Goal: Task Accomplishment & Management: Manage account settings

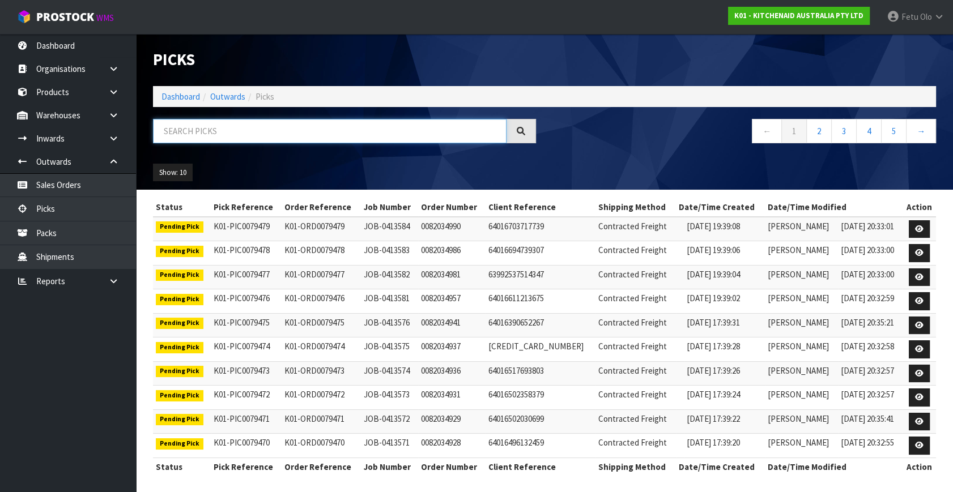
click at [223, 127] on input "text" at bounding box center [330, 131] width 354 height 24
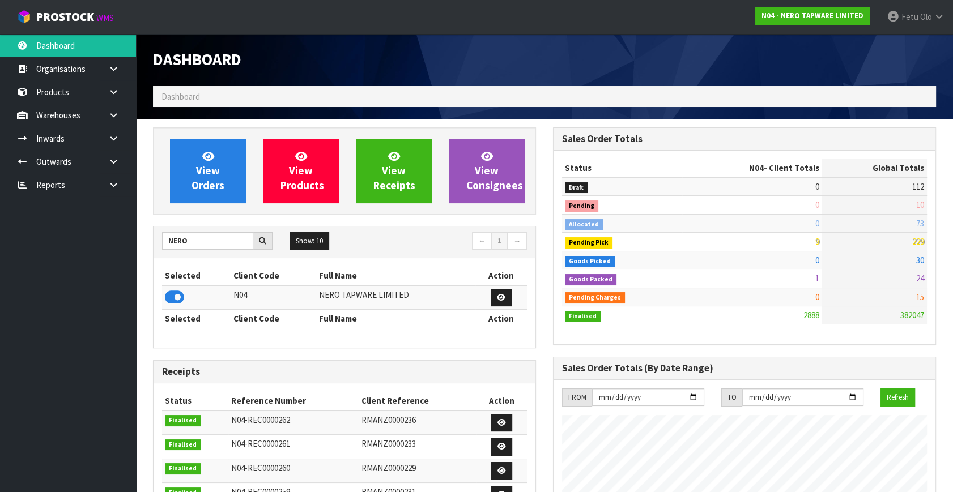
scroll to position [929, 399]
drag, startPoint x: 210, startPoint y: 241, endPoint x: 124, endPoint y: 263, distance: 89.5
click at [124, 263] on body "Toggle navigation ProStock WMS N04 - NERO TAPWARE LIMITED Fetu Olo Logout Dashb…" at bounding box center [476, 246] width 953 height 492
click at [117, 158] on icon at bounding box center [113, 162] width 11 height 8
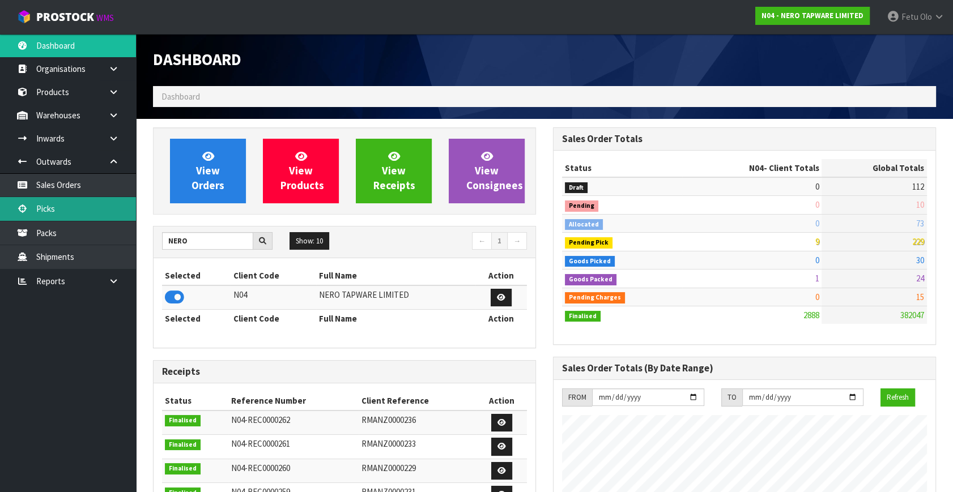
click at [44, 219] on link "Picks" at bounding box center [68, 208] width 136 height 23
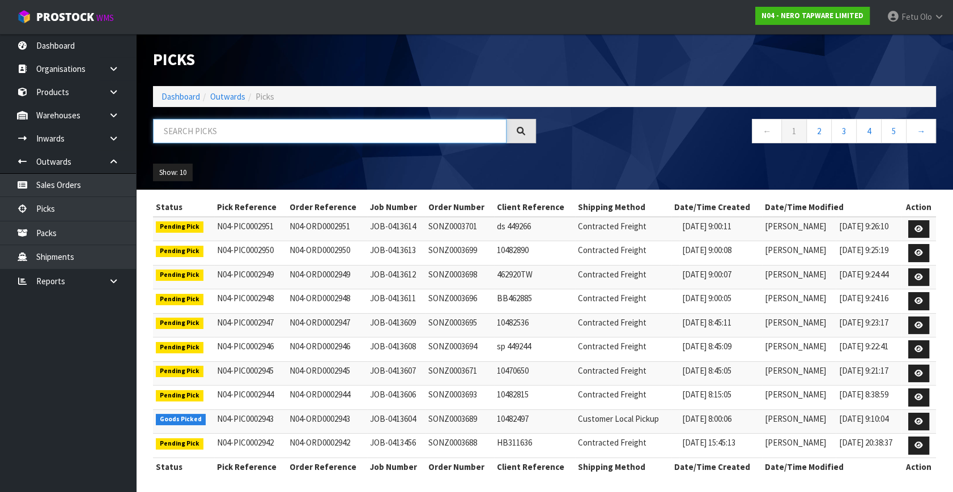
click at [204, 137] on input "text" at bounding box center [330, 131] width 354 height 24
click at [205, 137] on input "text" at bounding box center [330, 131] width 354 height 24
type input "002943"
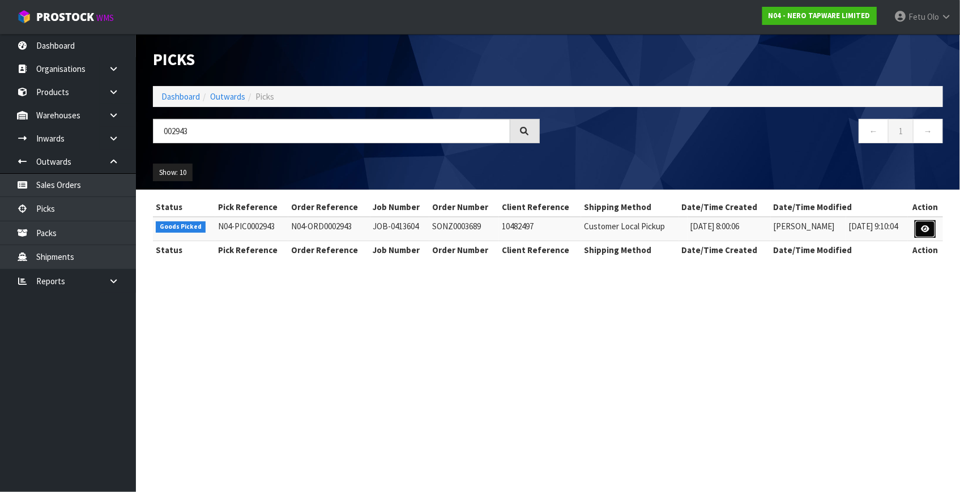
click at [923, 229] on icon at bounding box center [925, 228] width 8 height 7
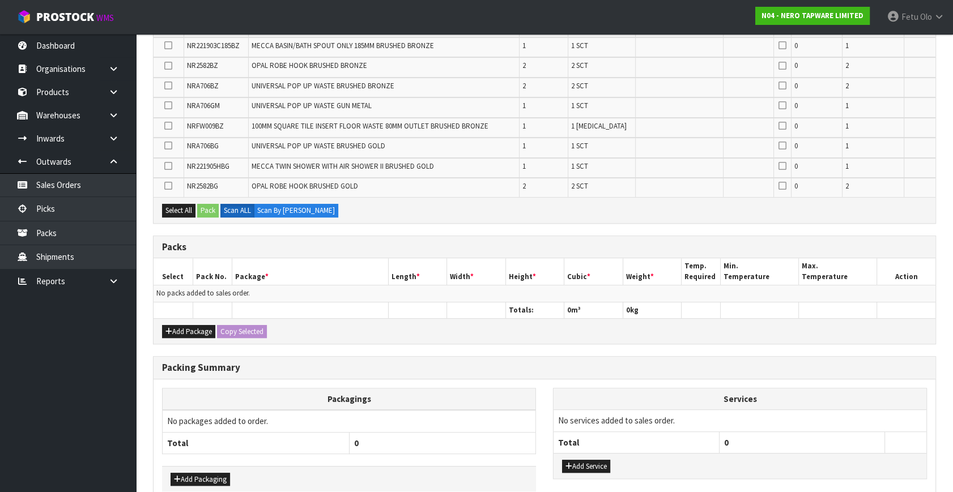
scroll to position [582, 0]
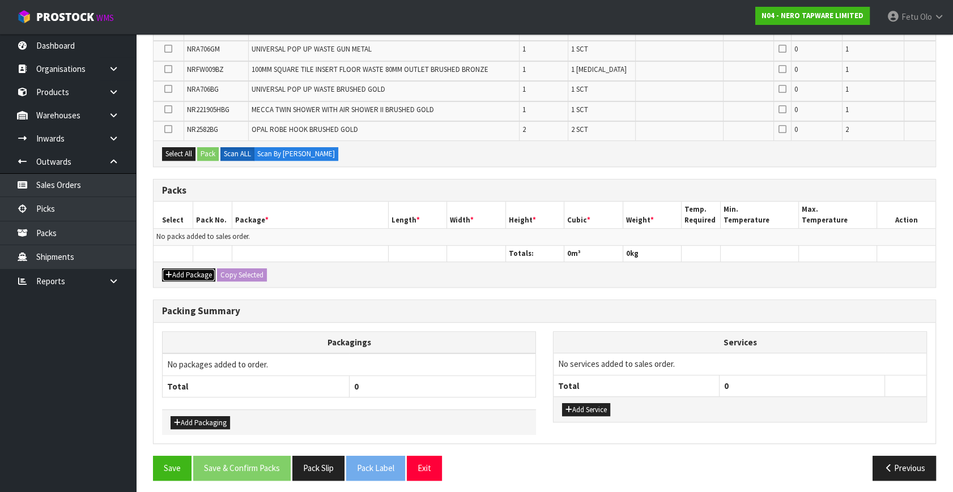
click at [185, 269] on button "Add Package" at bounding box center [188, 276] width 53 height 14
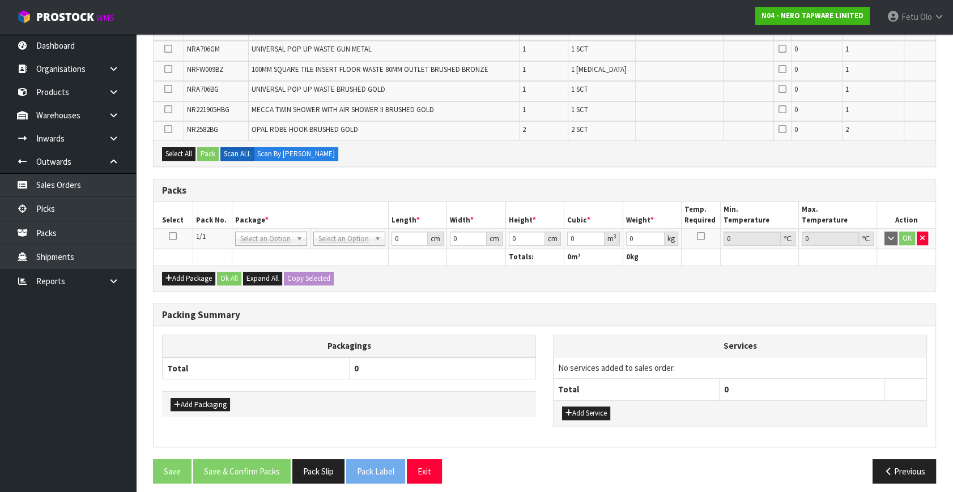
click at [170, 236] on icon at bounding box center [173, 236] width 8 height 1
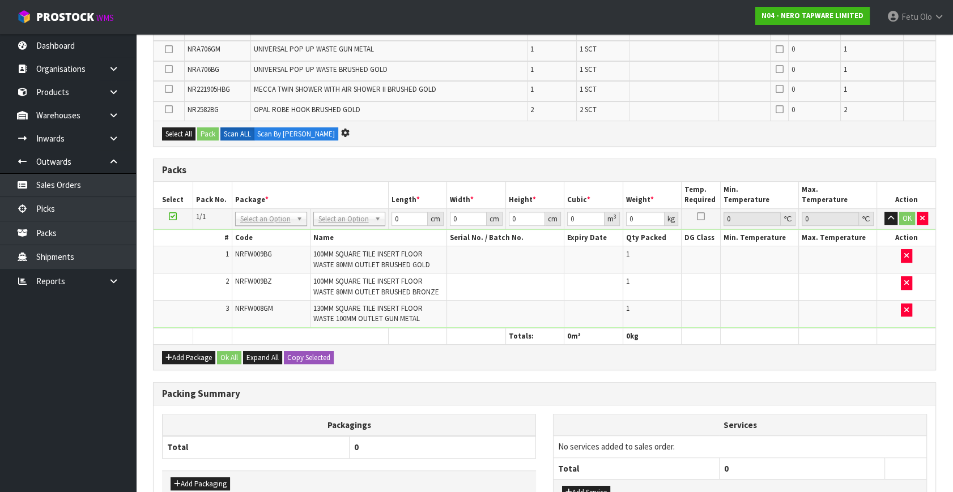
scroll to position [522, 0]
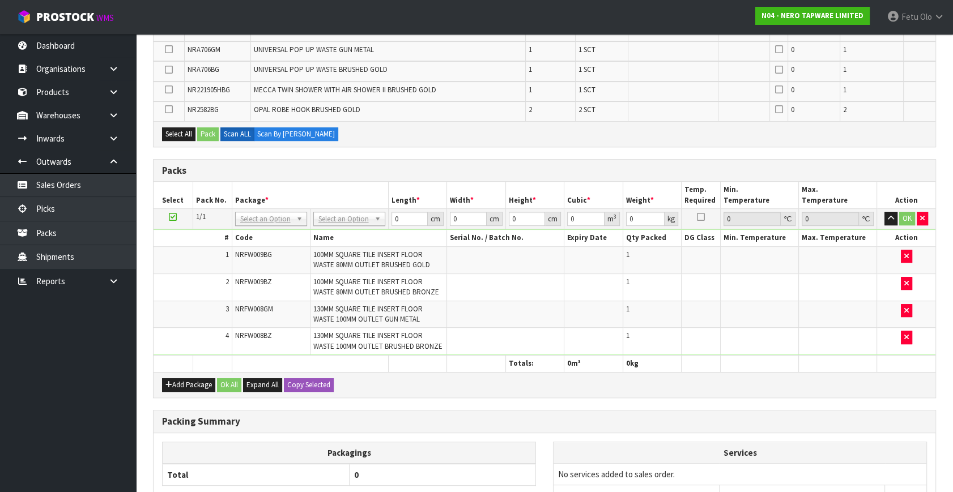
drag, startPoint x: 264, startPoint y: 215, endPoint x: 257, endPoint y: 229, distance: 15.7
click at [250, 229] on input "text" at bounding box center [270, 232] width 66 height 14
type input "011"
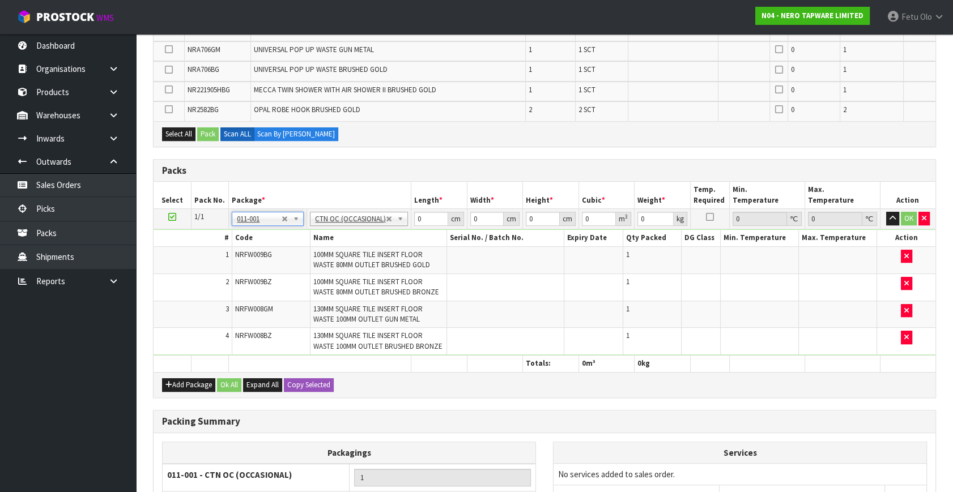
type input "1.92"
click at [411, 166] on h3 "Packs" at bounding box center [544, 170] width 765 height 11
click at [186, 382] on button "Add Package" at bounding box center [188, 385] width 53 height 14
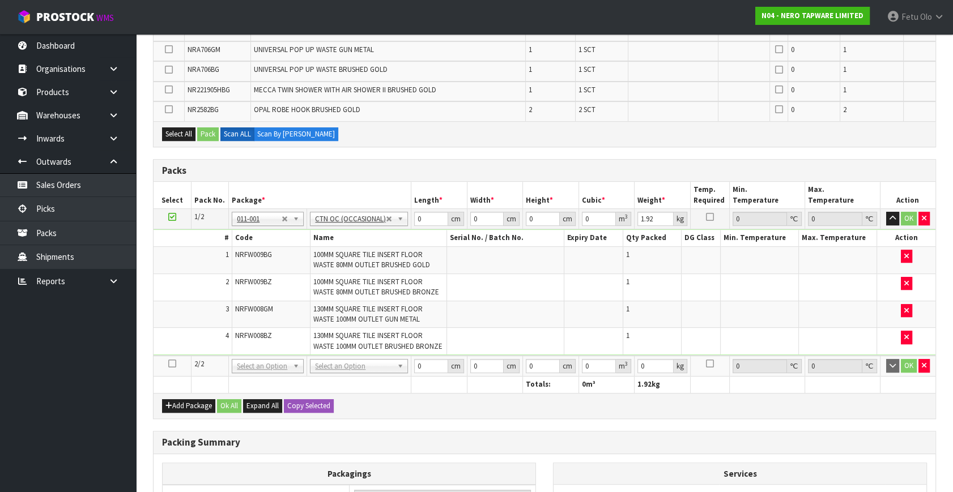
click at [175, 364] on icon at bounding box center [172, 364] width 8 height 1
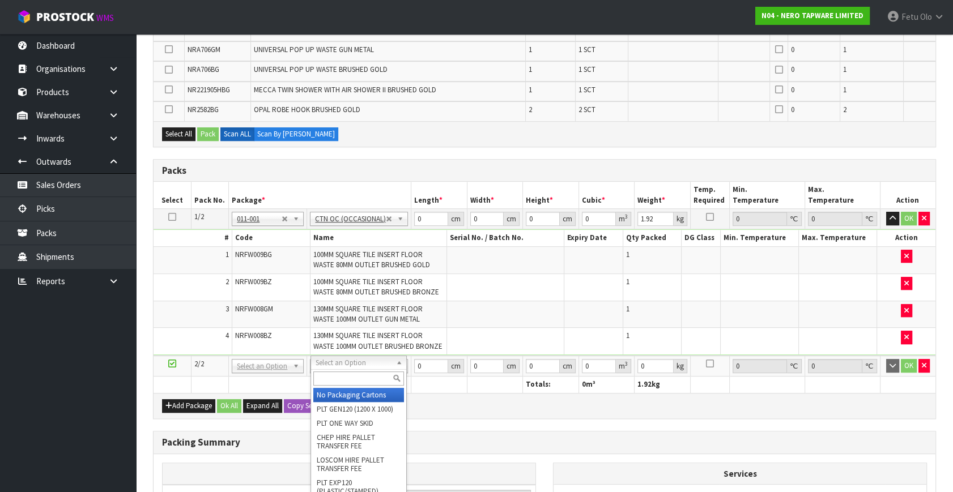
click at [318, 382] on input "text" at bounding box center [358, 379] width 91 height 14
type input "re"
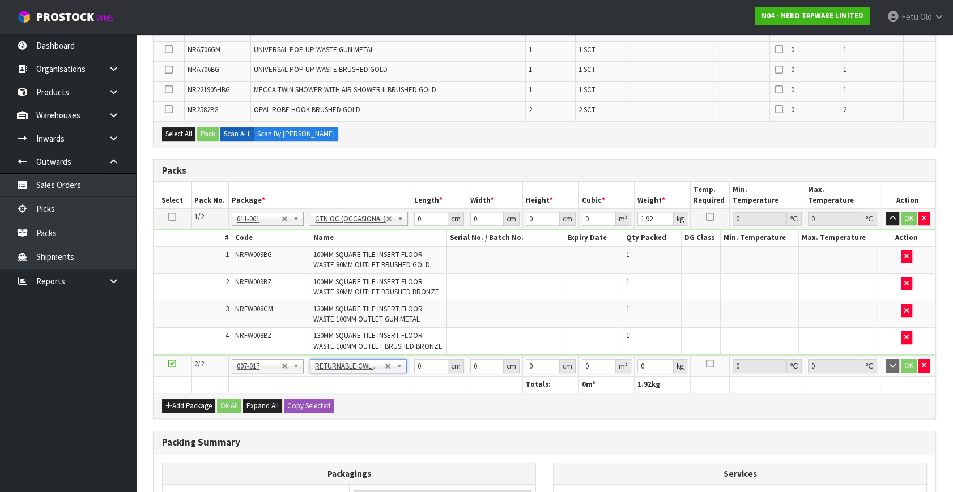
click at [476, 266] on td at bounding box center [505, 259] width 117 height 27
drag, startPoint x: 428, startPoint y: 212, endPoint x: 341, endPoint y: 263, distance: 101.6
click at [341, 263] on tbody "1/2 NONE 007-001 007-002 007-004 007-009 007-013 007-014 007-015 007-017 007-01…" at bounding box center [545, 282] width 782 height 147
type input "32"
type input "21"
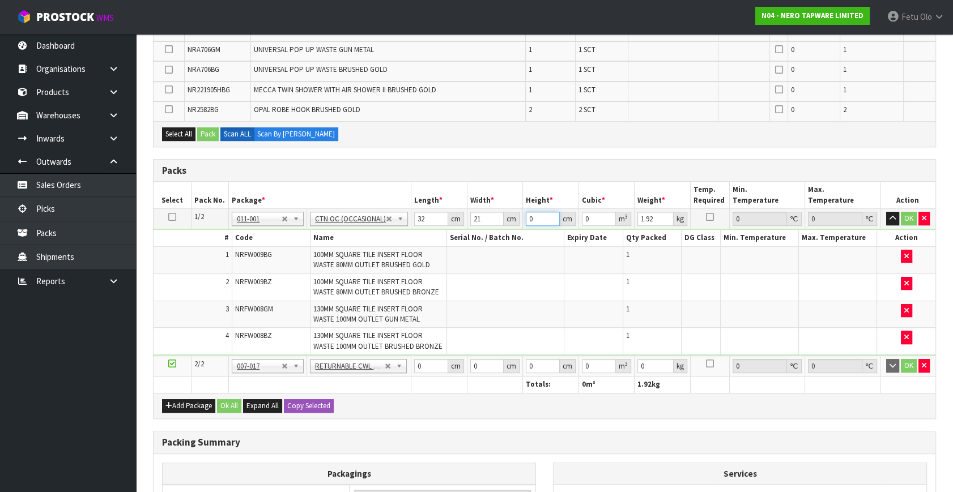
type input "1"
type input "0.000672"
type input "15"
type input "0.01008"
type input "15"
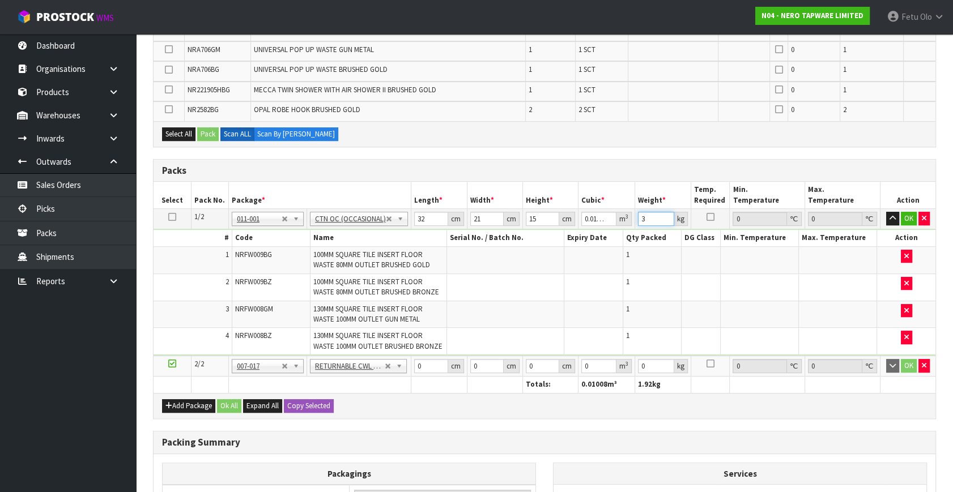
type input "3"
click button "OK" at bounding box center [909, 219] width 16 height 14
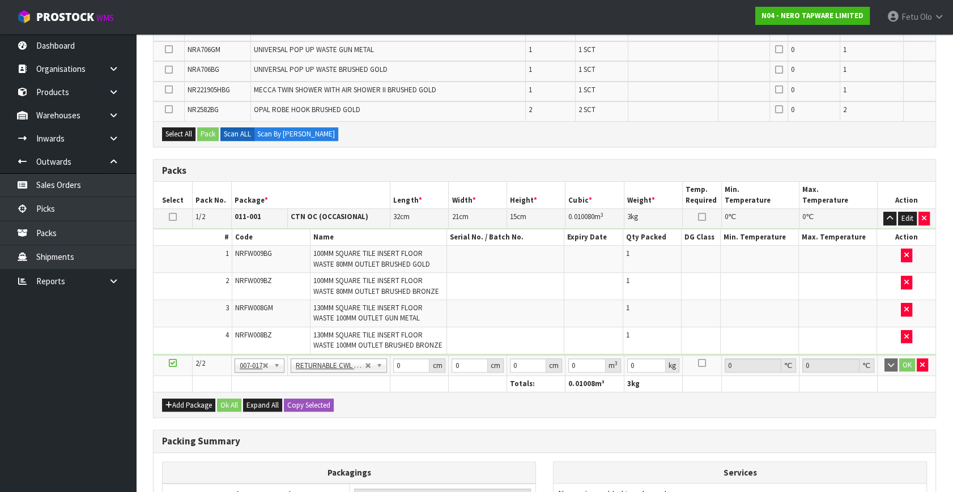
click at [600, 436] on h3 "Packing Summary" at bounding box center [544, 441] width 765 height 11
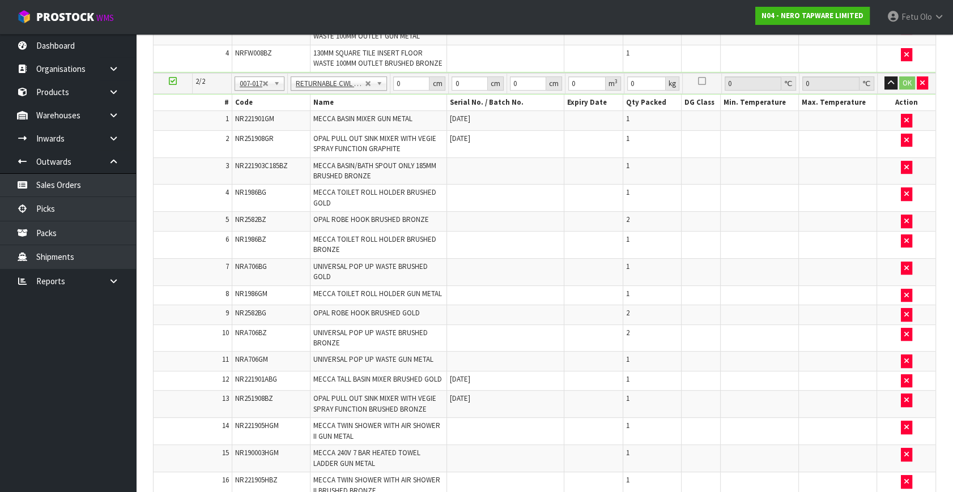
scroll to position [463, 0]
click at [689, 10] on nav "Toggle navigation ProStock WMS N04 - NERO TAPWARE LIMITED Fetu Olo Logout" at bounding box center [476, 17] width 953 height 35
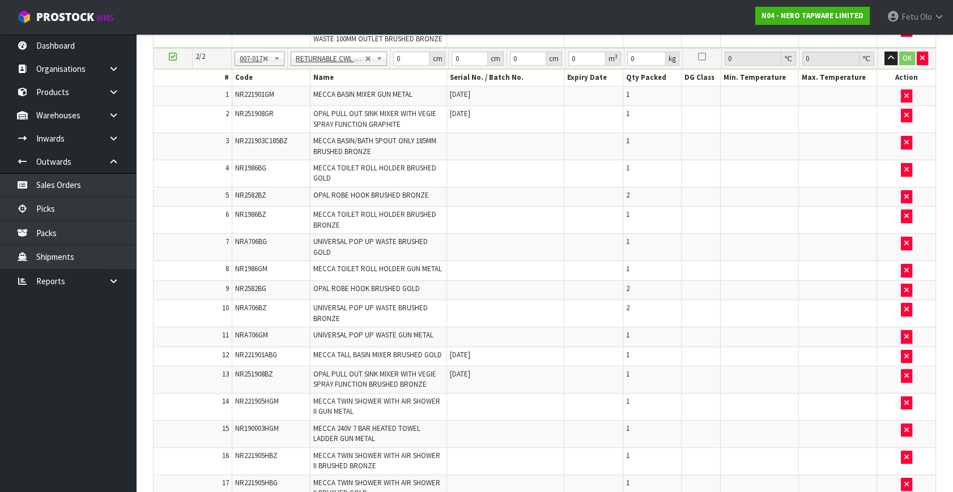
click at [635, 371] on td "1" at bounding box center [652, 380] width 59 height 27
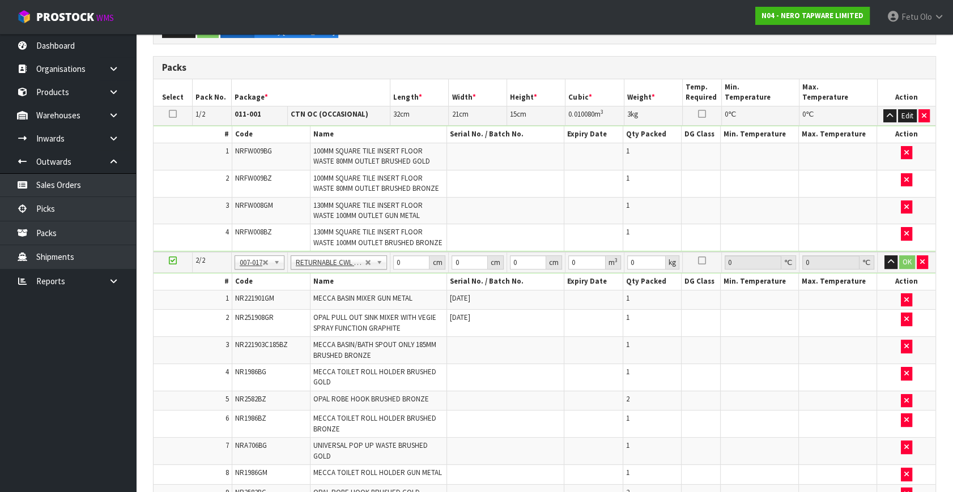
scroll to position [282, 0]
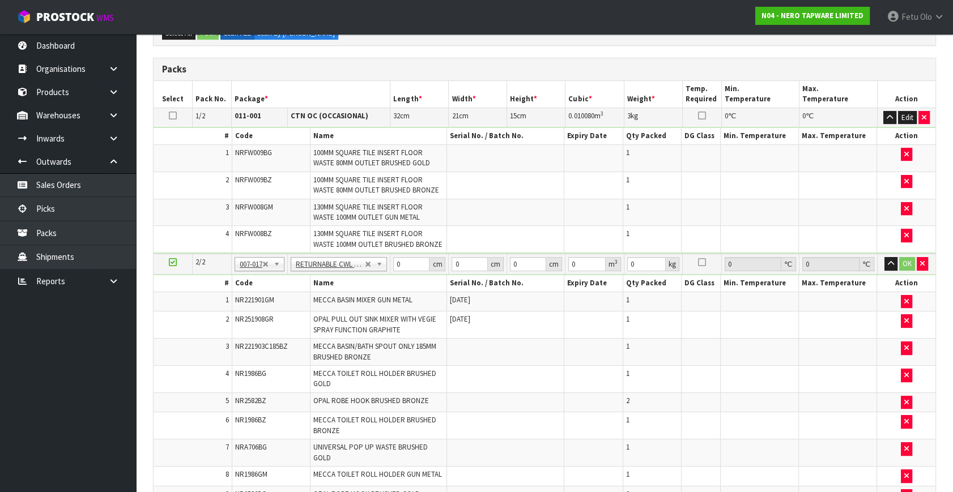
click at [500, 233] on td at bounding box center [505, 239] width 117 height 27
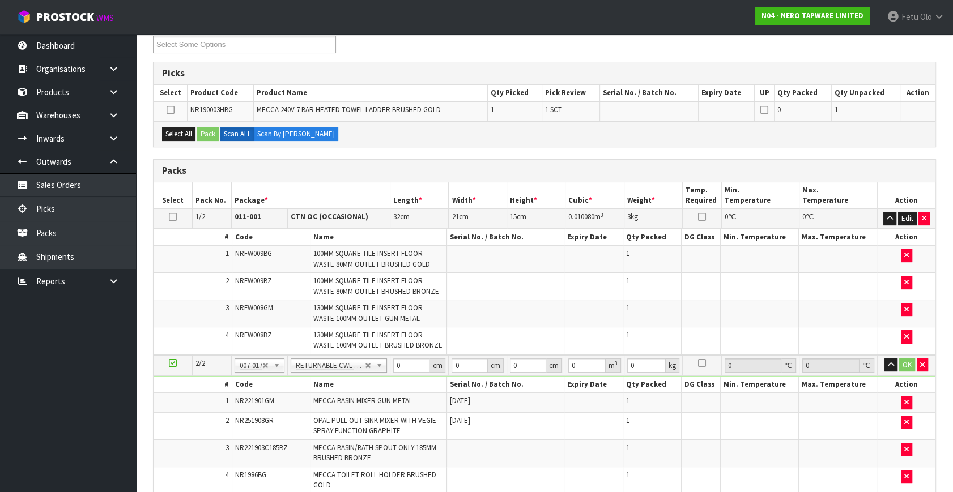
scroll to position [24, 0]
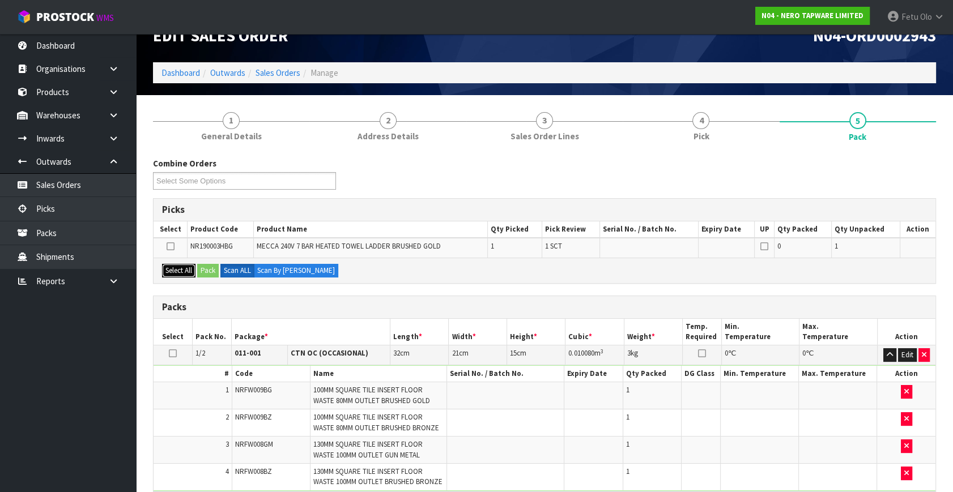
click at [187, 264] on button "Select All" at bounding box center [178, 271] width 33 height 14
click at [207, 266] on button "Pack" at bounding box center [208, 271] width 22 height 14
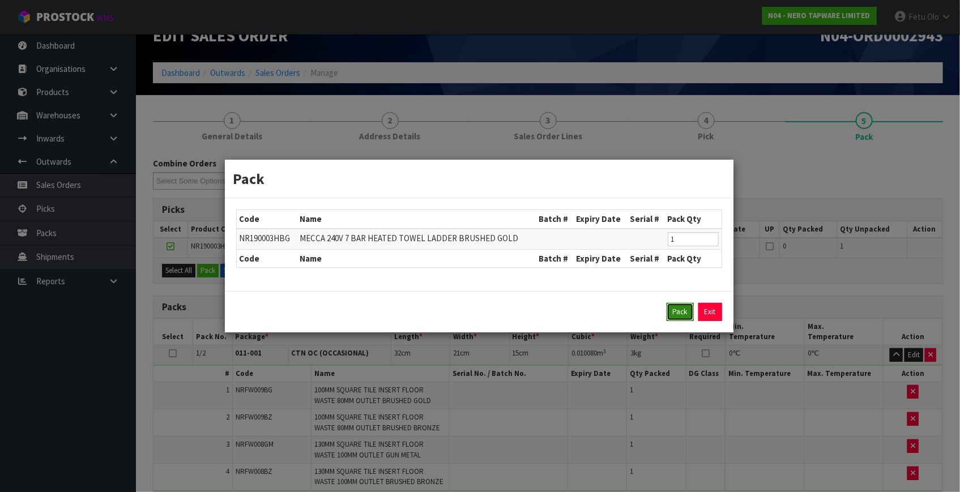
click at [674, 309] on button "Pack" at bounding box center [680, 312] width 27 height 18
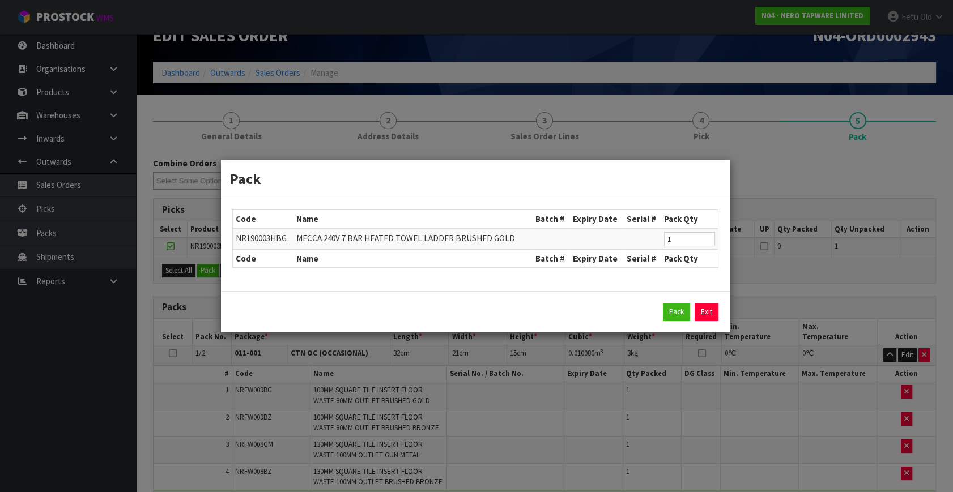
type input "44.74"
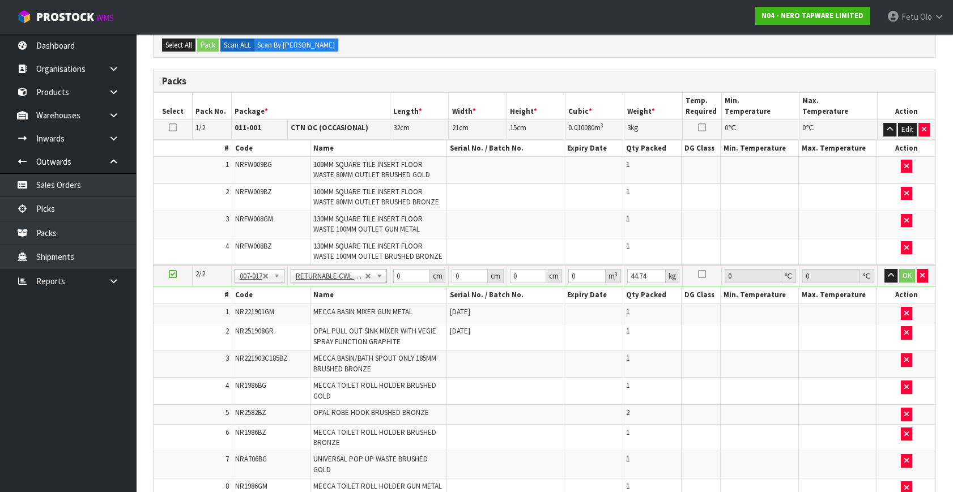
scroll to position [230, 0]
drag, startPoint x: 407, startPoint y: 273, endPoint x: 364, endPoint y: 291, distance: 46.7
click at [486, 253] on td at bounding box center [505, 250] width 117 height 27
drag, startPoint x: 407, startPoint y: 275, endPoint x: 236, endPoint y: 317, distance: 176.7
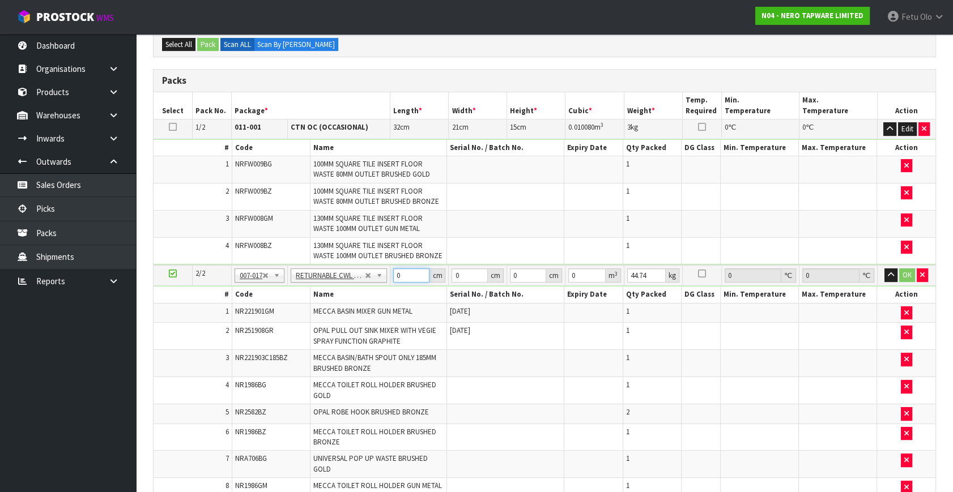
type input "120"
type input "100"
drag, startPoint x: 507, startPoint y: 286, endPoint x: 489, endPoint y: 293, distance: 19.4
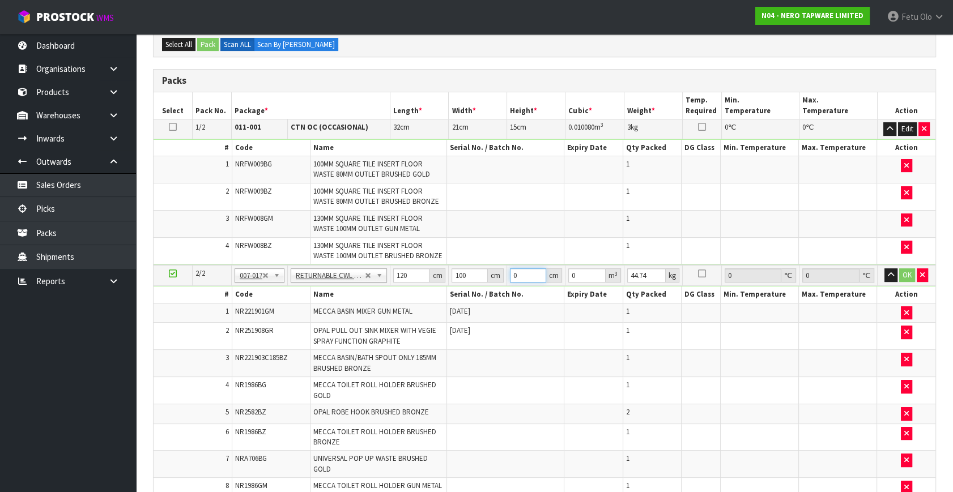
type input "9"
type input "0.108"
type input "96"
type input "1.152"
type input "96"
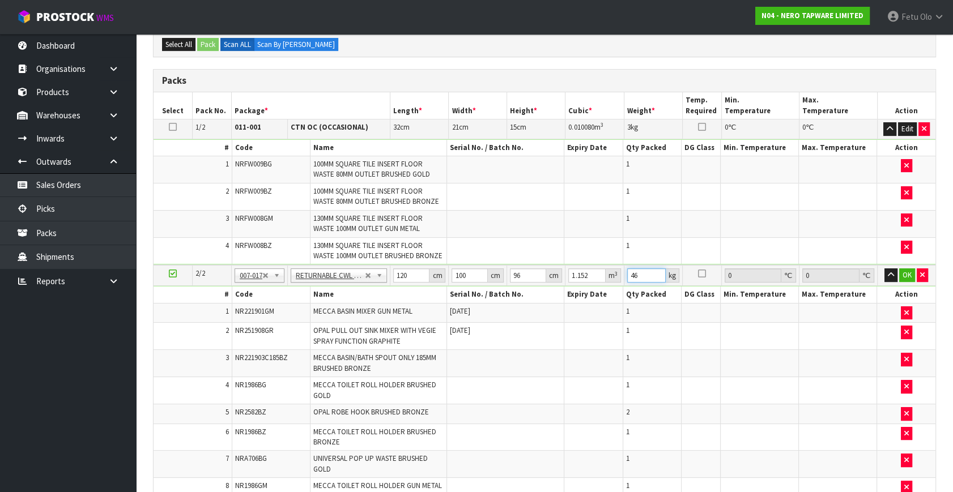
type input "46"
click button "OK" at bounding box center [907, 276] width 16 height 14
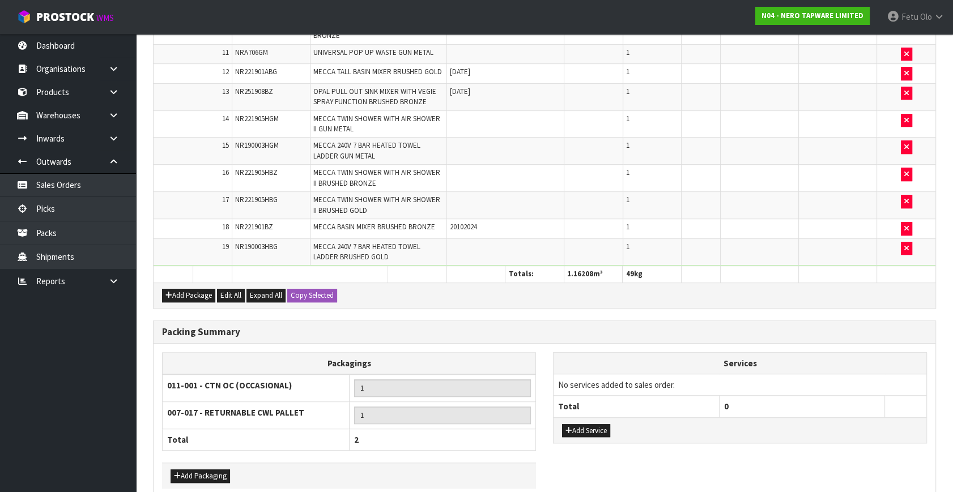
scroll to position [782, 0]
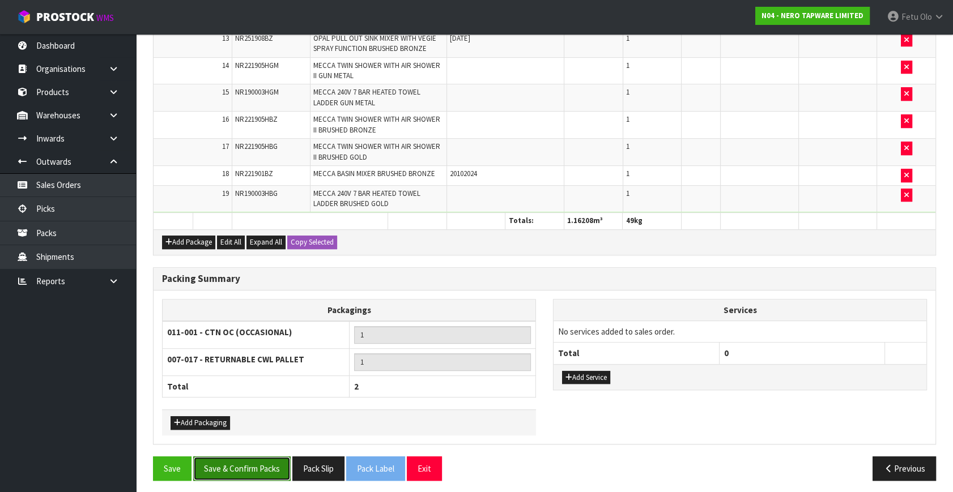
click at [277, 463] on button "Save & Confirm Packs" at bounding box center [241, 469] width 97 height 24
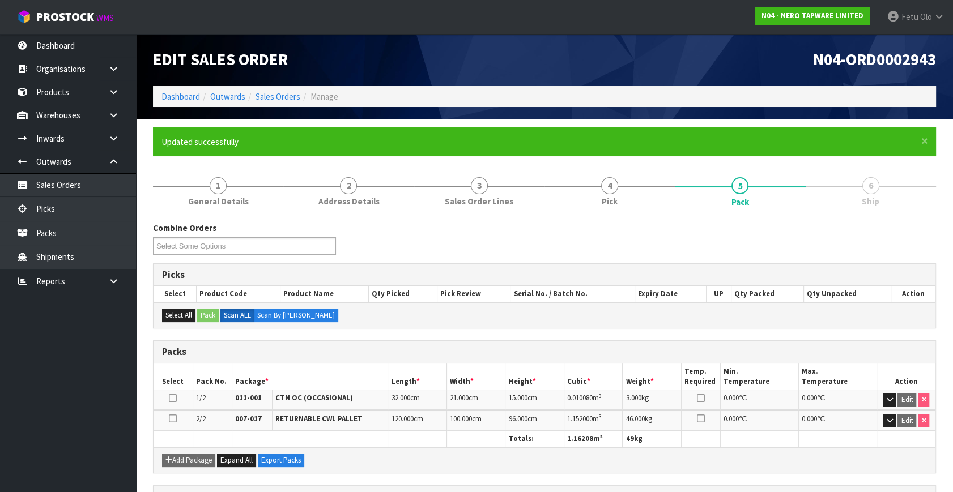
scroll to position [195, 0]
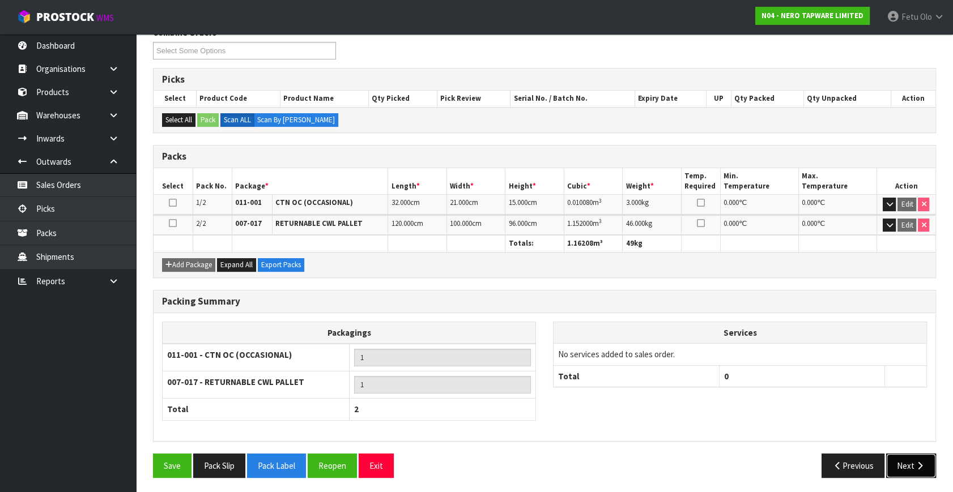
drag, startPoint x: 917, startPoint y: 469, endPoint x: 699, endPoint y: 393, distance: 231.0
click at [917, 469] on button "Next" at bounding box center [911, 466] width 50 height 24
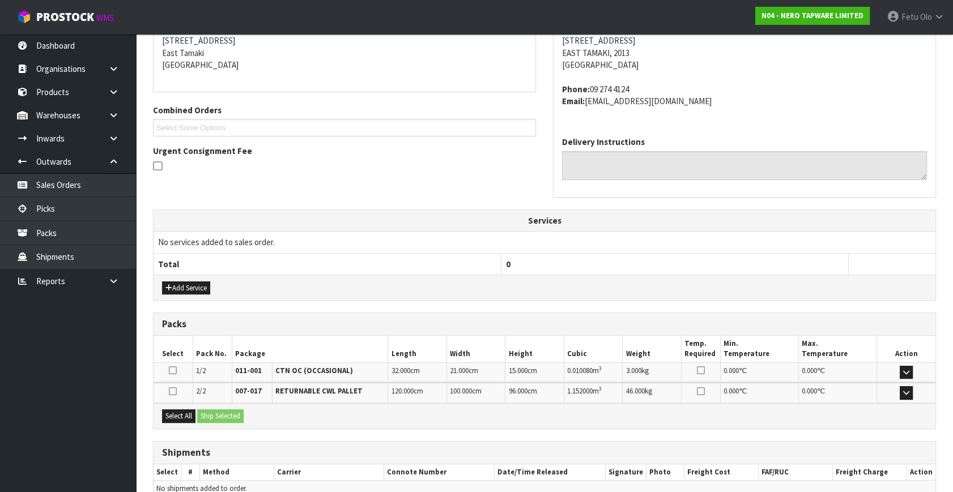
scroll to position [288, 0]
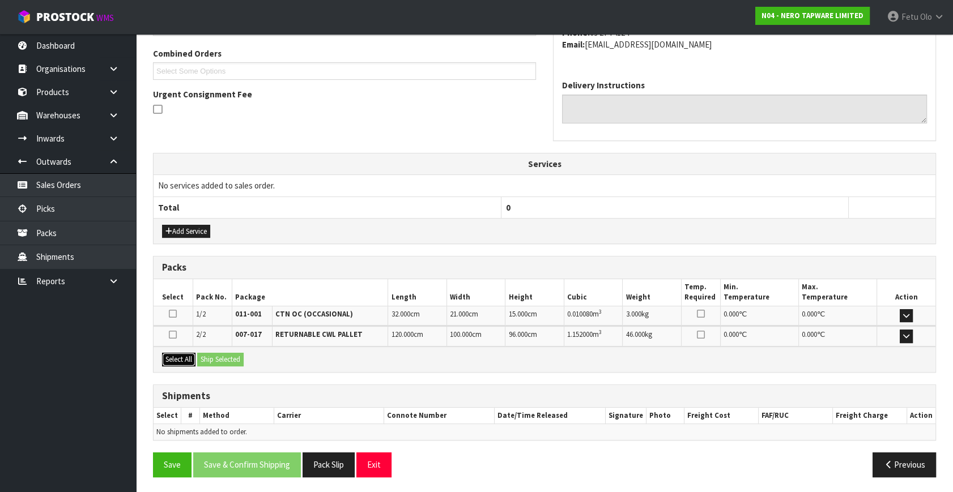
drag, startPoint x: 181, startPoint y: 354, endPoint x: 209, endPoint y: 354, distance: 27.8
click at [188, 354] on button "Select All" at bounding box center [178, 360] width 33 height 14
click at [209, 354] on button "Ship Selected" at bounding box center [220, 360] width 46 height 14
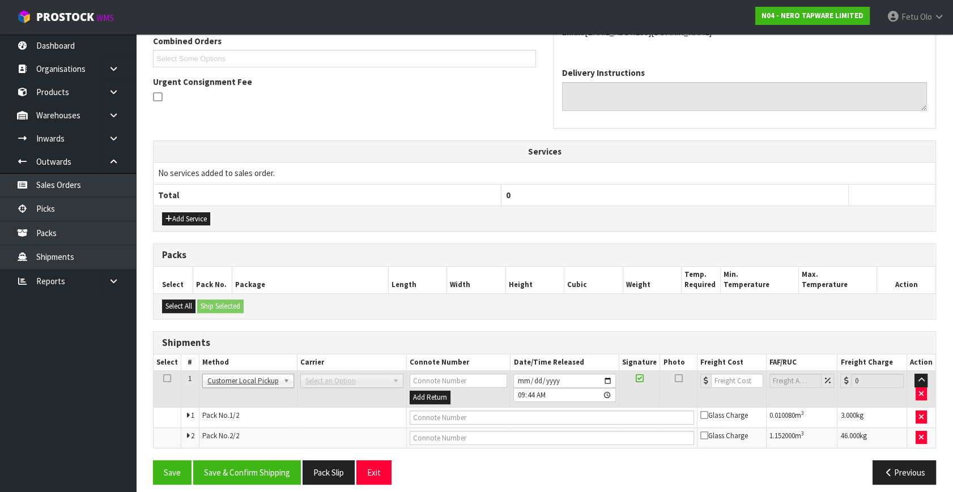
scroll to position [307, 0]
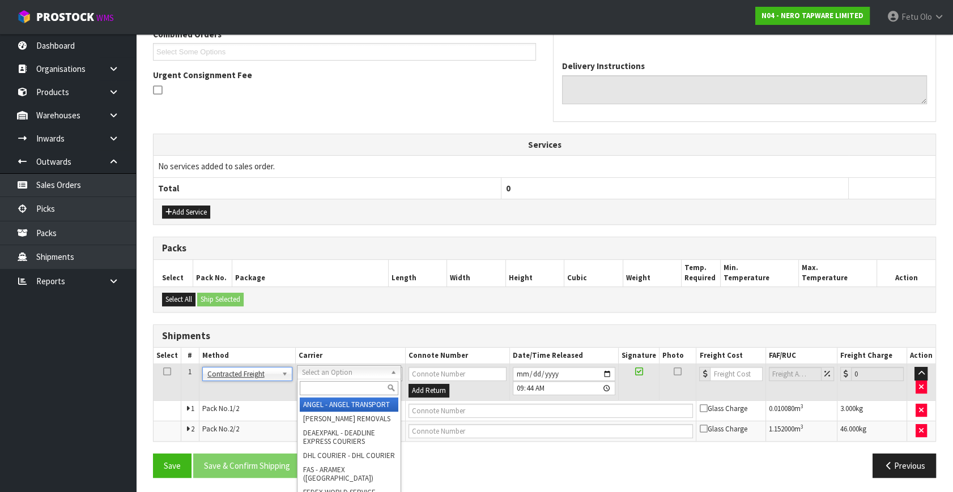
click at [334, 388] on input "text" at bounding box center [349, 388] width 99 height 14
type input "nzp"
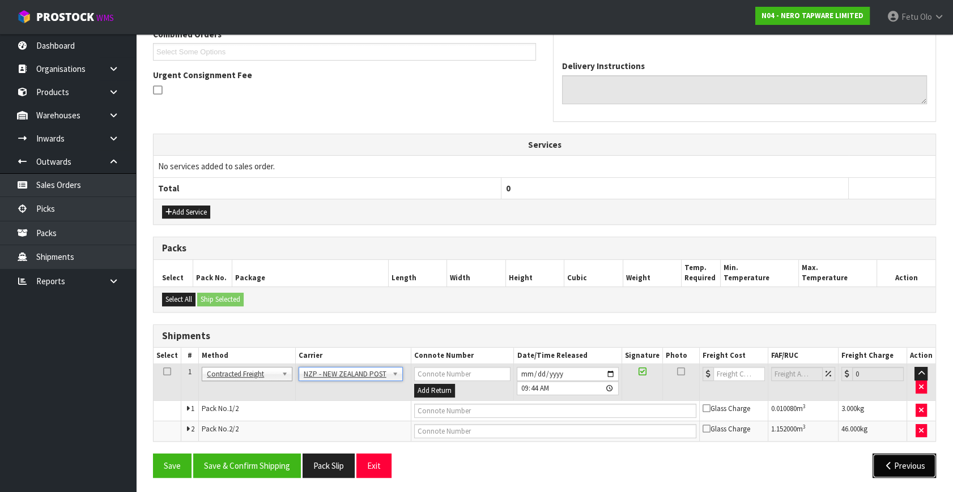
click at [910, 462] on button "Previous" at bounding box center [904, 466] width 63 height 24
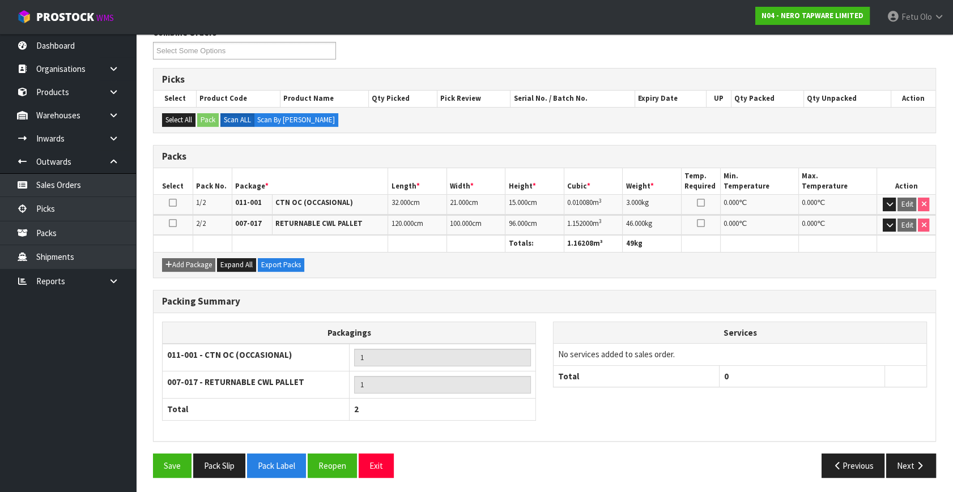
click at [308, 457] on div "Save Pack Slip Pack Label Reopen Exit" at bounding box center [344, 466] width 400 height 24
click at [328, 464] on button "Reopen" at bounding box center [332, 466] width 49 height 24
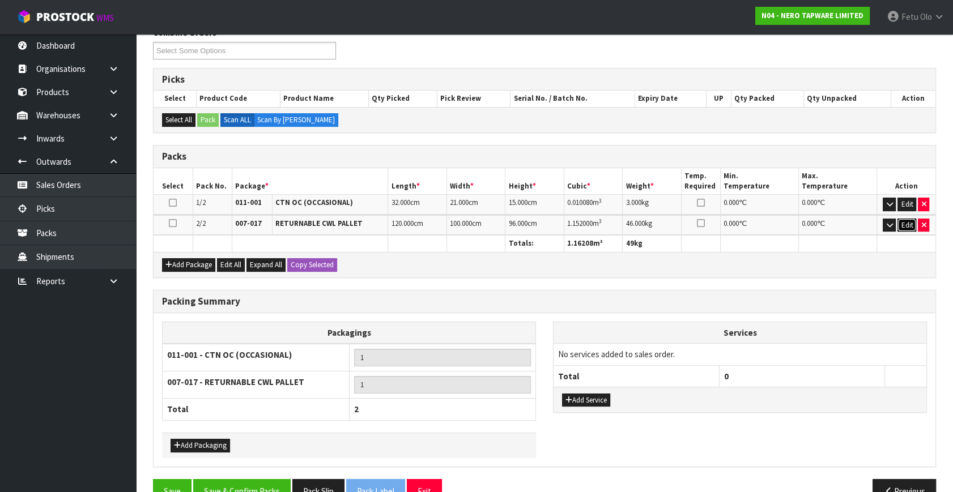
click at [906, 226] on button "Edit" at bounding box center [906, 226] width 19 height 14
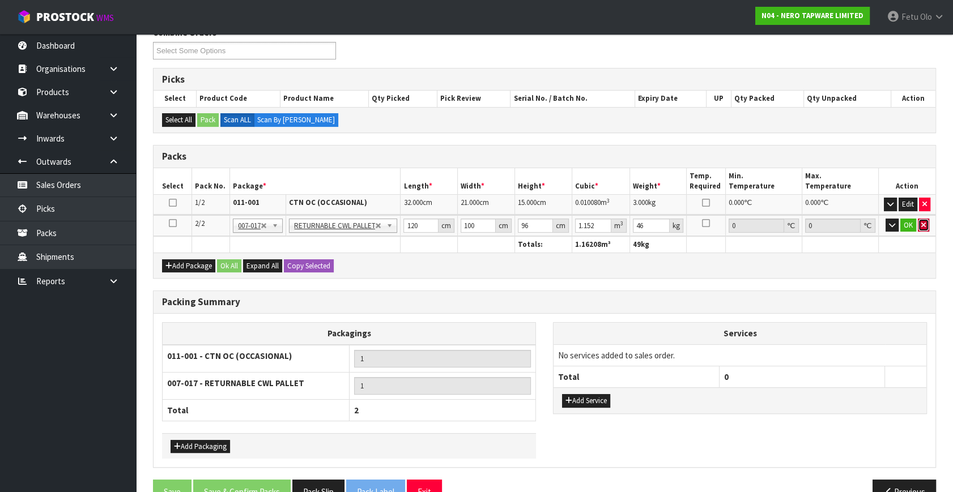
click at [922, 226] on icon "button" at bounding box center [923, 225] width 5 height 7
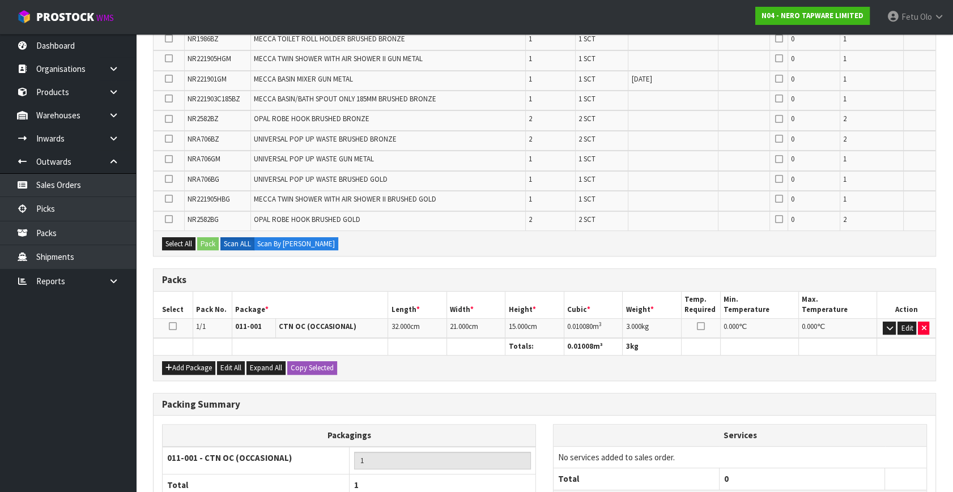
scroll to position [552, 0]
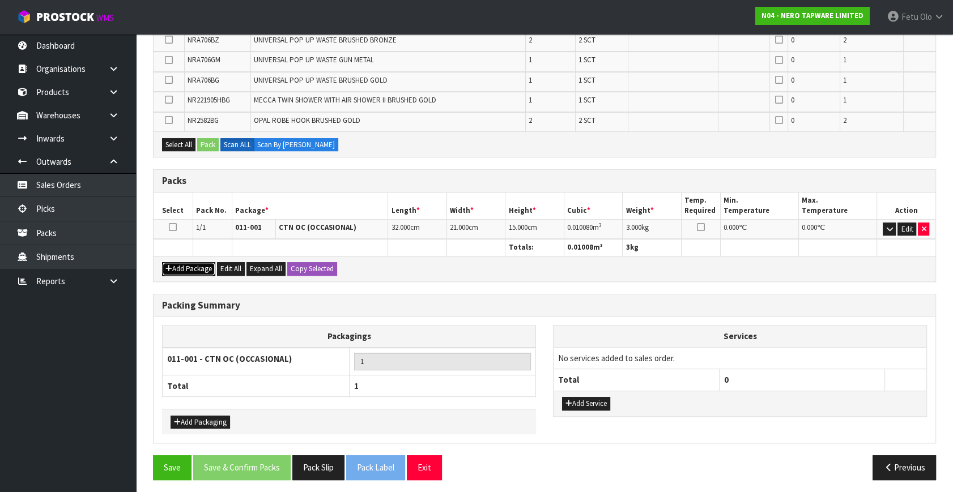
click at [182, 266] on button "Add Package" at bounding box center [188, 269] width 53 height 14
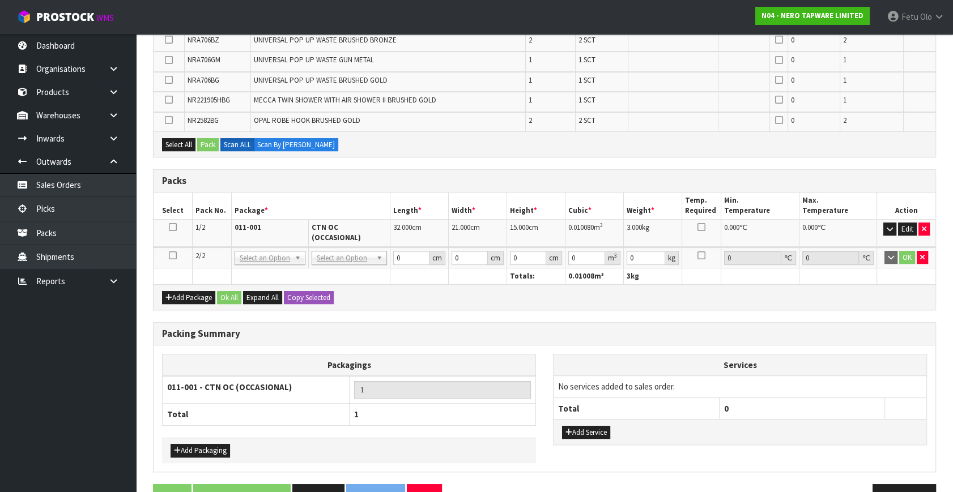
click at [175, 256] on icon at bounding box center [173, 256] width 8 height 1
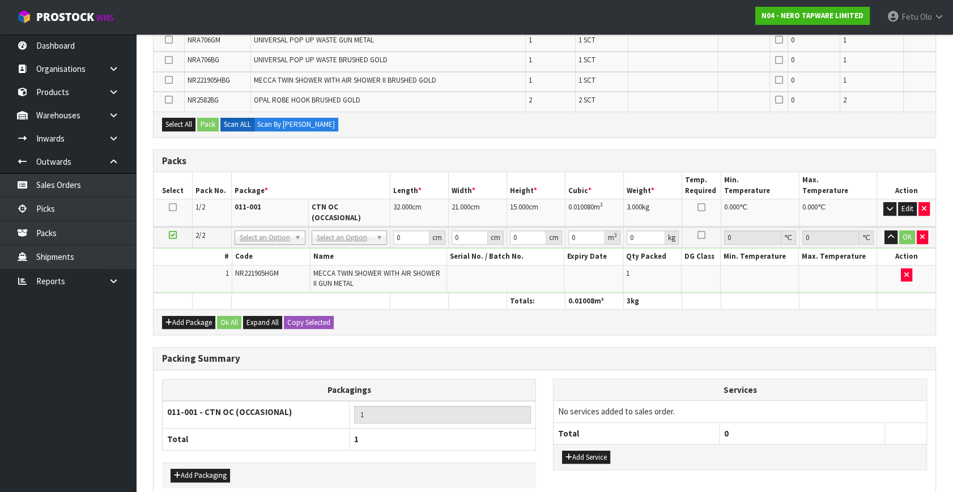
scroll to position [533, 0]
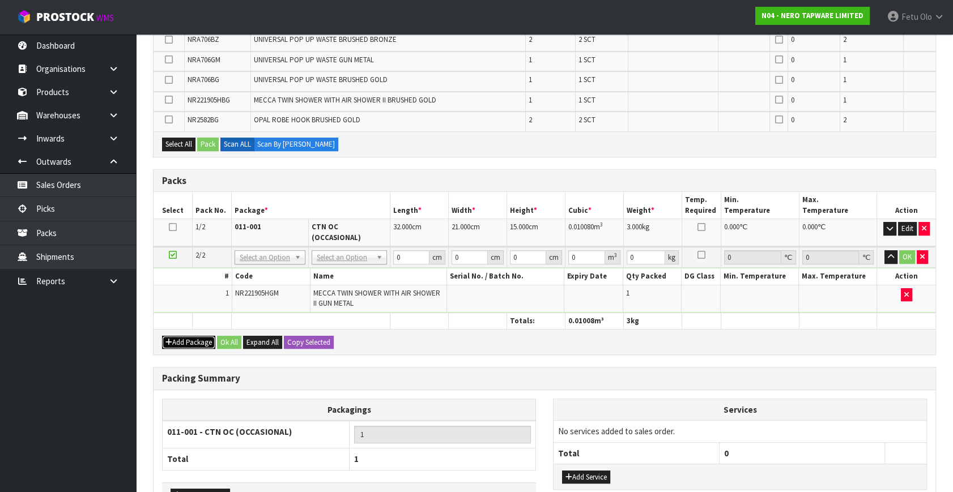
click at [172, 336] on button "Add Package" at bounding box center [188, 343] width 53 height 14
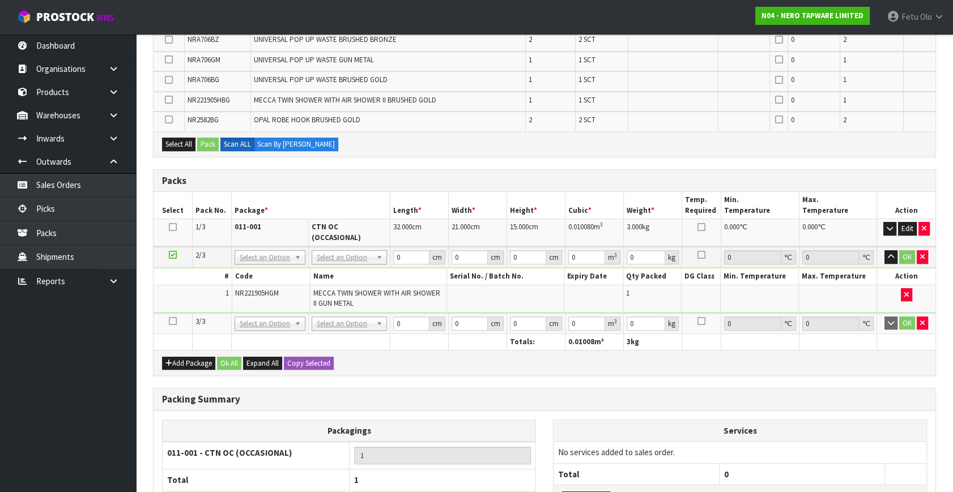
click at [173, 321] on icon at bounding box center [173, 321] width 8 height 1
click at [85, 378] on ul "Dashboard Organisations Clients Consignees Carriers Products Categories Serial …" at bounding box center [68, 263] width 136 height 458
click at [919, 223] on button "button" at bounding box center [923, 229] width 11 height 14
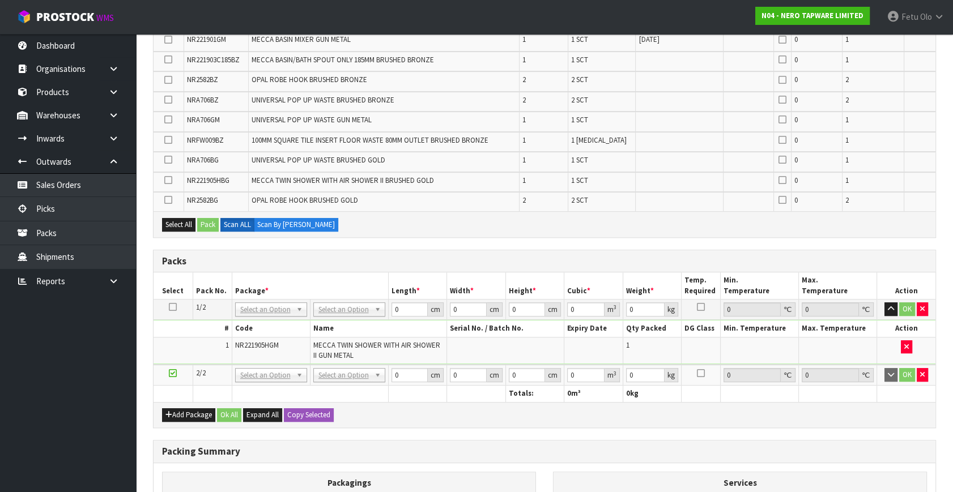
scroll to position [592, 0]
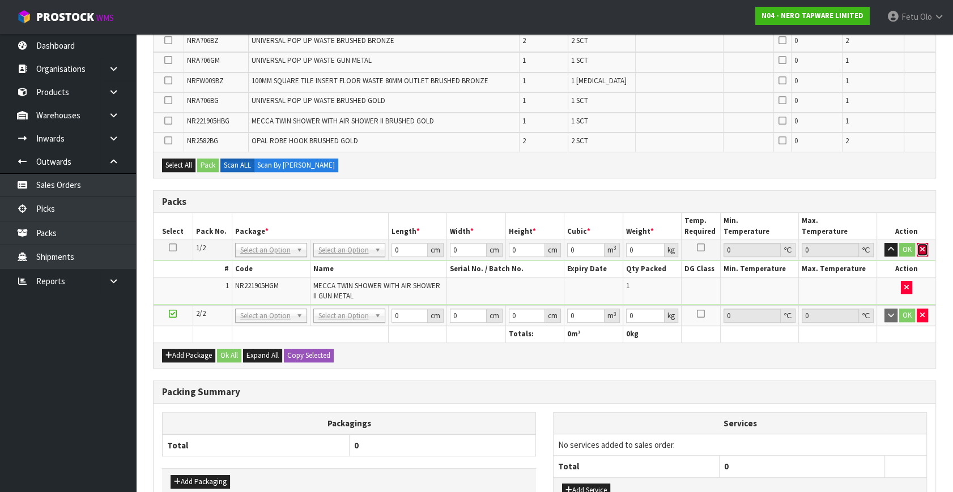
click at [921, 249] on icon "button" at bounding box center [922, 249] width 5 height 7
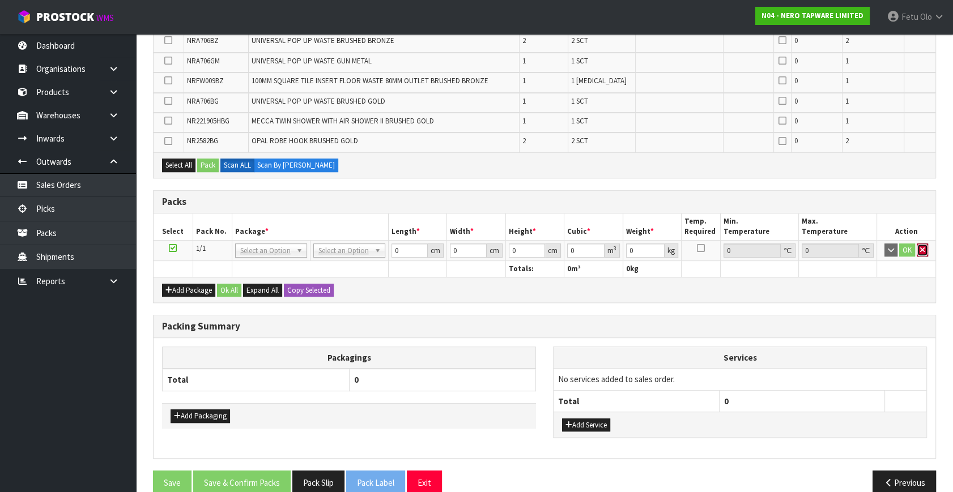
click at [921, 249] on button "button" at bounding box center [922, 251] width 11 height 14
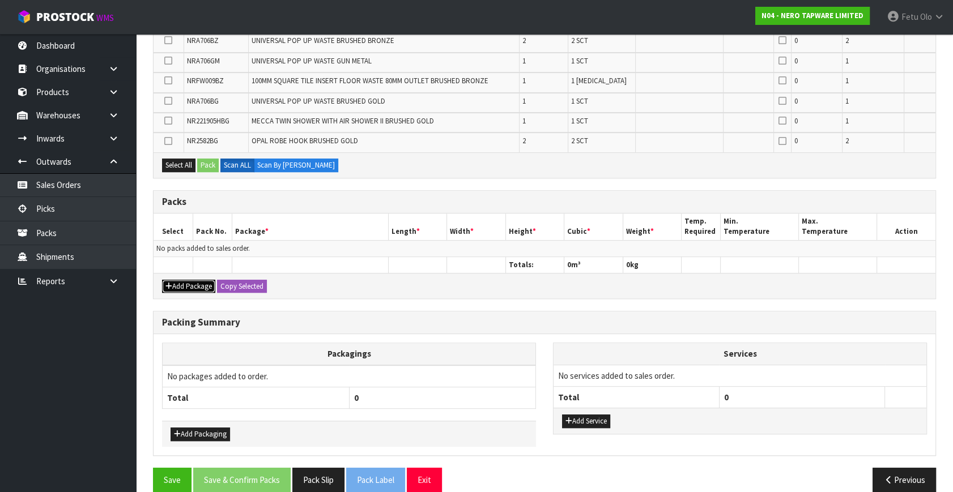
click at [177, 283] on button "Add Package" at bounding box center [188, 287] width 53 height 14
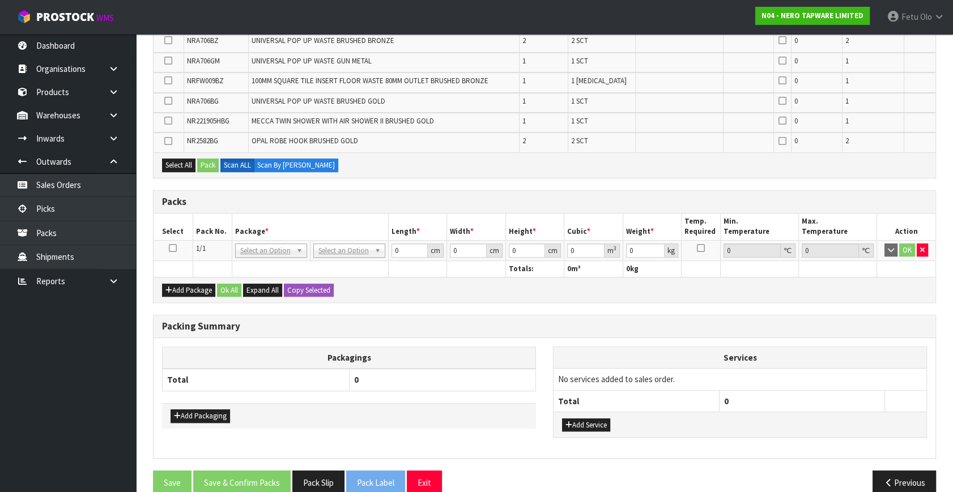
click at [175, 248] on icon at bounding box center [173, 248] width 8 height 1
click at [67, 412] on ul "Dashboard Organisations Clients Consignees Carriers Products Categories Serial …" at bounding box center [68, 263] width 136 height 458
drag, startPoint x: 174, startPoint y: 243, endPoint x: 92, endPoint y: 365, distance: 146.9
click at [174, 248] on icon at bounding box center [173, 248] width 8 height 1
click at [11, 418] on ul "Dashboard Organisations Clients Consignees Carriers Products Categories Serial …" at bounding box center [68, 263] width 136 height 458
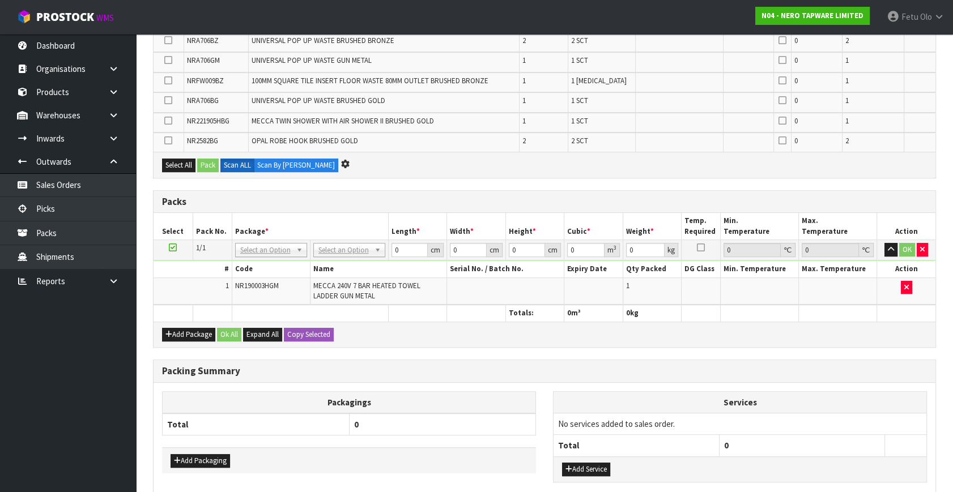
scroll to position [572, 0]
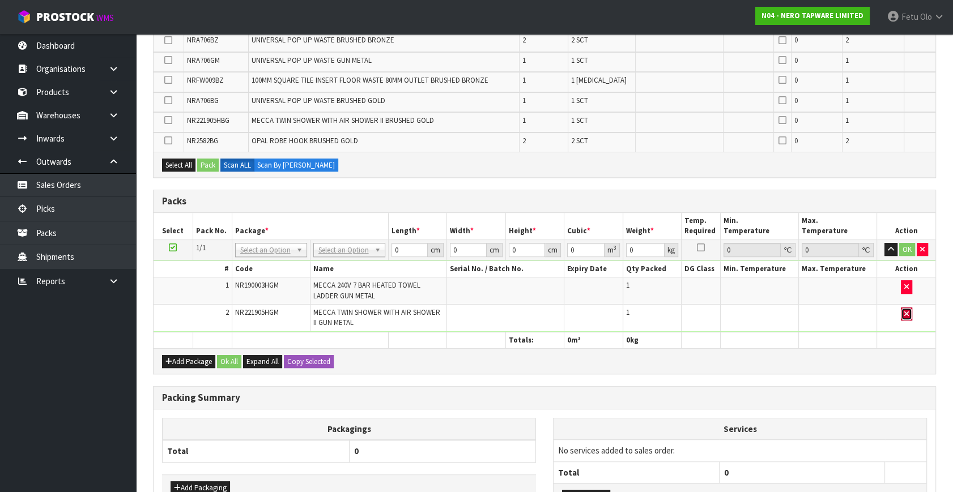
click at [907, 313] on icon "button" at bounding box center [906, 313] width 5 height 7
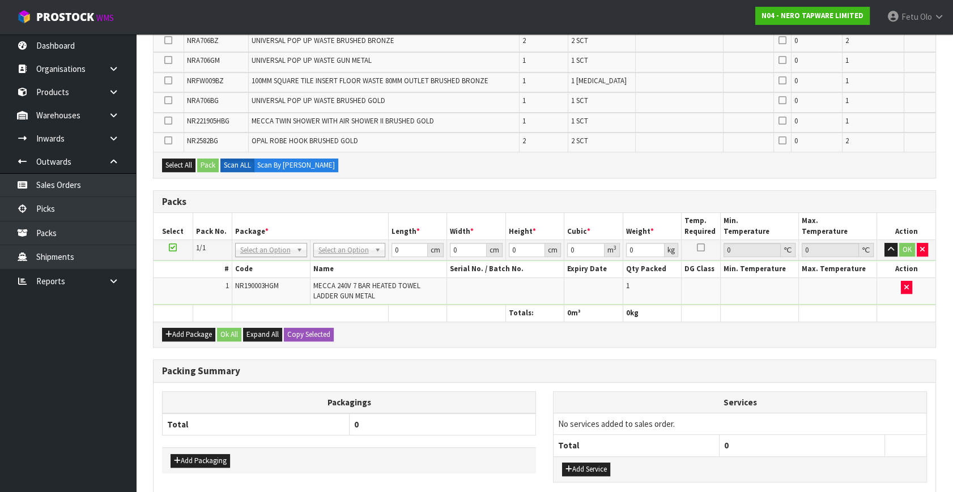
click at [172, 240] on td at bounding box center [173, 250] width 39 height 20
click at [172, 248] on icon at bounding box center [173, 248] width 8 height 1
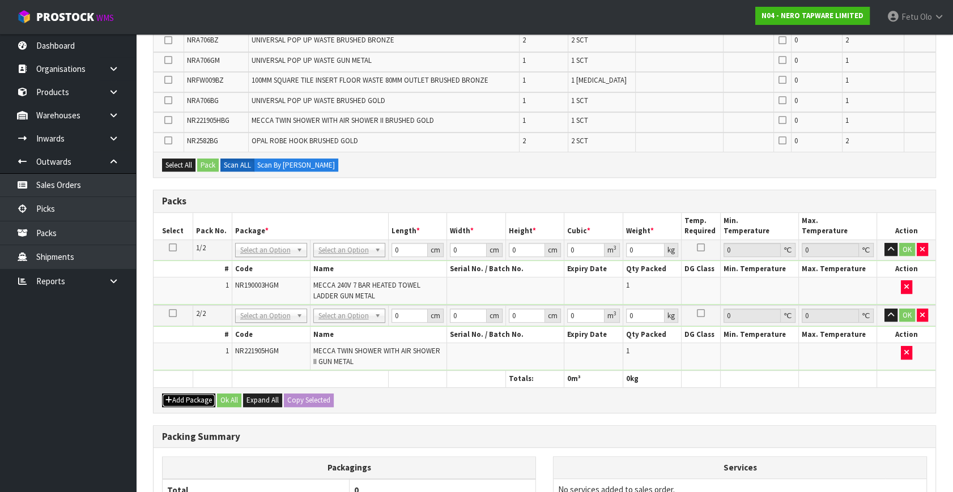
click at [172, 398] on button "Add Package" at bounding box center [188, 401] width 53 height 14
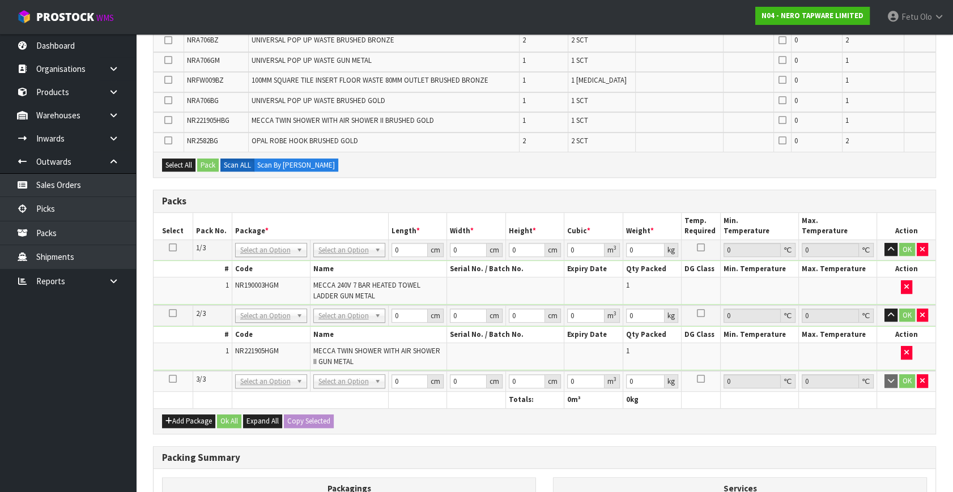
click at [172, 371] on td at bounding box center [173, 381] width 39 height 21
click at [175, 379] on icon at bounding box center [173, 379] width 8 height 1
drag, startPoint x: 117, startPoint y: 403, endPoint x: 117, endPoint y: 418, distance: 14.7
click at [117, 413] on ul "Dashboard Organisations Clients Consignees Carriers Products Categories Serial …" at bounding box center [68, 263] width 136 height 458
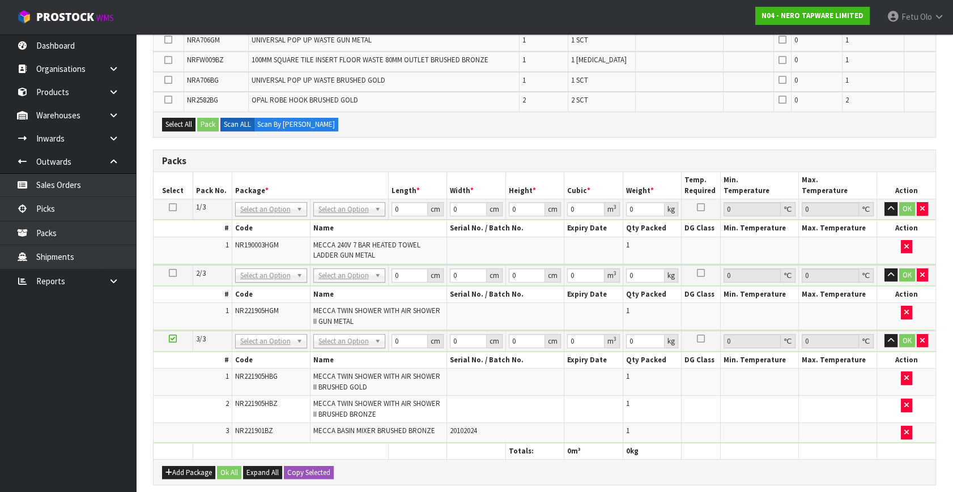
scroll to position [533, 0]
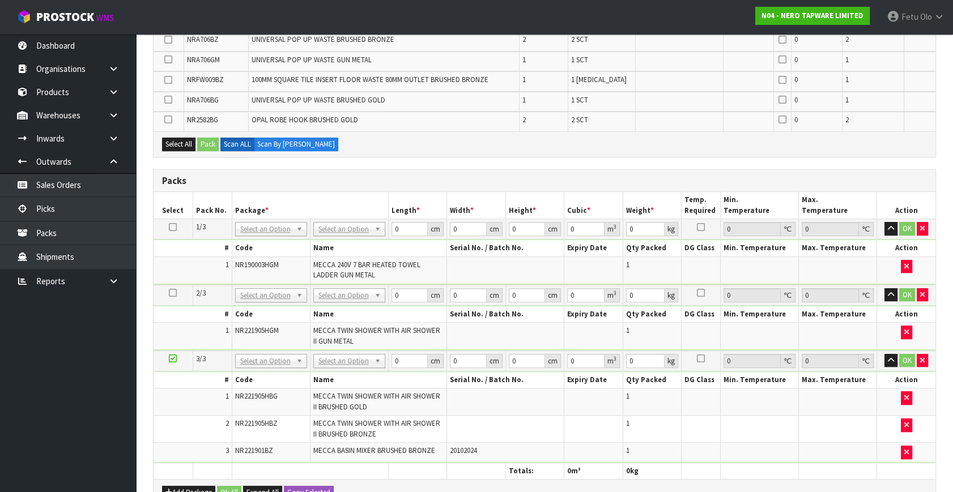
click at [173, 359] on icon at bounding box center [173, 359] width 8 height 1
click at [74, 448] on ul "Dashboard Organisations Clients Consignees Carriers Products Categories Serial …" at bounding box center [68, 263] width 136 height 458
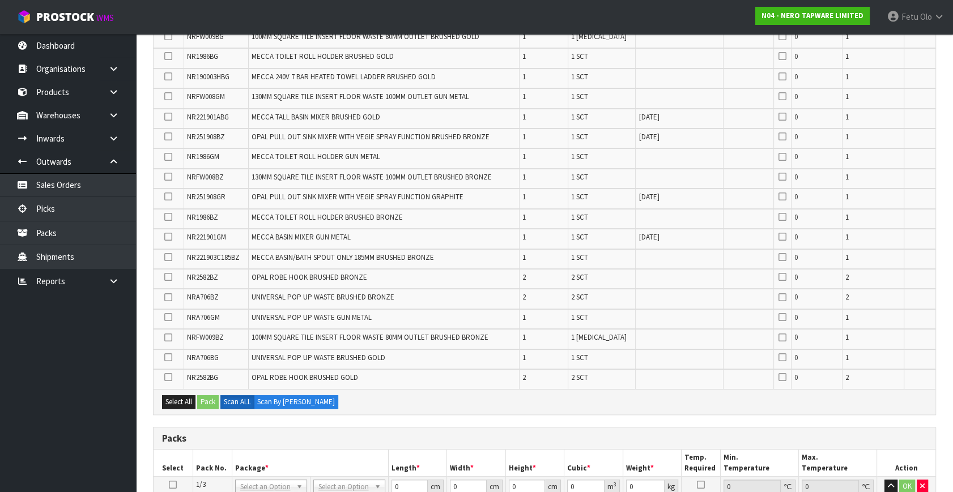
scroll to position [223, 0]
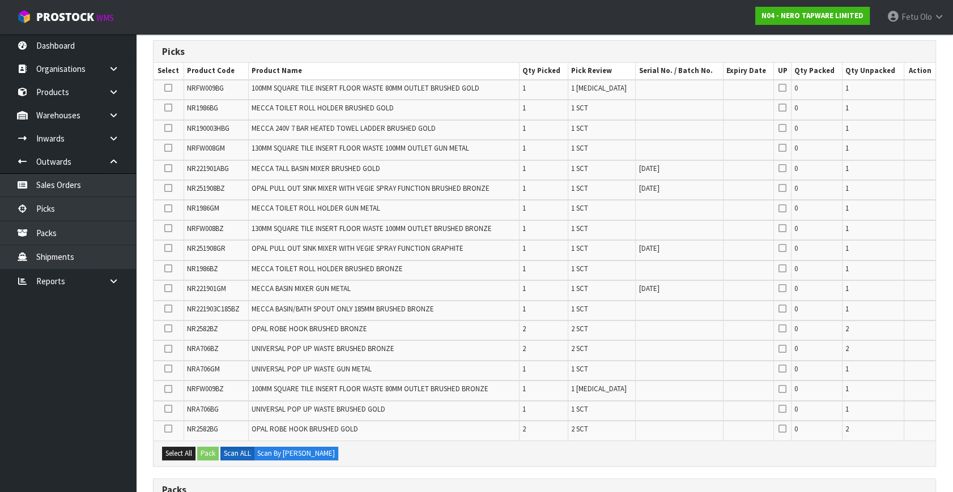
click at [166, 129] on icon at bounding box center [168, 128] width 8 height 1
click at [0, 0] on input "checkbox" at bounding box center [0, 0] width 0 height 0
click at [204, 452] on button "Pack" at bounding box center [208, 454] width 22 height 14
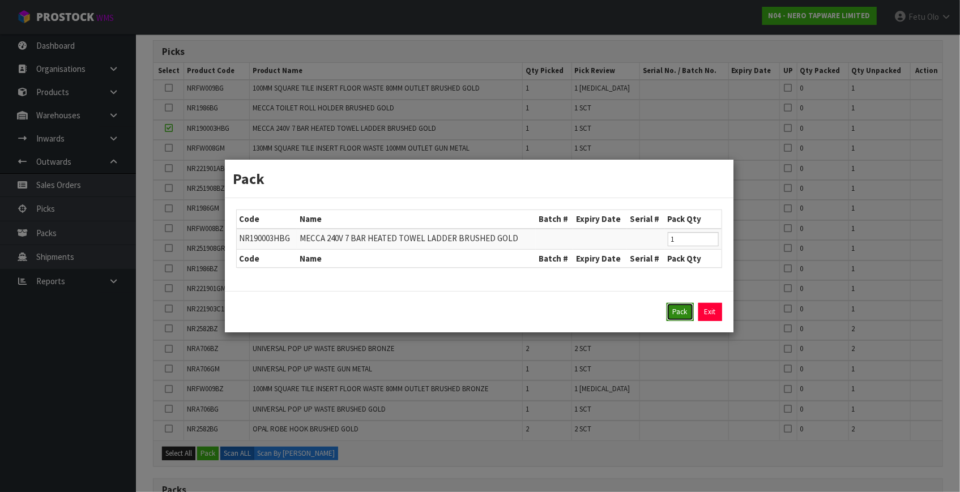
click at [679, 313] on button "Pack" at bounding box center [680, 312] width 27 height 18
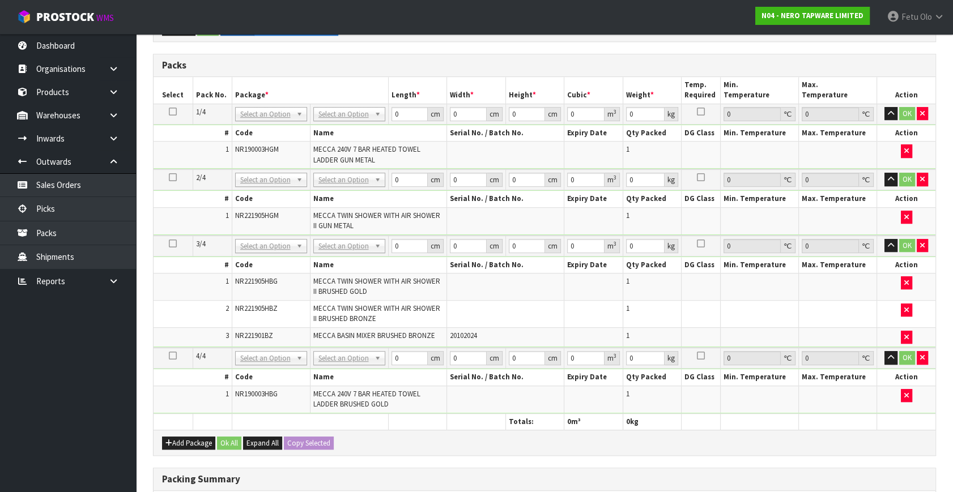
scroll to position [687, 0]
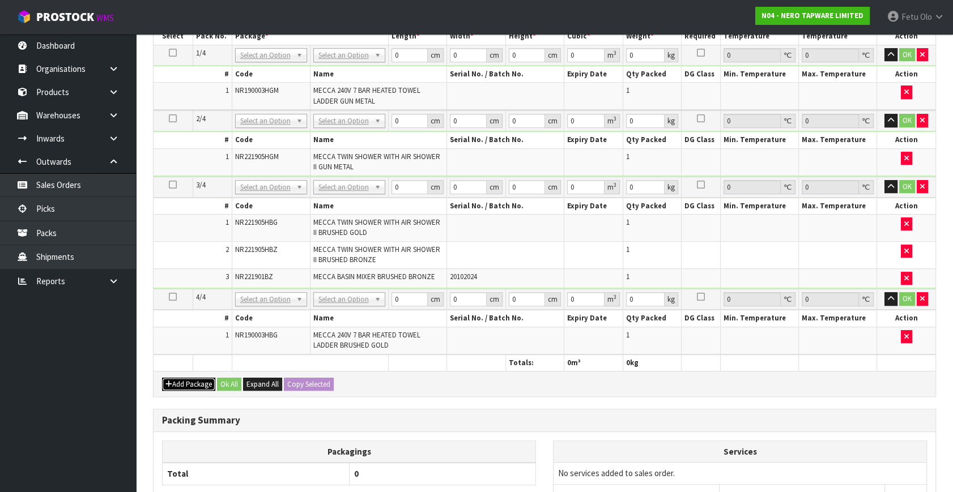
click at [180, 378] on button "Add Package" at bounding box center [188, 385] width 53 height 14
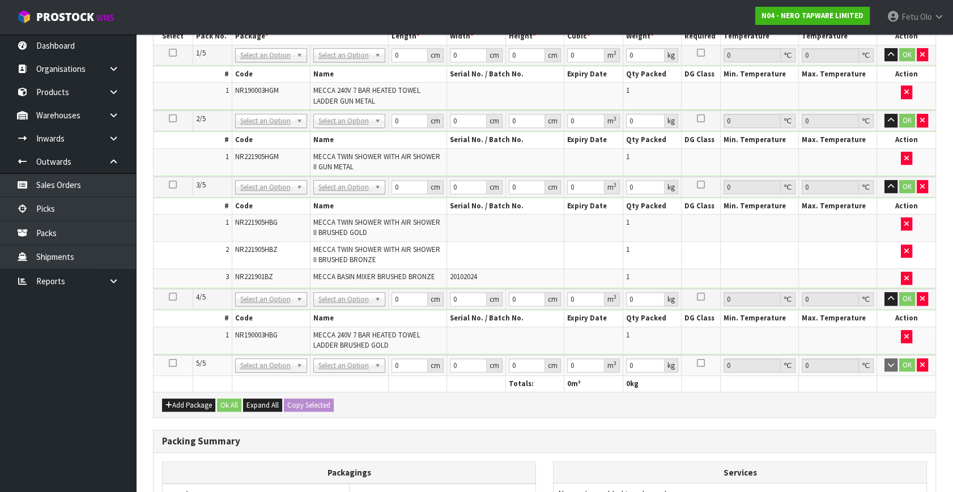
click at [174, 363] on icon at bounding box center [173, 363] width 8 height 1
click at [72, 419] on ul "Dashboard Organisations Clients Consignees Carriers Products Categories Serial …" at bounding box center [68, 263] width 136 height 458
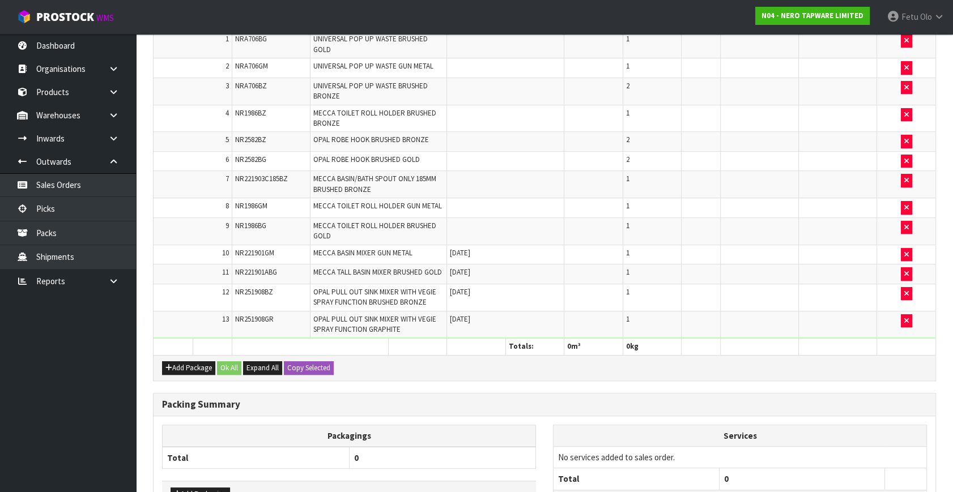
scroll to position [879, 0]
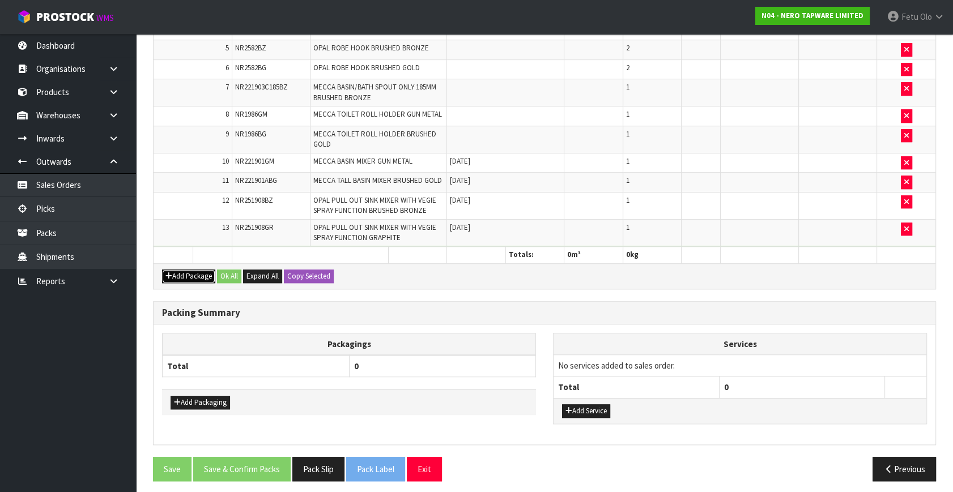
click at [178, 271] on button "Add Package" at bounding box center [188, 277] width 53 height 14
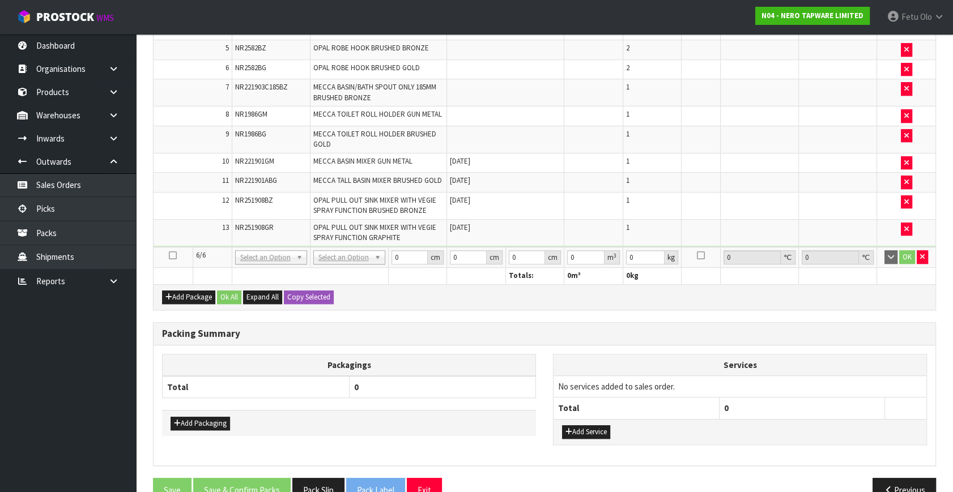
click at [175, 256] on icon at bounding box center [173, 256] width 8 height 1
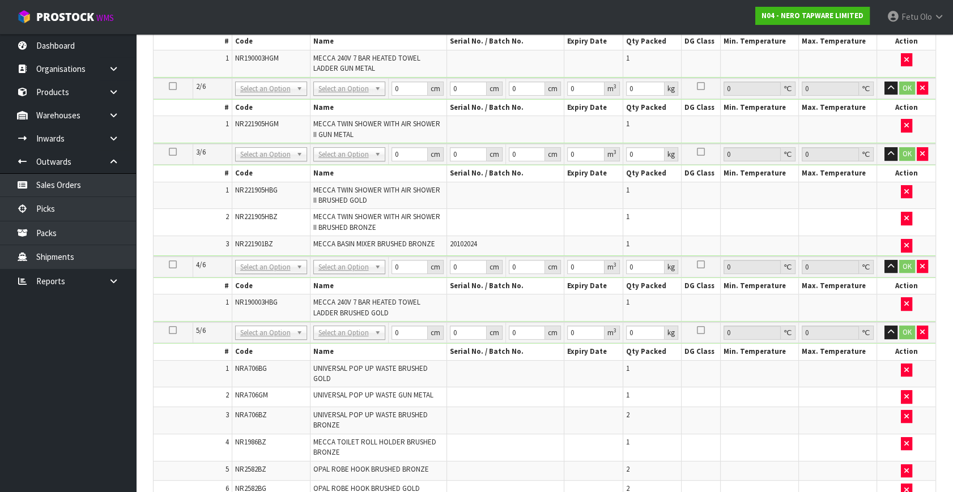
scroll to position [388, 0]
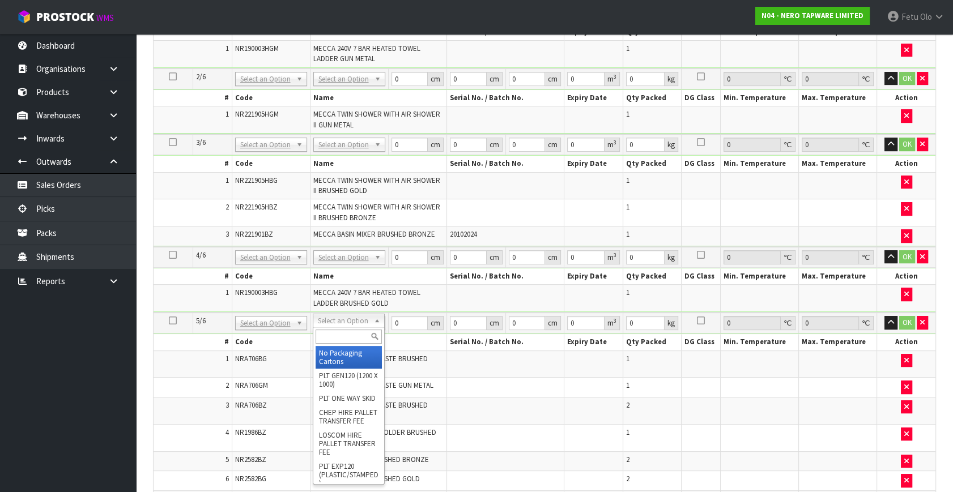
click at [343, 337] on input "text" at bounding box center [349, 337] width 66 height 14
click at [263, 331] on input "text" at bounding box center [270, 337] width 66 height 14
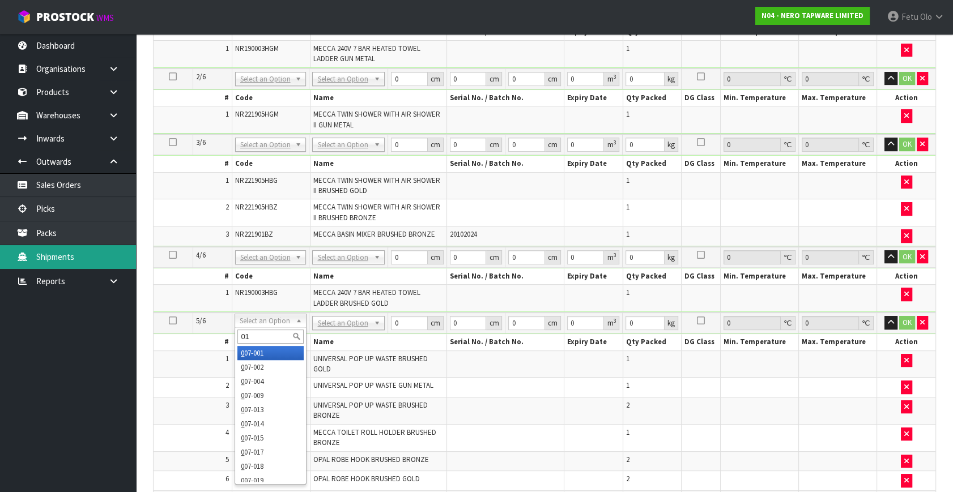
type input "011"
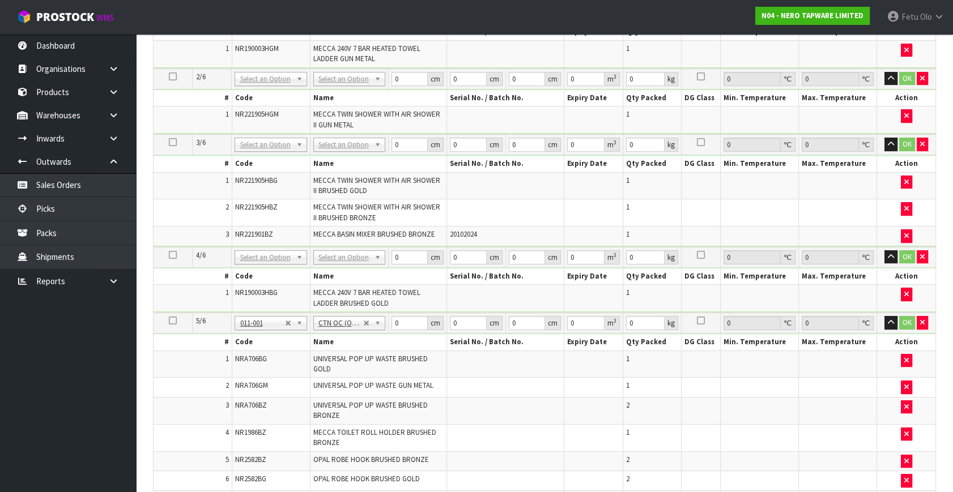
type input "14.18"
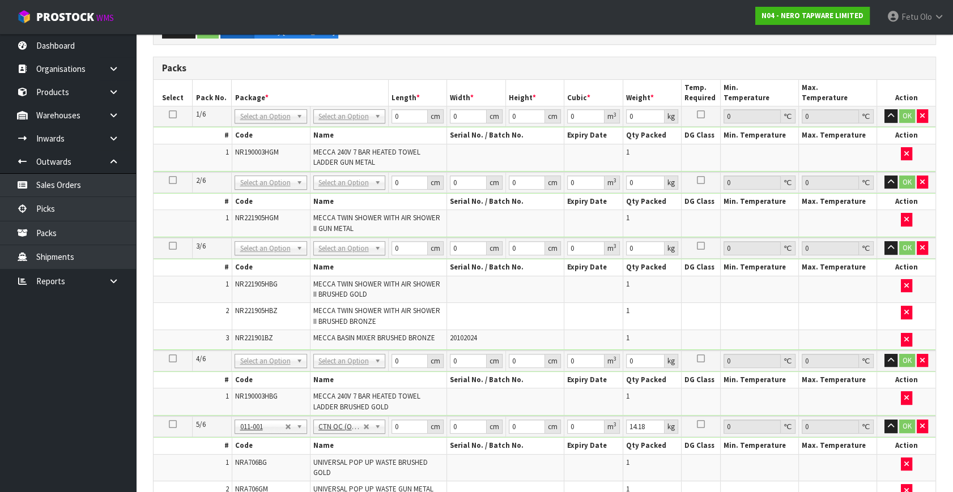
scroll to position [284, 0]
drag, startPoint x: 340, startPoint y: 181, endPoint x: 340, endPoint y: 201, distance: 20.4
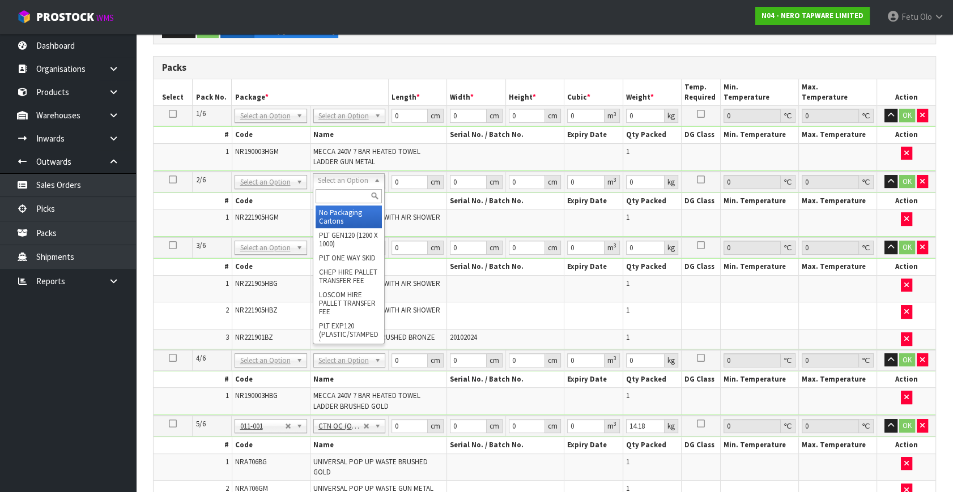
drag, startPoint x: 337, startPoint y: 212, endPoint x: 435, endPoint y: 186, distance: 101.4
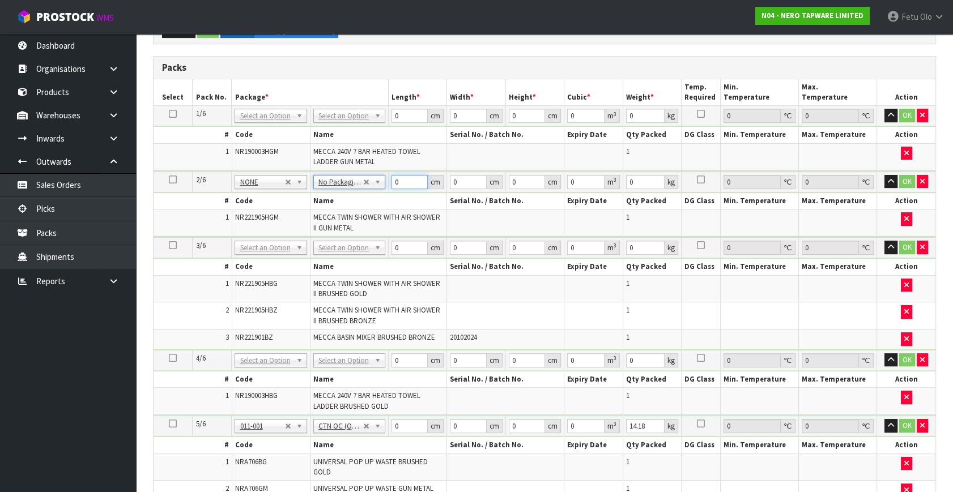
drag, startPoint x: 391, startPoint y: 187, endPoint x: 348, endPoint y: 207, distance: 46.9
click at [348, 207] on tbody "2/6 NONE 007-001 007-002 007-004 007-009 007-013 007-014 007-015 007-017 007-01…" at bounding box center [545, 205] width 782 height 66
type input "88"
type input "49"
type input "1"
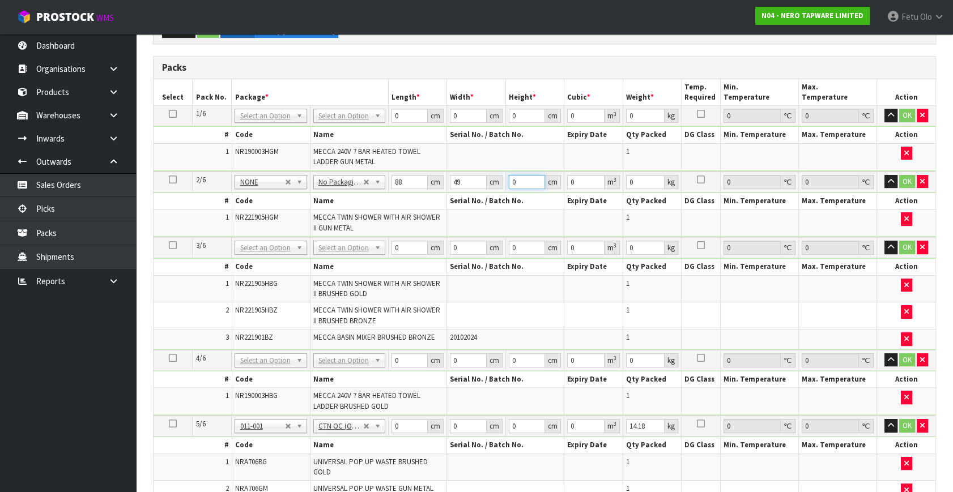
type input "0.004312"
type input "10"
type input "0.04312"
type input "10"
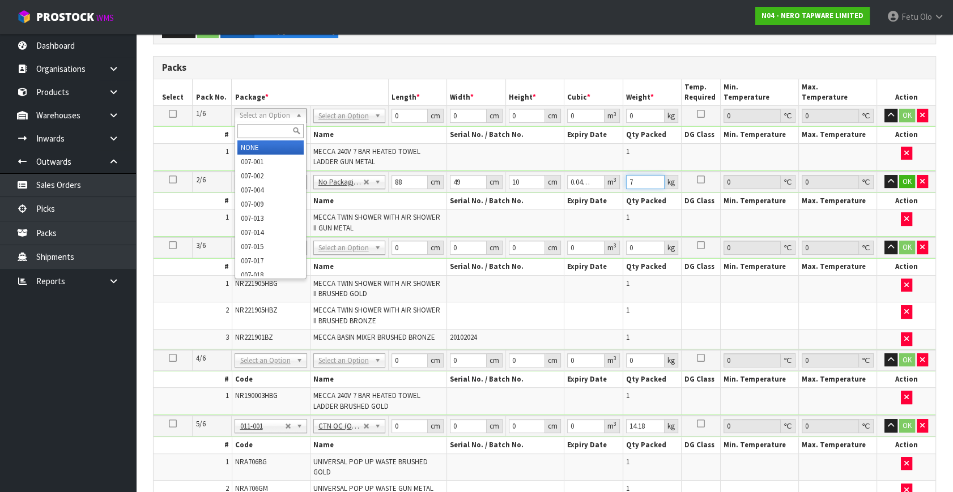
type input "7"
click at [270, 136] on input "text" at bounding box center [270, 131] width 66 height 14
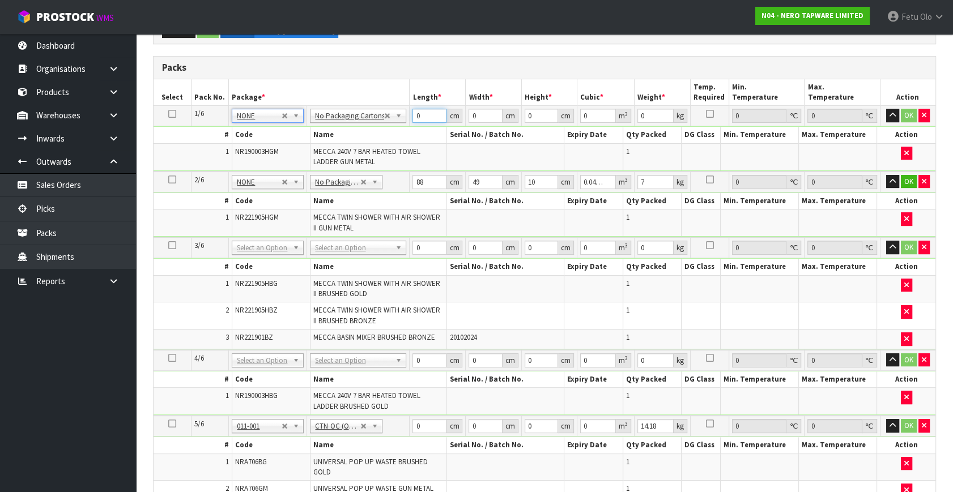
drag, startPoint x: 293, startPoint y: 204, endPoint x: 423, endPoint y: 116, distance: 157.0
click at [423, 116] on input "0" at bounding box center [429, 116] width 34 height 14
drag, startPoint x: 424, startPoint y: 114, endPoint x: 385, endPoint y: 143, distance: 48.5
click at [385, 143] on tbody "1/6 NONE 007-001 007-002 007-004 007-009 007-013 007-014 007-015 007-017 007-01…" at bounding box center [545, 139] width 782 height 66
type input "87"
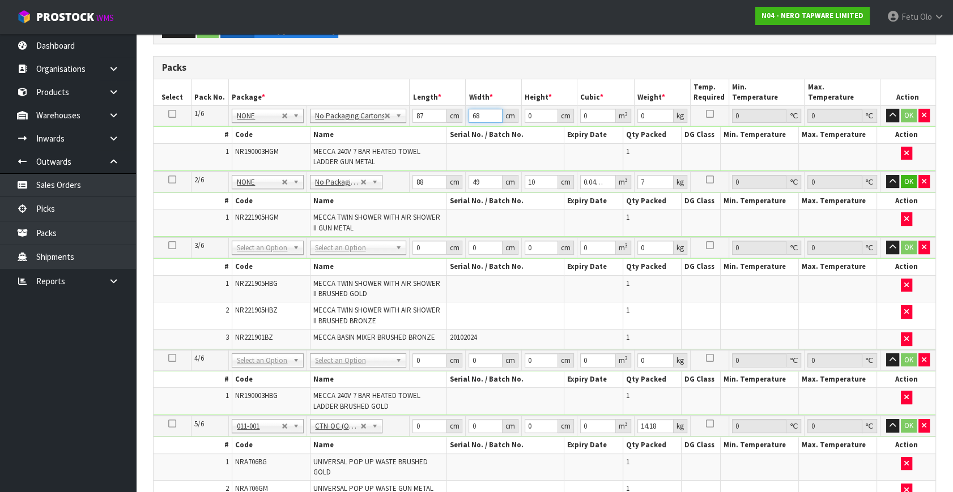
type input "68"
type input "1"
type input "0.005916"
type input "13"
type input "0.076908"
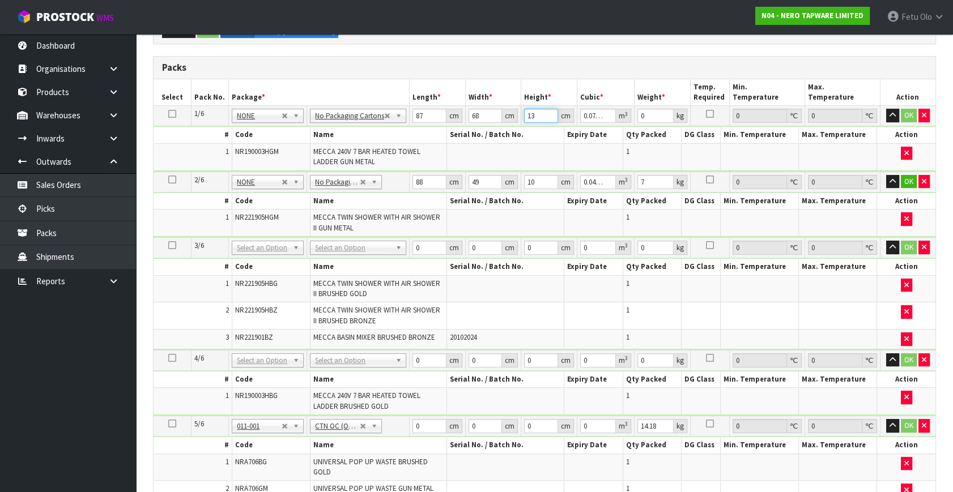
type input "13"
type input "7"
click button "OK" at bounding box center [909, 116] width 16 height 14
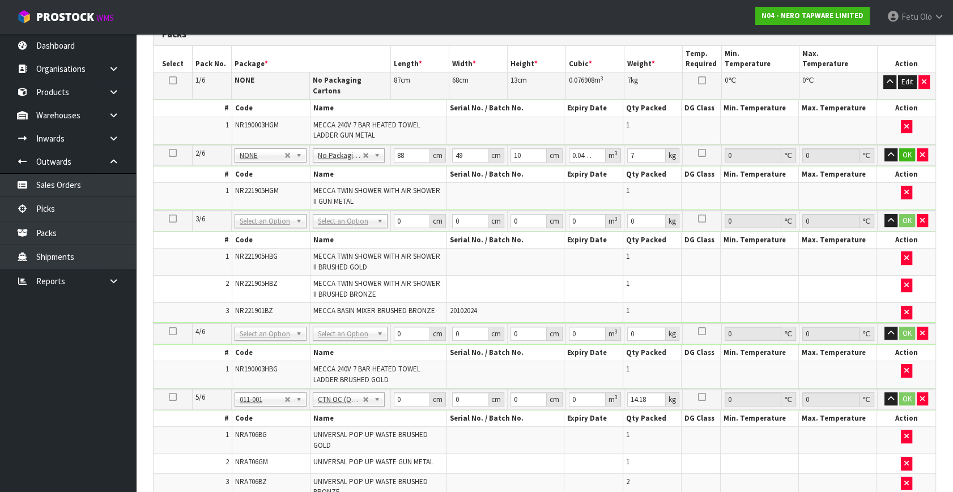
scroll to position [336, 0]
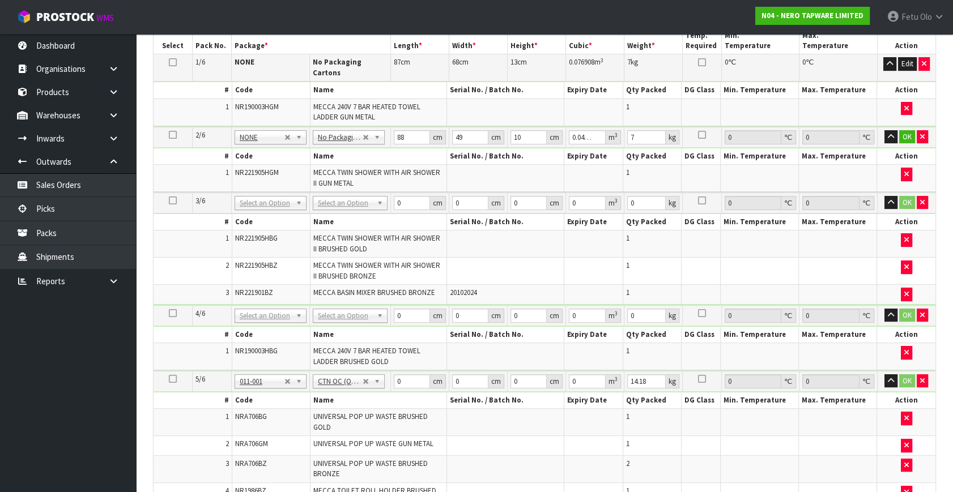
drag, startPoint x: 271, startPoint y: 194, endPoint x: 269, endPoint y: 201, distance: 7.9
click at [261, 211] on input "text" at bounding box center [270, 210] width 66 height 14
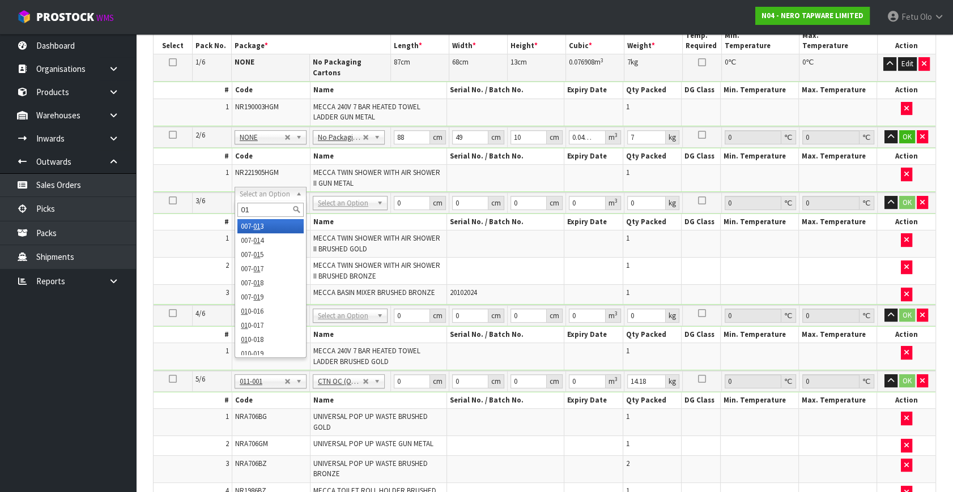
type input "011"
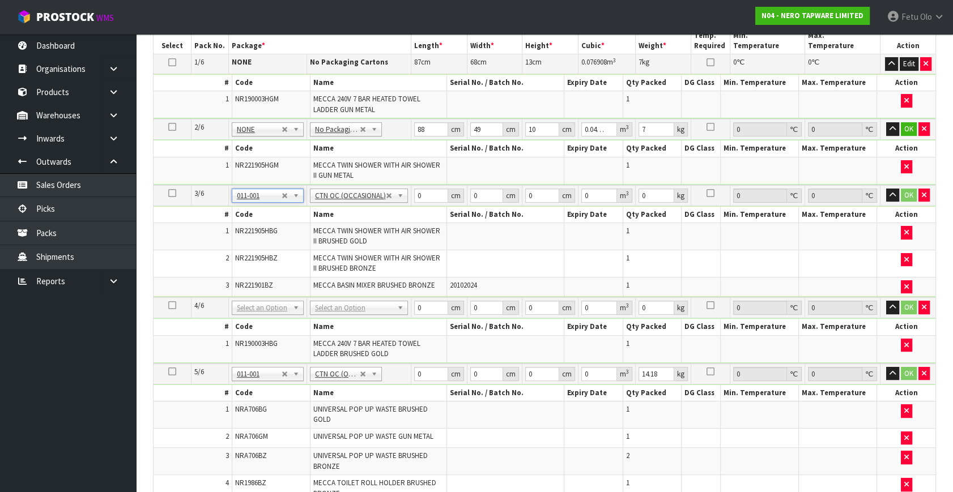
type input "12.16"
click at [565, 243] on td at bounding box center [593, 236] width 59 height 27
drag, startPoint x: 424, startPoint y: 197, endPoint x: 346, endPoint y: 235, distance: 87.4
click at [346, 235] on tbody "3/6 NONE 007-001 007-002 007-004 007-009 007-013 007-014 007-015 007-017 007-01…" at bounding box center [545, 241] width 782 height 113
type input "89"
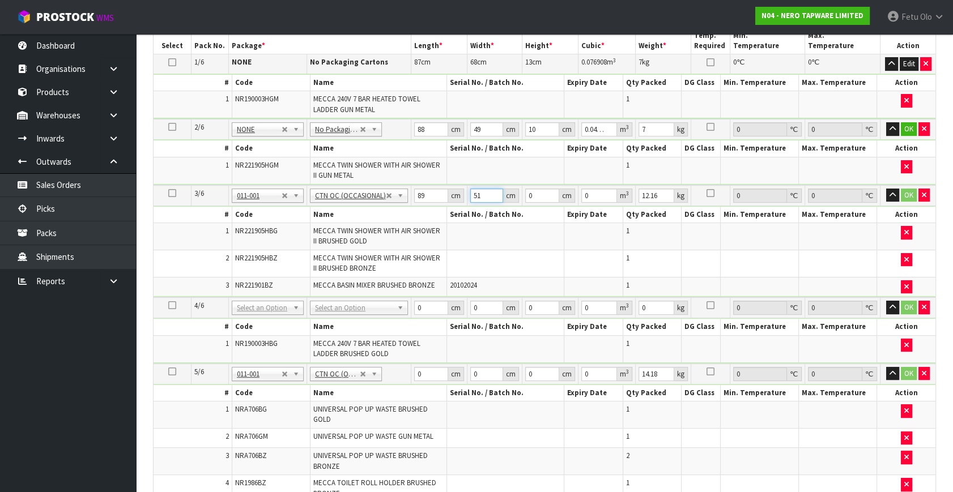
type input "51"
type input "3"
type input "0.013617"
type input "31"
type input "0.140709"
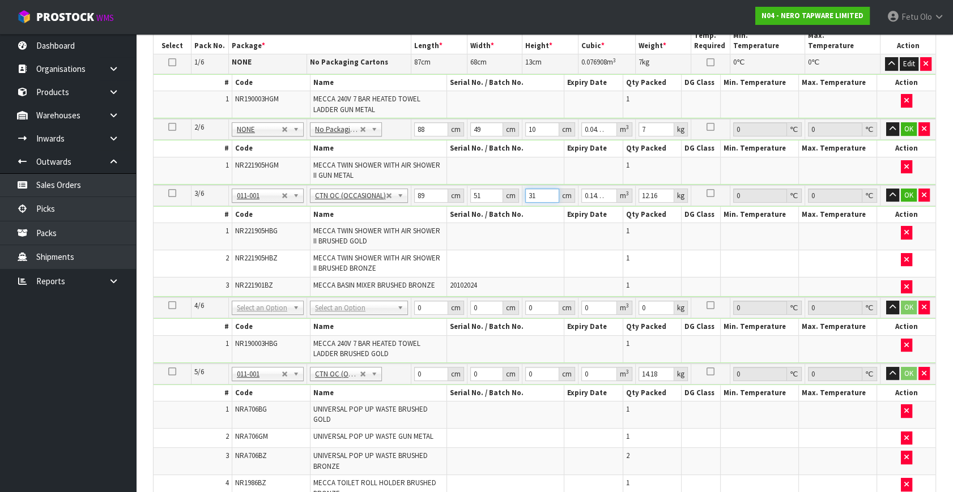
type input "31"
type input "16"
click button "OK" at bounding box center [909, 196] width 16 height 14
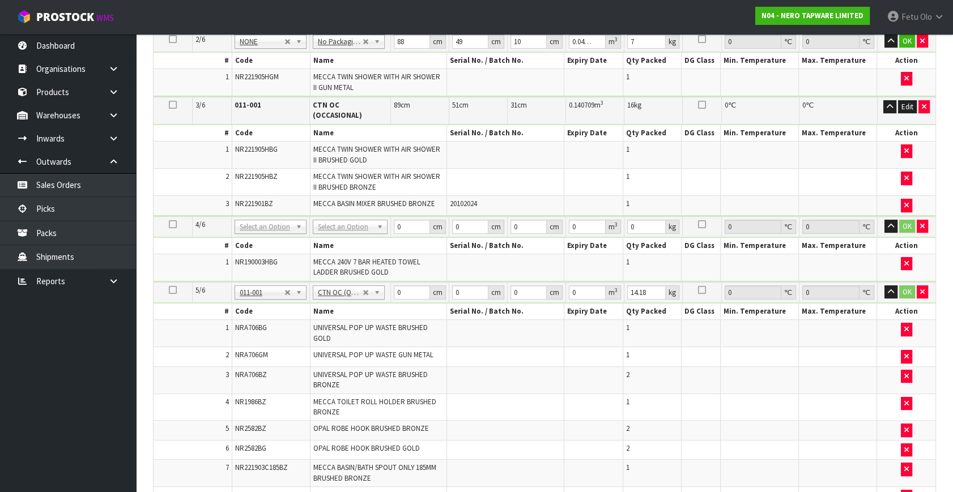
scroll to position [439, 0]
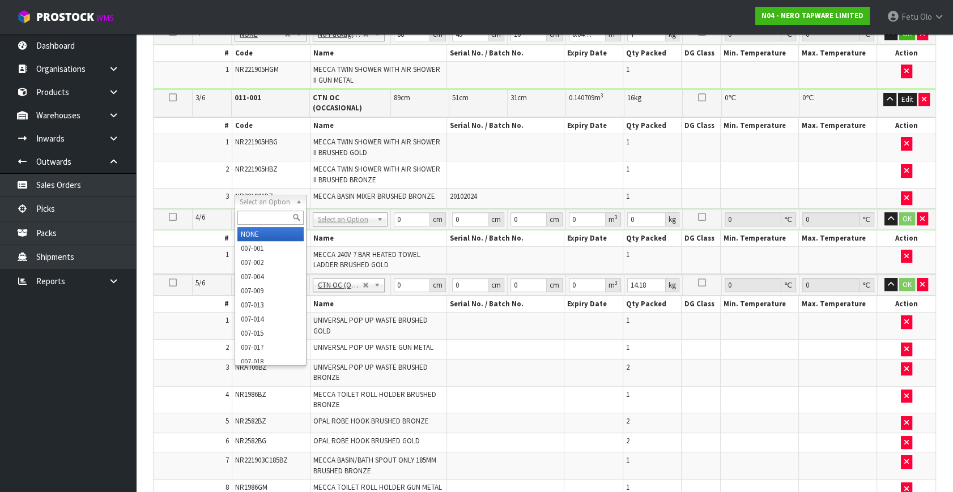
type input "3"
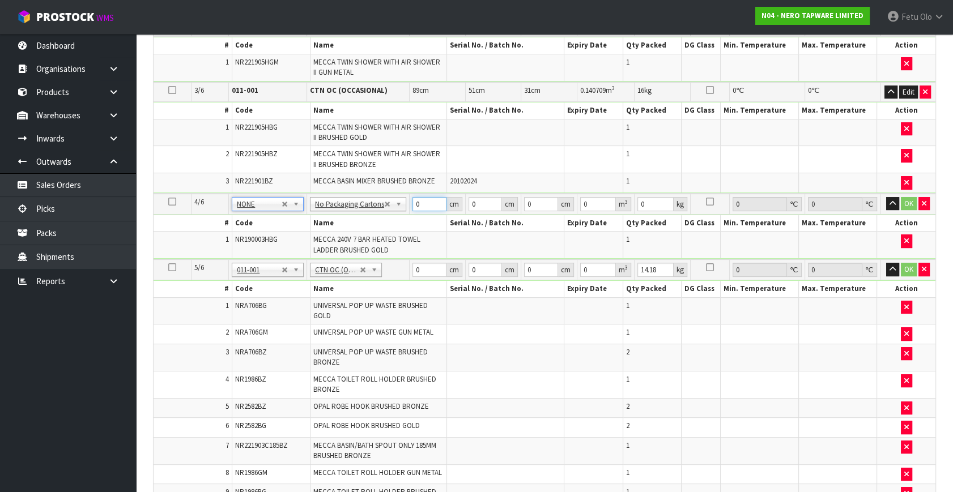
drag, startPoint x: 407, startPoint y: 207, endPoint x: 379, endPoint y: 227, distance: 34.3
click at [379, 227] on tbody "4/6 NONE 007-001 007-002 007-004 007-009 007-013 007-014 007-015 007-017 007-01…" at bounding box center [545, 227] width 782 height 66
type input "87"
type input "68"
type input "1"
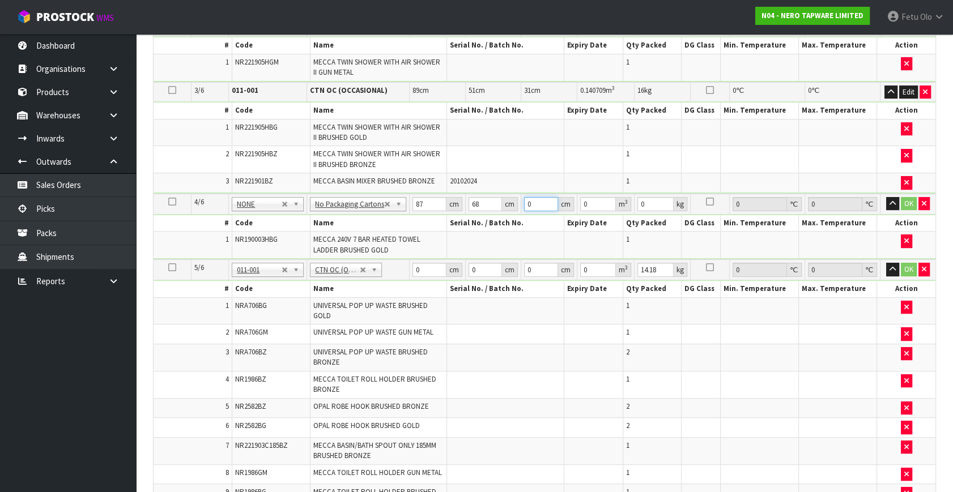
type input "0.005916"
type input "13"
type input "0.076908"
type input "13"
type input "7"
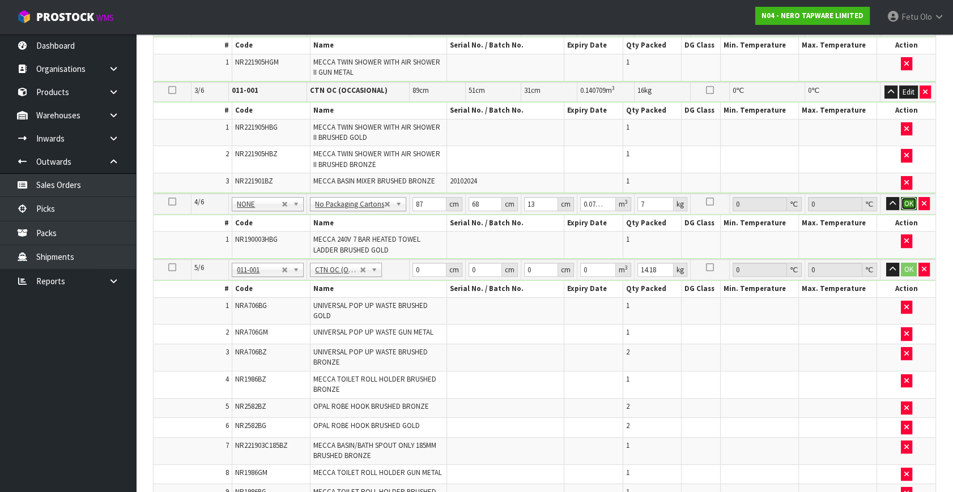
click button "OK" at bounding box center [909, 204] width 16 height 14
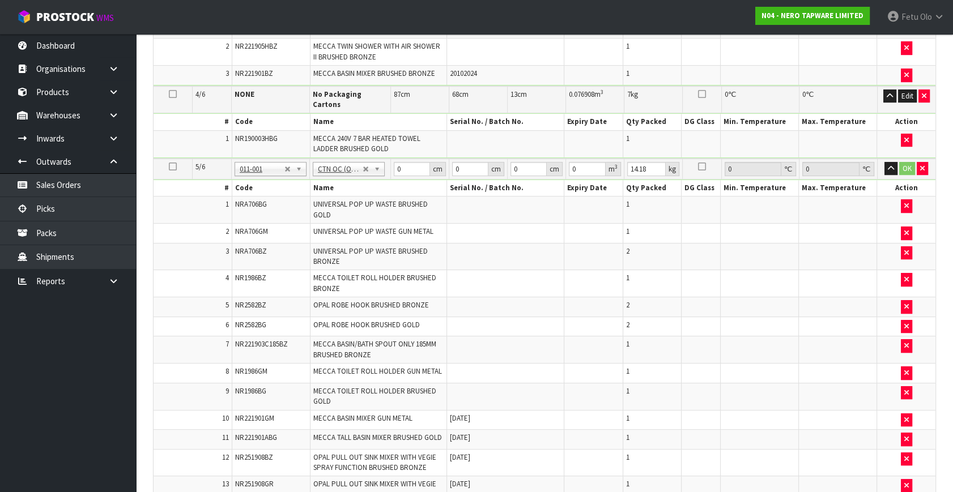
scroll to position [491, 0]
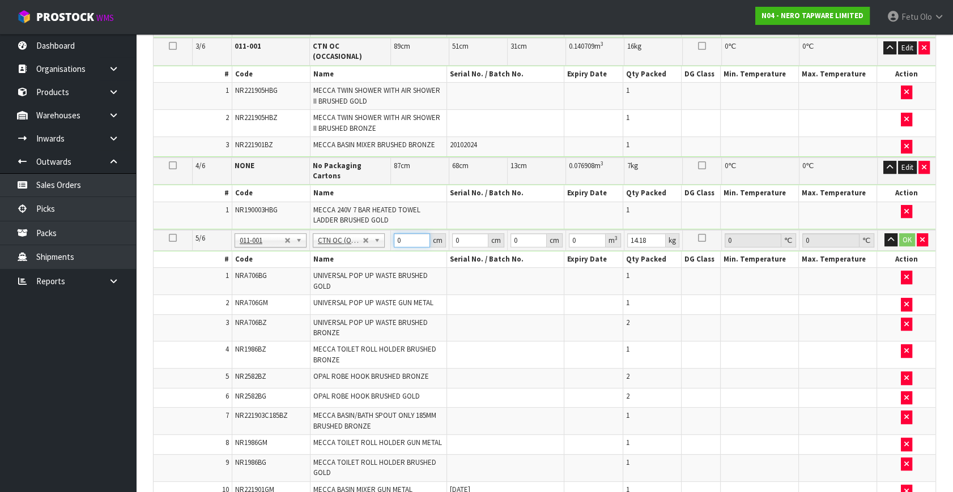
click at [359, 234] on tbody "5/6 NONE 007-001 007-002 007-004 007-009 007-013 007-014 007-015 007-017 007-01…" at bounding box center [545, 403] width 782 height 346
type input "73"
type input "36"
type input "3"
type input "0.007884"
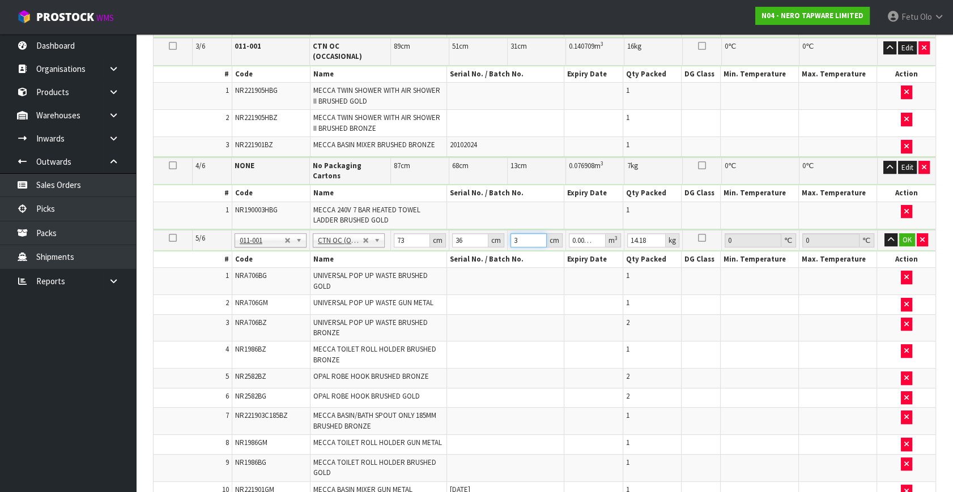
type input "31"
type input "0.081468"
type input "31"
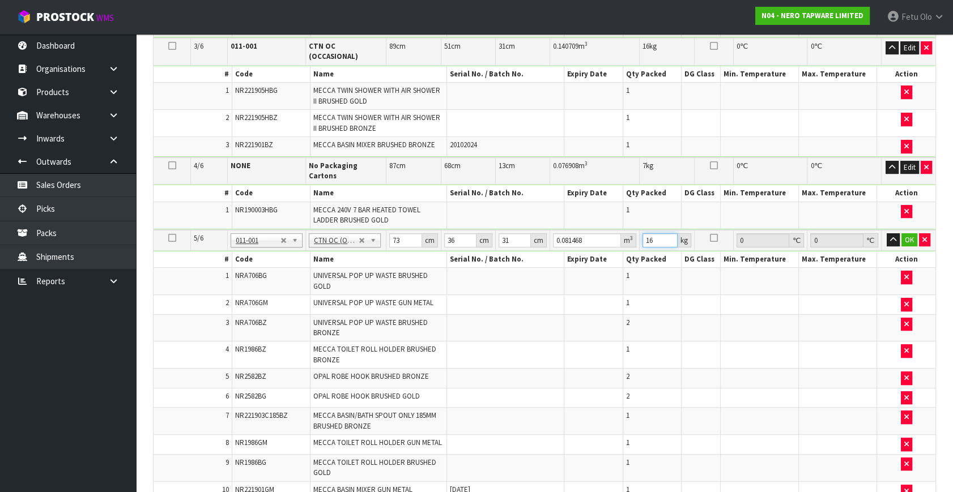
type input "16"
click button "OK" at bounding box center [909, 240] width 16 height 14
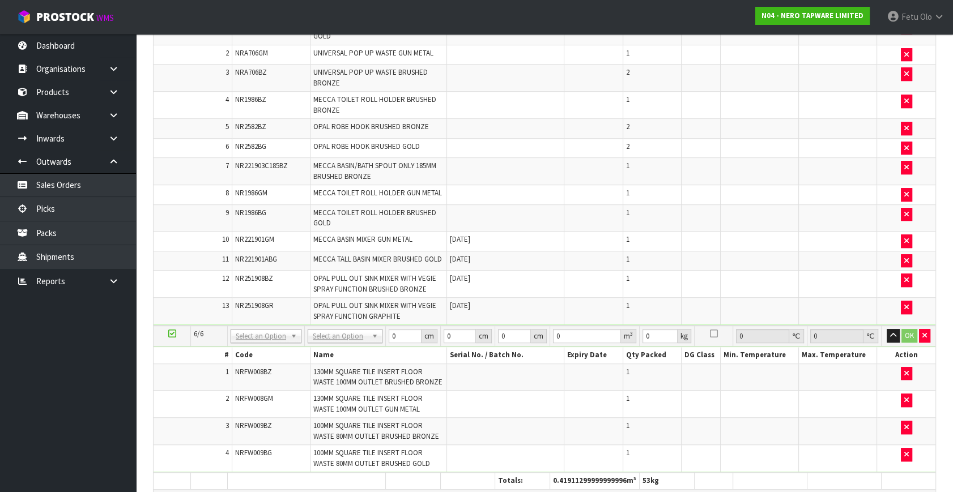
scroll to position [903, 0]
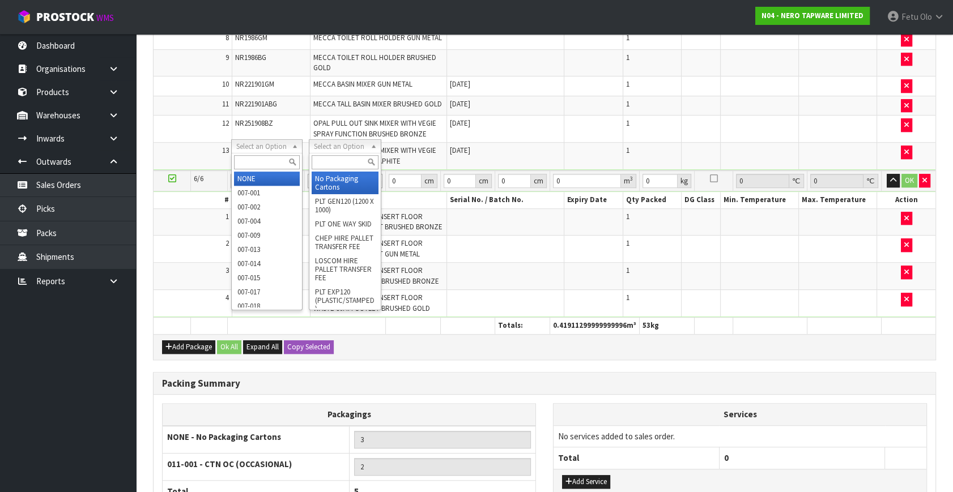
drag, startPoint x: 274, startPoint y: 147, endPoint x: 256, endPoint y: 163, distance: 24.1
click at [256, 163] on input "text" at bounding box center [267, 162] width 66 height 14
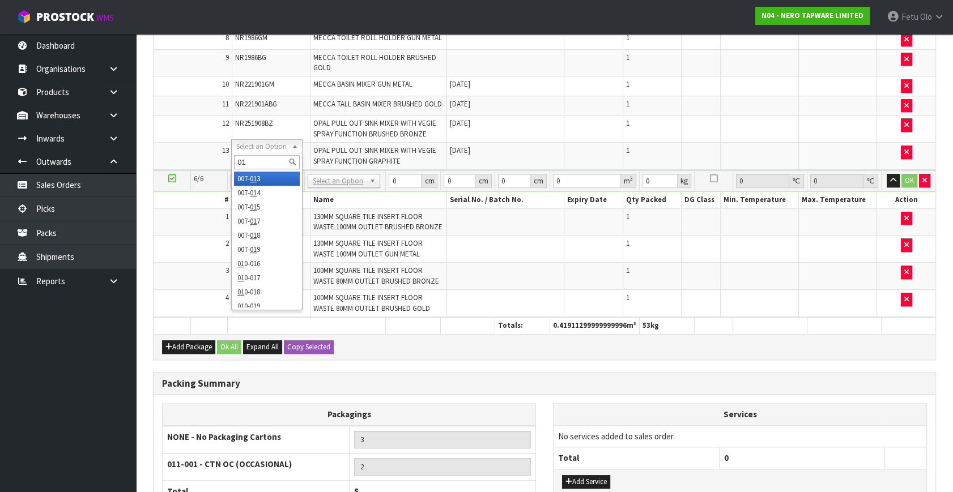
type input "011"
type input "3"
type input "1.92"
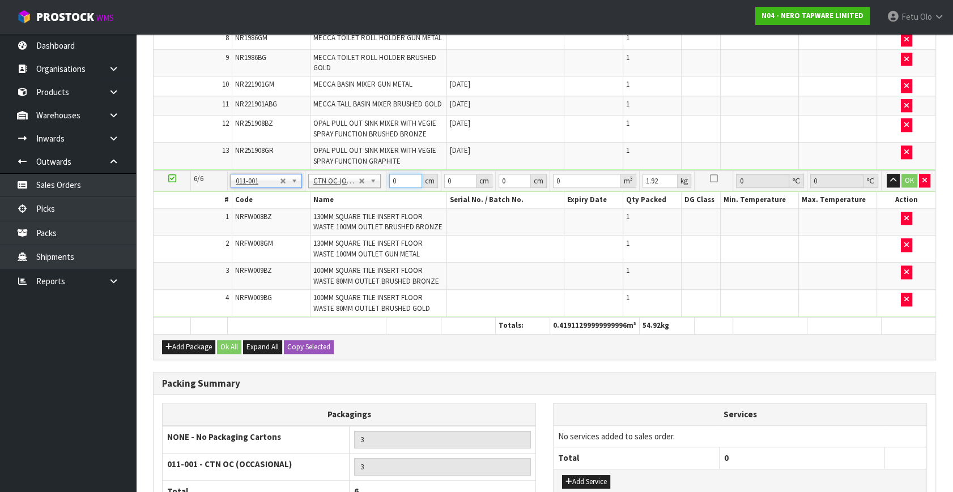
drag, startPoint x: 405, startPoint y: 142, endPoint x: 354, endPoint y: 170, distance: 58.3
click at [354, 171] on tbody "6/6 NONE 007-001 007-002 007-004 007-009 007-013 007-014 007-015 007-017 007-01…" at bounding box center [545, 244] width 782 height 147
type input "32"
type input "21"
type input "1"
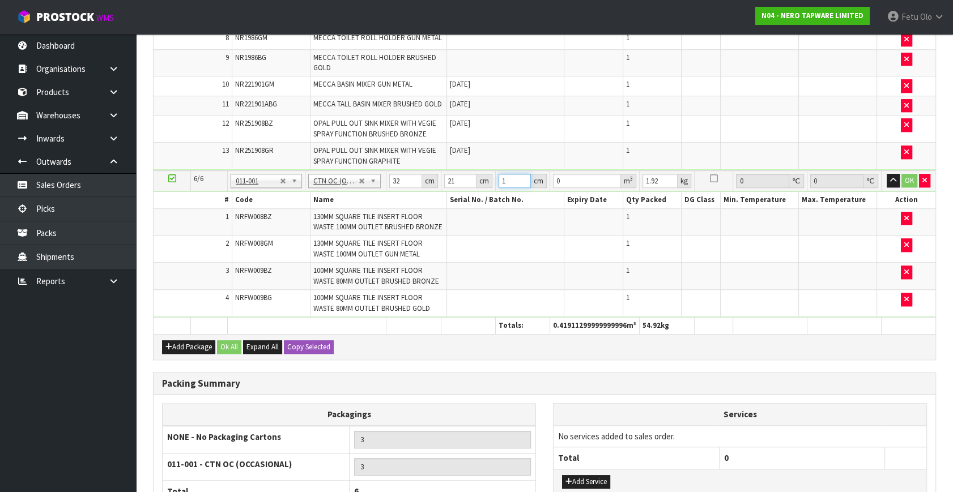
type input "0.000672"
type input "15"
type input "0.01008"
type input "15"
type input "3"
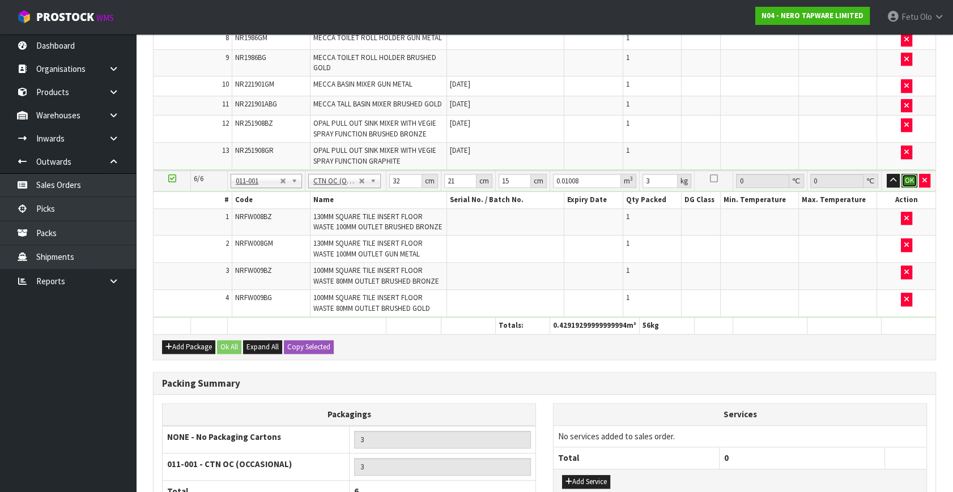
click button "OK" at bounding box center [909, 181] width 16 height 14
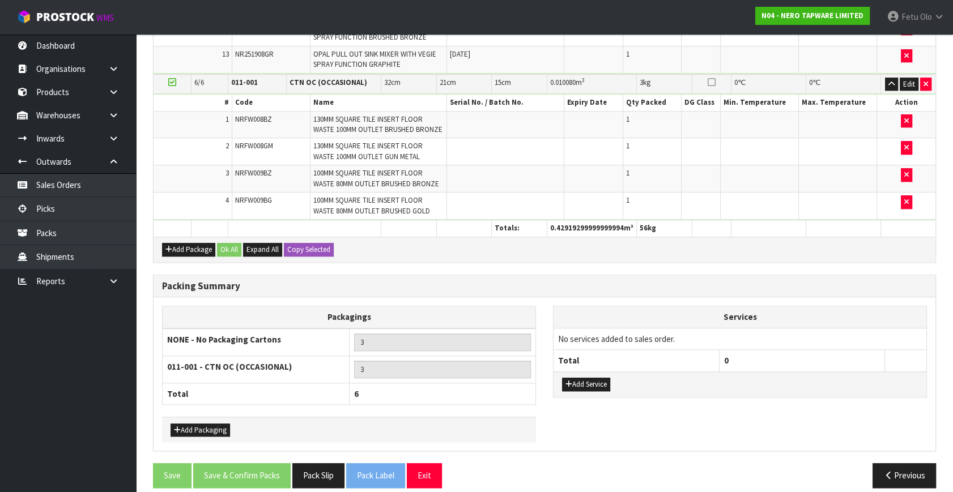
scroll to position [975, 0]
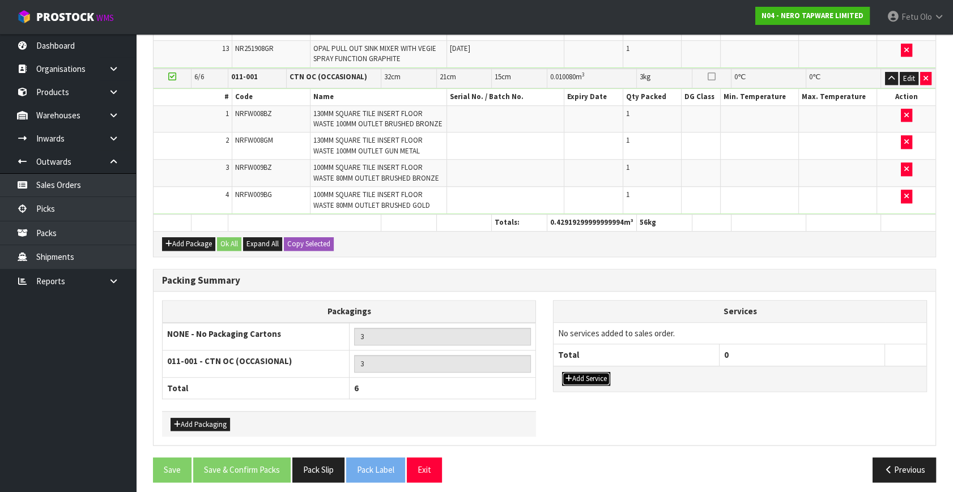
click at [600, 372] on button "Add Service" at bounding box center [586, 379] width 48 height 14
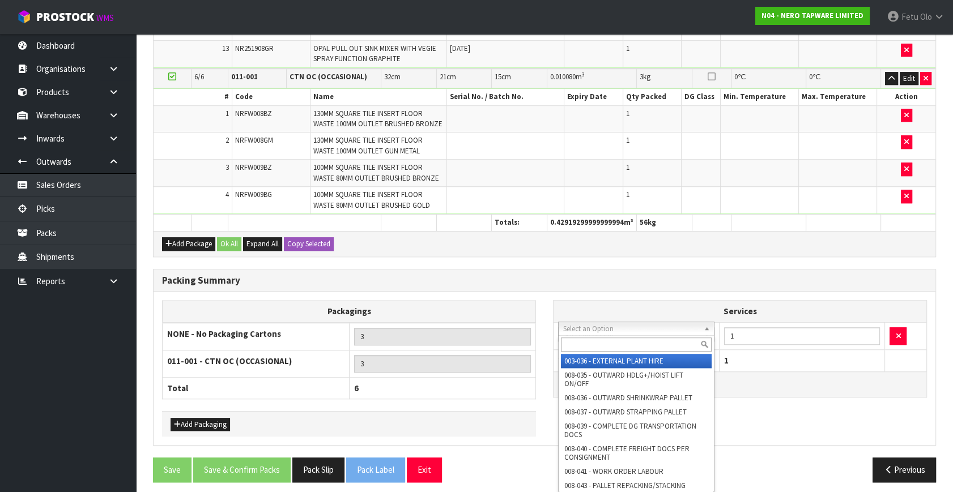
drag, startPoint x: 607, startPoint y: 330, endPoint x: 603, endPoint y: 341, distance: 11.7
click at [603, 341] on input "text" at bounding box center [636, 345] width 151 height 14
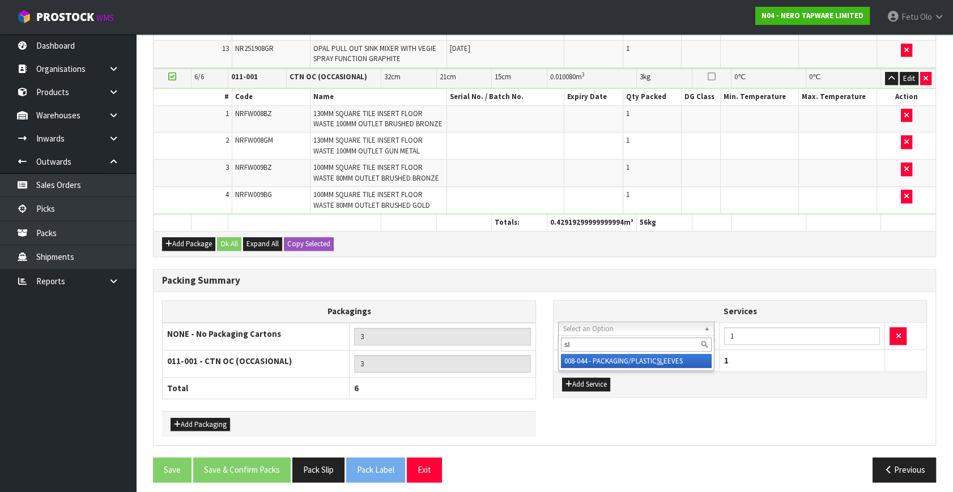
type input "sl"
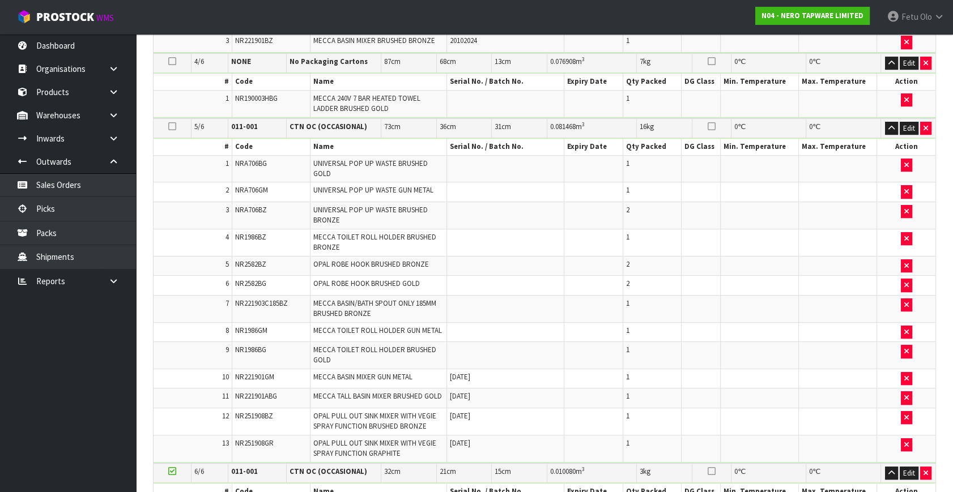
scroll to position [408, 0]
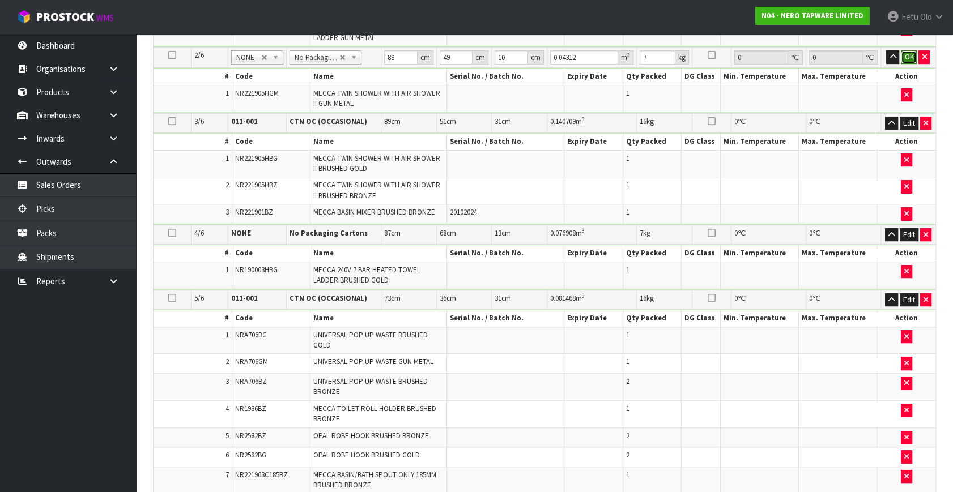
click at [914, 52] on button "OK" at bounding box center [909, 57] width 16 height 14
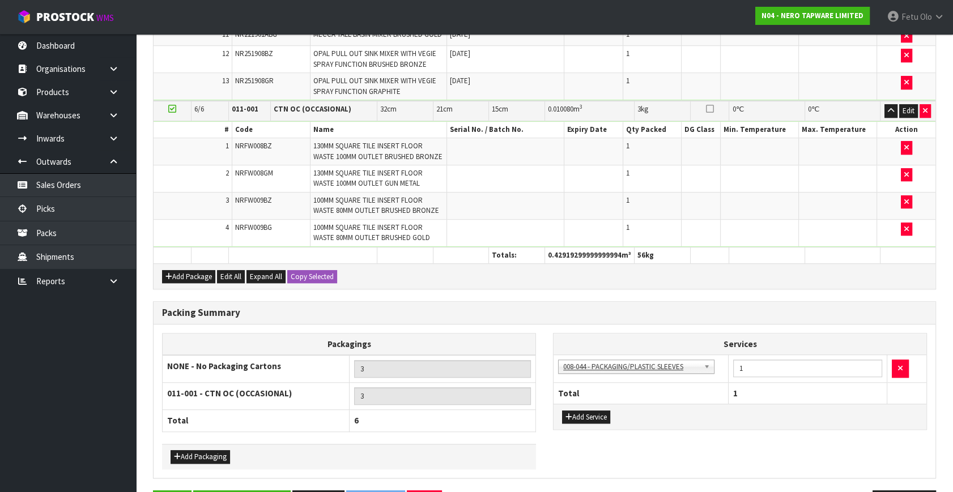
scroll to position [974, 0]
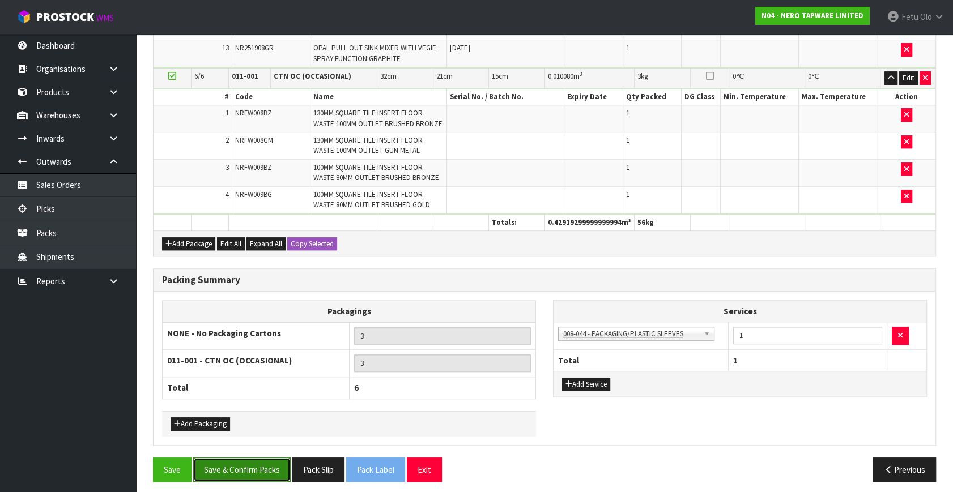
drag, startPoint x: 253, startPoint y: 462, endPoint x: 258, endPoint y: 467, distance: 6.4
click at [253, 462] on button "Save & Confirm Packs" at bounding box center [241, 470] width 97 height 24
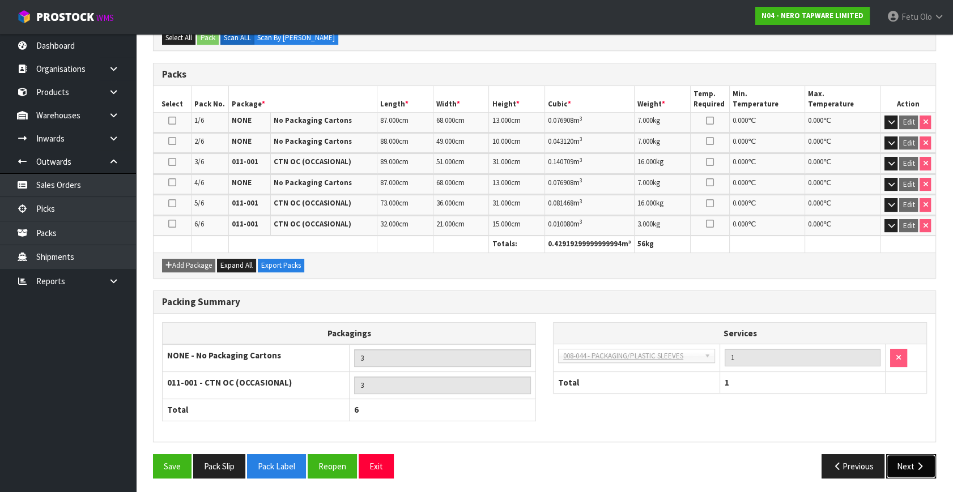
click at [912, 466] on button "Next" at bounding box center [911, 466] width 50 height 24
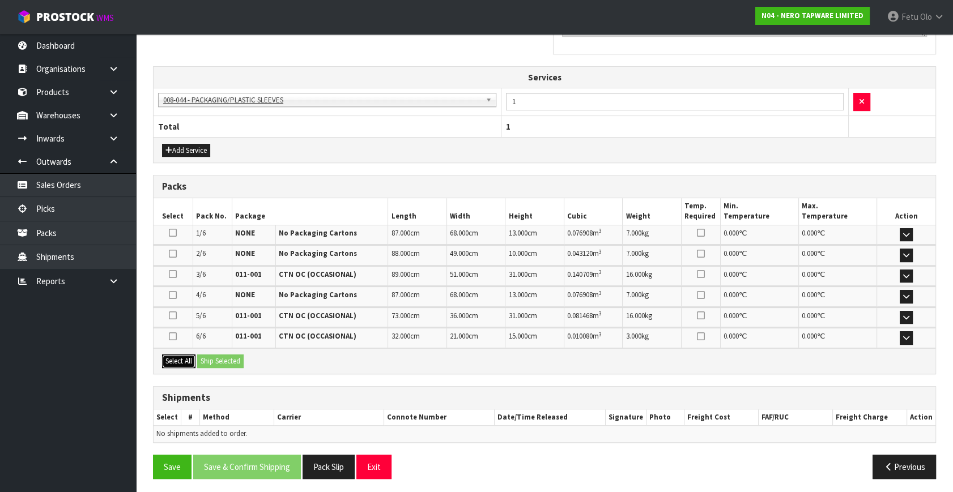
click at [181, 359] on button "Select All" at bounding box center [178, 362] width 33 height 14
click at [208, 359] on button "Ship Selected" at bounding box center [220, 362] width 46 height 14
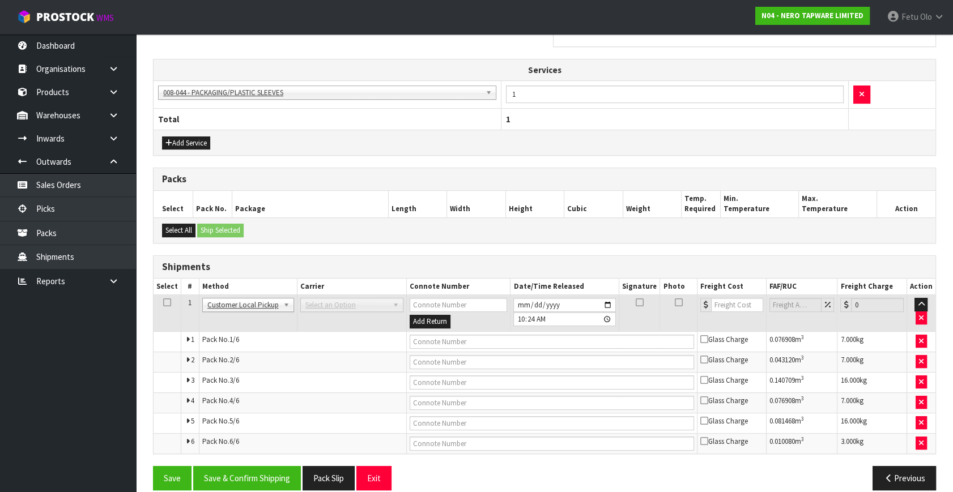
scroll to position [394, 0]
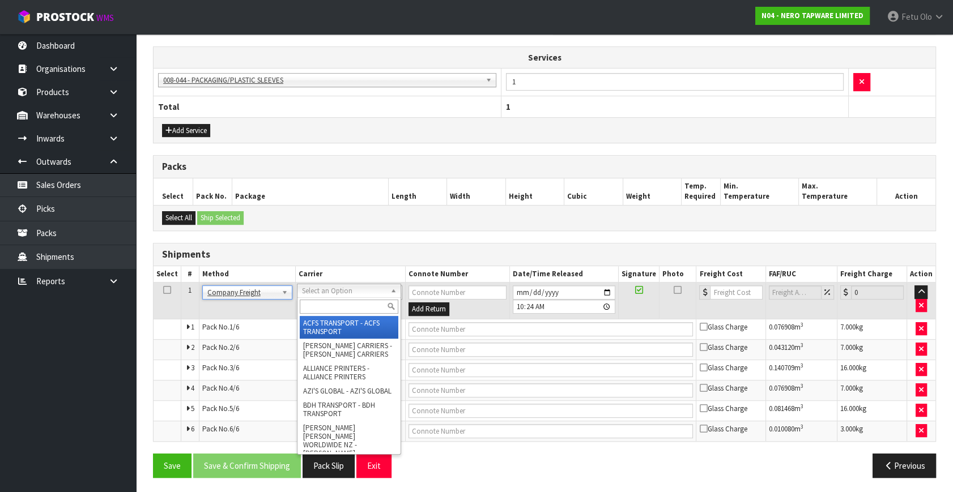
click at [334, 306] on input "text" at bounding box center [349, 307] width 99 height 14
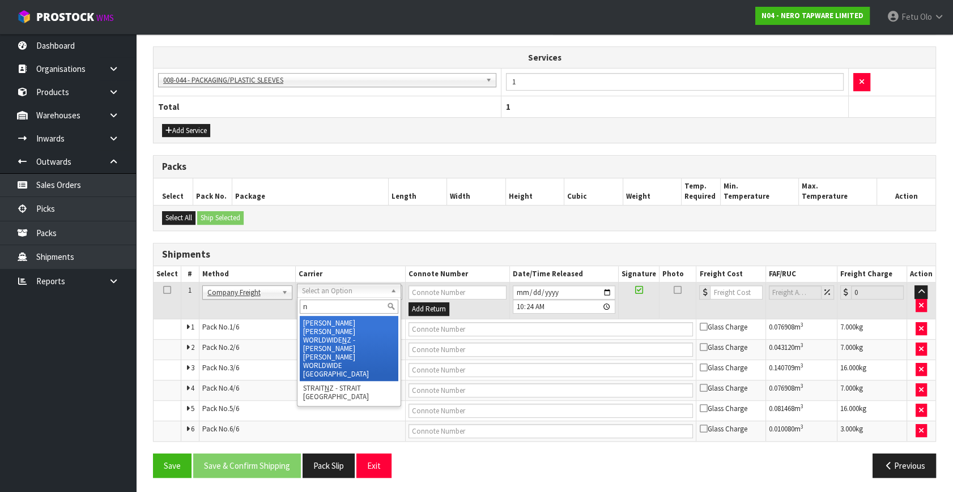
drag, startPoint x: 256, startPoint y: 289, endPoint x: 253, endPoint y: 300, distance: 11.7
type input "n"
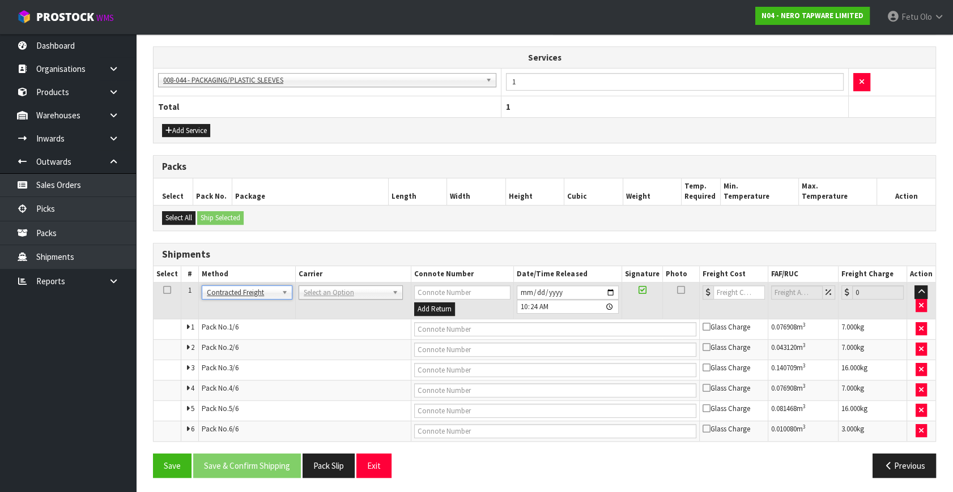
drag, startPoint x: 322, startPoint y: 286, endPoint x: 317, endPoint y: 310, distance: 24.3
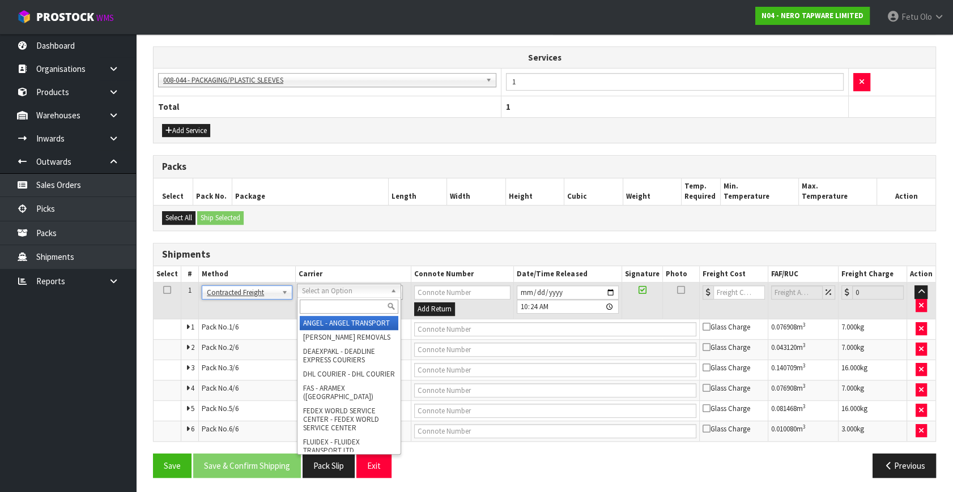
click at [317, 306] on input "text" at bounding box center [349, 307] width 99 height 14
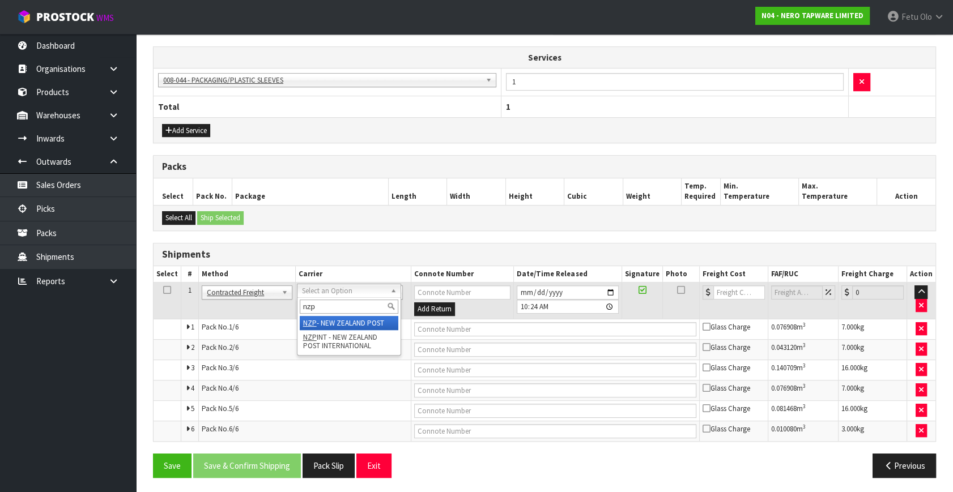
type input "nzp"
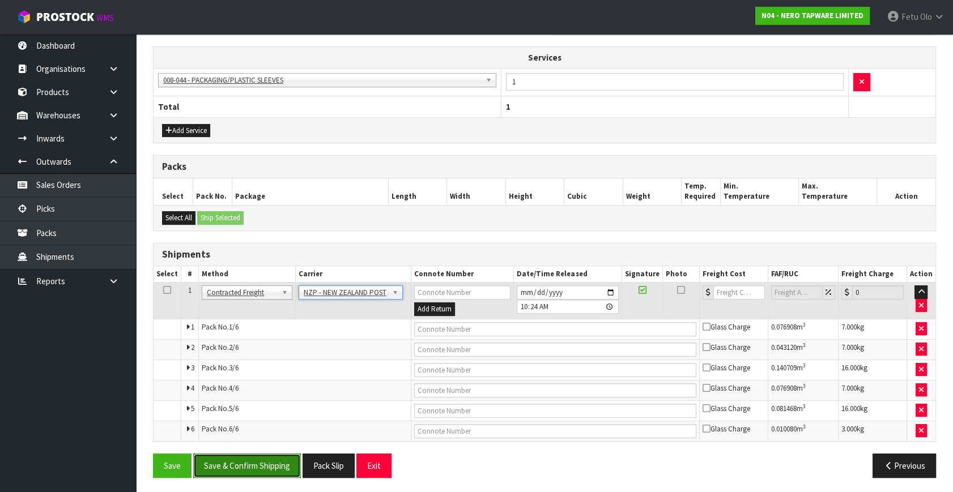
click at [270, 474] on button "Save & Confirm Shipping" at bounding box center [247, 466] width 108 height 24
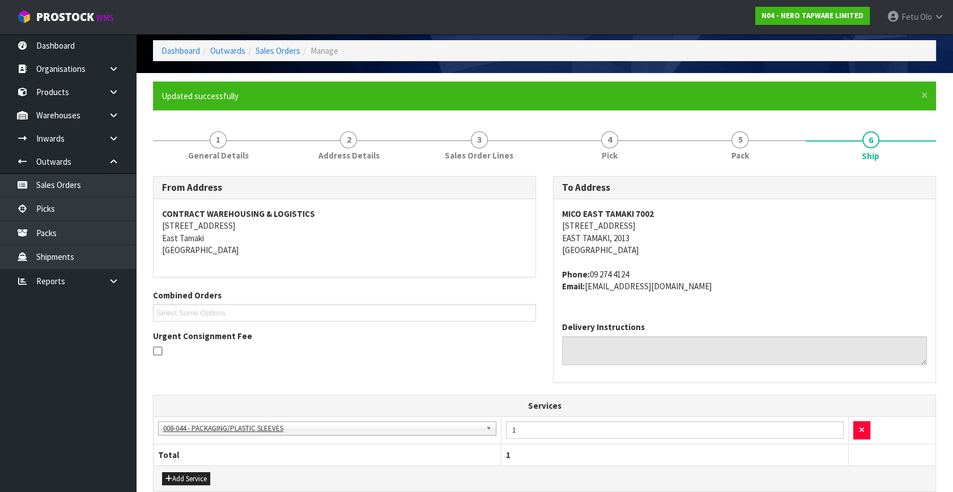
scroll to position [0, 0]
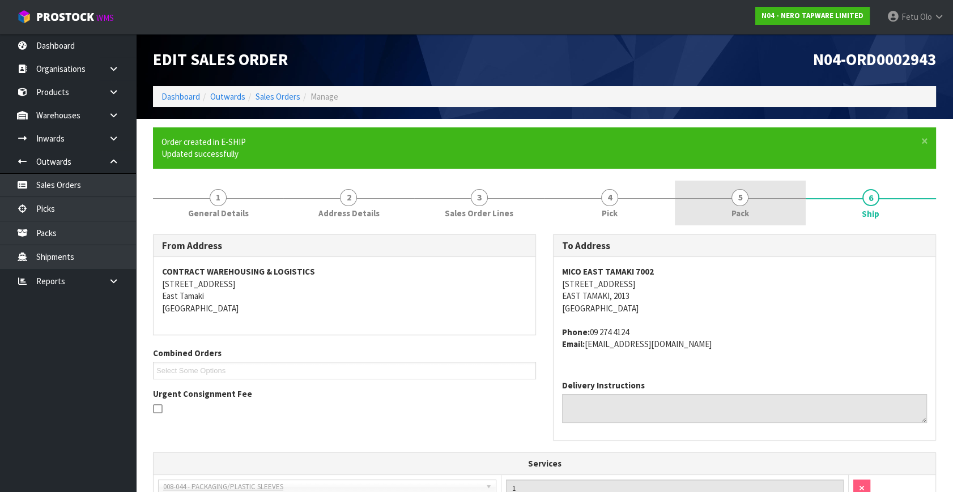
click at [750, 219] on link "5 Pack" at bounding box center [740, 203] width 130 height 45
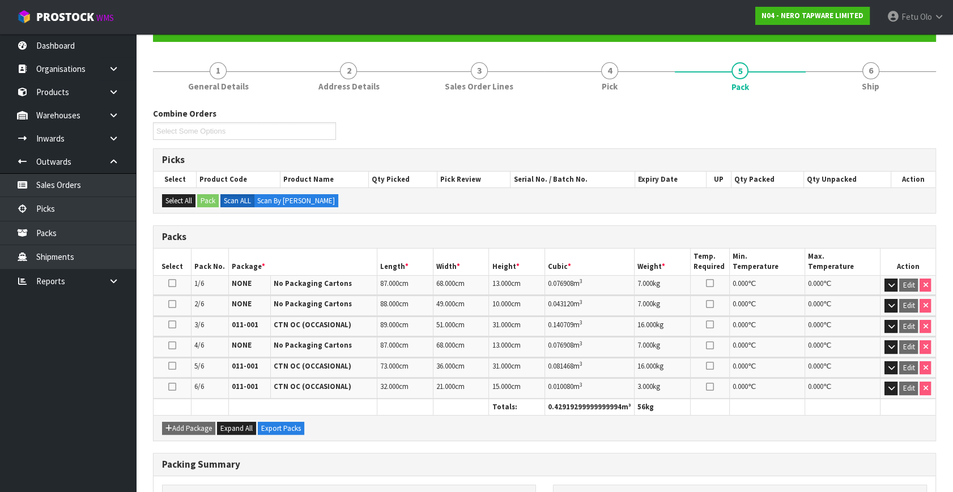
scroll to position [206, 0]
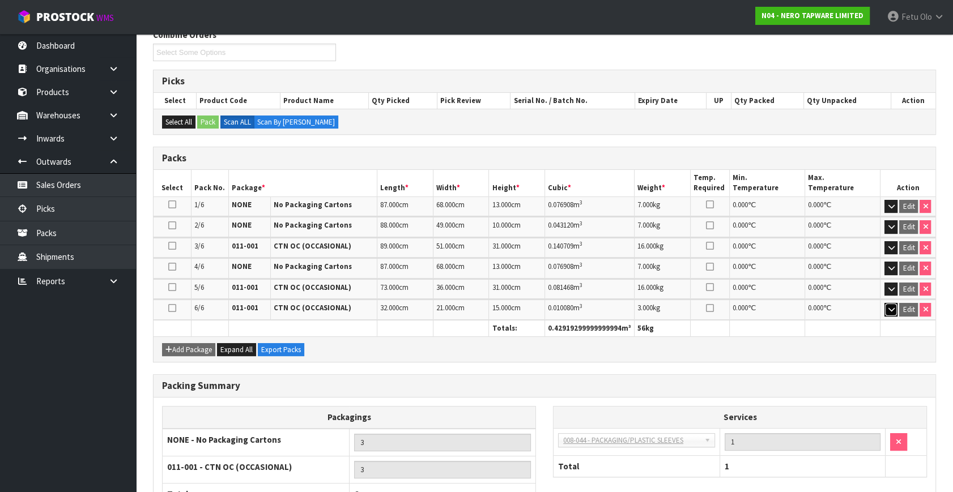
click at [889, 307] on icon "button" at bounding box center [891, 309] width 6 height 7
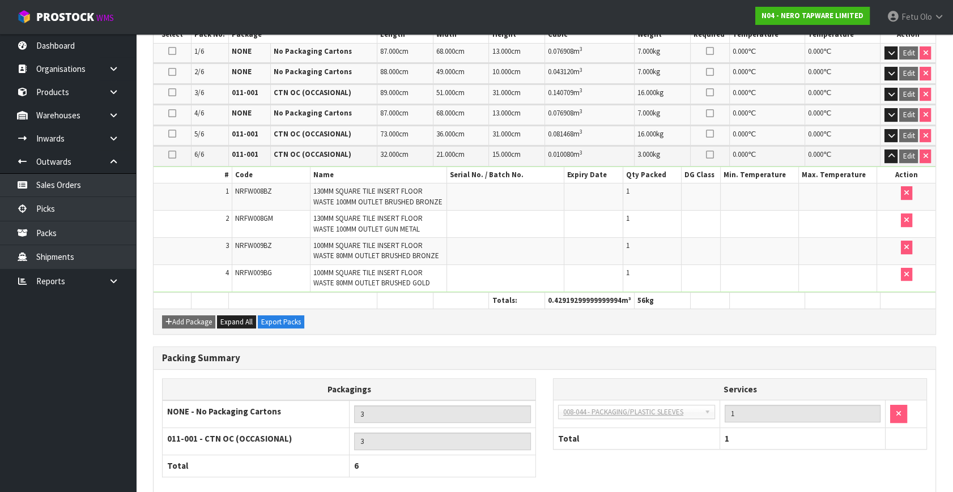
scroll to position [360, 0]
click at [889, 90] on icon "button" at bounding box center [891, 93] width 6 height 7
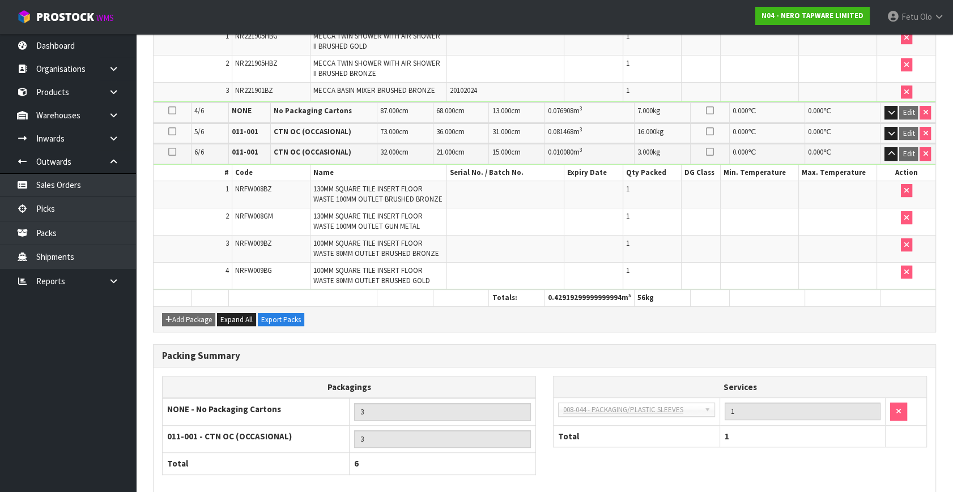
scroll to position [505, 0]
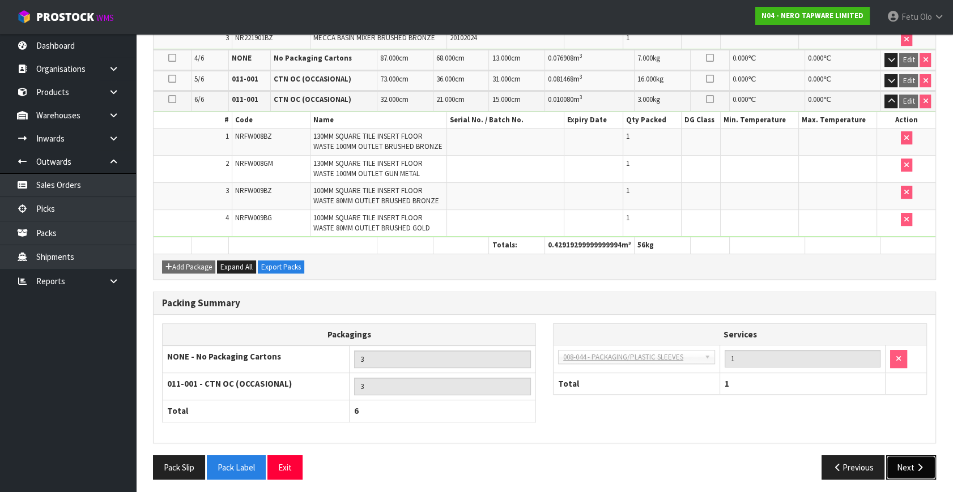
click at [915, 456] on button "Next" at bounding box center [911, 468] width 50 height 24
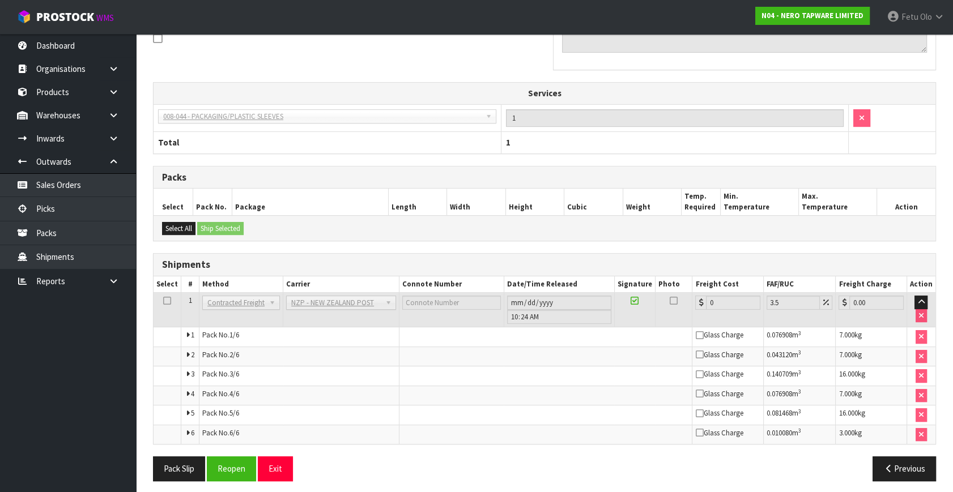
scroll to position [374, 0]
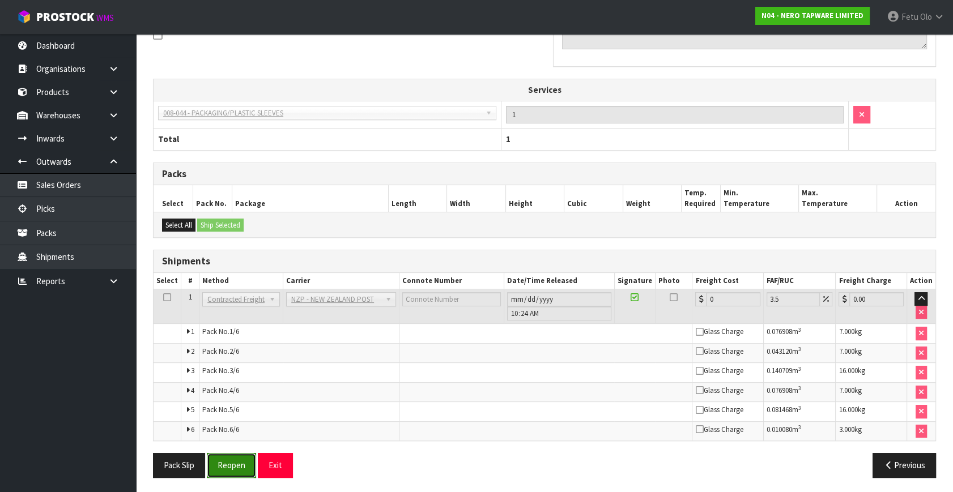
click at [225, 467] on button "Reopen" at bounding box center [231, 465] width 49 height 24
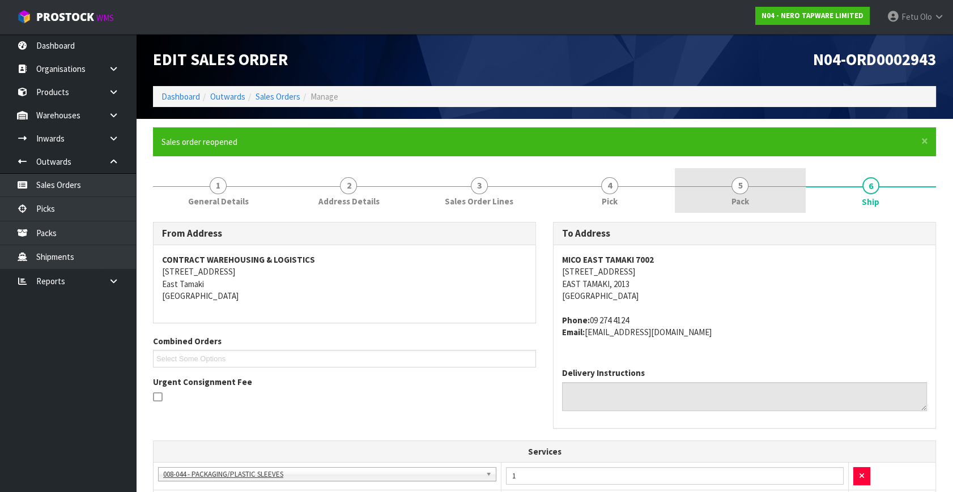
click at [765, 193] on link "5 Pack" at bounding box center [740, 190] width 130 height 45
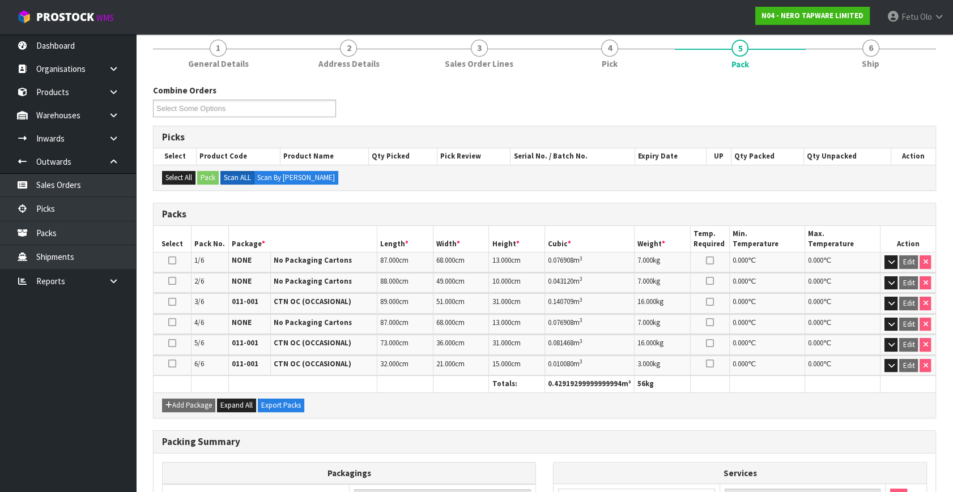
scroll to position [278, 0]
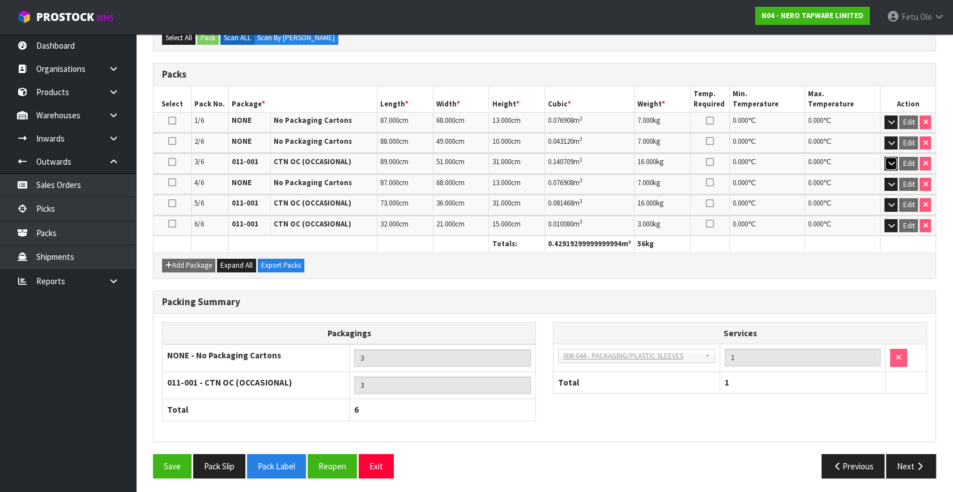
click at [887, 161] on button "button" at bounding box center [890, 164] width 13 height 14
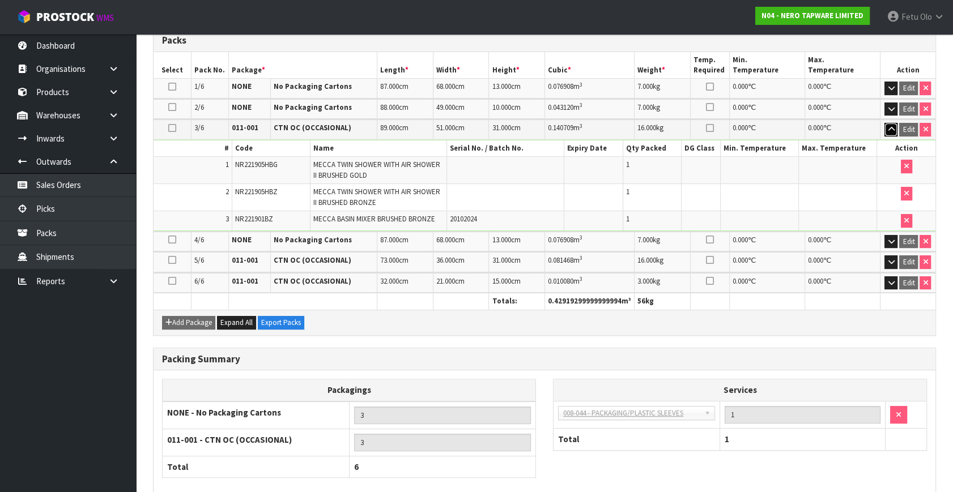
scroll to position [368, 0]
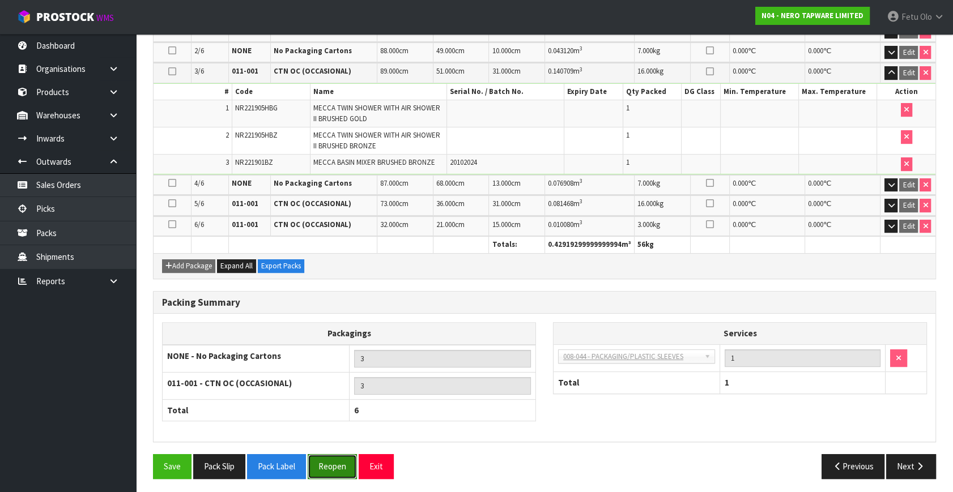
click at [343, 459] on button "Reopen" at bounding box center [332, 466] width 49 height 24
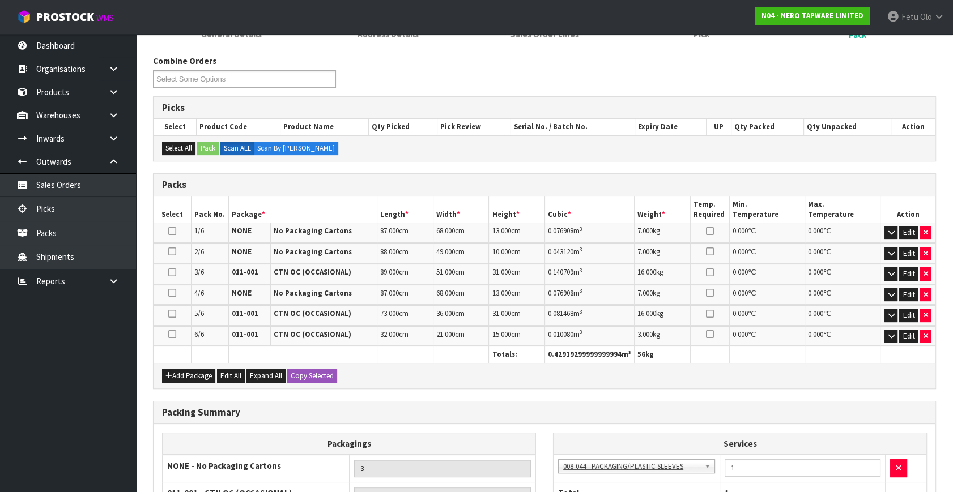
scroll to position [257, 0]
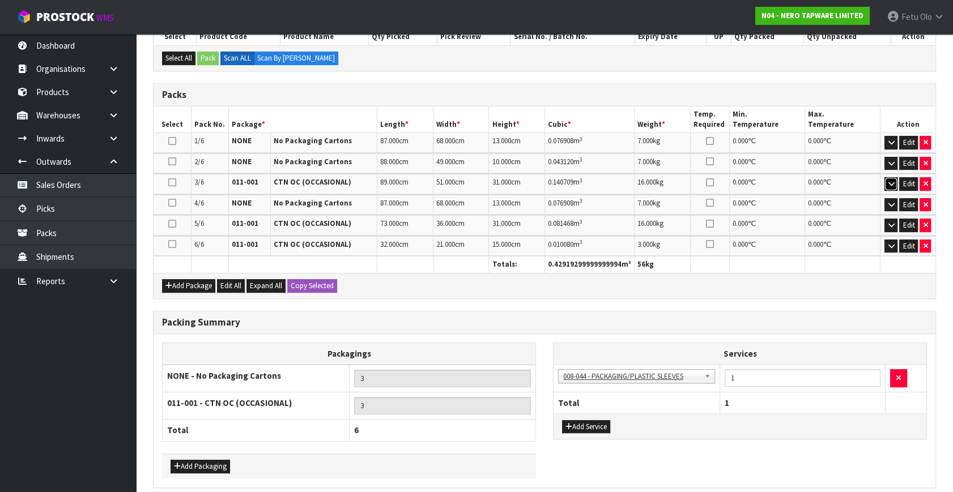
click at [890, 180] on icon "button" at bounding box center [891, 183] width 6 height 7
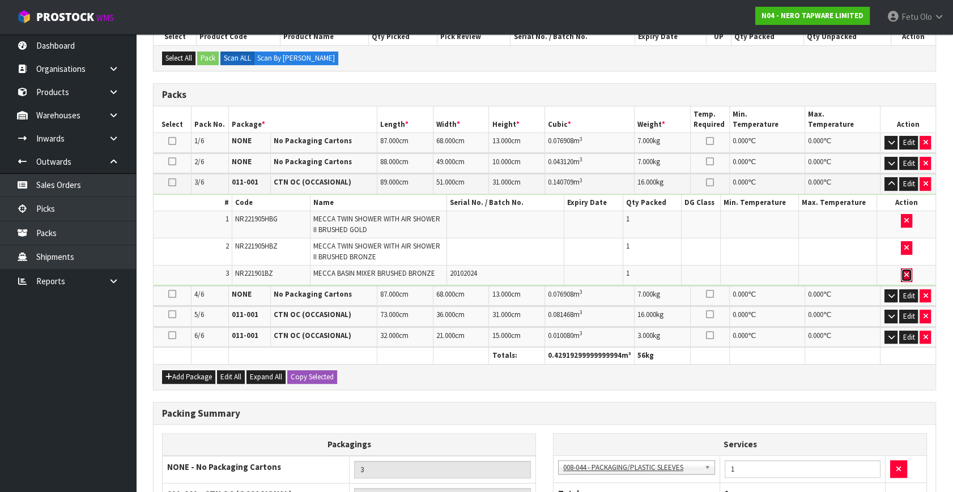
click at [907, 275] on icon "button" at bounding box center [906, 274] width 5 height 7
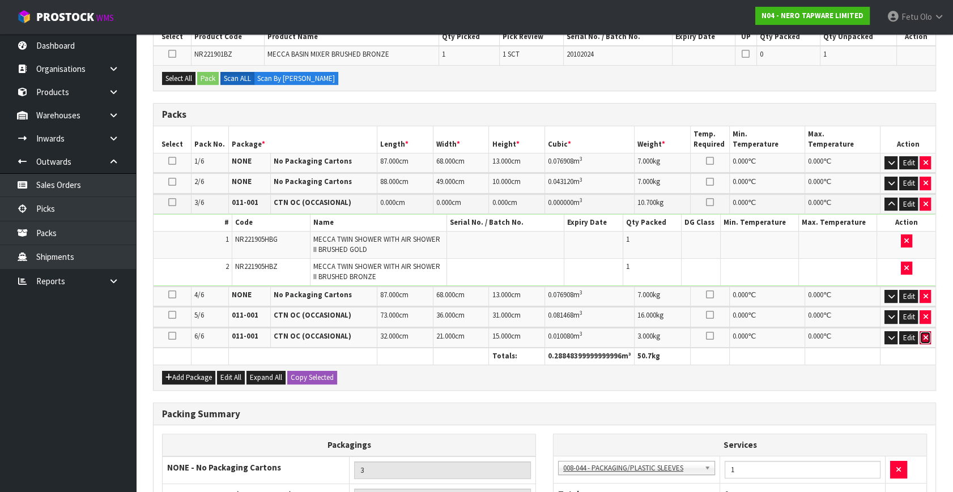
click at [923, 334] on icon "button" at bounding box center [925, 337] width 5 height 7
type input "2"
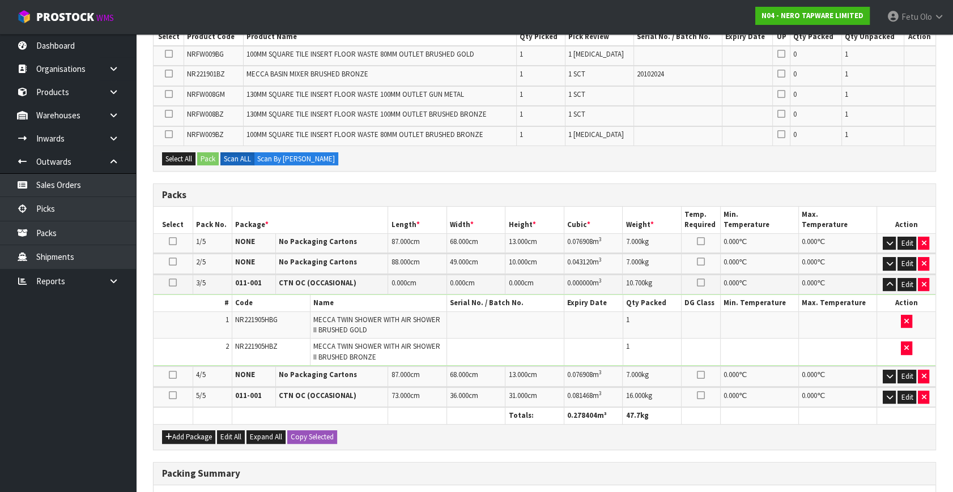
click at [108, 439] on ul "Dashboard Organisations Clients Consignees Carriers Products Categories Serial …" at bounding box center [68, 263] width 136 height 458
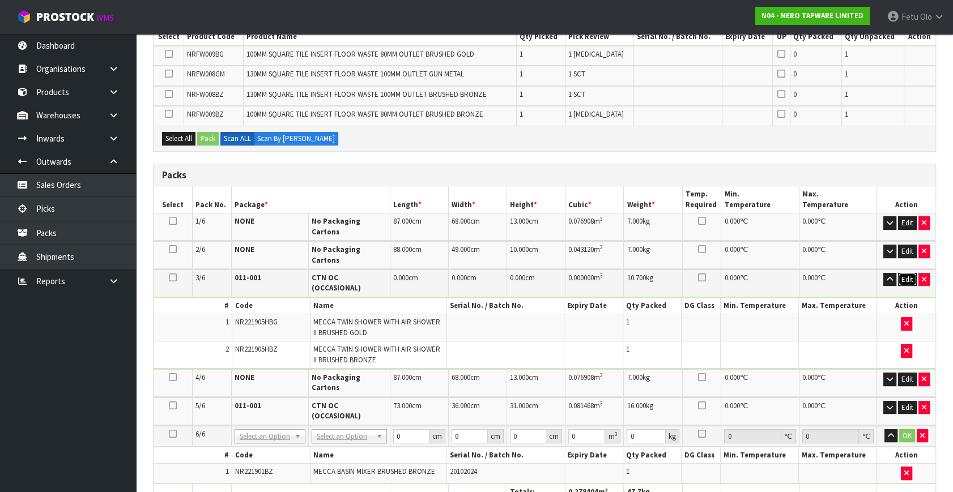
click at [907, 273] on button "Edit" at bounding box center [907, 280] width 19 height 14
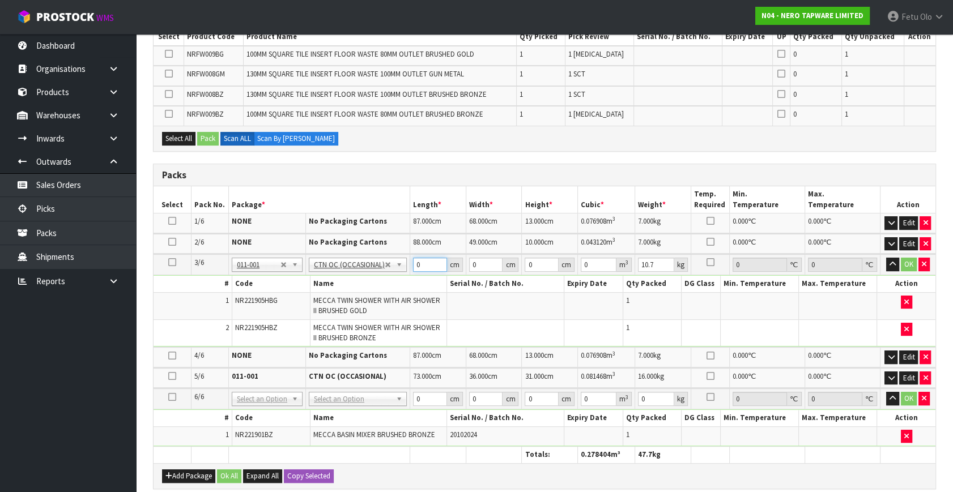
drag, startPoint x: 428, startPoint y: 263, endPoint x: 295, endPoint y: 298, distance: 137.6
click at [294, 298] on tbody "3/6 NONE 007-001 007-002 007-004 007-009 007-013 007-014 007-015 007-017 007-01…" at bounding box center [545, 300] width 782 height 93
type input "90"
type input "51"
type input "2"
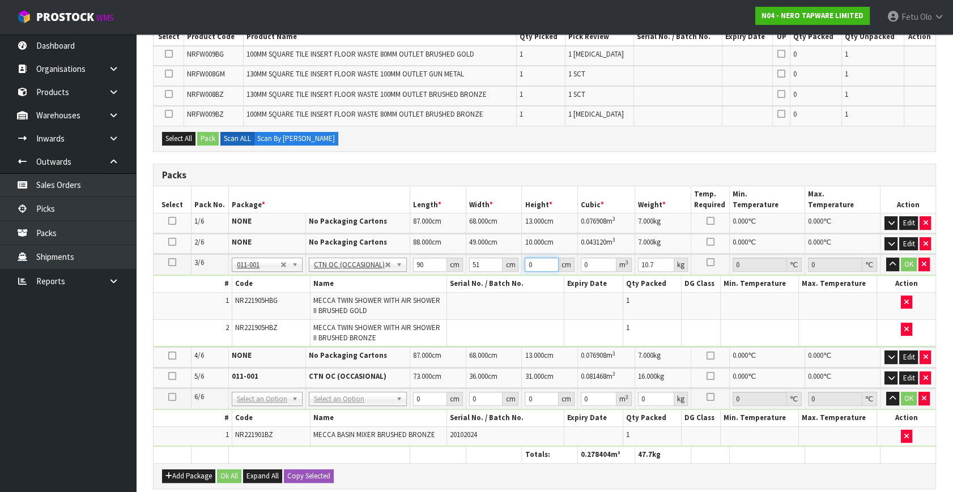
type input "0.00918"
type input "20"
type input "0.0918"
type input "20"
drag, startPoint x: 387, startPoint y: 273, endPoint x: 403, endPoint y: 286, distance: 21.0
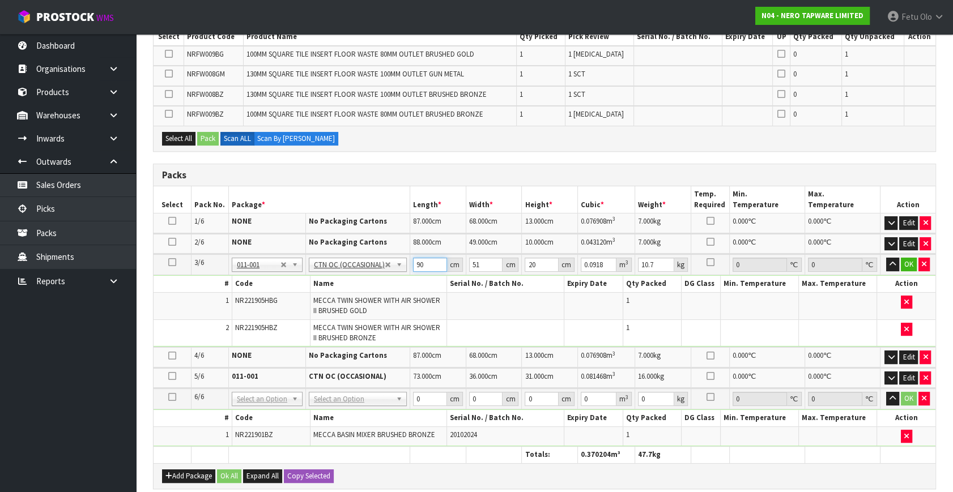
click at [391, 277] on tbody "3/6 NONE 007-001 007-002 007-004 007-009 007-013 007-014 007-015 007-017 007-01…" at bounding box center [545, 300] width 782 height 93
type input "8"
type input "0.00816"
type input "89"
type input "0.09078"
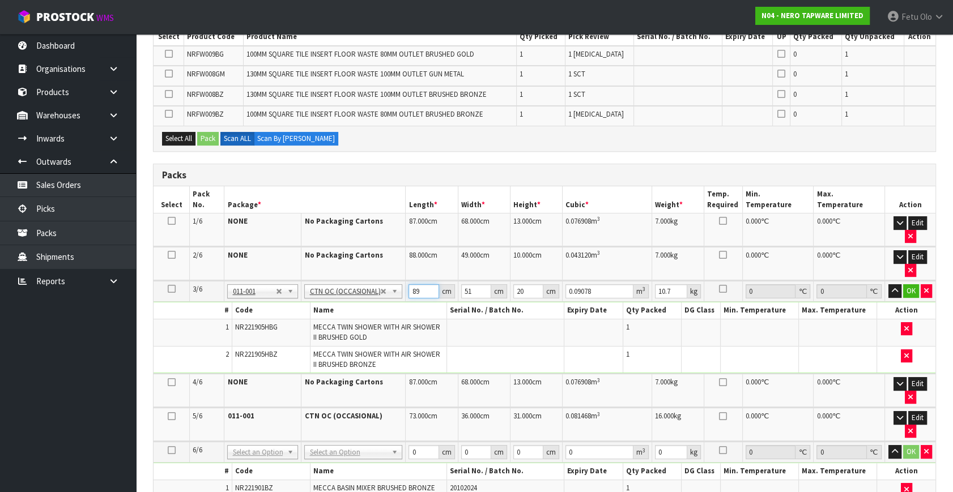
type input "89"
type input "15"
click button "OK" at bounding box center [911, 291] width 16 height 14
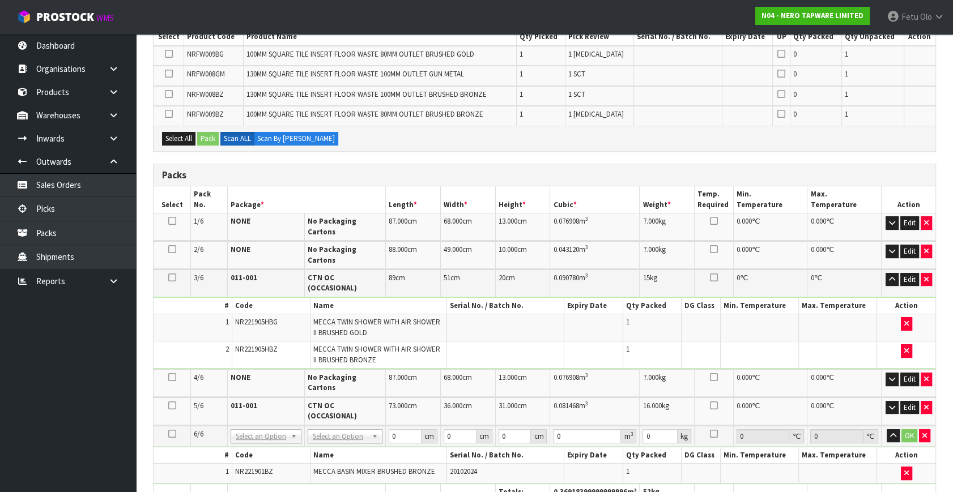
scroll to position [491, 0]
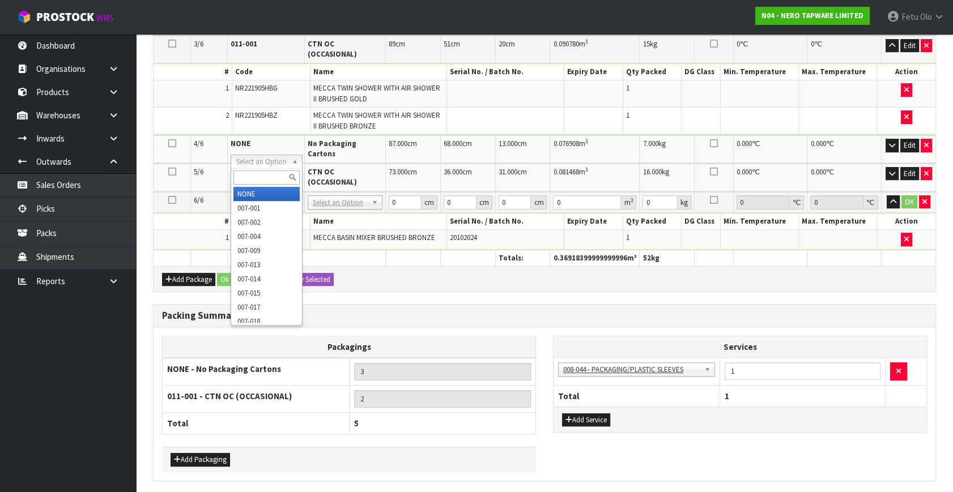
drag, startPoint x: 261, startPoint y: 181, endPoint x: 291, endPoint y: 231, distance: 58.2
click at [265, 185] on div at bounding box center [266, 177] width 70 height 19
type input "011"
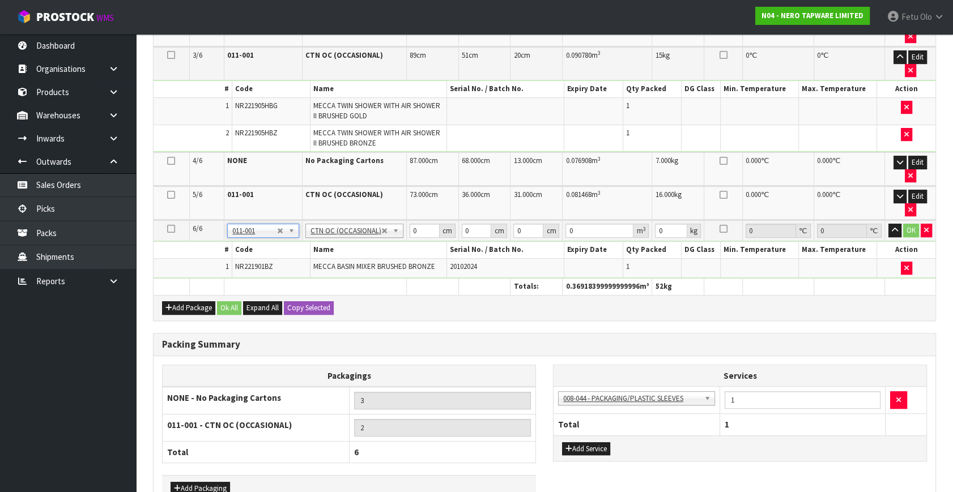
type input "3"
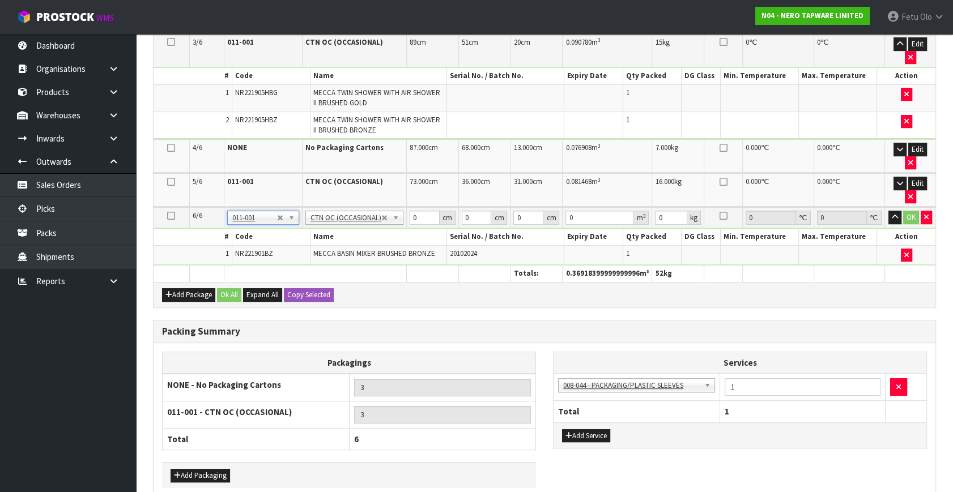
type input "1.46"
click at [346, 233] on tbody "6/6 NONE 007-001 007-002 007-004 007-009 007-013 007-014 007-015 007-017 007-01…" at bounding box center [545, 236] width 782 height 58
type input "32"
type input "21"
type input "1"
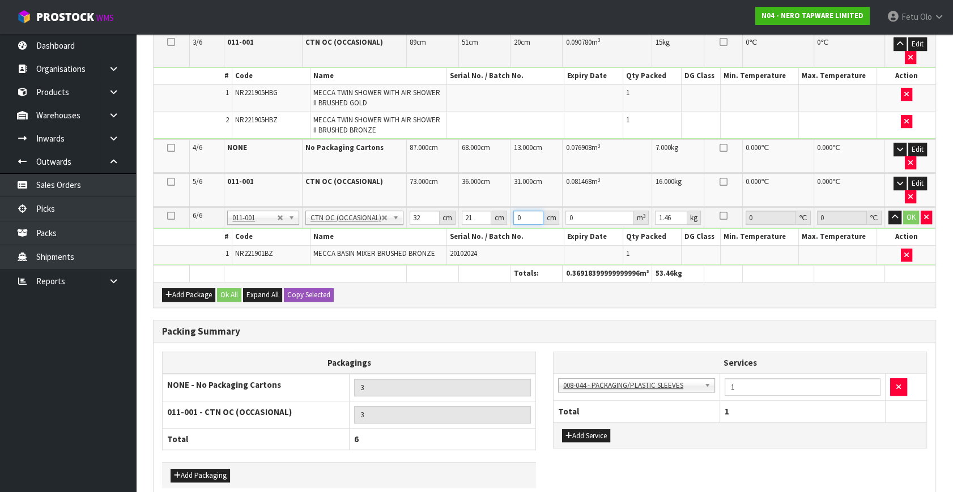
type input "0.000672"
type input "15"
type input "0.01008"
type input "15"
type input "3"
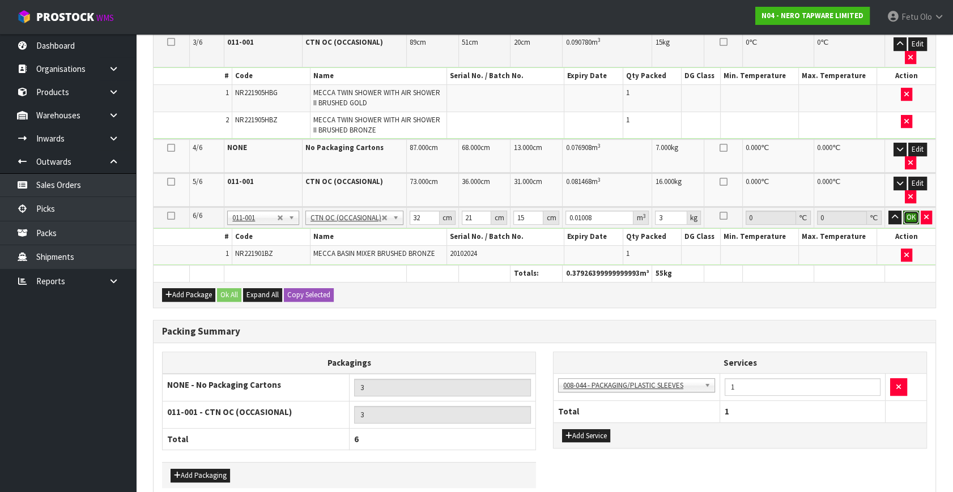
click button "OK" at bounding box center [911, 218] width 16 height 14
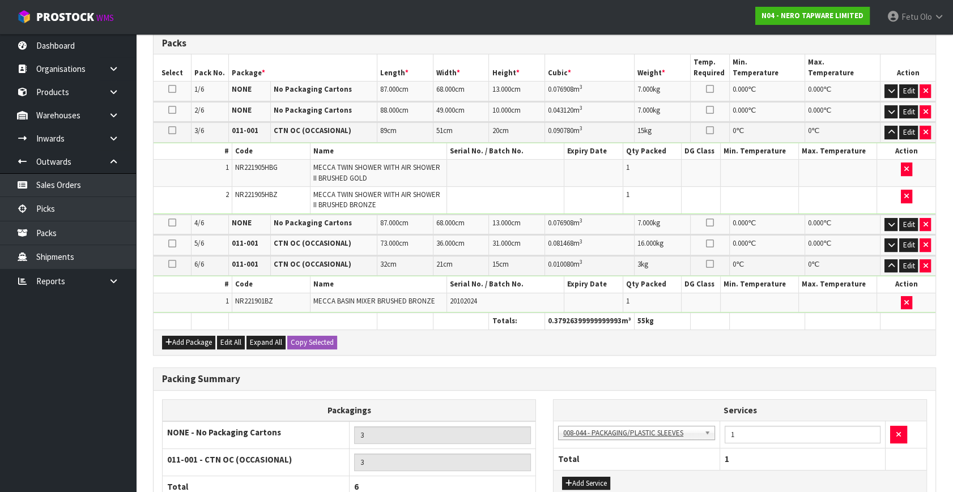
scroll to position [335, 0]
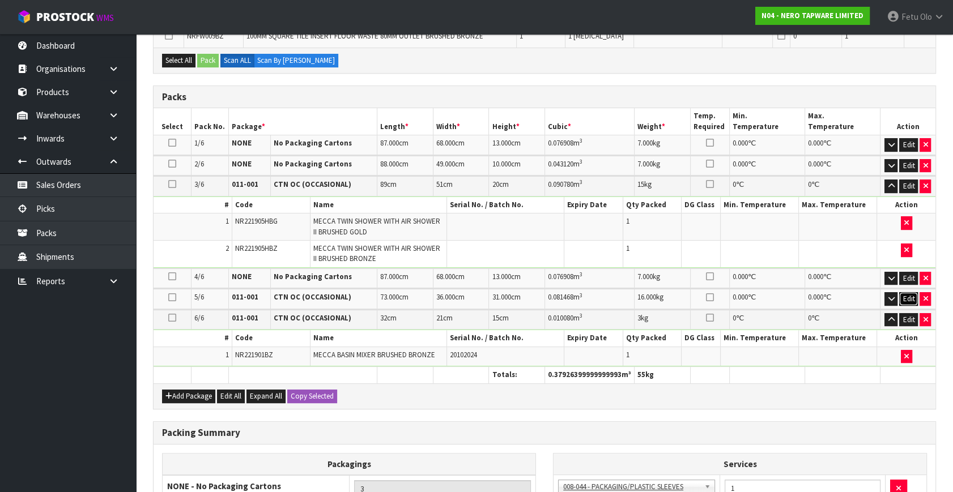
click at [908, 293] on button "Edit" at bounding box center [908, 299] width 19 height 14
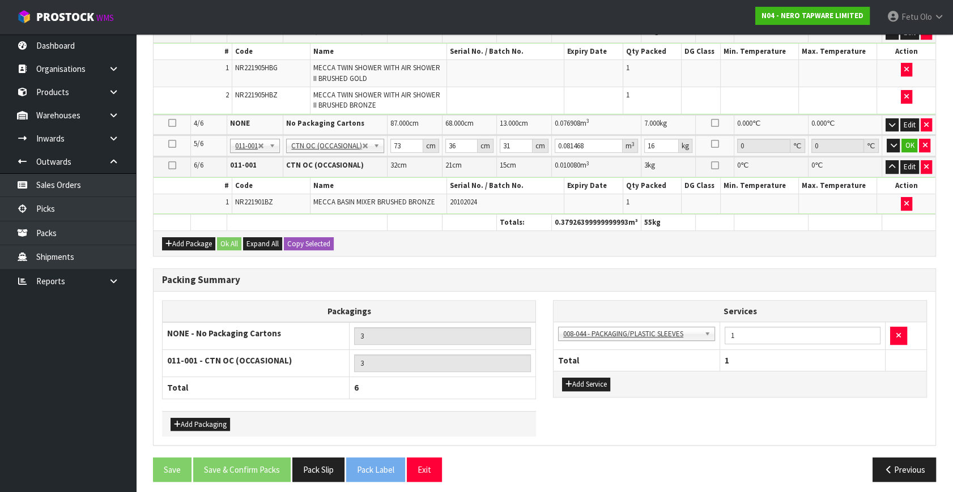
scroll to position [488, 0]
click at [893, 143] on icon "button" at bounding box center [893, 145] width 6 height 7
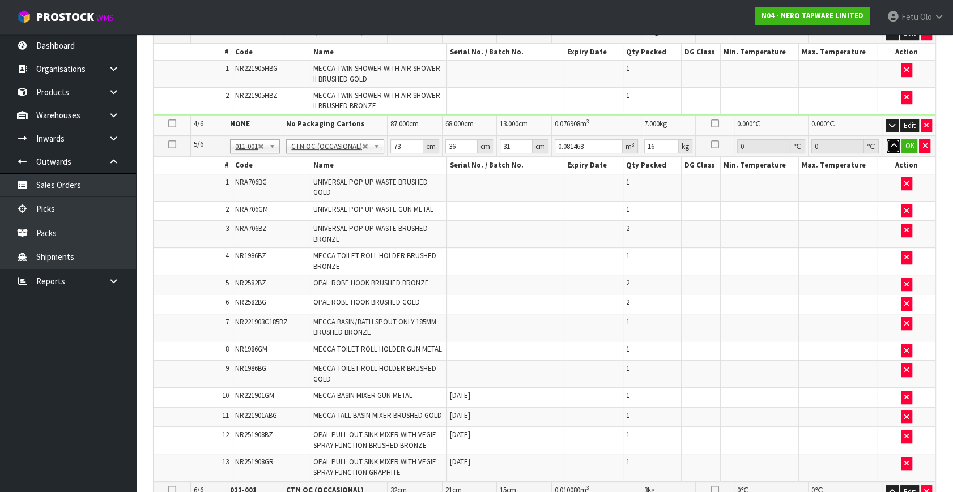
click at [891, 142] on icon "button" at bounding box center [893, 145] width 6 height 7
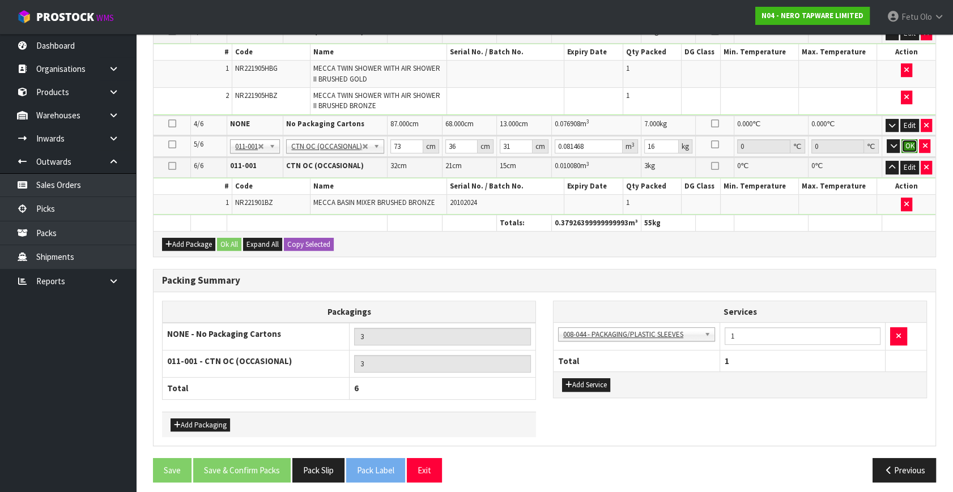
click at [907, 141] on button "OK" at bounding box center [909, 146] width 16 height 14
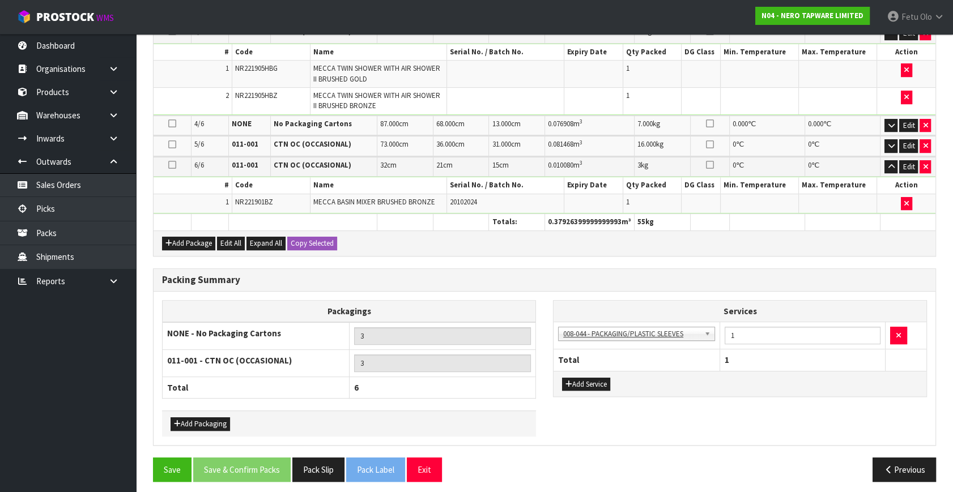
scroll to position [231, 0]
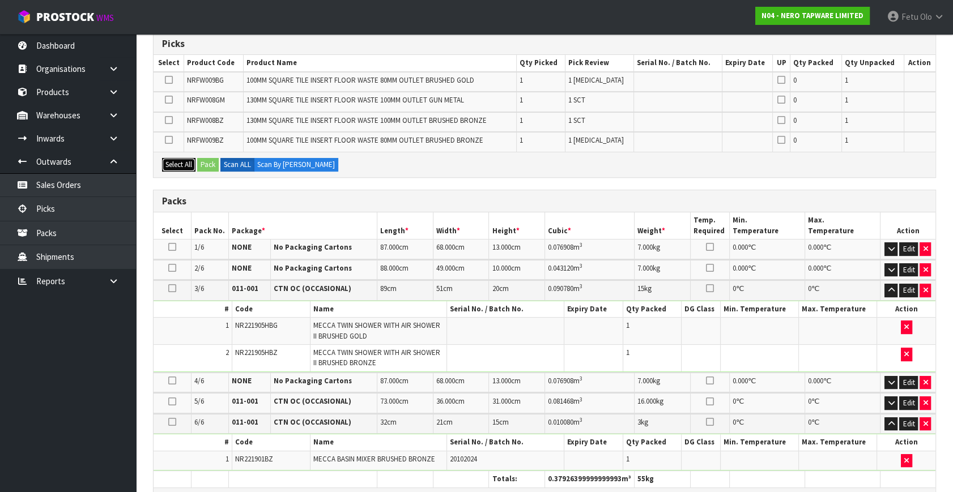
click at [180, 164] on button "Select All" at bounding box center [178, 165] width 33 height 14
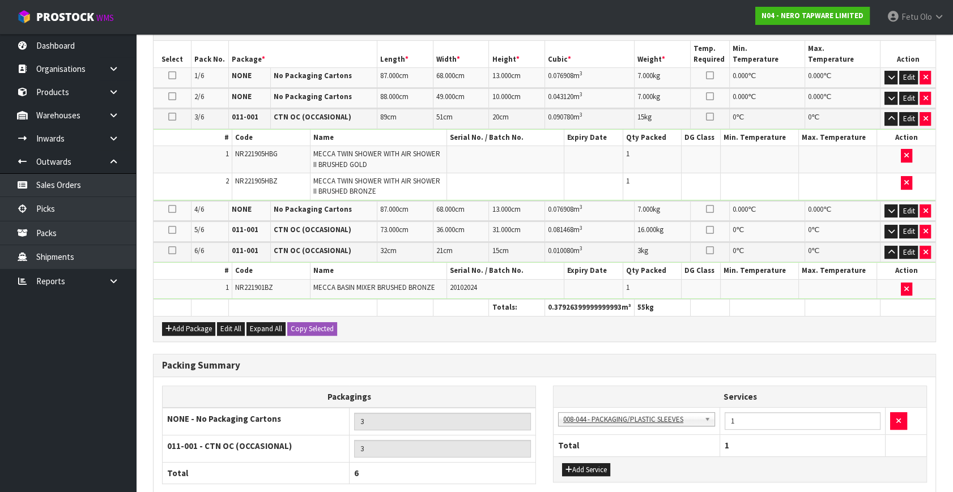
scroll to position [490, 0]
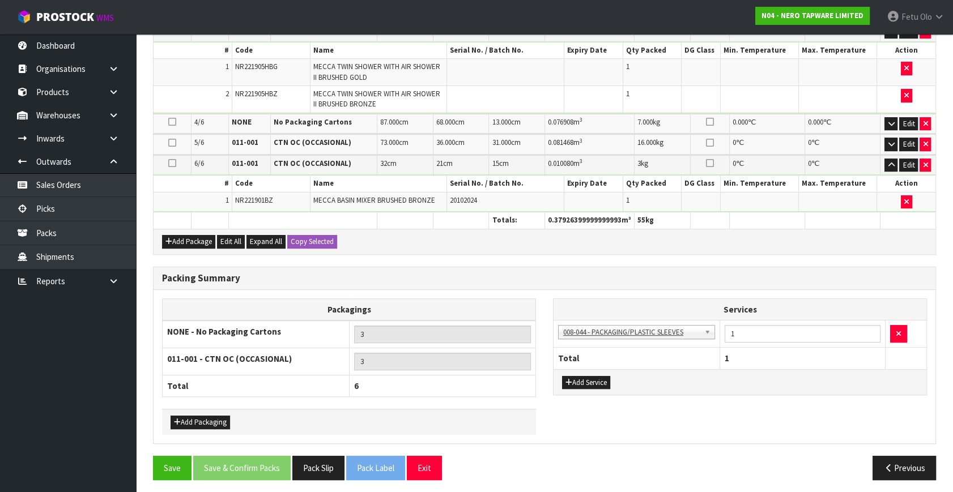
drag, startPoint x: 164, startPoint y: 225, endPoint x: 170, endPoint y: 226, distance: 5.7
click at [164, 229] on div "Add Package Edit All Expand All Copy Selected" at bounding box center [545, 241] width 782 height 25
click at [177, 235] on button "Add Package" at bounding box center [188, 242] width 53 height 14
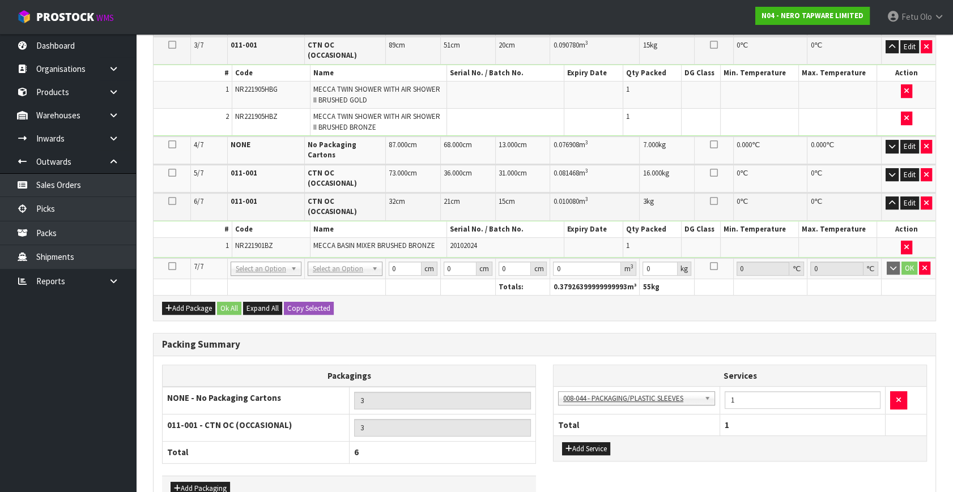
click at [173, 266] on icon at bounding box center [172, 266] width 8 height 1
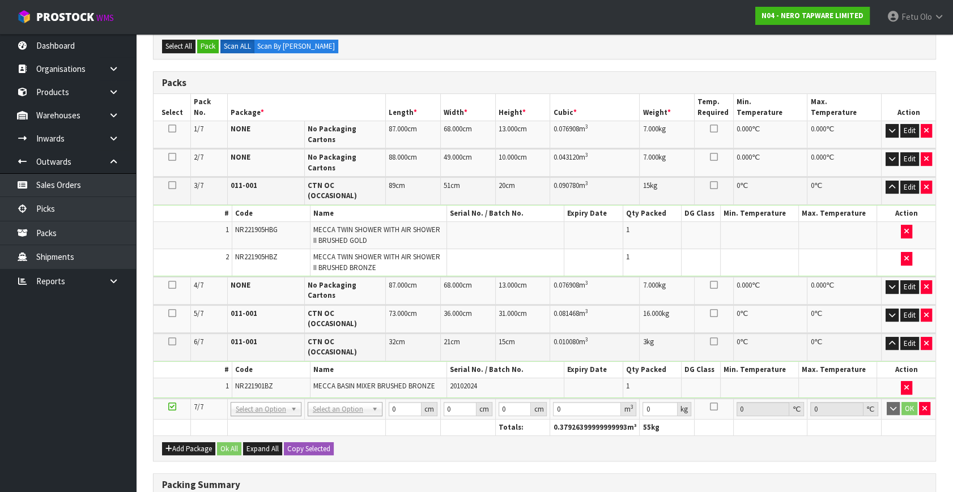
scroll to position [232, 0]
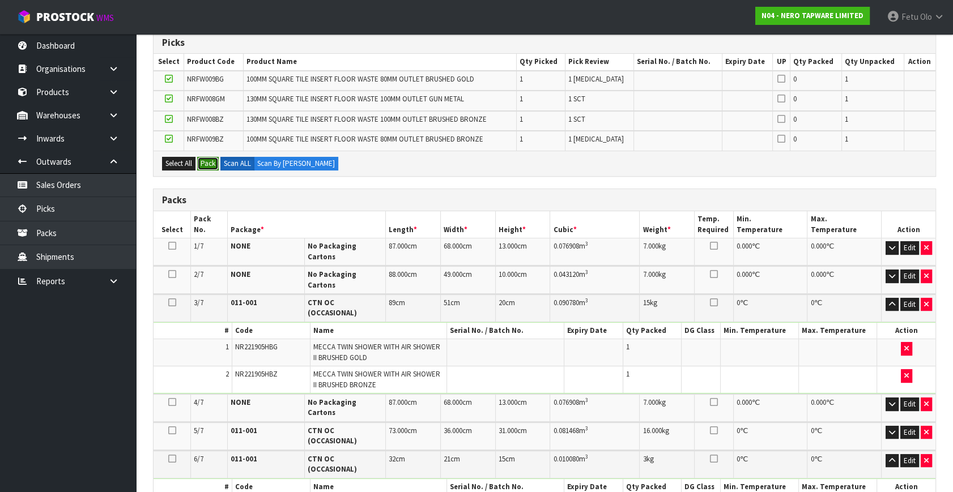
click at [210, 164] on button "Pack" at bounding box center [208, 164] width 22 height 14
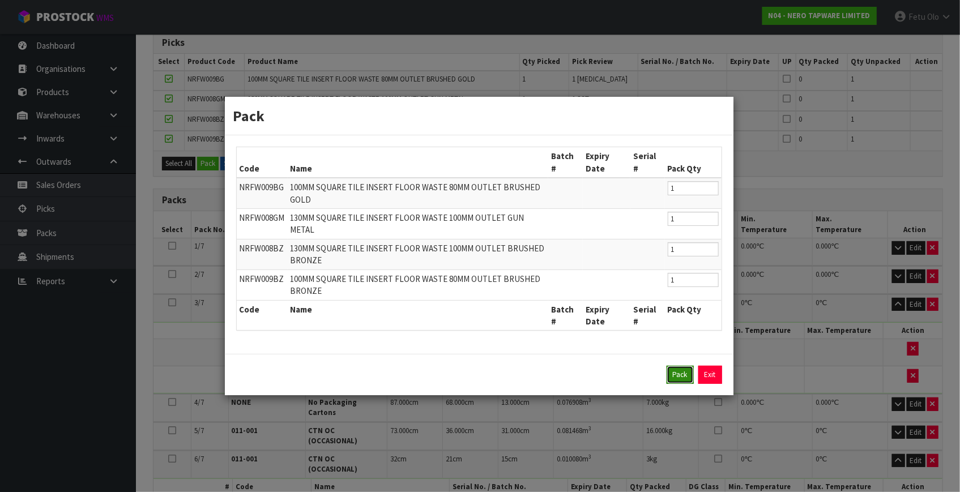
click at [682, 375] on button "Pack" at bounding box center [680, 375] width 27 height 18
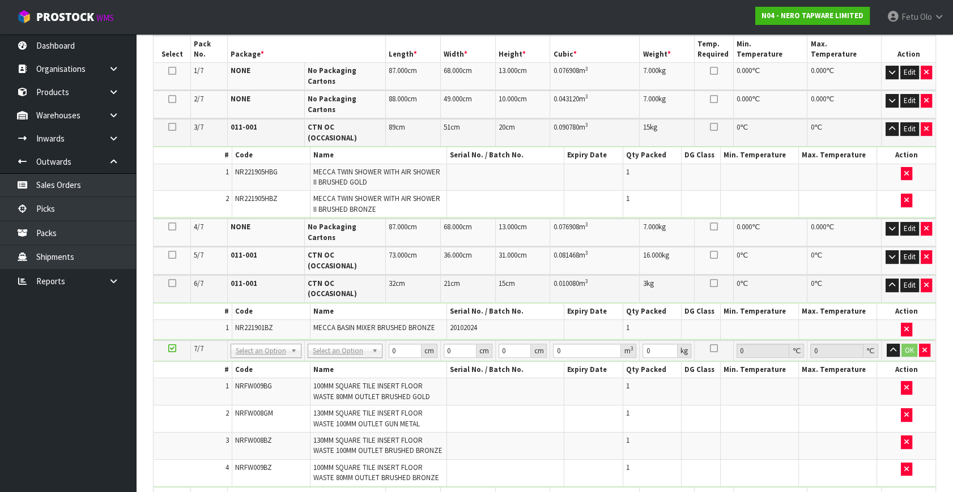
scroll to position [335, 0]
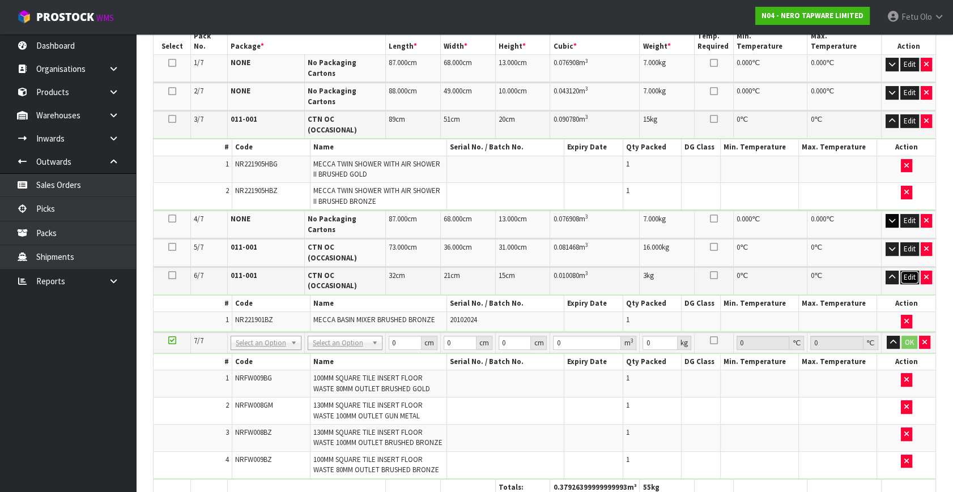
click at [909, 271] on button "Edit" at bounding box center [909, 278] width 19 height 14
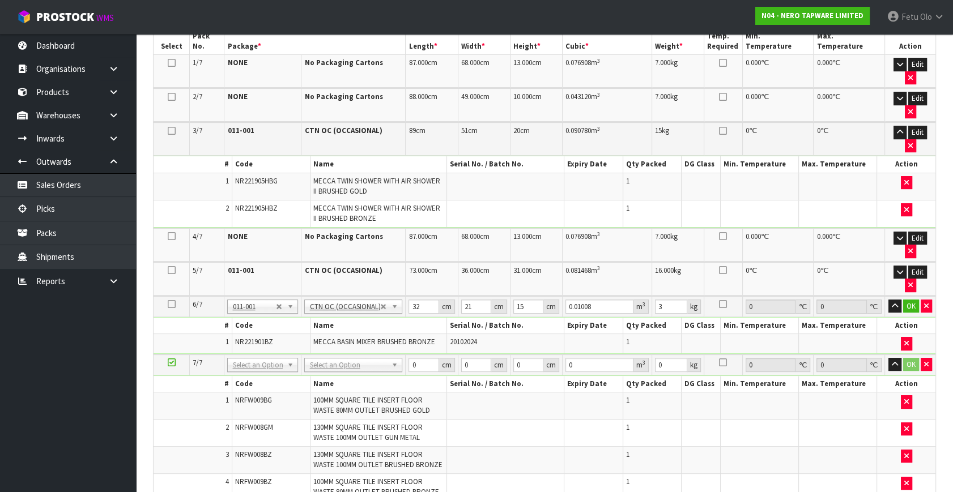
drag, startPoint x: 269, startPoint y: 363, endPoint x: 254, endPoint y: 374, distance: 19.0
click at [253, 374] on input "text" at bounding box center [263, 377] width 65 height 14
type input "011"
type input "4"
type input "1.92"
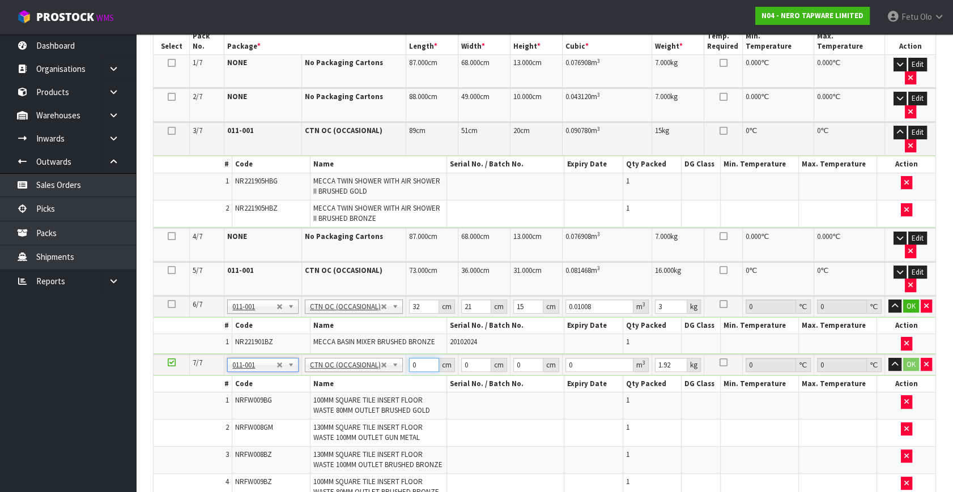
drag, startPoint x: 419, startPoint y: 365, endPoint x: 304, endPoint y: 381, distance: 116.2
click at [304, 381] on tbody "7/7 NONE 007-001 007-002 007-004 007-009 007-013 007-014 007-015 007-017 007-01…" at bounding box center [545, 428] width 782 height 147
type input "32"
type input "21"
type input "1"
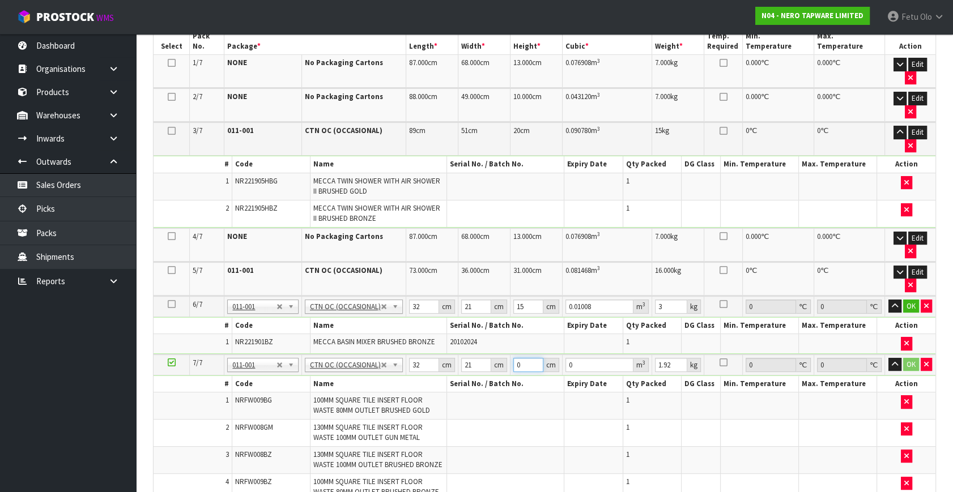
type input "0.000672"
type input "15"
type input "0.01008"
type input "15"
type input "3"
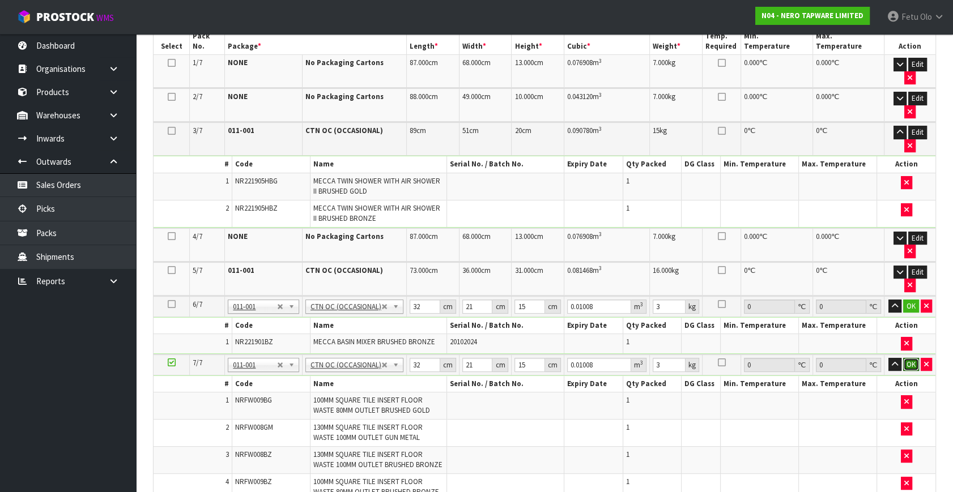
click button "OK" at bounding box center [911, 365] width 16 height 14
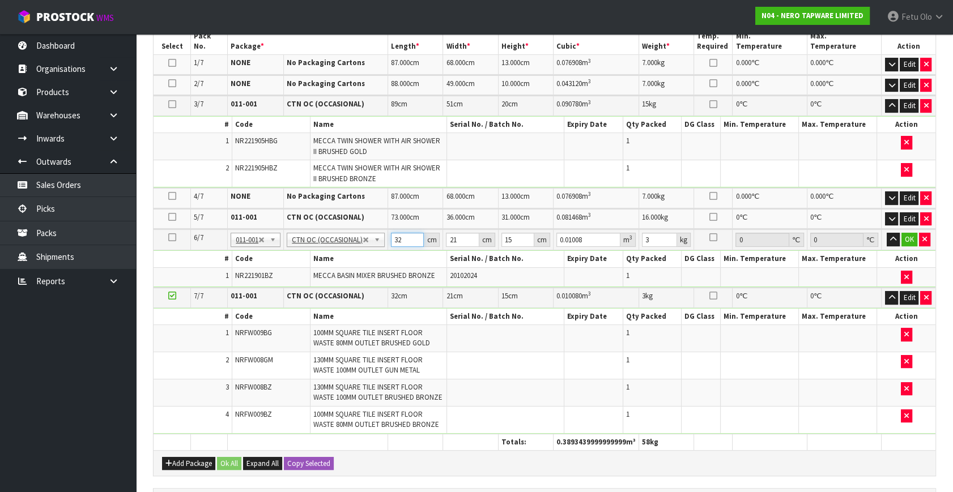
drag, startPoint x: 385, startPoint y: 241, endPoint x: 341, endPoint y: 255, distance: 45.9
click at [341, 255] on tbody "6/7 NONE 007-001 007-002 007-004 007-009 007-013 007-014 007-015 007-017 007-01…" at bounding box center [545, 258] width 782 height 58
type input "3"
type input "0.000945"
type input "32"
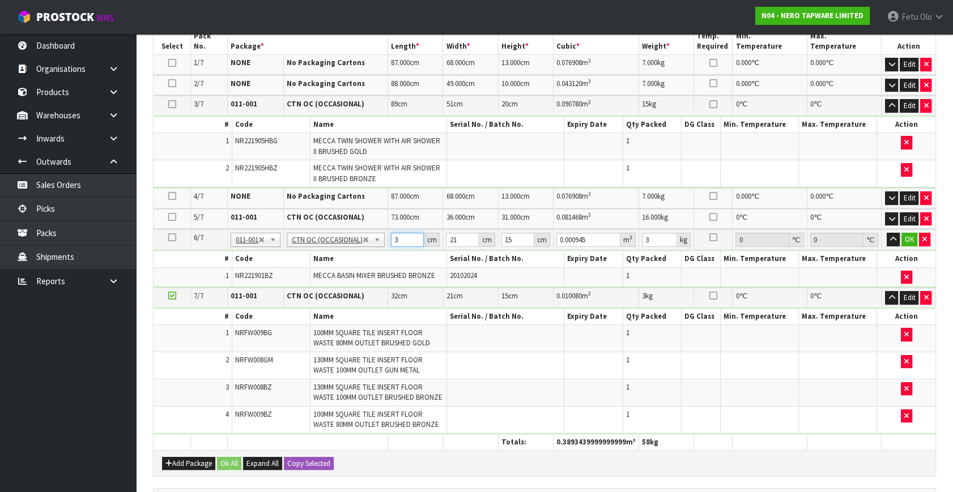
type input "0.01008"
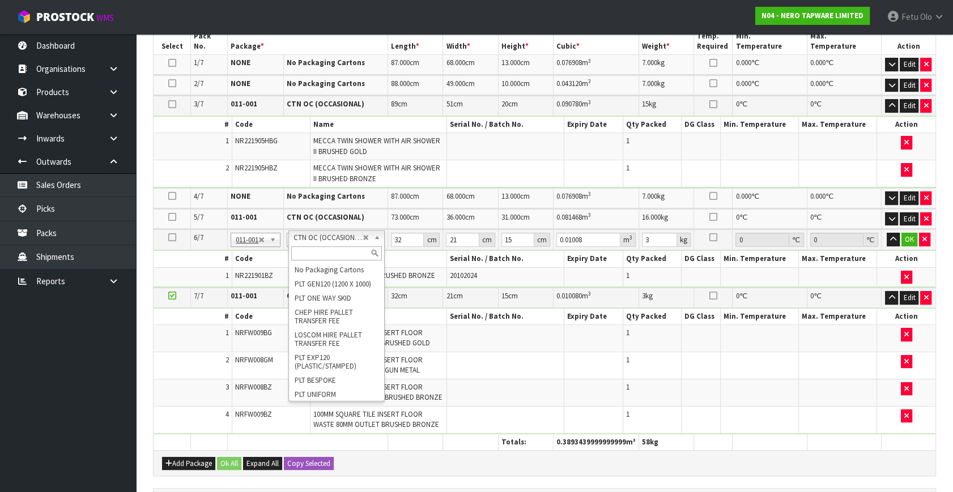
click at [331, 245] on div at bounding box center [336, 253] width 95 height 19
click at [330, 250] on input "text" at bounding box center [336, 253] width 91 height 14
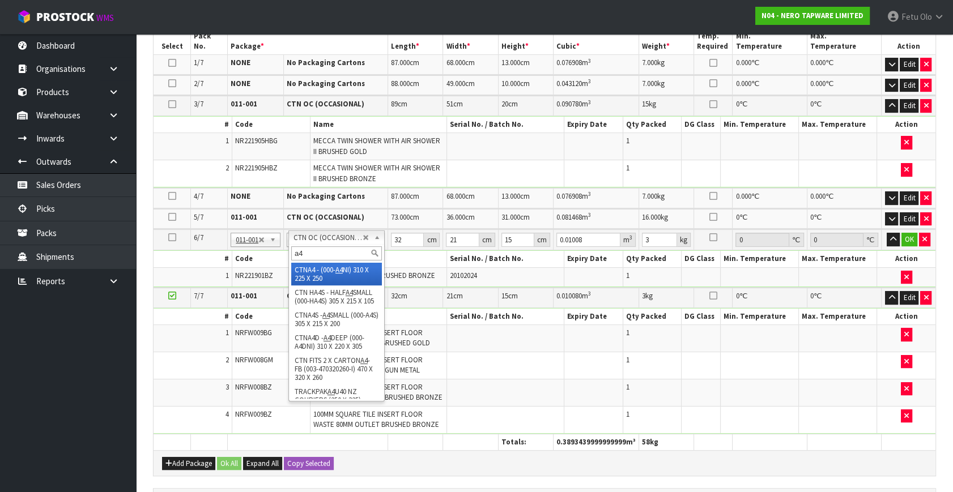
type input "a4"
drag, startPoint x: 329, startPoint y: 267, endPoint x: 407, endPoint y: 250, distance: 79.9
type input "3"
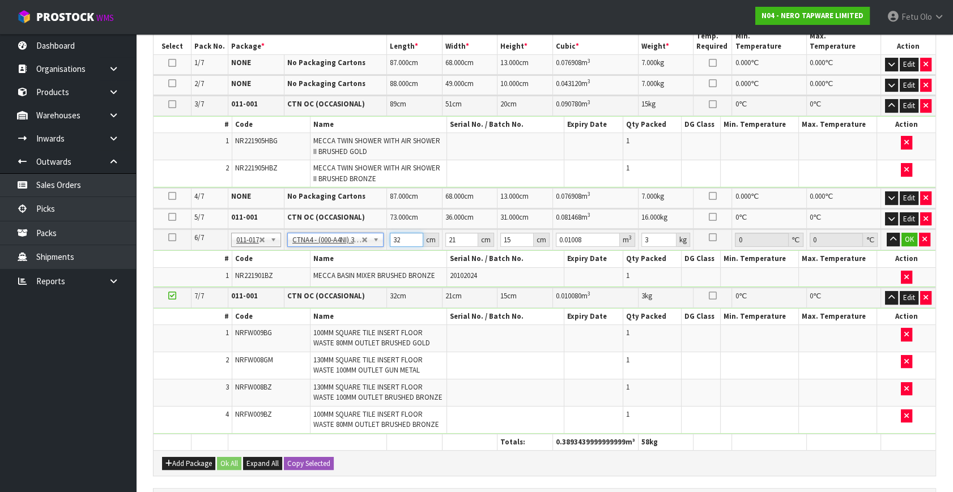
type input "31"
type input "22.5"
type input "25"
type input "0.017438"
type input "1.66"
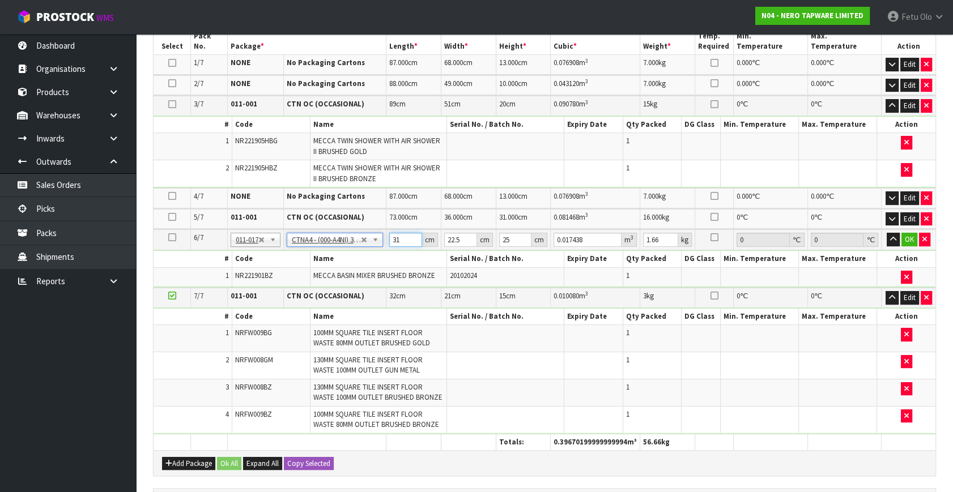
drag, startPoint x: 391, startPoint y: 245, endPoint x: 369, endPoint y: 258, distance: 25.5
click at [368, 258] on tbody "6/7 NONE 007-001 007-002 007-004 007-009 007-013 007-014 007-015 007-017 007-01…" at bounding box center [545, 258] width 782 height 58
type input "3"
type input "0.001687"
type input "32"
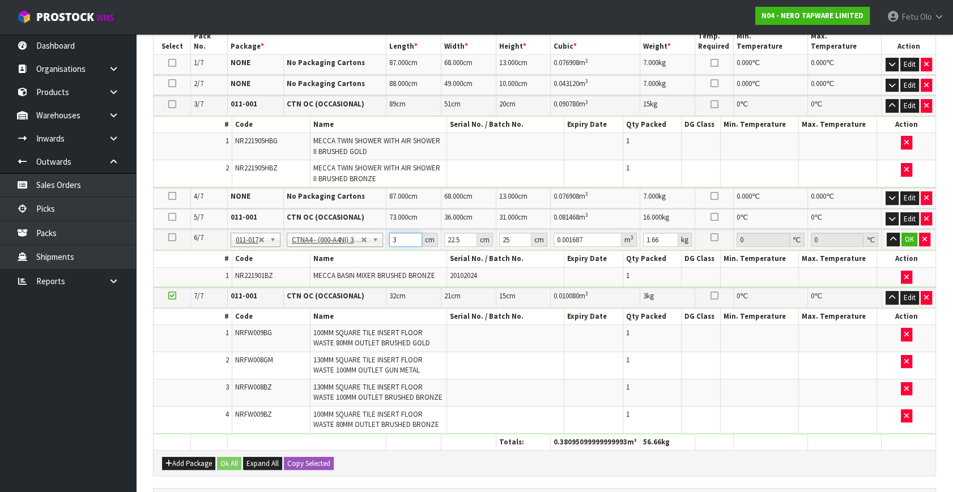
type input "0.018"
type input "32"
type input "2"
type input "0.0016"
type input "24"
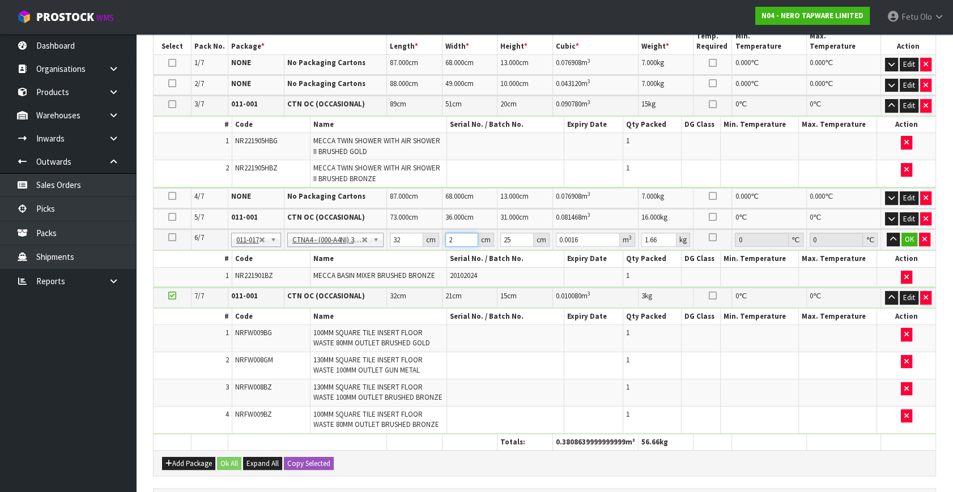
type input "0.0192"
type input "24"
type input "1"
type input "0.000768"
type input "13"
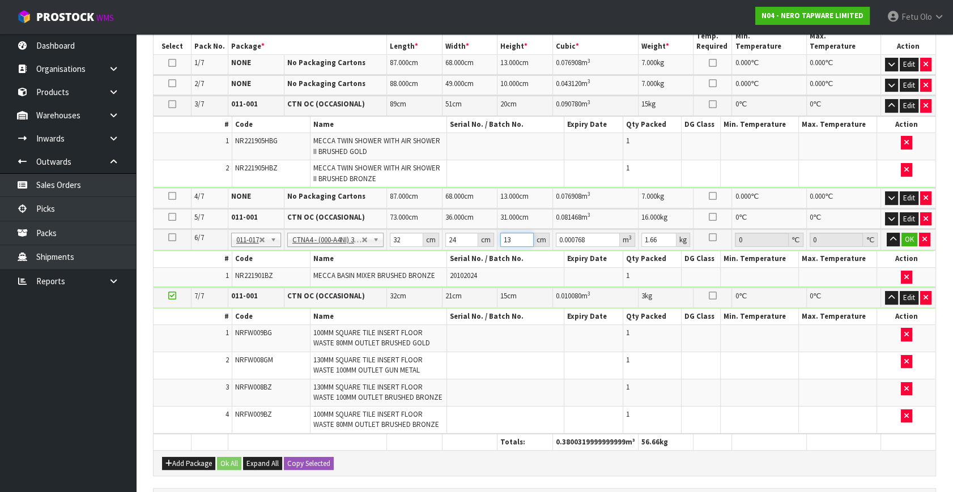
type input "0.009984"
type input "13"
type input "2"
click button "OK" at bounding box center [909, 240] width 16 height 14
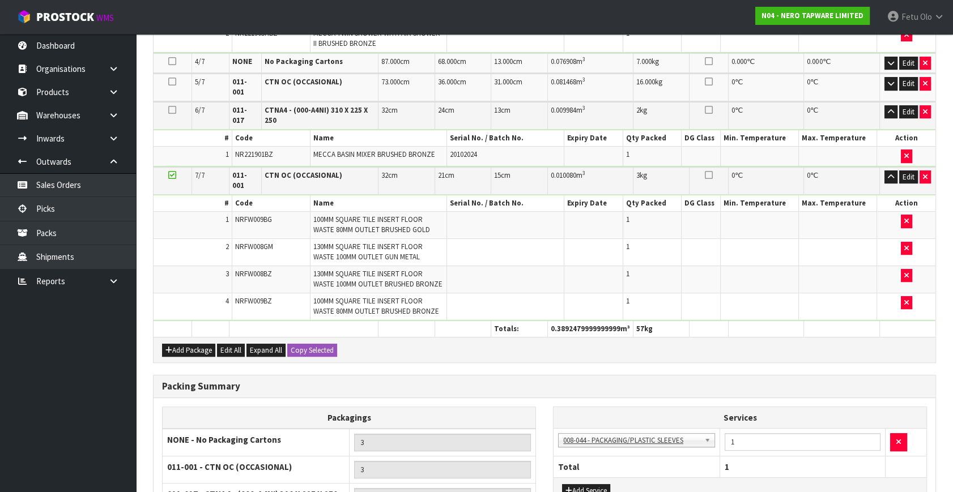
scroll to position [584, 0]
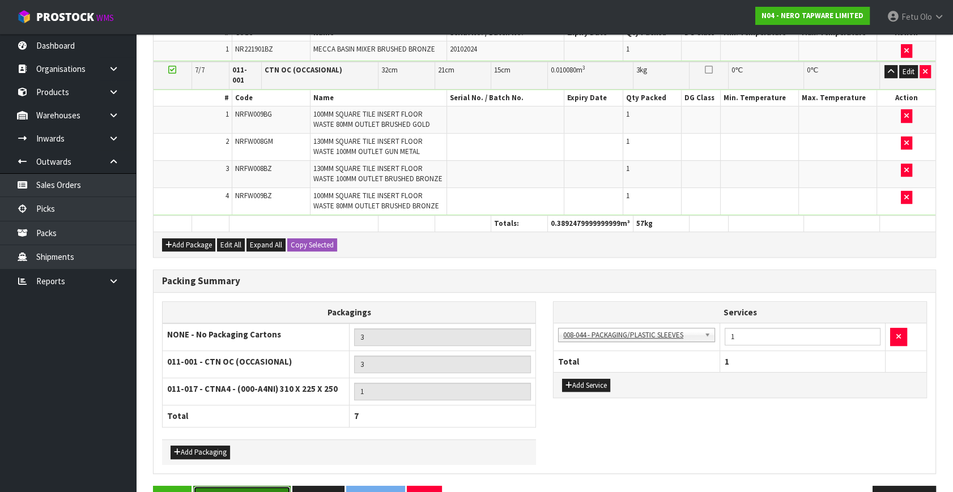
click at [258, 486] on button "Save & Confirm Packs" at bounding box center [241, 498] width 97 height 24
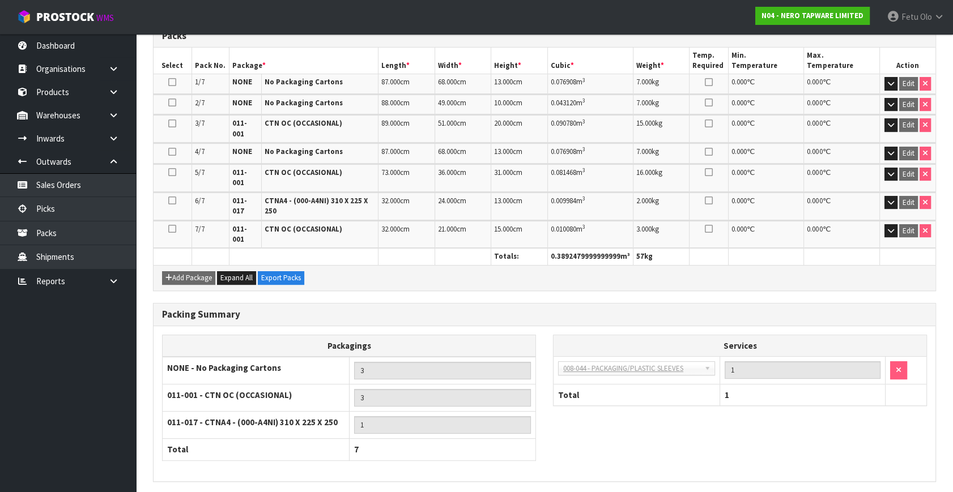
scroll to position [325, 0]
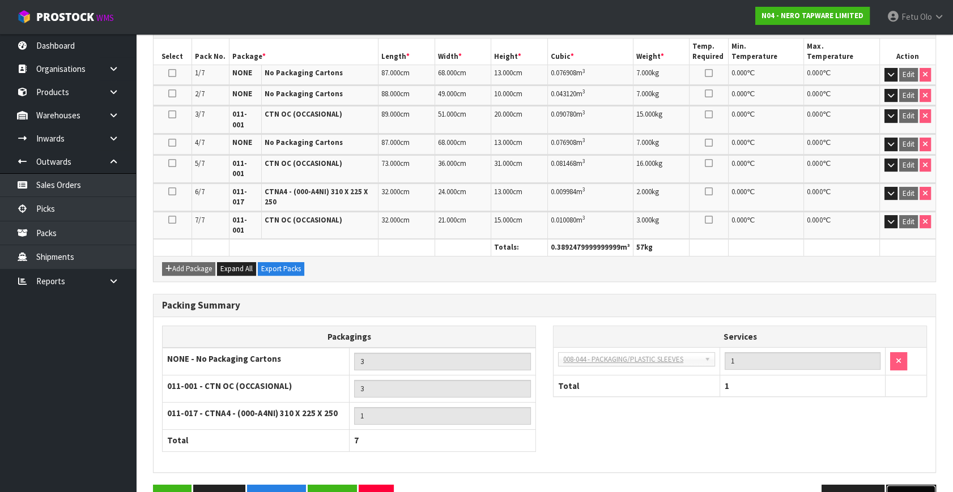
click at [908, 485] on button "Next" at bounding box center [911, 497] width 50 height 24
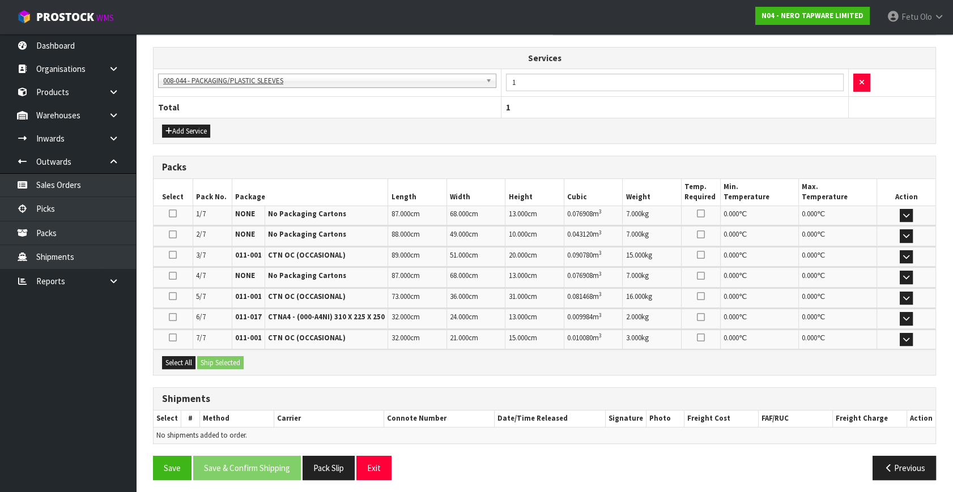
scroll to position [395, 0]
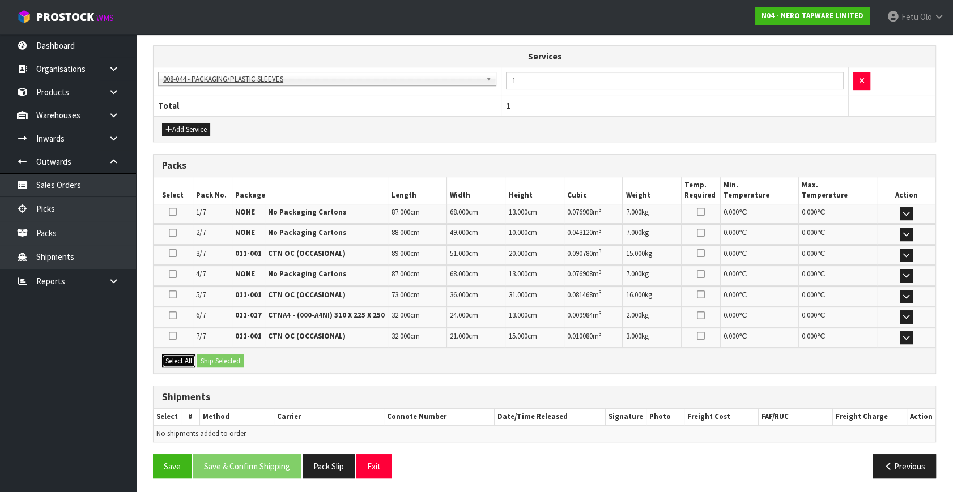
click at [191, 361] on button "Select All" at bounding box center [178, 362] width 33 height 14
click at [206, 361] on button "Ship Selected" at bounding box center [220, 362] width 46 height 14
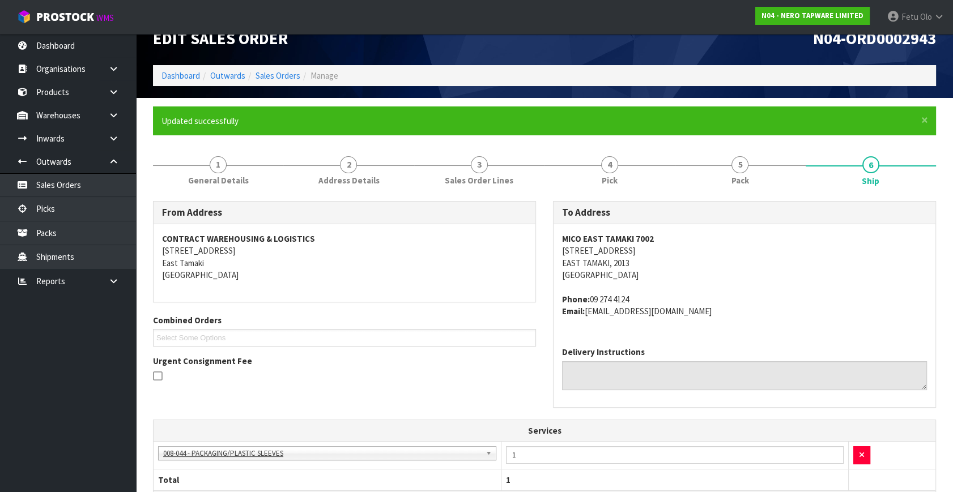
scroll to position [0, 0]
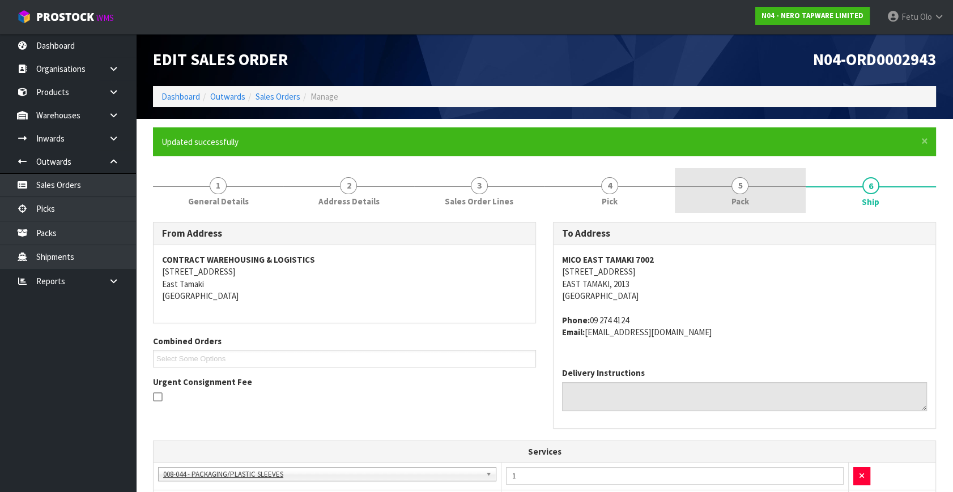
click at [773, 195] on link "5 Pack" at bounding box center [740, 190] width 130 height 45
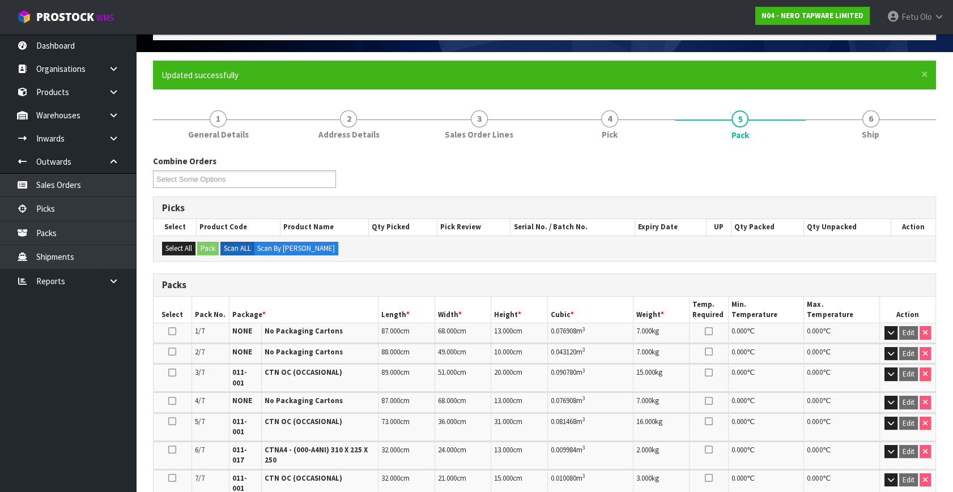
scroll to position [154, 0]
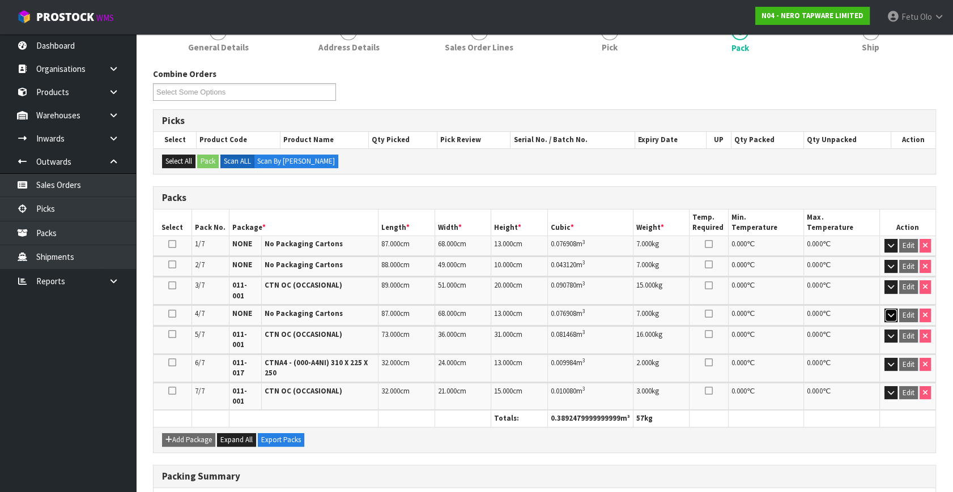
click at [890, 312] on icon "button" at bounding box center [891, 315] width 6 height 7
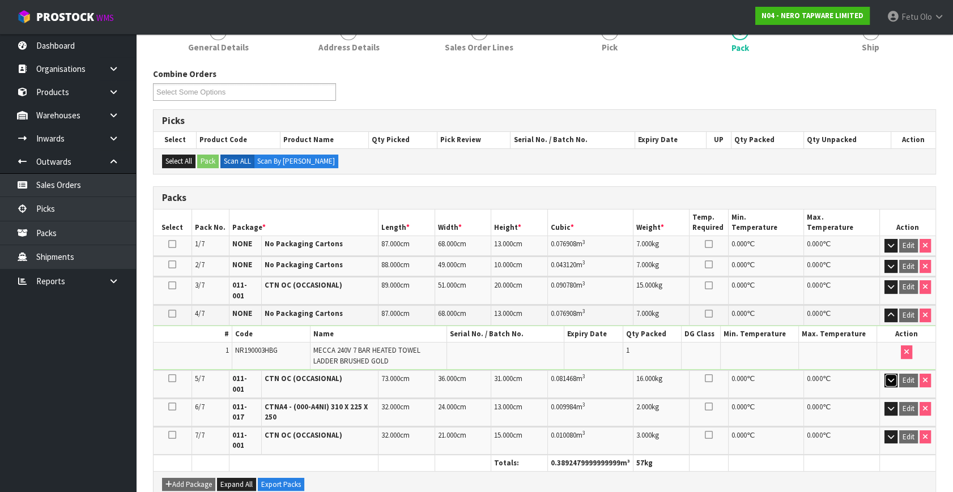
click at [890, 374] on button "button" at bounding box center [890, 381] width 13 height 14
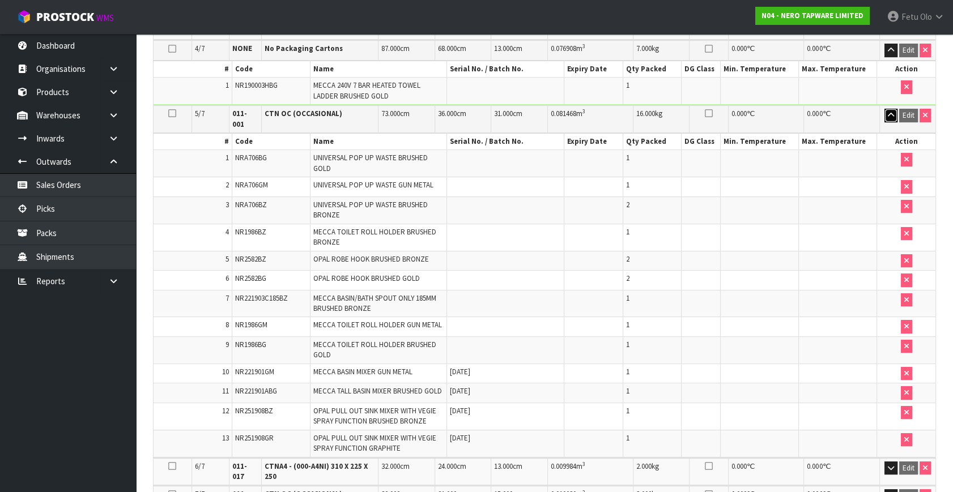
scroll to position [567, 0]
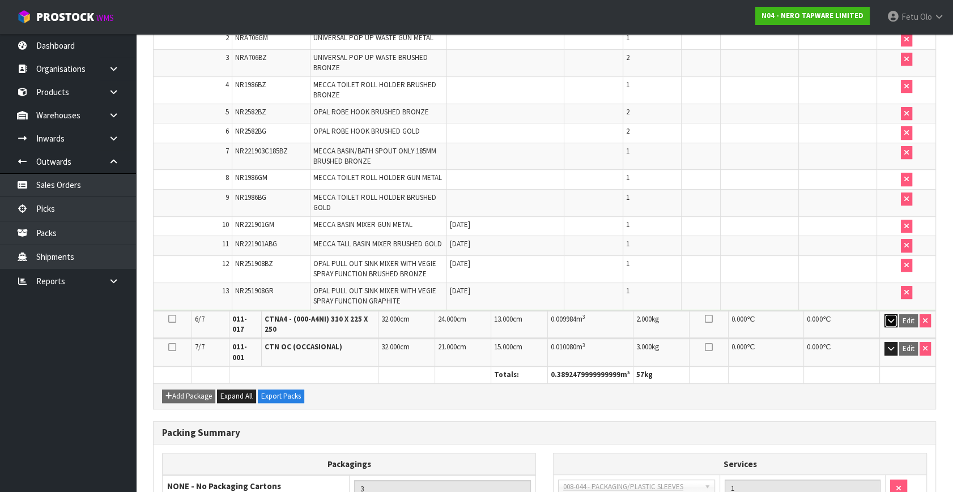
click at [888, 317] on icon "button" at bounding box center [891, 320] width 6 height 7
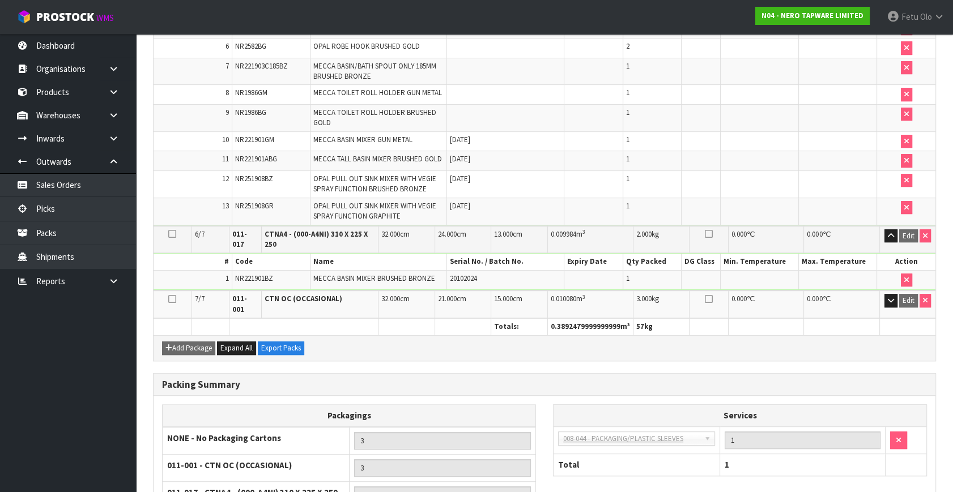
scroll to position [729, 0]
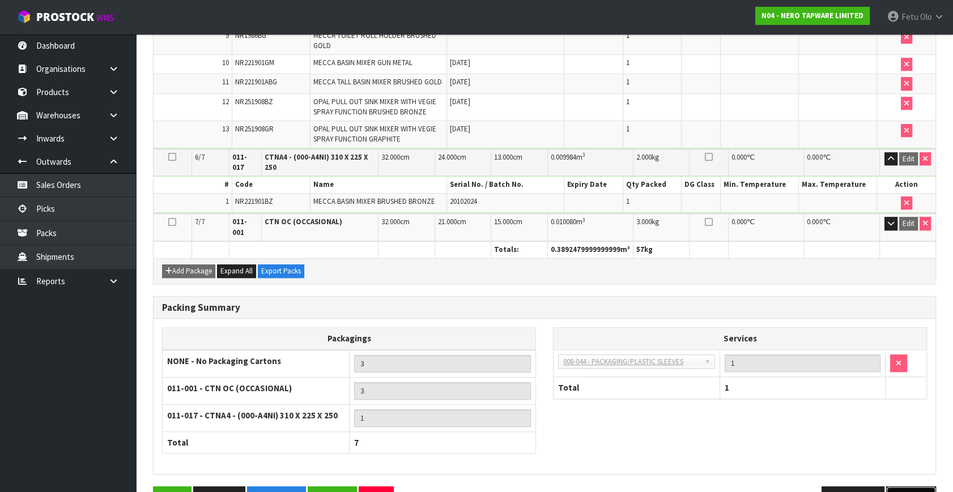
click at [927, 487] on button "Next" at bounding box center [911, 499] width 50 height 24
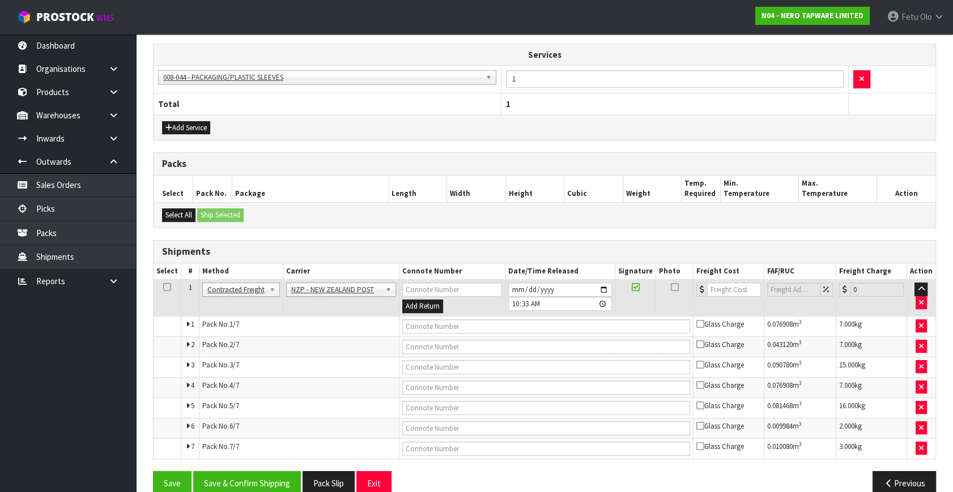
scroll to position [415, 0]
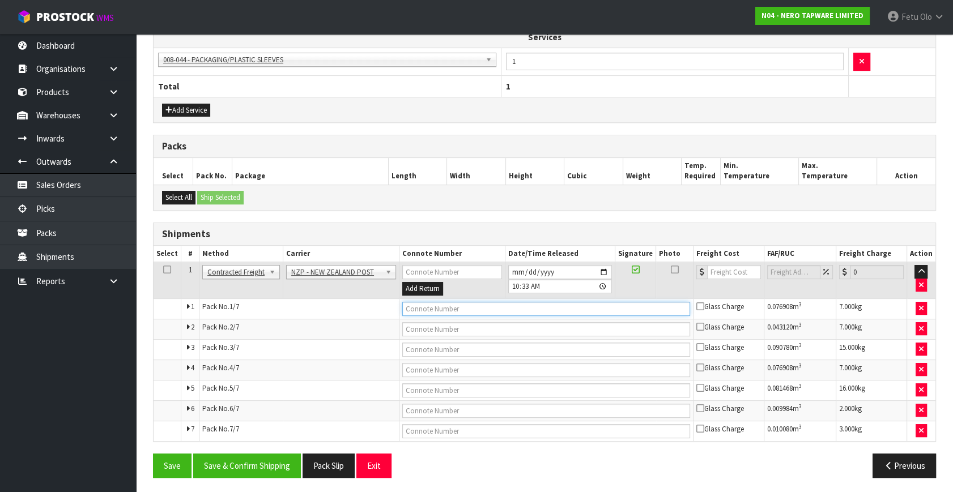
drag, startPoint x: 460, startPoint y: 310, endPoint x: 472, endPoint y: 333, distance: 25.6
click at [460, 310] on input "text" at bounding box center [546, 309] width 288 height 14
click at [719, 273] on input "number" at bounding box center [734, 272] width 54 height 14
type input "25.98"
click at [472, 306] on input "text" at bounding box center [546, 309] width 288 height 14
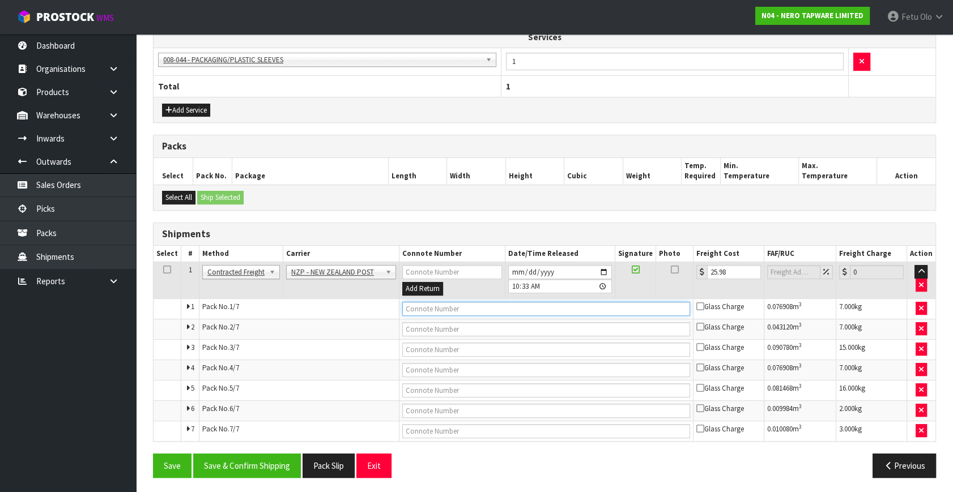
click at [472, 306] on input "text" at bounding box center [546, 309] width 288 height 14
type input "00894210392602321479"
click at [153, 454] on button "Save" at bounding box center [172, 466] width 39 height 24
click at [484, 328] on input "text" at bounding box center [546, 329] width 288 height 14
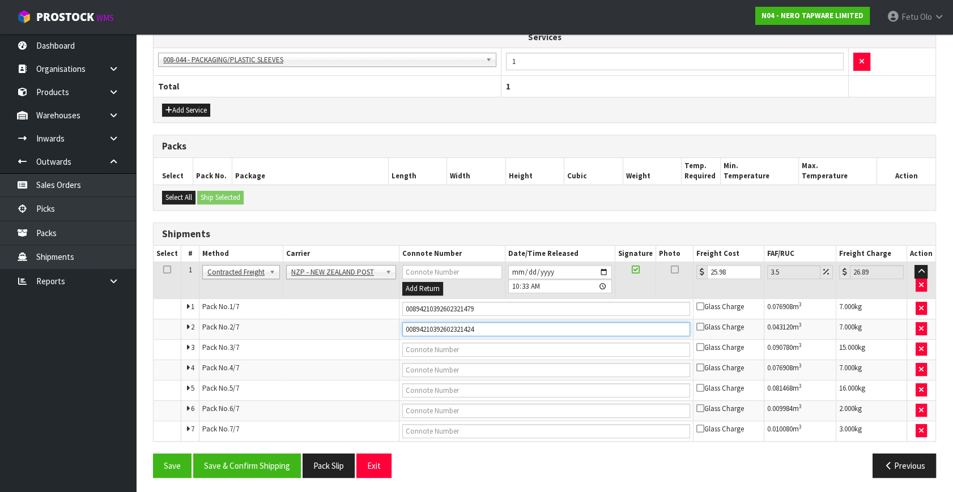
type input "00894210392602321424"
click at [153, 454] on button "Save" at bounding box center [172, 466] width 39 height 24
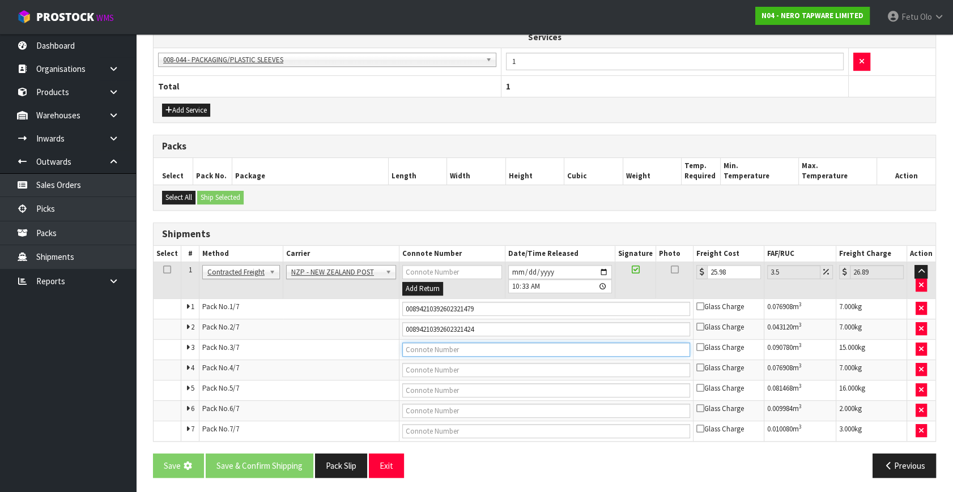
click at [478, 344] on input "text" at bounding box center [546, 350] width 288 height 14
type input "00894210392602321462"
click at [480, 368] on input "text" at bounding box center [546, 370] width 288 height 14
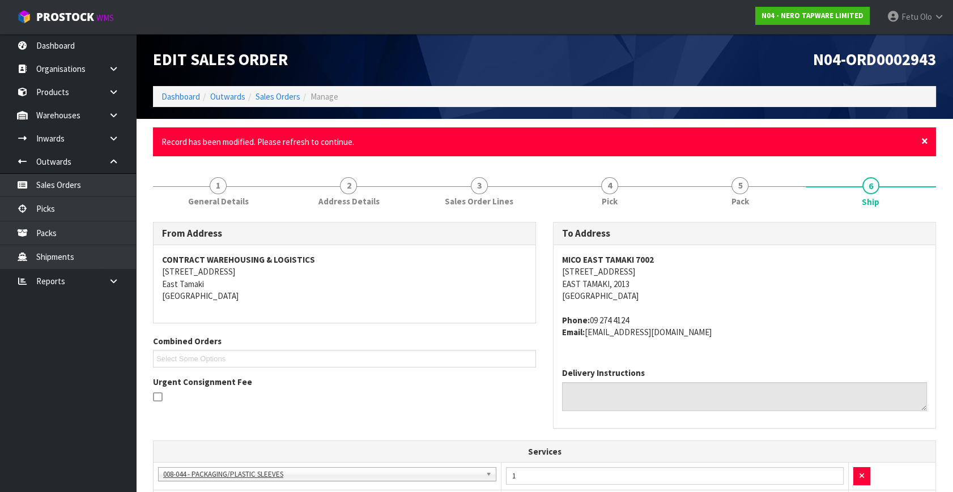
click at [922, 138] on span "×" at bounding box center [924, 141] width 7 height 16
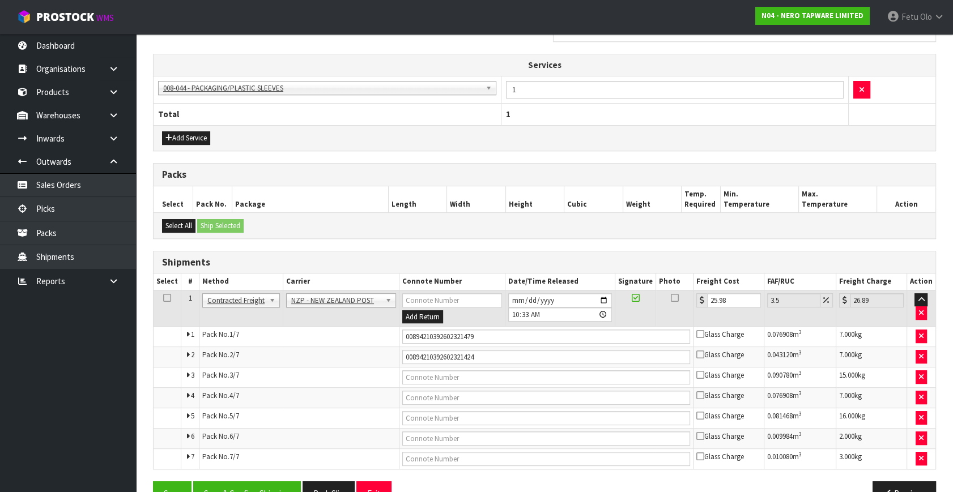
scroll to position [374, 0]
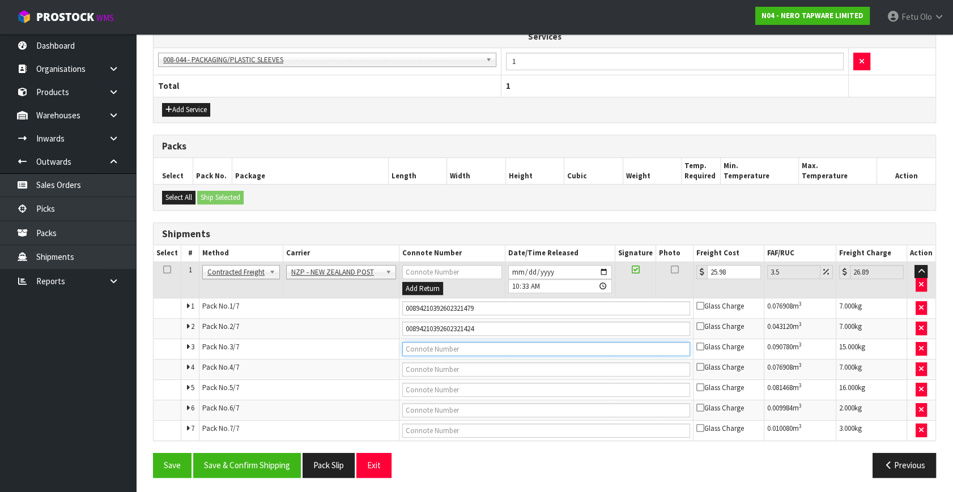
click at [456, 346] on input "text" at bounding box center [546, 349] width 288 height 14
type input "00894210392602321462"
click at [153, 453] on button "Save" at bounding box center [172, 465] width 39 height 24
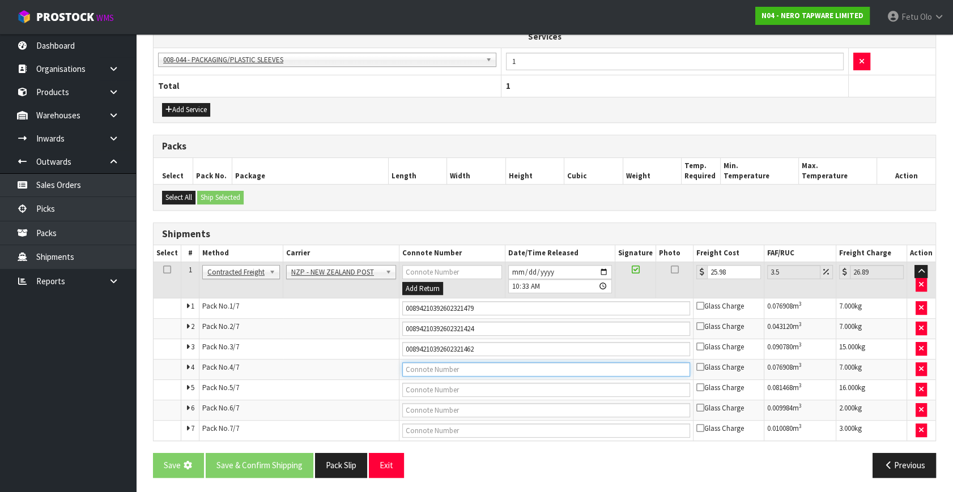
click at [463, 363] on input "text" at bounding box center [546, 370] width 288 height 14
type input "00894210392602321455"
click at [462, 386] on input "text" at bounding box center [546, 390] width 288 height 14
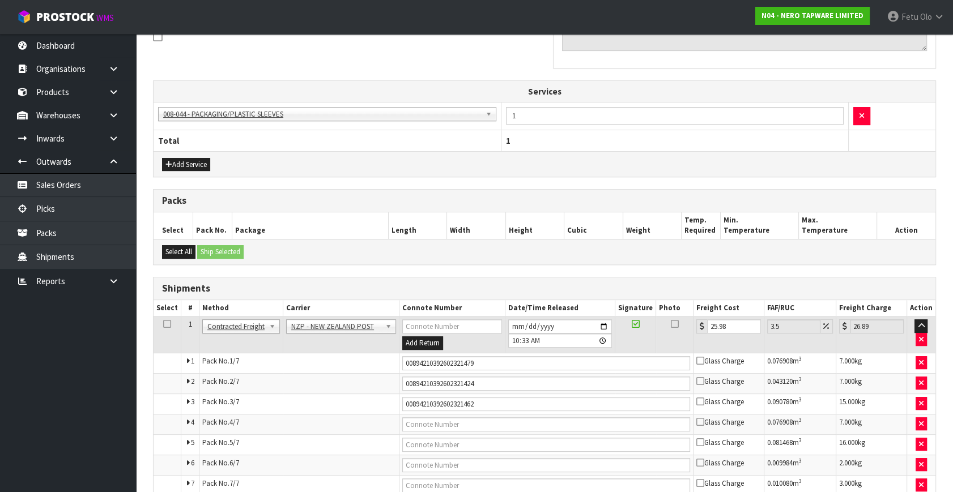
scroll to position [415, 0]
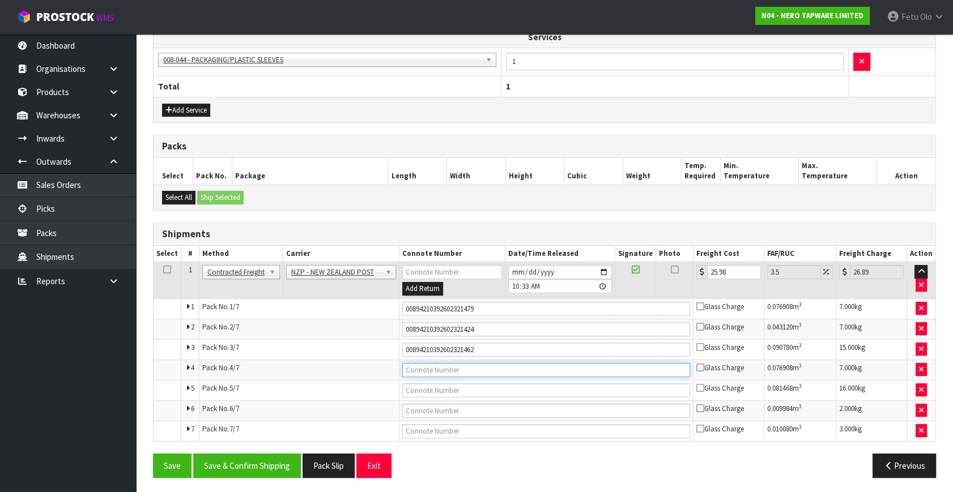
click at [452, 371] on input "text" at bounding box center [546, 370] width 288 height 14
type input "00894210392602321455"
click at [153, 454] on button "Save" at bounding box center [172, 466] width 39 height 24
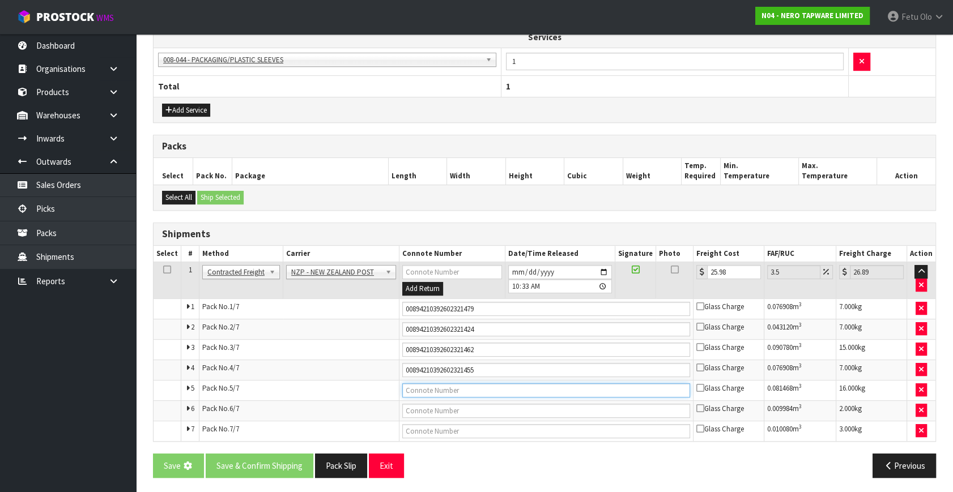
click at [453, 388] on input "text" at bounding box center [546, 391] width 288 height 14
type input "00894210392602321448"
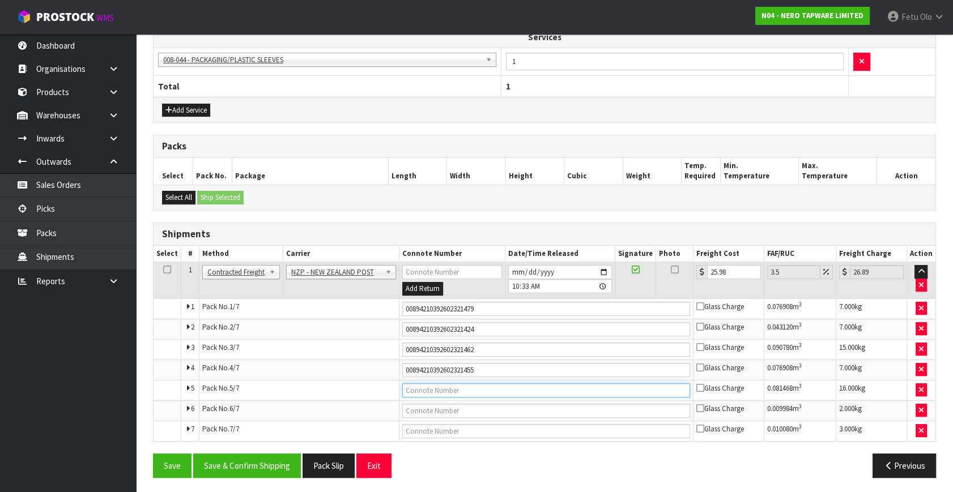
click at [489, 386] on input "text" at bounding box center [546, 391] width 288 height 14
type input "00894210392602321448"
click at [153, 454] on button "Save" at bounding box center [172, 466] width 39 height 24
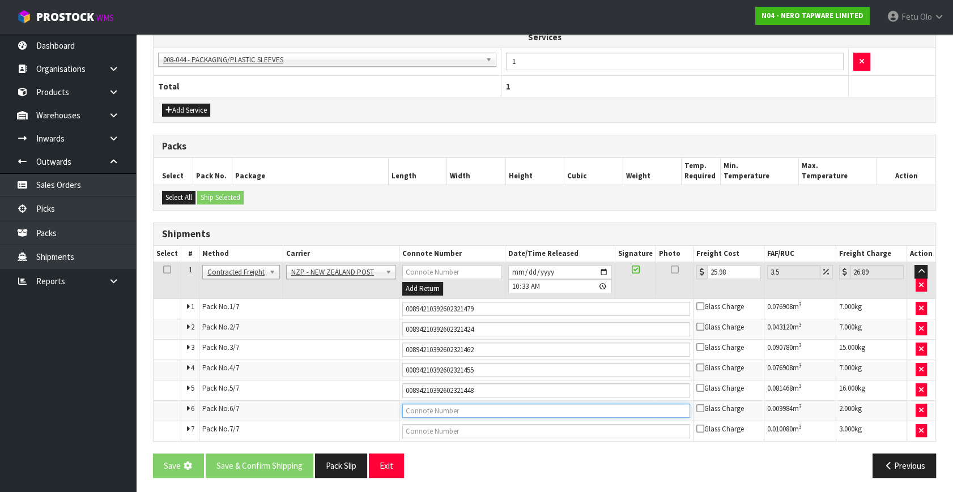
click at [501, 412] on input "text" at bounding box center [546, 411] width 288 height 14
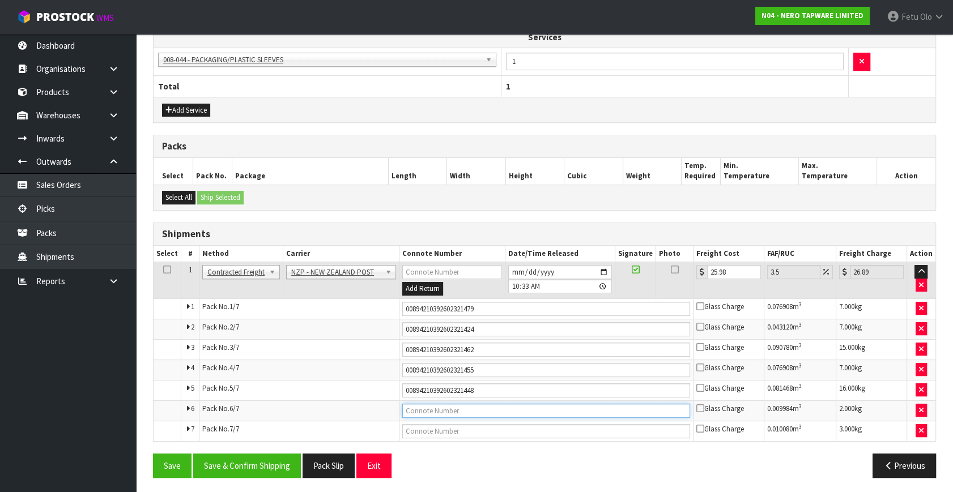
click at [463, 407] on input "text" at bounding box center [546, 411] width 288 height 14
type input "00894210392602321431"
click at [153, 454] on button "Save" at bounding box center [172, 466] width 39 height 24
click at [466, 431] on input "text" at bounding box center [546, 431] width 288 height 14
type input "FOR COLLECTION"
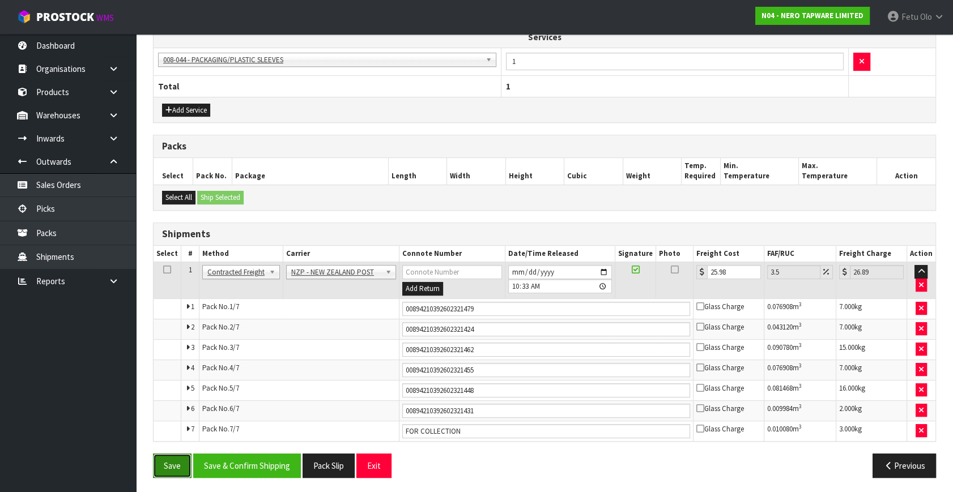
click at [177, 461] on button "Save" at bounding box center [172, 466] width 39 height 24
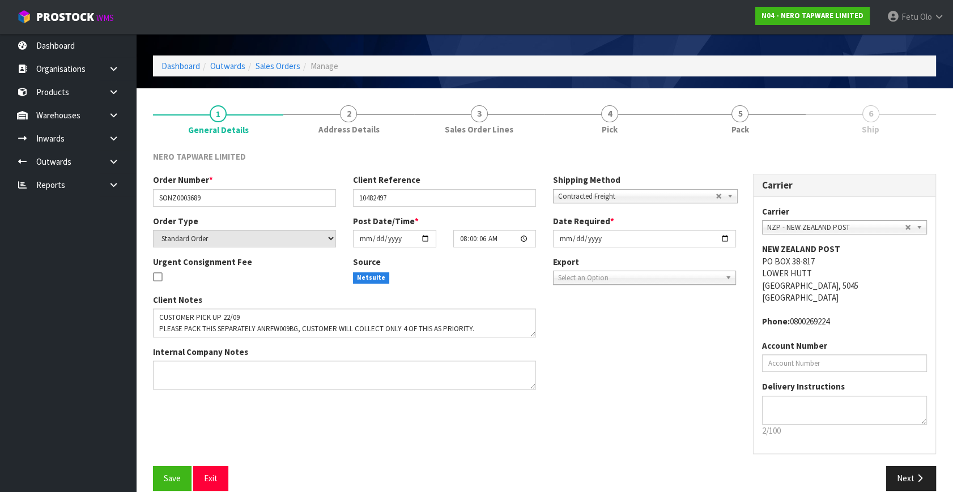
scroll to position [45, 0]
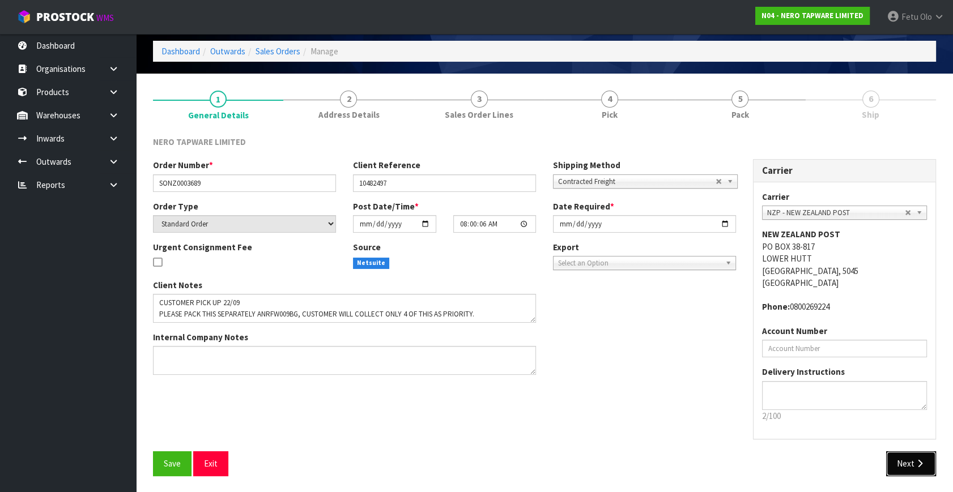
click at [914, 459] on icon "button" at bounding box center [919, 463] width 11 height 8
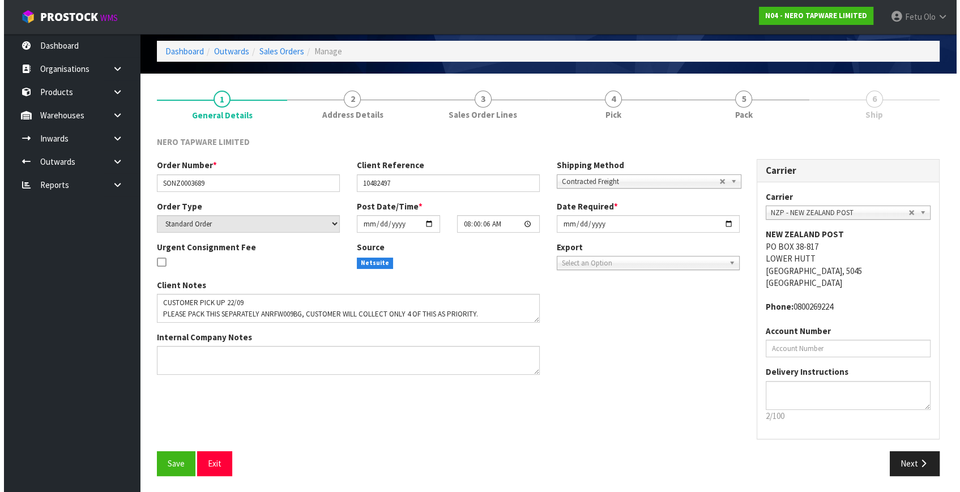
scroll to position [0, 0]
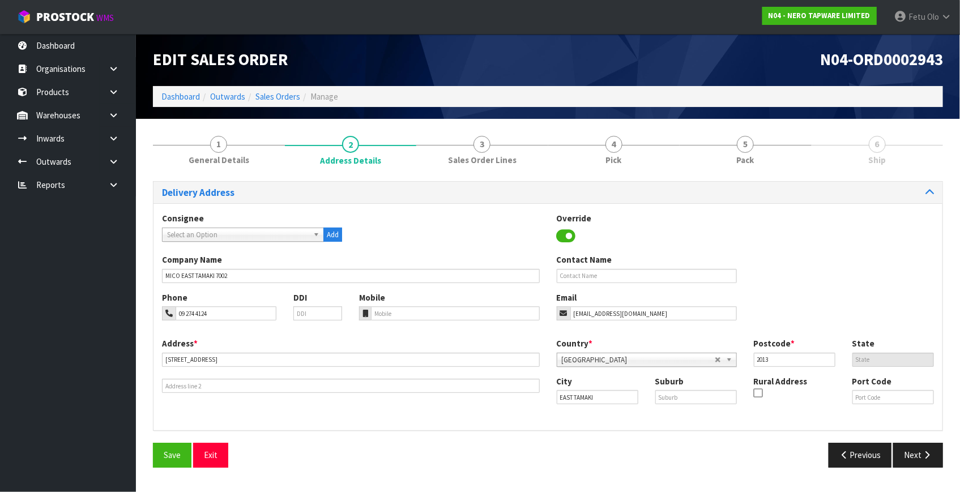
click at [888, 161] on link "6 Ship" at bounding box center [878, 149] width 132 height 45
click at [733, 158] on link "5 Pack" at bounding box center [746, 149] width 132 height 45
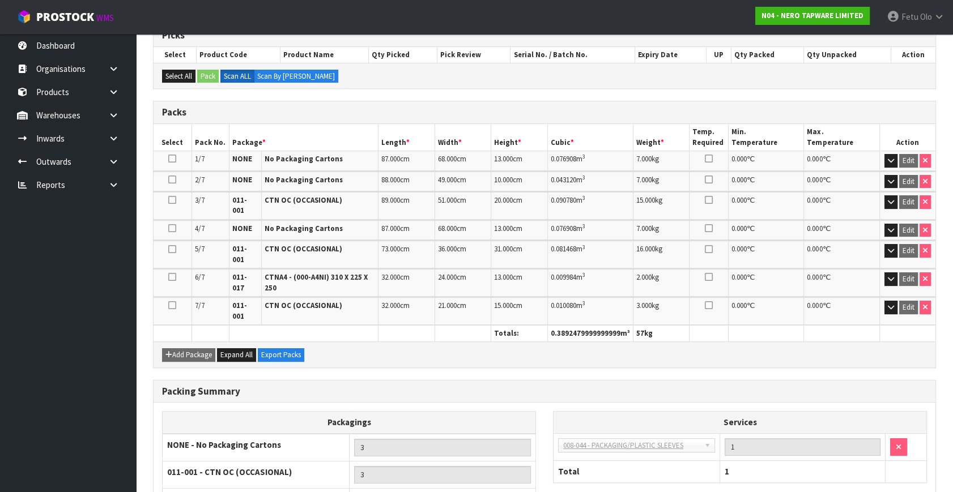
scroll to position [284, 0]
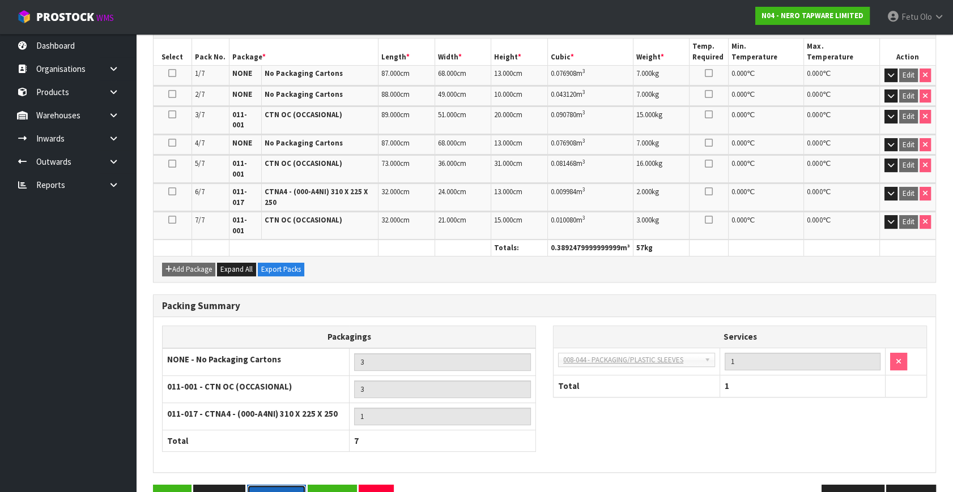
click at [277, 485] on button "Pack Label" at bounding box center [276, 497] width 59 height 24
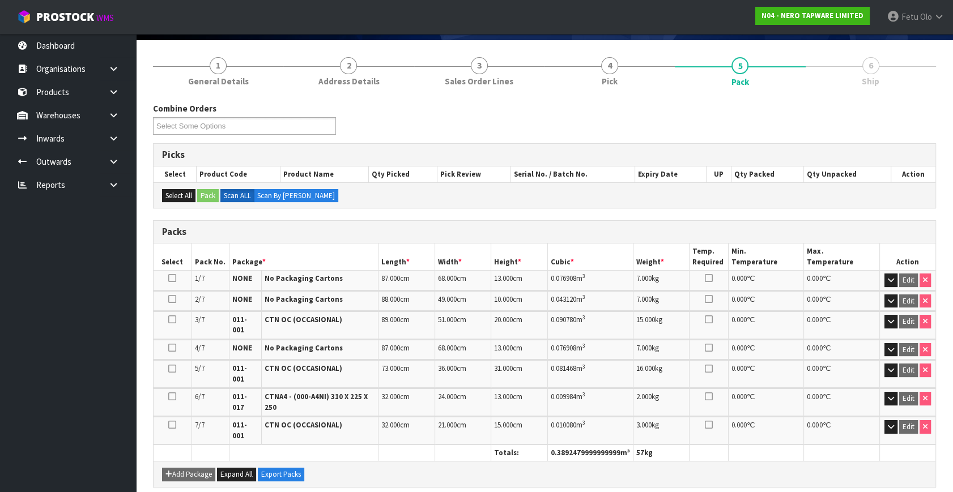
scroll to position [78, 0]
click at [890, 75] on link "6 Ship" at bounding box center [871, 71] width 130 height 45
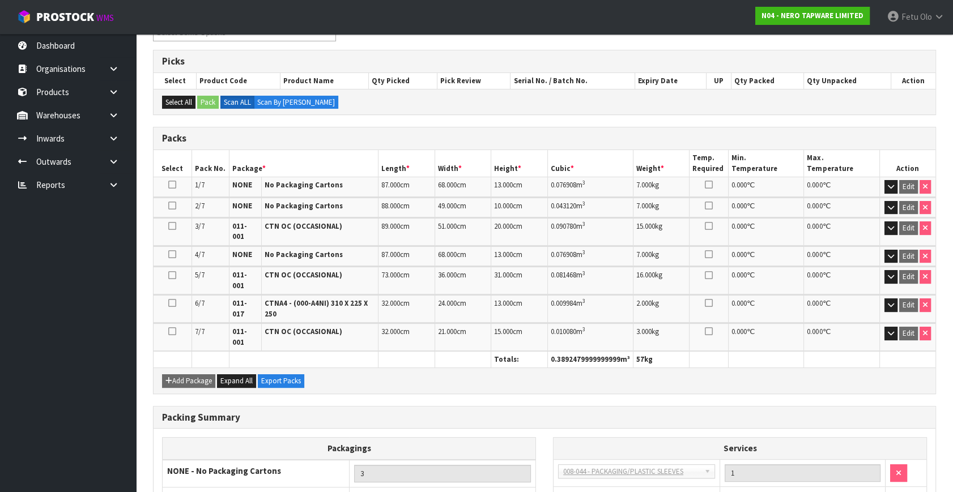
scroll to position [284, 0]
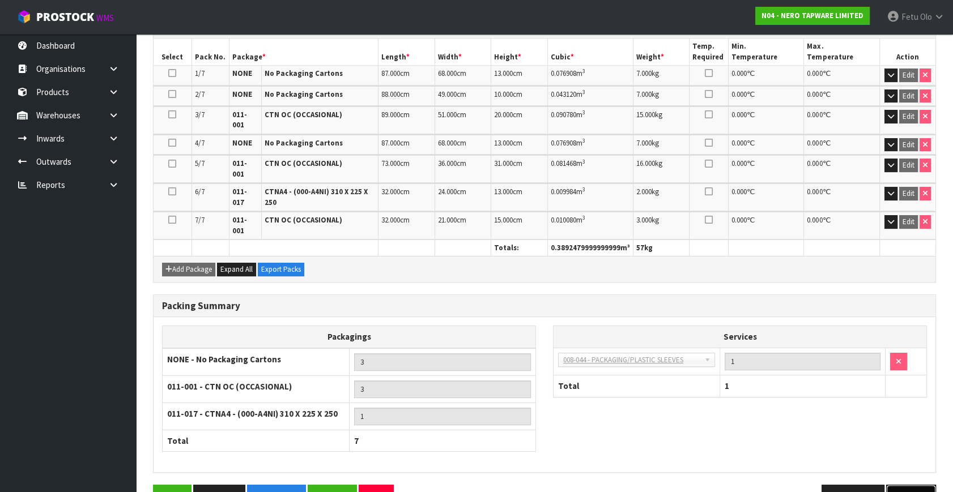
click at [910, 485] on button "Next" at bounding box center [911, 497] width 50 height 24
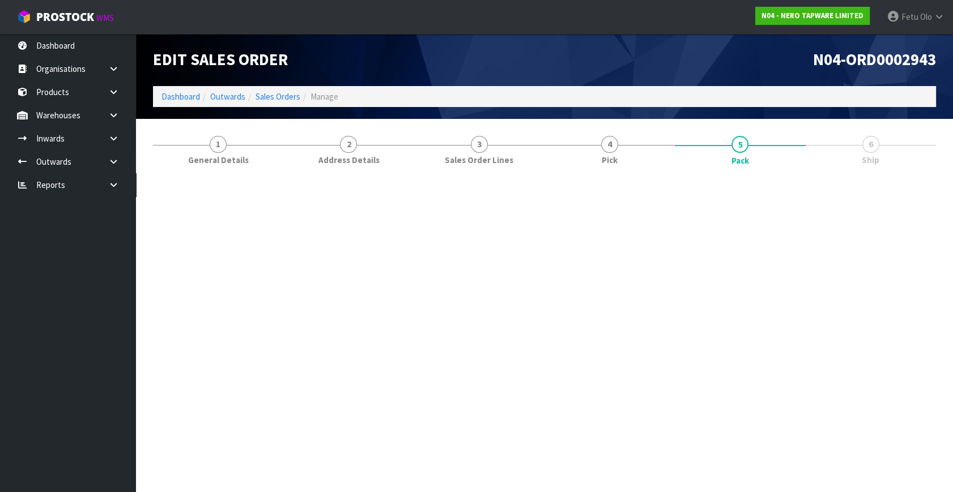
scroll to position [0, 0]
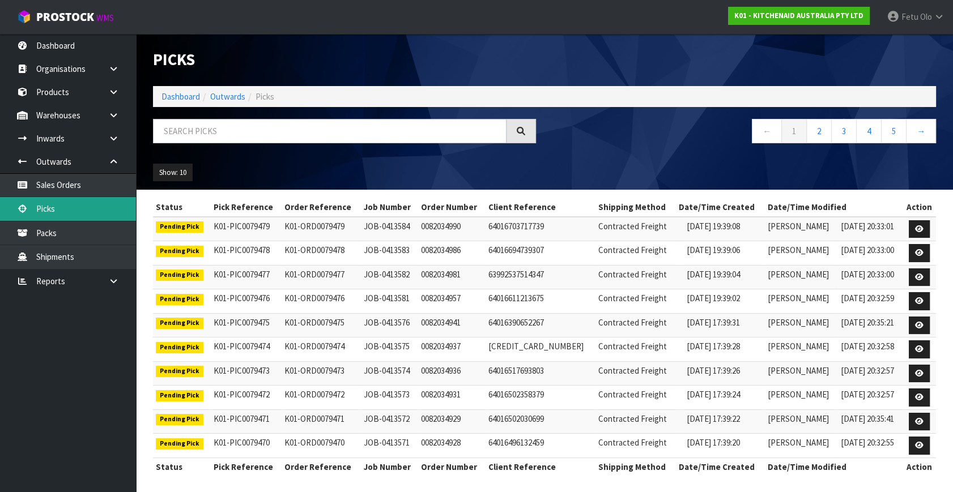
click at [72, 209] on link "Picks" at bounding box center [68, 208] width 136 height 23
click at [58, 210] on link "Picks" at bounding box center [68, 208] width 136 height 23
click at [229, 143] on div at bounding box center [344, 135] width 400 height 33
click at [225, 120] on input "text" at bounding box center [330, 131] width 354 height 24
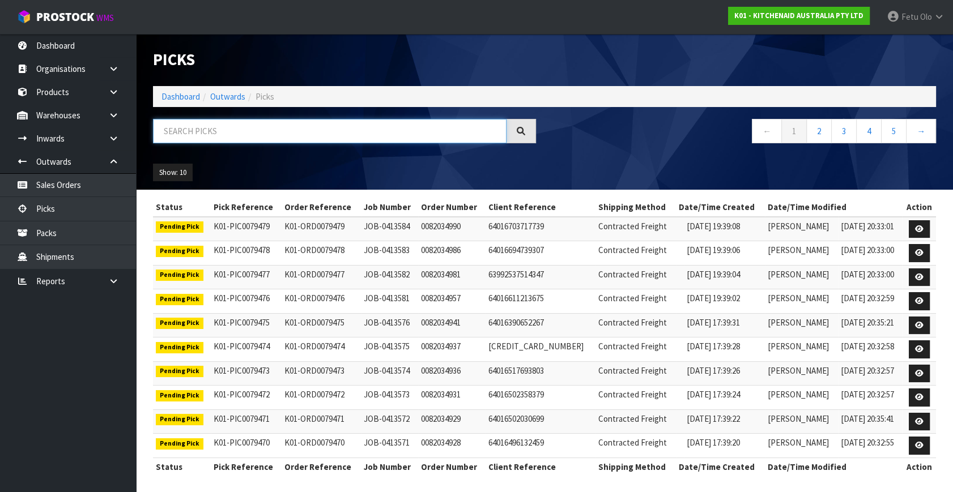
click at [225, 120] on input "text" at bounding box center [330, 131] width 354 height 24
type input "79376"
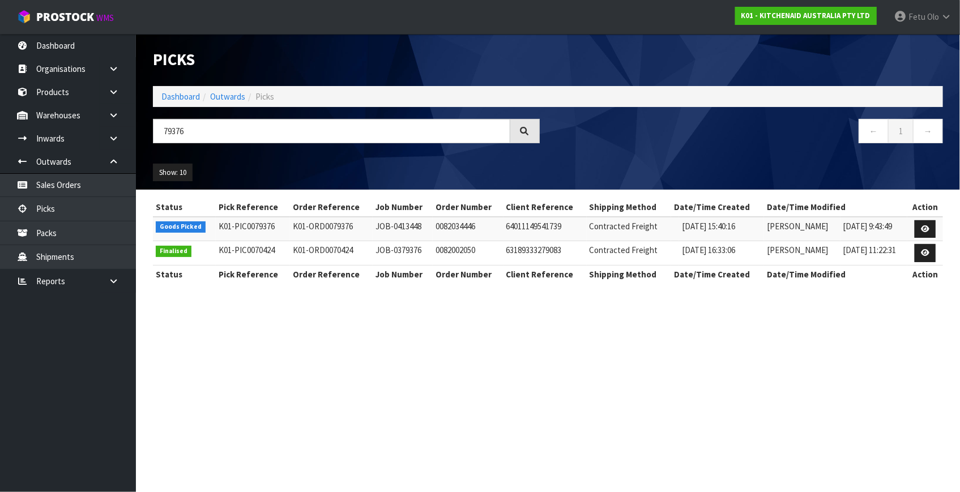
click at [374, 286] on div "Status Pick Reference Order Reference Job Number Order Number Client Reference …" at bounding box center [548, 246] width 790 height 97
click at [477, 260] on td "0082002050" at bounding box center [468, 253] width 70 height 24
click at [925, 232] on icon at bounding box center [925, 228] width 8 height 7
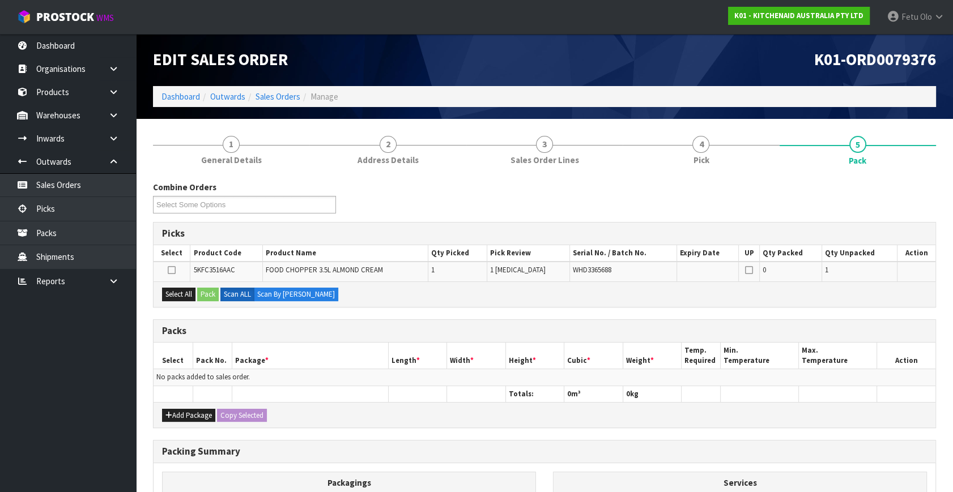
drag, startPoint x: 521, startPoint y: 380, endPoint x: 537, endPoint y: 371, distance: 17.8
click at [521, 379] on td "No packs added to sales order." at bounding box center [545, 377] width 782 height 16
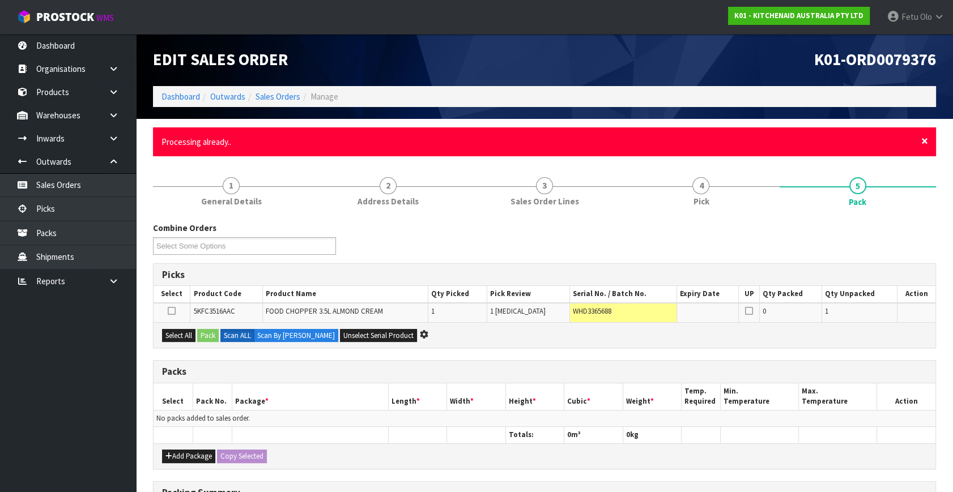
click at [926, 141] on span "×" at bounding box center [924, 141] width 7 height 16
click at [922, 141] on span "×" at bounding box center [924, 141] width 7 height 16
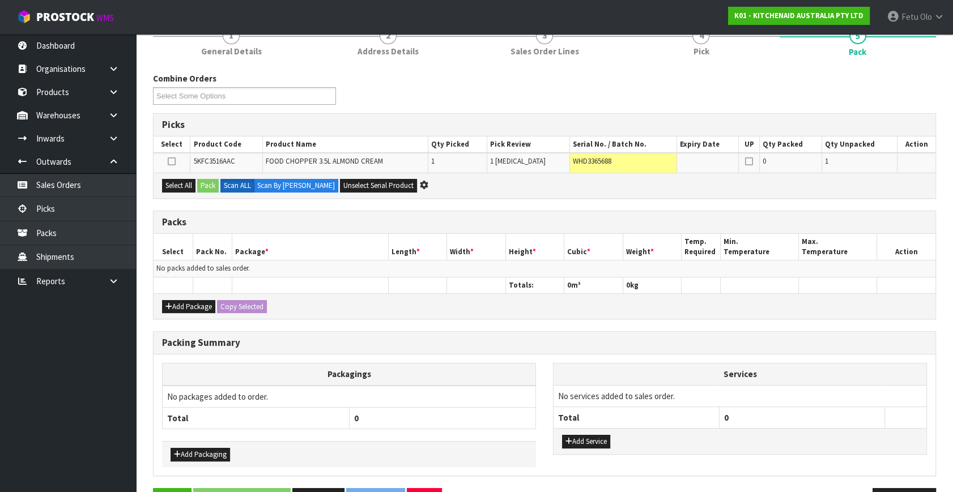
scroll to position [143, 0]
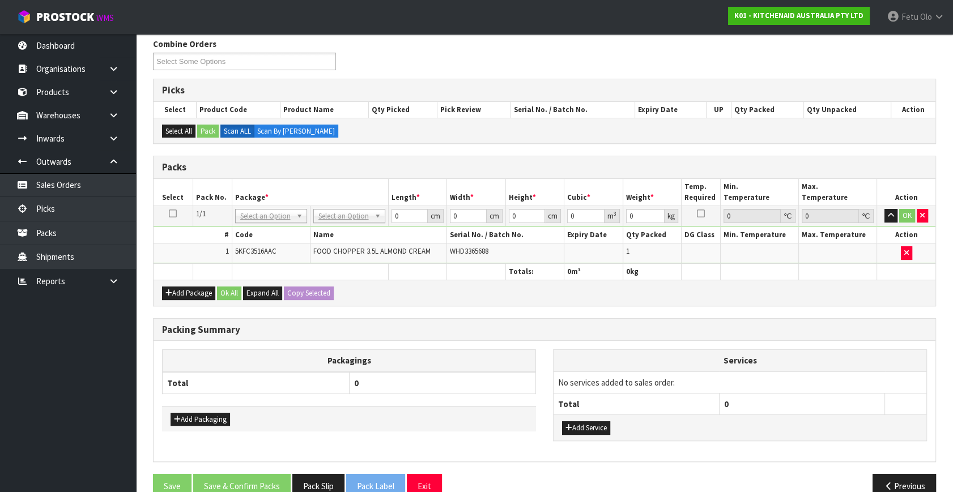
drag, startPoint x: 272, startPoint y: 215, endPoint x: 267, endPoint y: 238, distance: 23.8
drag, startPoint x: 259, startPoint y: 229, endPoint x: 205, endPoint y: 323, distance: 108.9
click at [257, 233] on input "text" at bounding box center [270, 231] width 66 height 14
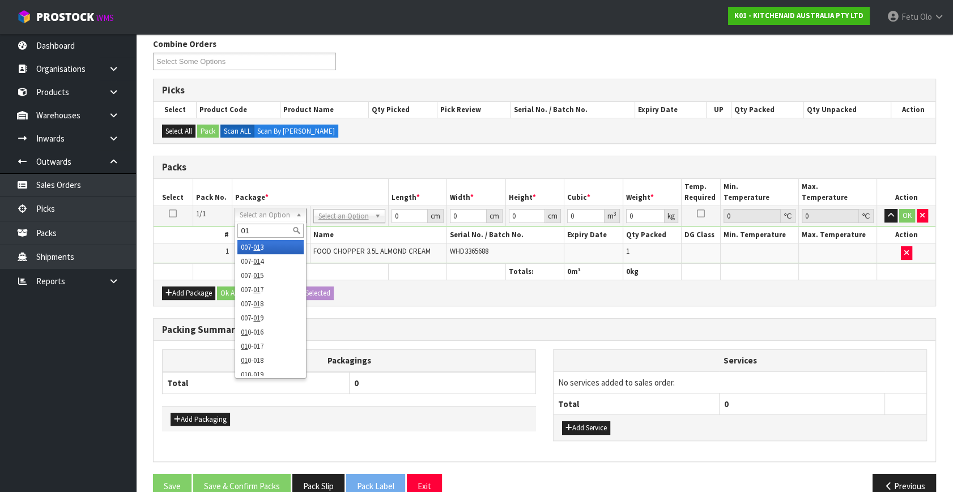
type input "011"
type input "1.75"
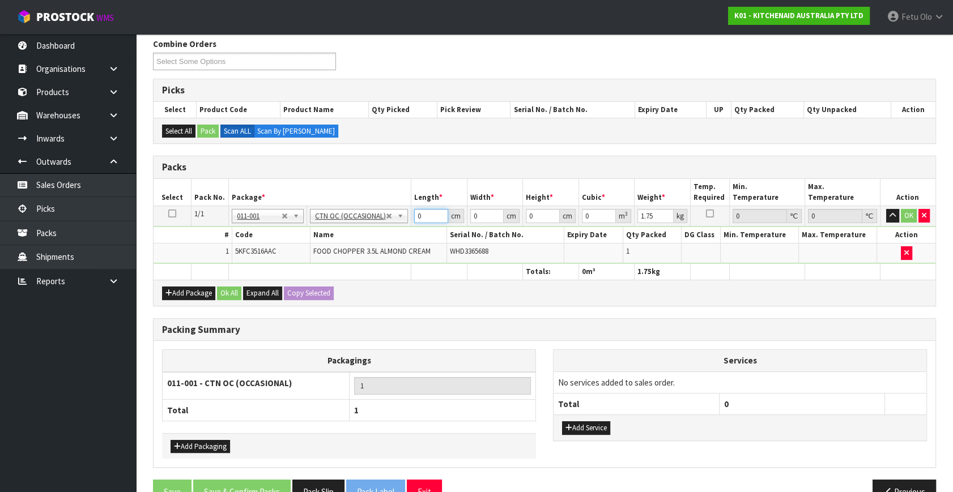
drag, startPoint x: 416, startPoint y: 222, endPoint x: 336, endPoint y: 268, distance: 92.9
click at [336, 268] on table "Select Pack No. Package * Length * Width * Height * Cubic * Weight * Temp. Requ…" at bounding box center [545, 229] width 782 height 101
type input "24"
type input "20"
type input "2"
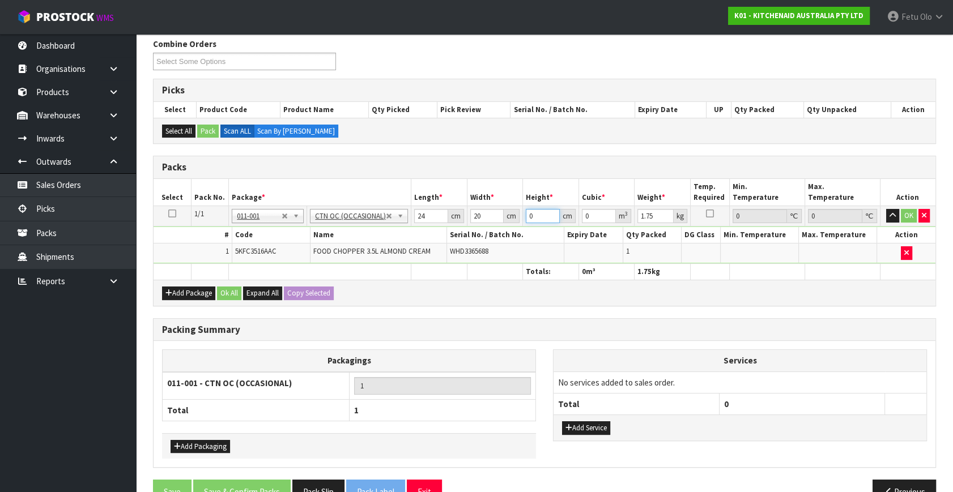
type input "0.00096"
type input "29"
type input "0.01392"
type input "29"
type input "2"
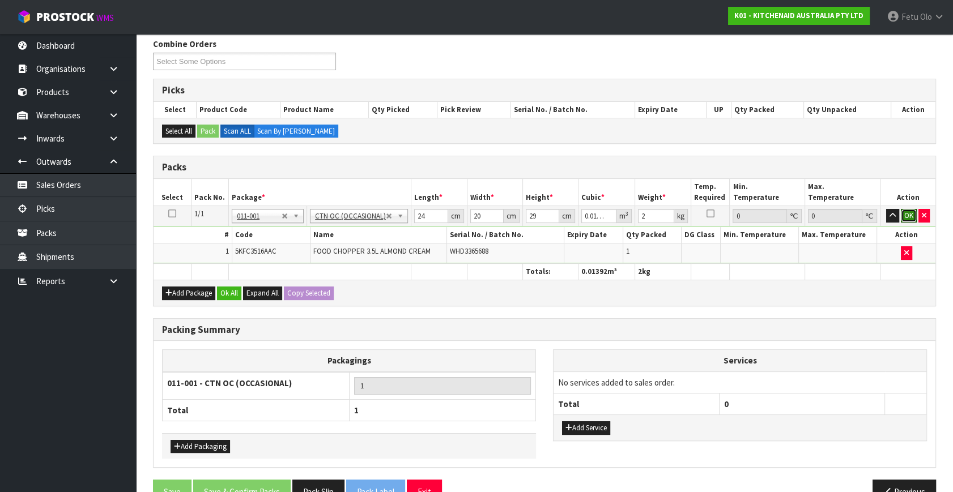
click button "OK" at bounding box center [909, 216] width 16 height 14
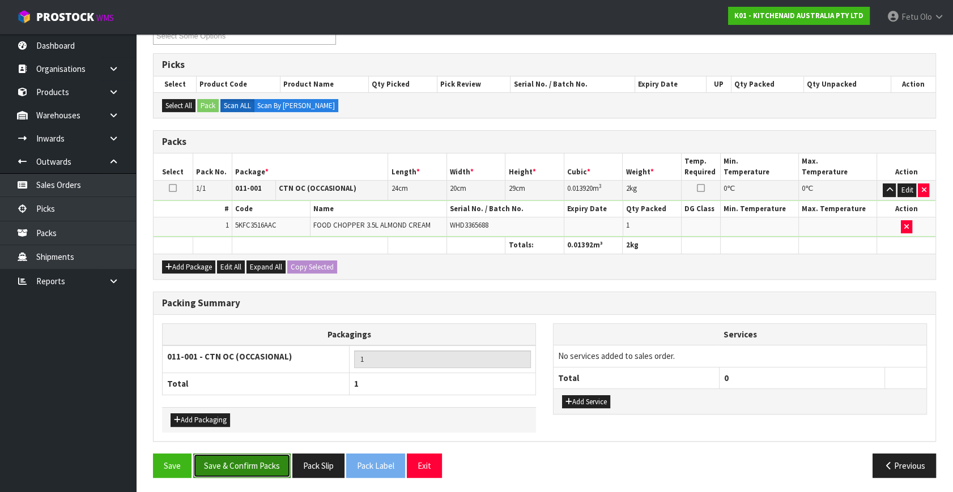
click at [266, 466] on button "Save & Confirm Packs" at bounding box center [241, 466] width 97 height 24
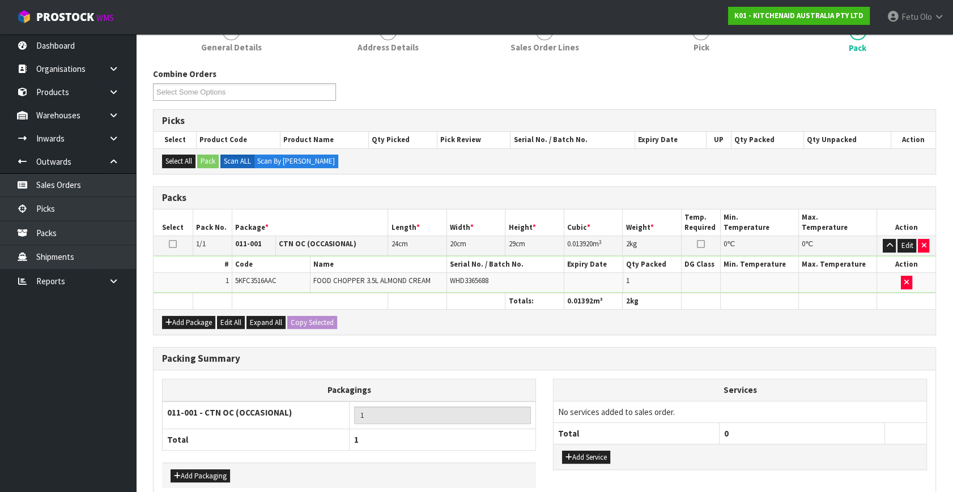
scroll to position [148, 0]
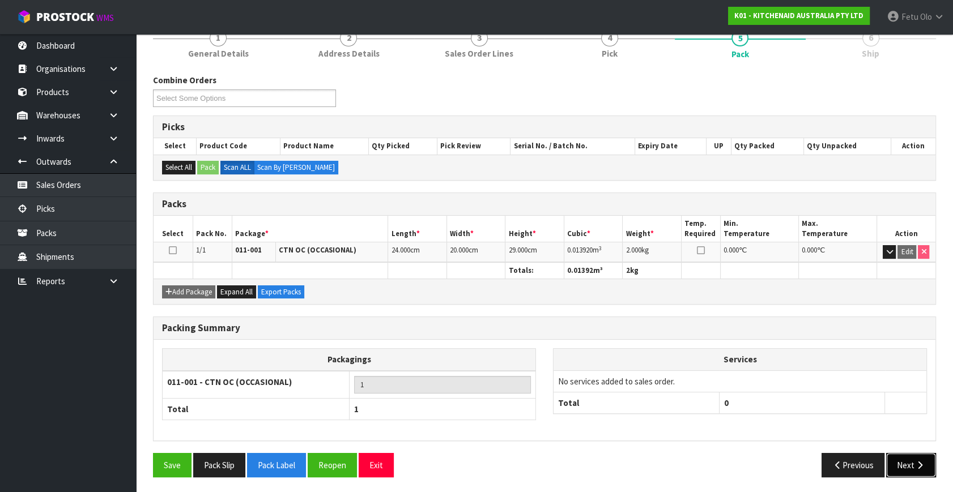
click at [917, 467] on button "Next" at bounding box center [911, 465] width 50 height 24
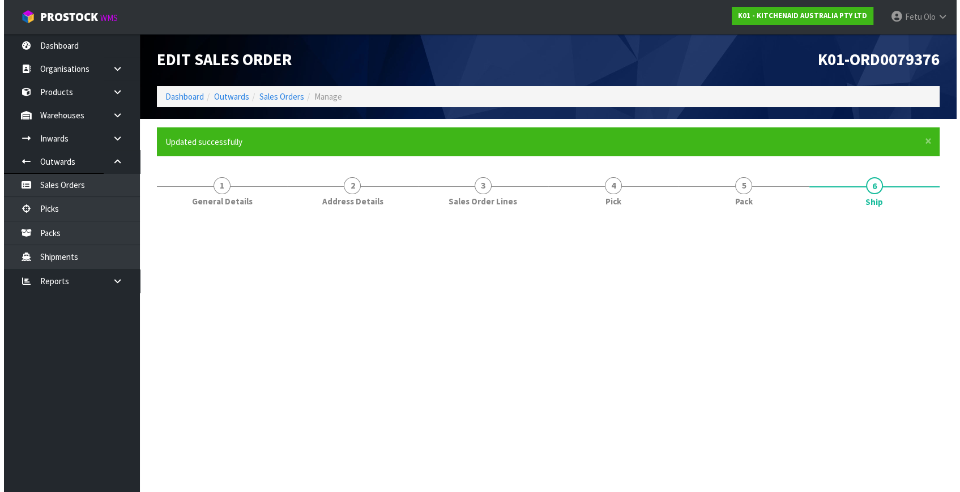
scroll to position [0, 0]
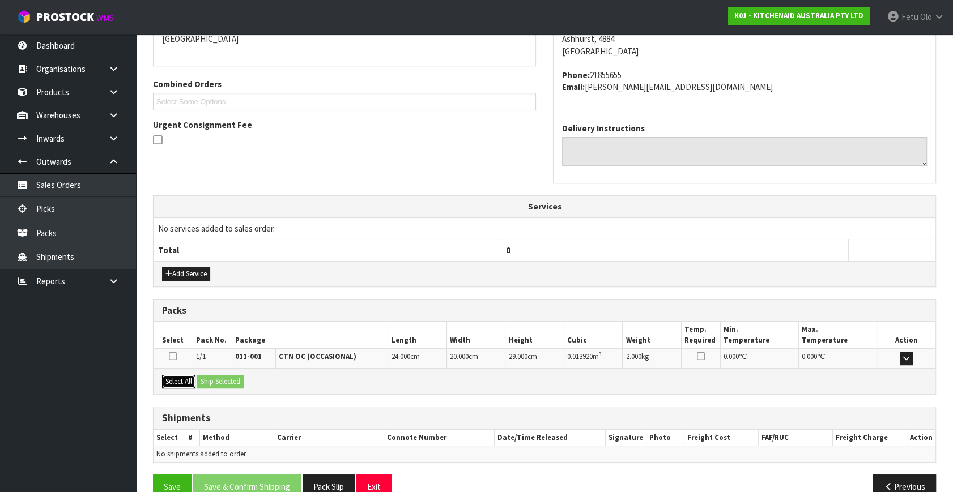
click at [190, 379] on button "Select All" at bounding box center [178, 382] width 33 height 14
click at [211, 379] on button "Ship Selected" at bounding box center [220, 382] width 46 height 14
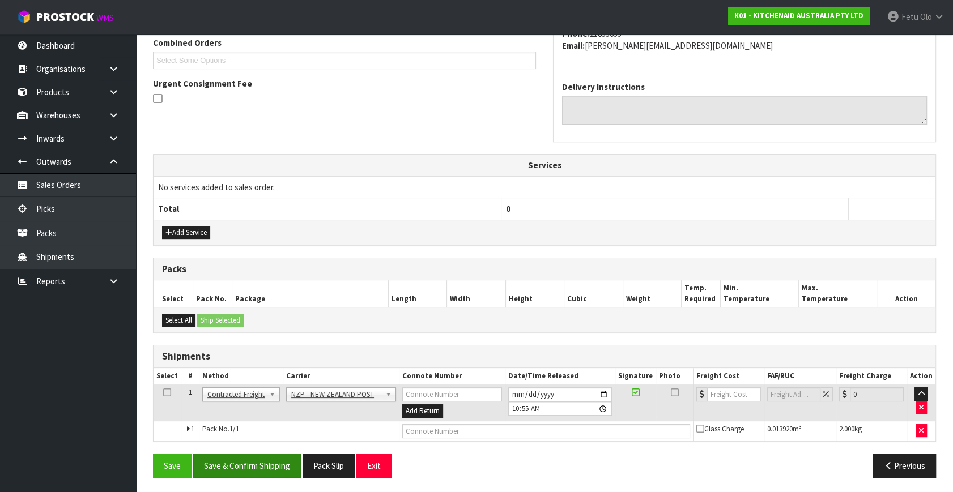
scroll to position [299, 0]
click at [276, 459] on button "Save & Confirm Shipping" at bounding box center [247, 465] width 108 height 24
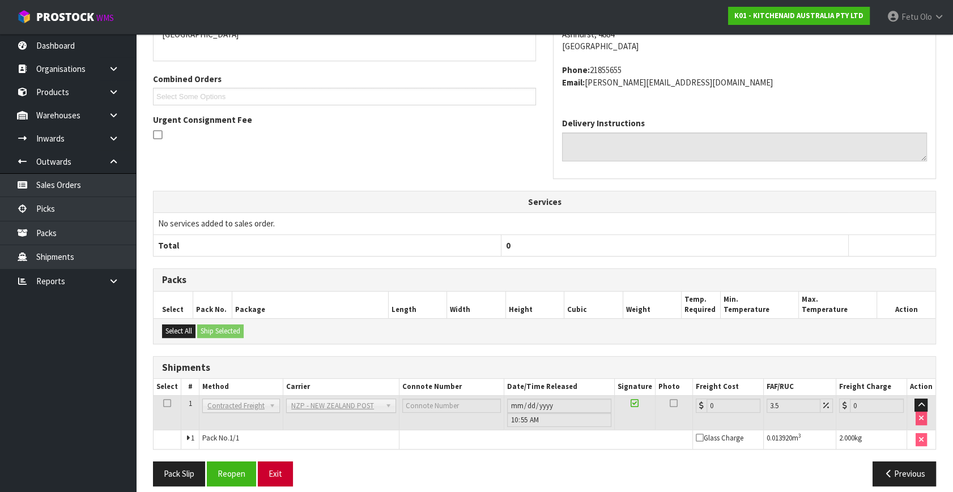
scroll to position [283, 0]
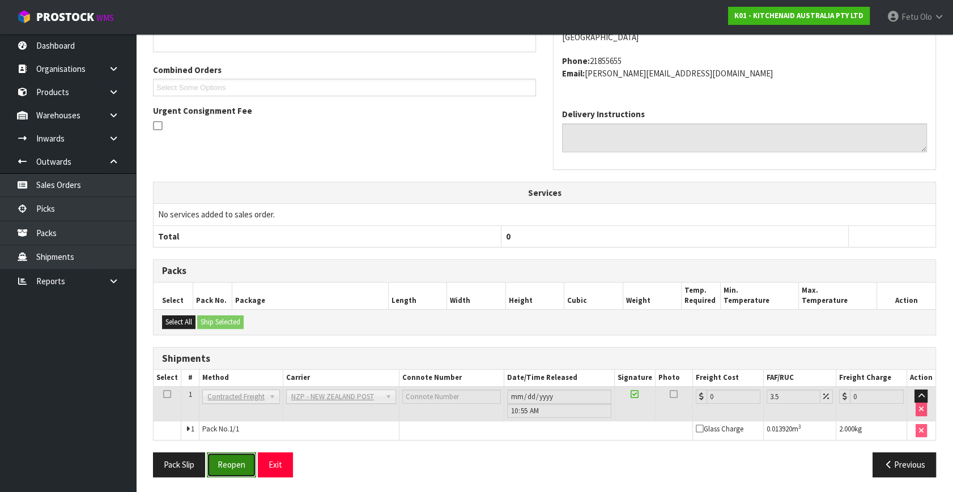
click at [245, 461] on button "Reopen" at bounding box center [231, 465] width 49 height 24
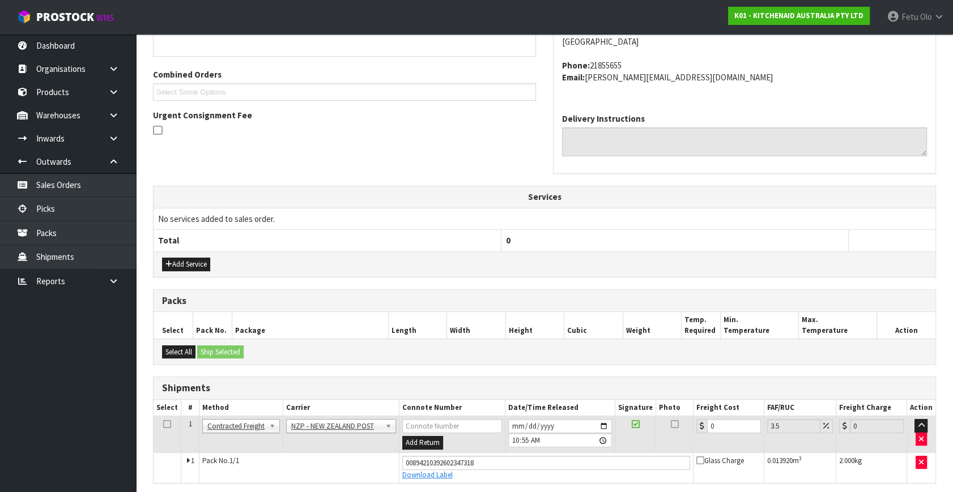
scroll to position [271, 0]
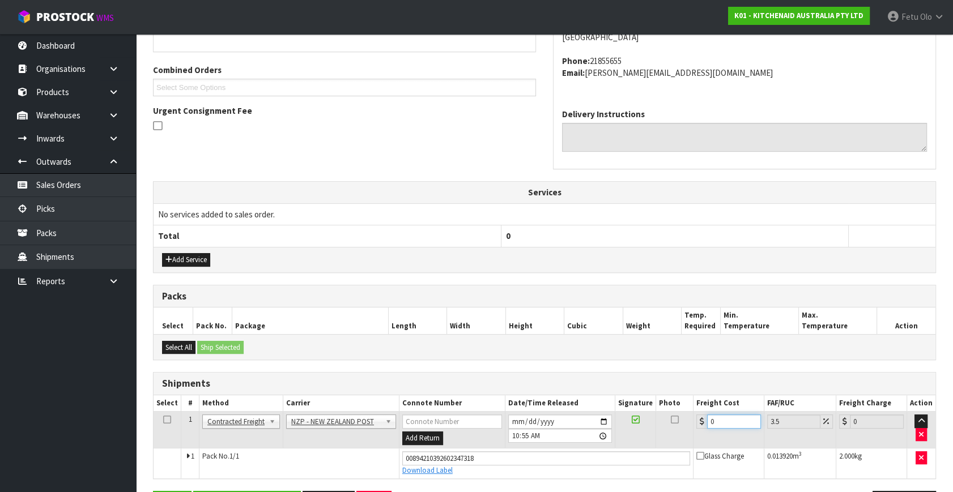
drag, startPoint x: 725, startPoint y: 425, endPoint x: 656, endPoint y: 436, distance: 70.6
click at [657, 432] on tr "1 Client Local Pickup Customer Local Pickup Company Freight Contracted Freight …" at bounding box center [545, 430] width 782 height 37
type input "1"
type input "1.03"
type input "13"
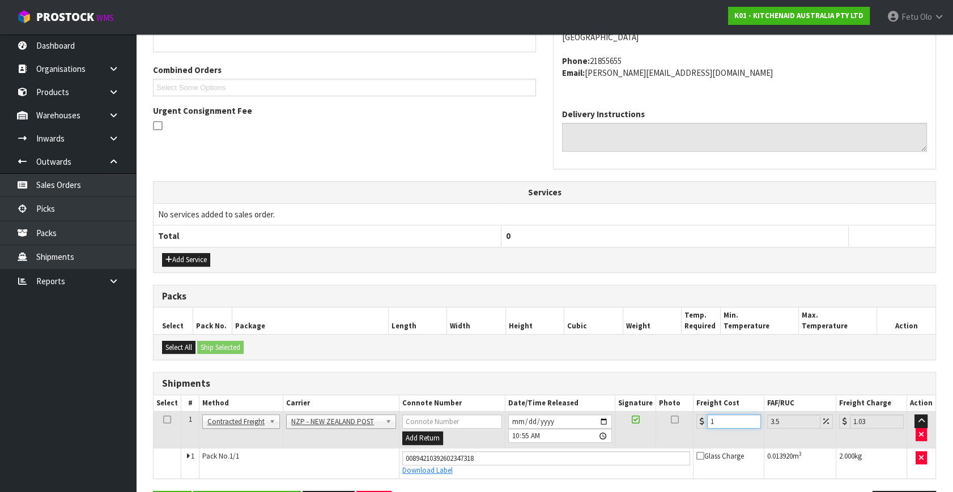
type input "13.45"
type input "13.04"
type input "13.5"
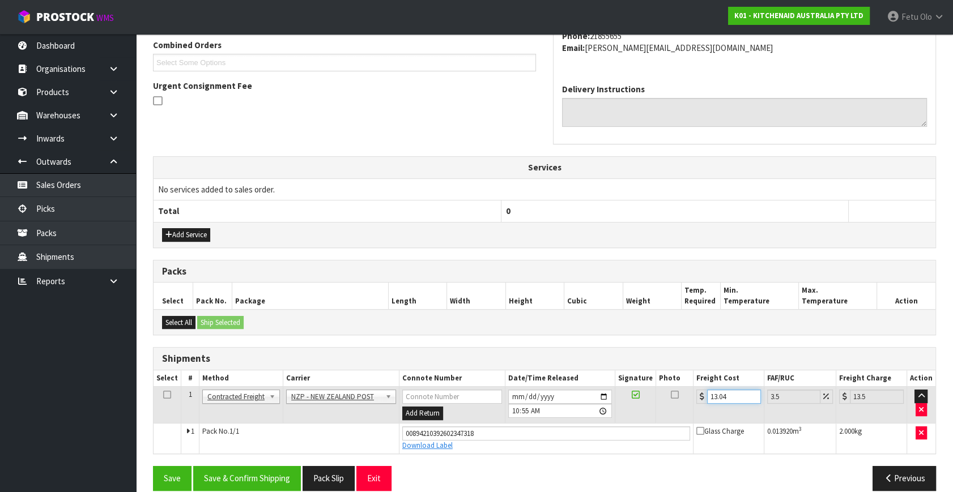
scroll to position [310, 0]
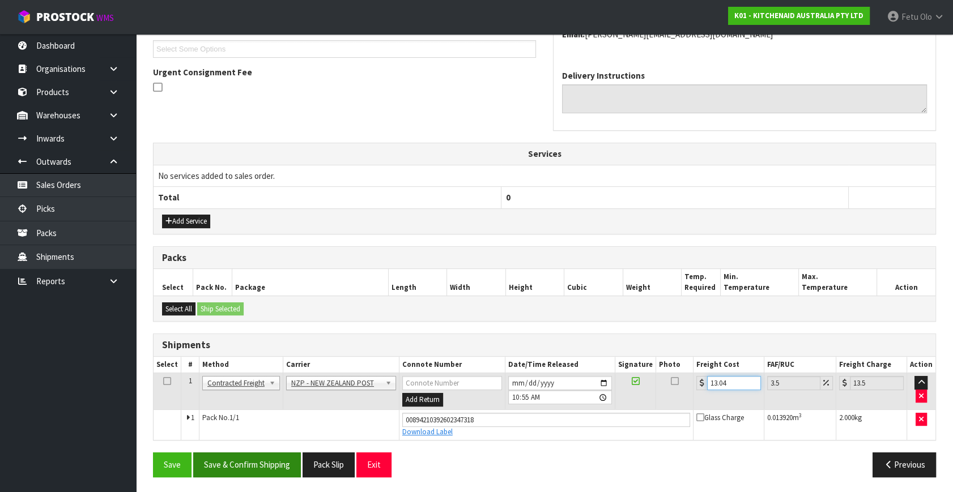
type input "13.04"
click at [261, 461] on button "Save & Confirm Shipping" at bounding box center [247, 465] width 108 height 24
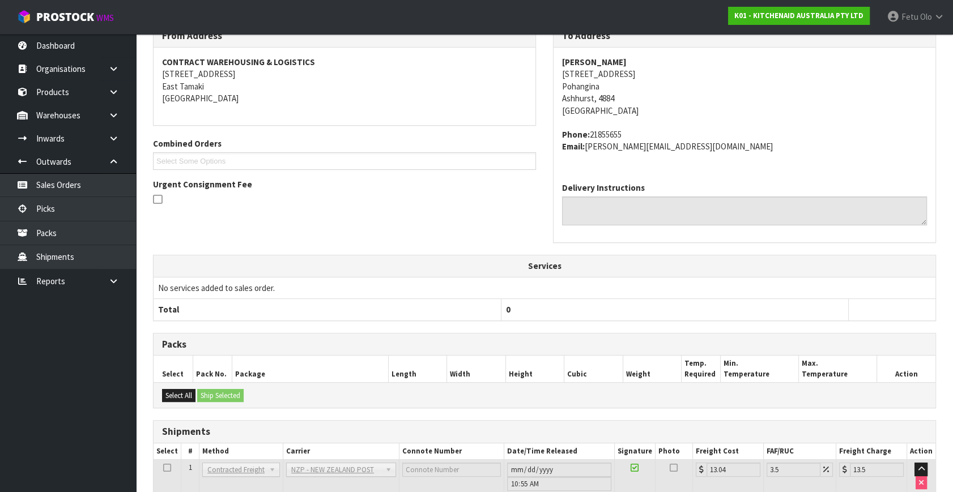
scroll to position [279, 0]
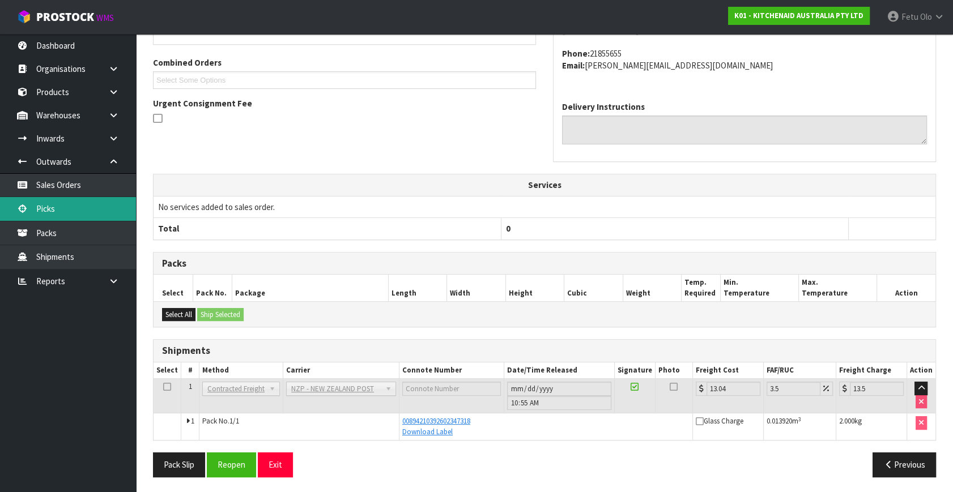
click at [39, 209] on link "Picks" at bounding box center [68, 208] width 136 height 23
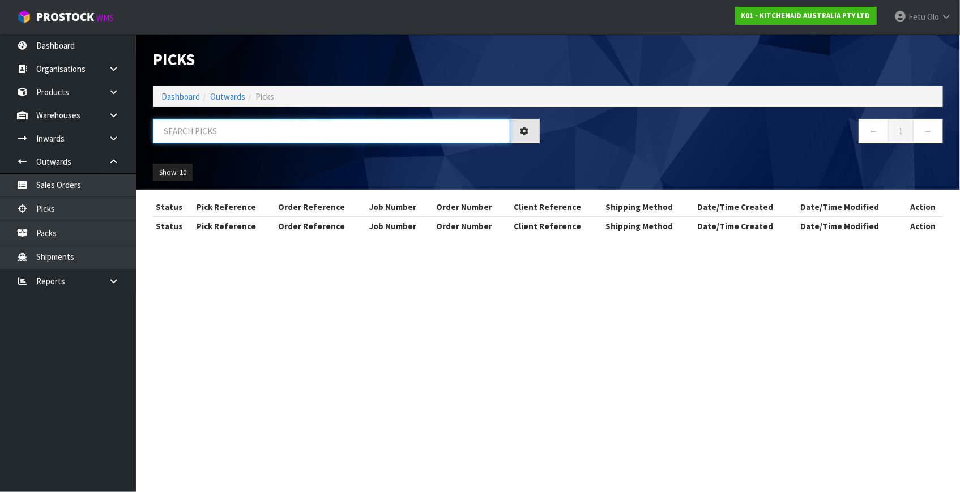
click at [219, 131] on input "text" at bounding box center [332, 131] width 358 height 24
drag, startPoint x: 219, startPoint y: 131, endPoint x: 184, endPoint y: 178, distance: 58.7
click at [211, 138] on input "text" at bounding box center [332, 131] width 358 height 24
type input "79448"
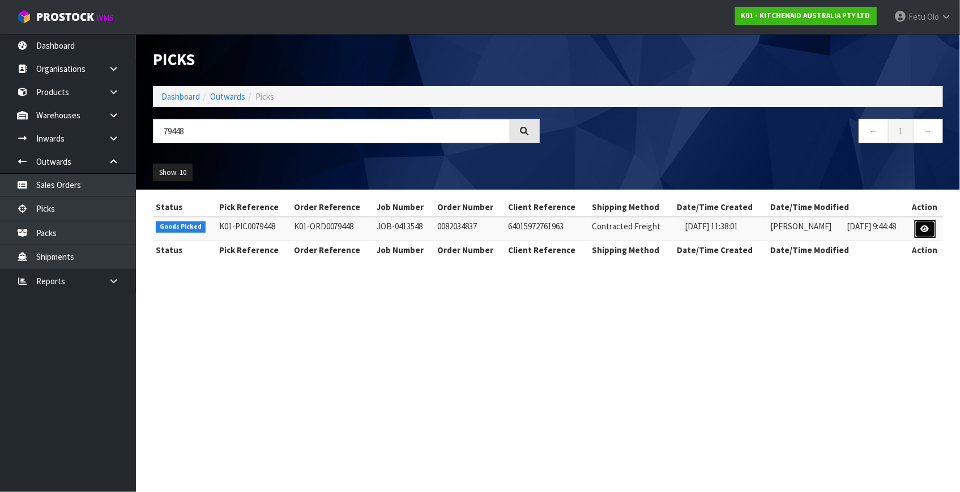
click at [918, 231] on link at bounding box center [925, 229] width 21 height 18
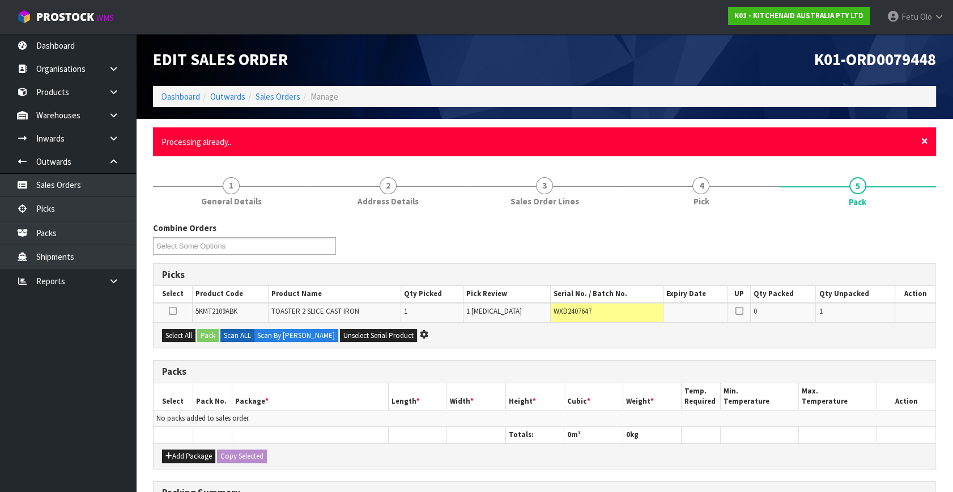
click at [926, 137] on span "×" at bounding box center [924, 141] width 7 height 16
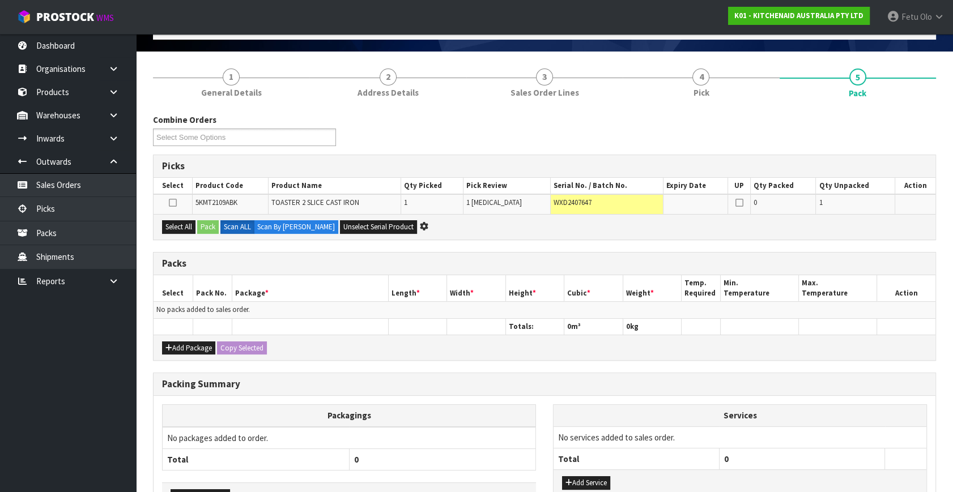
scroll to position [143, 0]
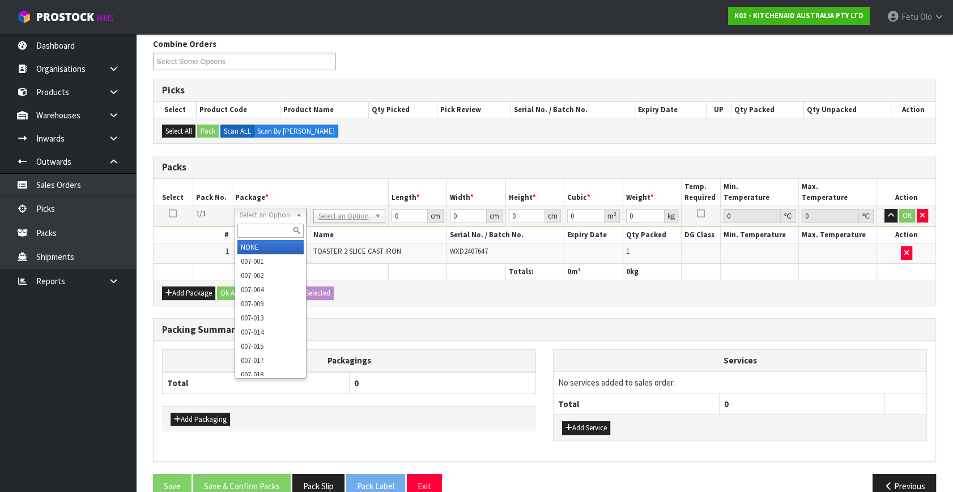
click at [277, 224] on input "text" at bounding box center [270, 231] width 66 height 14
type input "011-084"
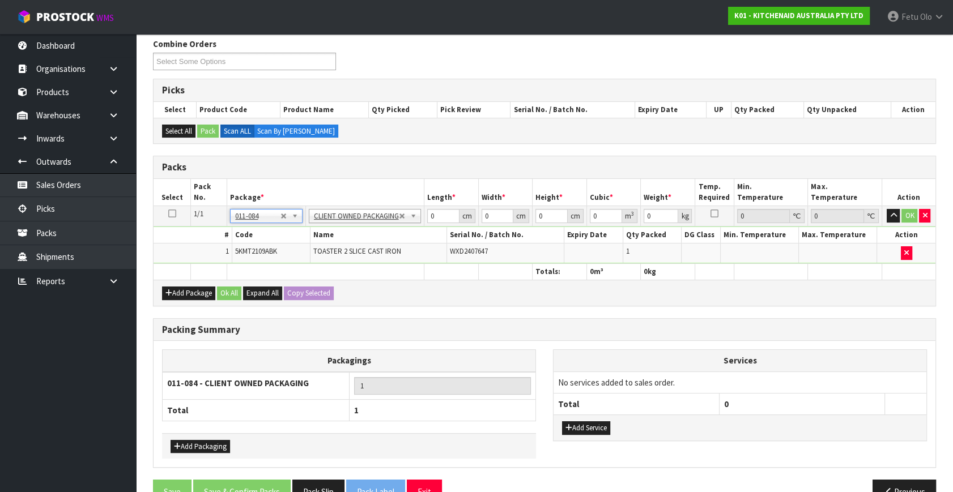
type input "2.8"
drag, startPoint x: 437, startPoint y: 211, endPoint x: 376, endPoint y: 242, distance: 68.9
click at [378, 240] on tbody "1/1 NONE 007-001 007-002 007-004 007-009 007-013 007-014 007-015 007-017 007-01…" at bounding box center [545, 235] width 782 height 58
type input "40"
type input "28"
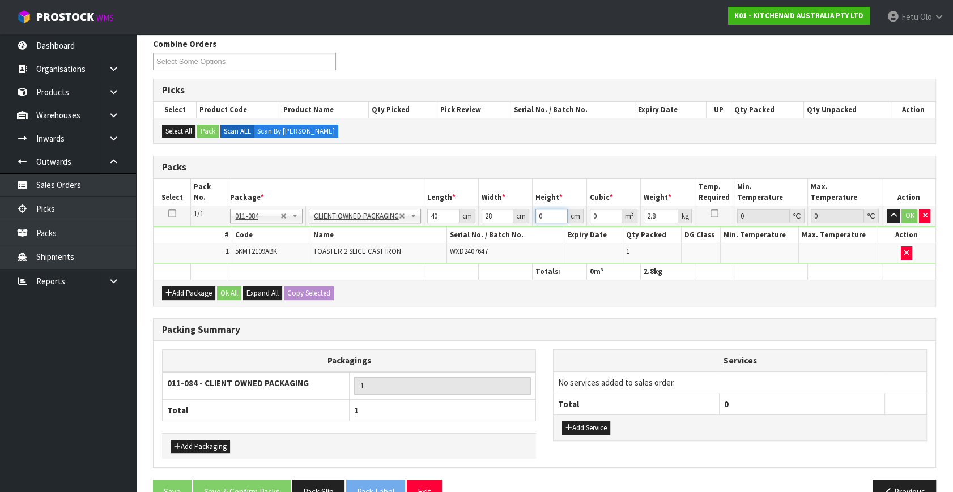
type input "2"
type input "0.00224"
type input "29"
type input "0.03248"
type input "29"
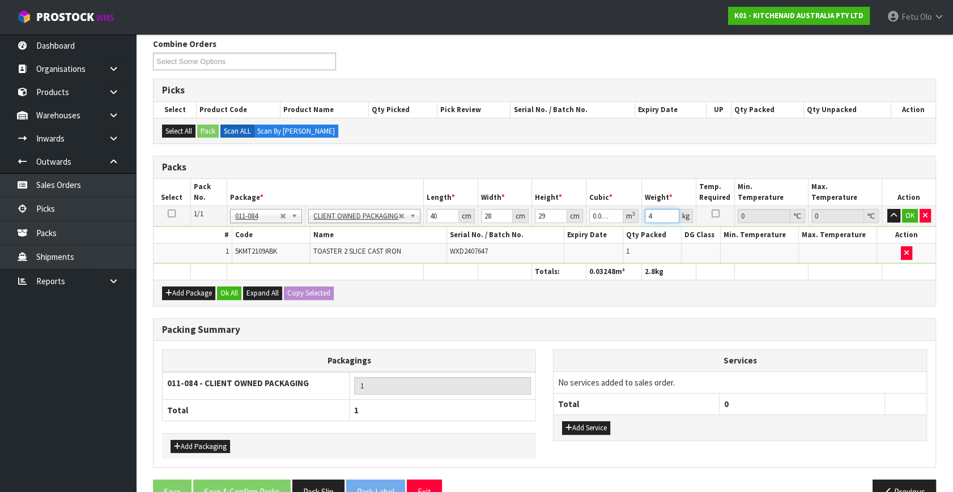
type input "4"
click button "OK" at bounding box center [910, 216] width 16 height 14
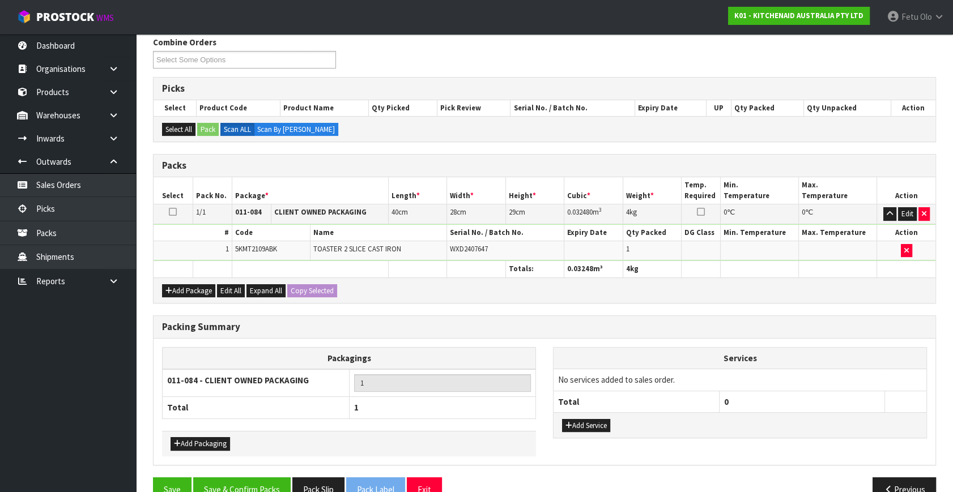
scroll to position [169, 0]
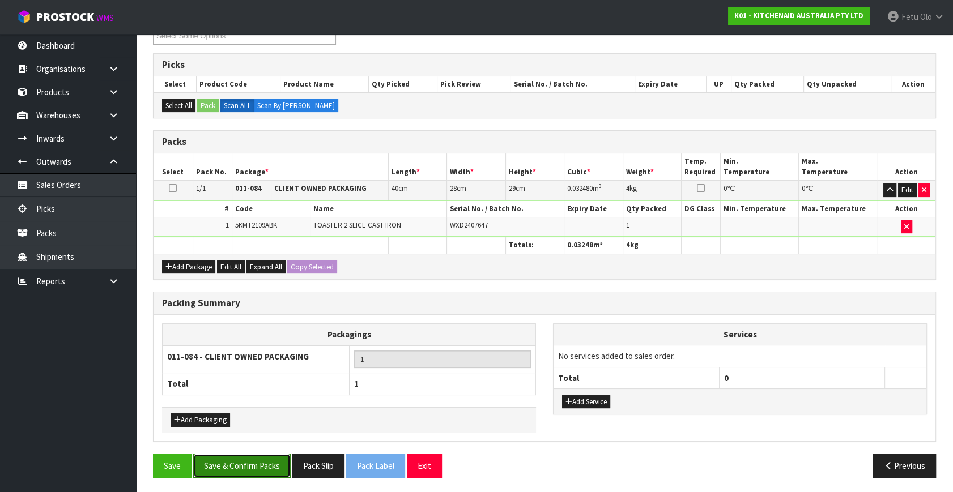
click at [273, 459] on button "Save & Confirm Packs" at bounding box center [241, 466] width 97 height 24
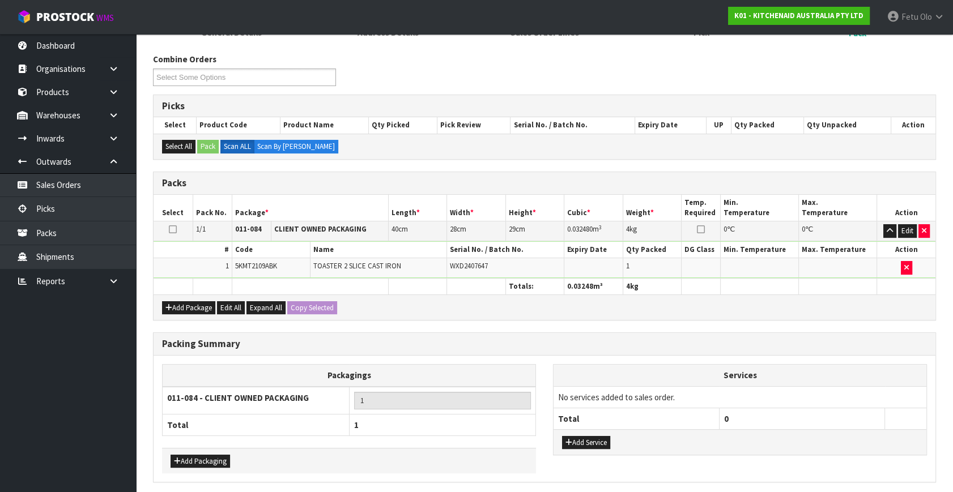
scroll to position [0, 0]
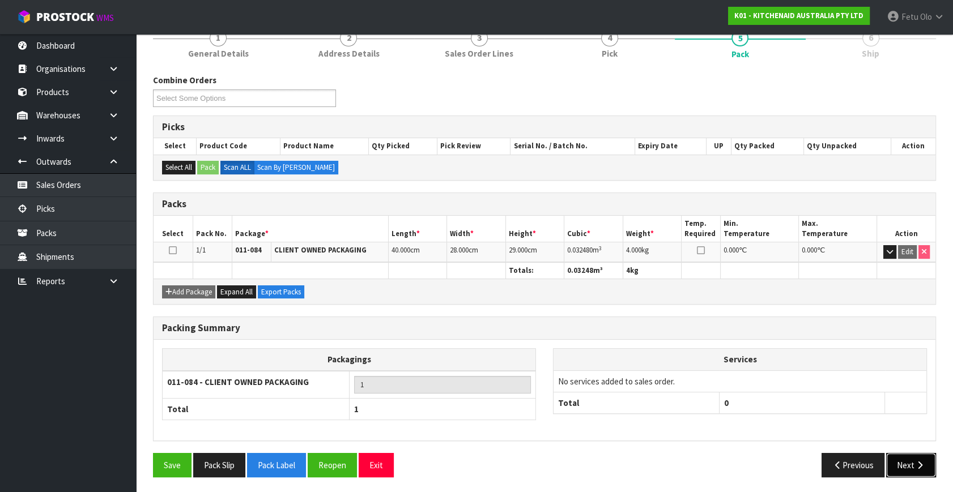
click at [904, 463] on button "Next" at bounding box center [911, 465] width 50 height 24
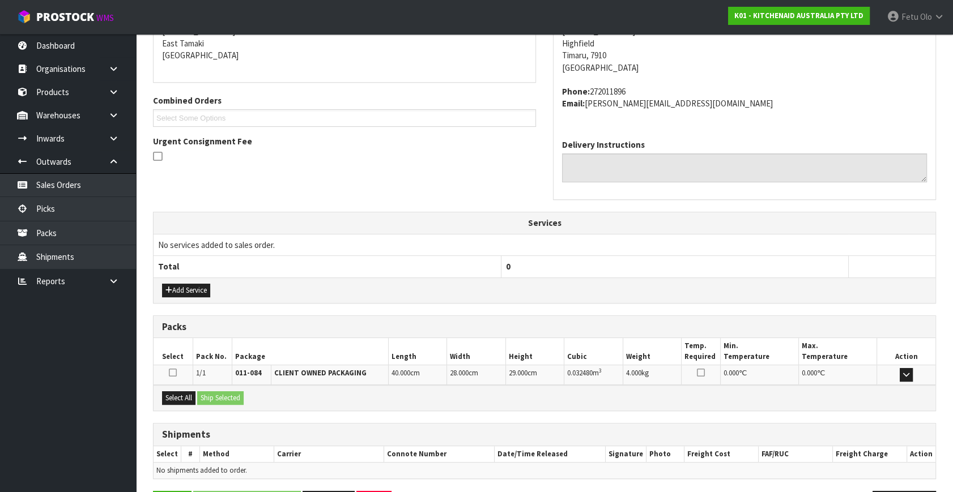
scroll to position [279, 0]
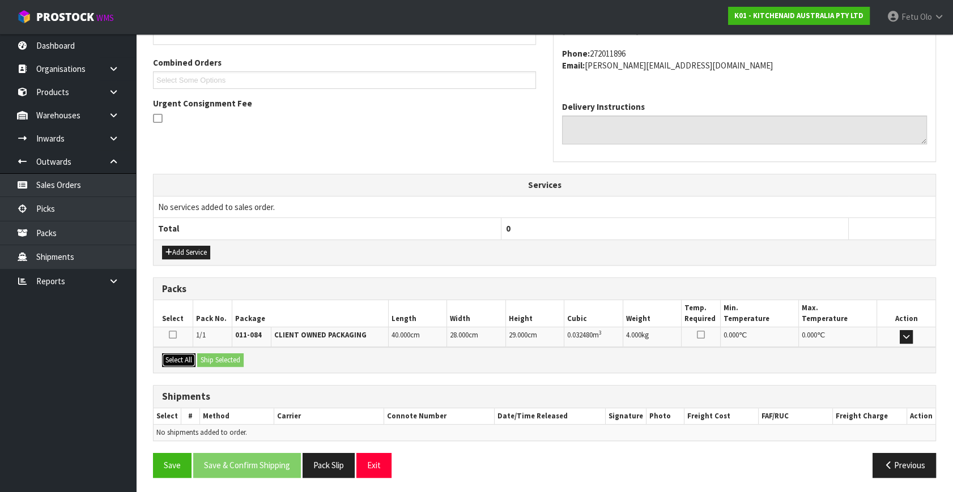
click at [172, 355] on button "Select All" at bounding box center [178, 361] width 33 height 14
click at [198, 356] on button "Ship Selected" at bounding box center [220, 361] width 46 height 14
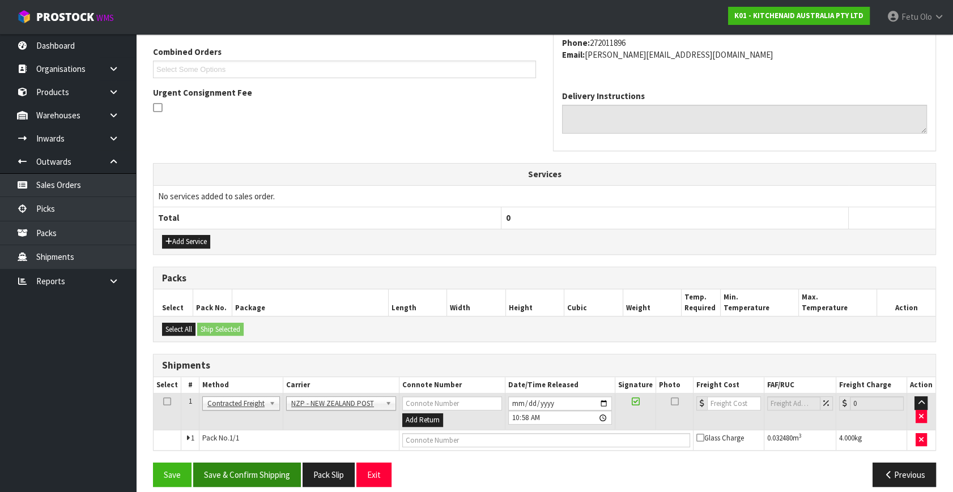
scroll to position [299, 0]
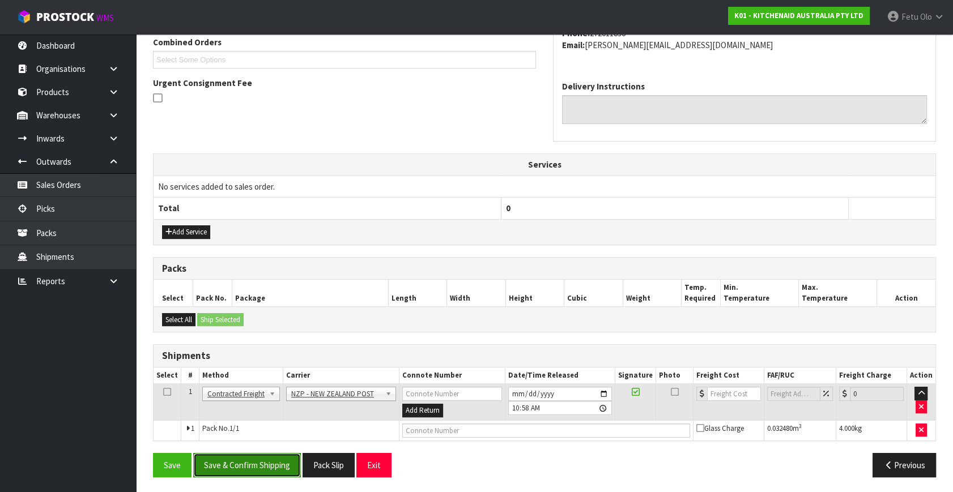
click at [241, 464] on button "Save & Confirm Shipping" at bounding box center [247, 465] width 108 height 24
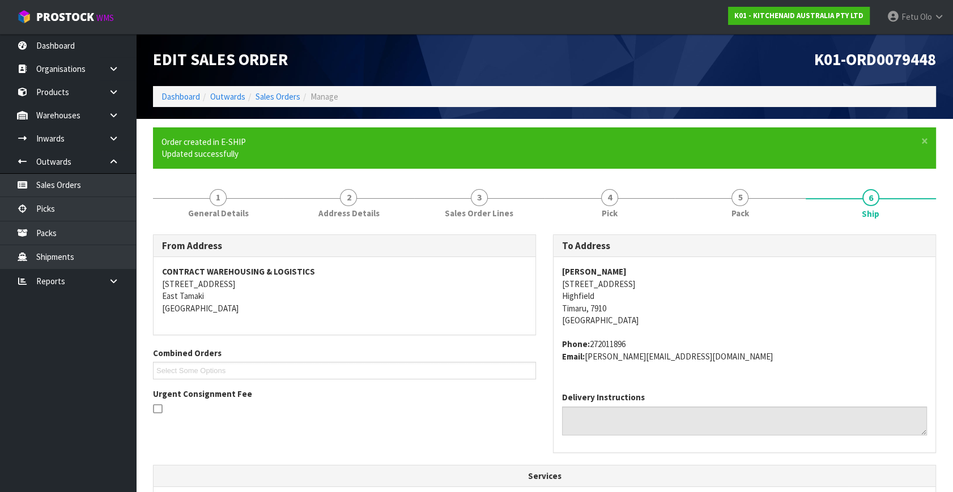
scroll to position [283, 0]
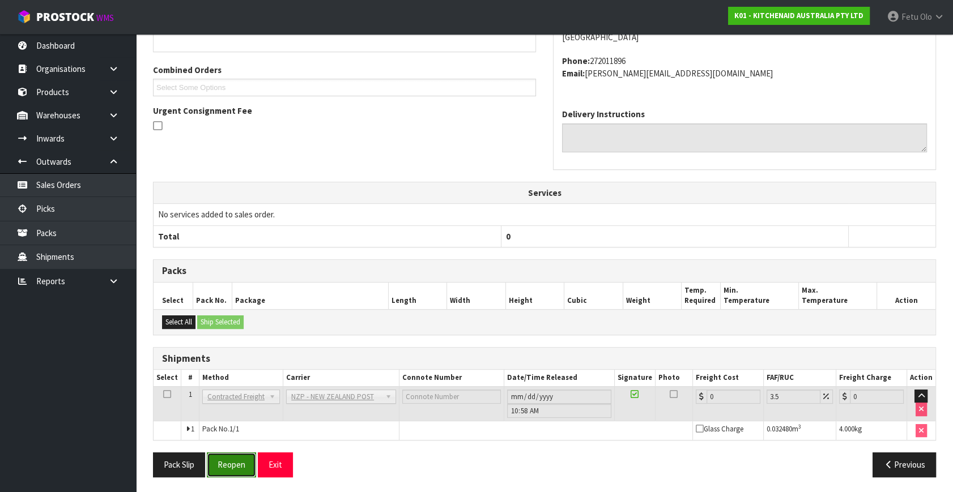
click at [243, 453] on button "Reopen" at bounding box center [231, 465] width 49 height 24
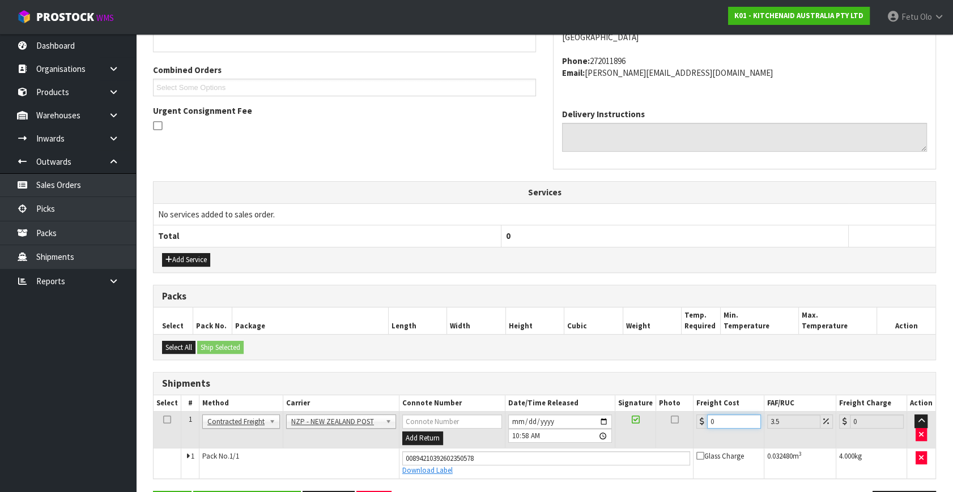
drag, startPoint x: 696, startPoint y: 436, endPoint x: 606, endPoint y: 487, distance: 103.5
click at [606, 487] on div "From Address CONTRACT WAREHOUSING & LOGISTICS 17 Allens Road East Tamaki Auckla…" at bounding box center [544, 238] width 783 height 574
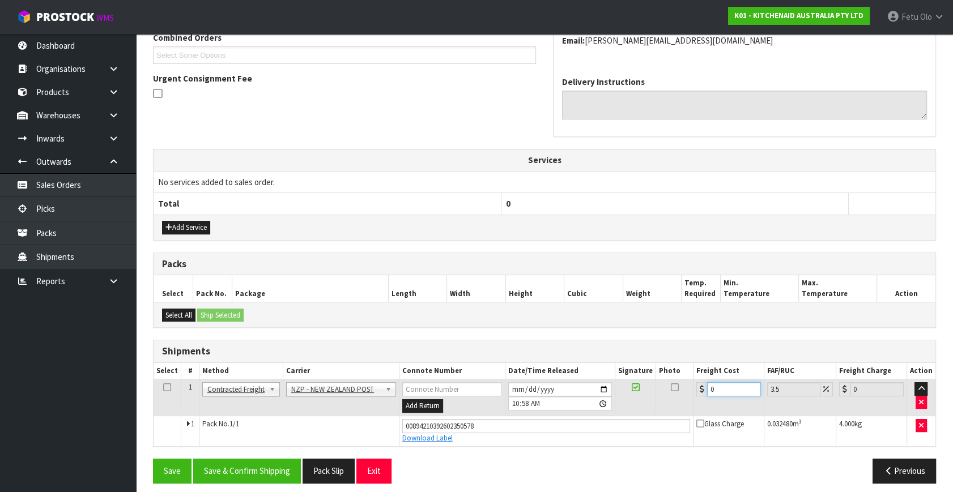
type input "1"
type input "1.03"
type input "11"
type input "11.38"
type input "11.6"
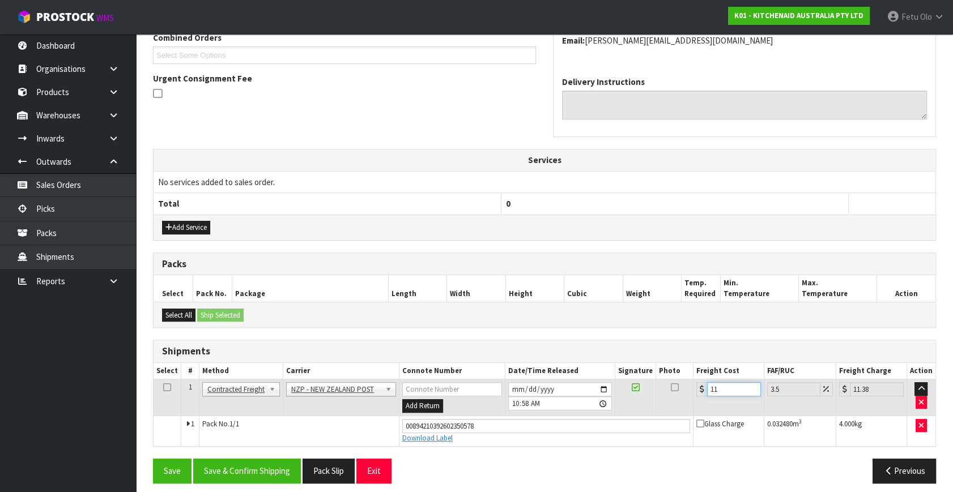
type input "12.01"
type input "11.61"
type input "12.02"
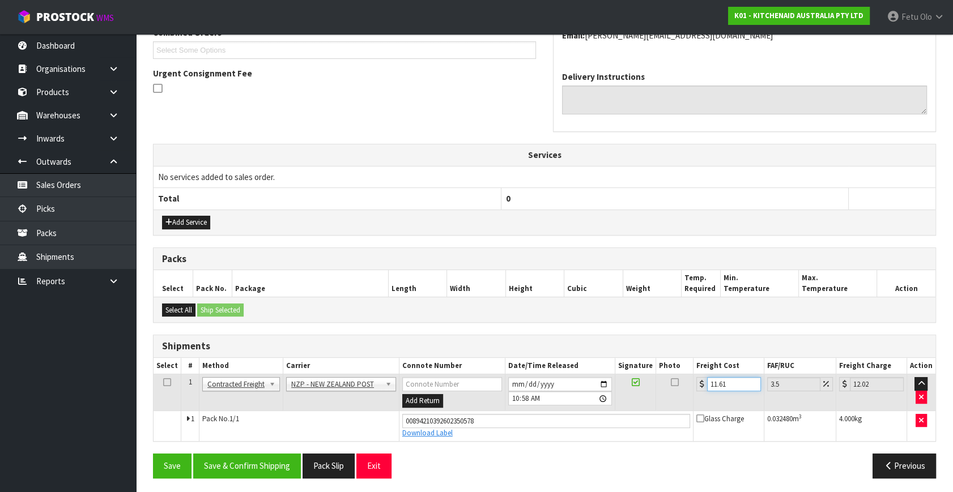
scroll to position [310, 0]
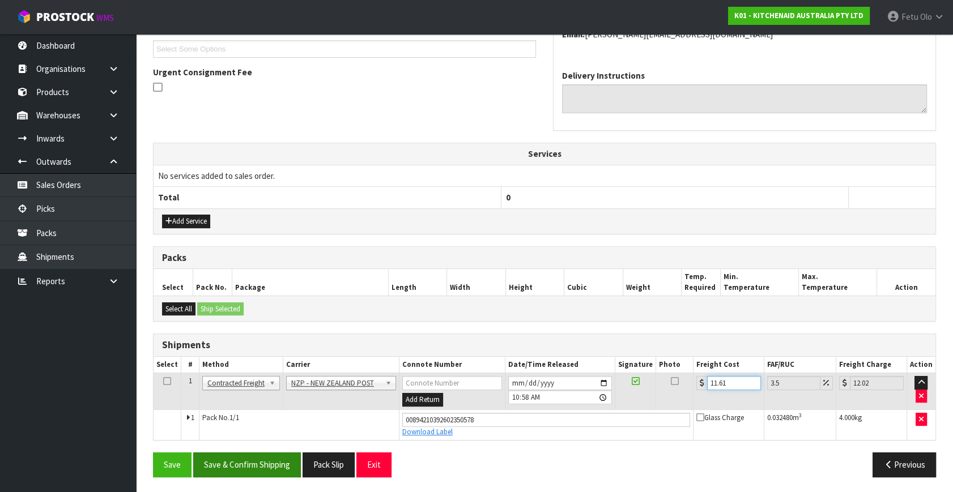
type input "11.61"
click at [276, 465] on button "Save & Confirm Shipping" at bounding box center [247, 465] width 108 height 24
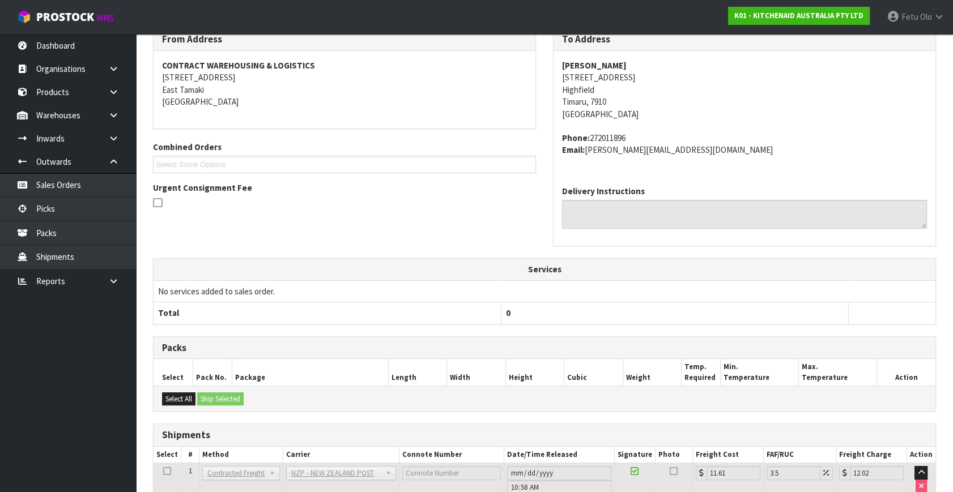
scroll to position [279, 0]
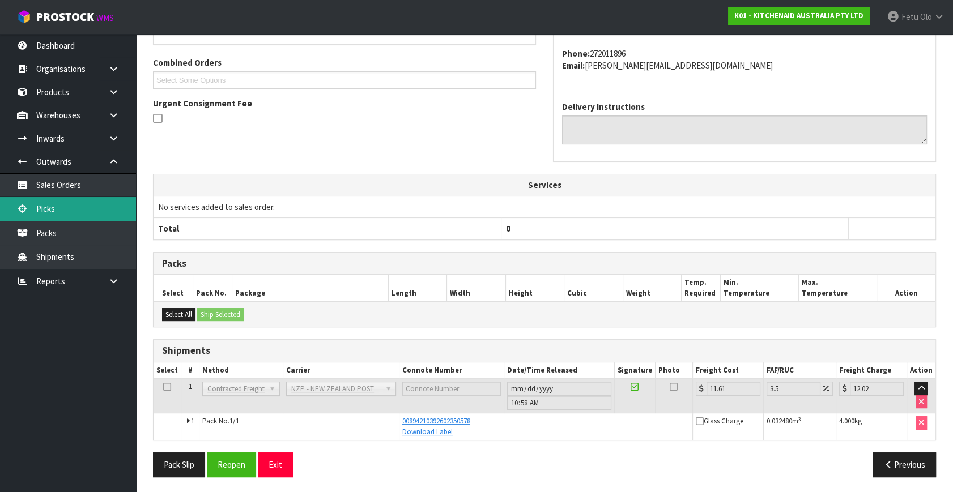
drag, startPoint x: 38, startPoint y: 215, endPoint x: 201, endPoint y: 254, distance: 167.7
click at [38, 215] on link "Picks" at bounding box center [68, 208] width 136 height 23
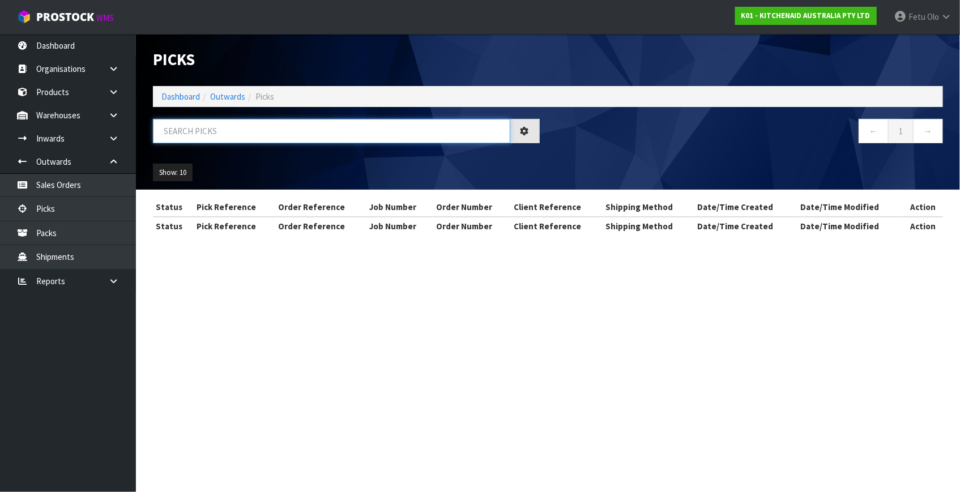
click at [323, 133] on input "text" at bounding box center [332, 131] width 358 height 24
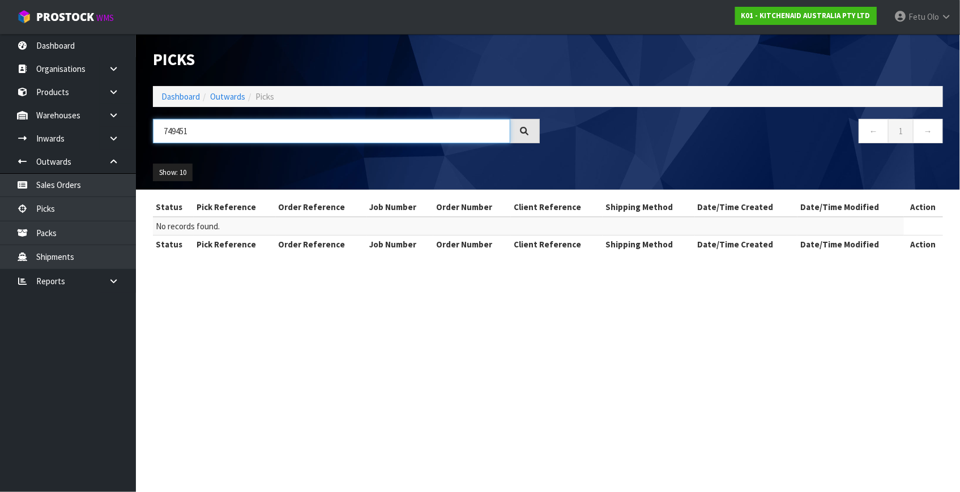
click at [171, 135] on input "749451" at bounding box center [332, 131] width 358 height 24
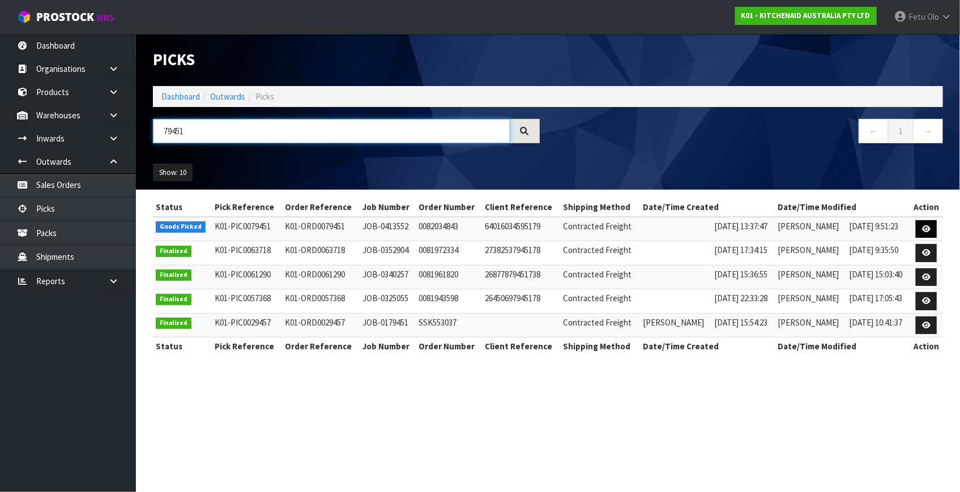
type input "79451"
click at [929, 222] on link at bounding box center [926, 229] width 21 height 18
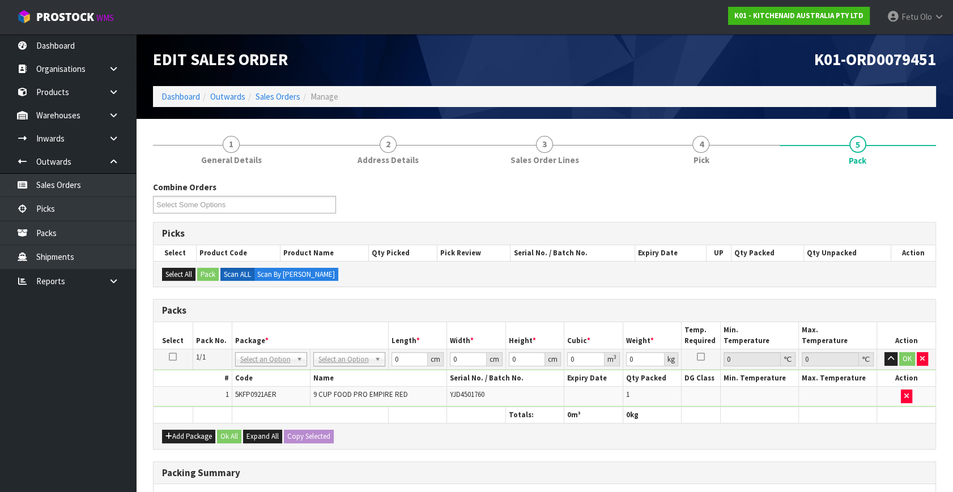
drag, startPoint x: 244, startPoint y: 358, endPoint x: 250, endPoint y: 379, distance: 22.4
click at [250, 376] on input "text" at bounding box center [270, 374] width 66 height 14
type input "011-084"
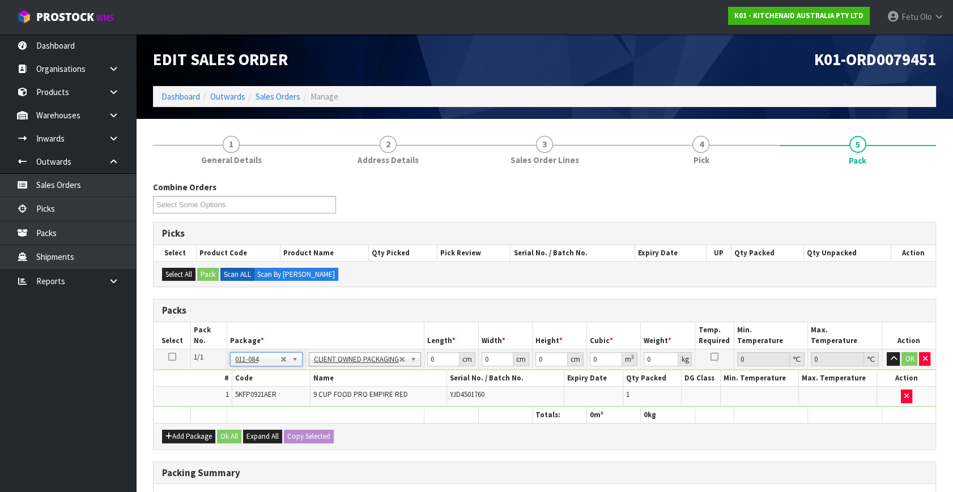
type input "4.6"
drag, startPoint x: 439, startPoint y: 358, endPoint x: 413, endPoint y: 368, distance: 27.5
click at [413, 368] on tbody "1/1 NONE 007-001 007-002 007-004 007-009 007-013 007-014 007-015 007-017 007-01…" at bounding box center [545, 379] width 782 height 58
type input "52"
type input "28"
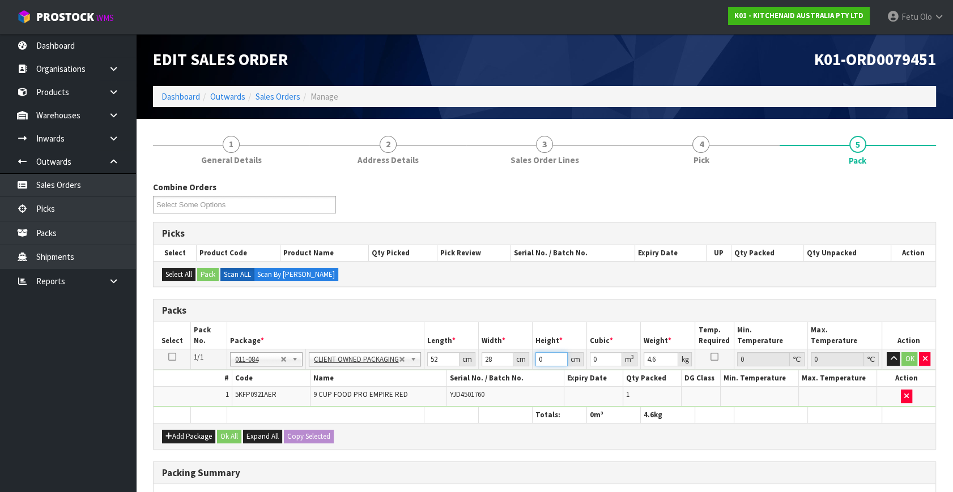
type input "3"
type input "0.004368"
type input "34"
type input "0.049504"
type input "34"
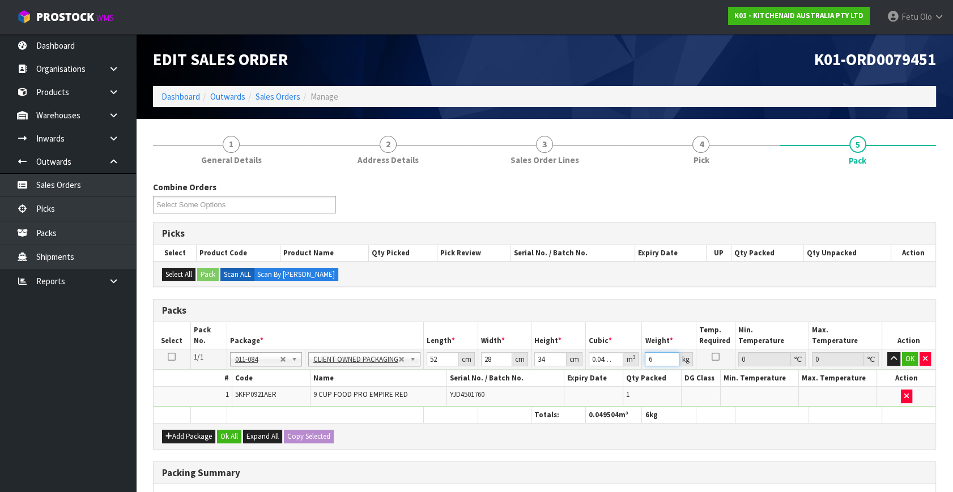
type input "6"
click at [910, 357] on button "OK" at bounding box center [910, 359] width 16 height 14
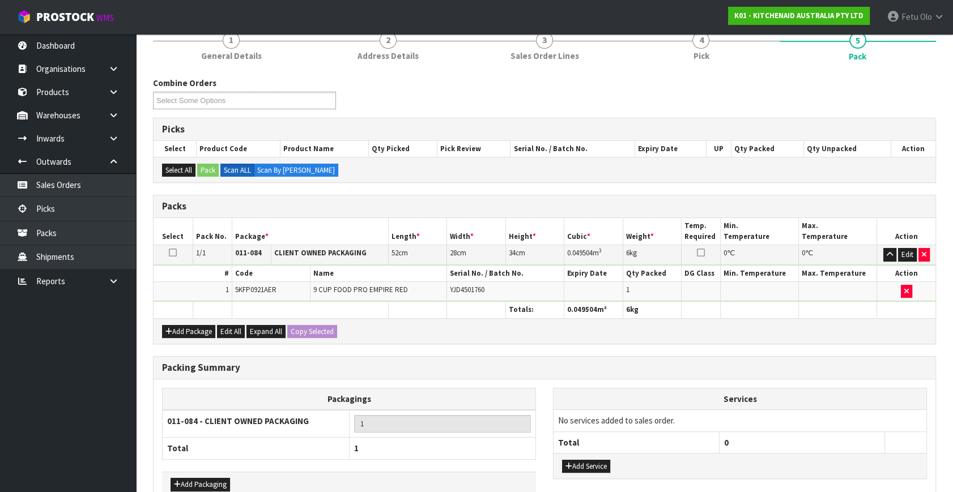
scroll to position [169, 0]
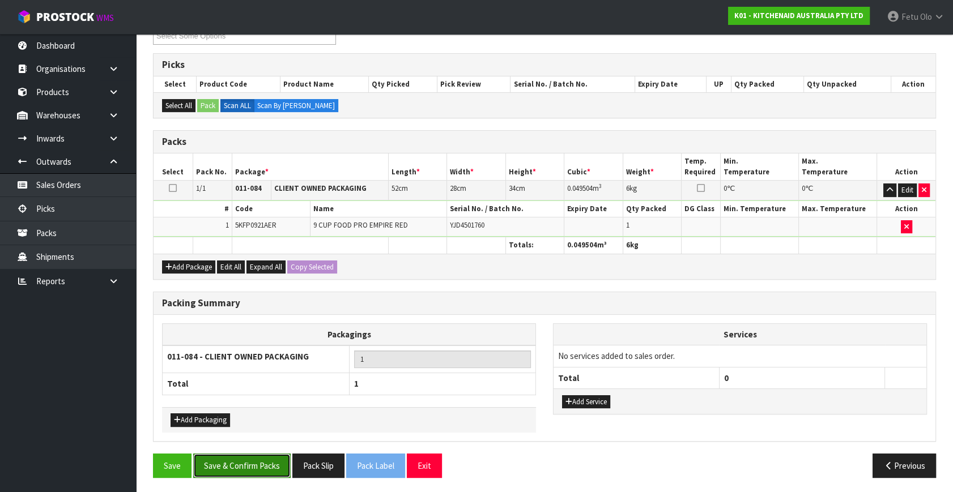
click at [257, 470] on button "Save & Confirm Packs" at bounding box center [241, 466] width 97 height 24
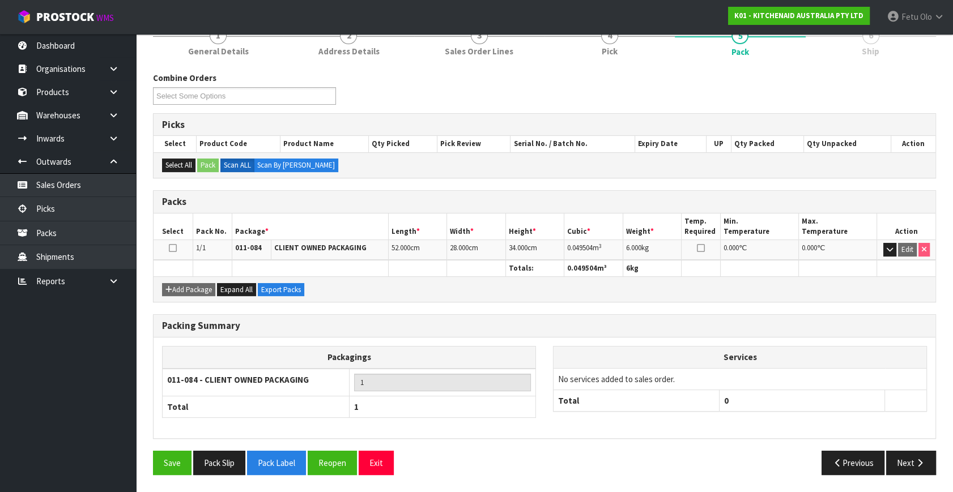
scroll to position [148, 0]
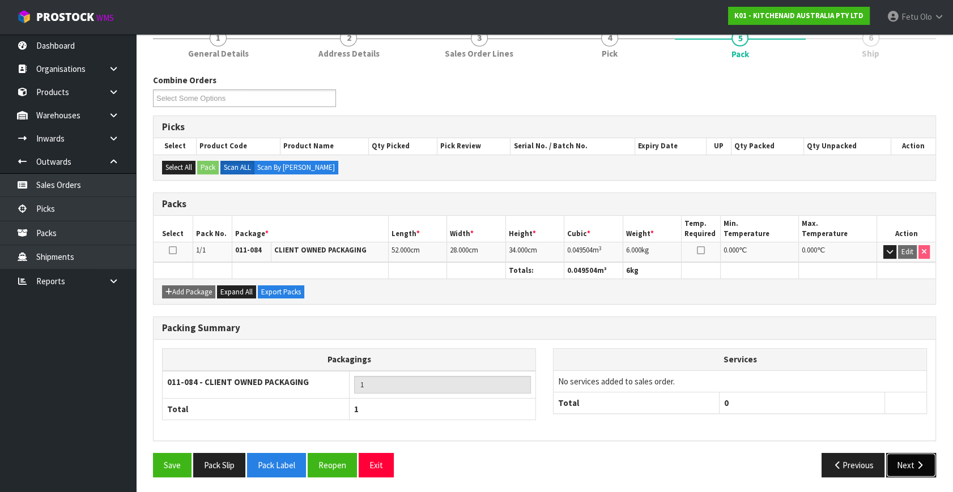
click at [901, 453] on button "Next" at bounding box center [911, 465] width 50 height 24
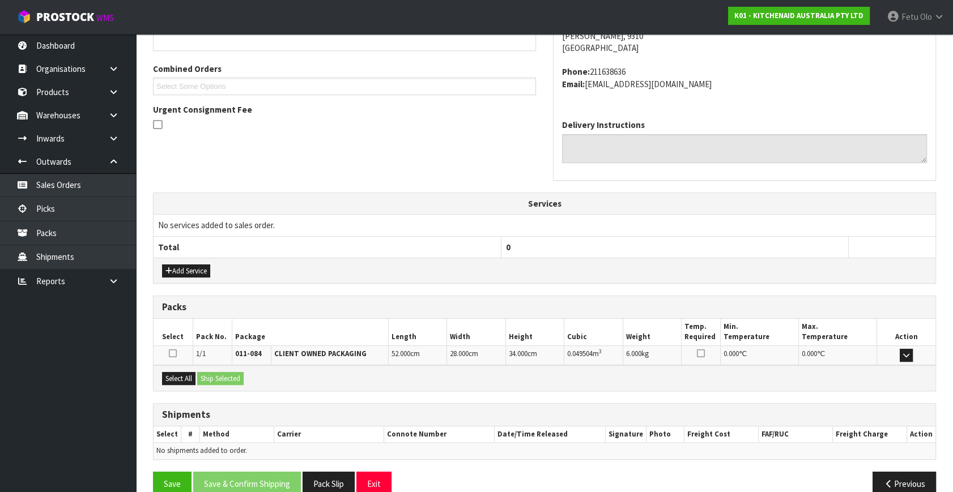
scroll to position [291, 0]
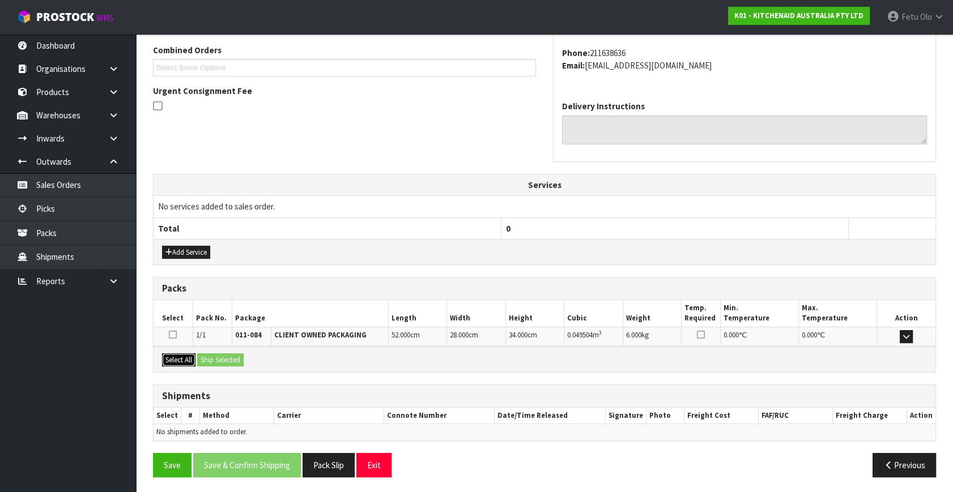
click at [185, 357] on button "Select All" at bounding box center [178, 361] width 33 height 14
click at [211, 361] on button "Ship Selected" at bounding box center [220, 361] width 46 height 14
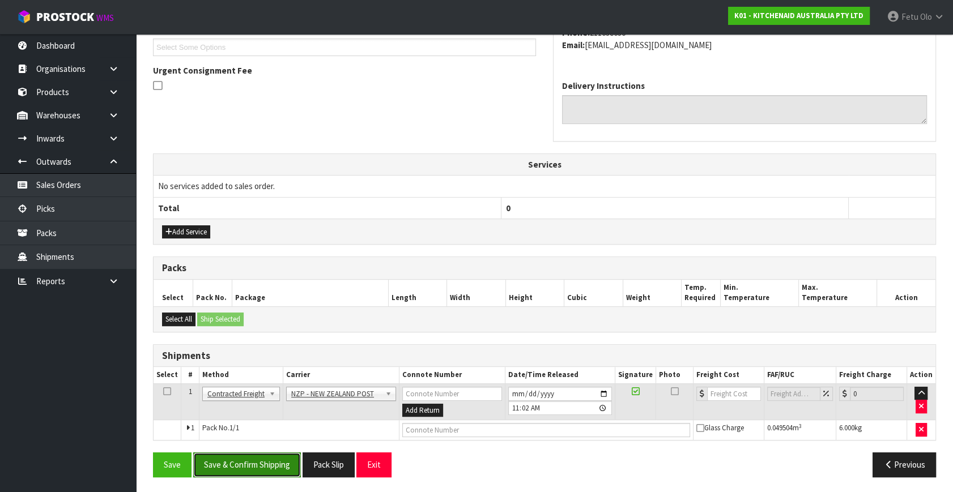
click at [237, 461] on button "Save & Confirm Shipping" at bounding box center [247, 465] width 108 height 24
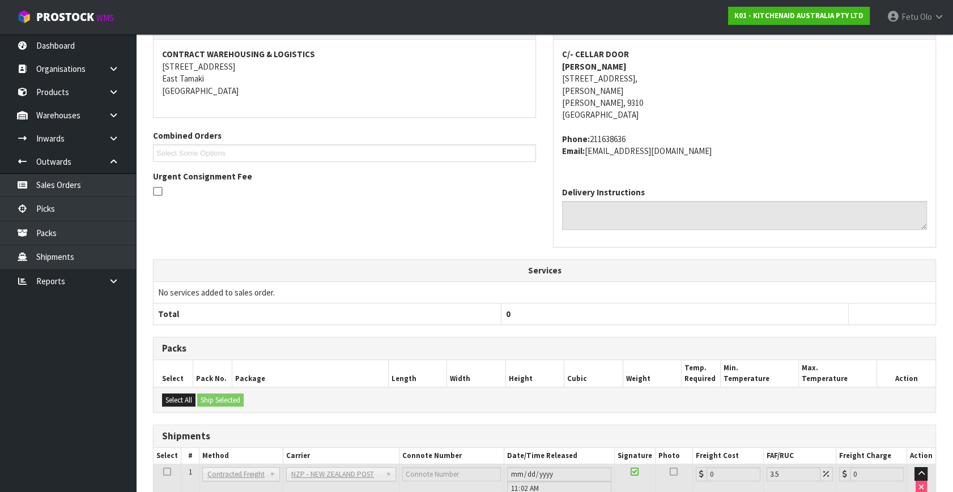
scroll to position [295, 0]
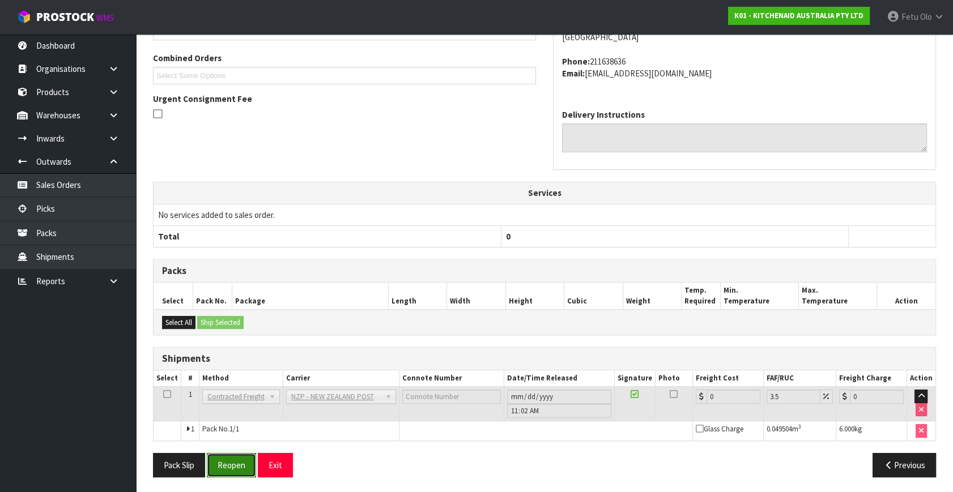
click at [249, 469] on button "Reopen" at bounding box center [231, 465] width 49 height 24
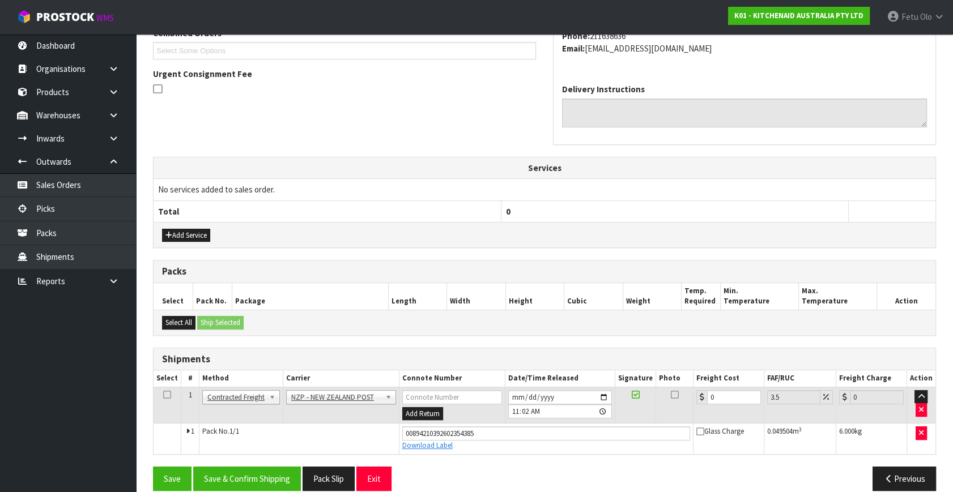
scroll to position [322, 0]
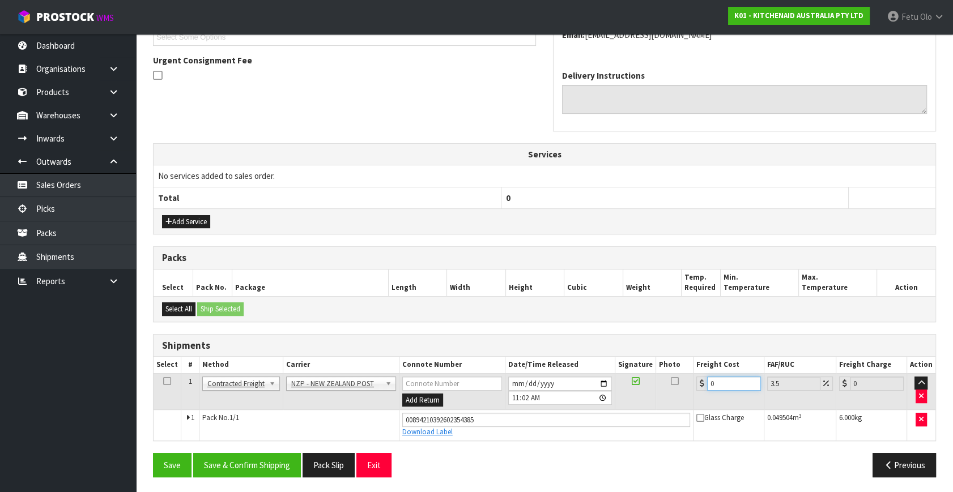
drag, startPoint x: 731, startPoint y: 386, endPoint x: 615, endPoint y: 438, distance: 127.3
click at [623, 406] on tr "1 Client Local Pickup Customer Local Pickup Company Freight Contracted Freight …" at bounding box center [545, 391] width 782 height 37
type input "1"
type input "1.03"
type input "11"
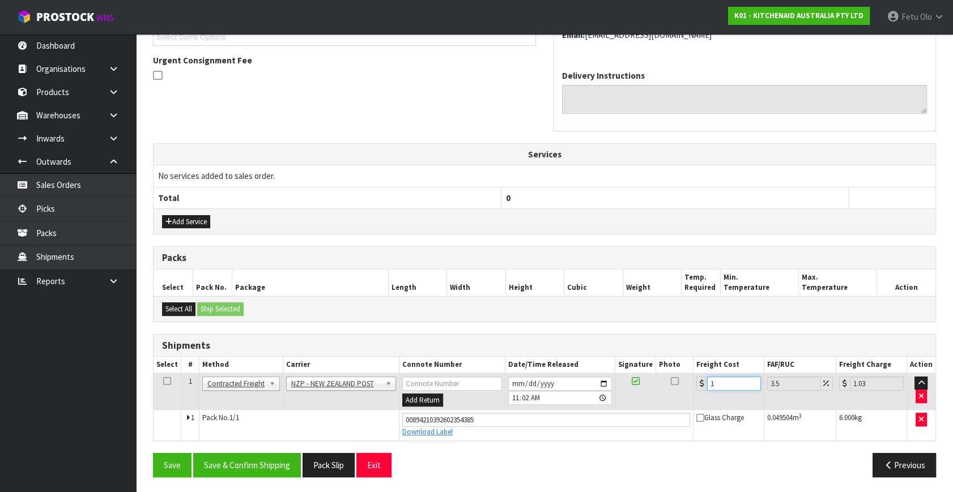
type input "11.38"
type input "11.6"
type input "12.01"
type input "11.61"
type input "12.02"
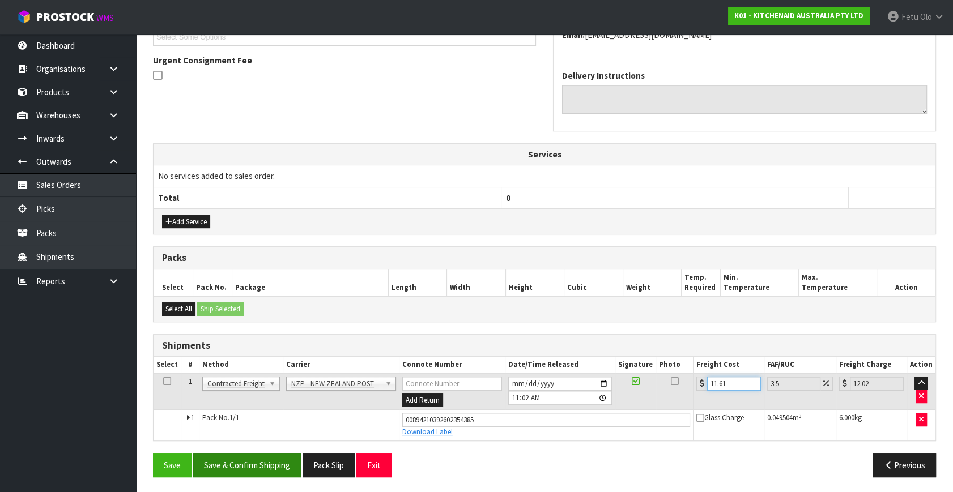
type input "11.61"
click at [276, 463] on button "Save & Confirm Shipping" at bounding box center [247, 465] width 108 height 24
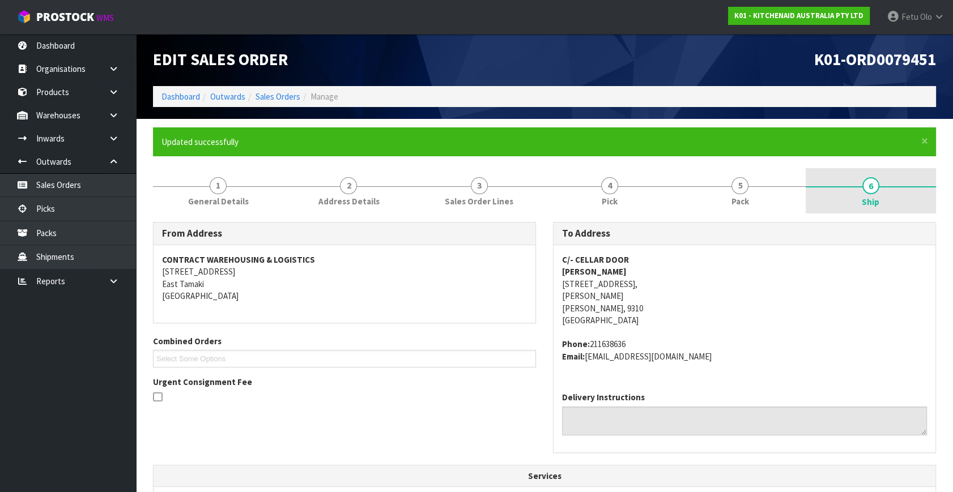
drag, startPoint x: 865, startPoint y: 193, endPoint x: 846, endPoint y: 210, distance: 24.9
click at [866, 193] on link "6 Ship" at bounding box center [871, 190] width 130 height 45
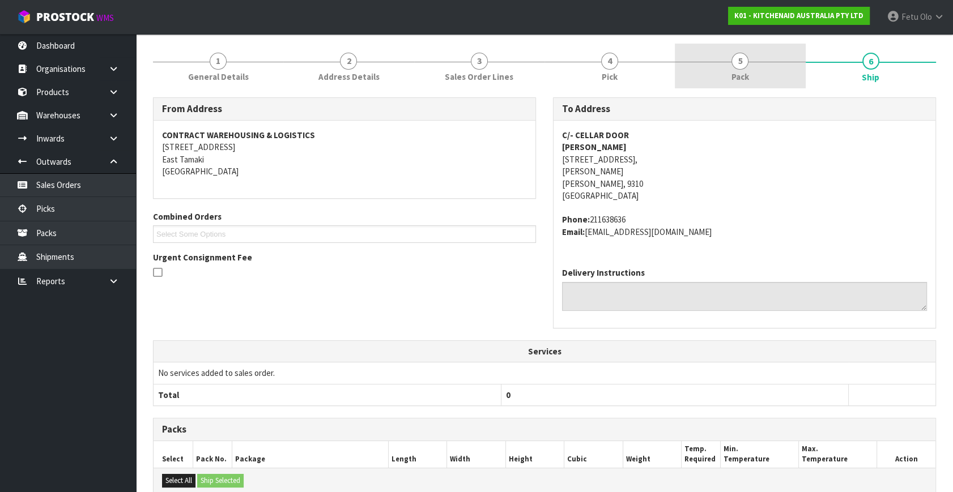
scroll to position [51, 0]
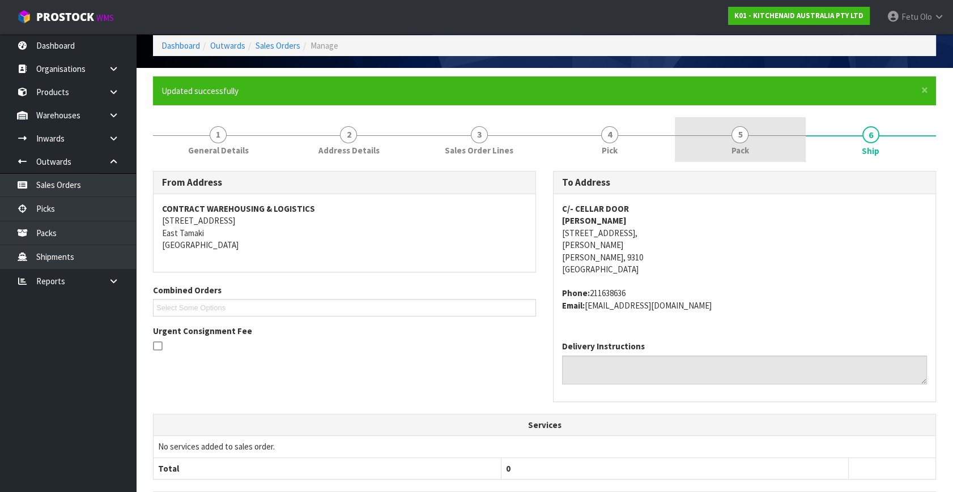
click at [737, 148] on span "Pack" at bounding box center [740, 150] width 18 height 12
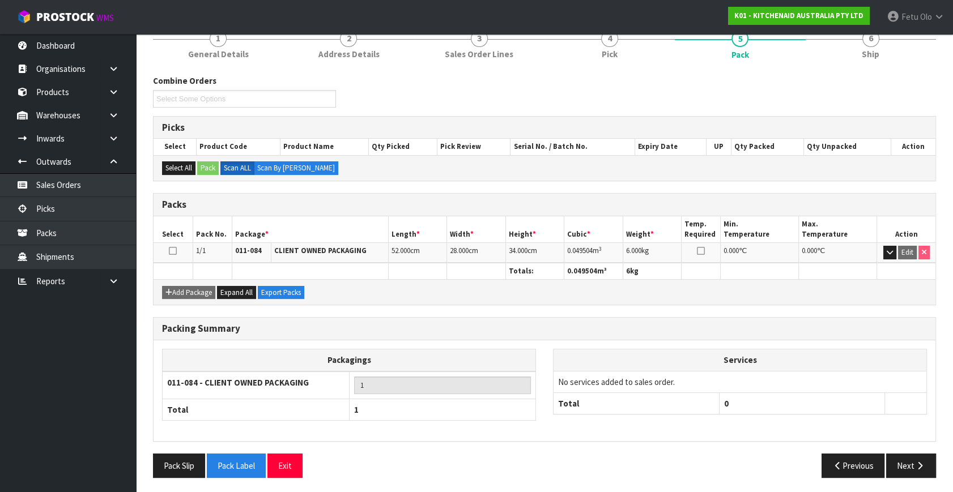
scroll to position [148, 0]
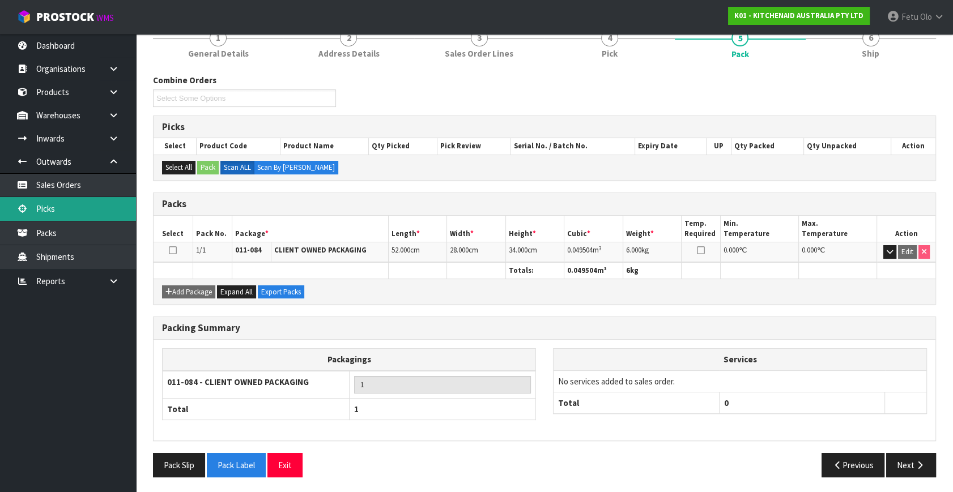
click at [61, 204] on link "Picks" at bounding box center [68, 208] width 136 height 23
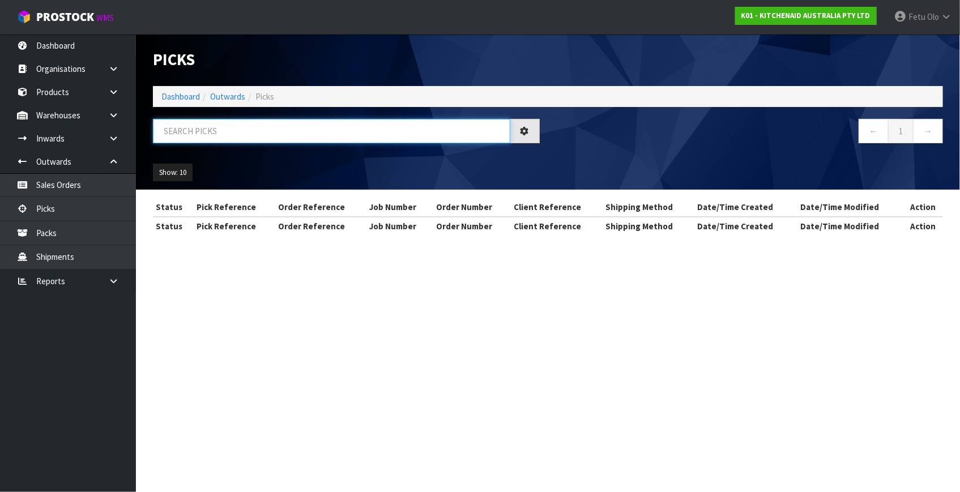
click at [275, 125] on input "text" at bounding box center [332, 131] width 358 height 24
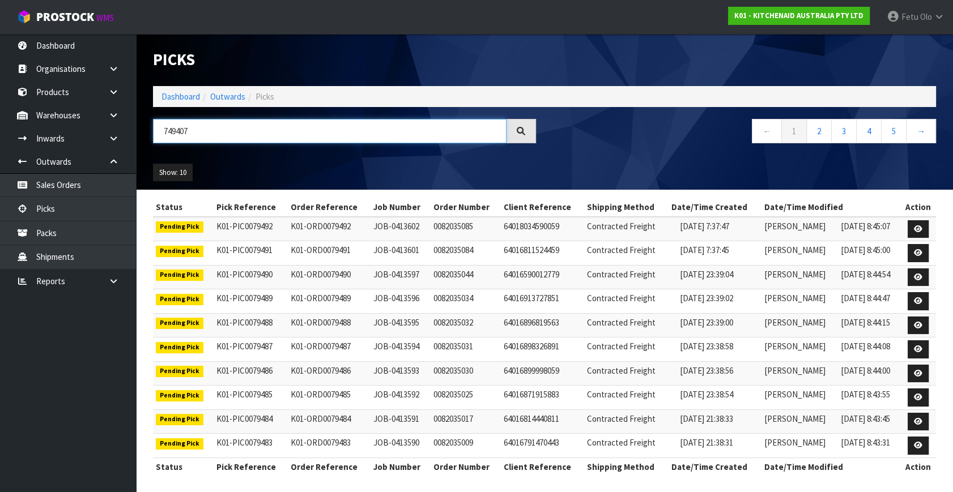
click at [164, 126] on input "749407" at bounding box center [330, 131] width 354 height 24
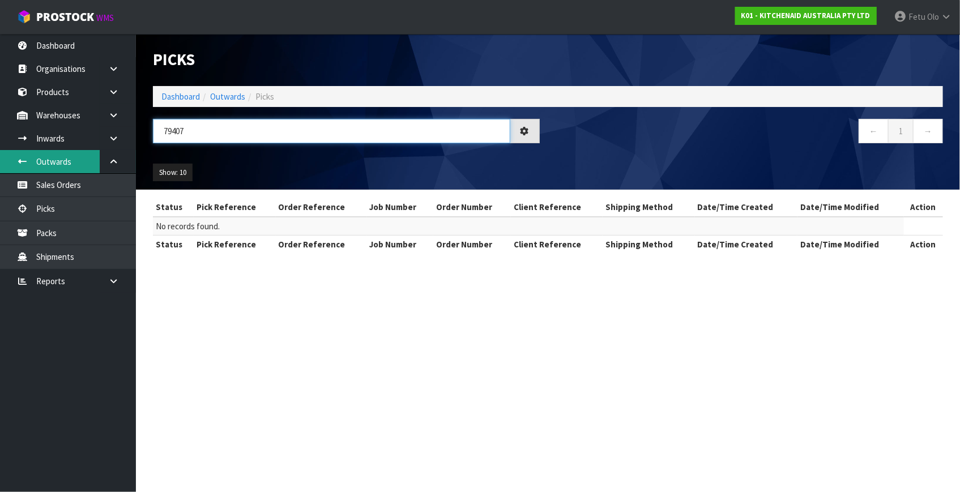
type input "79407"
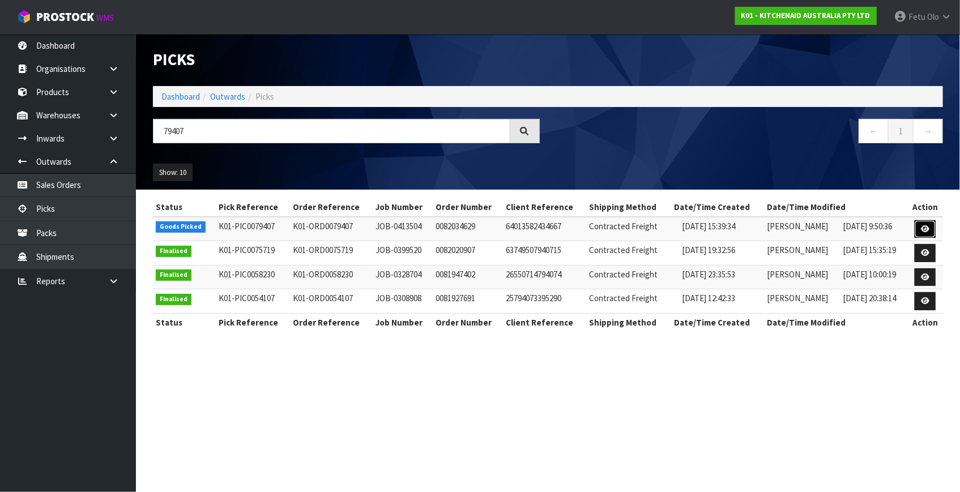
click at [929, 225] on icon at bounding box center [925, 228] width 8 height 7
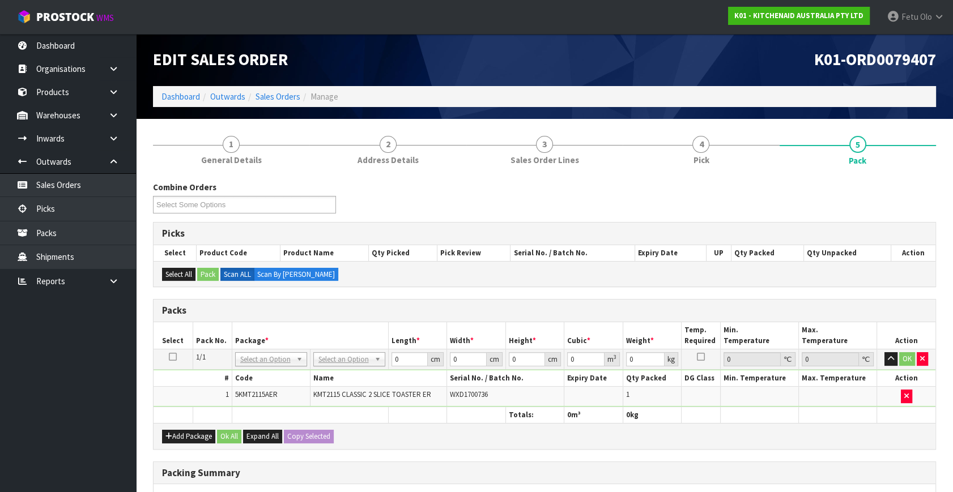
click at [276, 367] on td "NONE 007-001 007-002 007-004 007-009 007-013 007-014 007-015 007-017 007-018 00…" at bounding box center [271, 360] width 78 height 20
click at [263, 380] on input "text" at bounding box center [270, 374] width 66 height 14
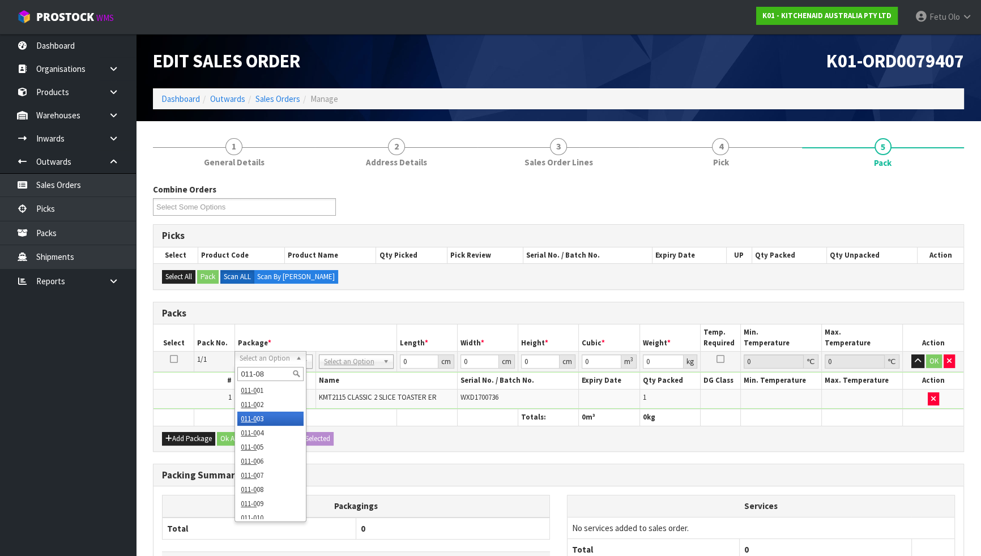
type input "011-084"
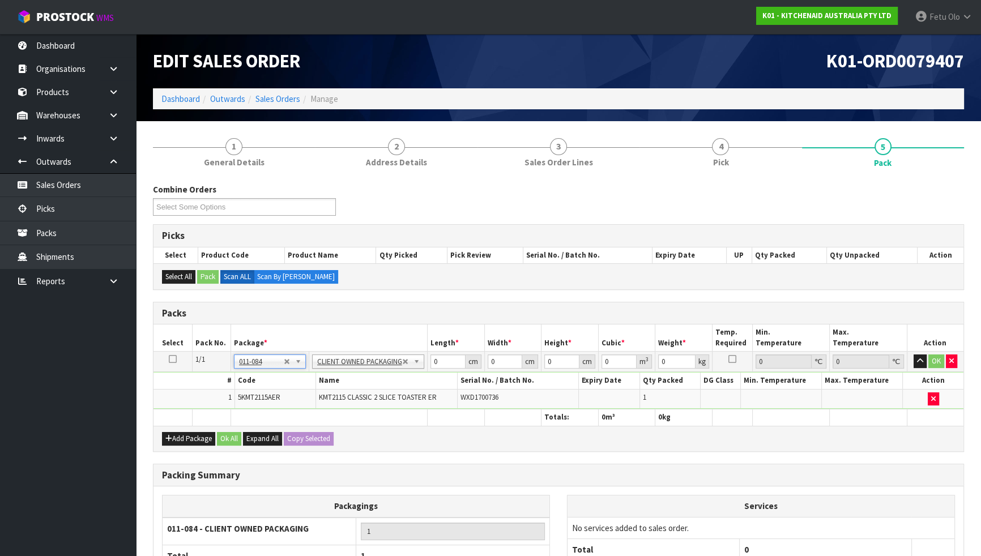
type input "2.68"
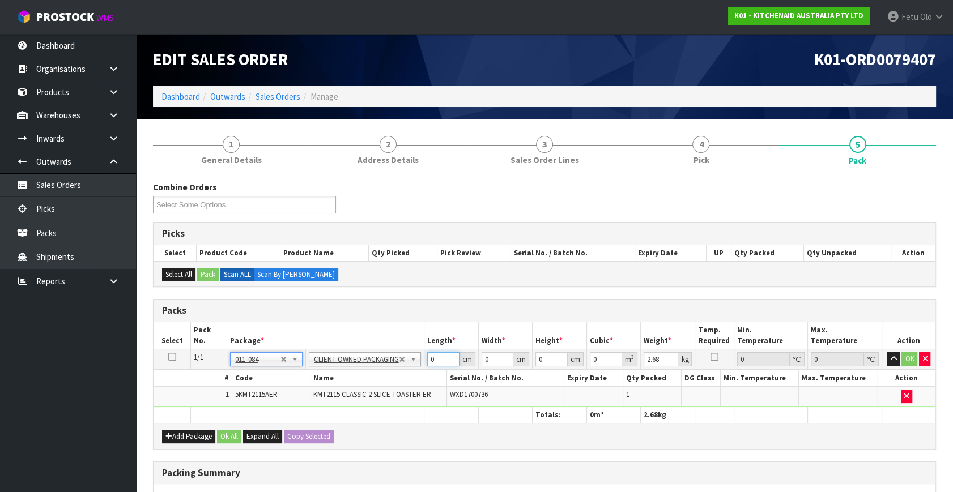
drag, startPoint x: 442, startPoint y: 357, endPoint x: 353, endPoint y: 402, distance: 100.1
click at [353, 402] on tbody "1/1 NONE 007-001 007-002 007-004 007-009 007-013 007-014 007-015 007-017 007-01…" at bounding box center [545, 379] width 782 height 58
type input "40"
type input "28"
type input "2"
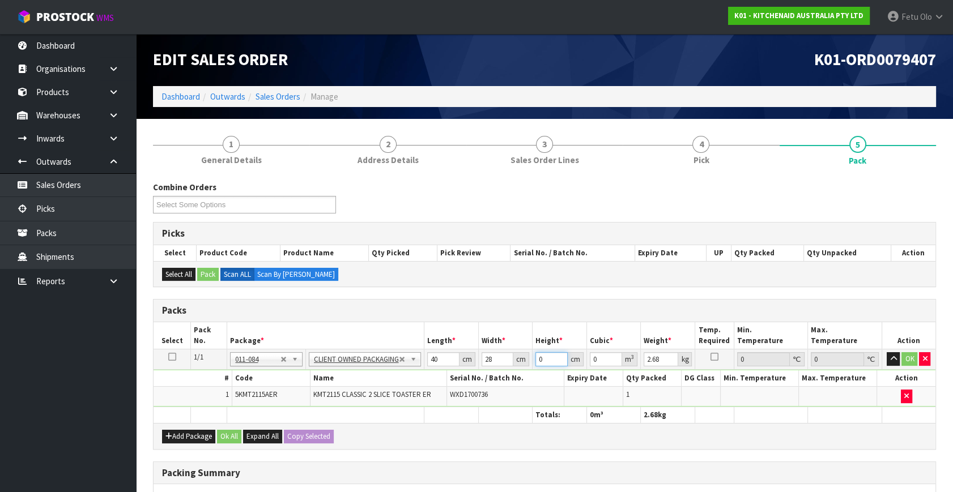
type input "0.00224"
type input "28"
type input "0.03136"
type input "28"
type input "4"
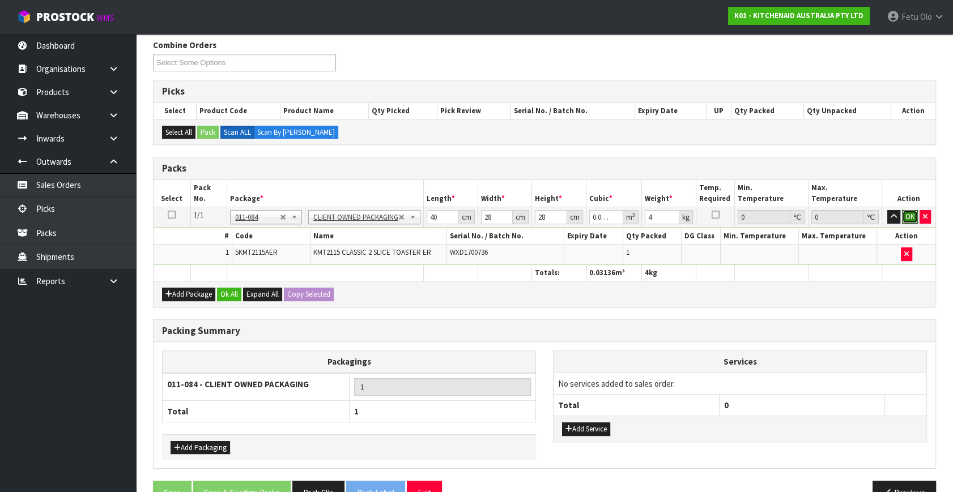
scroll to position [169, 0]
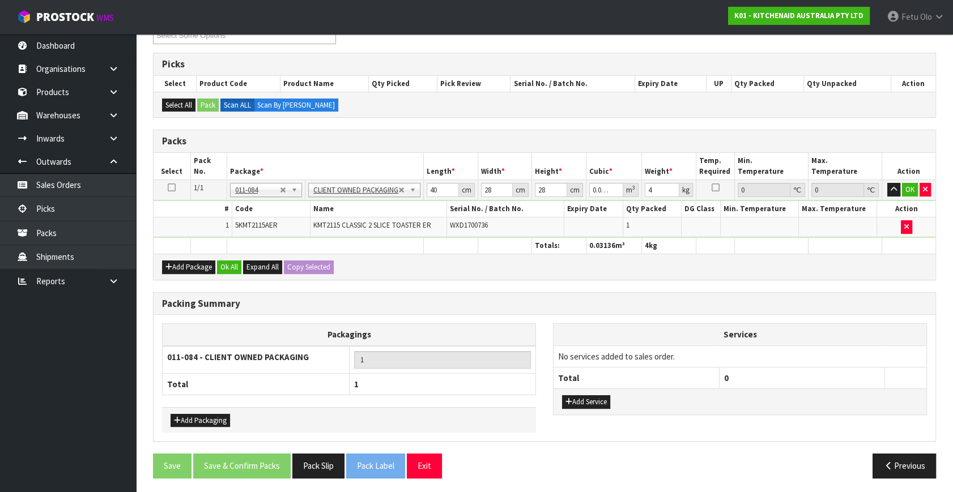
click at [232, 449] on div "Packing Summary Packagings 011-084 - CLIENT OWNED PACKAGING 1 Total 1 Add Packa…" at bounding box center [544, 373] width 800 height 162
click at [911, 186] on button "OK" at bounding box center [910, 190] width 16 height 14
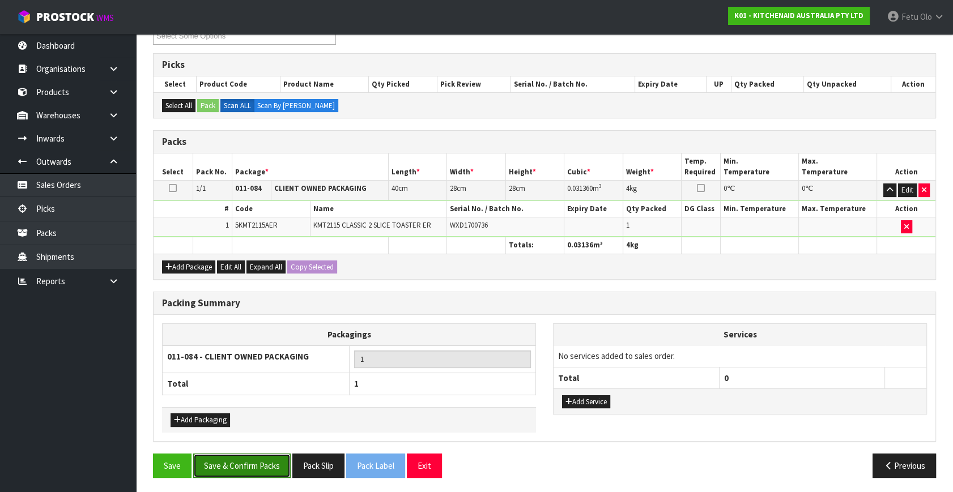
click at [254, 470] on button "Save & Confirm Packs" at bounding box center [241, 466] width 97 height 24
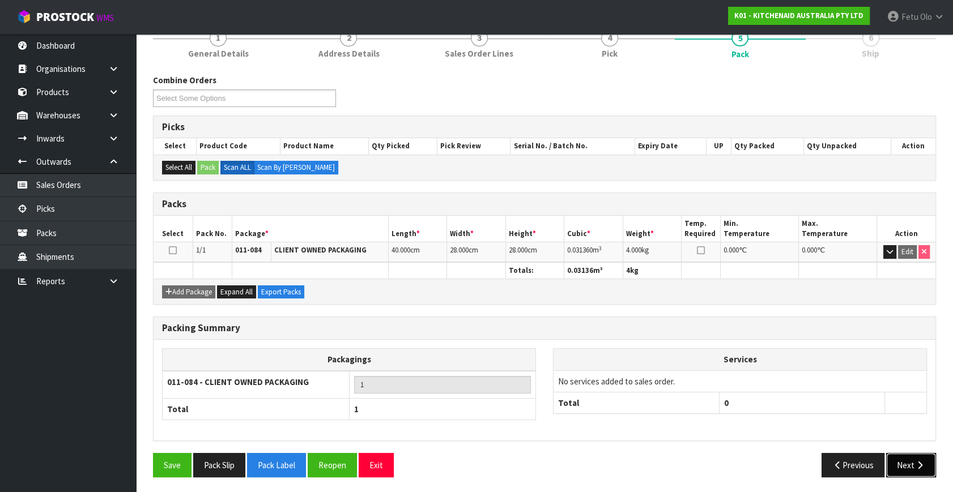
click at [903, 465] on button "Next" at bounding box center [911, 465] width 50 height 24
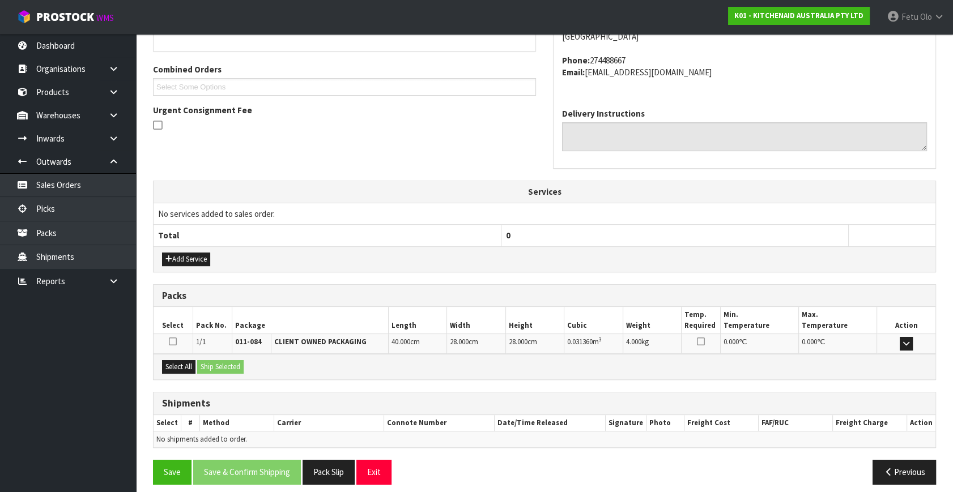
scroll to position [279, 0]
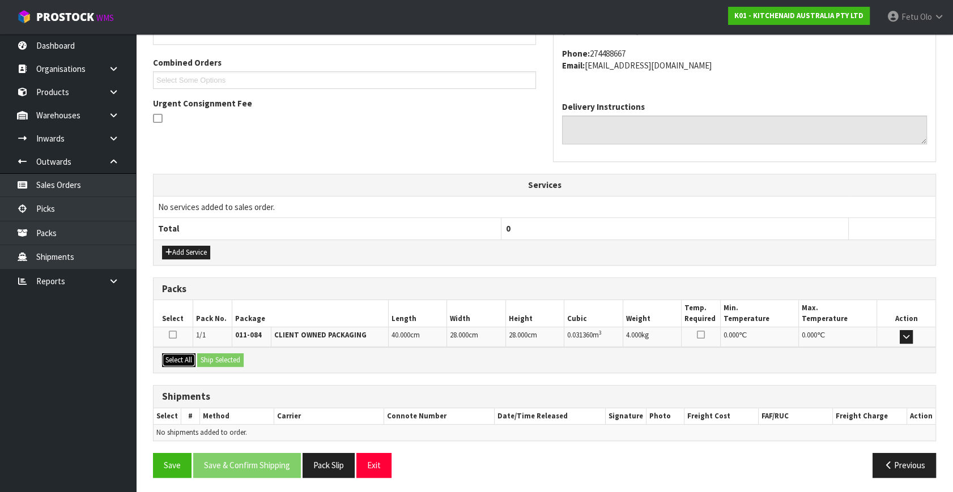
click at [185, 356] on button "Select All" at bounding box center [178, 361] width 33 height 14
click at [209, 354] on button "Ship Selected" at bounding box center [220, 361] width 46 height 14
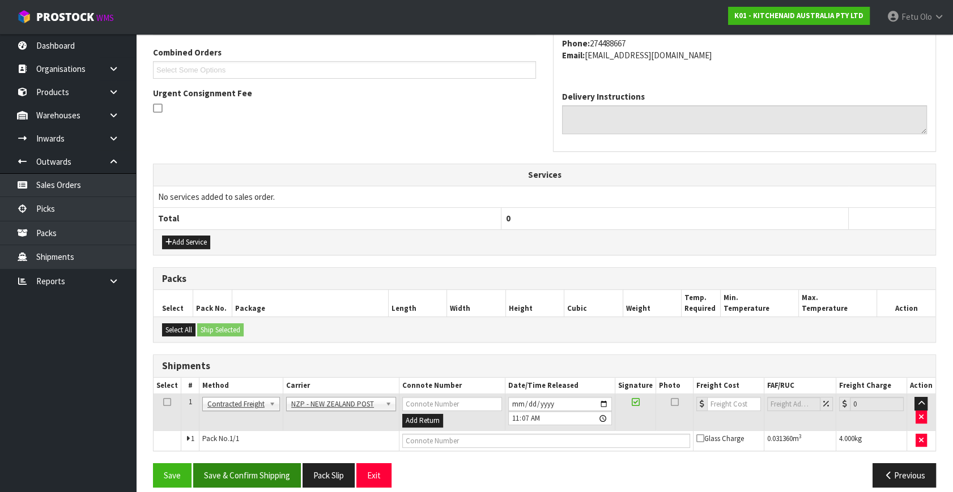
scroll to position [299, 0]
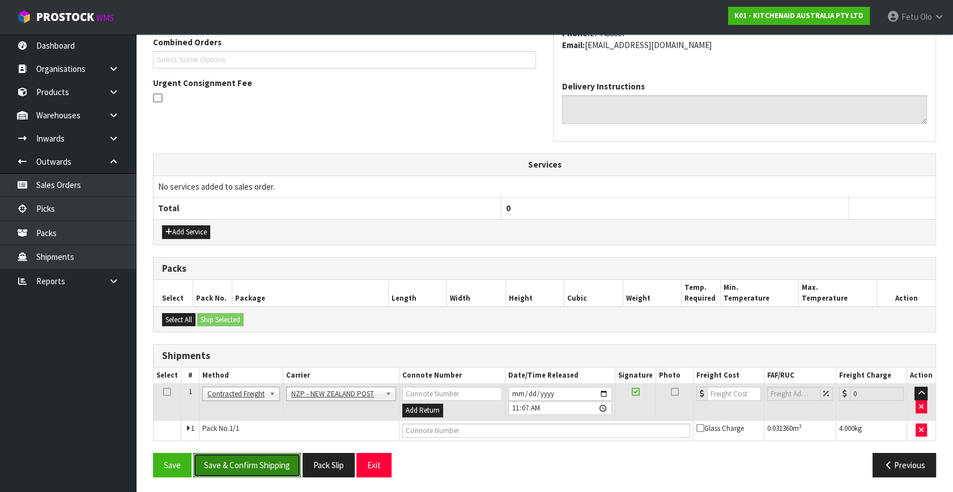
click at [253, 459] on button "Save & Confirm Shipping" at bounding box center [247, 465] width 108 height 24
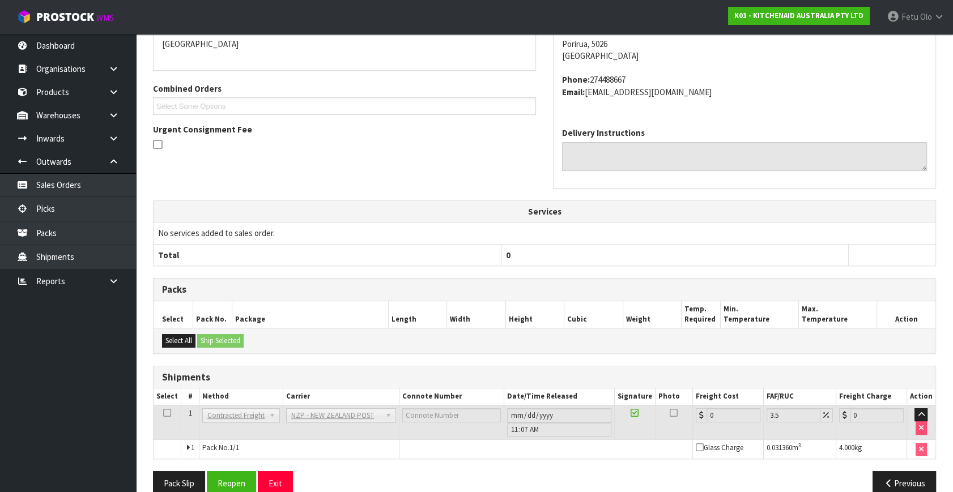
scroll to position [283, 0]
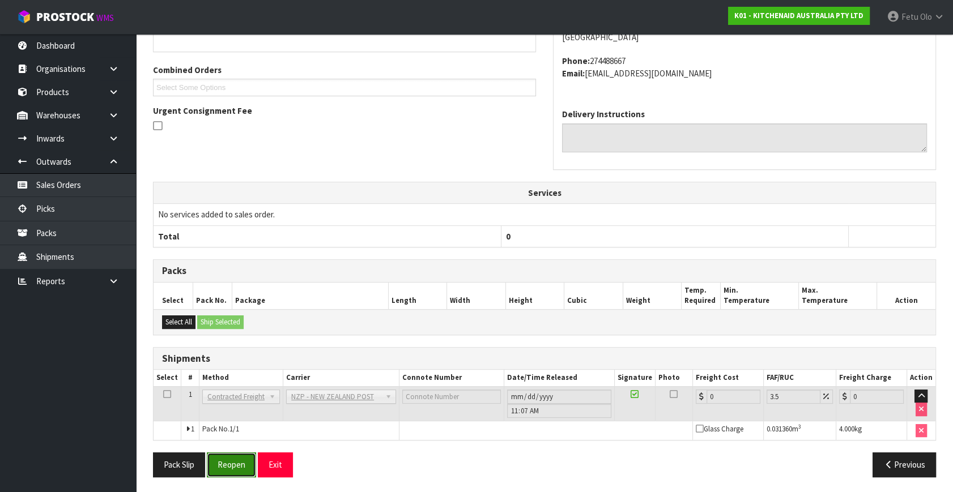
click at [232, 459] on button "Reopen" at bounding box center [231, 465] width 49 height 24
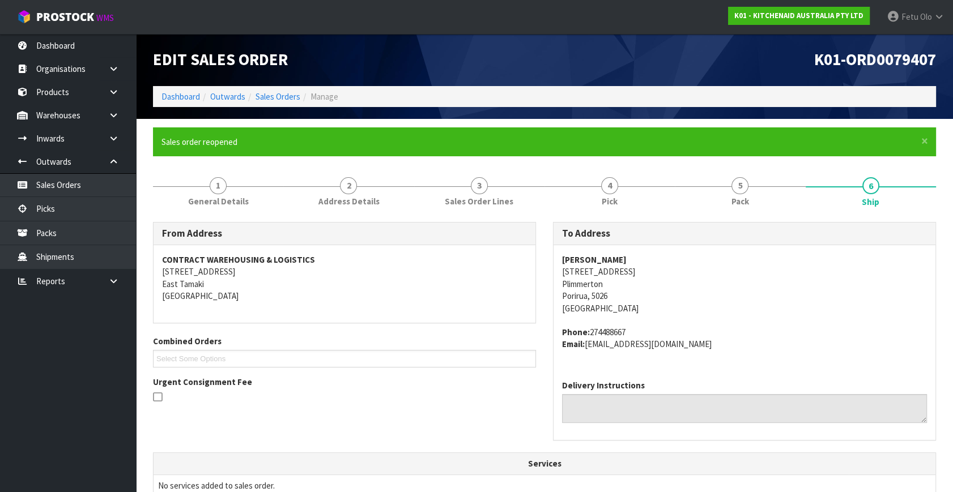
scroll to position [257, 0]
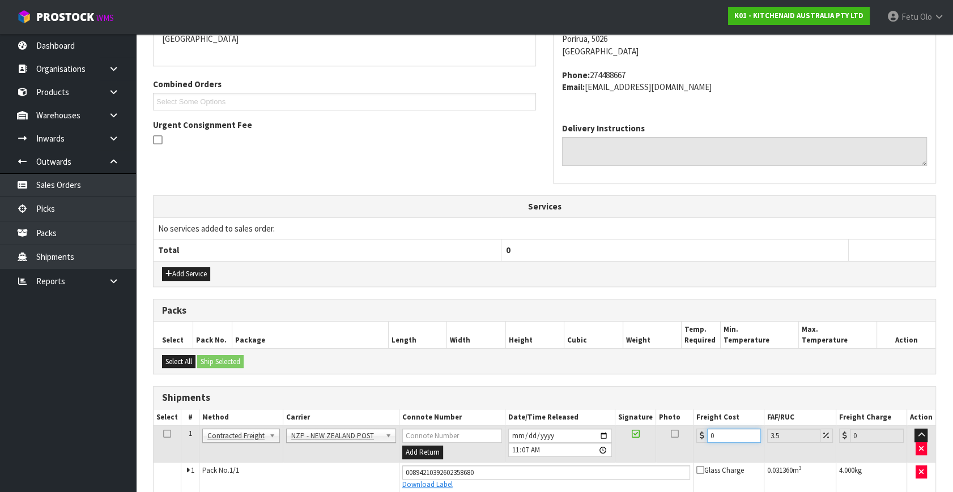
drag, startPoint x: 726, startPoint y: 435, endPoint x: 519, endPoint y: 476, distance: 211.6
click at [519, 476] on tbody "1 Client Local Pickup Customer Local Pickup Company Freight Contracted Freight …" at bounding box center [545, 459] width 782 height 67
type input "8"
type input "8.28"
type input "8.4"
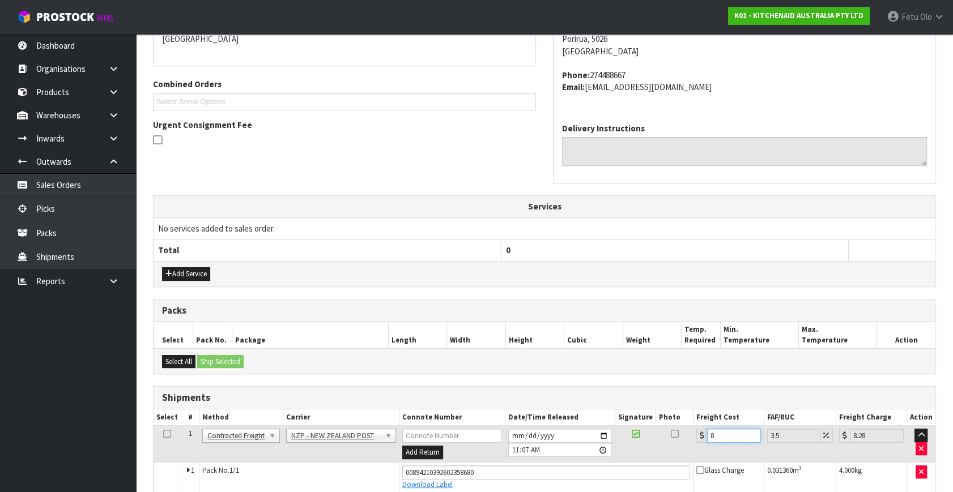
type input "8.69"
type input "8.45"
type input "8.75"
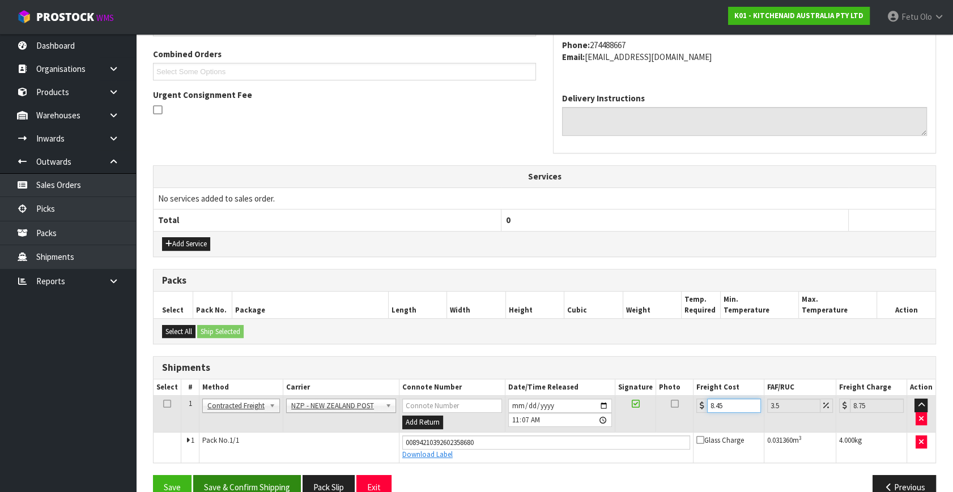
scroll to position [310, 0]
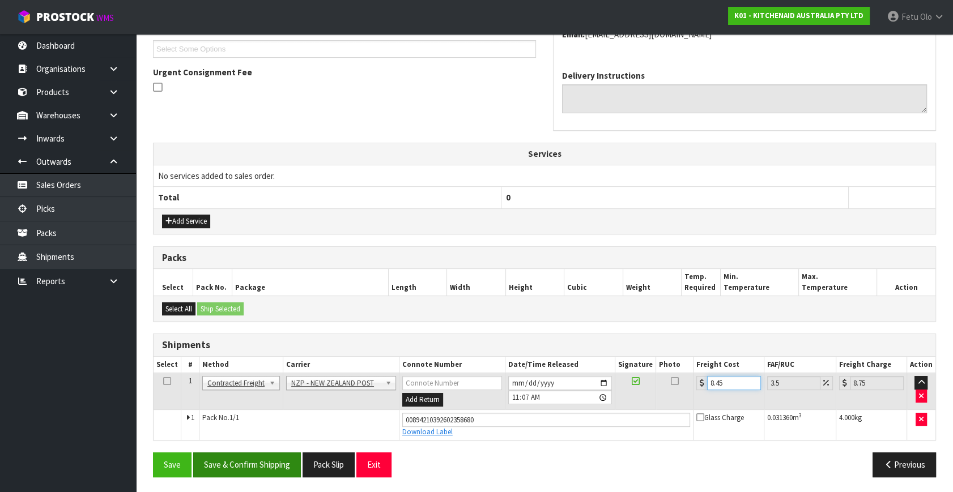
type input "8.45"
click at [229, 465] on button "Save & Confirm Shipping" at bounding box center [247, 465] width 108 height 24
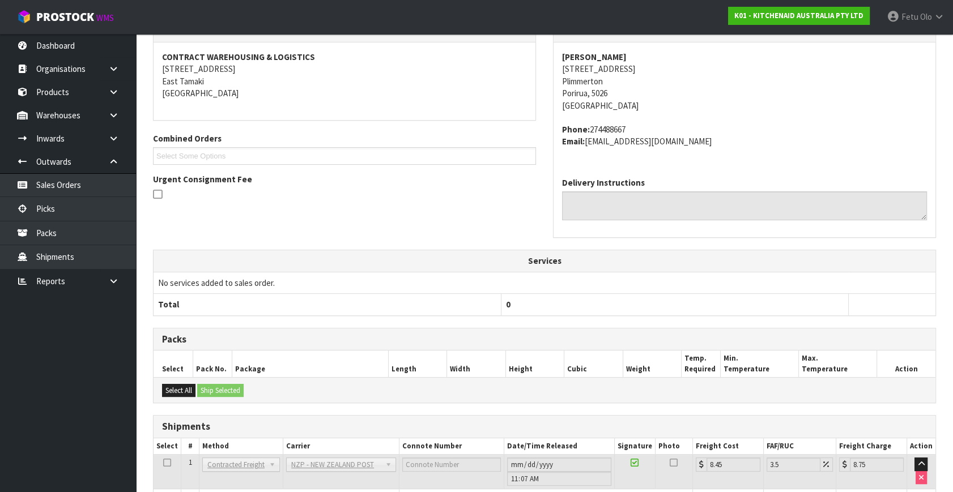
scroll to position [279, 0]
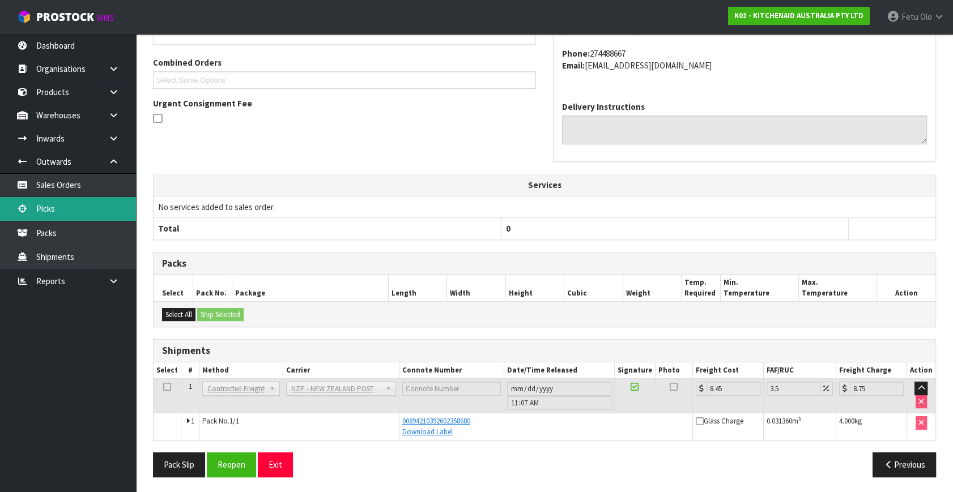
click at [44, 208] on link "Picks" at bounding box center [68, 208] width 136 height 23
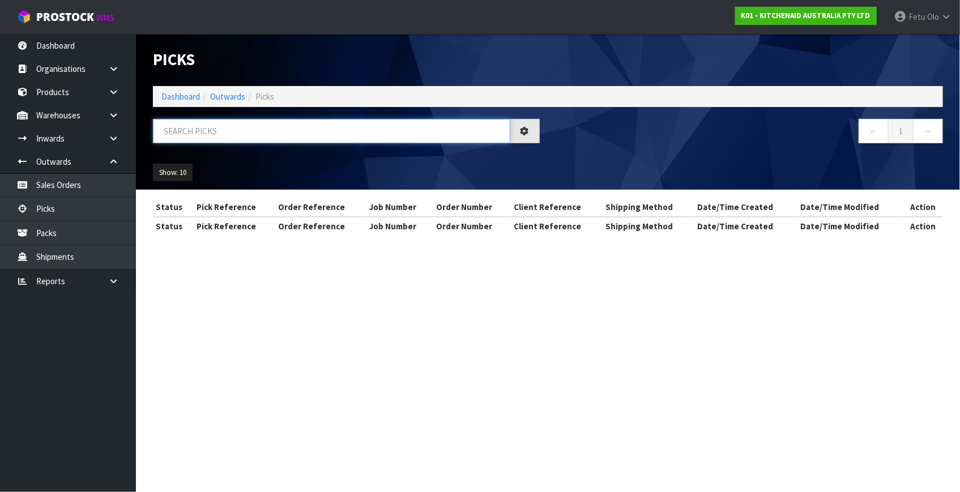
click at [240, 133] on input "text" at bounding box center [332, 131] width 358 height 24
type input "79364"
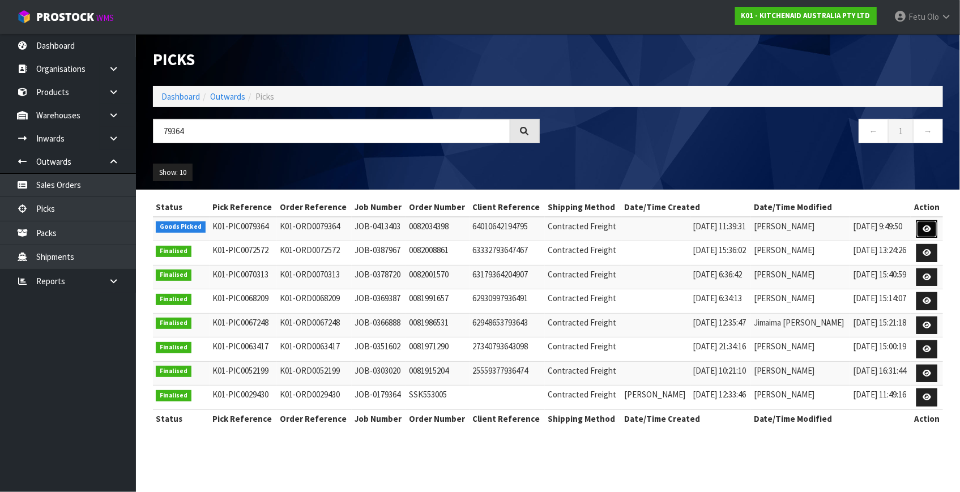
click at [924, 226] on icon at bounding box center [927, 228] width 8 height 7
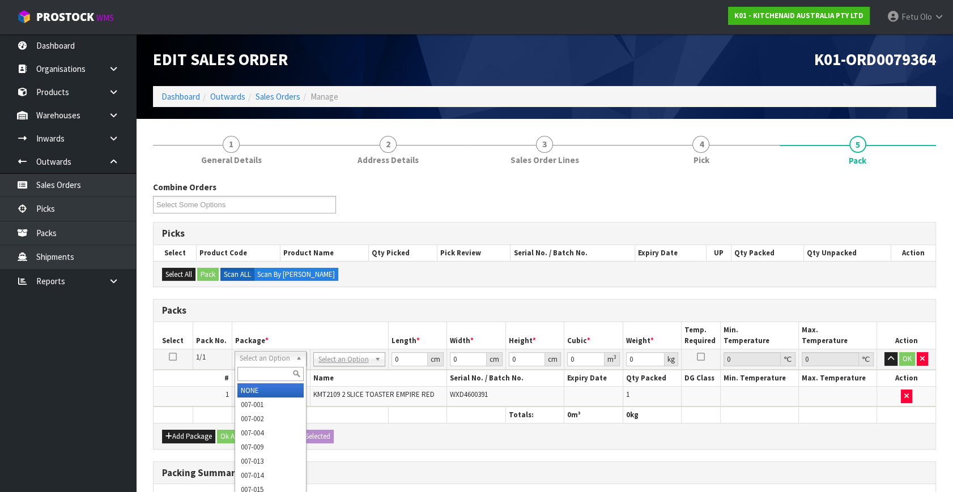
click at [254, 380] on input "text" at bounding box center [270, 374] width 66 height 14
type input "011-084"
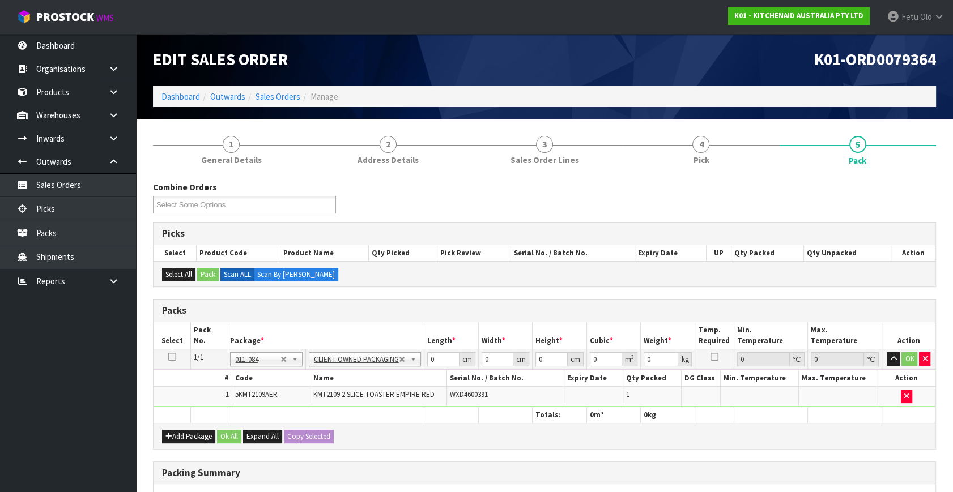
type input "3.06"
drag, startPoint x: 443, startPoint y: 361, endPoint x: 358, endPoint y: 398, distance: 93.4
click at [358, 398] on tbody "1/1 NONE 007-001 007-002 007-004 007-009 007-013 007-014 007-015 007-017 007-01…" at bounding box center [545, 379] width 782 height 58
type input "40"
type input "28"
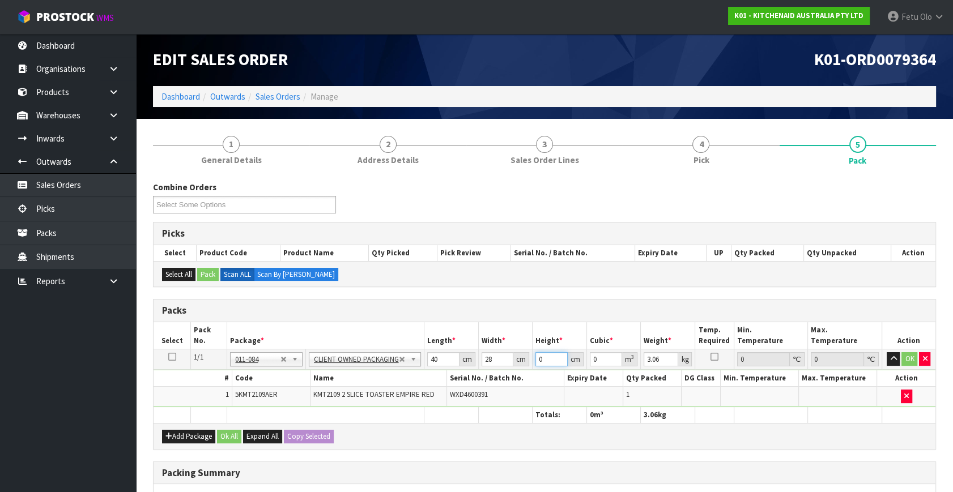
type input "2"
type input "0.00224"
type input "29"
type input "0.03248"
type input "29"
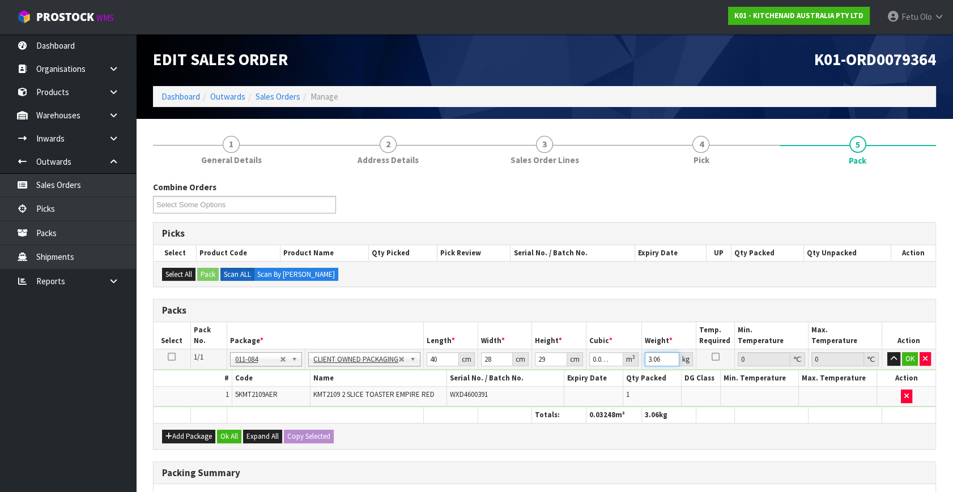
type input "5"
type input "4"
click button "OK" at bounding box center [910, 359] width 16 height 14
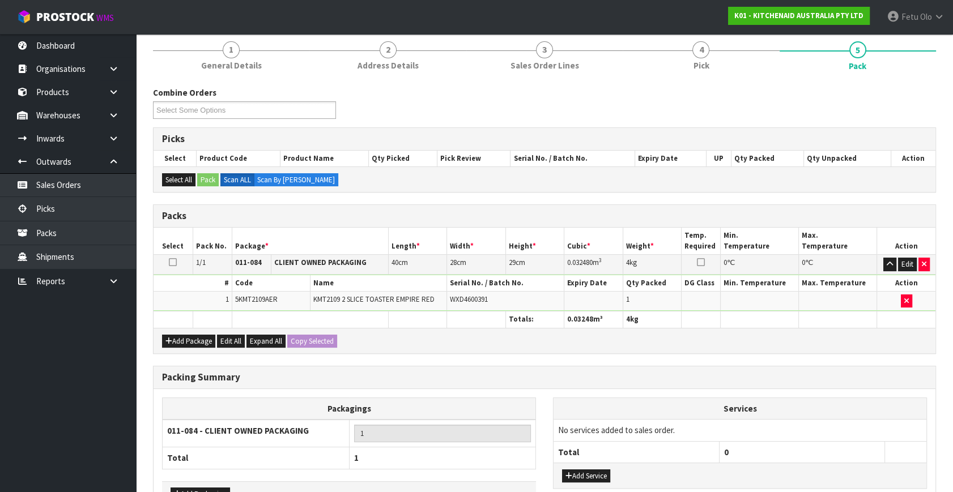
scroll to position [169, 0]
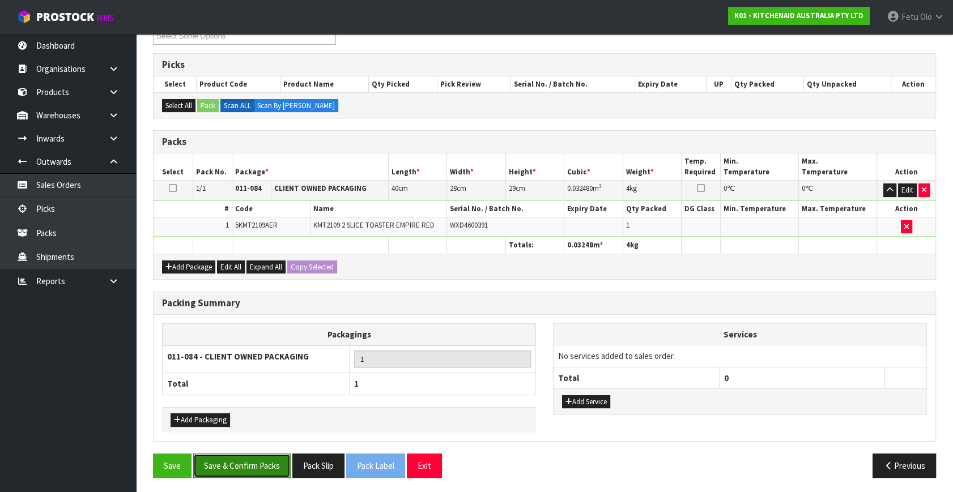
click at [254, 462] on button "Save & Confirm Packs" at bounding box center [241, 466] width 97 height 24
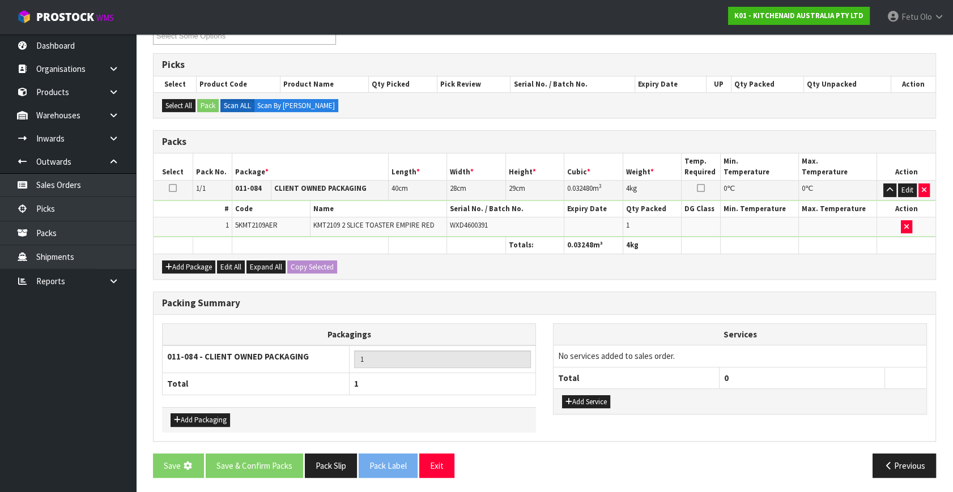
scroll to position [0, 0]
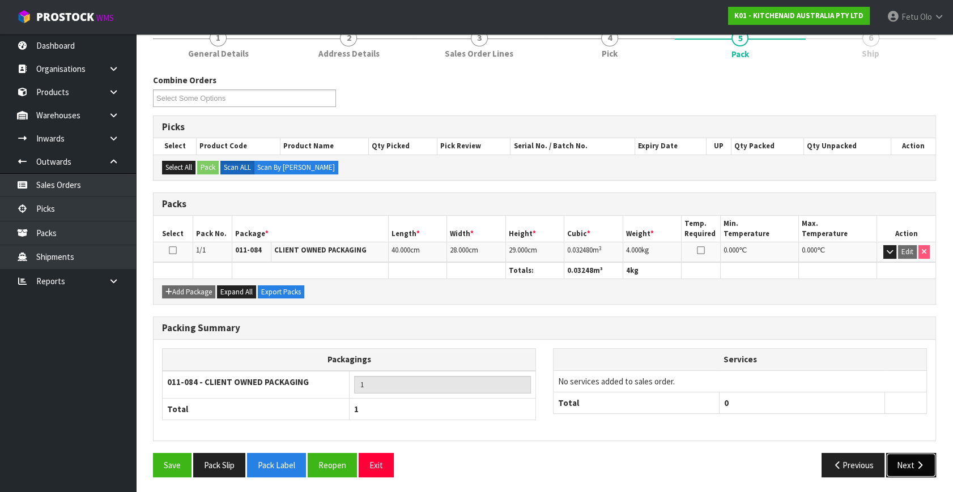
click at [907, 459] on button "Next" at bounding box center [911, 465] width 50 height 24
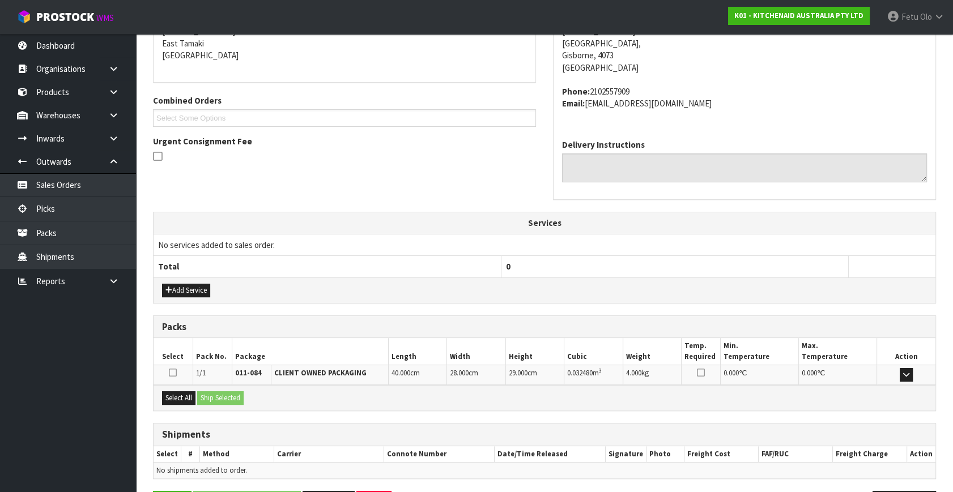
scroll to position [279, 0]
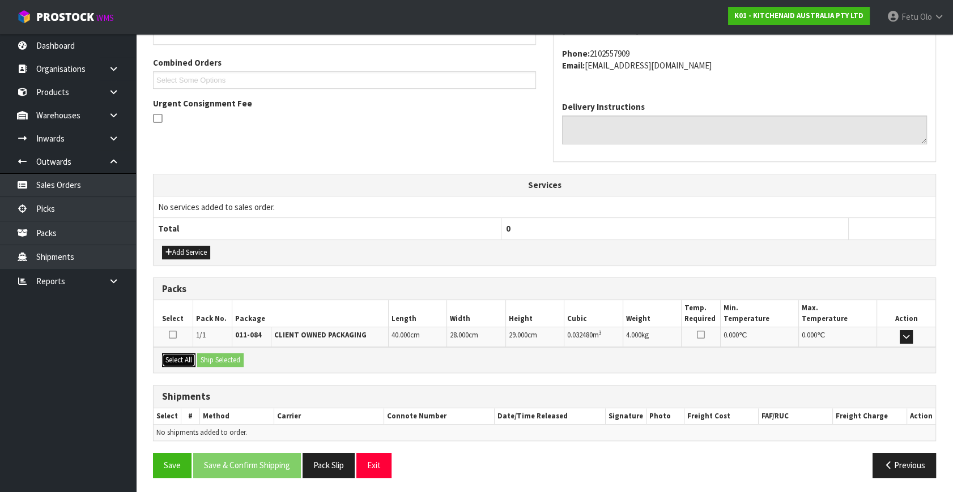
drag, startPoint x: 183, startPoint y: 358, endPoint x: 197, endPoint y: 358, distance: 13.6
click at [185, 358] on button "Select All" at bounding box center [178, 361] width 33 height 14
click at [212, 355] on button "Ship Selected" at bounding box center [220, 361] width 46 height 14
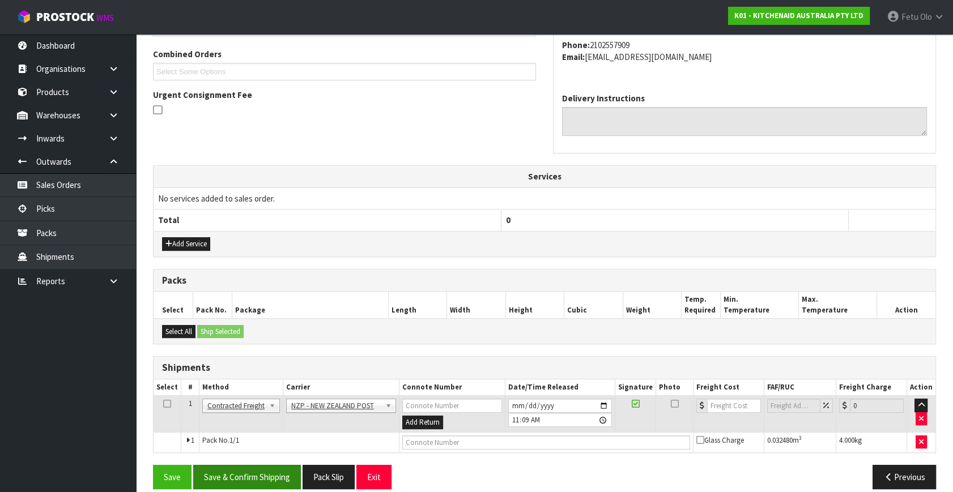
scroll to position [299, 0]
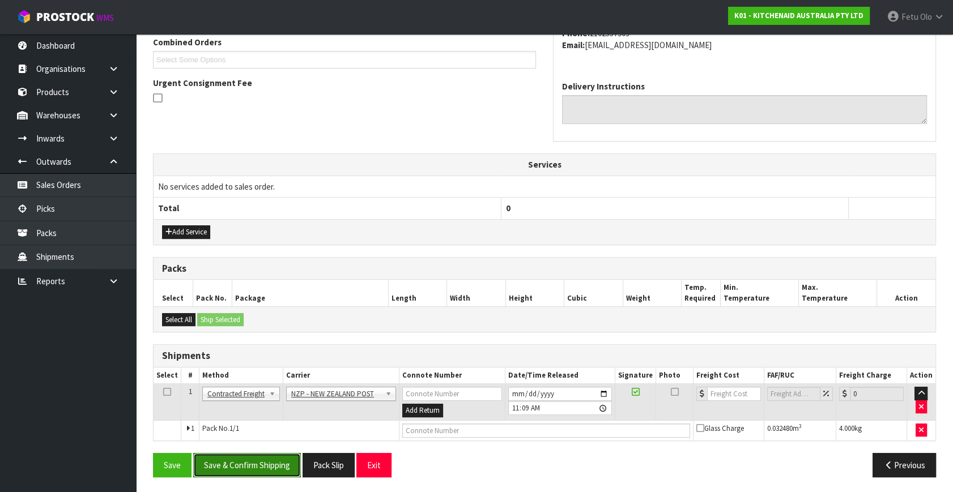
click at [263, 460] on button "Save & Confirm Shipping" at bounding box center [247, 465] width 108 height 24
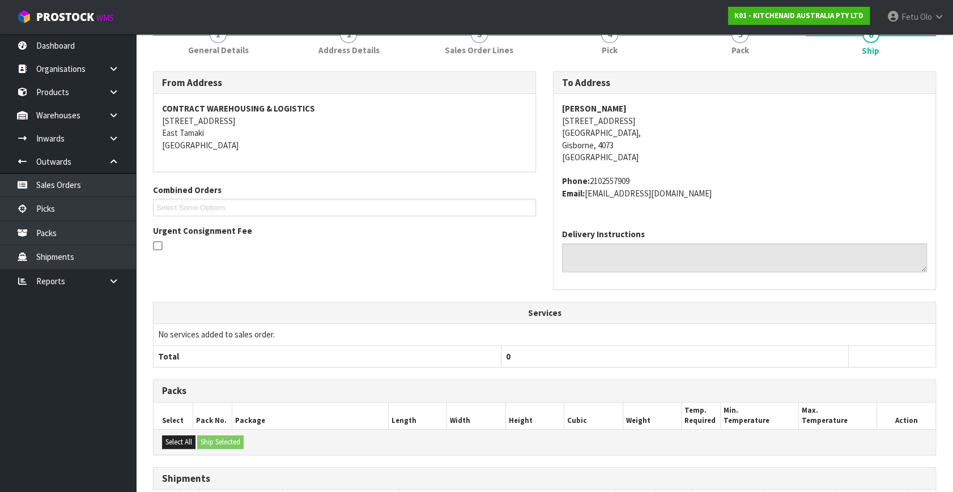
scroll to position [283, 0]
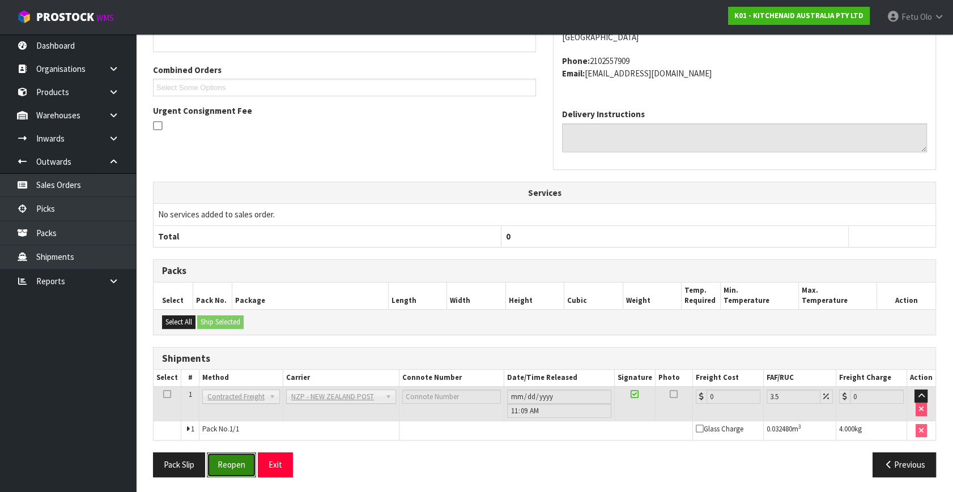
click at [235, 465] on button "Reopen" at bounding box center [231, 465] width 49 height 24
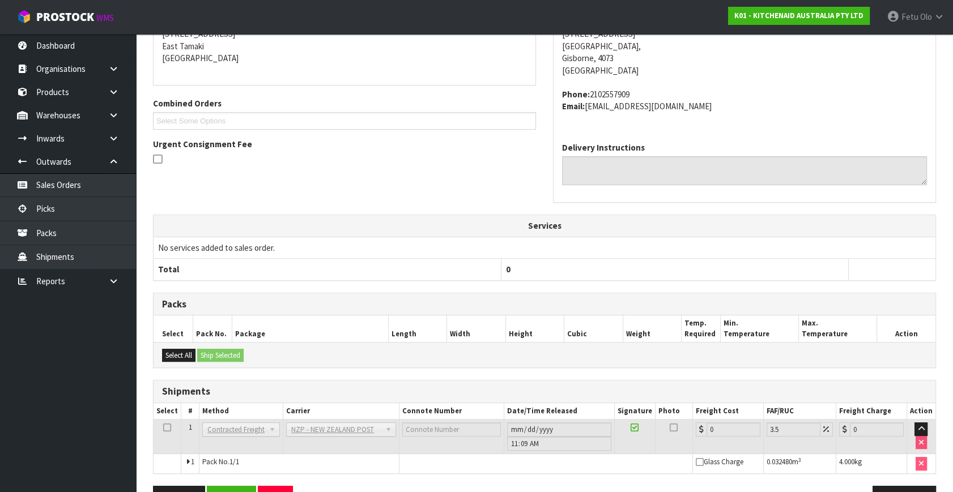
scroll to position [271, 0]
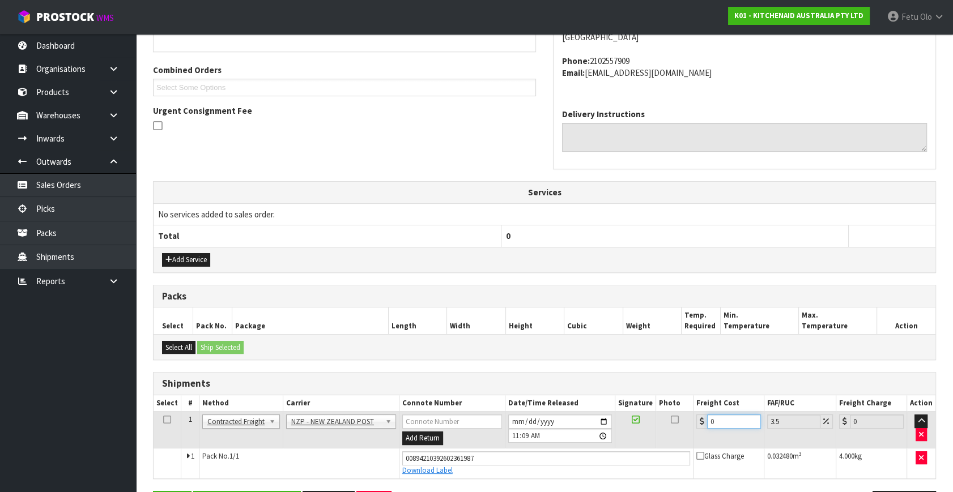
drag, startPoint x: 716, startPoint y: 429, endPoint x: 541, endPoint y: 478, distance: 181.3
click at [541, 478] on div "From Address CONTRACT WAREHOUSING & LOGISTICS 17 Allens Road East Tamaki Auckla…" at bounding box center [544, 238] width 783 height 574
type input "1"
type input "1.03"
type input "13"
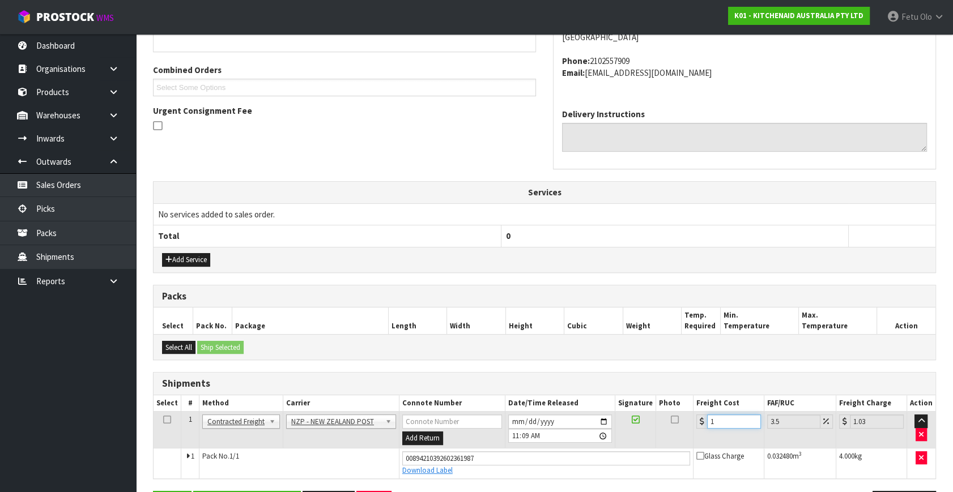
type input "13.45"
type input "13.04"
type input "13.5"
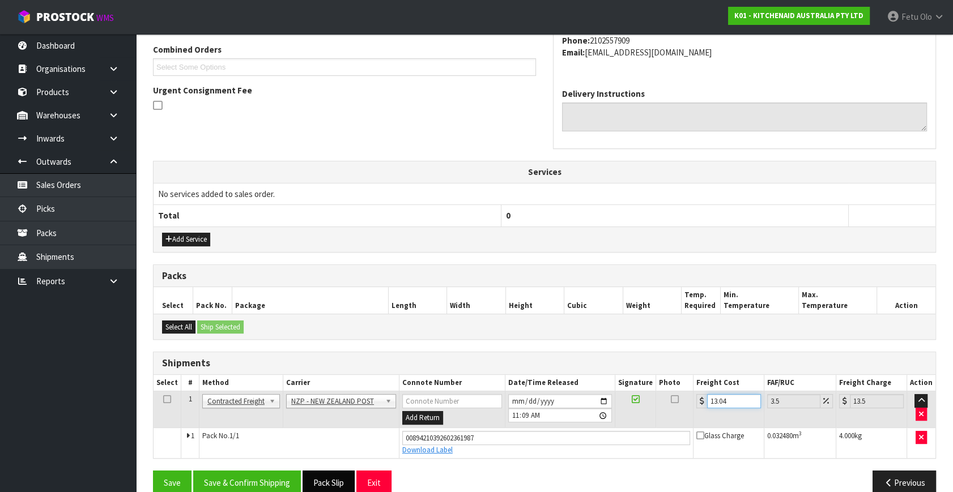
scroll to position [310, 0]
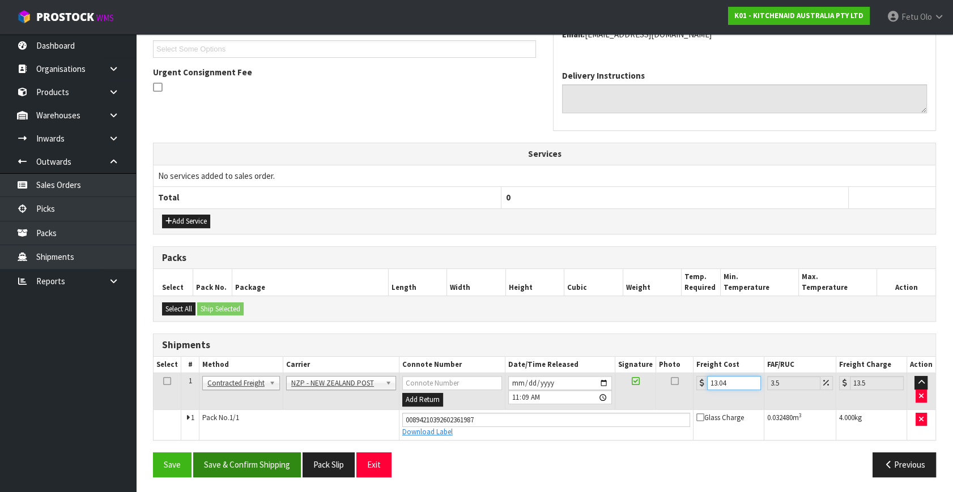
type input "13.04"
click at [270, 457] on button "Save & Confirm Shipping" at bounding box center [247, 465] width 108 height 24
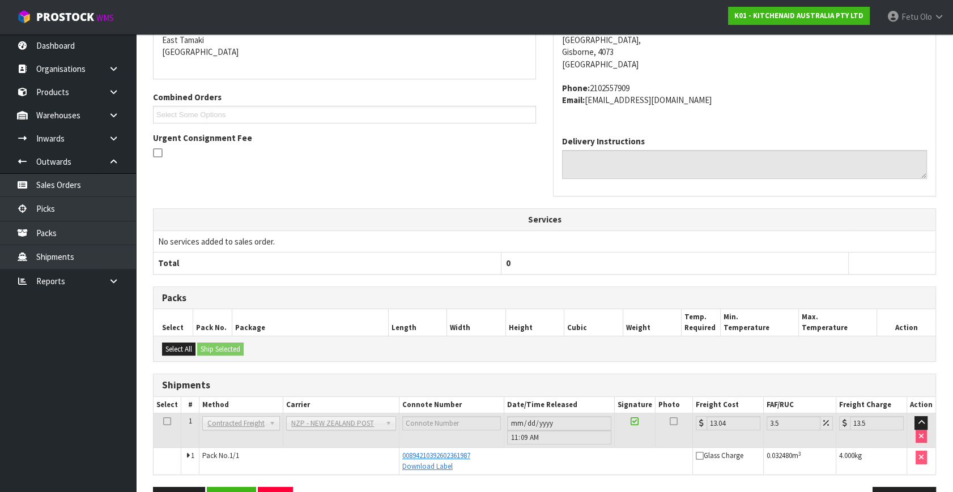
scroll to position [279, 0]
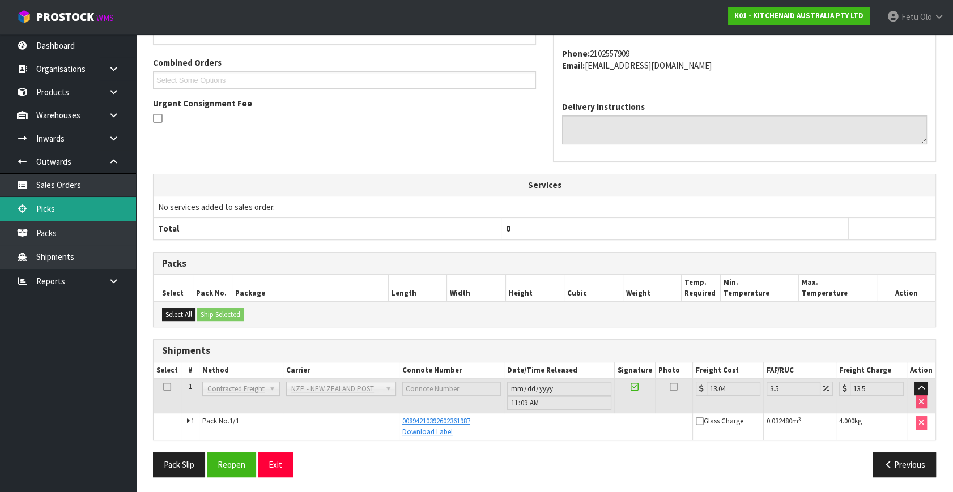
drag, startPoint x: 26, startPoint y: 208, endPoint x: 35, endPoint y: 209, distance: 8.5
click at [26, 208] on icon at bounding box center [22, 209] width 11 height 8
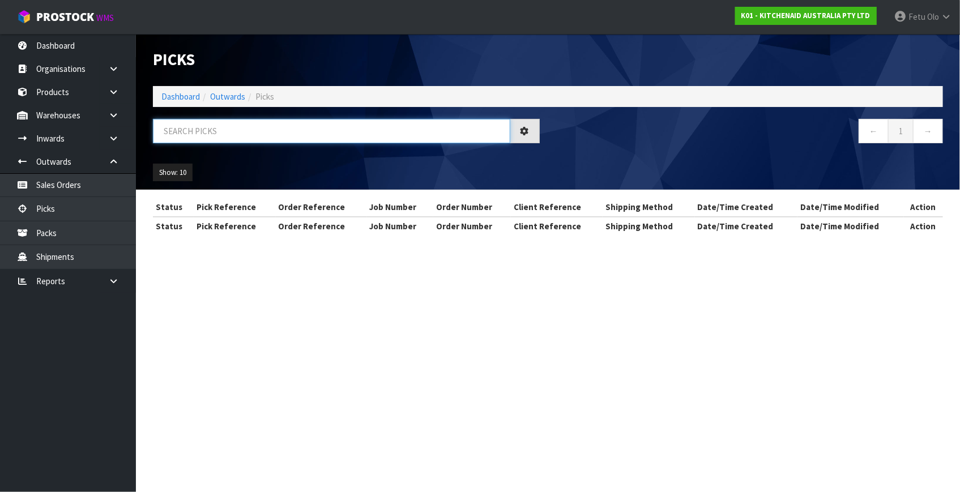
click at [253, 135] on input "text" at bounding box center [332, 131] width 358 height 24
drag, startPoint x: 253, startPoint y: 135, endPoint x: 128, endPoint y: 203, distance: 141.7
click at [245, 139] on input "text" at bounding box center [332, 131] width 358 height 24
type input "79377"
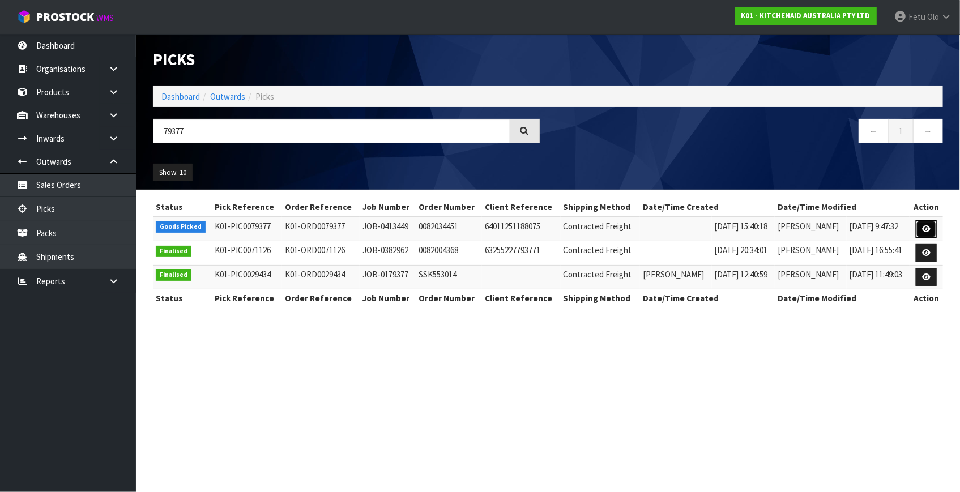
click at [928, 226] on icon at bounding box center [926, 228] width 8 height 7
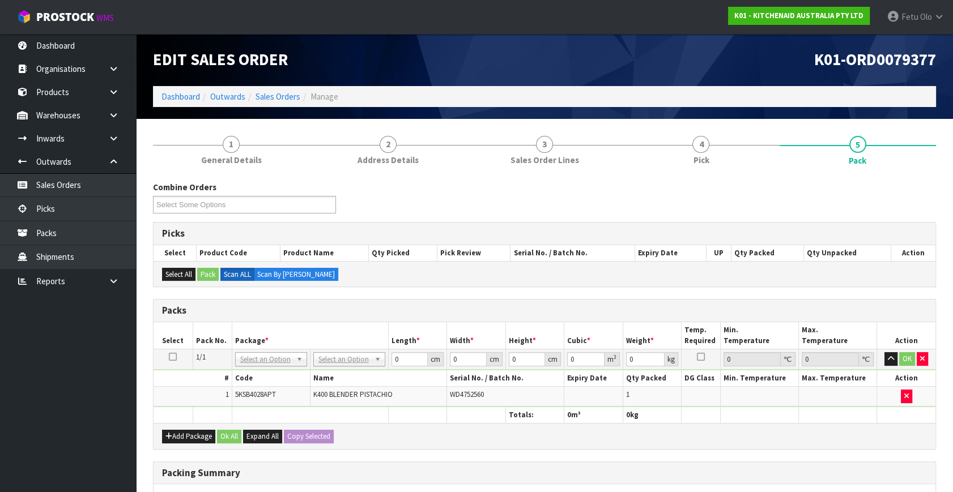
drag, startPoint x: 334, startPoint y: 351, endPoint x: 346, endPoint y: 380, distance: 31.0
drag, startPoint x: 411, startPoint y: 360, endPoint x: 306, endPoint y: 395, distance: 110.5
click at [306, 395] on tbody "1/1 NONE 007-001 007-002 007-004 007-009 007-013 007-014 007-015 007-017 007-01…" at bounding box center [545, 379] width 782 height 58
type input "33"
type input "31"
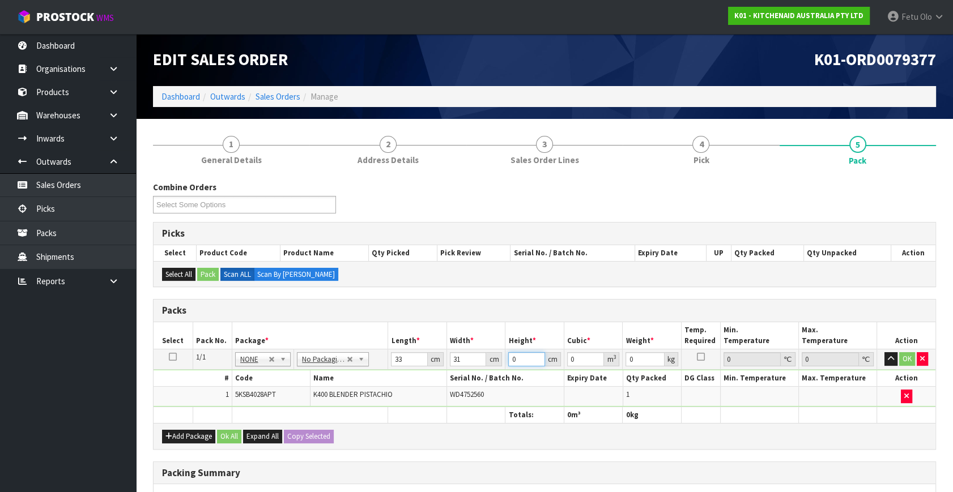
type input "4"
type input "0.004092"
type input "48"
type input "0.049104"
type input "4"
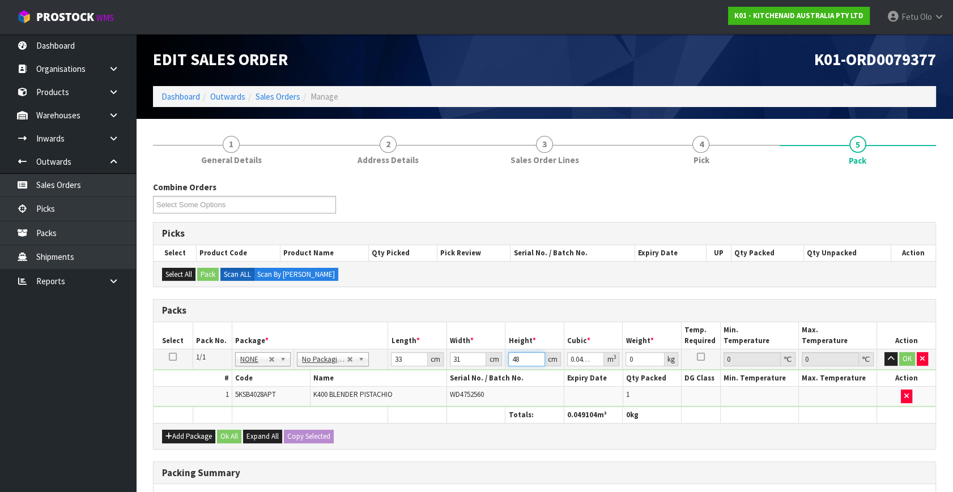
type input "0.004092"
type input "48"
type input "0.049104"
type input "48"
type input "9"
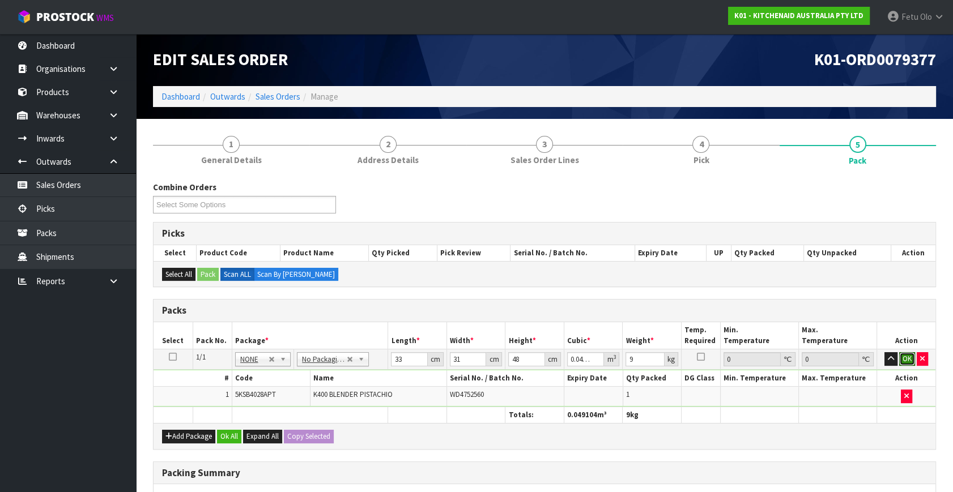
click button "OK" at bounding box center [907, 359] width 16 height 14
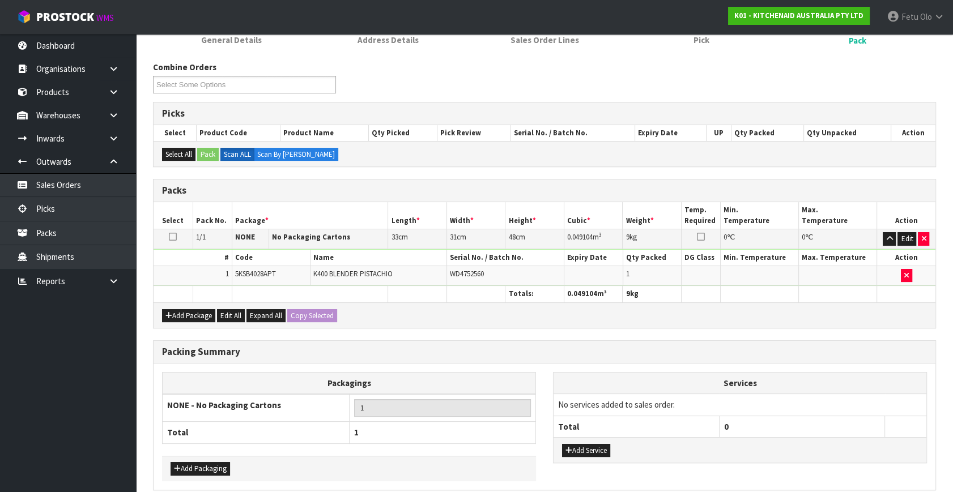
scroll to position [169, 0]
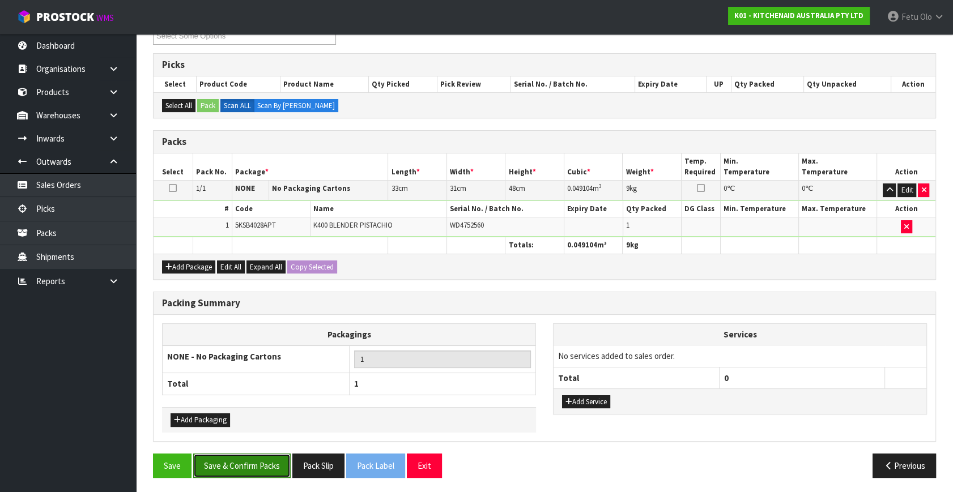
click at [228, 458] on button "Save & Confirm Packs" at bounding box center [241, 466] width 97 height 24
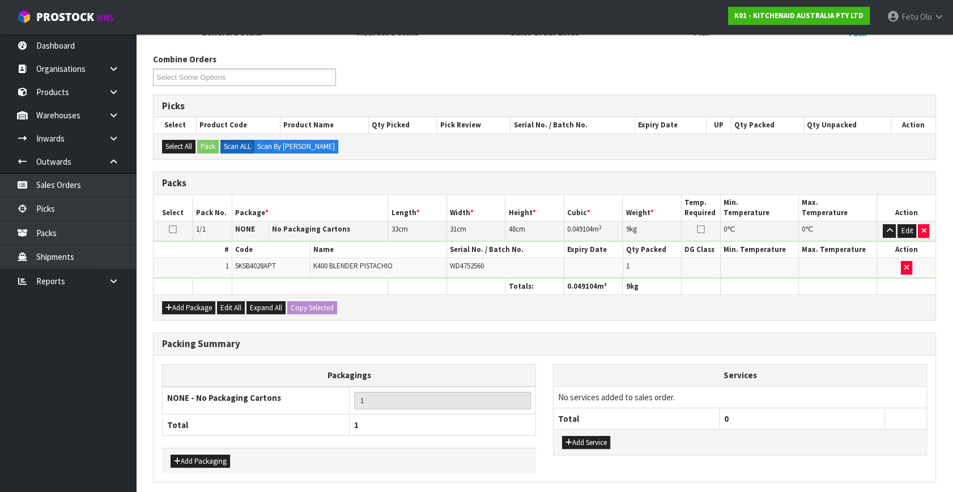
scroll to position [0, 0]
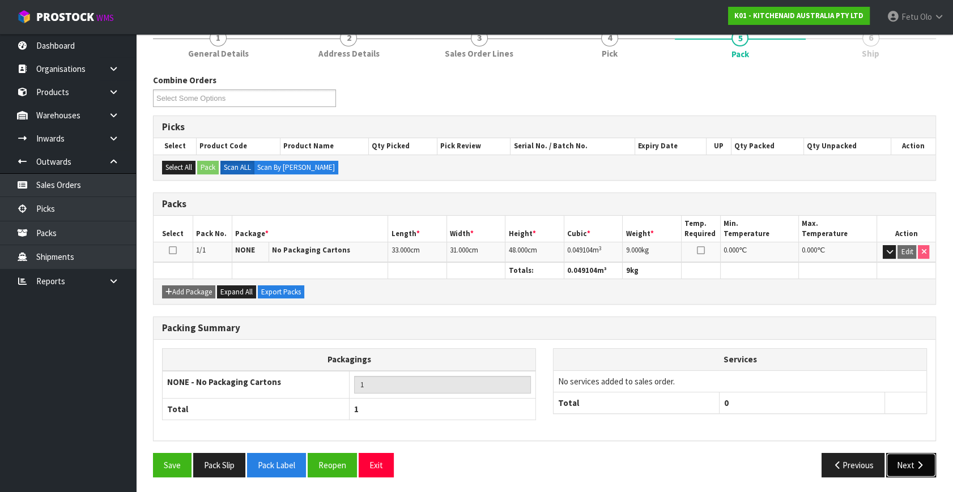
click at [916, 462] on icon "button" at bounding box center [919, 465] width 11 height 8
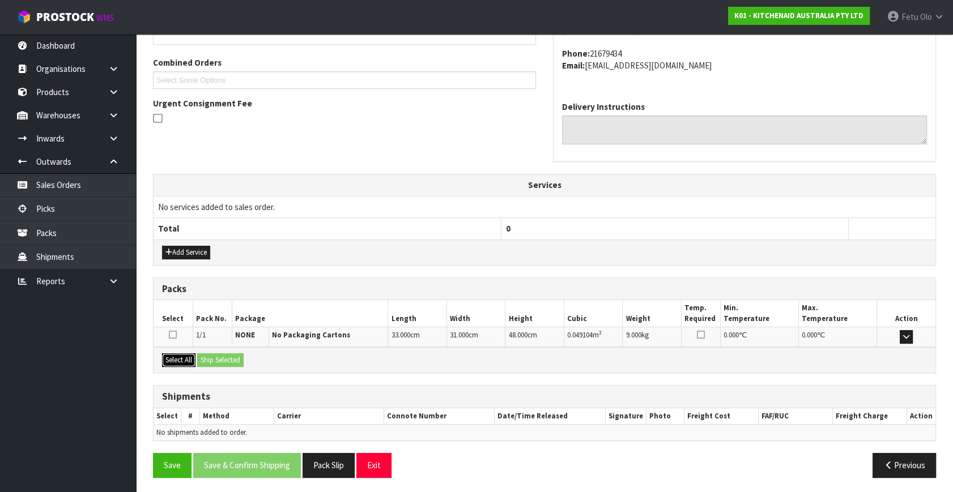
click at [193, 359] on button "Select All" at bounding box center [178, 361] width 33 height 14
click at [231, 359] on button "Ship Selected" at bounding box center [220, 361] width 46 height 14
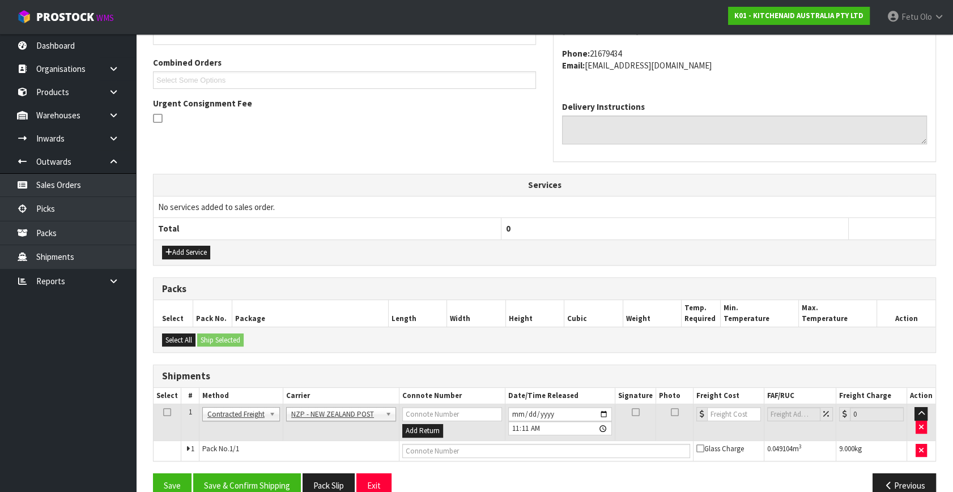
scroll to position [299, 0]
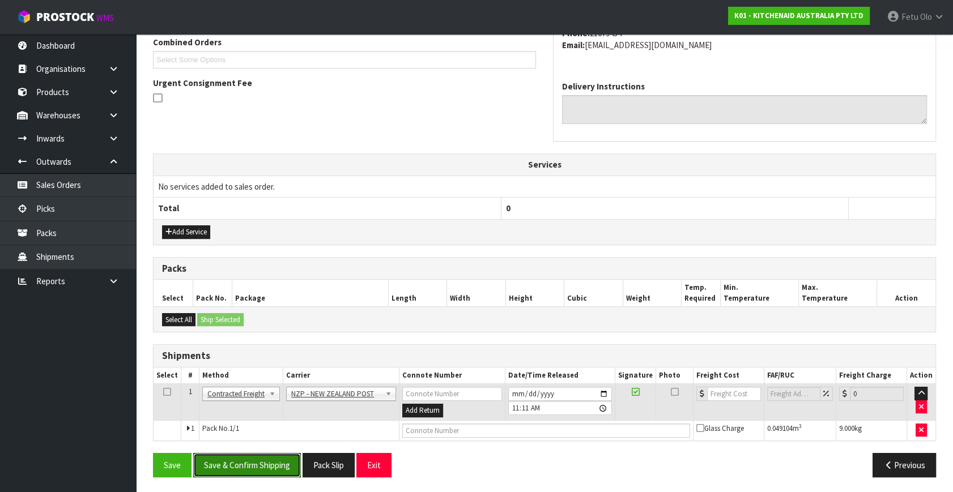
click at [254, 456] on button "Save & Confirm Shipping" at bounding box center [247, 465] width 108 height 24
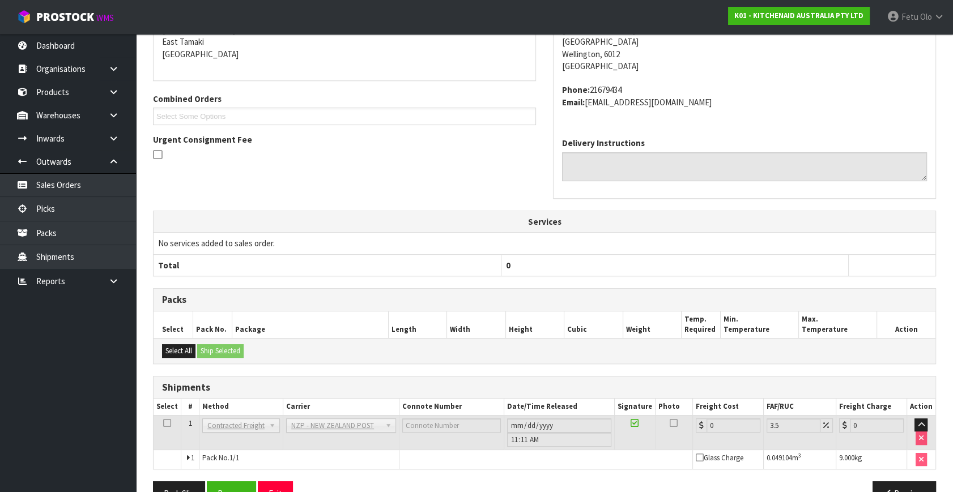
scroll to position [283, 0]
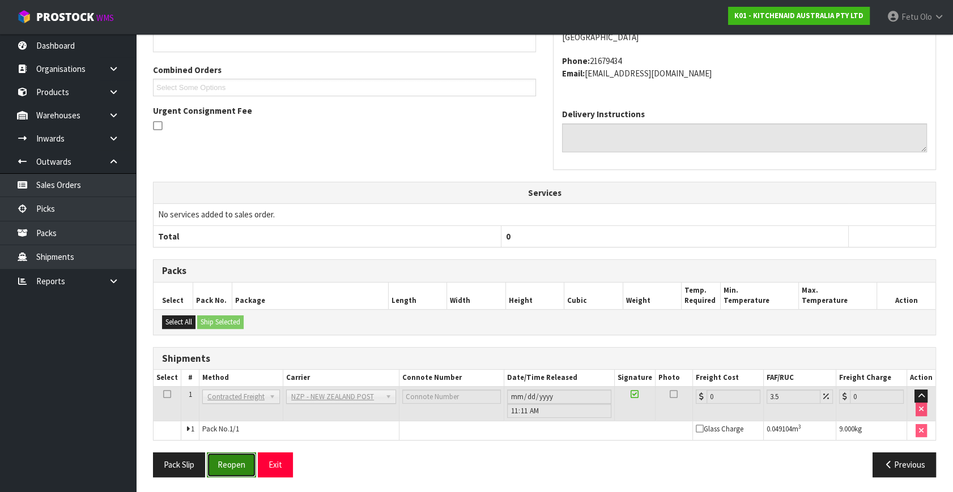
click at [244, 463] on button "Reopen" at bounding box center [231, 465] width 49 height 24
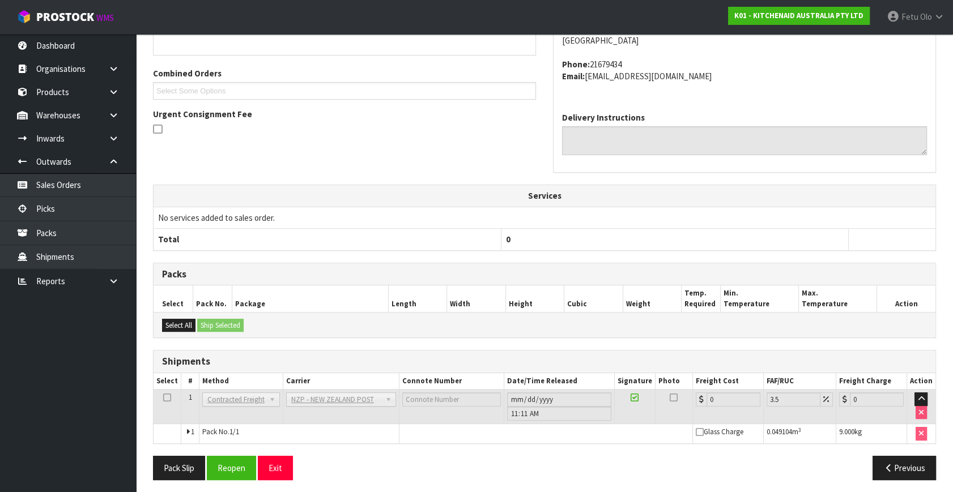
scroll to position [271, 0]
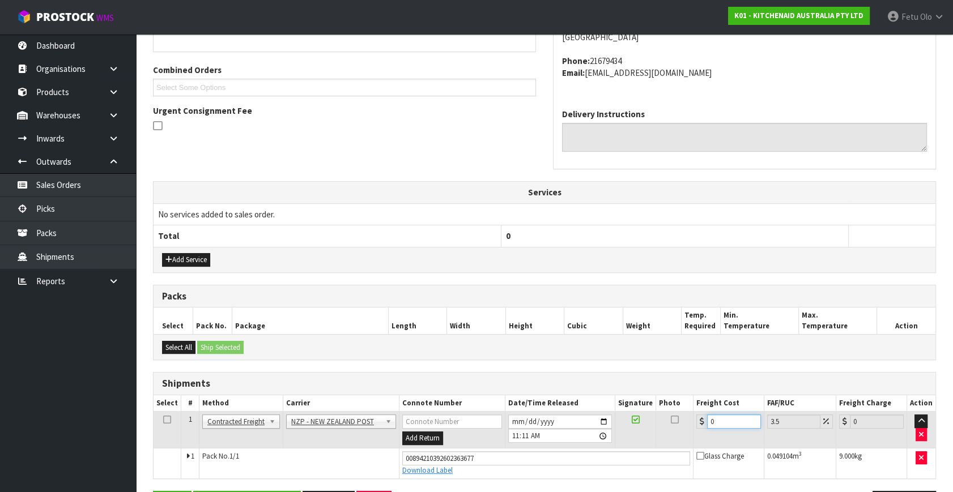
drag, startPoint x: 705, startPoint y: 423, endPoint x: 620, endPoint y: 440, distance: 86.8
click at [620, 440] on tr "1 Client Local Pickup Customer Local Pickup Company Freight Contracted Freight …" at bounding box center [545, 430] width 782 height 37
type input "8"
type input "8.28"
type input "8.4"
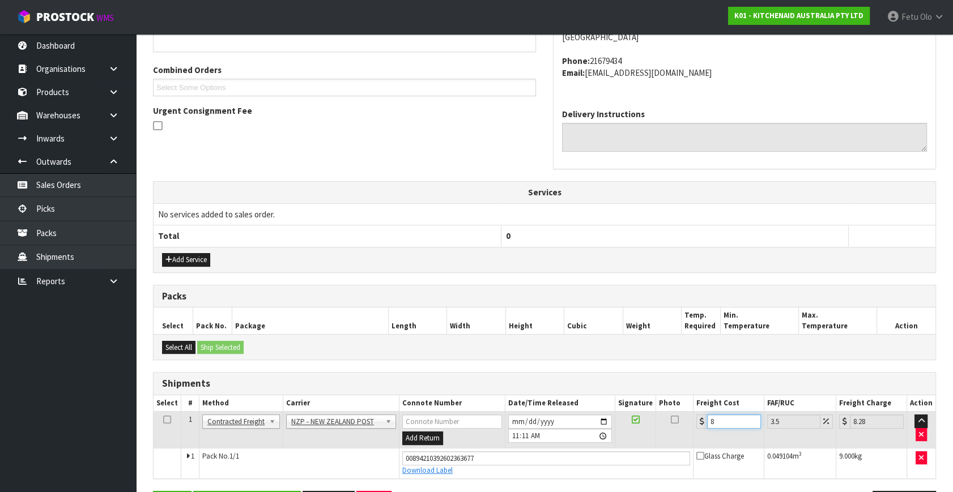
type input "8.69"
type input "8.45"
type input "8.75"
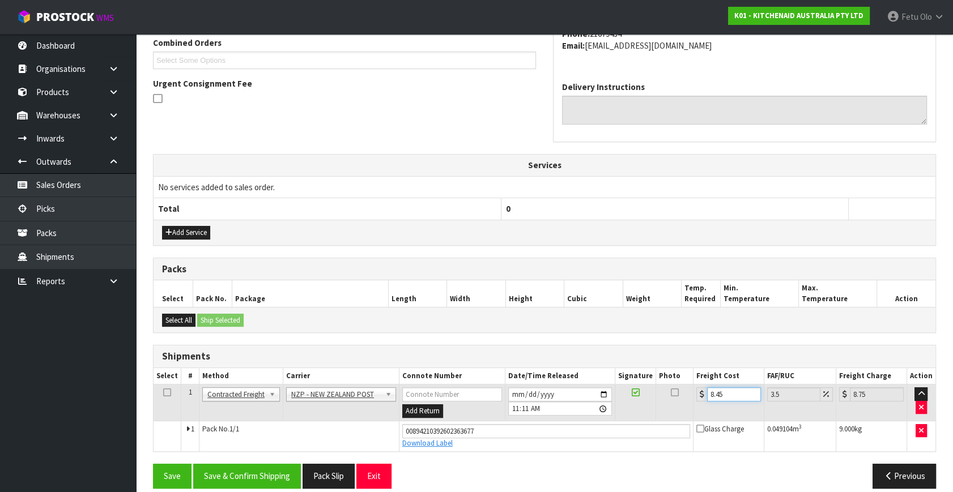
scroll to position [310, 0]
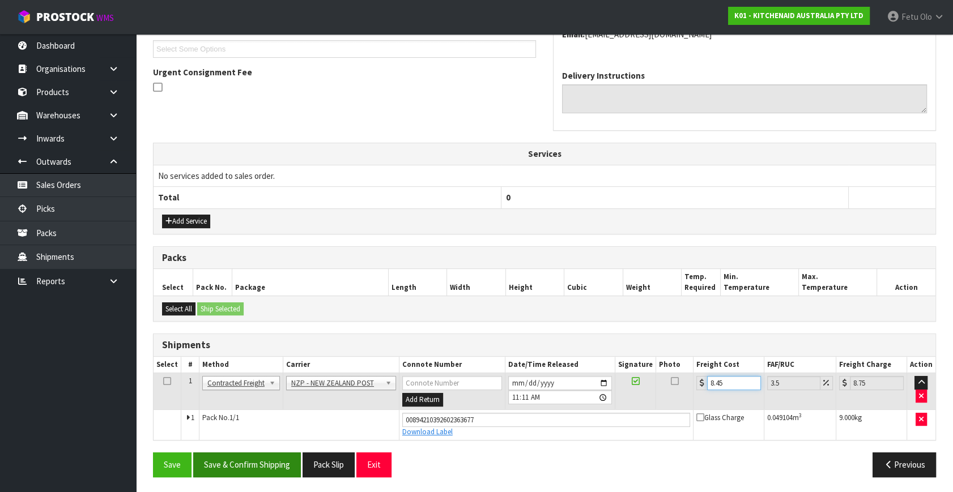
type input "8.45"
click at [274, 453] on button "Save & Confirm Shipping" at bounding box center [247, 465] width 108 height 24
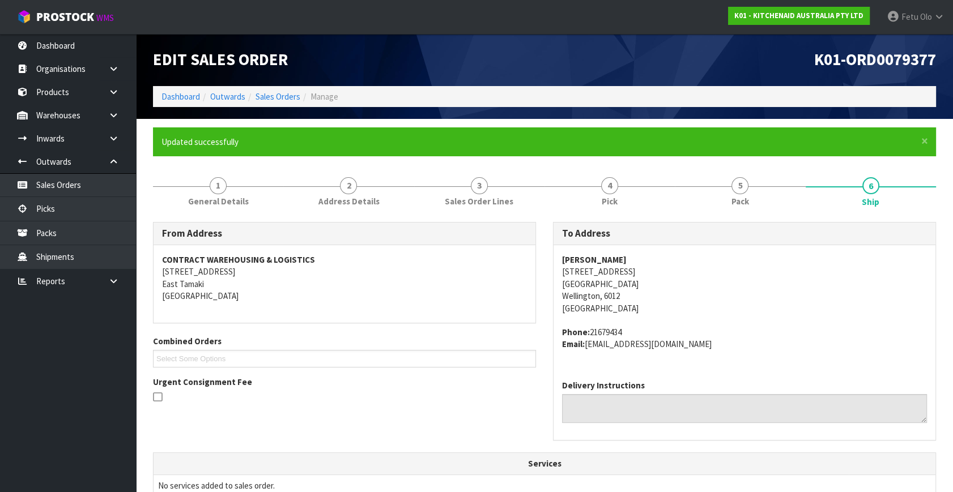
scroll to position [279, 0]
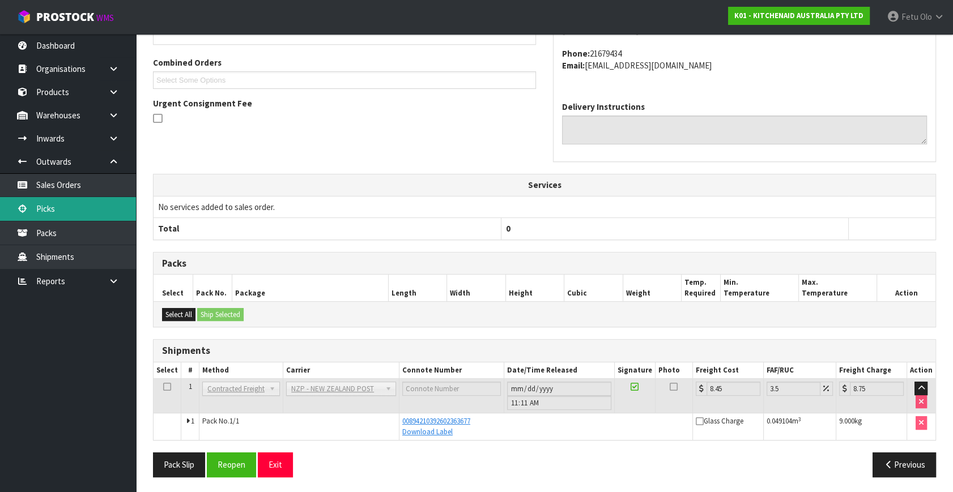
drag, startPoint x: 33, startPoint y: 210, endPoint x: 41, endPoint y: 207, distance: 7.9
click at [33, 210] on link "Picks" at bounding box center [68, 208] width 136 height 23
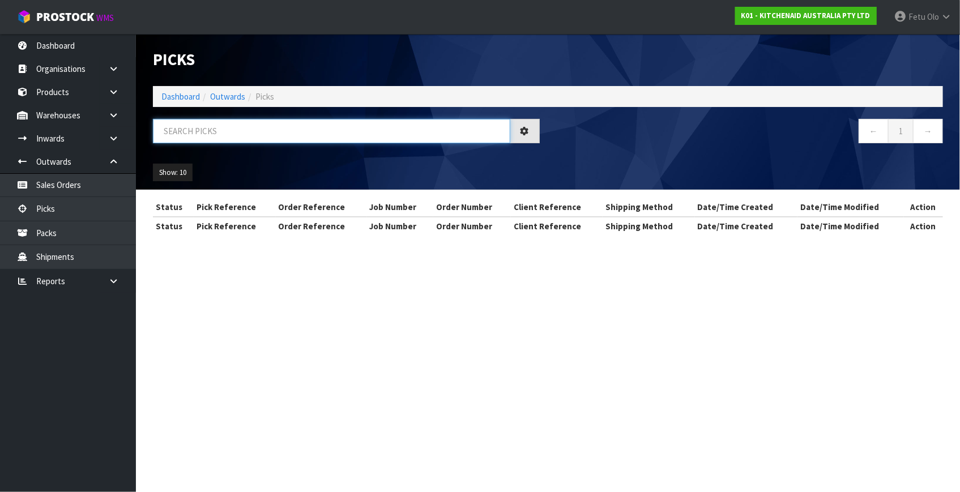
click at [241, 129] on input "text" at bounding box center [332, 131] width 358 height 24
type input "79387"
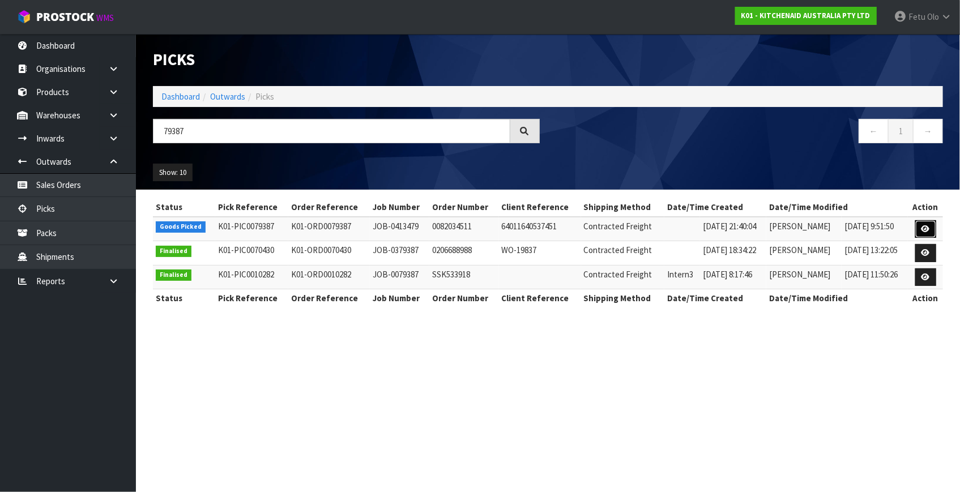
click at [927, 229] on icon at bounding box center [926, 228] width 8 height 7
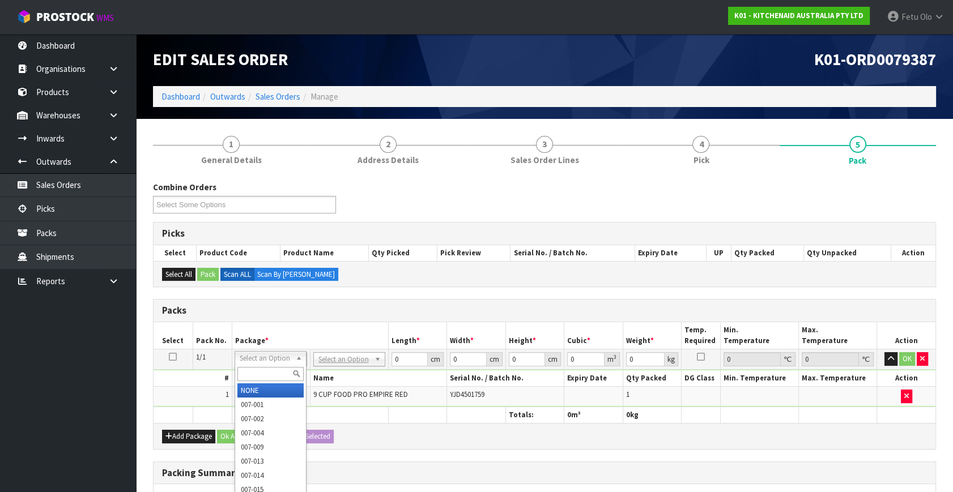
drag, startPoint x: 265, startPoint y: 360, endPoint x: 262, endPoint y: 374, distance: 14.4
click at [262, 374] on input "text" at bounding box center [270, 374] width 66 height 14
type input "011"
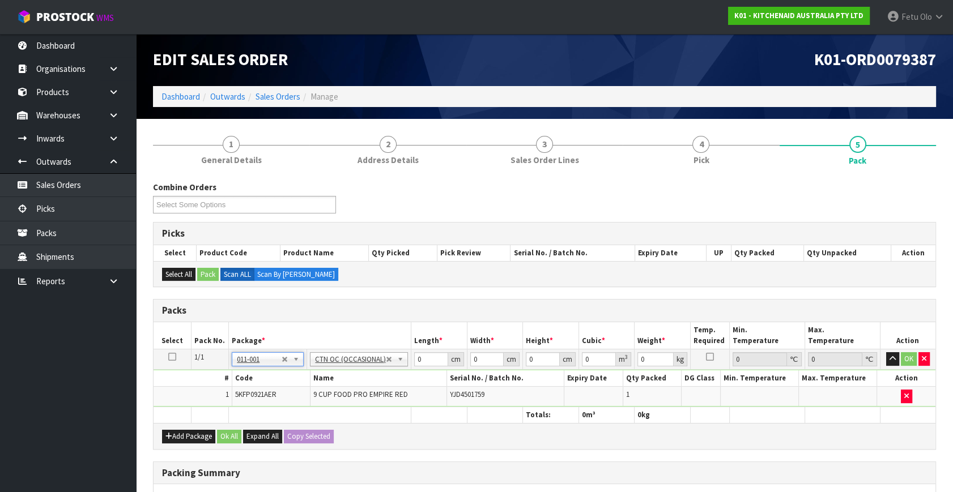
type input "4.6"
drag, startPoint x: 403, startPoint y: 365, endPoint x: 385, endPoint y: 375, distance: 21.3
click at [385, 375] on tbody "1/1 NONE 007-001 007-002 007-004 007-009 007-013 007-014 007-015 007-017 007-01…" at bounding box center [545, 379] width 782 height 58
type input "52"
type input "34"
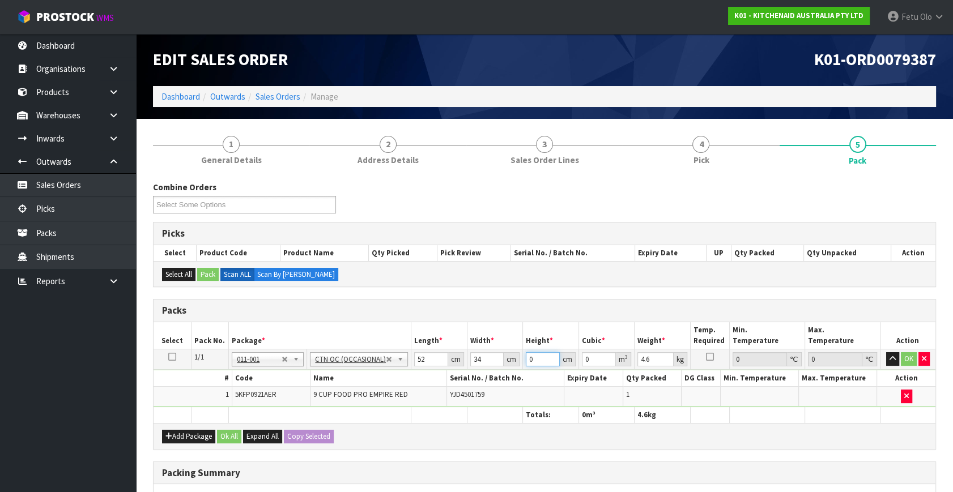
type input "4"
type input "0.007072"
type input "46"
type input "0.081328"
type input "4"
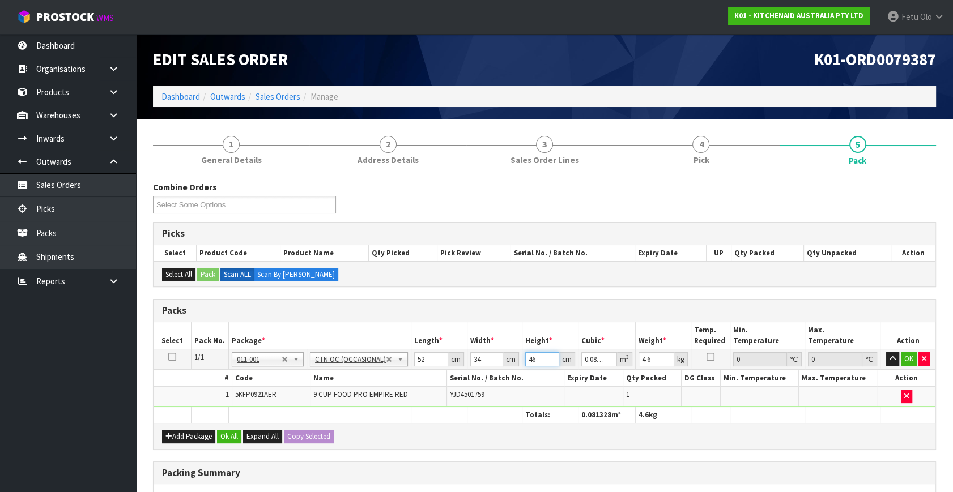
type input "0.007072"
type input "0"
type input "2"
type input "0.003536"
type input "29"
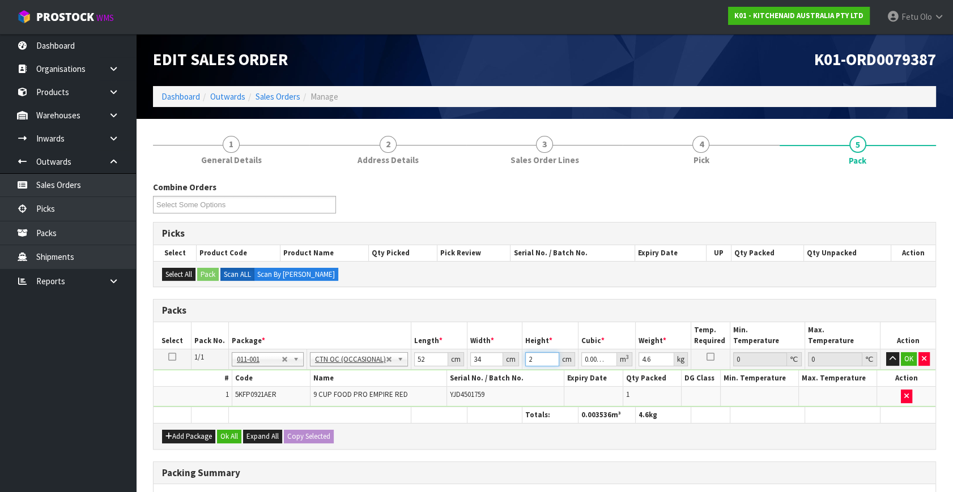
type input "0.051272"
type input "29"
type input "6"
click button "OK" at bounding box center [909, 359] width 16 height 14
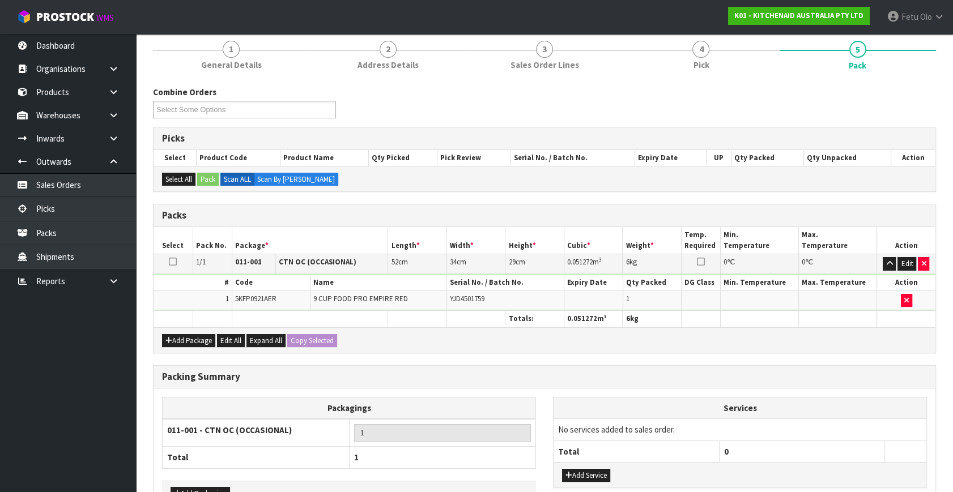
scroll to position [169, 0]
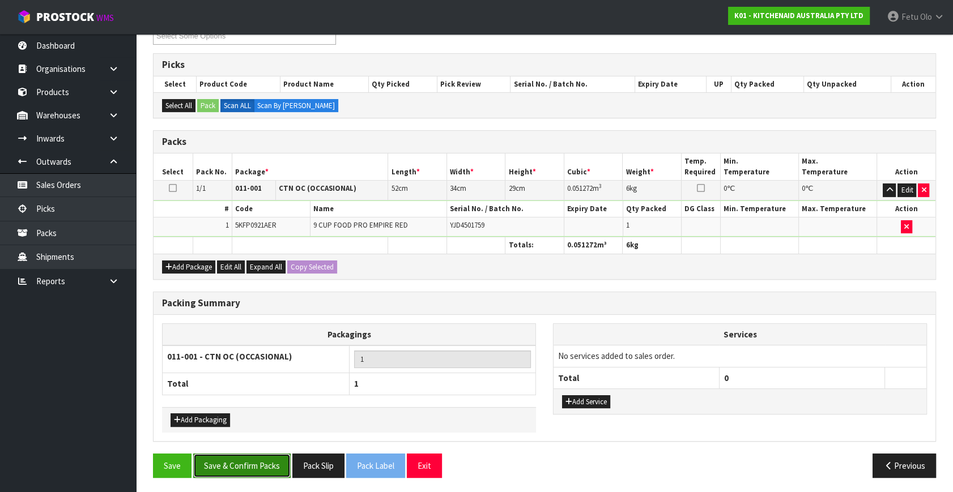
click at [246, 459] on button "Save & Confirm Packs" at bounding box center [241, 466] width 97 height 24
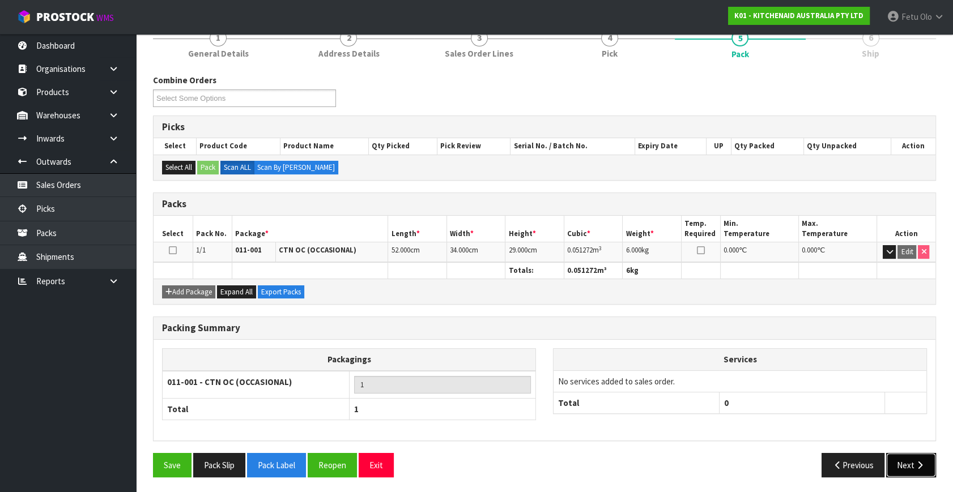
click at [905, 458] on button "Next" at bounding box center [911, 465] width 50 height 24
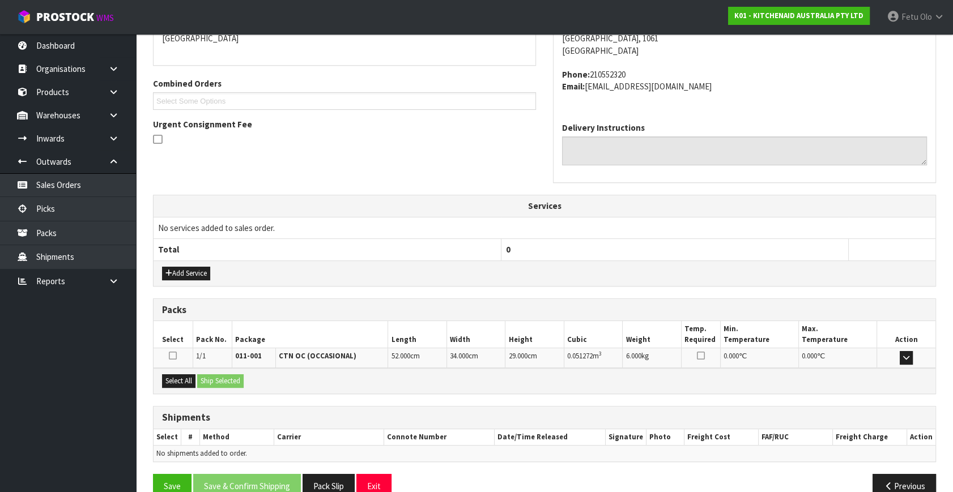
scroll to position [279, 0]
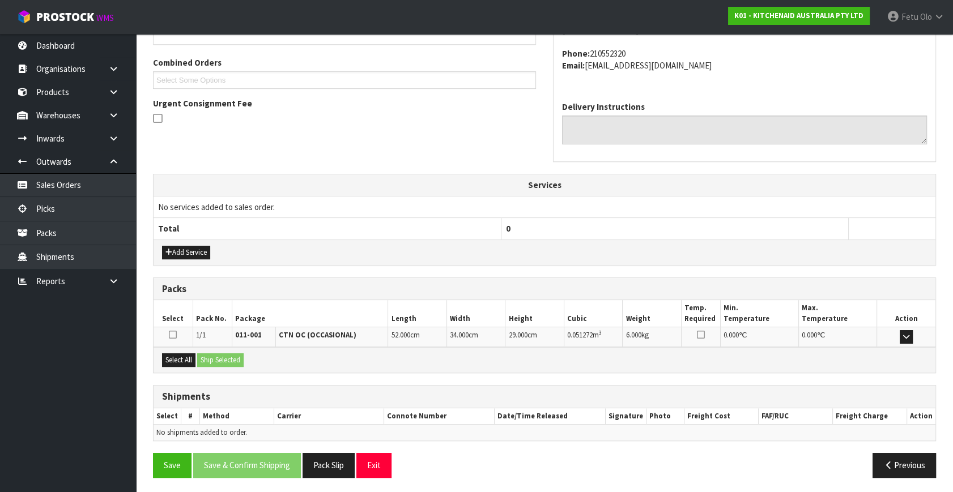
click at [198, 361] on div "Select All Ship Selected" at bounding box center [545, 359] width 782 height 25
drag, startPoint x: 182, startPoint y: 361, endPoint x: 214, endPoint y: 356, distance: 31.7
click at [193, 360] on button "Select All" at bounding box center [178, 361] width 33 height 14
click at [214, 355] on button "Ship Selected" at bounding box center [220, 361] width 46 height 14
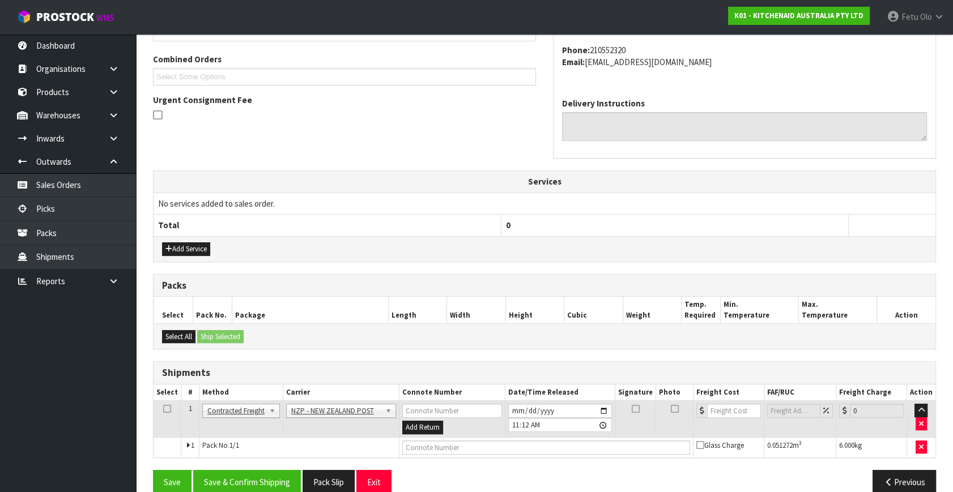
scroll to position [285, 0]
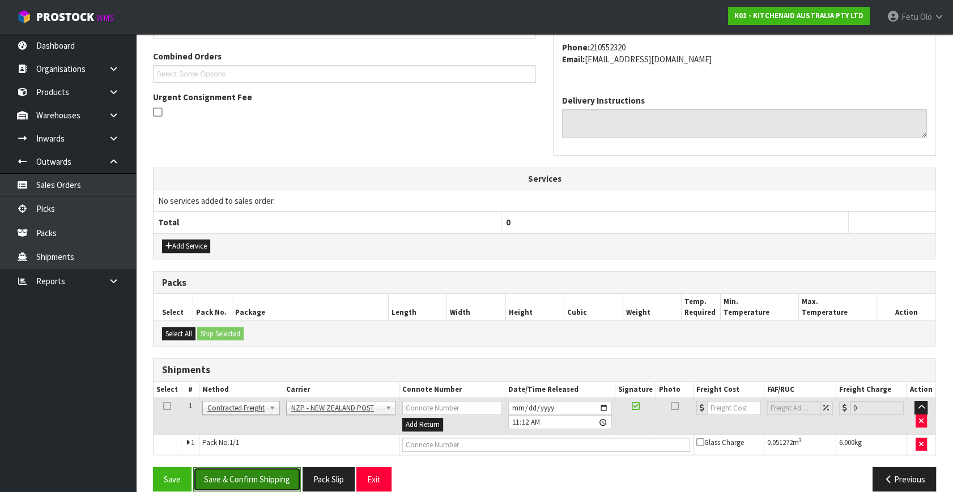
click at [263, 486] on button "Save & Confirm Shipping" at bounding box center [247, 479] width 108 height 24
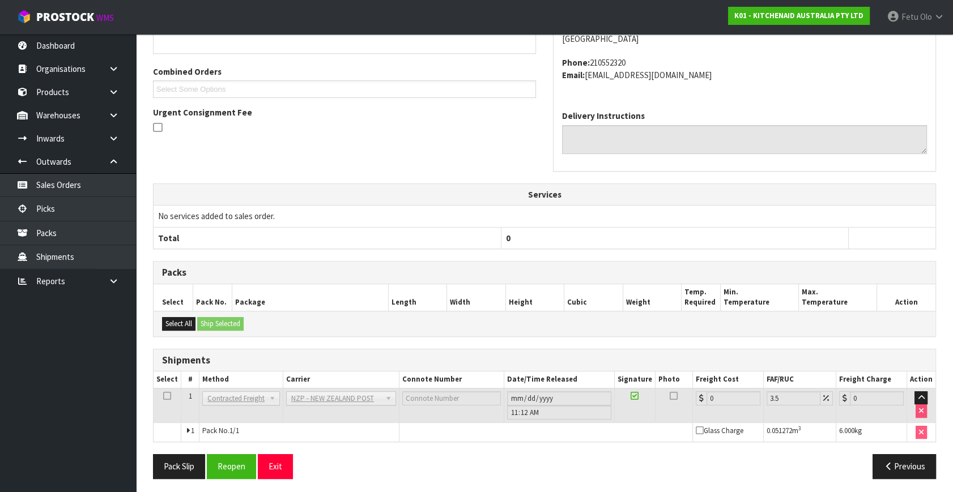
scroll to position [283, 0]
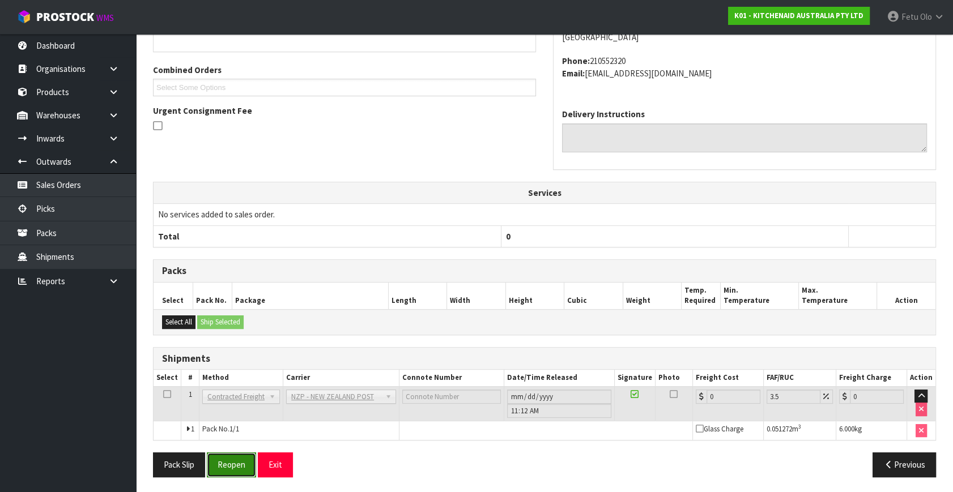
click at [215, 457] on button "Reopen" at bounding box center [231, 465] width 49 height 24
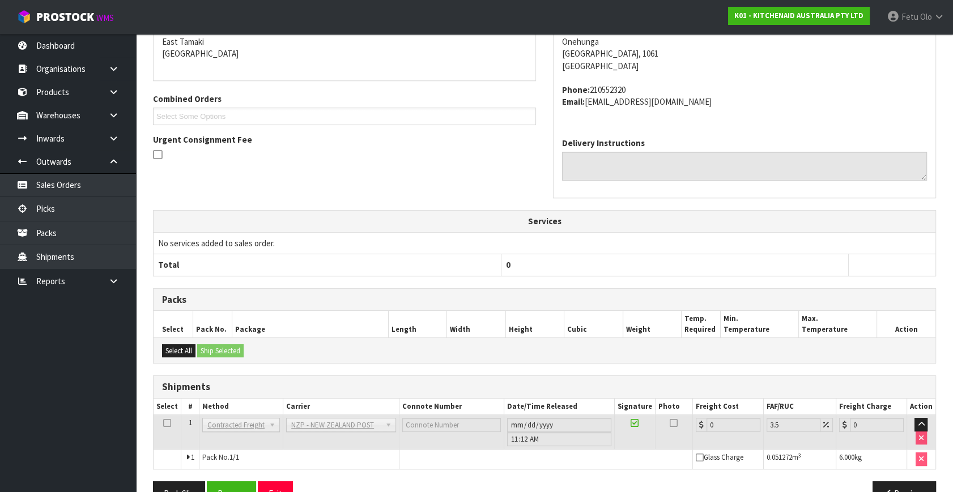
scroll to position [271, 0]
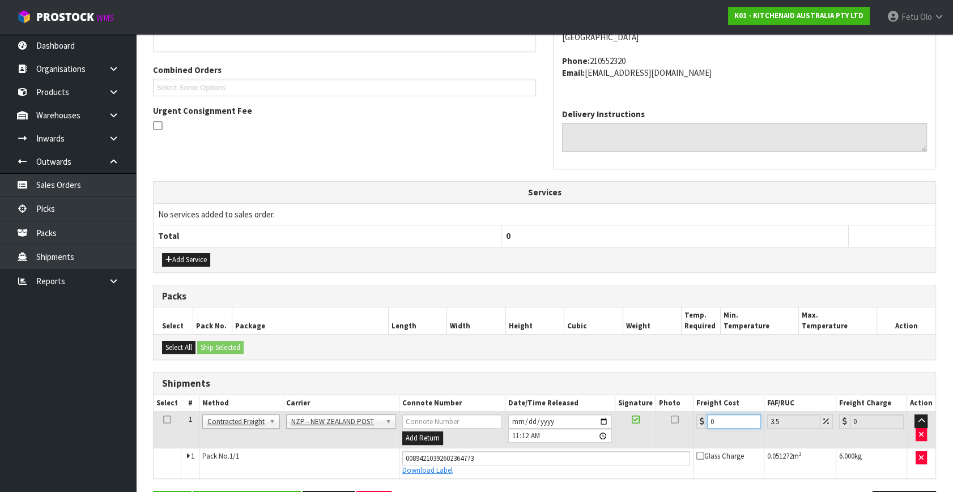
drag, startPoint x: 729, startPoint y: 424, endPoint x: 581, endPoint y: 470, distance: 155.0
click at [584, 471] on tbody "1 Client Local Pickup Customer Local Pickup Company Freight Contracted Freight …" at bounding box center [545, 445] width 782 height 67
type input "4"
type input "4.14"
type input "4.3"
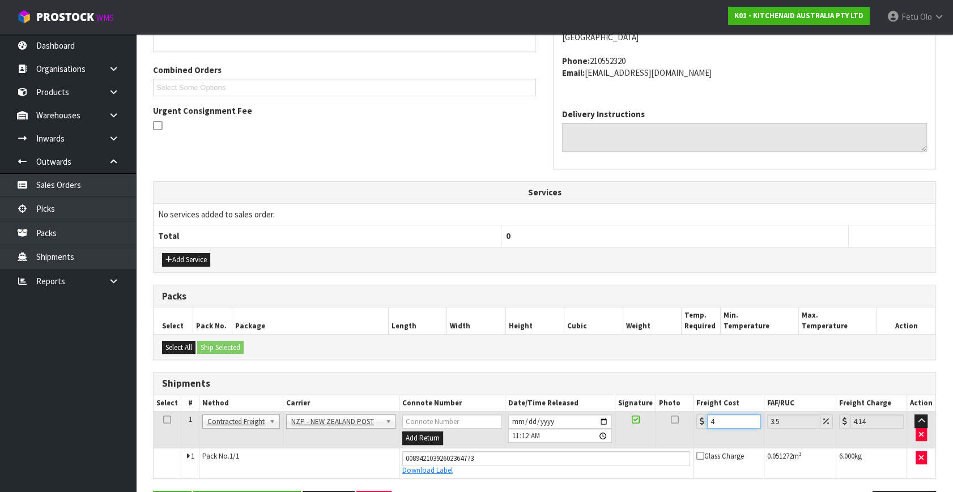
type input "4.45"
type input "4.33"
type input "4.48"
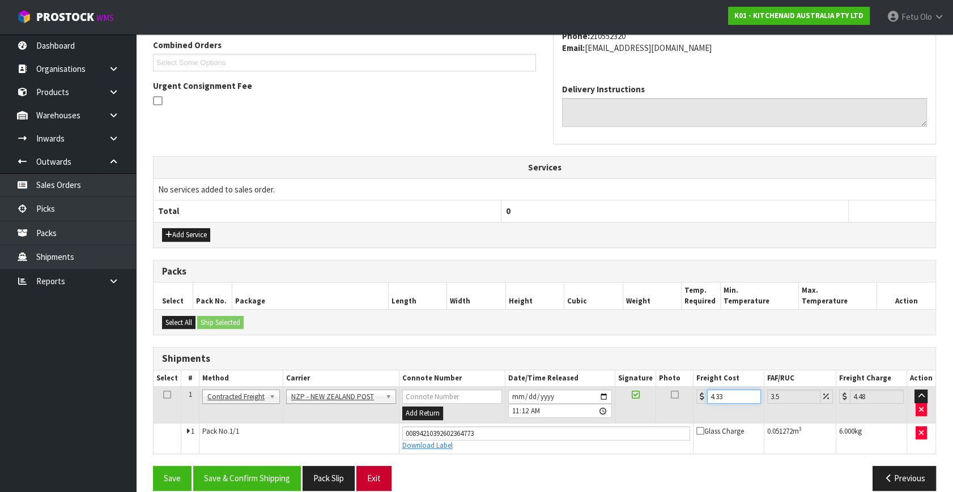
scroll to position [310, 0]
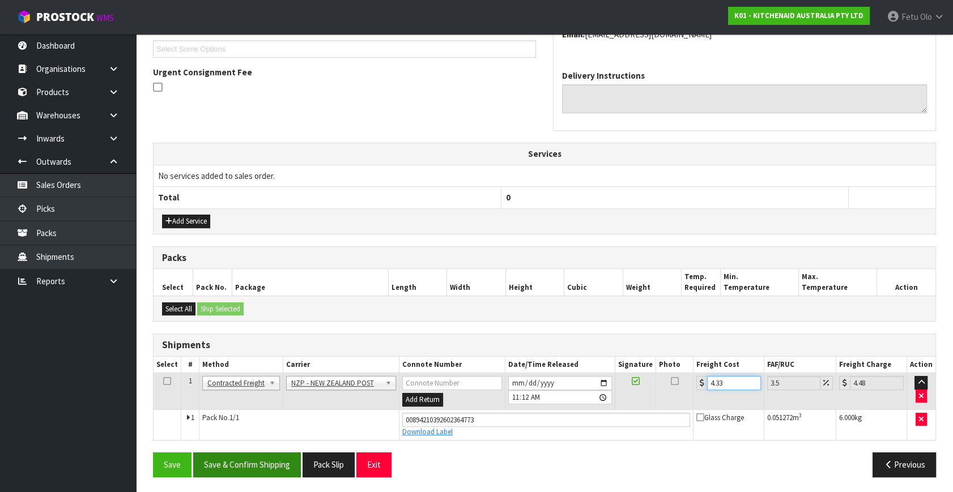
type input "4.33"
click at [246, 455] on button "Save & Confirm Shipping" at bounding box center [247, 465] width 108 height 24
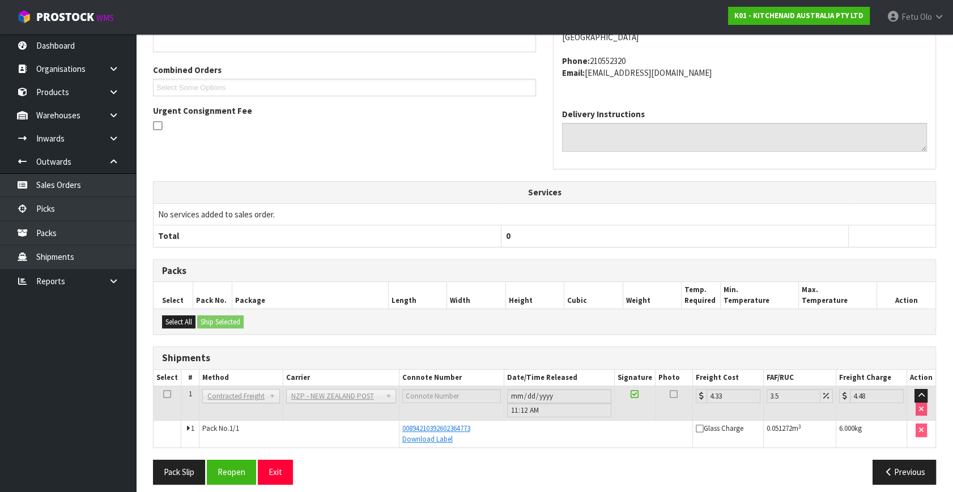
scroll to position [279, 0]
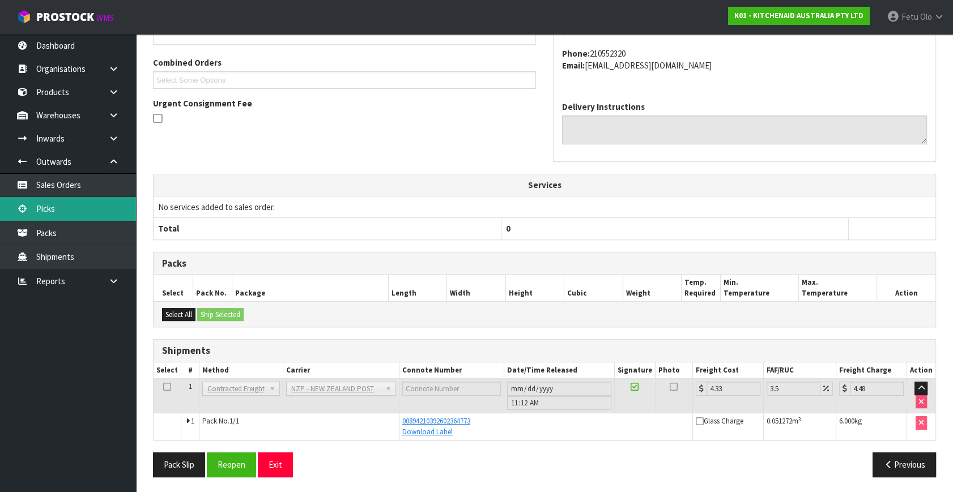
click at [52, 215] on link "Picks" at bounding box center [68, 208] width 136 height 23
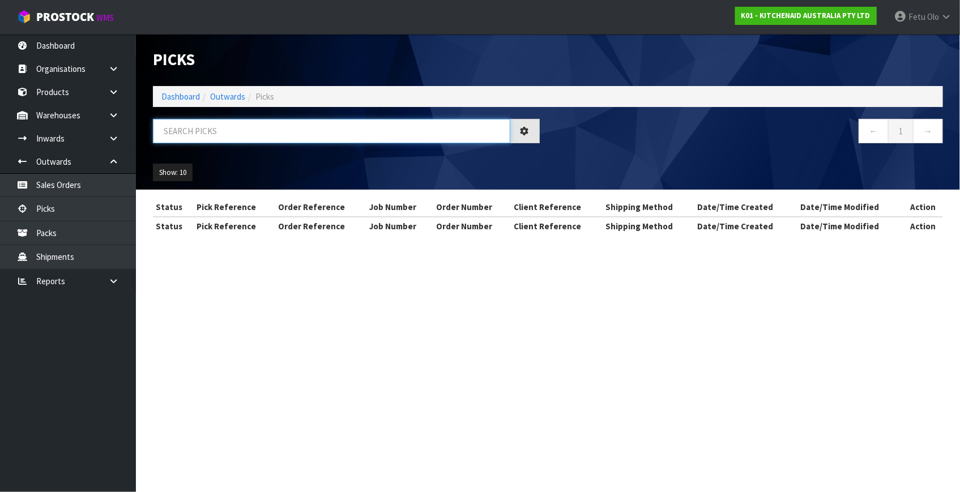
click at [248, 129] on input "text" at bounding box center [332, 131] width 358 height 24
type input "79423"
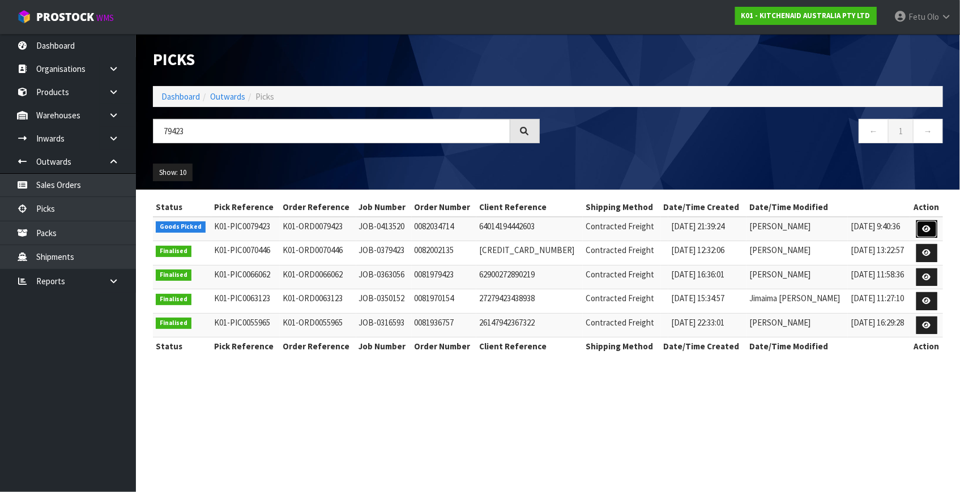
click at [924, 232] on icon at bounding box center [927, 228] width 8 height 7
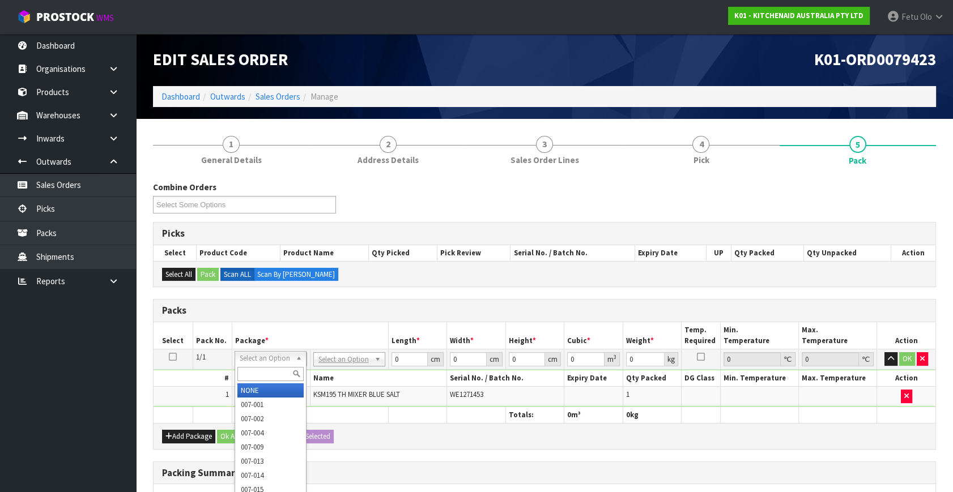
drag, startPoint x: 253, startPoint y: 354, endPoint x: 251, endPoint y: 382, distance: 28.9
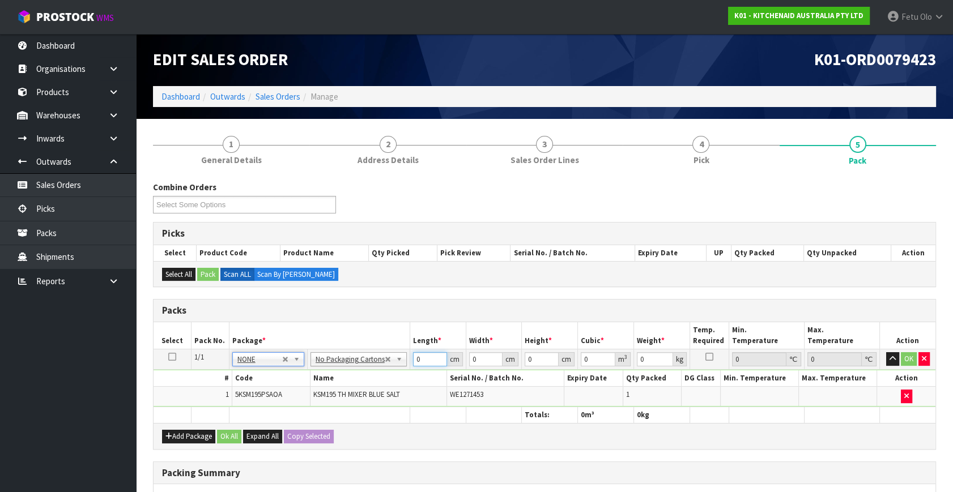
drag, startPoint x: 418, startPoint y: 360, endPoint x: 313, endPoint y: 389, distance: 108.2
click at [313, 389] on tbody "1/1 NONE 007-001 007-002 007-004 007-009 007-013 007-014 007-015 007-017 007-01…" at bounding box center [545, 379] width 782 height 58
type input "42"
type input "29"
type input "4"
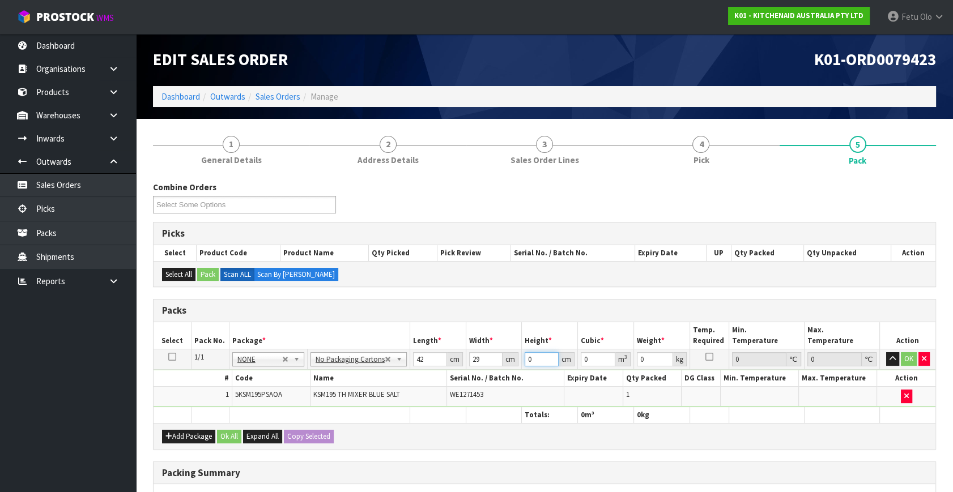
type input "0.004872"
type input "43"
type input "0.052374"
type input "43"
type input "13"
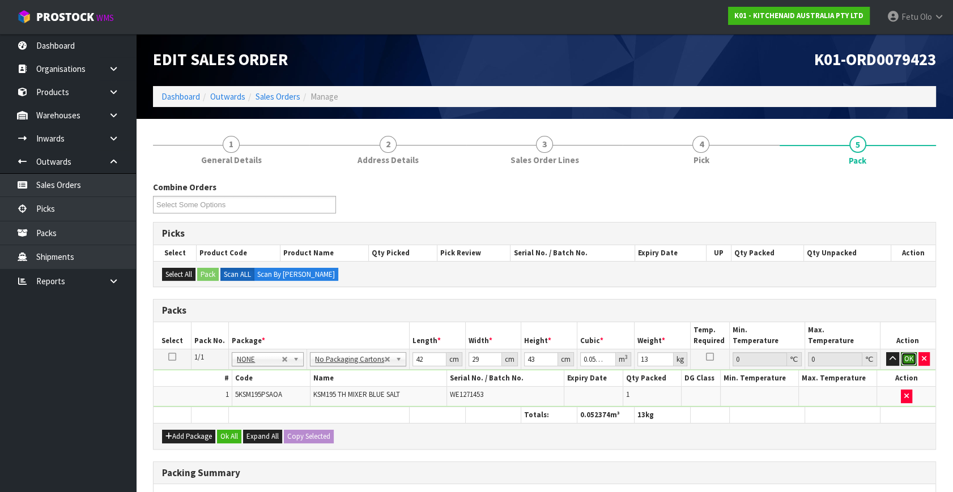
click button "OK" at bounding box center [909, 359] width 16 height 14
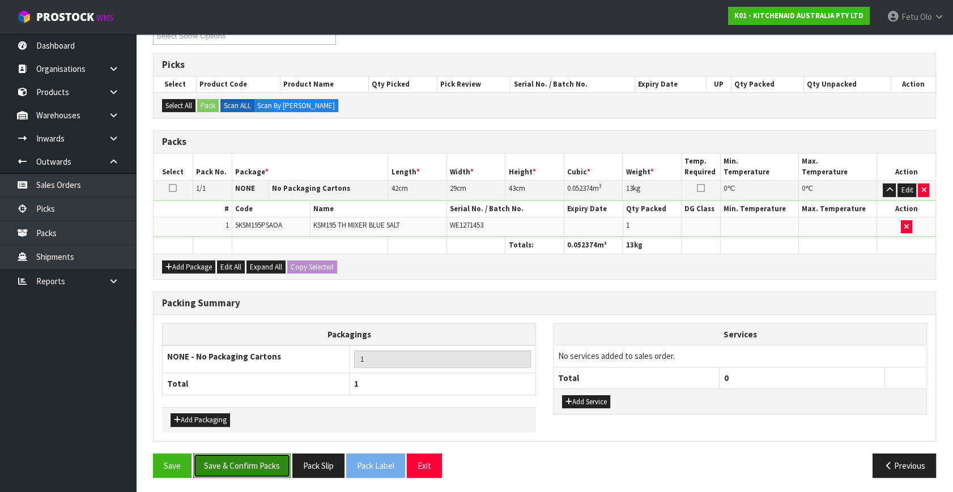
click at [256, 471] on button "Save & Confirm Packs" at bounding box center [241, 466] width 97 height 24
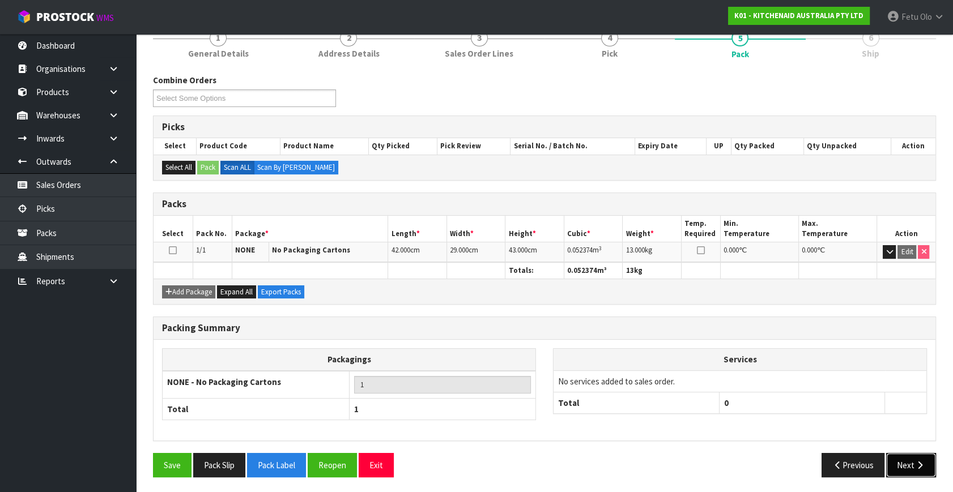
click at [900, 463] on button "Next" at bounding box center [911, 465] width 50 height 24
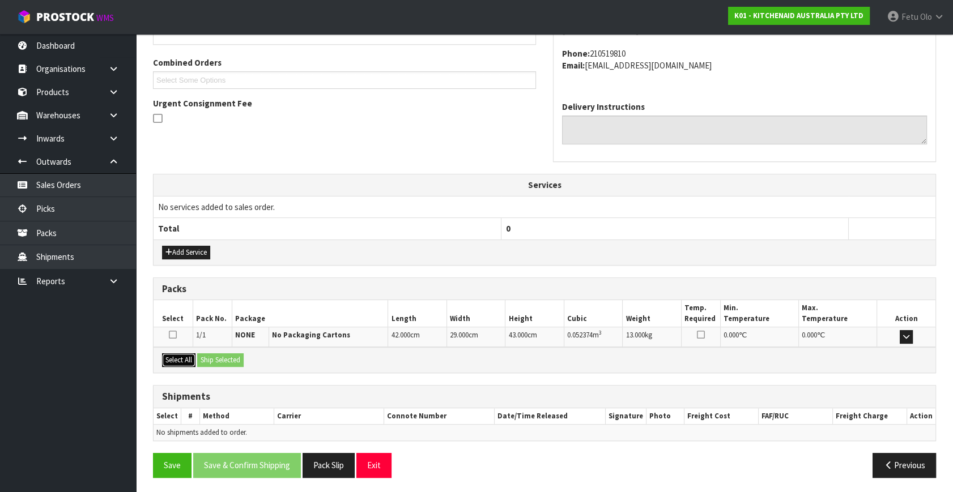
drag, startPoint x: 173, startPoint y: 356, endPoint x: 183, endPoint y: 356, distance: 9.6
click at [174, 356] on button "Select All" at bounding box center [178, 361] width 33 height 14
click at [205, 358] on button "Ship Selected" at bounding box center [220, 361] width 46 height 14
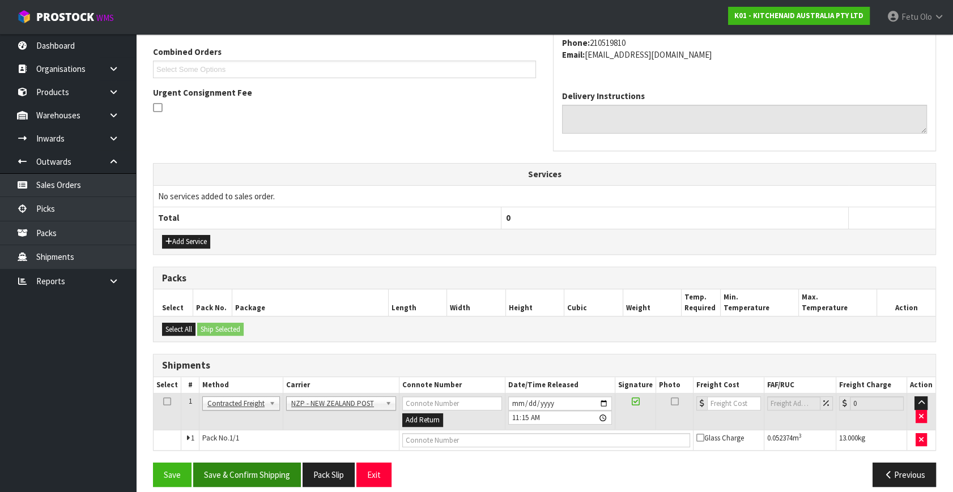
scroll to position [299, 0]
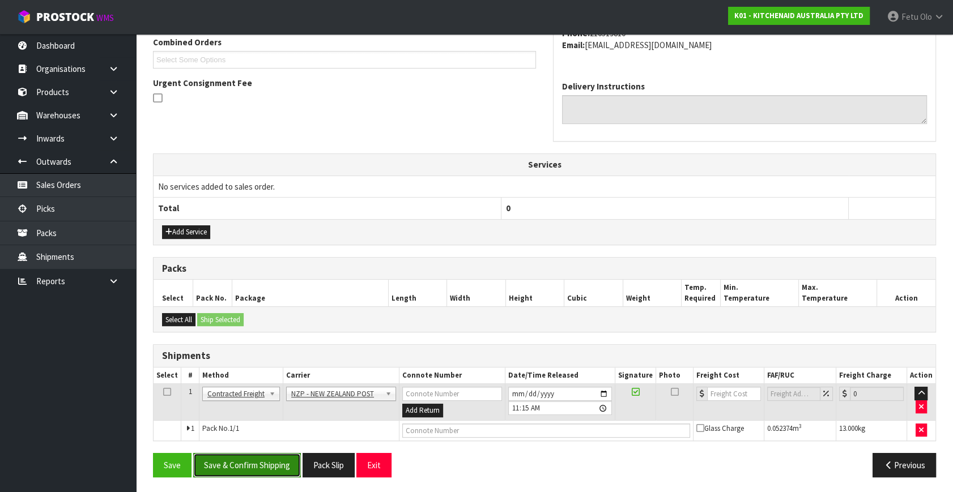
click at [275, 453] on button "Save & Confirm Shipping" at bounding box center [247, 465] width 108 height 24
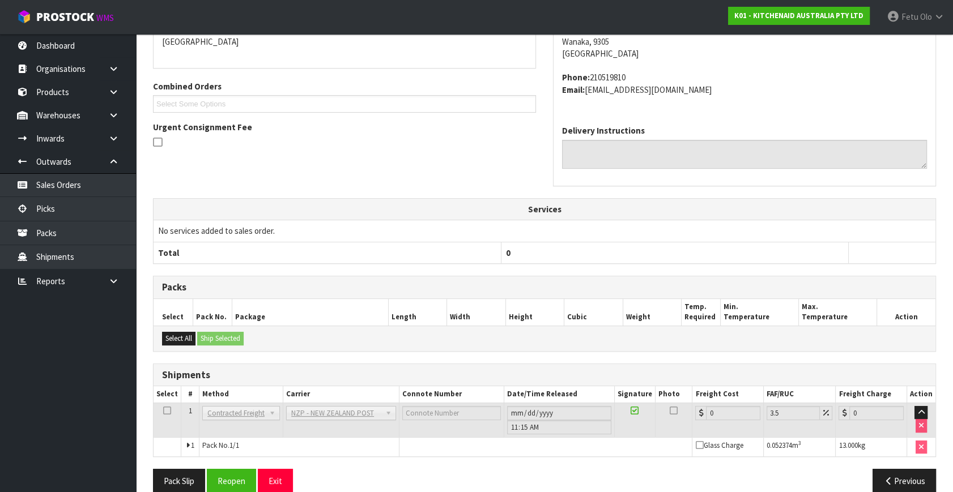
scroll to position [283, 0]
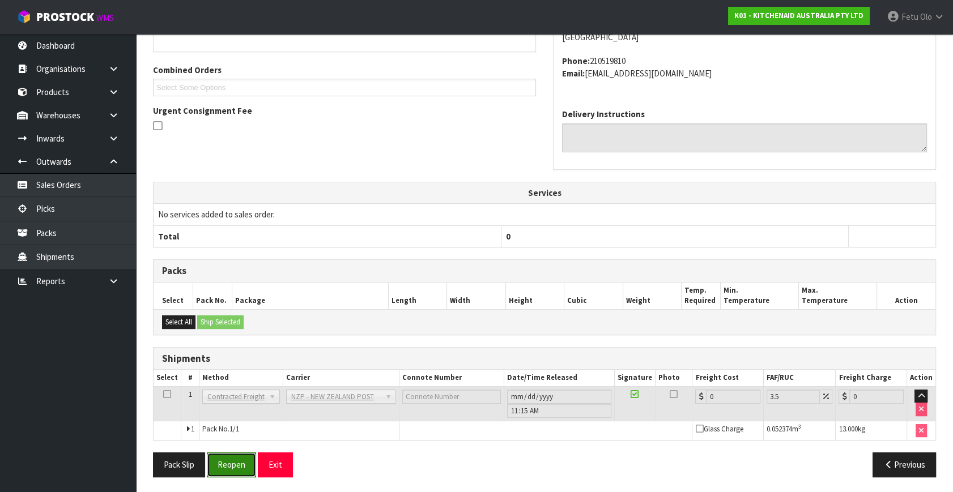
drag, startPoint x: 225, startPoint y: 466, endPoint x: 248, endPoint y: 473, distance: 23.8
click at [225, 466] on button "Reopen" at bounding box center [231, 465] width 49 height 24
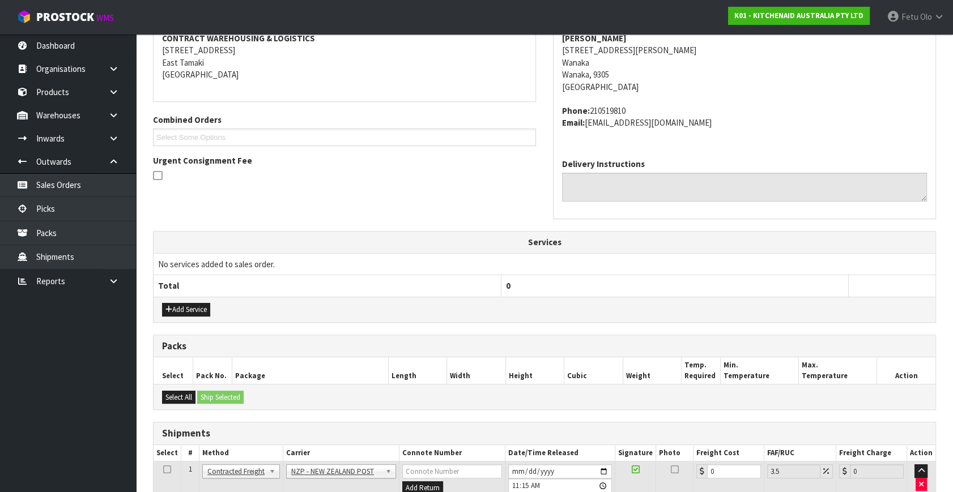
scroll to position [271, 0]
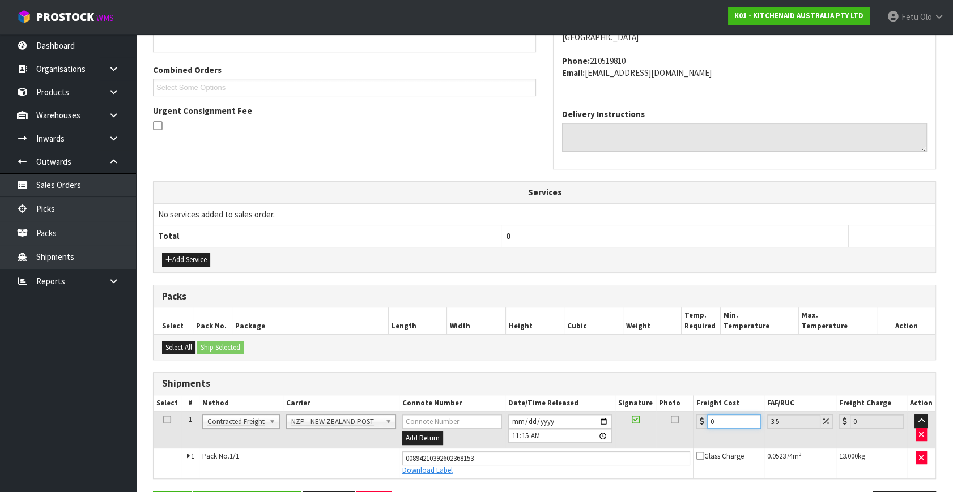
drag, startPoint x: 709, startPoint y: 425, endPoint x: 598, endPoint y: 454, distance: 114.7
click at [606, 447] on tbody "1 Client Local Pickup Customer Local Pickup Company Freight Contracted Freight …" at bounding box center [545, 445] width 782 height 67
type input "1"
type input "1.03"
type input "16"
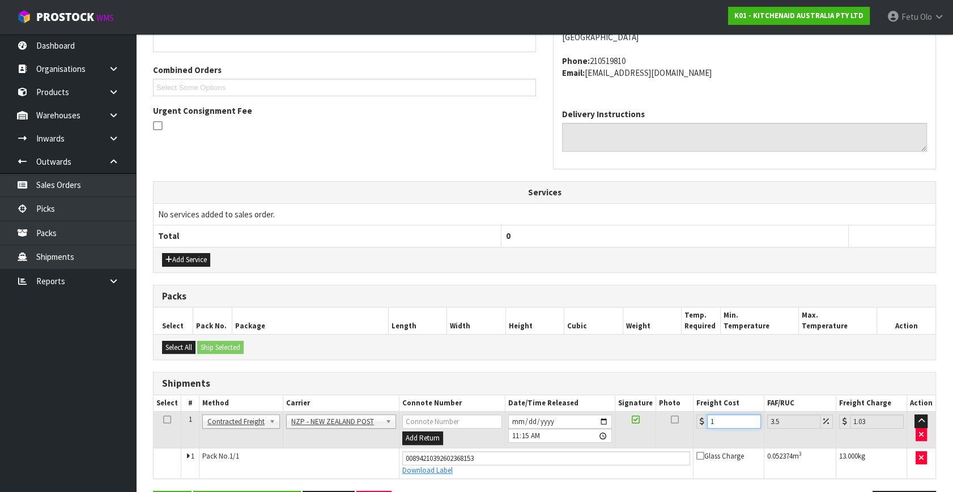
type input "16.56"
type input "16.6"
type input "17.18"
type input "16.61"
type input "17.19"
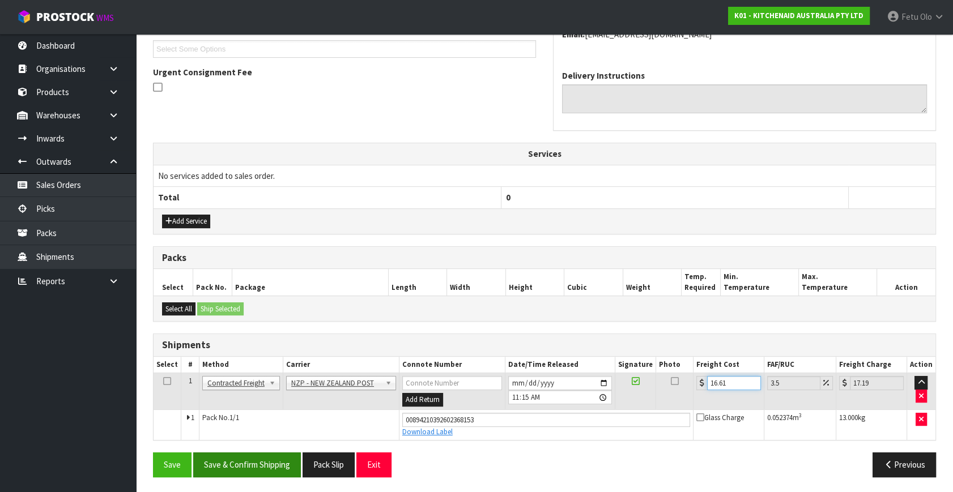
type input "16.61"
click at [271, 453] on button "Save & Confirm Shipping" at bounding box center [247, 465] width 108 height 24
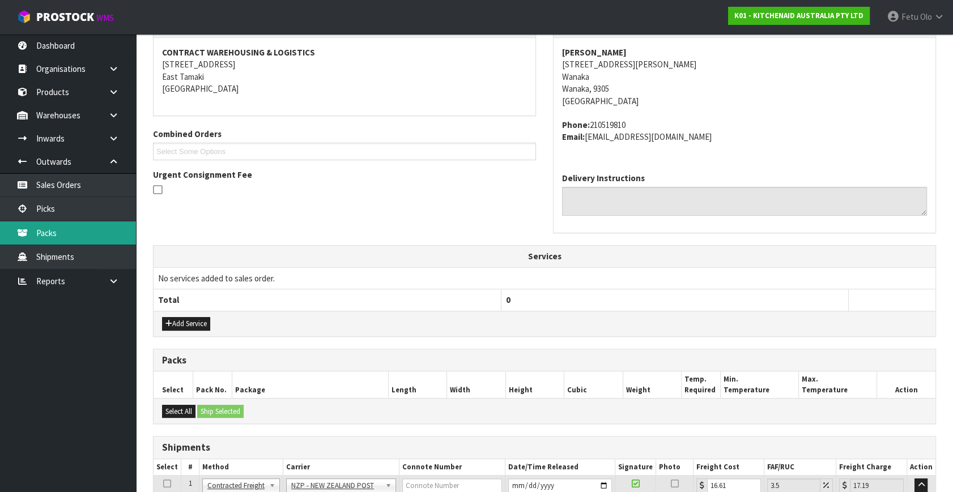
scroll to position [0, 0]
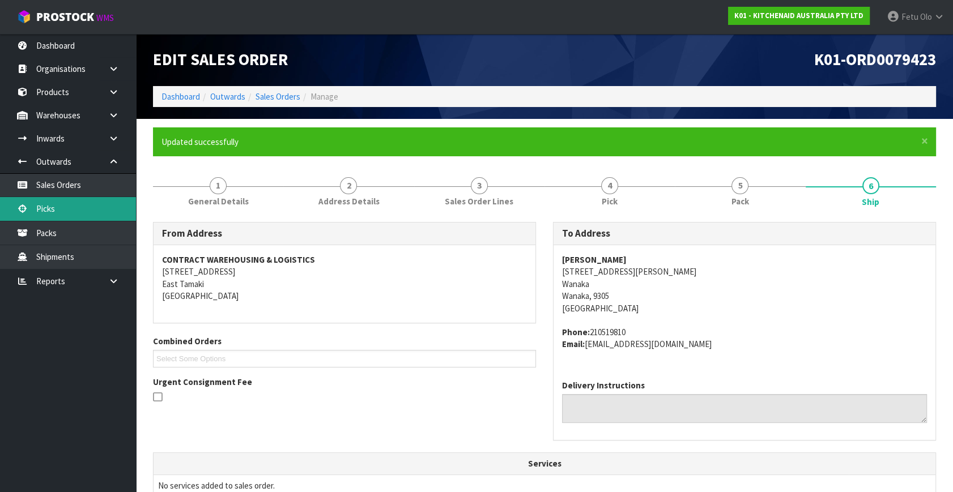
click at [51, 209] on link "Picks" at bounding box center [68, 208] width 136 height 23
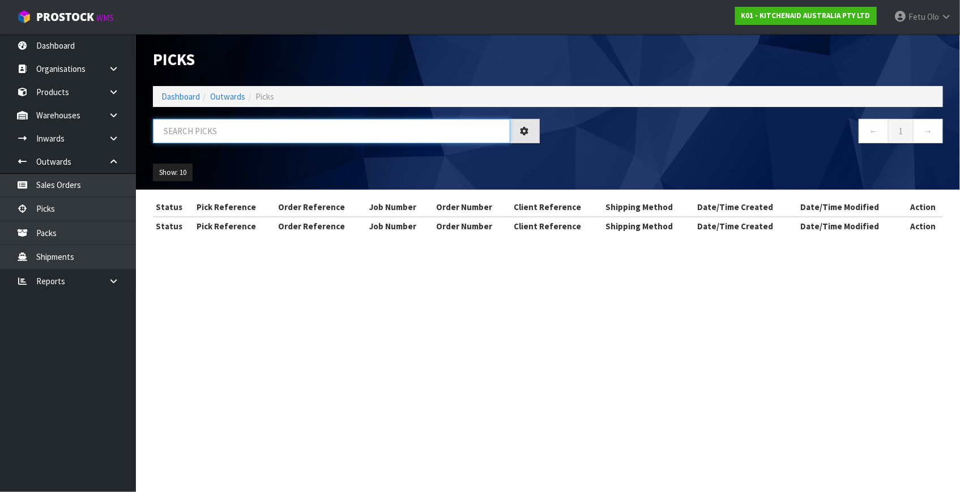
drag, startPoint x: 213, startPoint y: 129, endPoint x: 193, endPoint y: 143, distance: 24.4
click at [213, 129] on input "text" at bounding box center [332, 131] width 358 height 24
type input "79458"
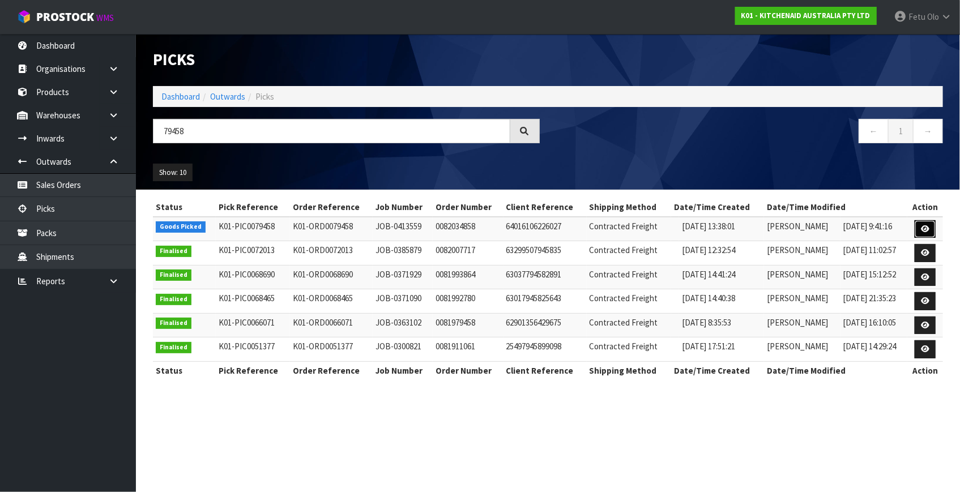
click at [923, 227] on icon at bounding box center [925, 228] width 8 height 7
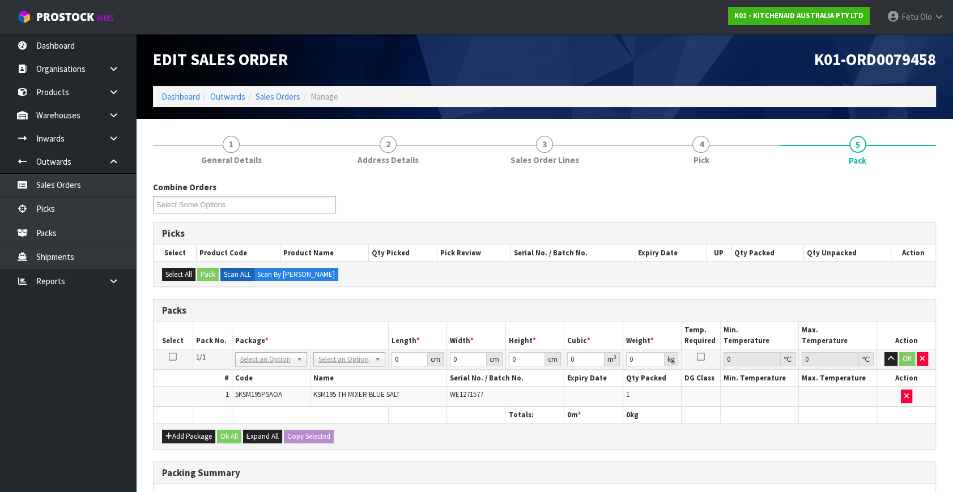
drag, startPoint x: 284, startPoint y: 356, endPoint x: 275, endPoint y: 378, distance: 23.9
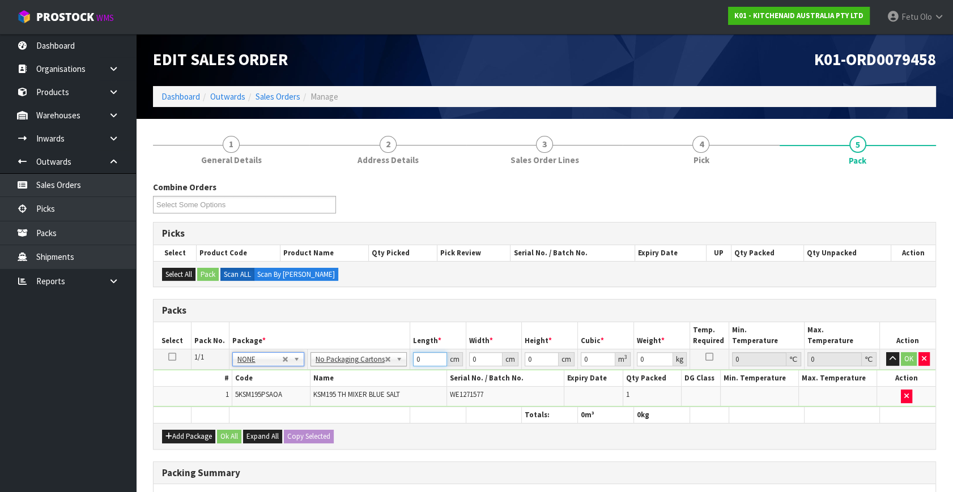
drag, startPoint x: 355, startPoint y: 384, endPoint x: 350, endPoint y: 386, distance: 6.1
click at [350, 386] on tbody "1/1 NONE 007-001 007-002 007-004 007-009 007-013 007-014 007-015 007-017 007-01…" at bounding box center [545, 379] width 782 height 58
type input "42"
type input "29"
type input "4"
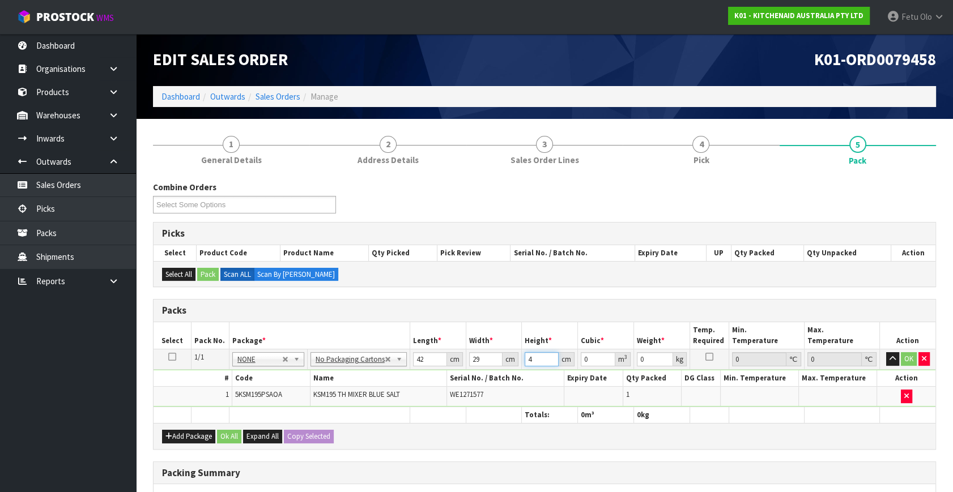
type input "0.004872"
type input "43"
type input "0.052374"
type input "43"
type input "13"
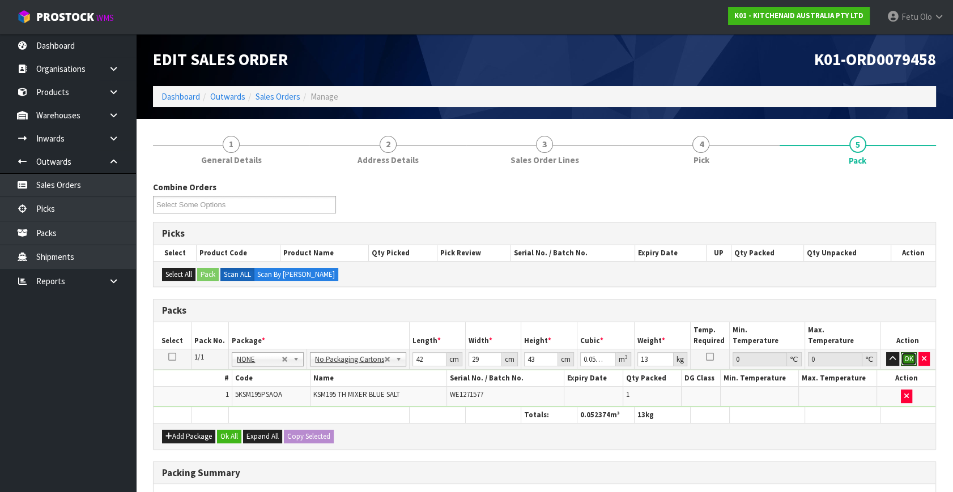
click button "OK" at bounding box center [909, 359] width 16 height 14
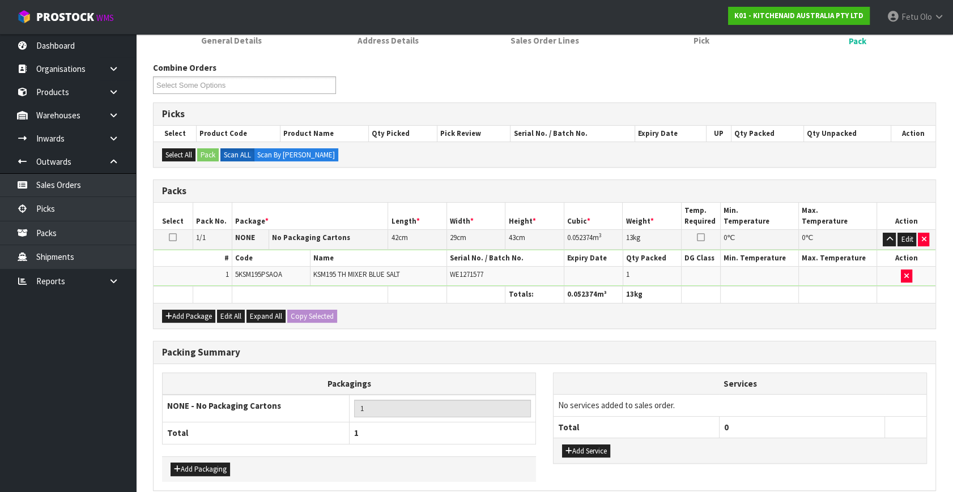
scroll to position [169, 0]
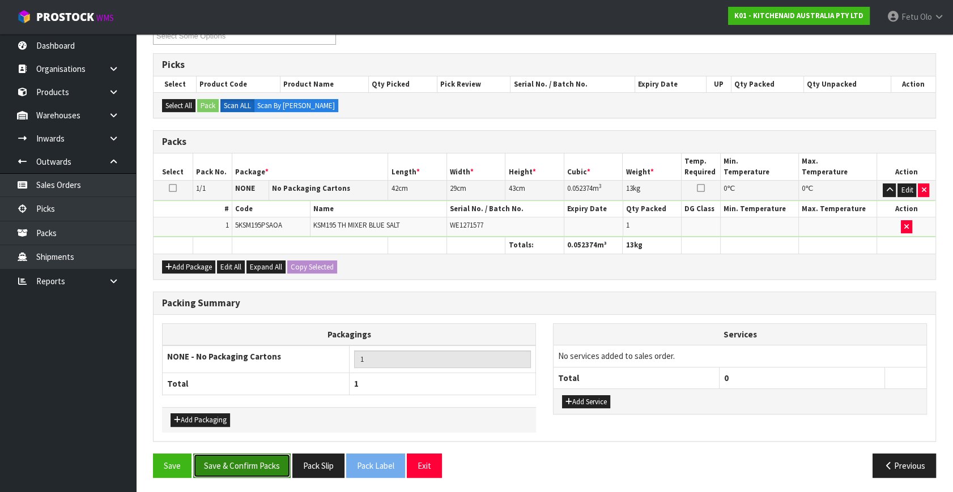
click at [227, 458] on button "Save & Confirm Packs" at bounding box center [241, 466] width 97 height 24
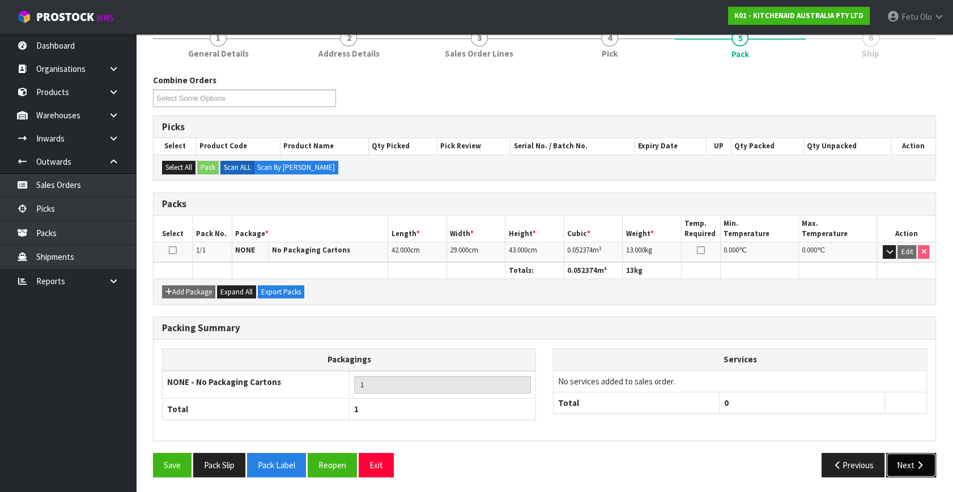
click at [917, 463] on icon "button" at bounding box center [919, 465] width 11 height 8
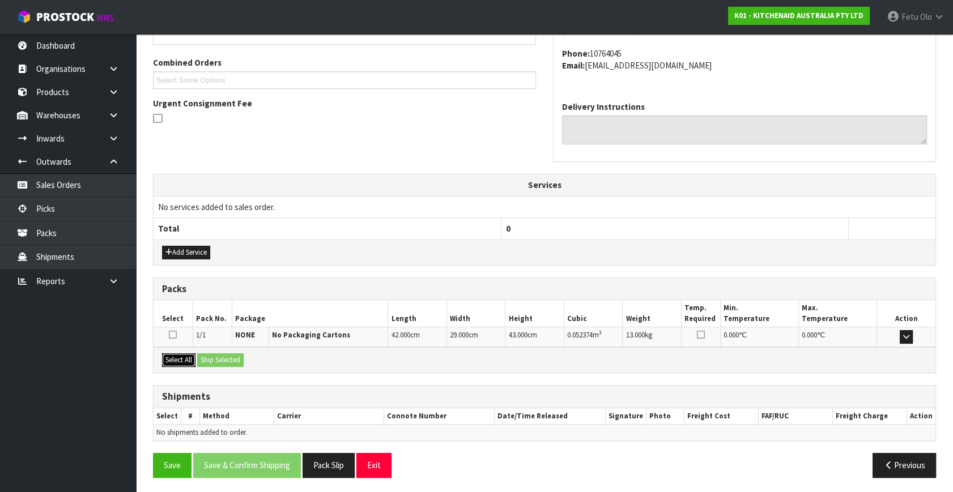
click at [185, 355] on button "Select All" at bounding box center [178, 361] width 33 height 14
click at [210, 357] on button "Ship Selected" at bounding box center [220, 361] width 46 height 14
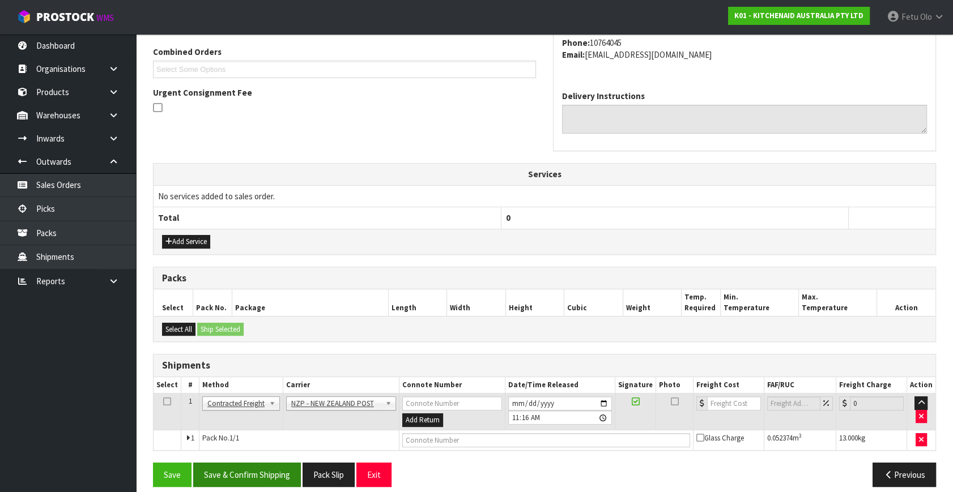
scroll to position [299, 0]
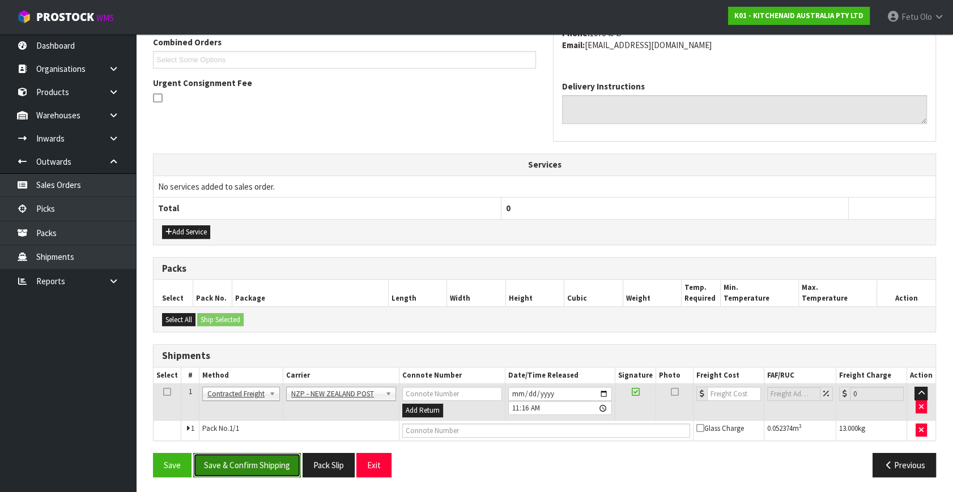
click at [258, 465] on button "Save & Confirm Shipping" at bounding box center [247, 465] width 108 height 24
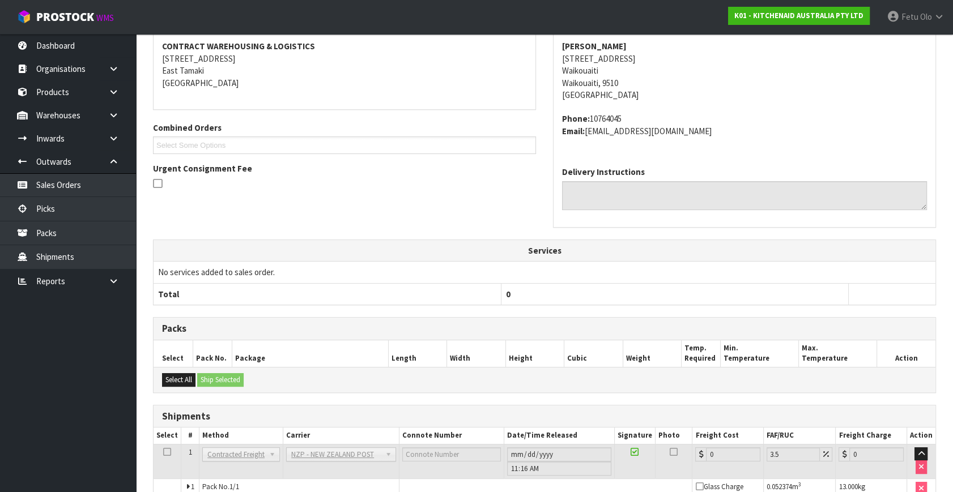
scroll to position [283, 0]
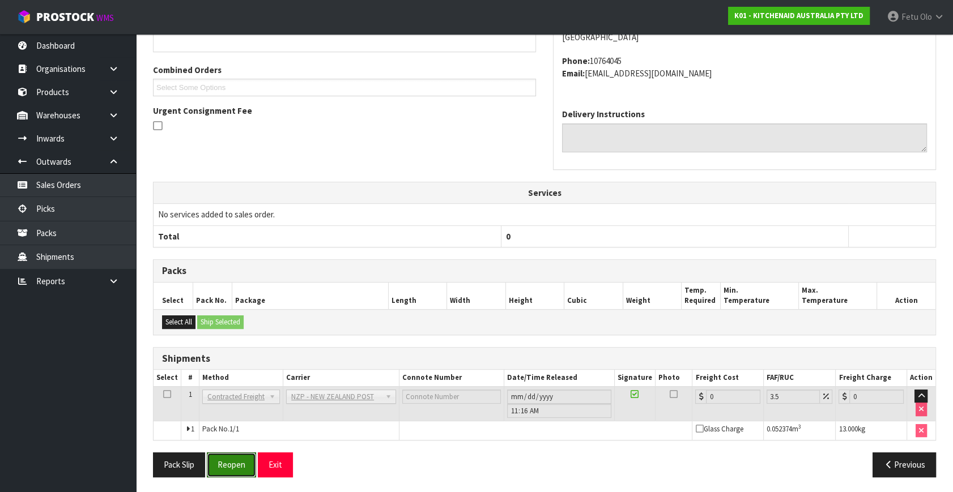
click at [230, 453] on button "Reopen" at bounding box center [231, 465] width 49 height 24
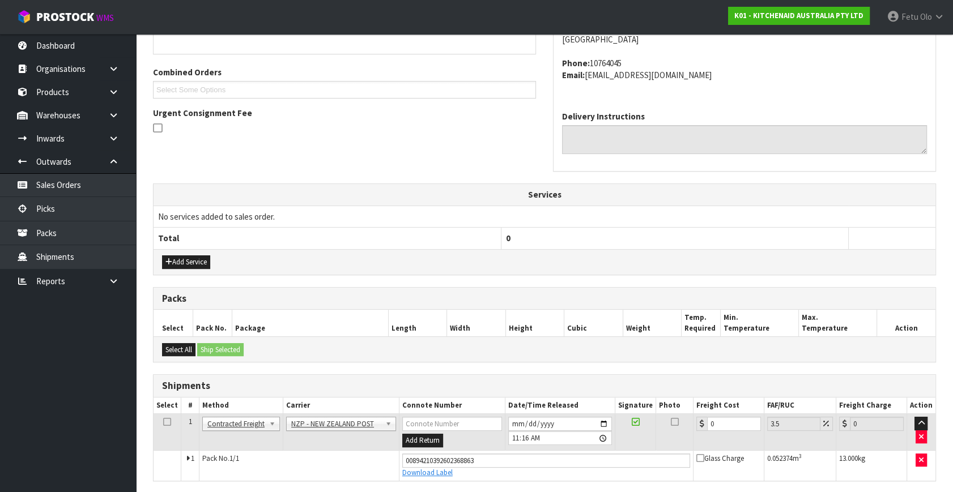
scroll to position [271, 0]
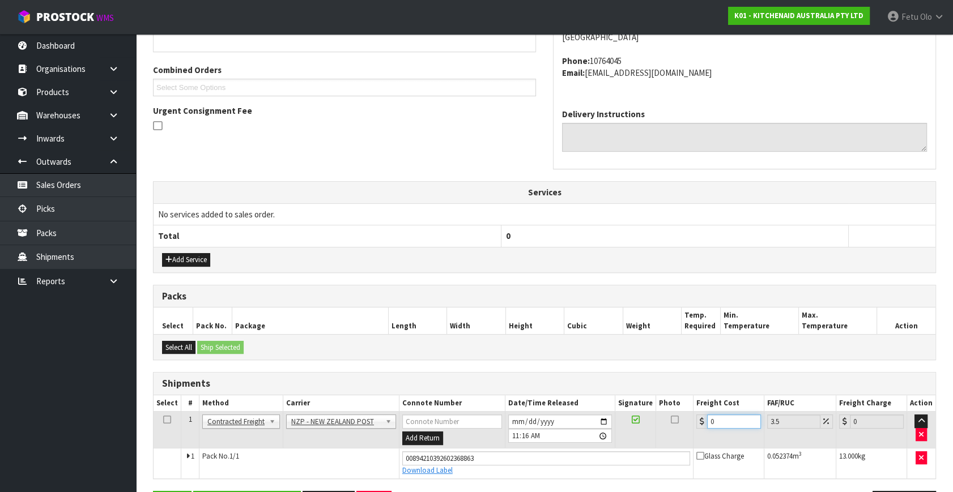
drag, startPoint x: 700, startPoint y: 432, endPoint x: 533, endPoint y: 476, distance: 172.9
click at [538, 467] on tbody "1 Client Local Pickup Customer Local Pickup Company Freight Contracted Freight …" at bounding box center [545, 445] width 782 height 67
type input "1"
type input "1.03"
type input "16"
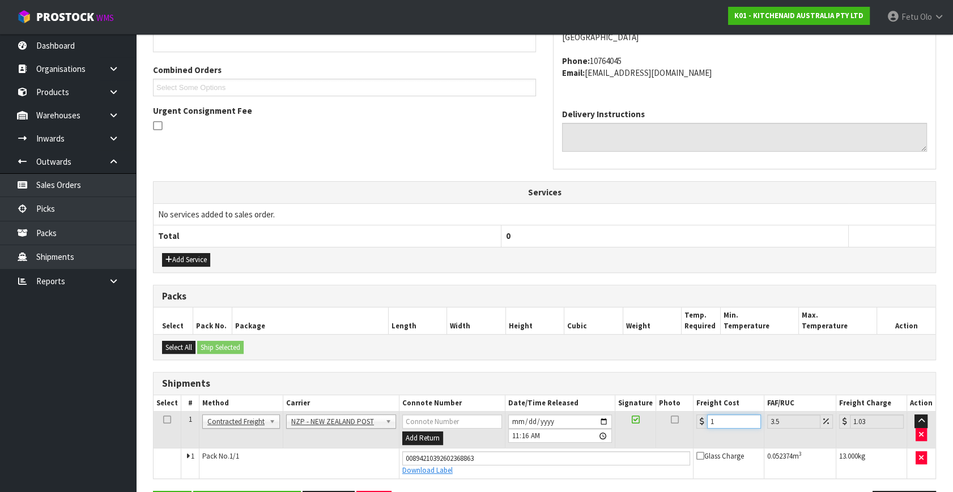
type input "16.56"
type input "16.6"
type input "17.18"
type input "16.61"
type input "17.19"
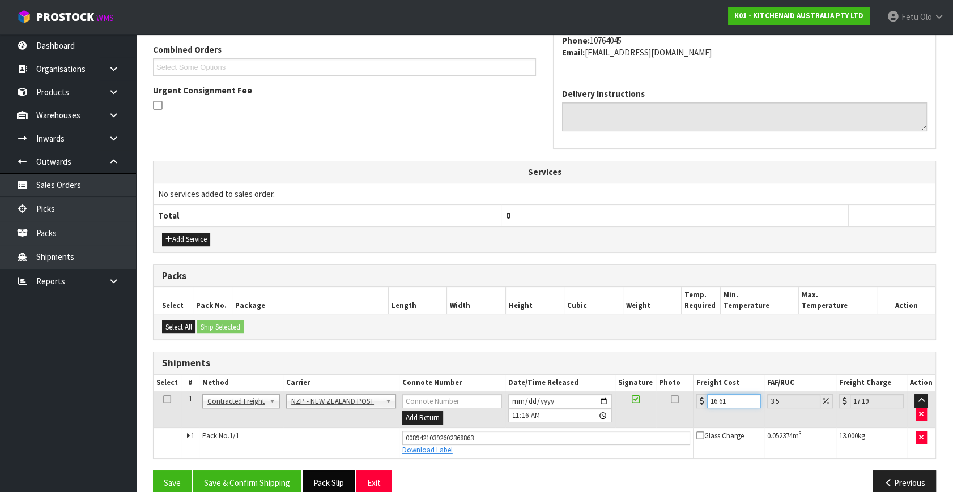
scroll to position [310, 0]
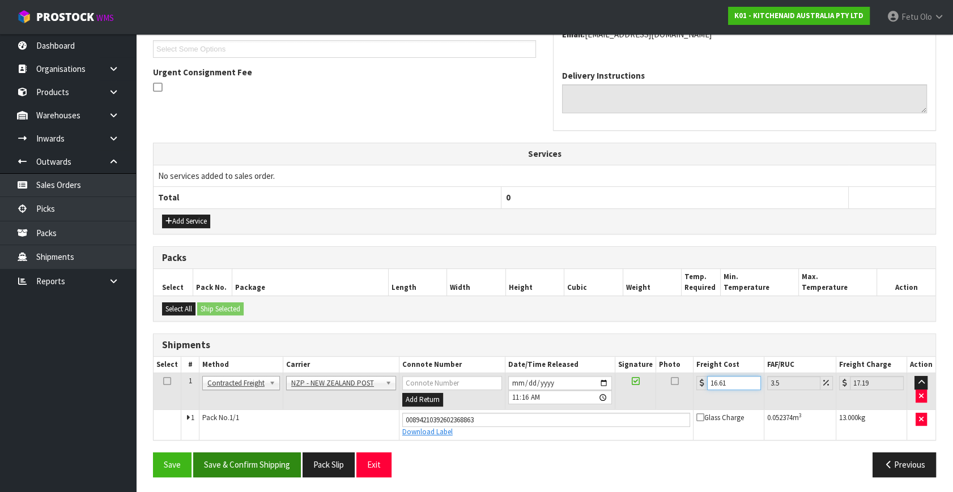
type input "16.61"
click at [279, 467] on button "Save & Confirm Shipping" at bounding box center [247, 465] width 108 height 24
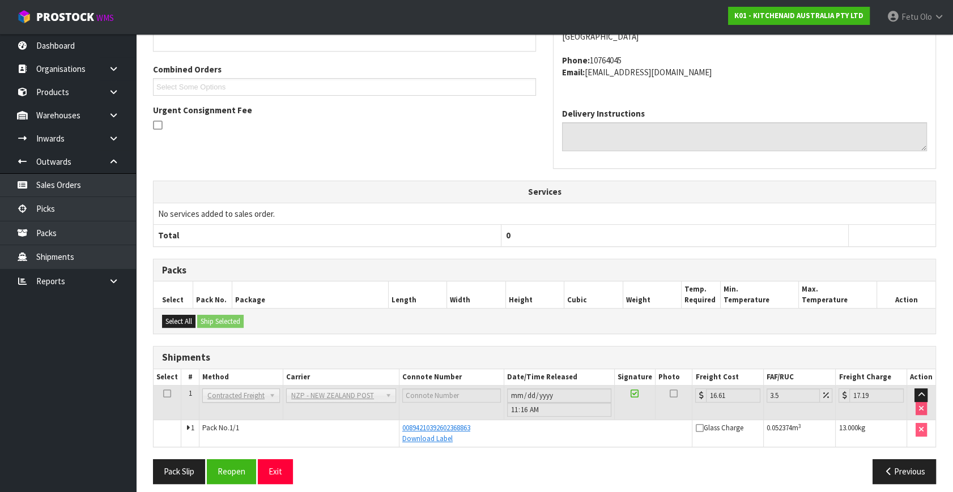
scroll to position [279, 0]
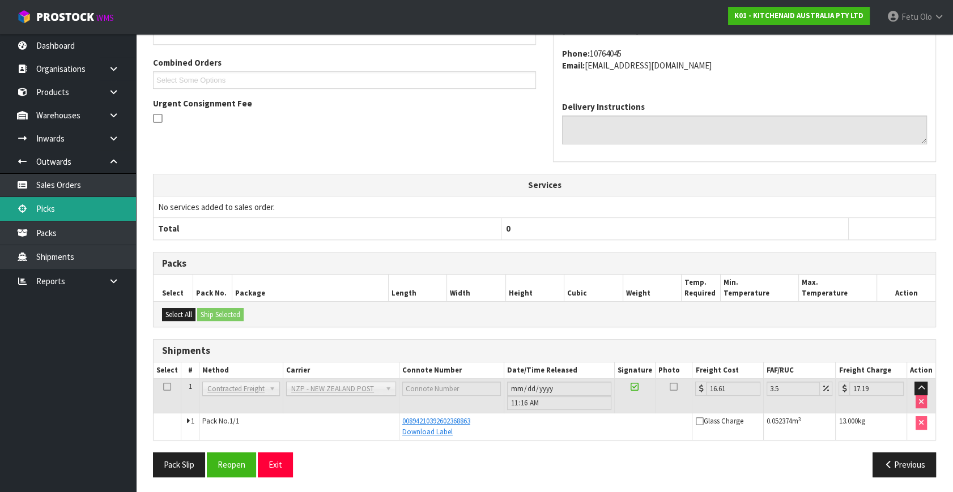
click at [53, 206] on link "Picks" at bounding box center [68, 208] width 136 height 23
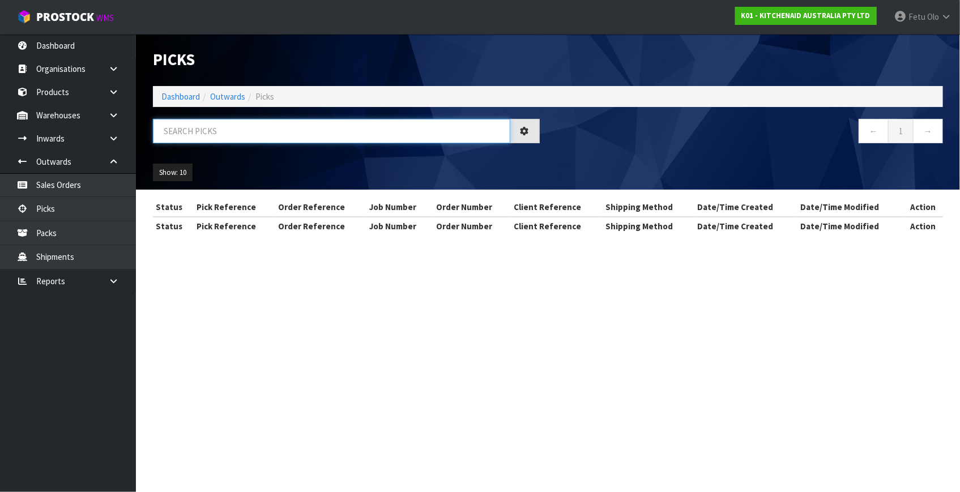
click at [244, 128] on input "text" at bounding box center [332, 131] width 358 height 24
type input "79416"
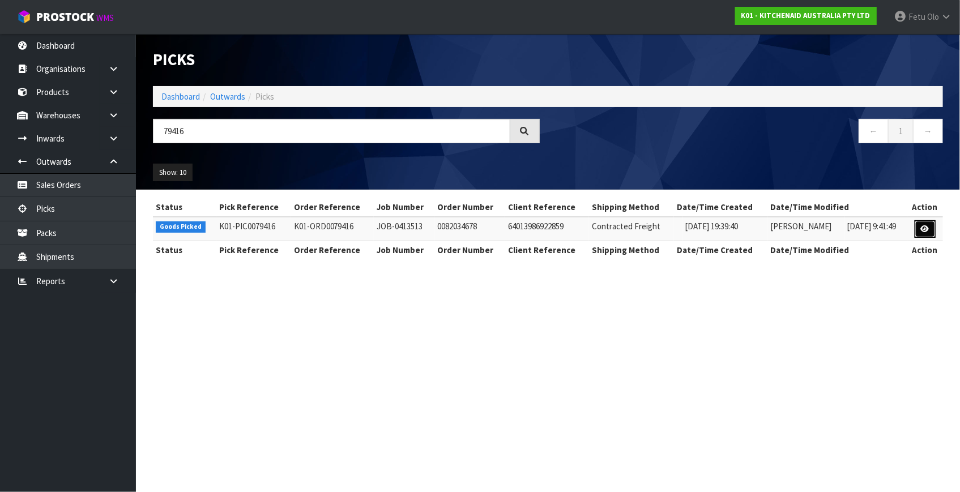
click at [918, 228] on link at bounding box center [925, 229] width 21 height 18
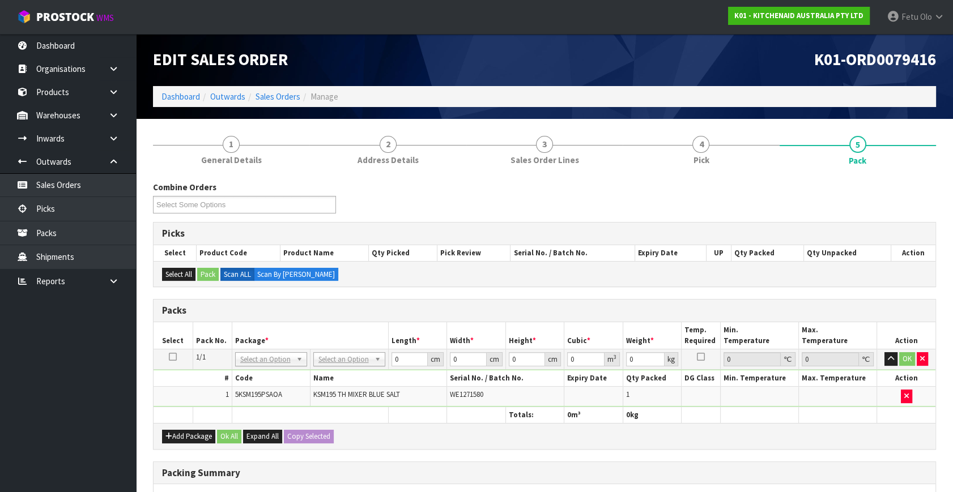
click at [351, 350] on table "Select Pack No. Package * Length * Width * Height * Cubic * Weight * Temp. Requ…" at bounding box center [545, 372] width 782 height 101
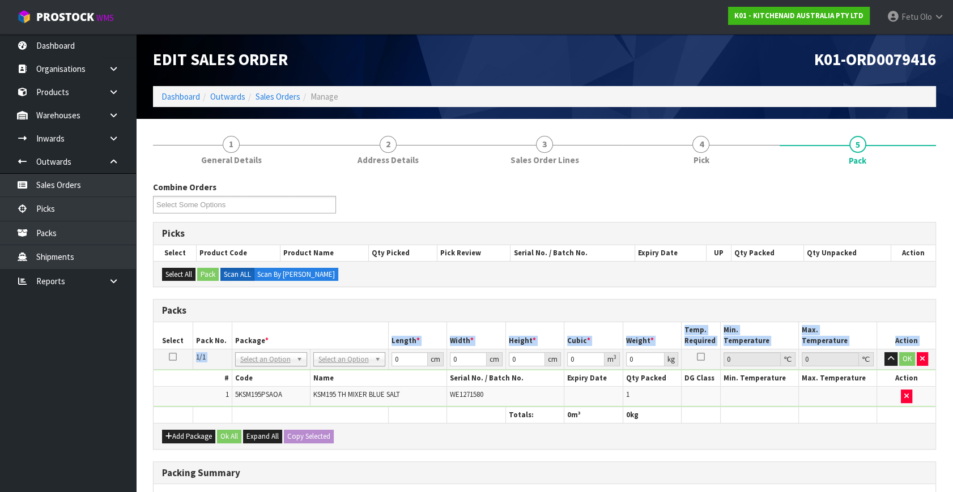
drag, startPoint x: 338, startPoint y: 354, endPoint x: 341, endPoint y: 375, distance: 21.7
click at [392, 368] on td "0 cm" at bounding box center [417, 360] width 59 height 20
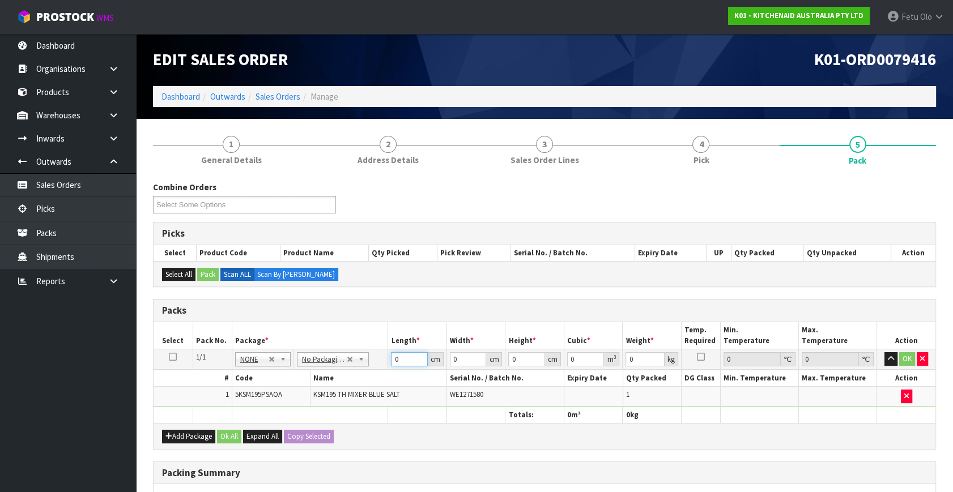
drag, startPoint x: 397, startPoint y: 363, endPoint x: 350, endPoint y: 382, distance: 51.6
click at [355, 378] on tbody "1/1 NONE 007-001 007-002 007-004 007-009 007-013 007-014 007-015 007-017 007-01…" at bounding box center [545, 379] width 782 height 58
type input "42"
type input "29"
type input "4"
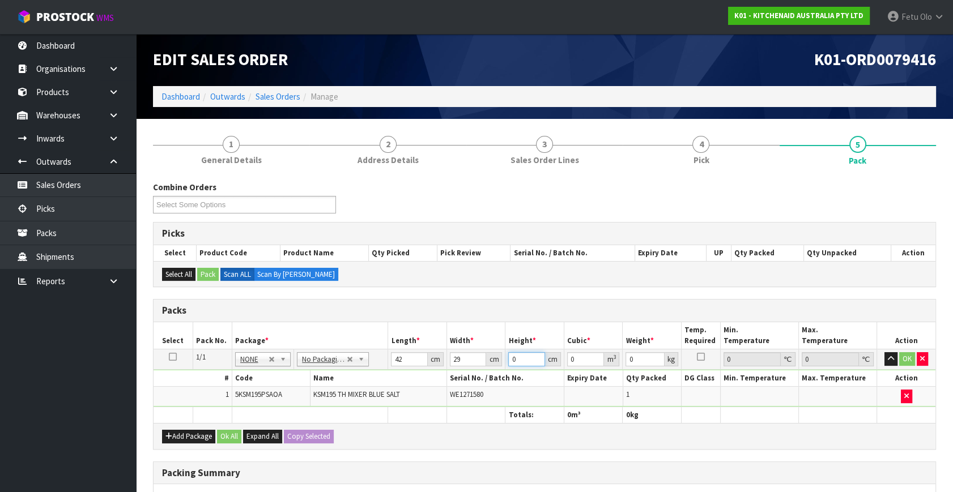
type input "0.004872"
type input "43"
type input "0.052374"
type input "43"
type input "13"
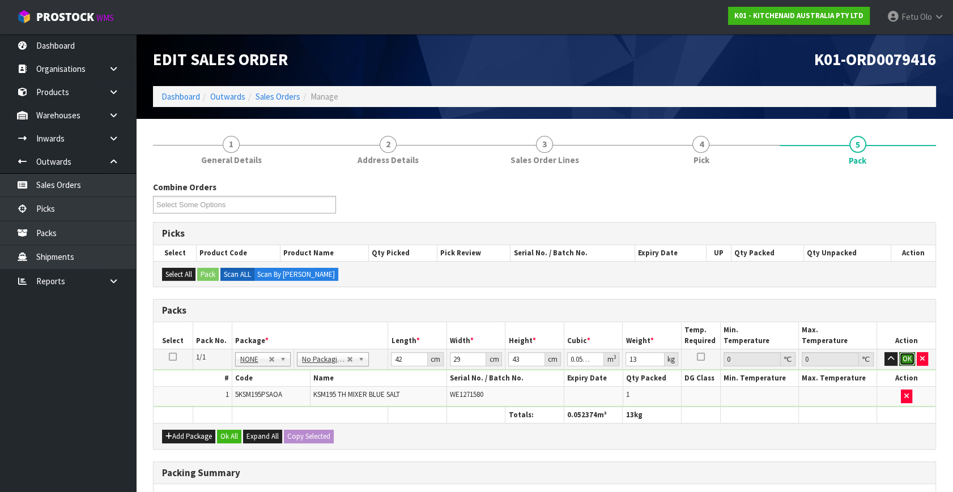
click button "OK" at bounding box center [907, 359] width 16 height 14
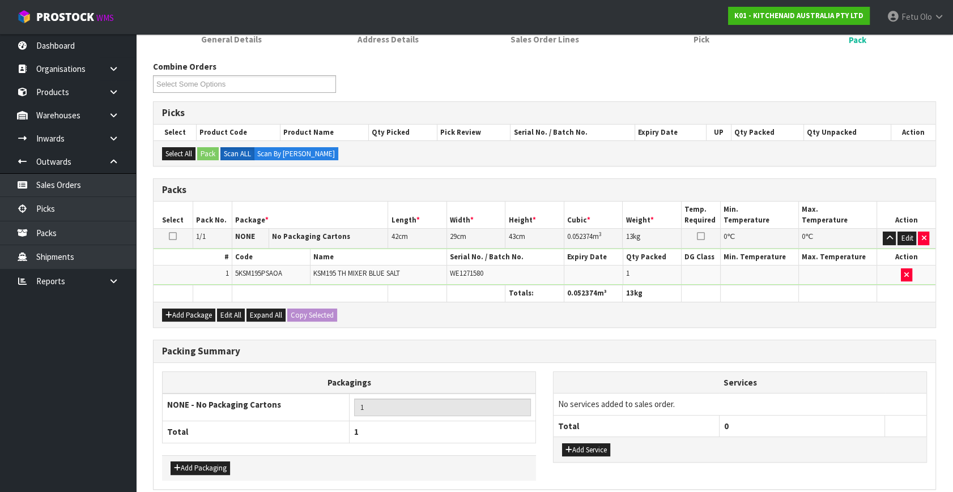
scroll to position [169, 0]
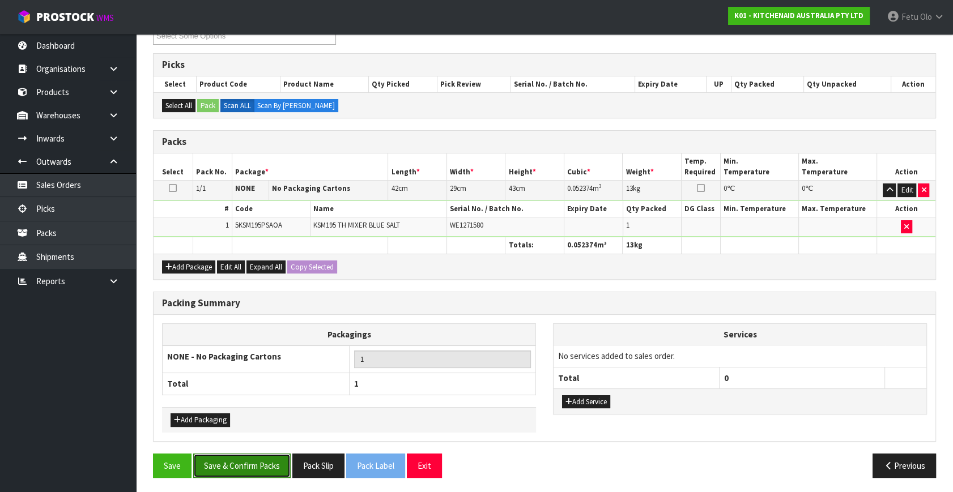
click at [223, 473] on button "Save & Confirm Packs" at bounding box center [241, 466] width 97 height 24
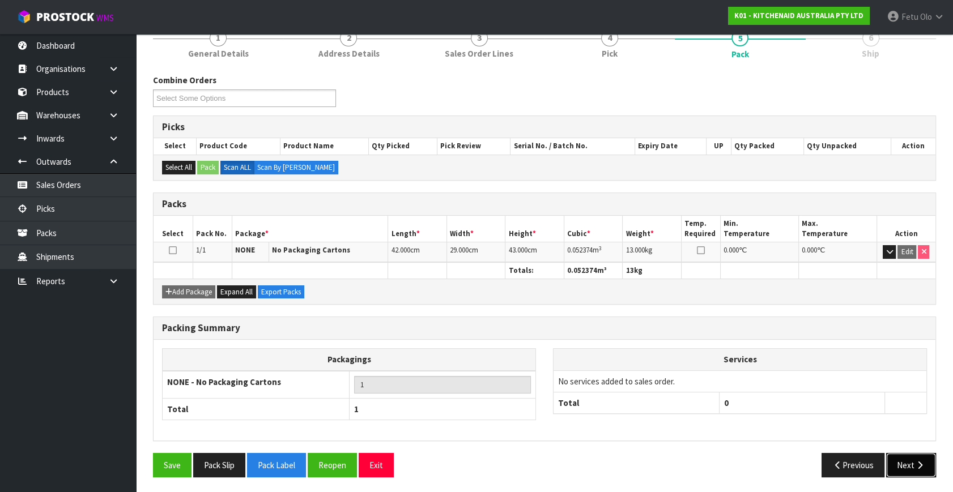
click at [915, 458] on button "Next" at bounding box center [911, 465] width 50 height 24
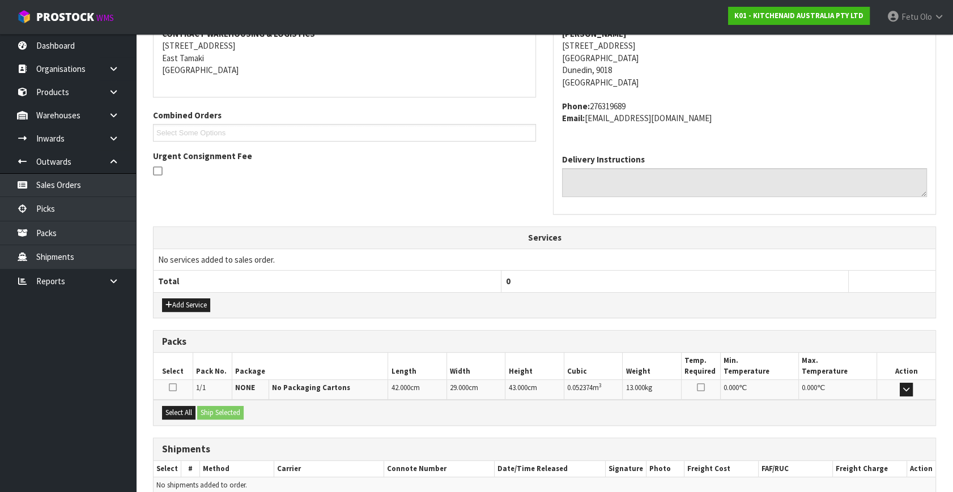
scroll to position [279, 0]
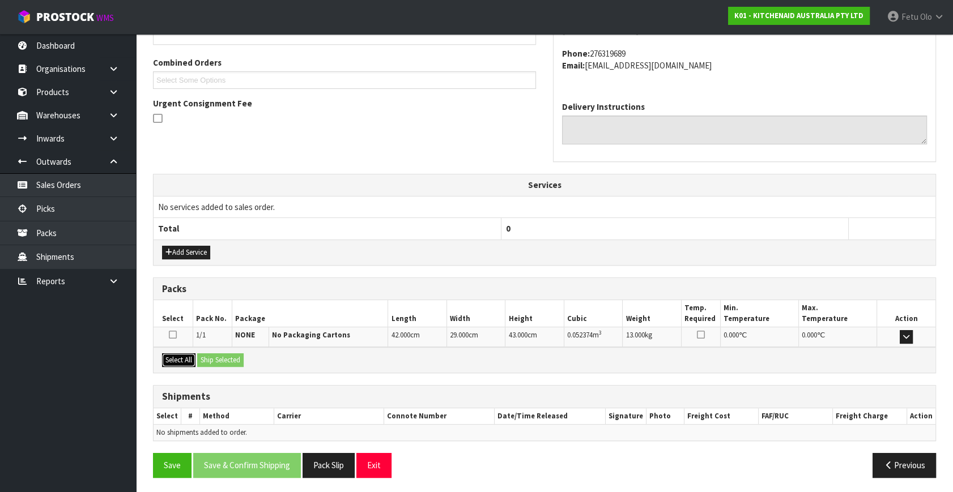
click at [178, 359] on button "Select All" at bounding box center [178, 361] width 33 height 14
click at [225, 356] on button "Ship Selected" at bounding box center [220, 361] width 46 height 14
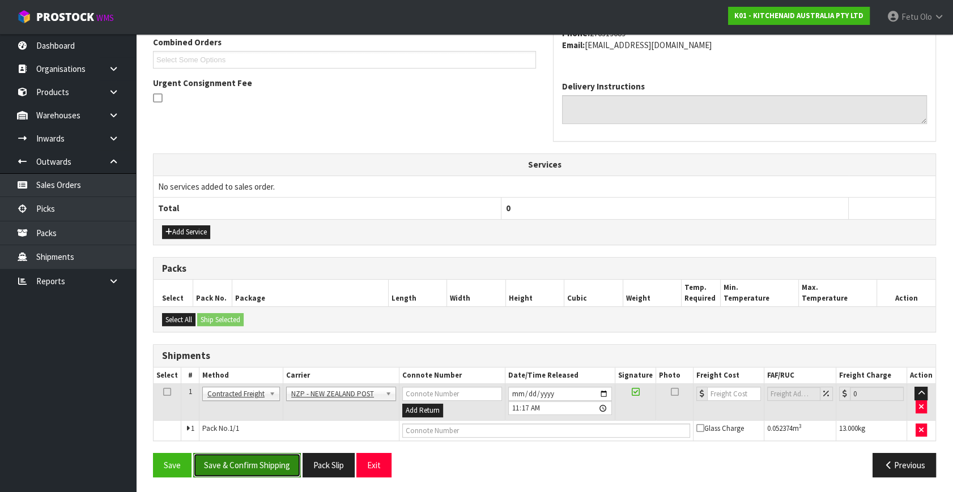
click at [271, 459] on button "Save & Confirm Shipping" at bounding box center [247, 465] width 108 height 24
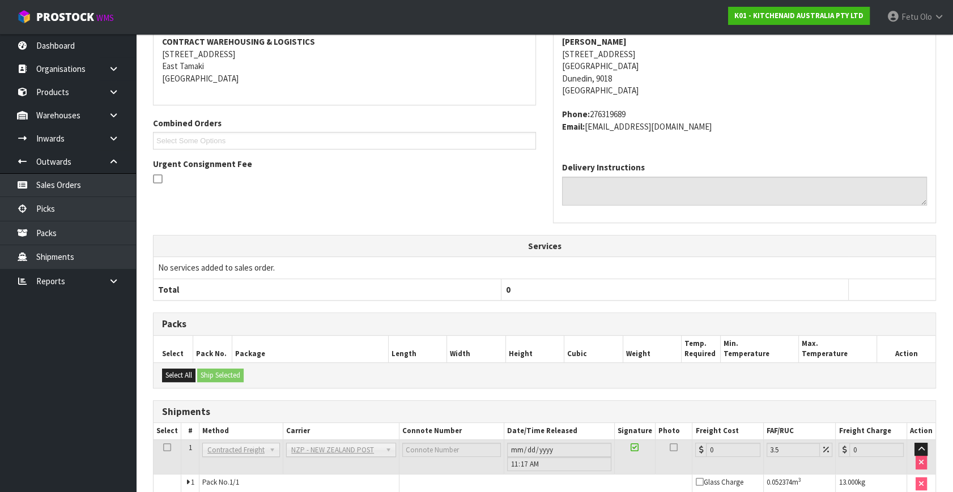
scroll to position [283, 0]
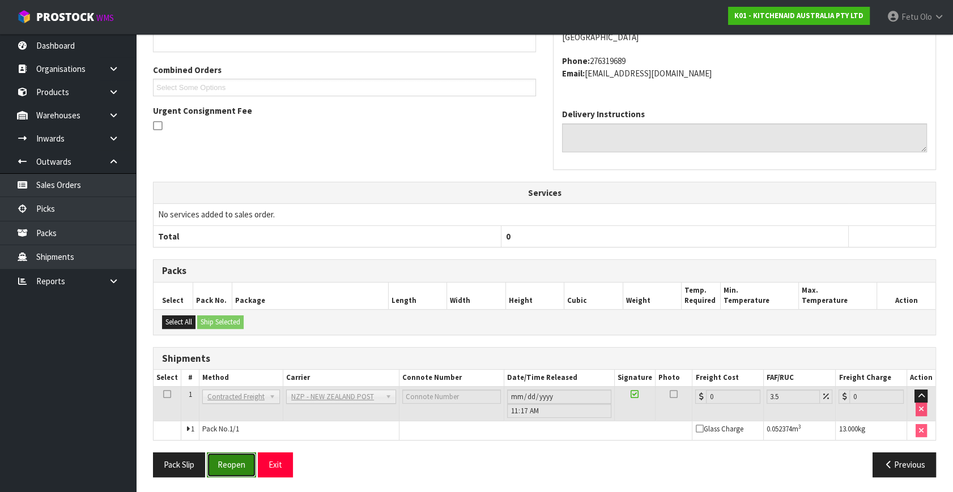
drag, startPoint x: 241, startPoint y: 463, endPoint x: 250, endPoint y: 452, distance: 14.4
click at [241, 463] on button "Reopen" at bounding box center [231, 465] width 49 height 24
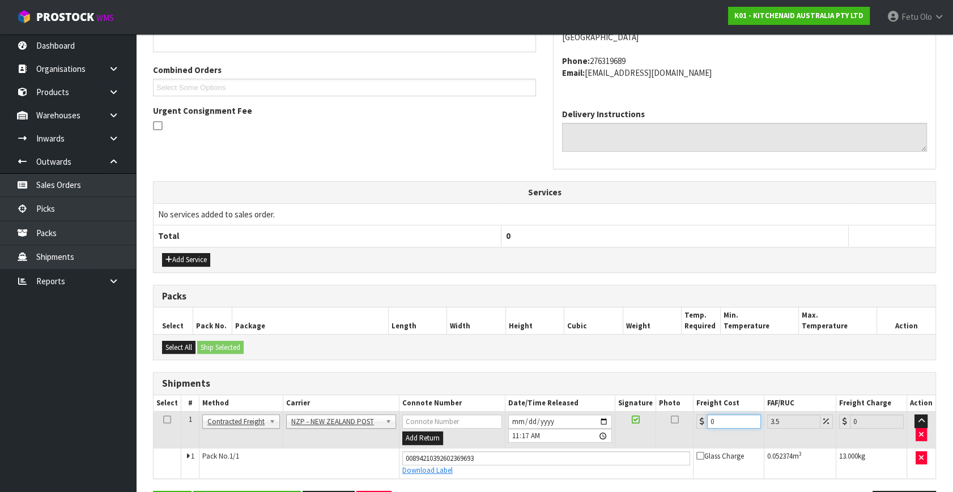
scroll to position [310, 0]
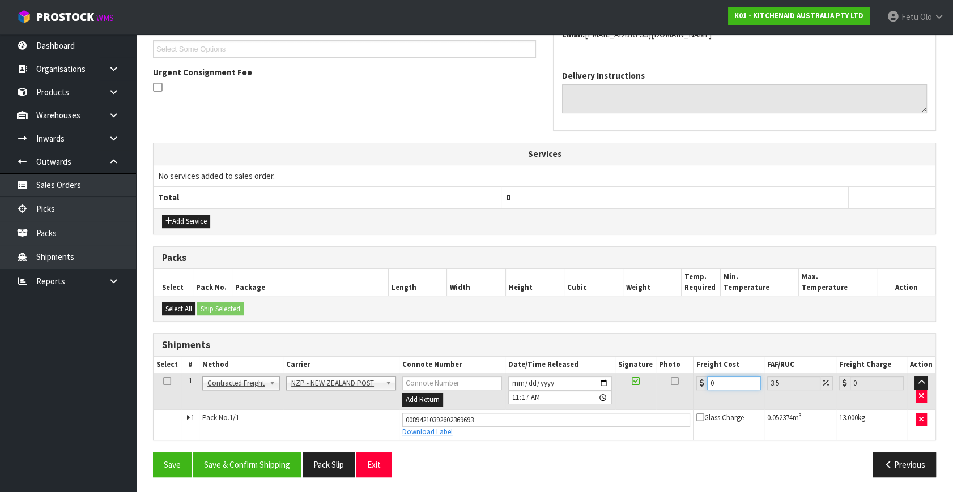
drag, startPoint x: 554, startPoint y: 484, endPoint x: 510, endPoint y: 504, distance: 47.7
type input "1"
type input "1.03"
type input "16"
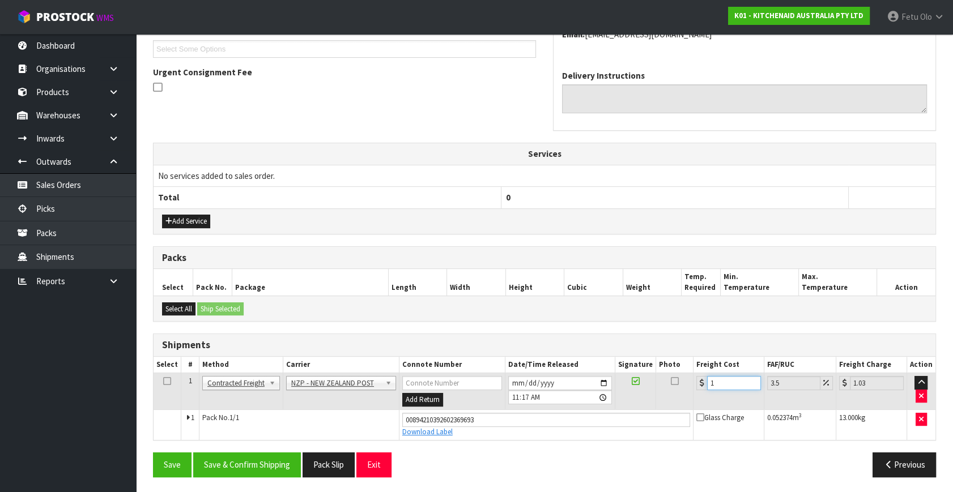
type input "16.56"
click at [218, 467] on button "Save & Confirm Shipping" at bounding box center [247, 465] width 108 height 24
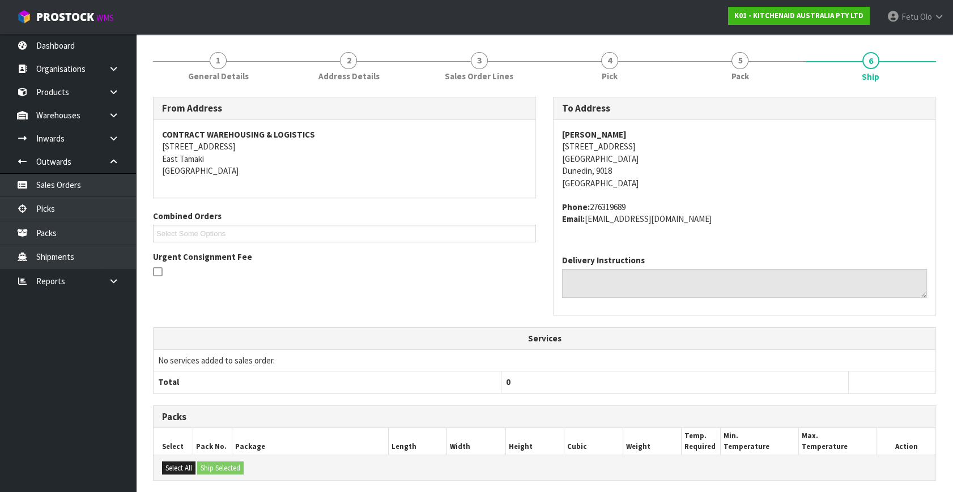
scroll to position [279, 0]
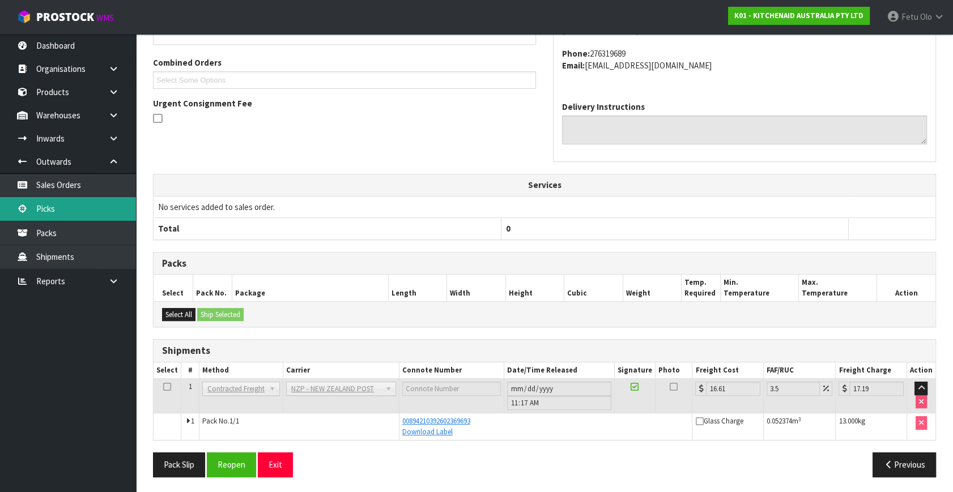
click at [59, 203] on link "Picks" at bounding box center [68, 208] width 136 height 23
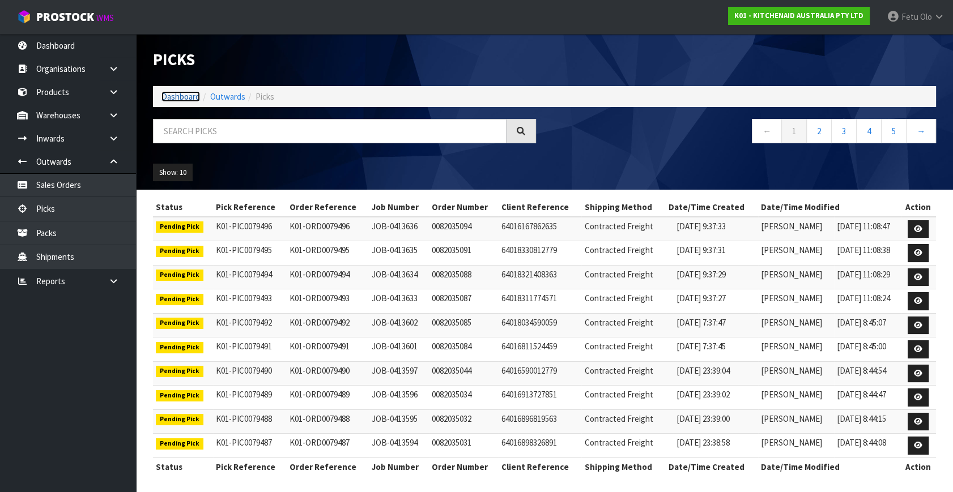
click at [170, 95] on link "Dashboard" at bounding box center [180, 96] width 39 height 11
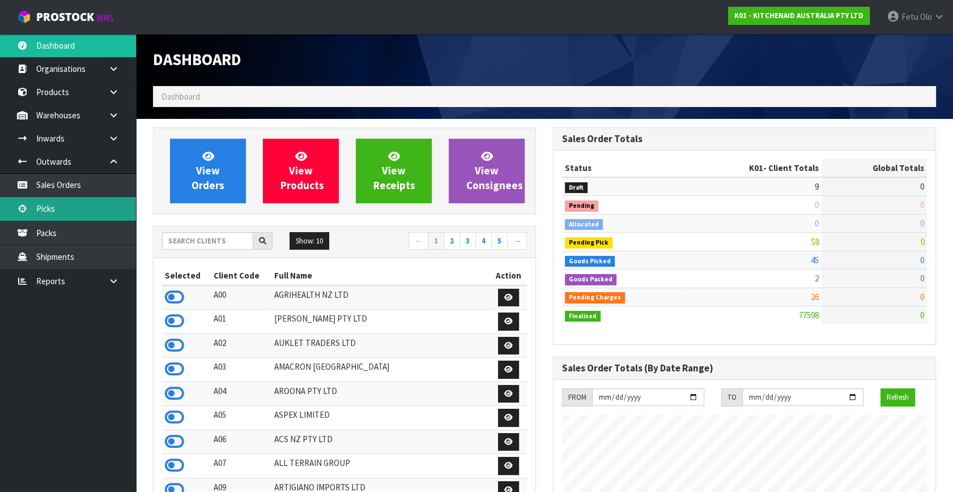
scroll to position [857, 399]
click at [69, 215] on link "Picks" at bounding box center [68, 208] width 136 height 23
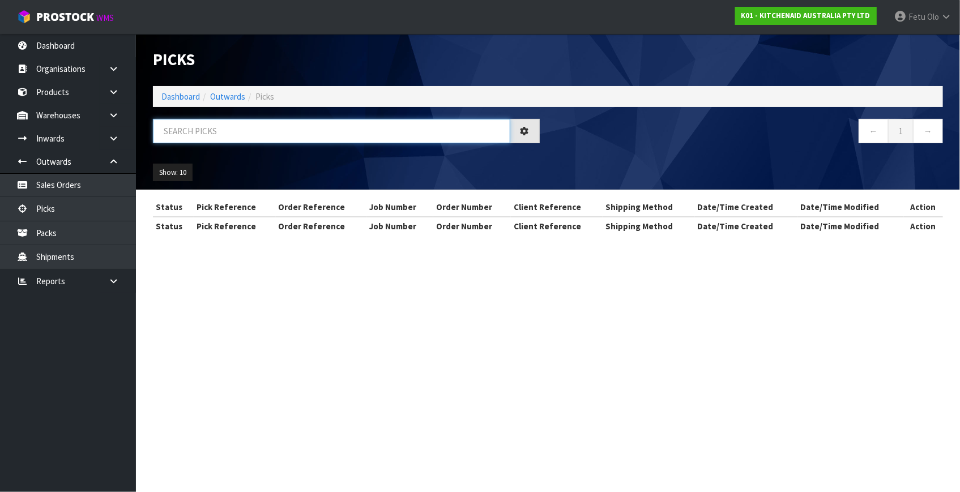
click at [344, 129] on input "text" at bounding box center [332, 131] width 358 height 24
drag, startPoint x: 344, startPoint y: 129, endPoint x: 207, endPoint y: 279, distance: 203.4
click at [341, 132] on input "text" at bounding box center [332, 131] width 358 height 24
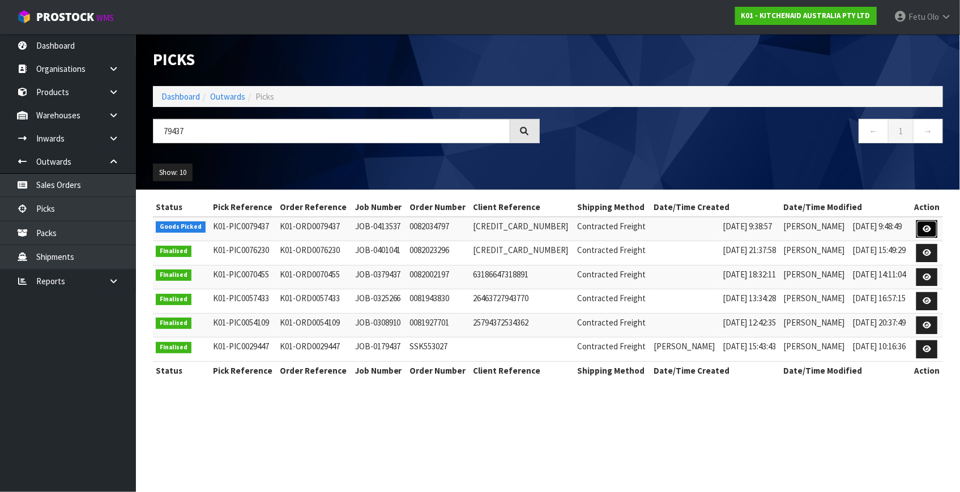
click at [923, 228] on icon at bounding box center [927, 228] width 8 height 7
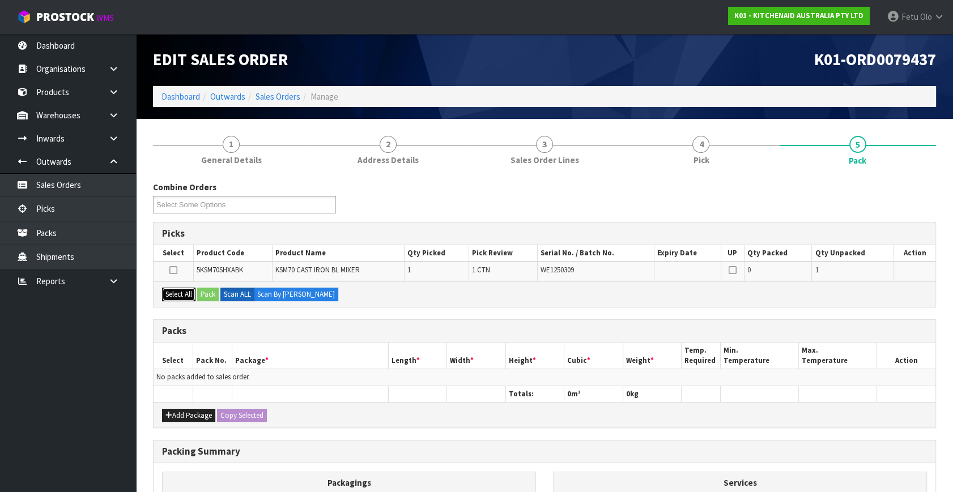
drag, startPoint x: 177, startPoint y: 296, endPoint x: 203, endPoint y: 293, distance: 25.6
click at [190, 293] on button "Select All" at bounding box center [178, 295] width 33 height 14
click at [203, 293] on button "Pack" at bounding box center [208, 295] width 22 height 14
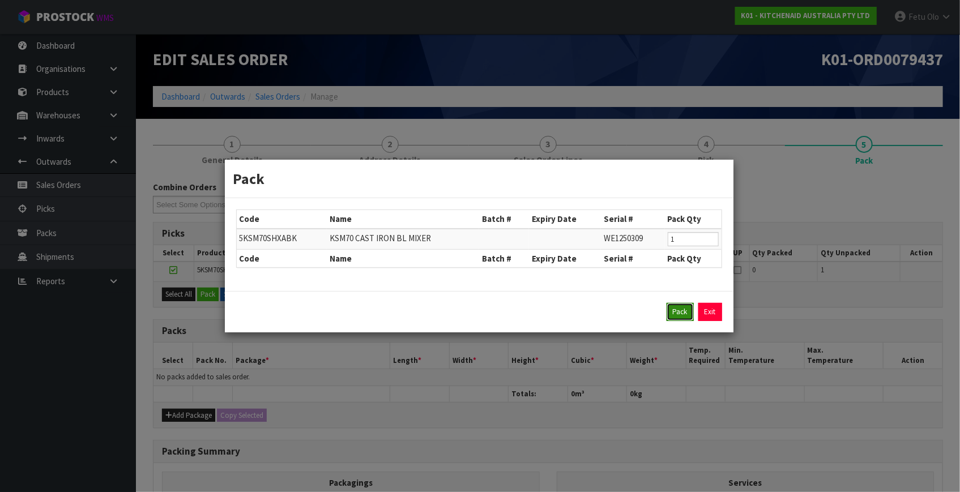
click at [679, 313] on button "Pack" at bounding box center [680, 312] width 27 height 18
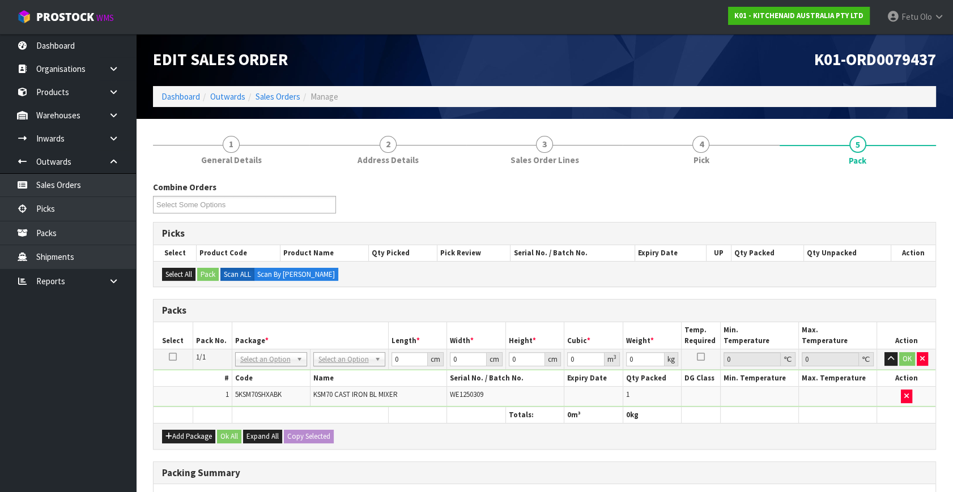
drag, startPoint x: 354, startPoint y: 359, endPoint x: 346, endPoint y: 378, distance: 21.4
drag, startPoint x: 355, startPoint y: 376, endPoint x: 332, endPoint y: 386, distance: 25.4
click at [333, 386] on tbody "1/1 NONE 007-001 007-002 007-004 007-009 007-013 007-014 007-015 007-017 007-01…" at bounding box center [545, 379] width 782 height 58
click button "OK" at bounding box center [907, 359] width 16 height 14
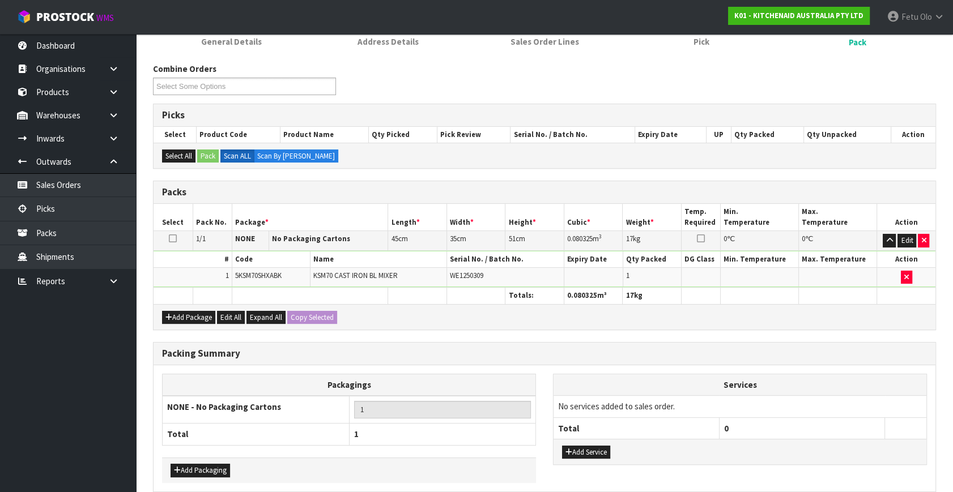
scroll to position [169, 0]
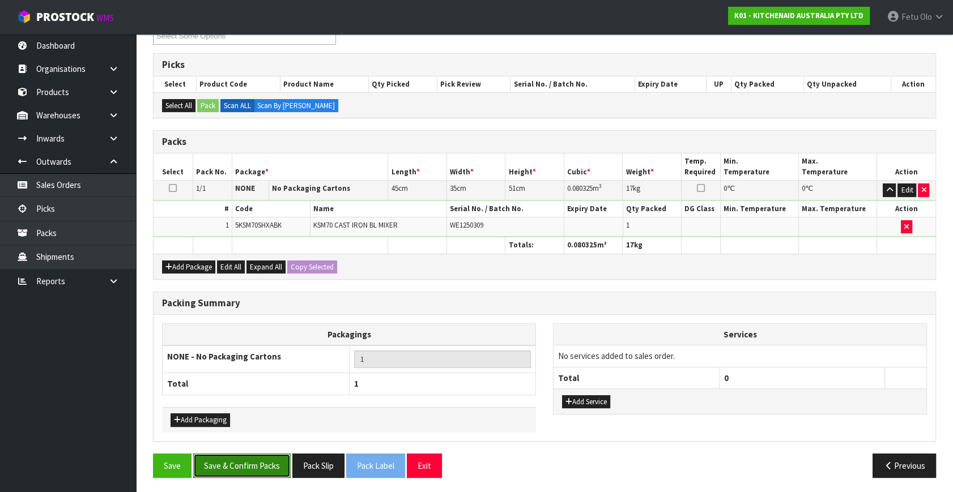
click at [250, 474] on button "Save & Confirm Packs" at bounding box center [241, 466] width 97 height 24
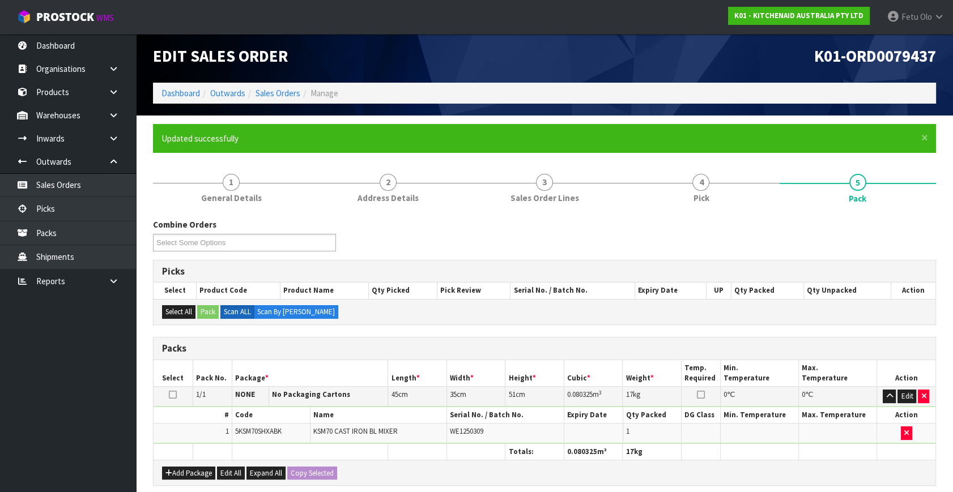
scroll to position [148, 0]
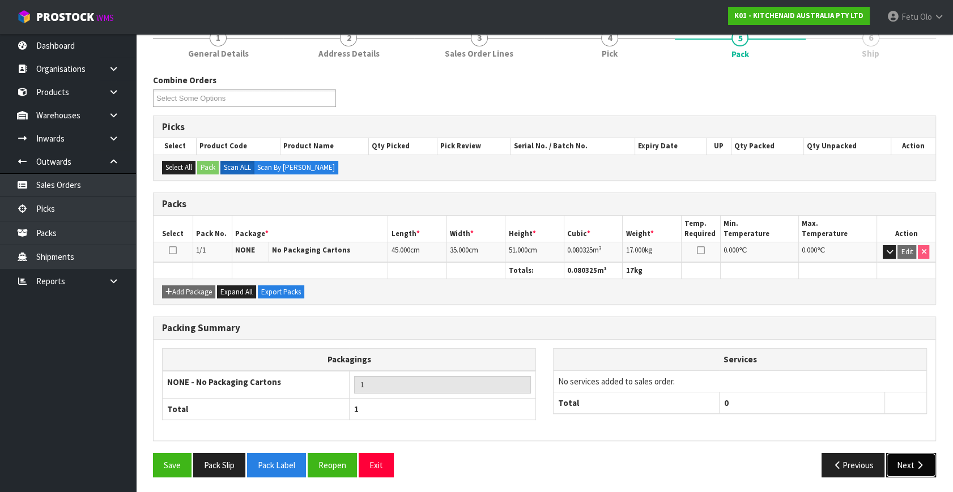
click at [927, 463] on button "Next" at bounding box center [911, 465] width 50 height 24
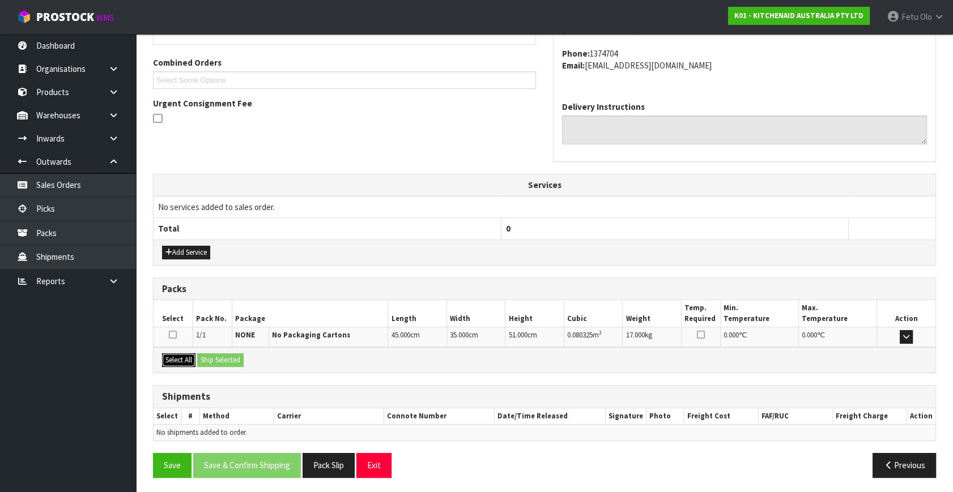
drag, startPoint x: 176, startPoint y: 357, endPoint x: 206, endPoint y: 357, distance: 29.5
click at [185, 356] on button "Select All" at bounding box center [178, 361] width 33 height 14
click at [214, 357] on button "Ship Selected" at bounding box center [220, 361] width 46 height 14
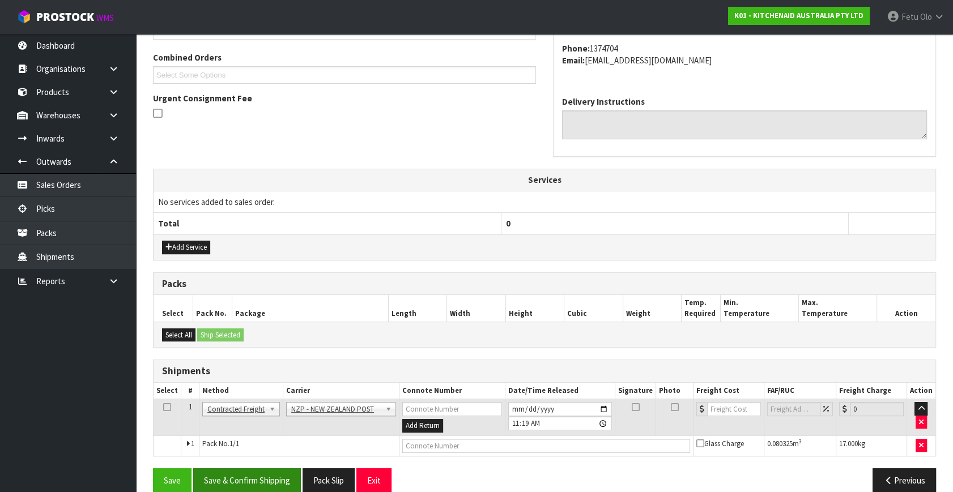
scroll to position [299, 0]
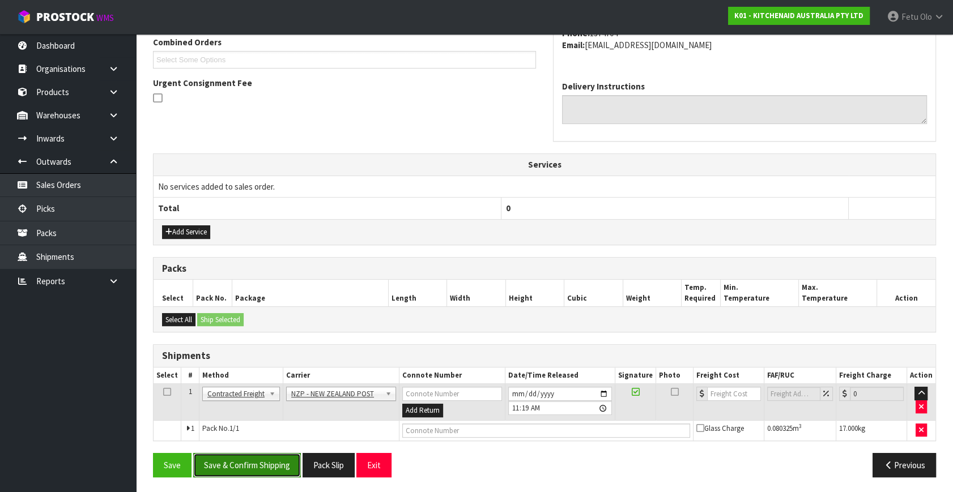
click at [253, 458] on button "Save & Confirm Shipping" at bounding box center [247, 465] width 108 height 24
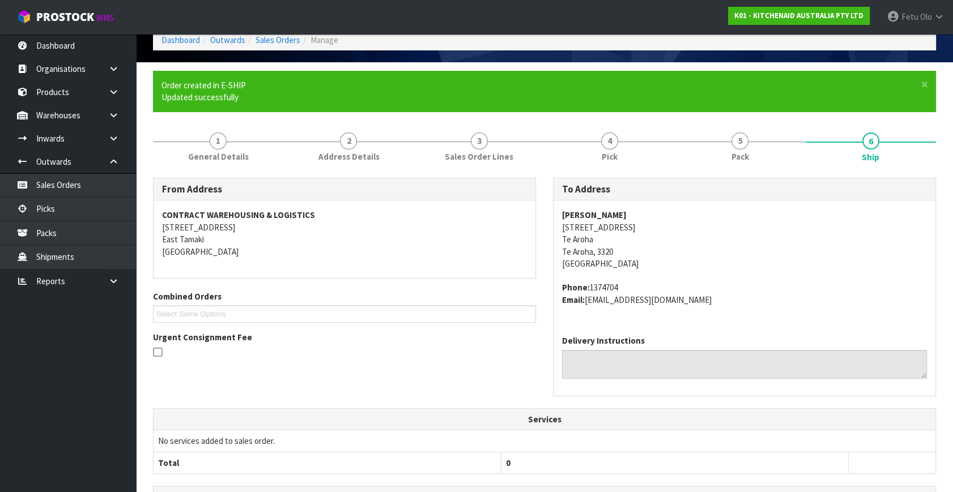
scroll to position [283, 0]
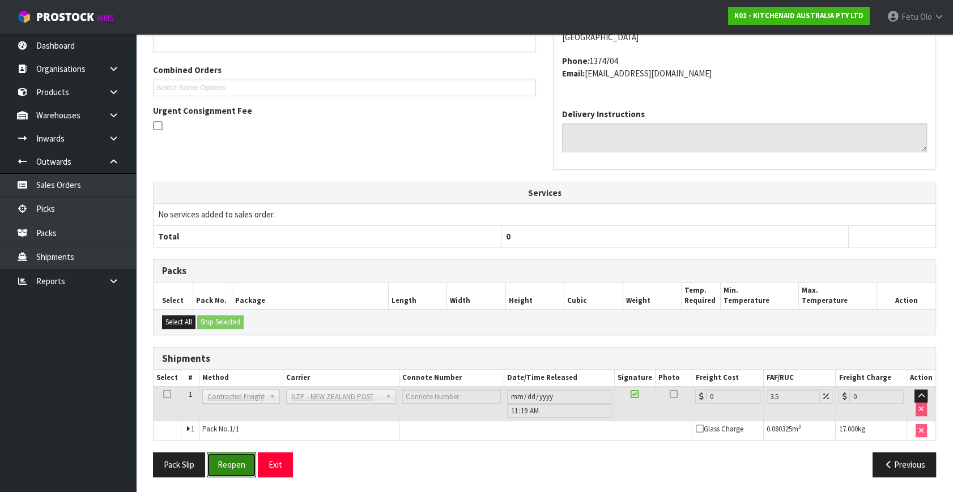
click at [223, 457] on button "Reopen" at bounding box center [231, 465] width 49 height 24
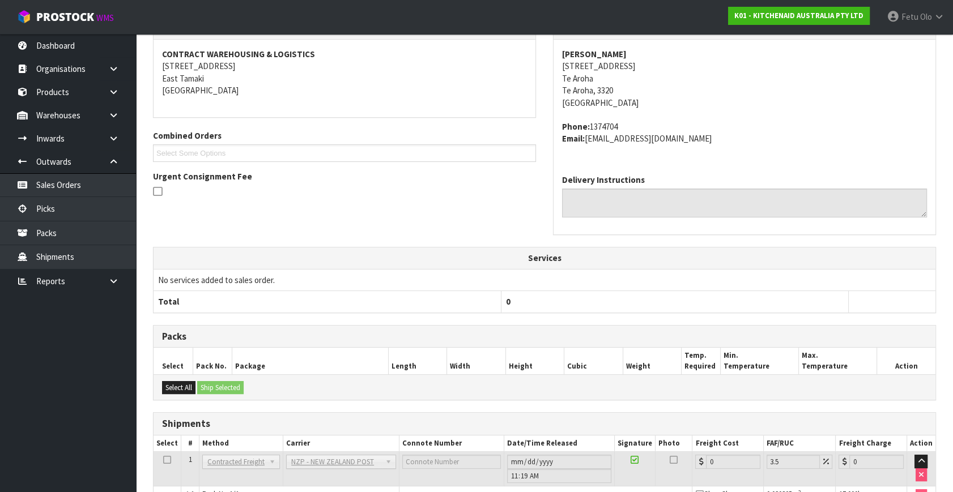
scroll to position [271, 0]
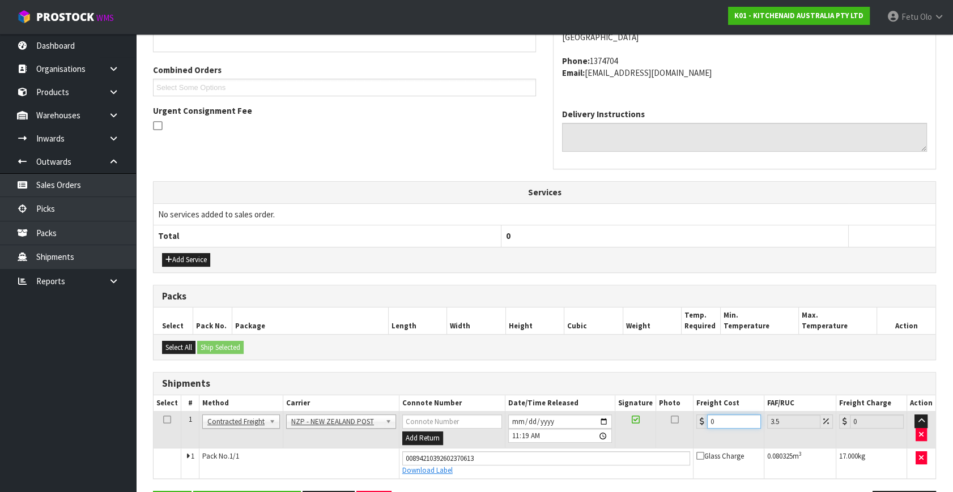
click at [571, 442] on tr "1 Client Local Pickup Customer Local Pickup Company Freight Contracted Freight …" at bounding box center [545, 430] width 782 height 37
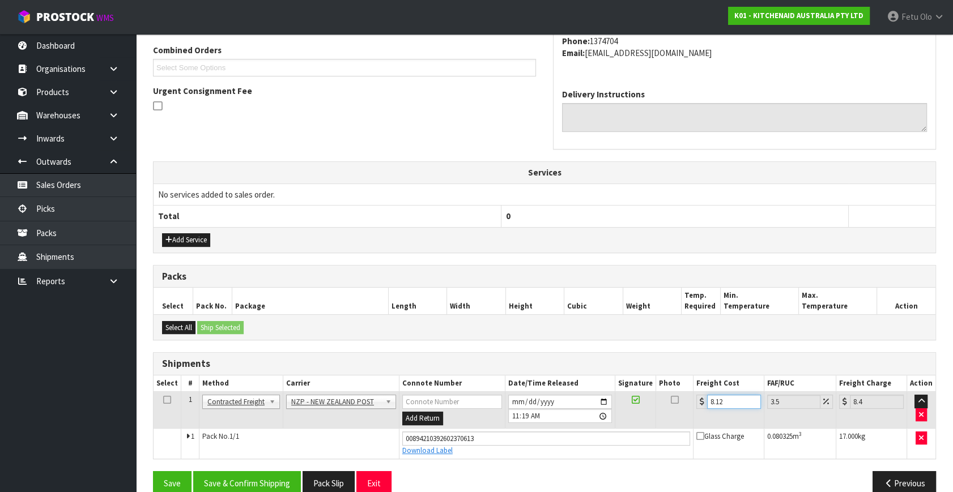
scroll to position [310, 0]
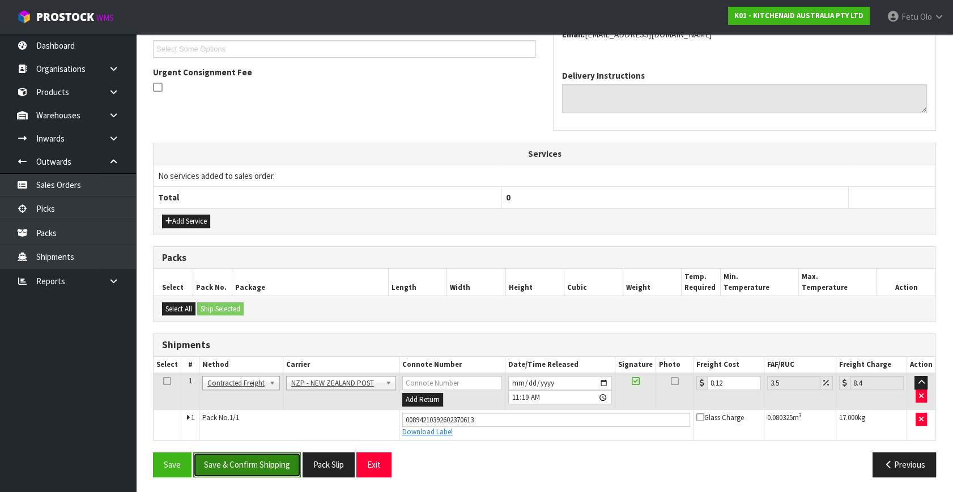
click at [287, 467] on button "Save & Confirm Shipping" at bounding box center [247, 465] width 108 height 24
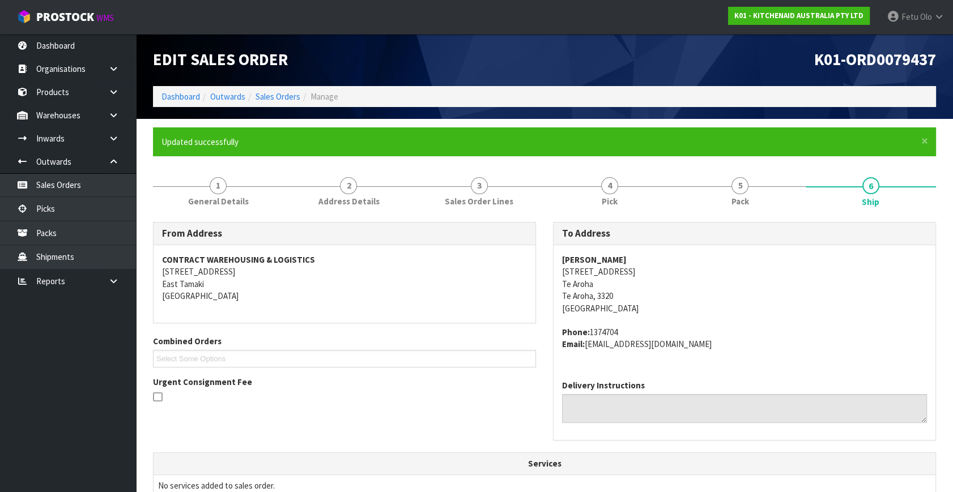
scroll to position [206, 0]
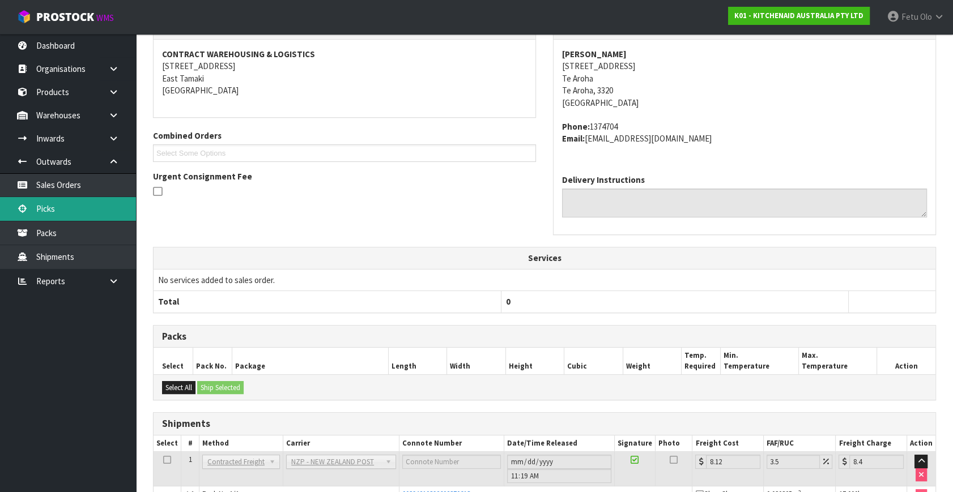
click at [73, 205] on link "Picks" at bounding box center [68, 208] width 136 height 23
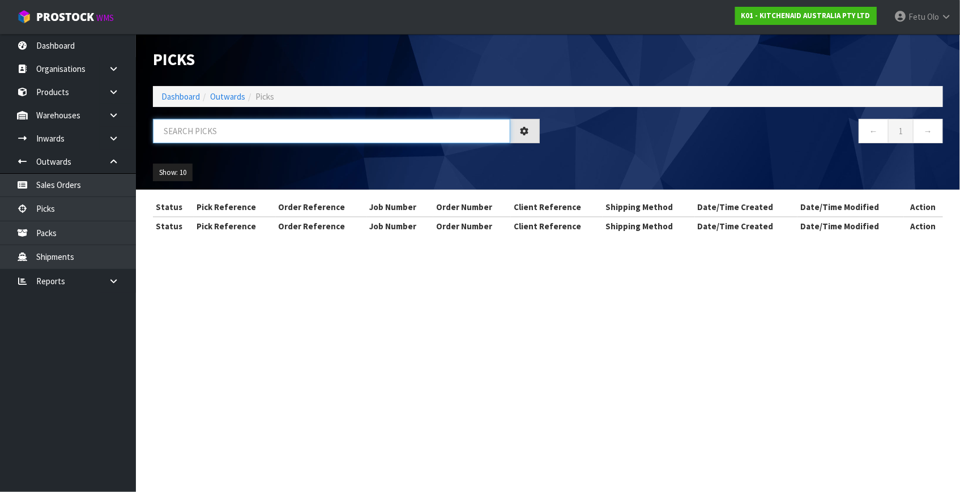
click at [306, 134] on input "text" at bounding box center [332, 131] width 358 height 24
drag, startPoint x: 306, startPoint y: 134, endPoint x: 228, endPoint y: 169, distance: 85.5
click at [303, 135] on input "text" at bounding box center [332, 131] width 358 height 24
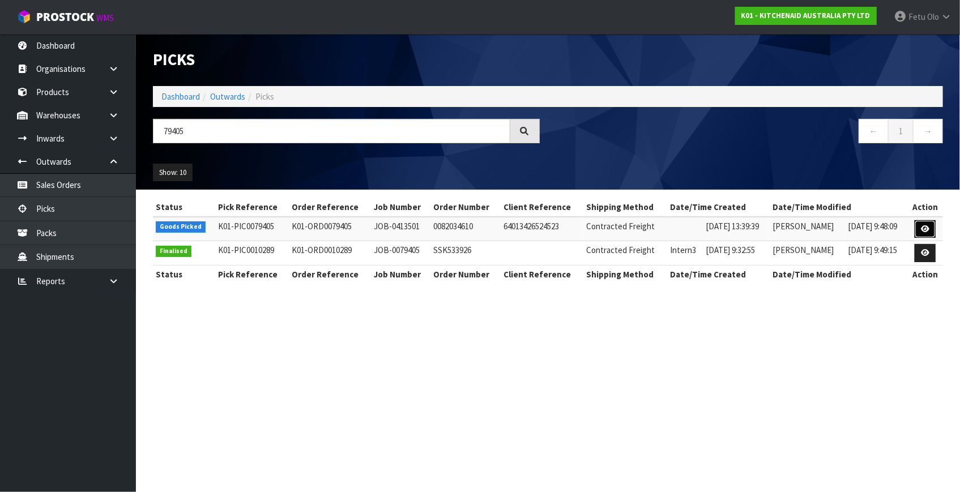
click at [919, 226] on link at bounding box center [925, 229] width 21 height 18
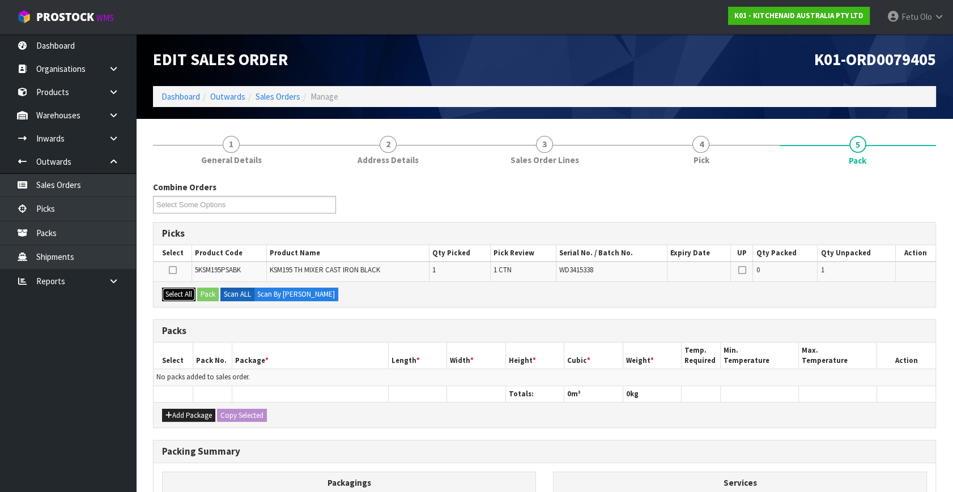
click at [178, 292] on button "Select All" at bounding box center [178, 295] width 33 height 14
click at [198, 289] on div "Select All Pack Scan ALL Scan By Quantity" at bounding box center [545, 294] width 782 height 25
click at [206, 289] on button "Pack" at bounding box center [208, 295] width 22 height 14
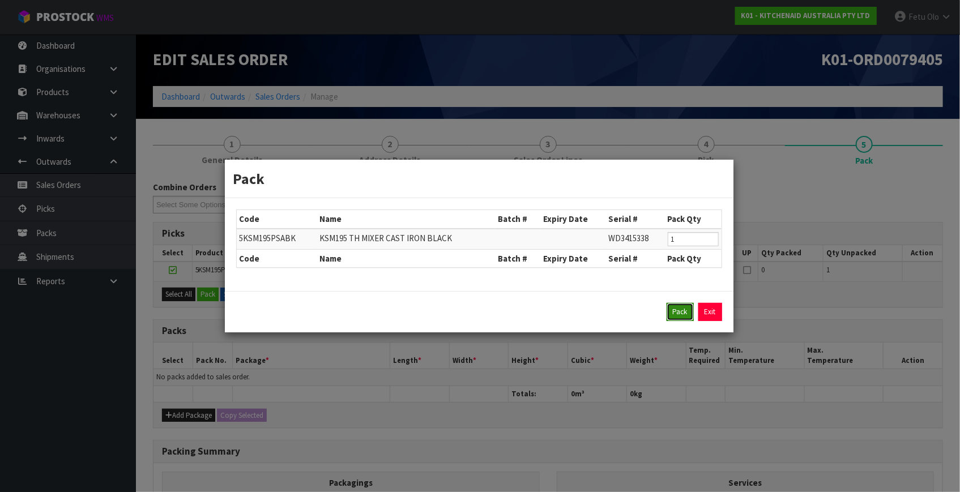
click at [669, 318] on button "Pack" at bounding box center [680, 312] width 27 height 18
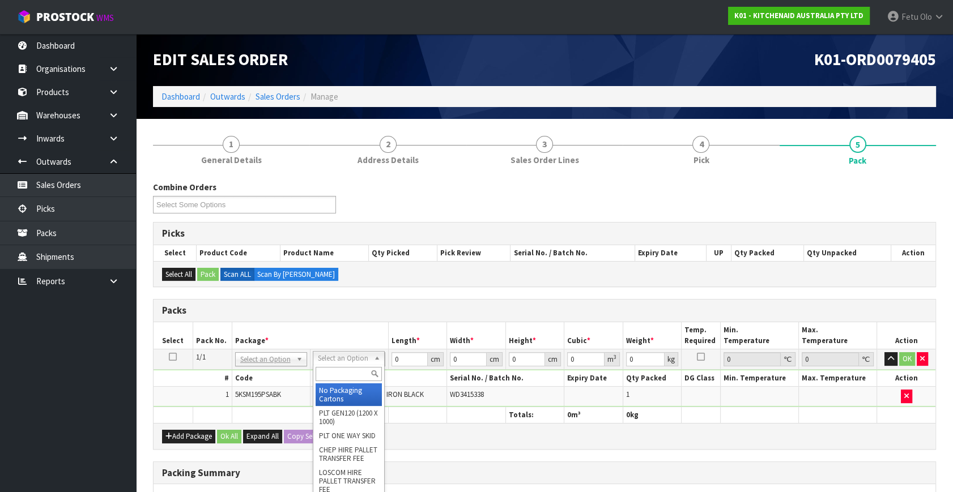
drag, startPoint x: 331, startPoint y: 403, endPoint x: 345, endPoint y: 397, distance: 14.7
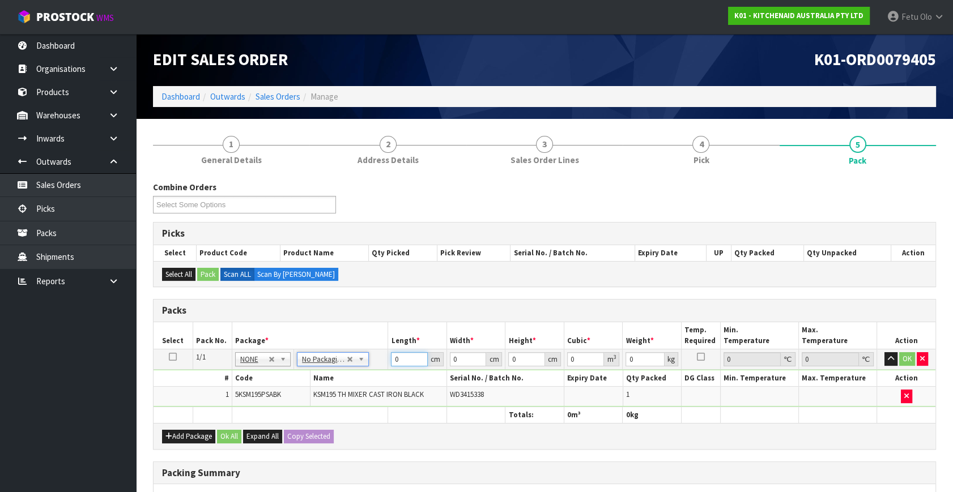
drag, startPoint x: 399, startPoint y: 359, endPoint x: 321, endPoint y: 372, distance: 79.3
click at [322, 372] on tbody "1/1 NONE 007-001 007-002 007-004 007-009 007-013 007-014 007-015 007-017 007-01…" at bounding box center [545, 379] width 782 height 58
click button "OK" at bounding box center [907, 359] width 16 height 14
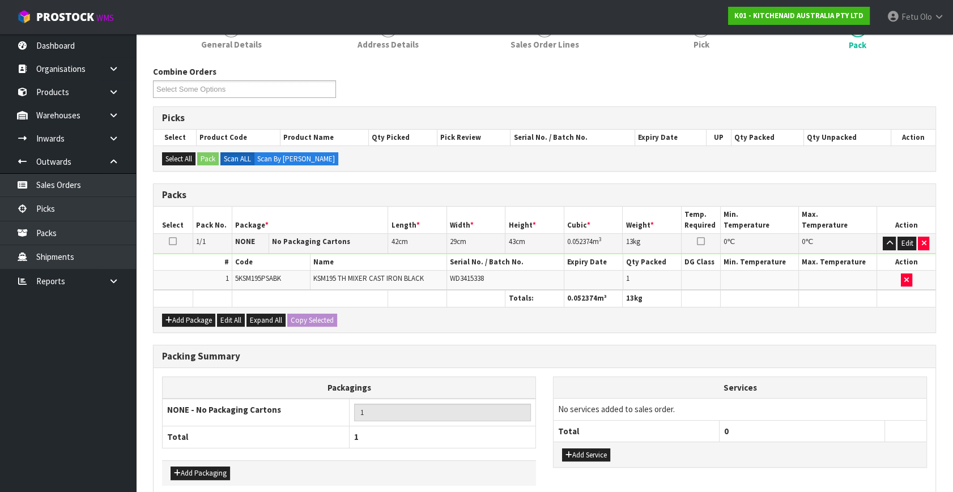
scroll to position [169, 0]
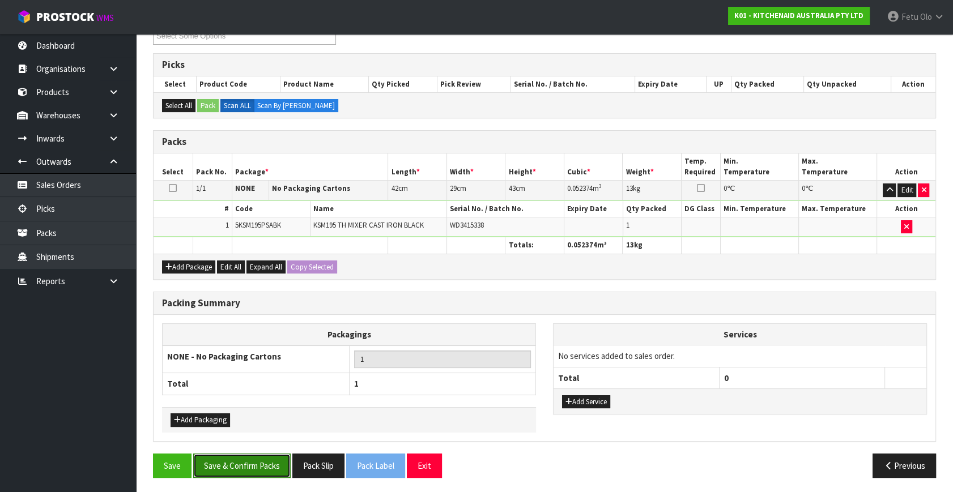
drag, startPoint x: 248, startPoint y: 453, endPoint x: 260, endPoint y: 451, distance: 12.7
click at [250, 454] on button "Save & Confirm Packs" at bounding box center [241, 466] width 97 height 24
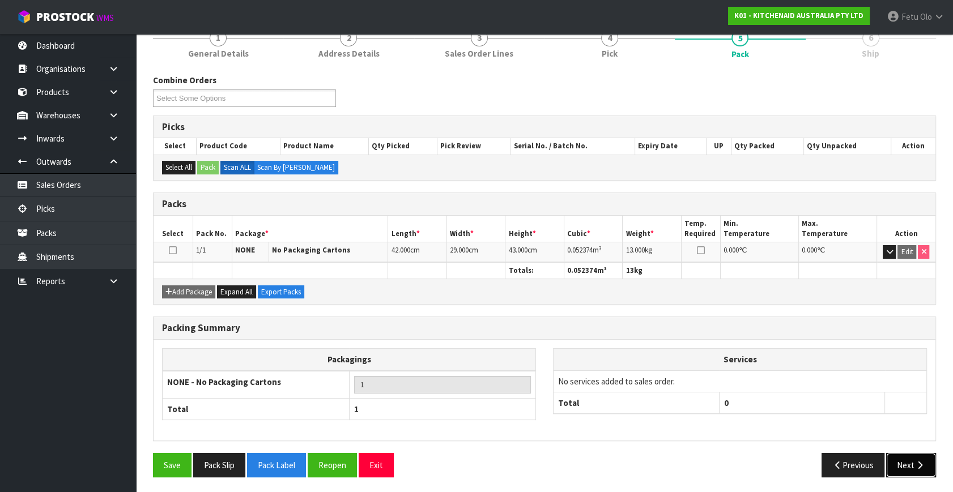
click at [915, 461] on icon "button" at bounding box center [919, 465] width 11 height 8
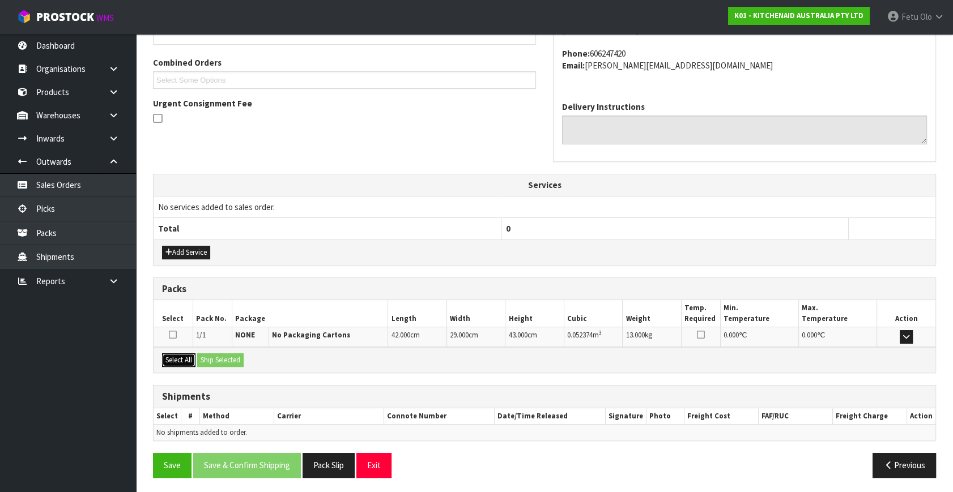
drag, startPoint x: 185, startPoint y: 357, endPoint x: 207, endPoint y: 354, distance: 22.4
click at [189, 356] on button "Select All" at bounding box center [178, 361] width 33 height 14
click at [207, 354] on button "Ship Selected" at bounding box center [220, 361] width 46 height 14
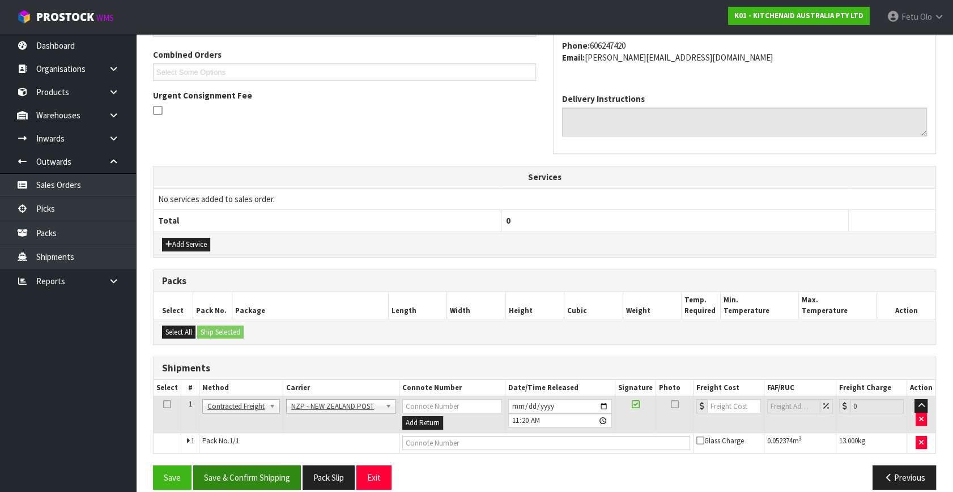
scroll to position [299, 0]
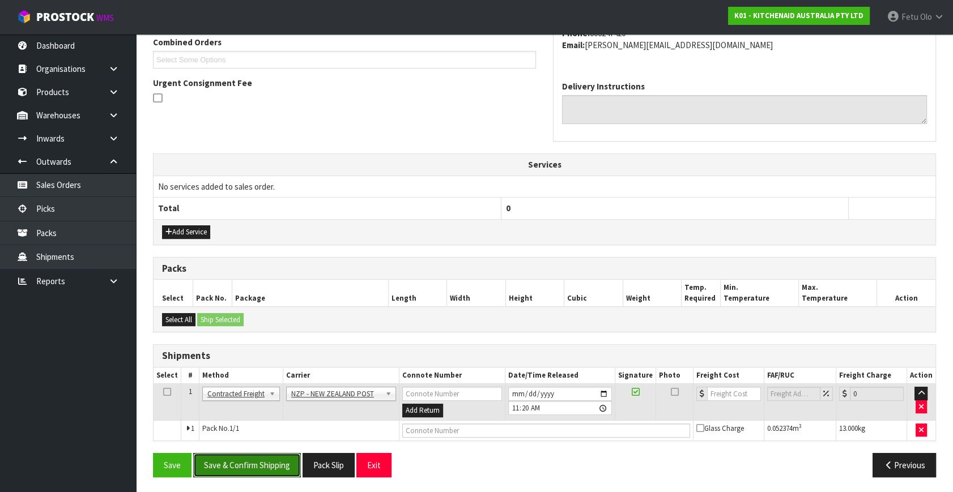
click at [247, 456] on button "Save & Confirm Shipping" at bounding box center [247, 465] width 108 height 24
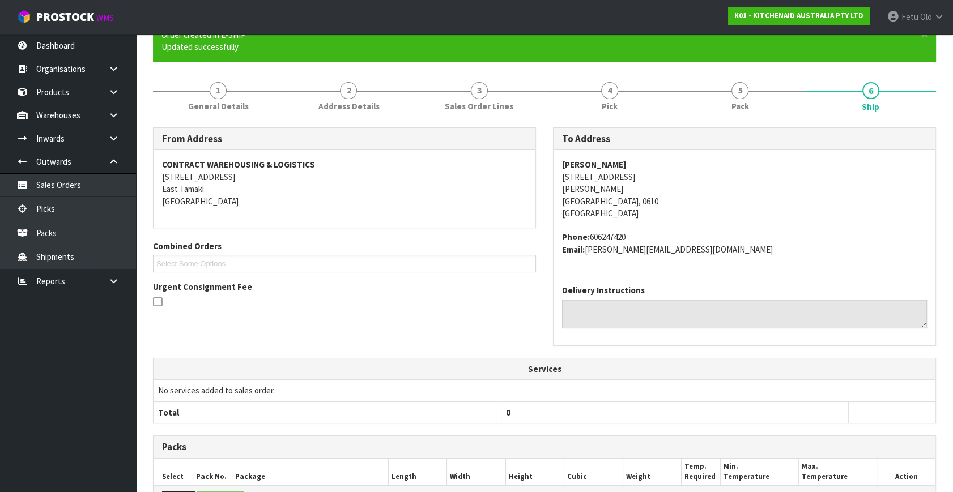
scroll to position [283, 0]
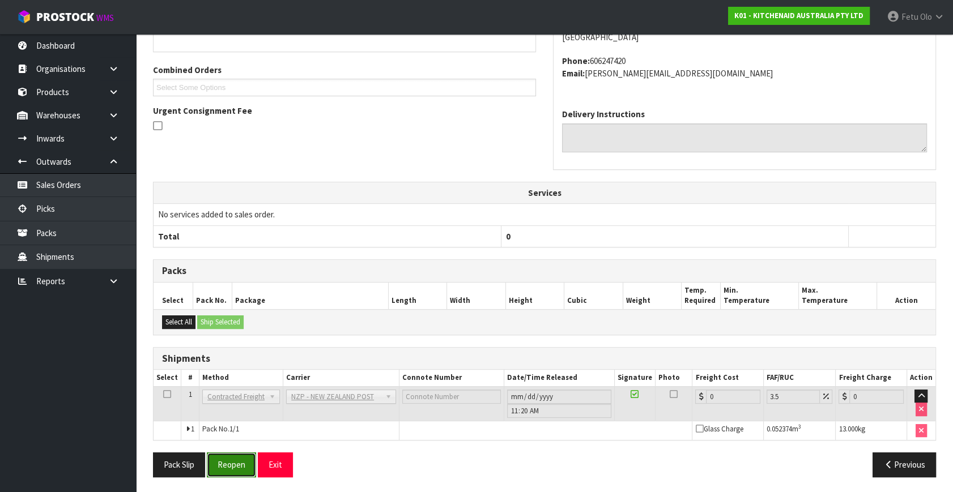
click at [249, 459] on button "Reopen" at bounding box center [231, 465] width 49 height 24
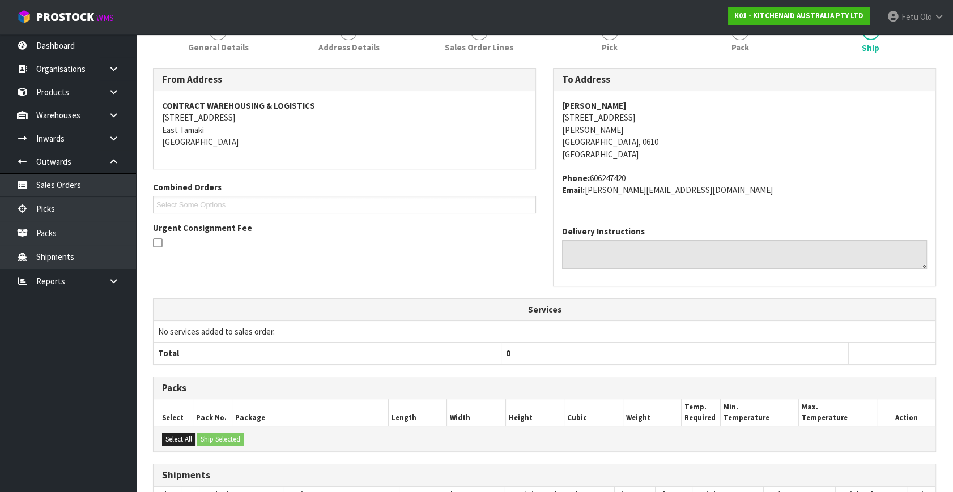
scroll to position [271, 0]
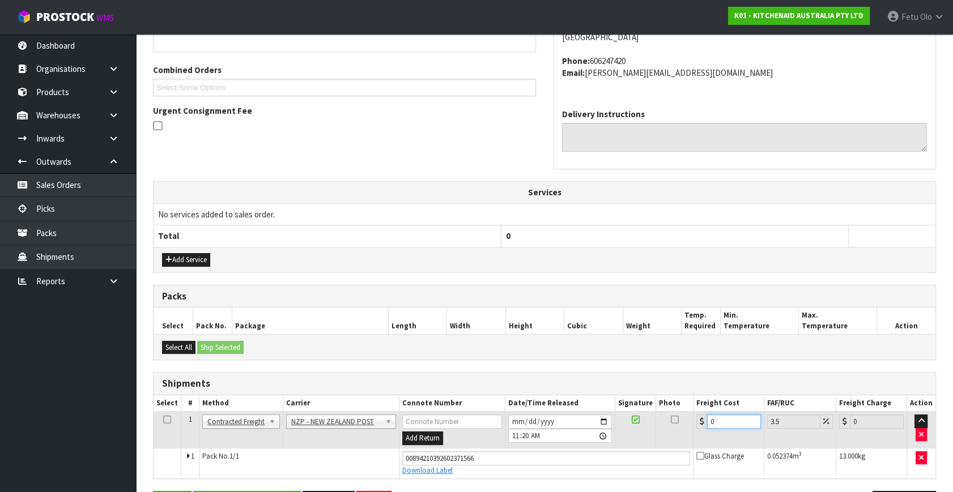
drag, startPoint x: 718, startPoint y: 422, endPoint x: 626, endPoint y: 482, distance: 110.2
click at [643, 445] on tr "1 Client Local Pickup Customer Local Pickup Company Freight Contracted Freight …" at bounding box center [545, 430] width 782 height 37
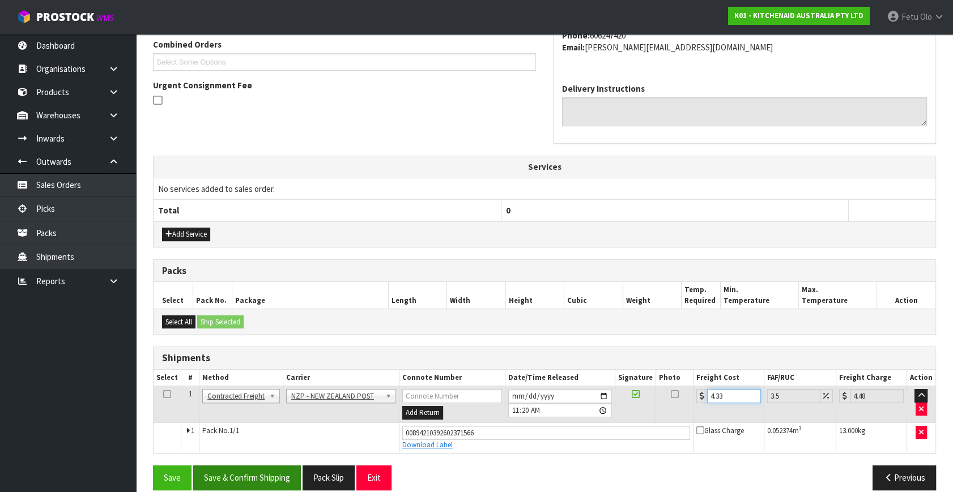
scroll to position [310, 0]
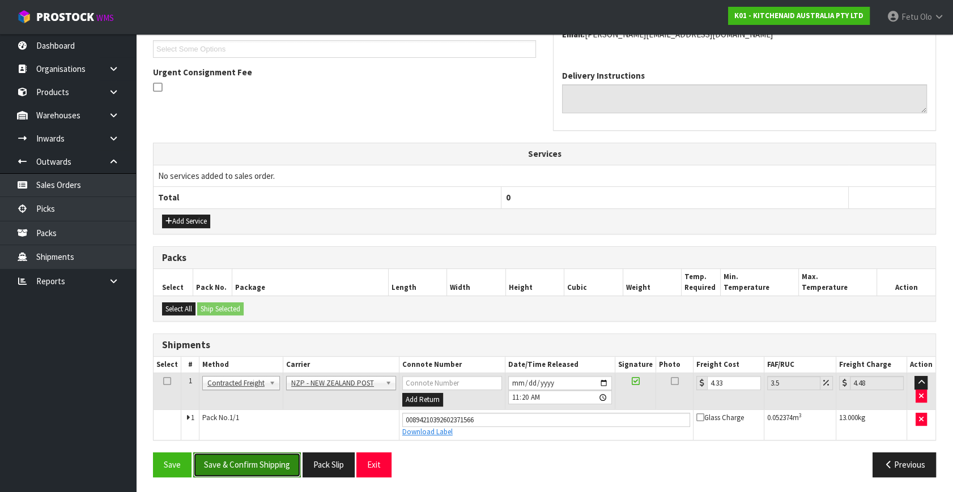
click at [257, 454] on button "Save & Confirm Shipping" at bounding box center [247, 465] width 108 height 24
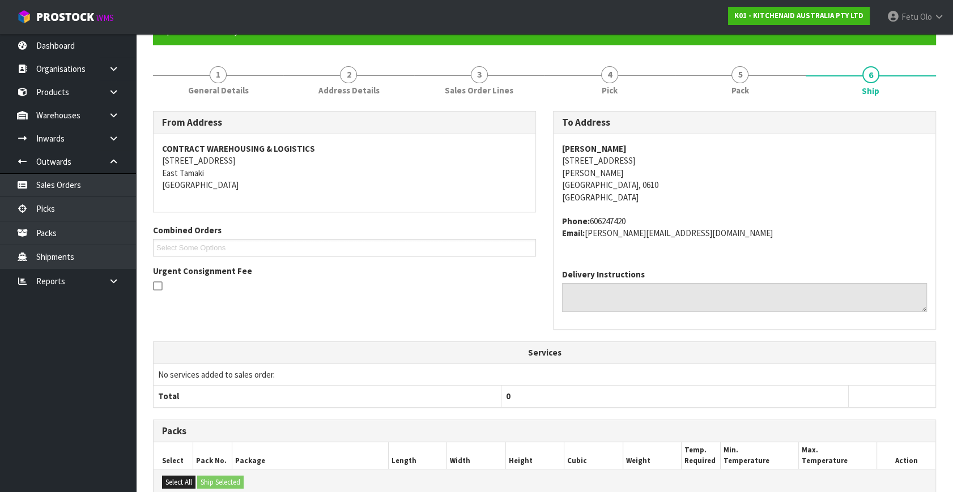
scroll to position [22, 0]
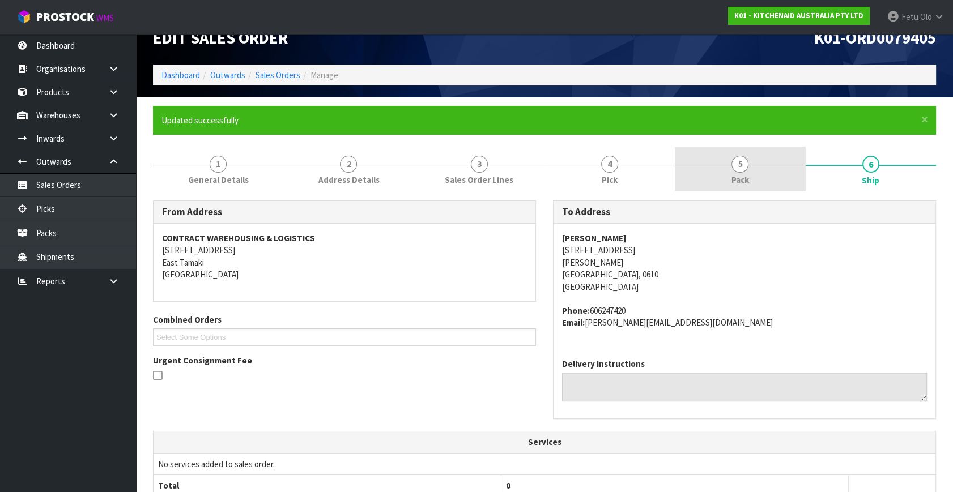
click at [742, 181] on span "Pack" at bounding box center [740, 180] width 18 height 12
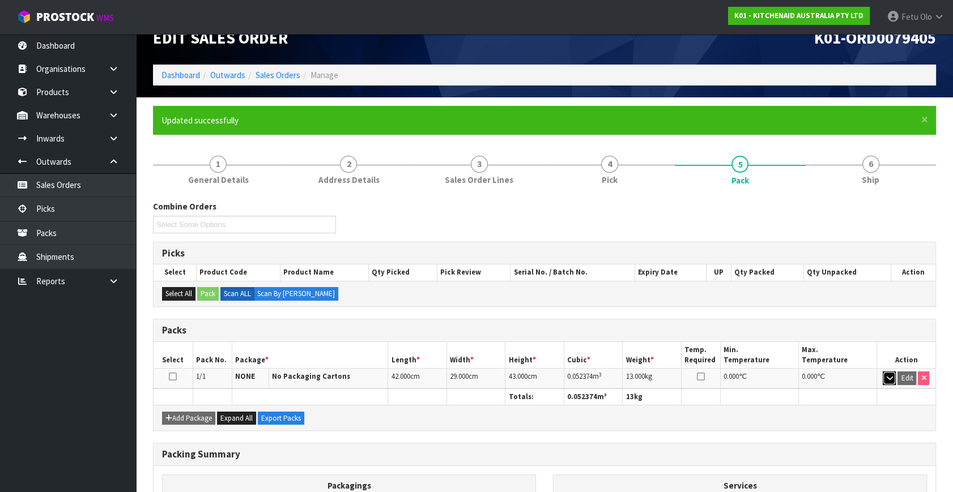
click at [889, 376] on icon "button" at bounding box center [889, 378] width 6 height 7
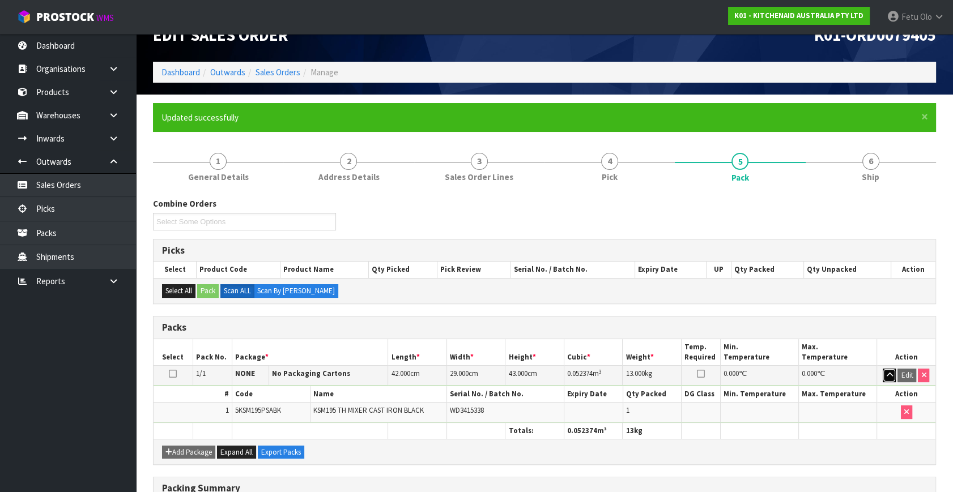
scroll to position [185, 0]
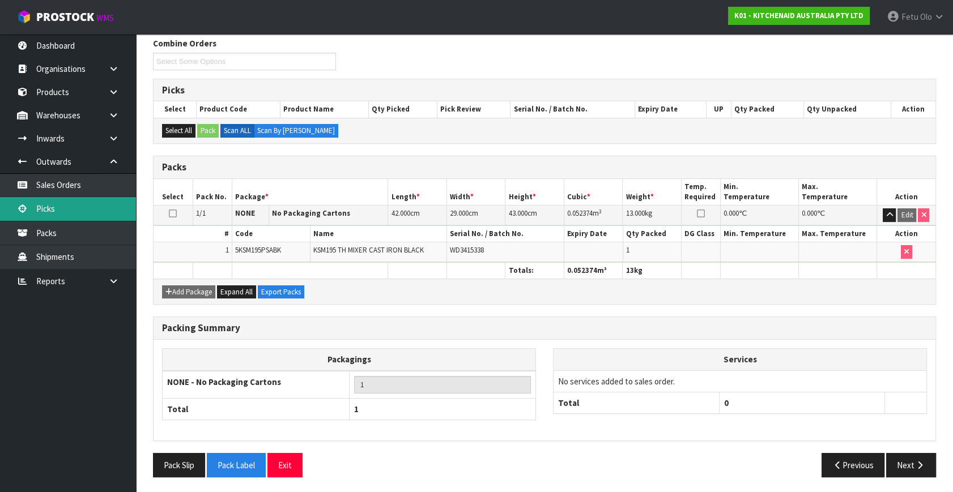
click at [52, 205] on link "Picks" at bounding box center [68, 208] width 136 height 23
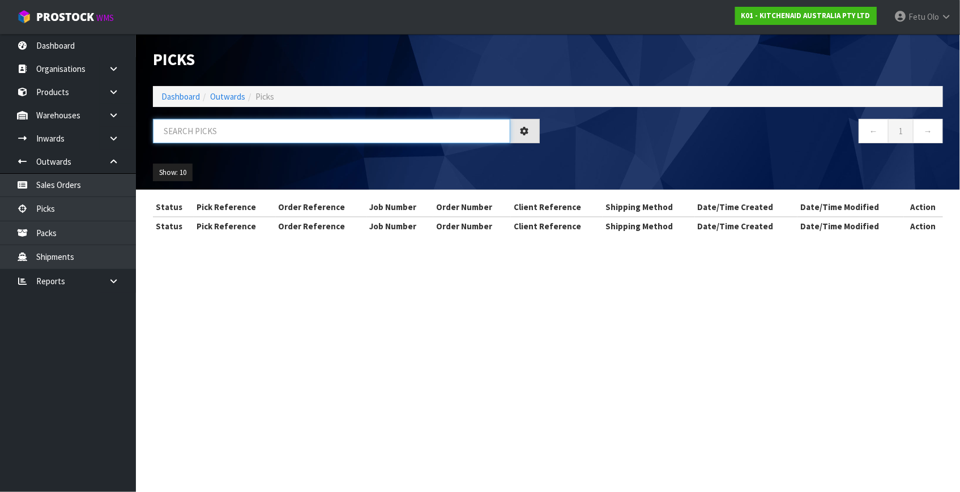
click at [276, 133] on input "text" at bounding box center [332, 131] width 358 height 24
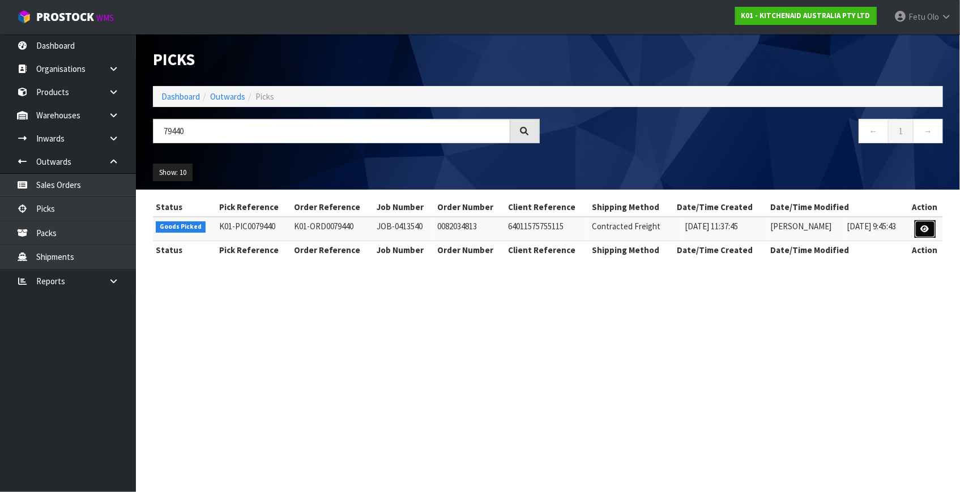
click at [921, 229] on icon at bounding box center [925, 228] width 8 height 7
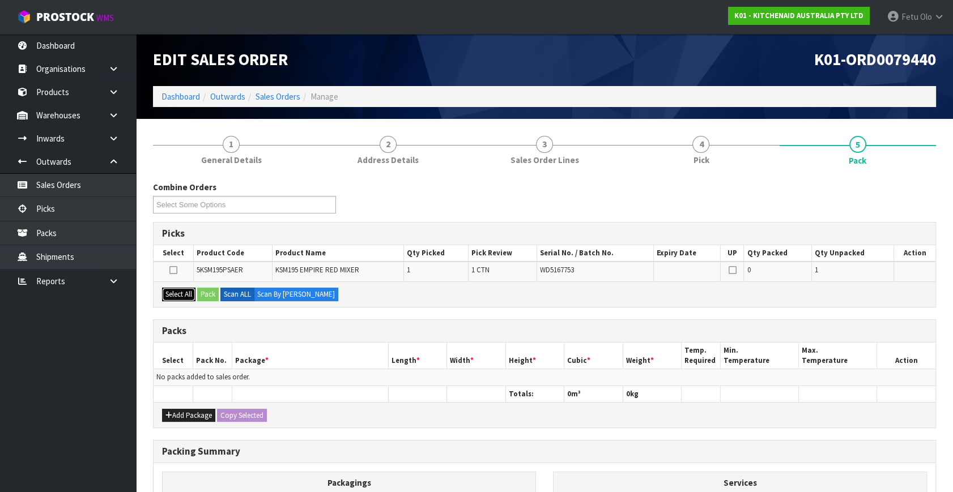
click at [172, 295] on button "Select All" at bounding box center [178, 295] width 33 height 14
click at [197, 293] on div "Select All Pack Scan ALL Scan By Quantity" at bounding box center [545, 294] width 782 height 25
click at [205, 294] on button "Pack" at bounding box center [208, 295] width 22 height 14
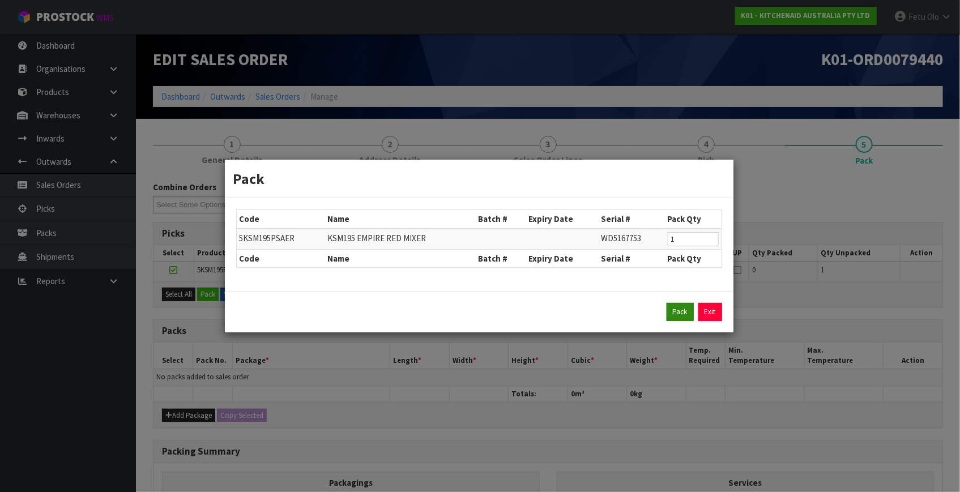
drag, startPoint x: 662, startPoint y: 312, endPoint x: 679, endPoint y: 312, distance: 17.0
click at [664, 312] on div "Pack Exit" at bounding box center [479, 312] width 486 height 18
click at [679, 312] on button "Pack" at bounding box center [680, 312] width 27 height 18
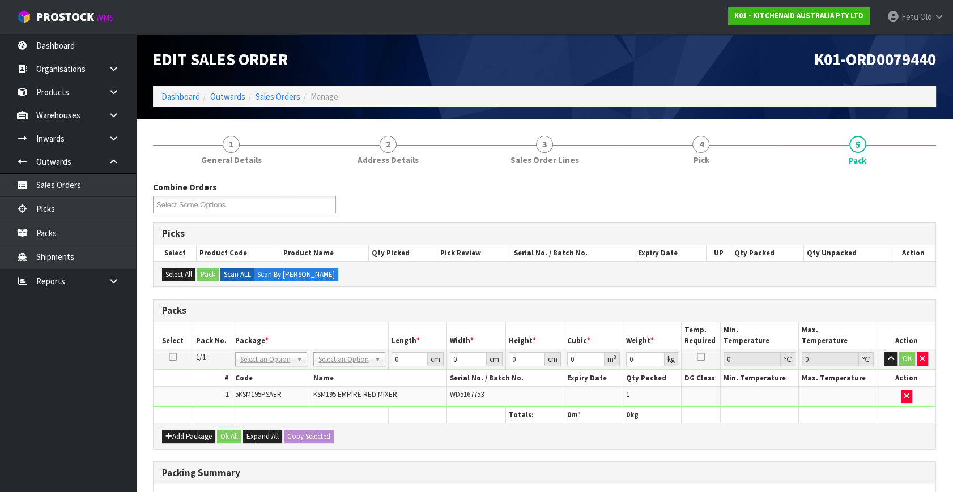
drag, startPoint x: 363, startPoint y: 358, endPoint x: 358, endPoint y: 381, distance: 24.3
drag, startPoint x: 397, startPoint y: 359, endPoint x: 342, endPoint y: 390, distance: 63.4
click at [342, 390] on tbody "1/1 NONE 007-001 007-002 007-004 007-009 007-013 007-014 007-015 007-017 007-01…" at bounding box center [545, 379] width 782 height 58
click button "OK" at bounding box center [907, 359] width 16 height 14
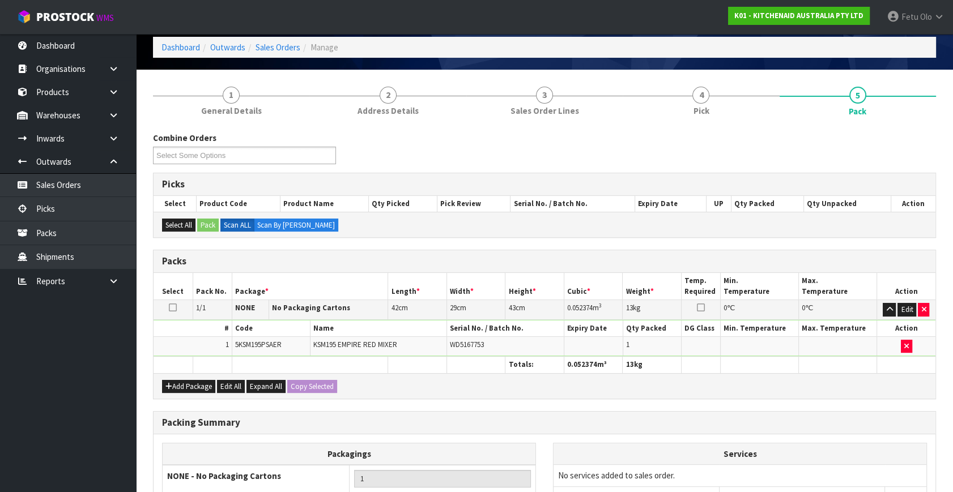
scroll to position [169, 0]
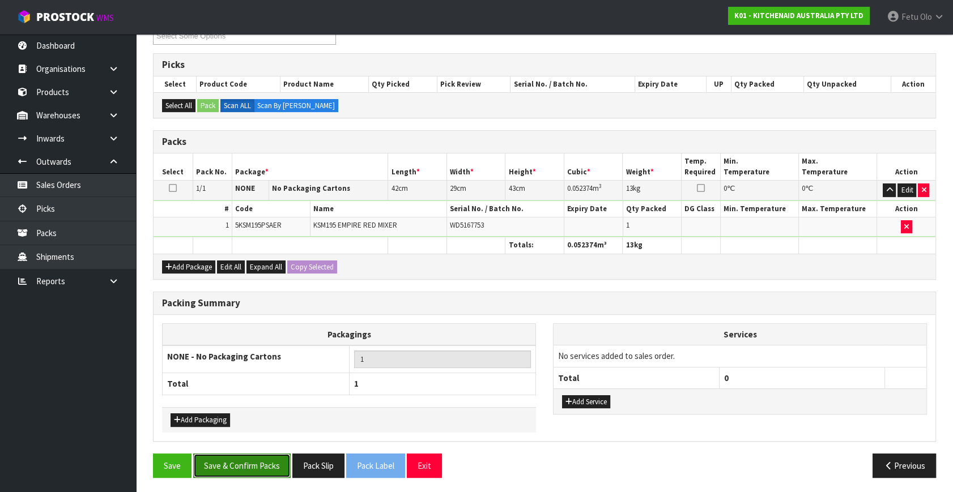
click at [232, 463] on button "Save & Confirm Packs" at bounding box center [241, 466] width 97 height 24
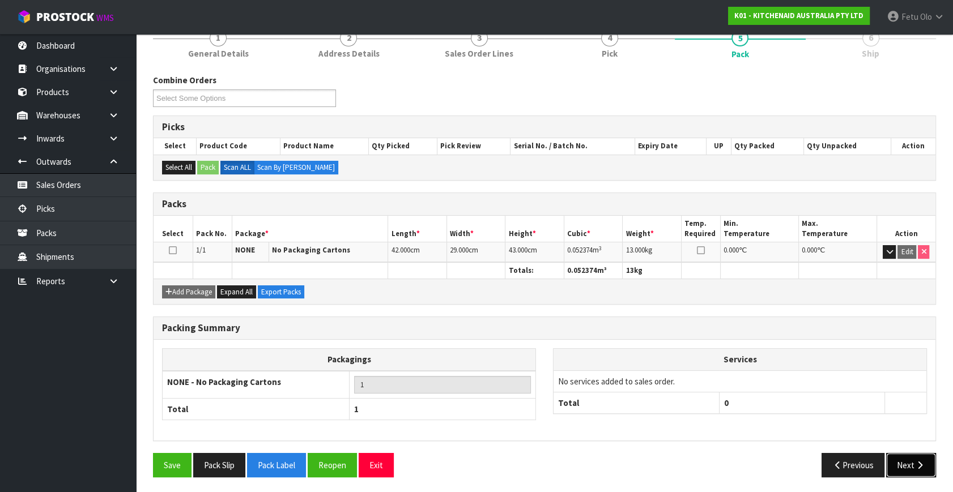
click at [915, 461] on icon "button" at bounding box center [919, 465] width 11 height 8
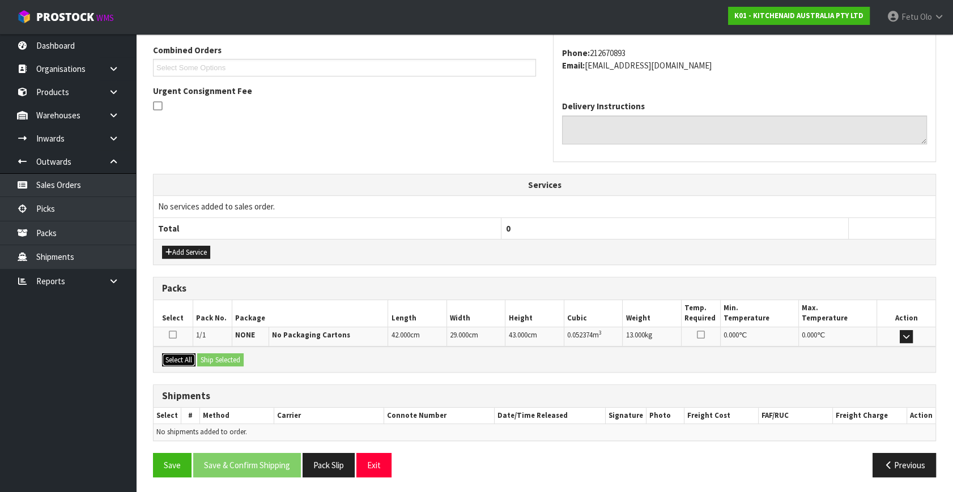
click at [187, 355] on button "Select All" at bounding box center [178, 361] width 33 height 14
click at [219, 357] on button "Ship Selected" at bounding box center [220, 361] width 46 height 14
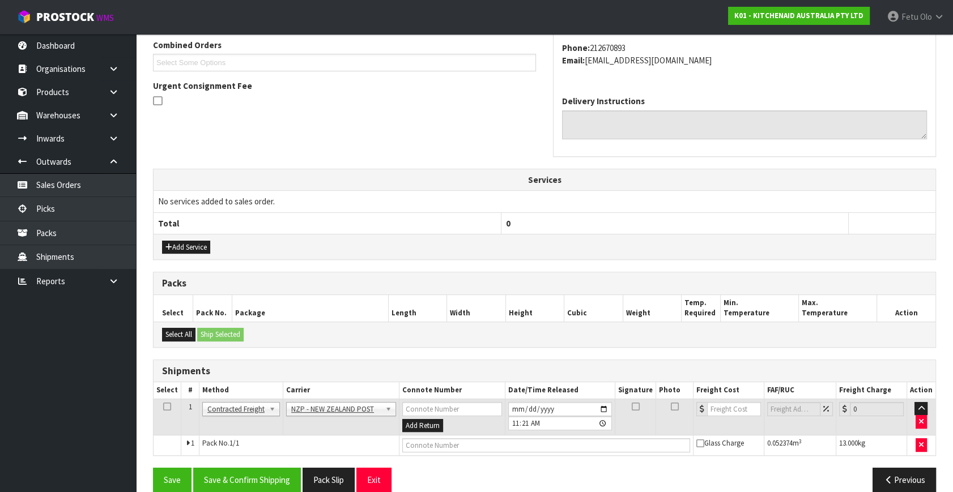
scroll to position [312, 0]
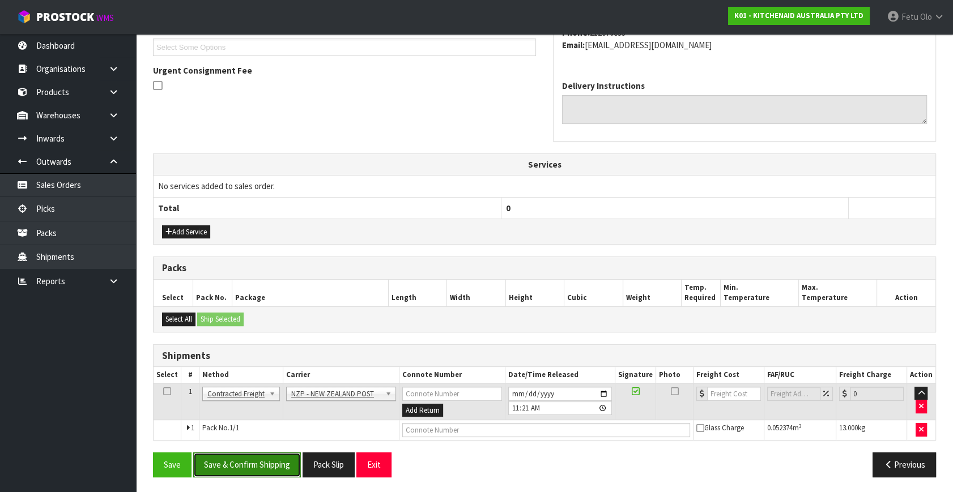
drag, startPoint x: 253, startPoint y: 457, endPoint x: 248, endPoint y: 454, distance: 6.1
click at [253, 456] on button "Save & Confirm Shipping" at bounding box center [247, 465] width 108 height 24
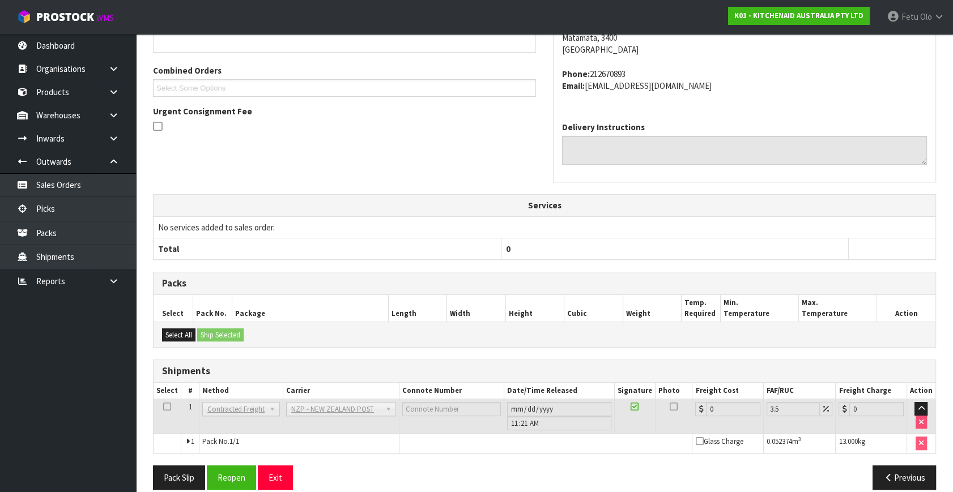
scroll to position [295, 0]
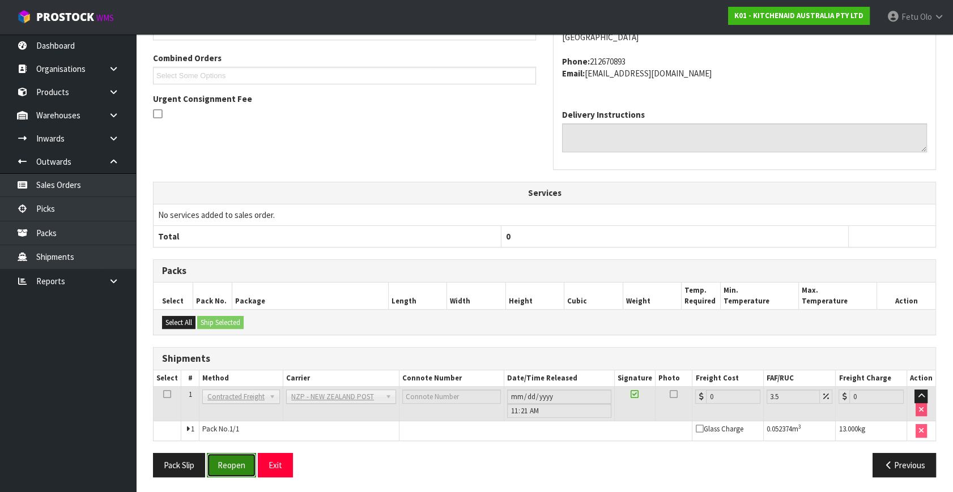
click at [241, 459] on button "Reopen" at bounding box center [231, 465] width 49 height 24
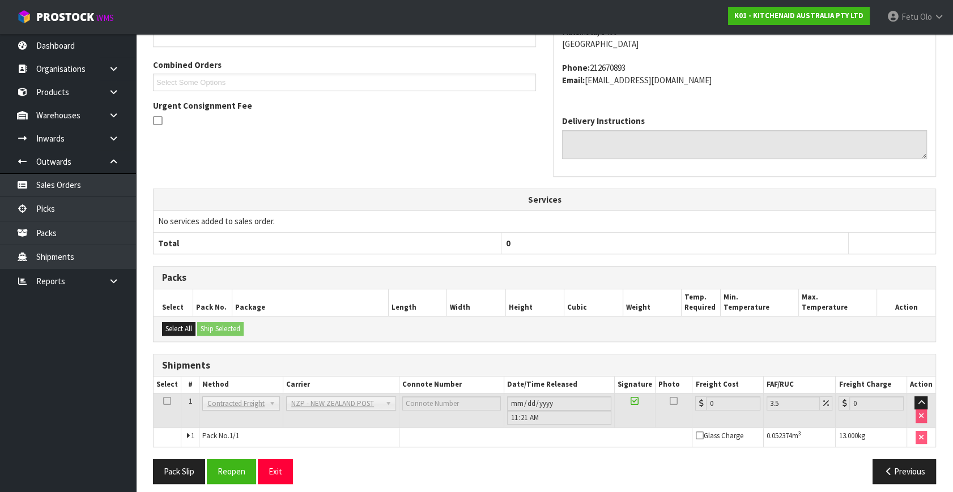
scroll to position [283, 0]
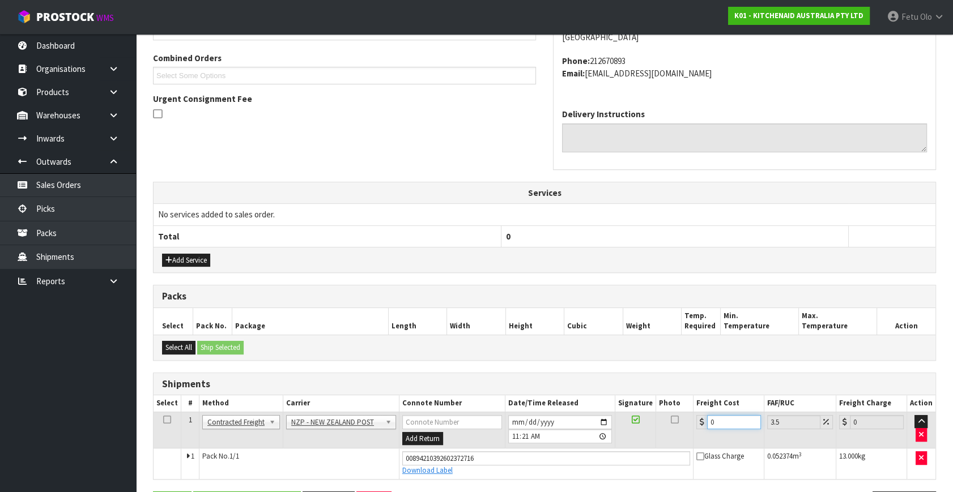
drag, startPoint x: 722, startPoint y: 422, endPoint x: 480, endPoint y: 465, distance: 245.7
click at [480, 465] on tbody "1 Client Local Pickup Customer Local Pickup Company Freight Contracted Freight …" at bounding box center [545, 445] width 782 height 67
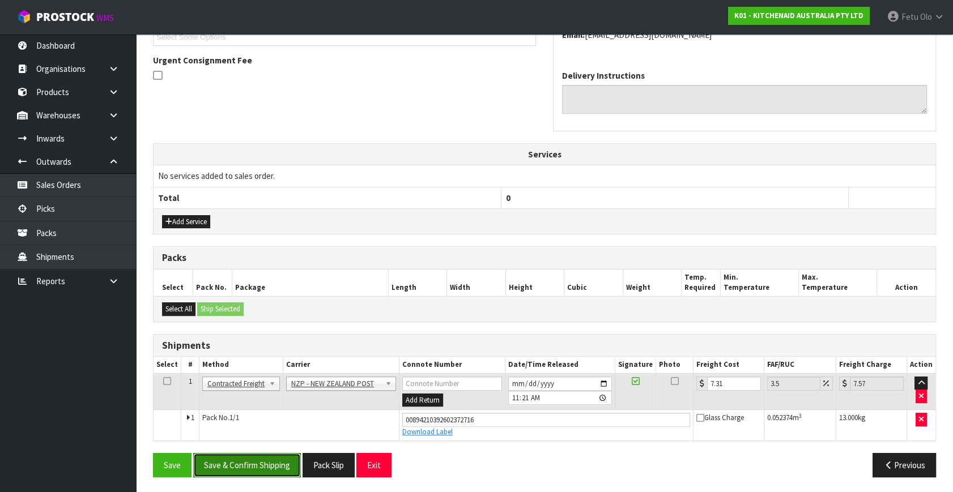
click at [266, 469] on button "Save & Confirm Shipping" at bounding box center [247, 465] width 108 height 24
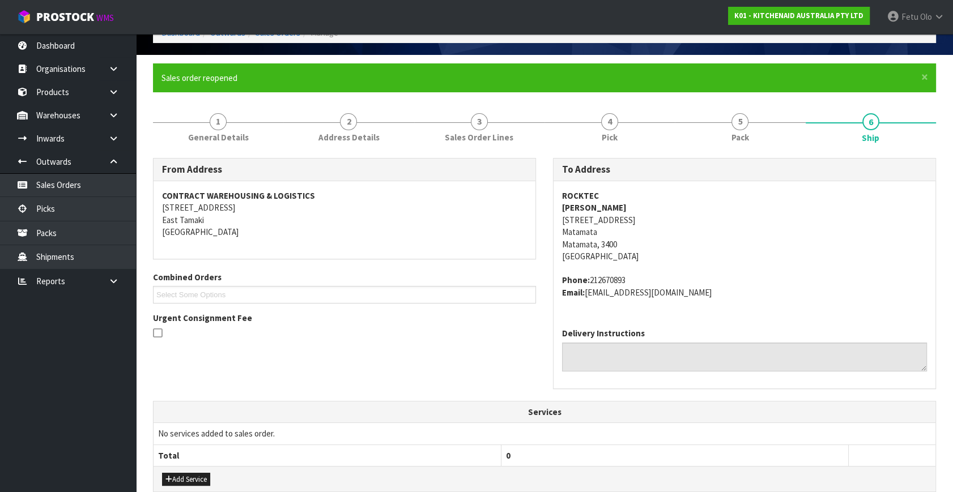
scroll to position [0, 0]
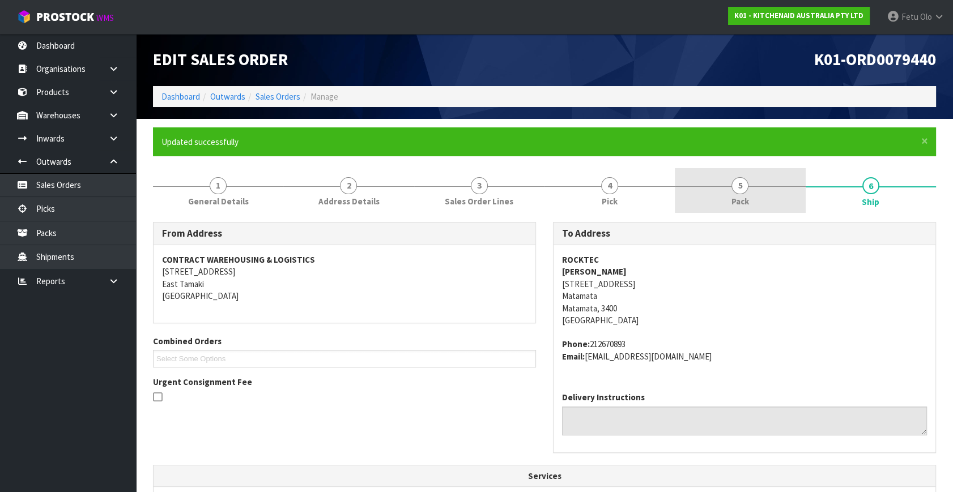
click at [764, 204] on link "5 Pack" at bounding box center [740, 190] width 130 height 45
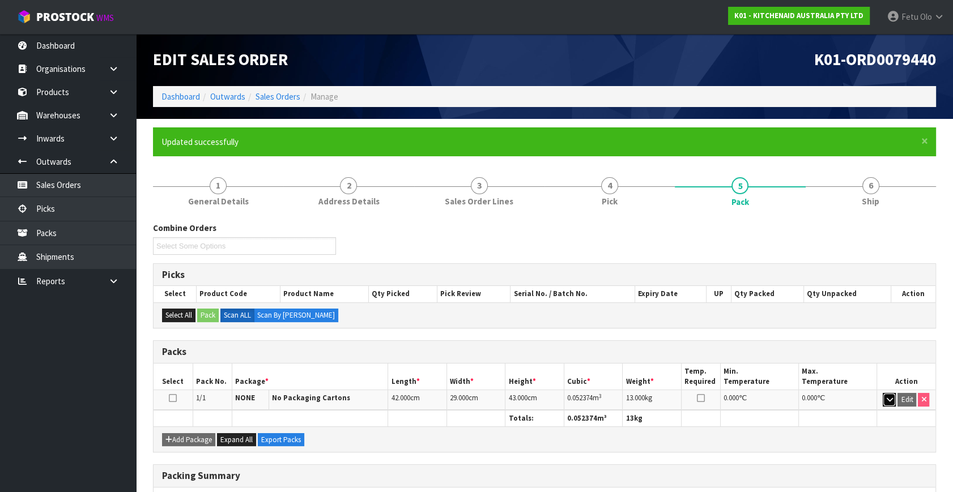
click at [887, 398] on icon "button" at bounding box center [889, 399] width 6 height 7
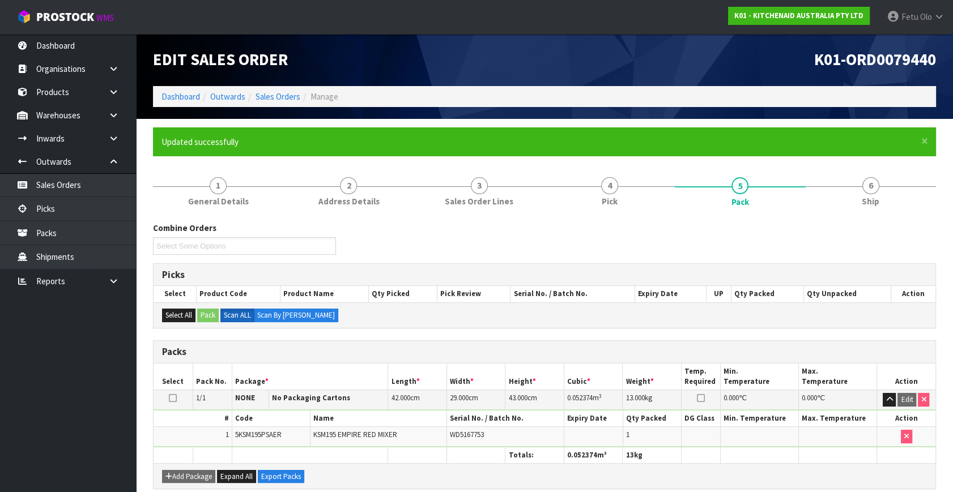
click at [775, 355] on h3 "Packs" at bounding box center [544, 352] width 765 height 11
click at [48, 203] on link "Picks" at bounding box center [68, 208] width 136 height 23
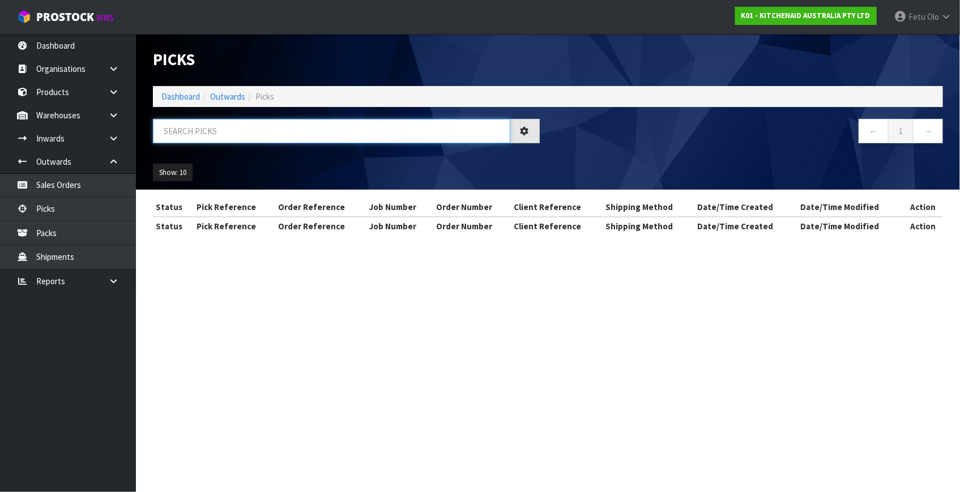
click at [247, 141] on input "text" at bounding box center [332, 131] width 358 height 24
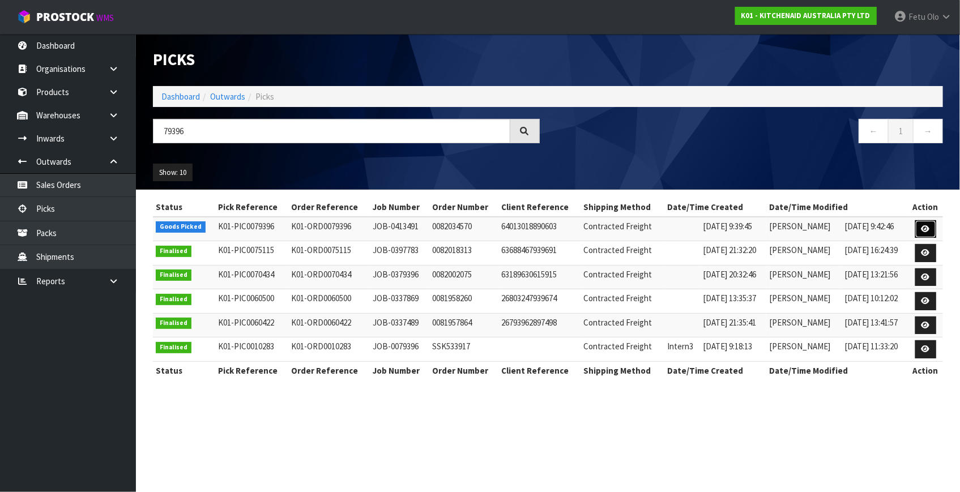
click at [920, 229] on link at bounding box center [926, 229] width 21 height 18
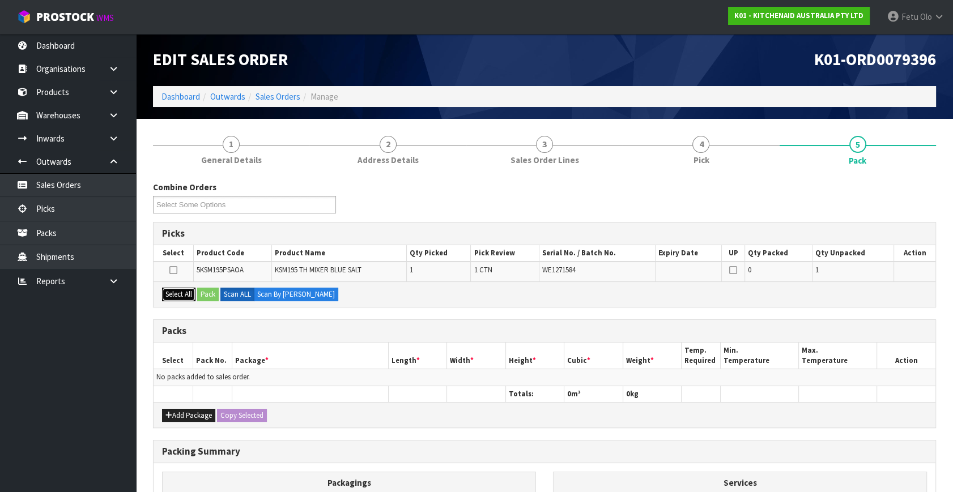
drag, startPoint x: 173, startPoint y: 295, endPoint x: 199, endPoint y: 295, distance: 26.6
click at [182, 295] on button "Select All" at bounding box center [178, 295] width 33 height 14
click at [201, 295] on button "Pack" at bounding box center [208, 295] width 22 height 14
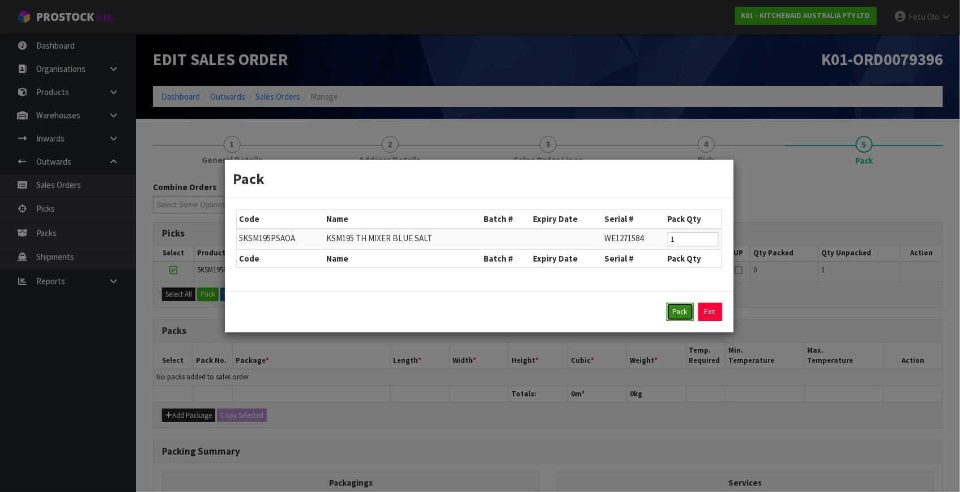
click at [676, 313] on button "Pack" at bounding box center [680, 312] width 27 height 18
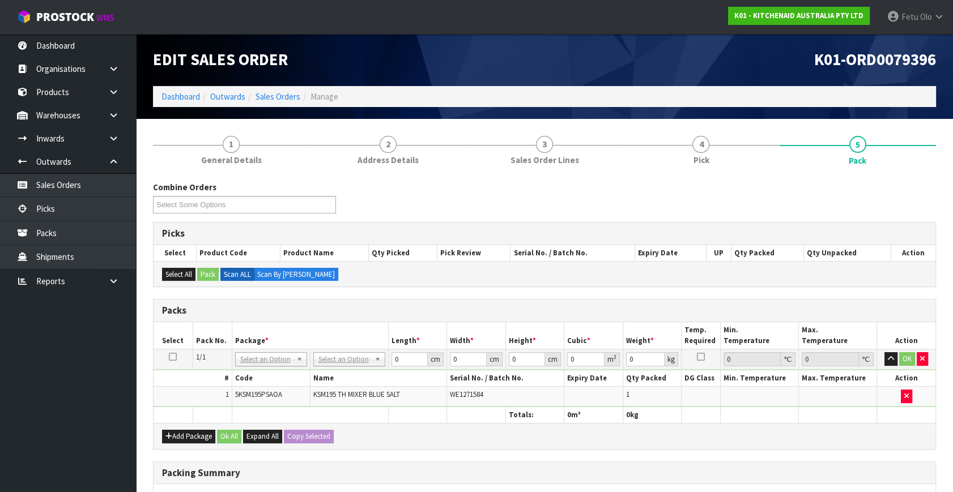
drag, startPoint x: 356, startPoint y: 355, endPoint x: 358, endPoint y: 368, distance: 13.1
drag, startPoint x: 404, startPoint y: 360, endPoint x: 259, endPoint y: 414, distance: 154.7
click at [259, 414] on table "Select Pack No. Package * Length * Width * Height * Cubic * Weight * Temp. Requ…" at bounding box center [545, 372] width 782 height 101
click button "OK" at bounding box center [907, 359] width 16 height 14
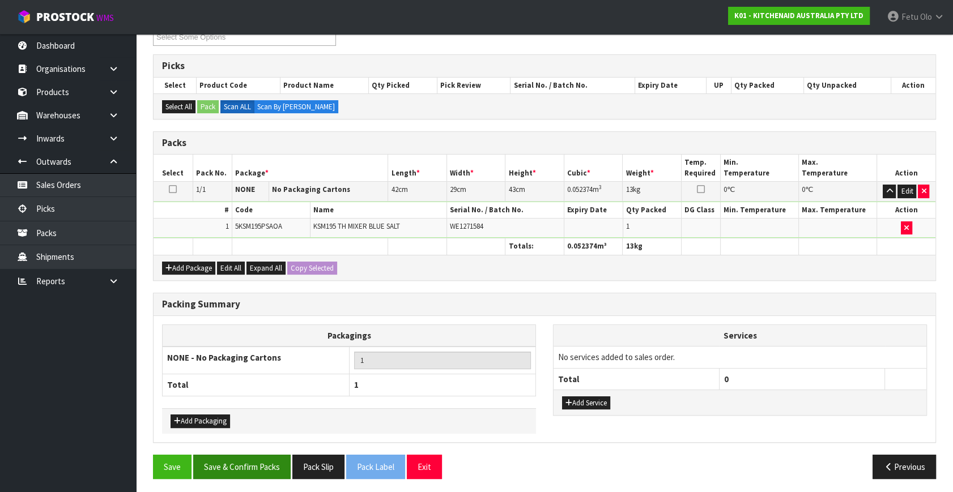
scroll to position [169, 0]
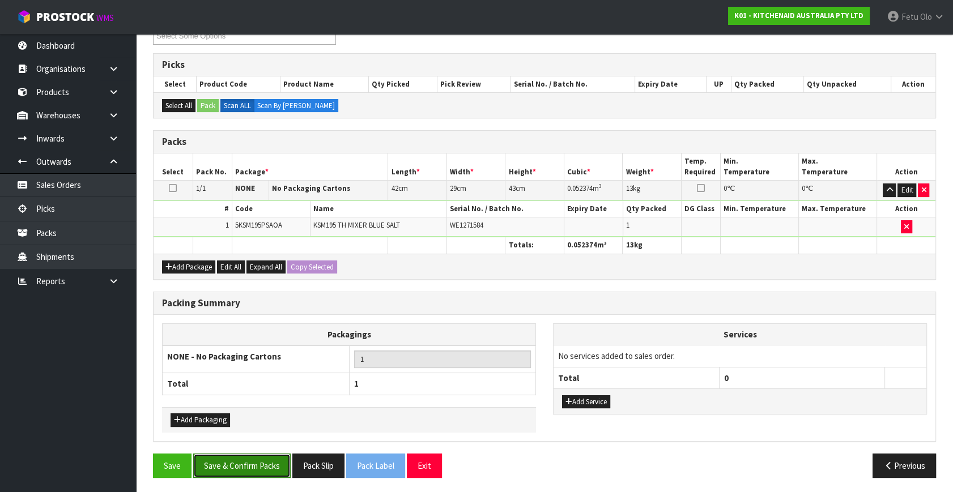
click at [245, 459] on button "Save & Confirm Packs" at bounding box center [241, 466] width 97 height 24
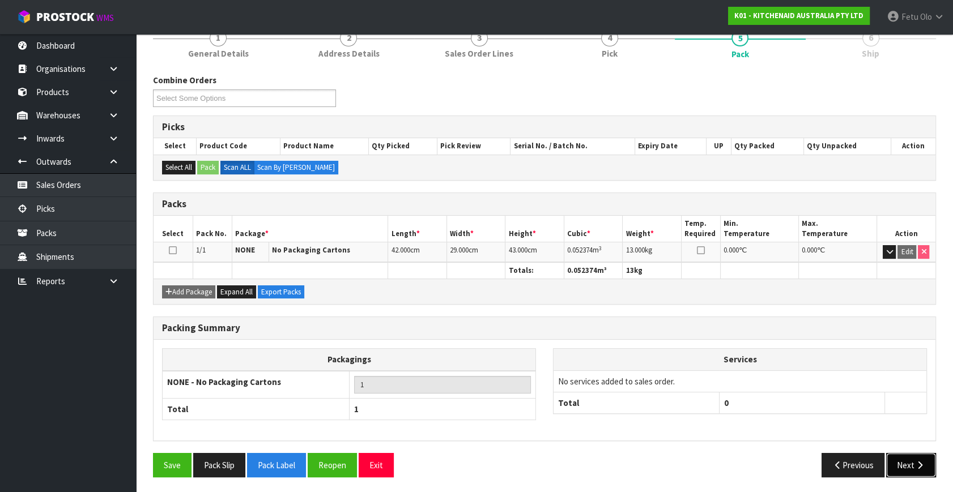
click at [926, 463] on button "Next" at bounding box center [911, 465] width 50 height 24
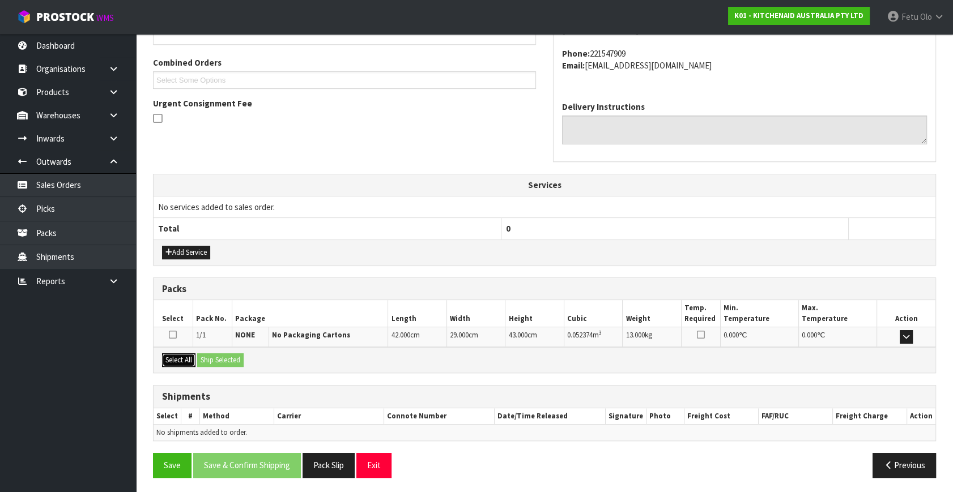
click at [184, 358] on button "Select All" at bounding box center [178, 361] width 33 height 14
click at [209, 357] on button "Ship Selected" at bounding box center [220, 361] width 46 height 14
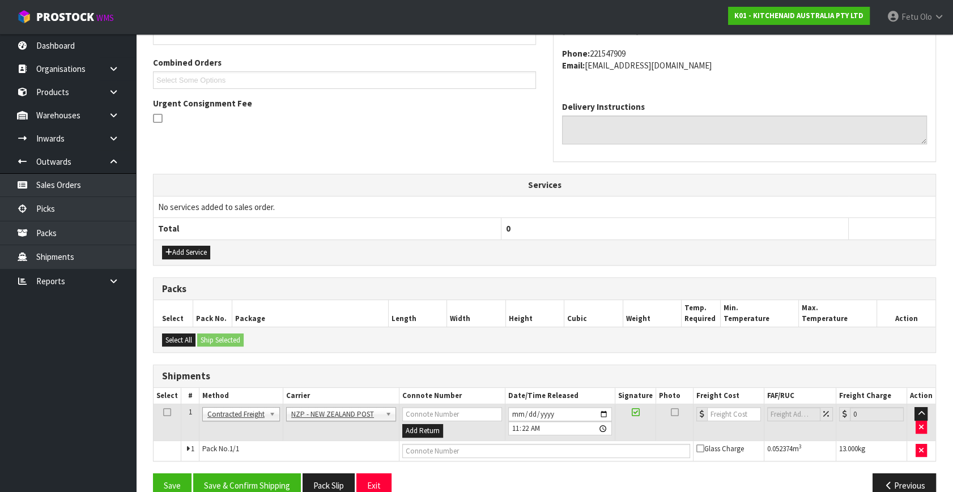
scroll to position [299, 0]
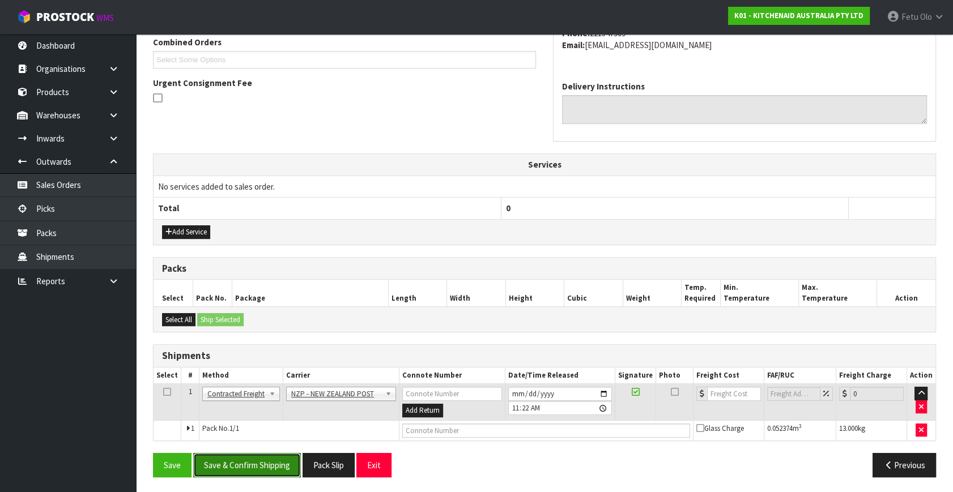
click at [276, 463] on button "Save & Confirm Shipping" at bounding box center [247, 465] width 108 height 24
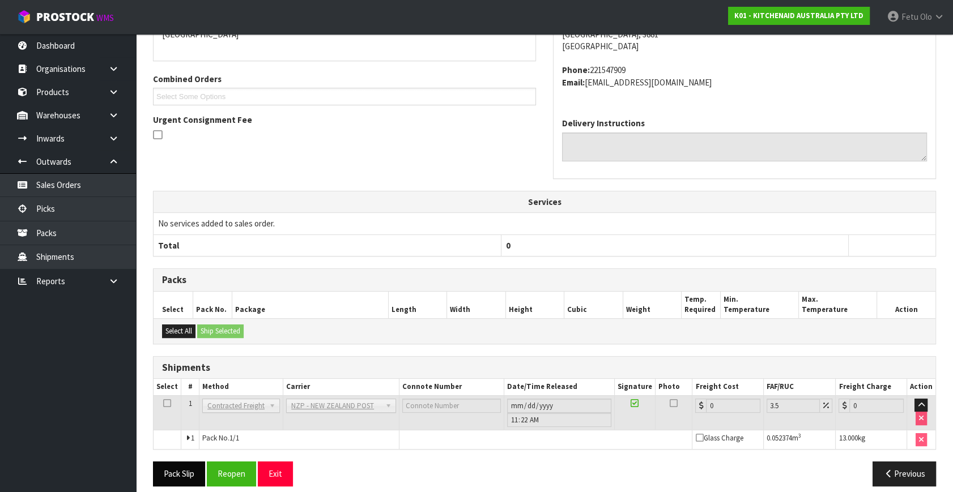
scroll to position [283, 0]
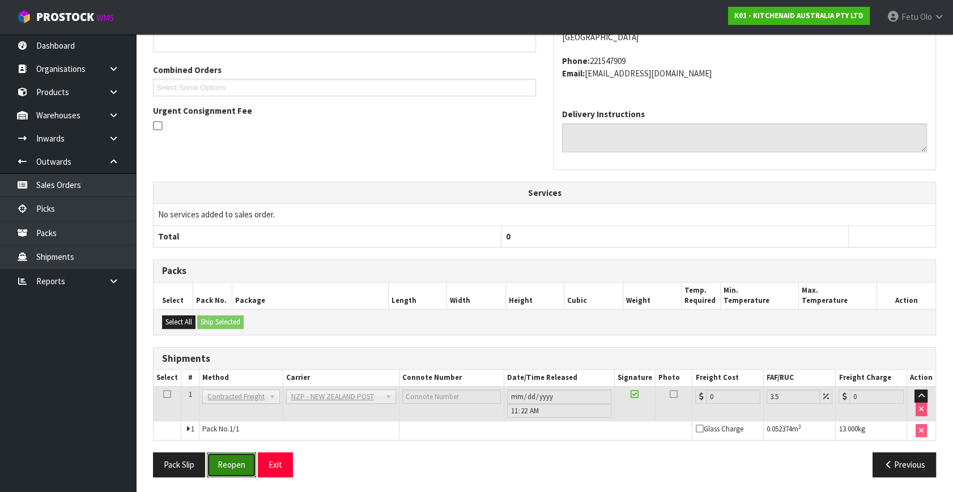
drag, startPoint x: 229, startPoint y: 465, endPoint x: 220, endPoint y: 461, distance: 9.7
click at [229, 465] on button "Reopen" at bounding box center [231, 465] width 49 height 24
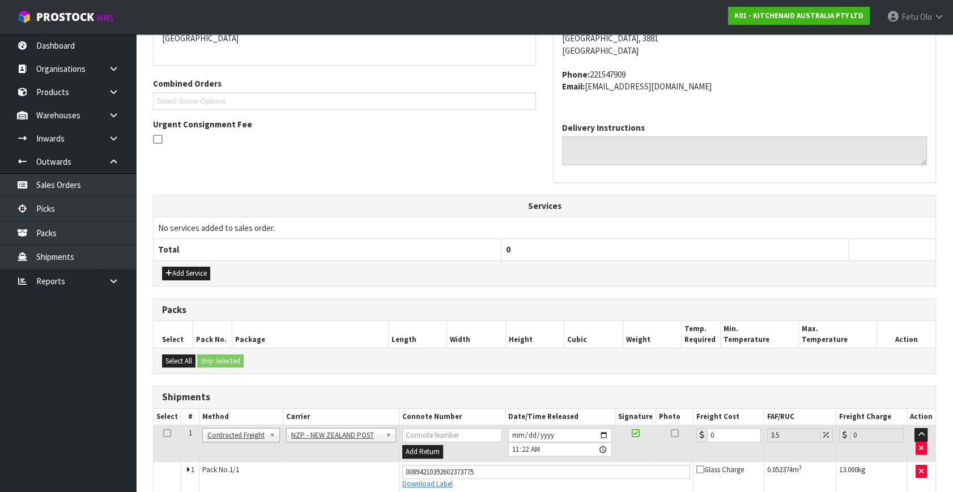
scroll to position [271, 0]
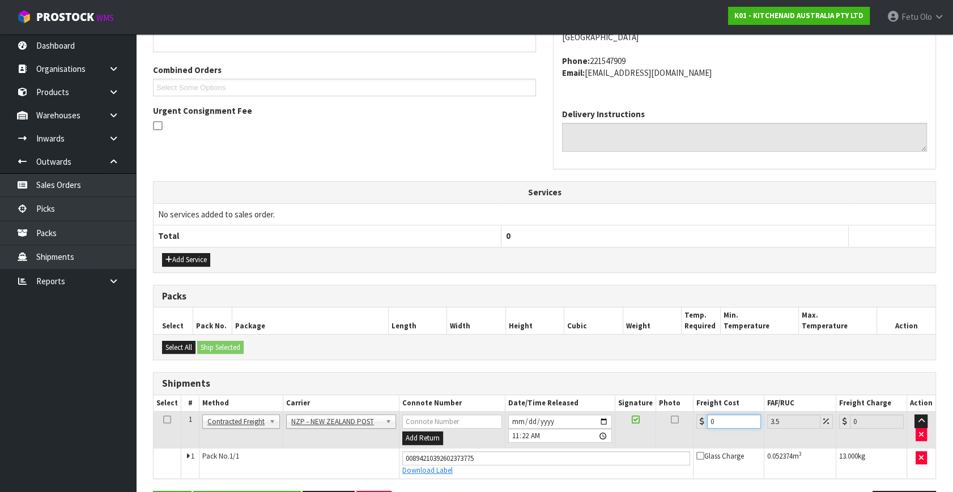
drag, startPoint x: 728, startPoint y: 423, endPoint x: 541, endPoint y: 455, distance: 190.3
click at [541, 455] on tbody "1 Client Local Pickup Customer Local Pickup Company Freight Contracted Freight …" at bounding box center [545, 445] width 782 height 67
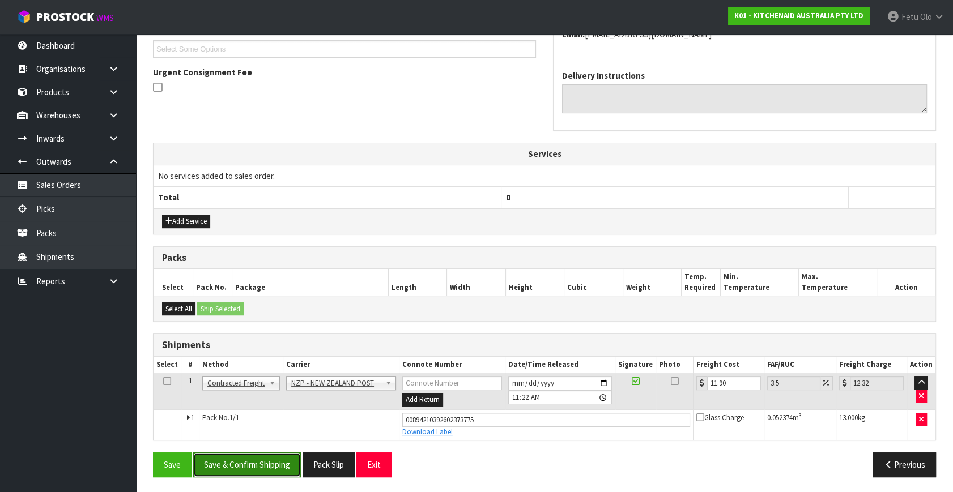
drag, startPoint x: 271, startPoint y: 464, endPoint x: 284, endPoint y: 456, distance: 15.3
click at [271, 464] on button "Save & Confirm Shipping" at bounding box center [247, 465] width 108 height 24
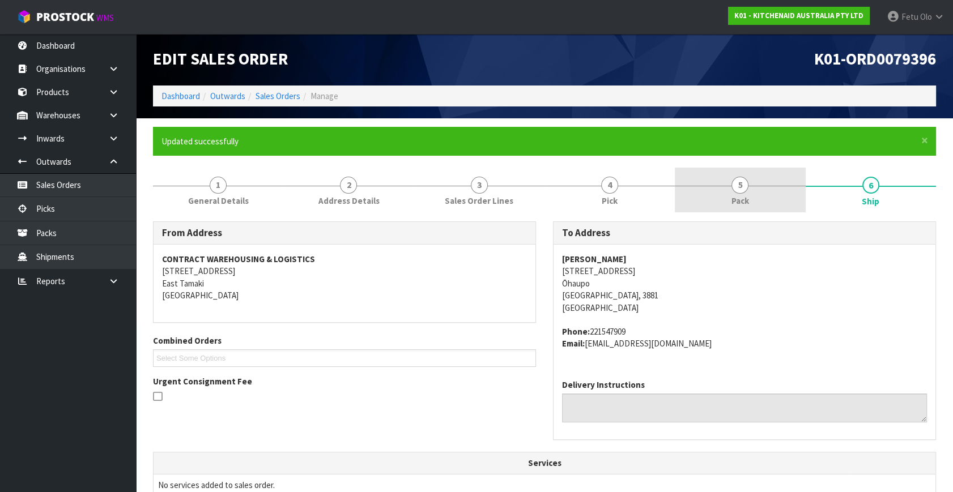
scroll to position [0, 0]
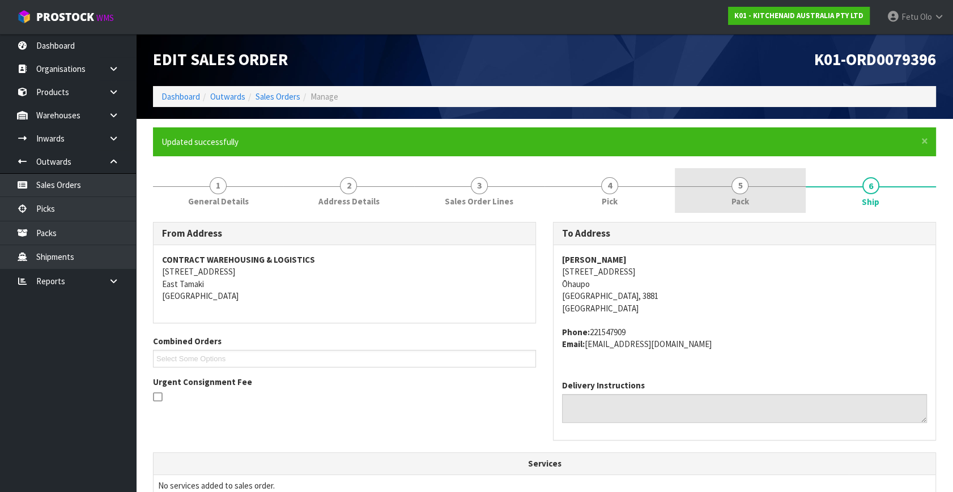
click at [759, 192] on link "5 Pack" at bounding box center [740, 190] width 130 height 45
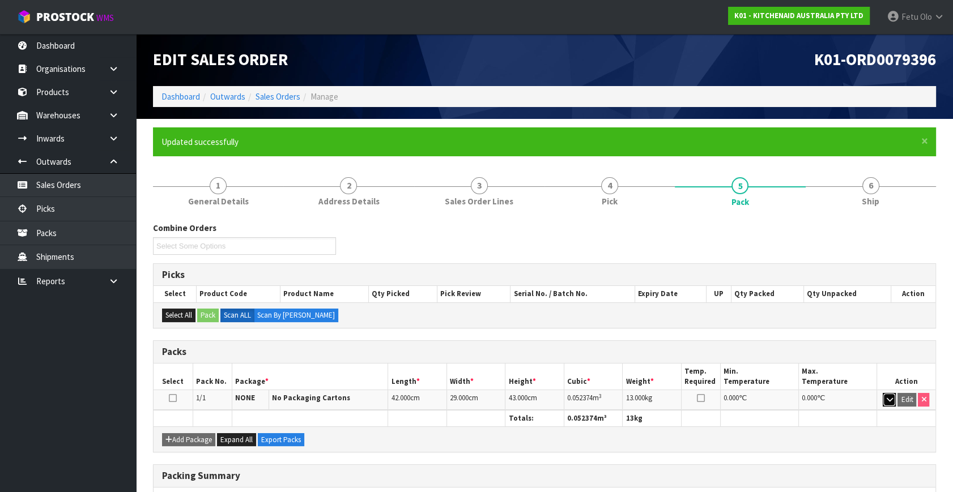
click at [890, 396] on icon "button" at bounding box center [889, 399] width 6 height 7
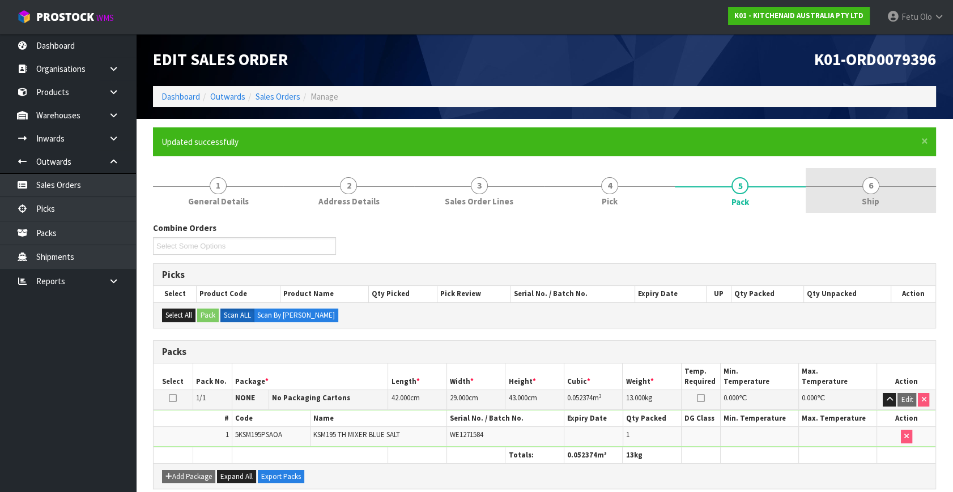
click at [877, 181] on span "6" at bounding box center [870, 185] width 17 height 17
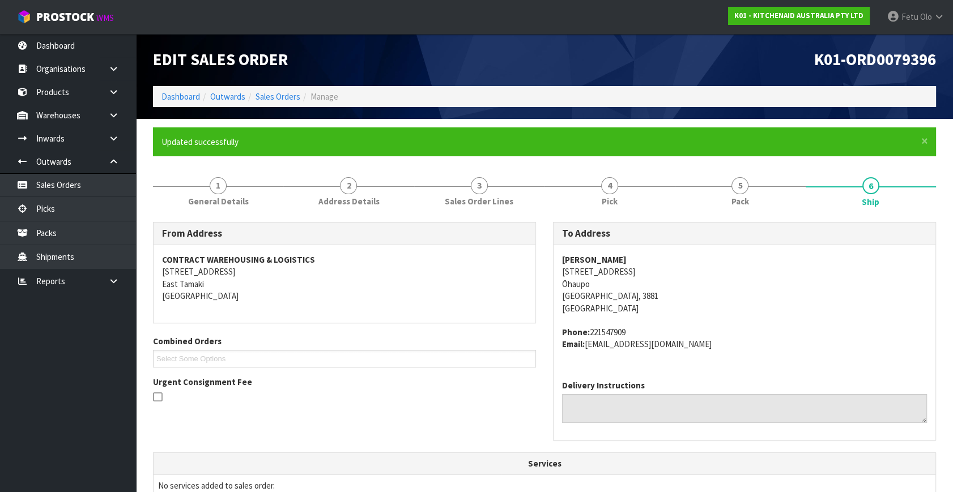
click at [156, 90] on ol "Dashboard Outwards Sales Orders Manage" at bounding box center [544, 96] width 783 height 21
click at [180, 97] on link "Dashboard" at bounding box center [180, 96] width 39 height 11
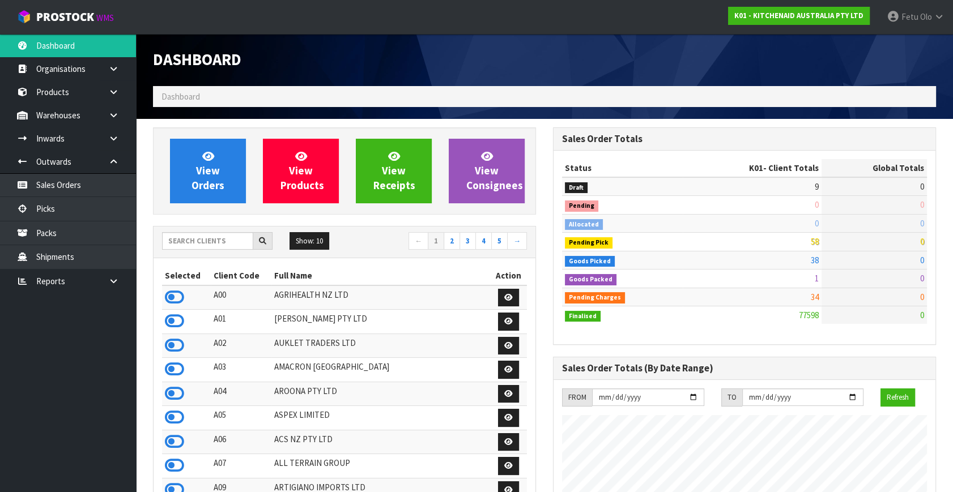
scroll to position [857, 399]
click at [79, 211] on link "Picks" at bounding box center [68, 208] width 136 height 23
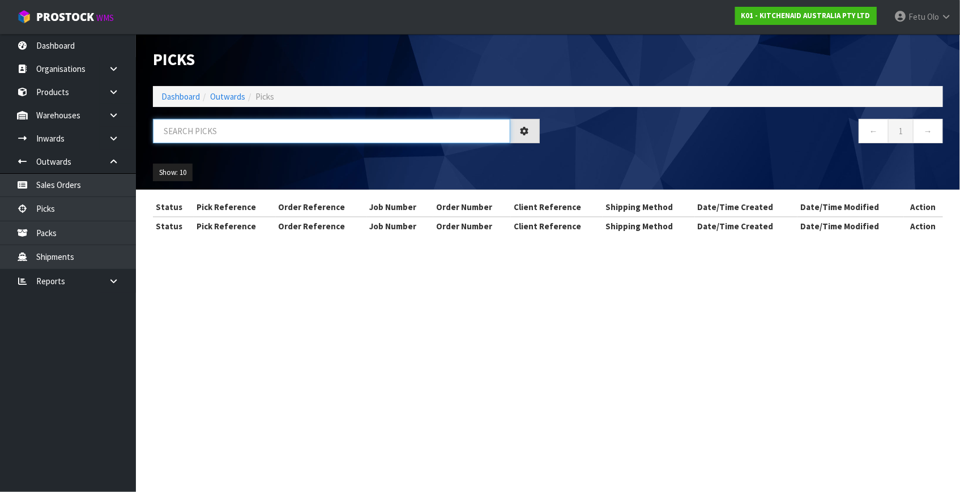
click at [279, 136] on input "text" at bounding box center [332, 131] width 358 height 24
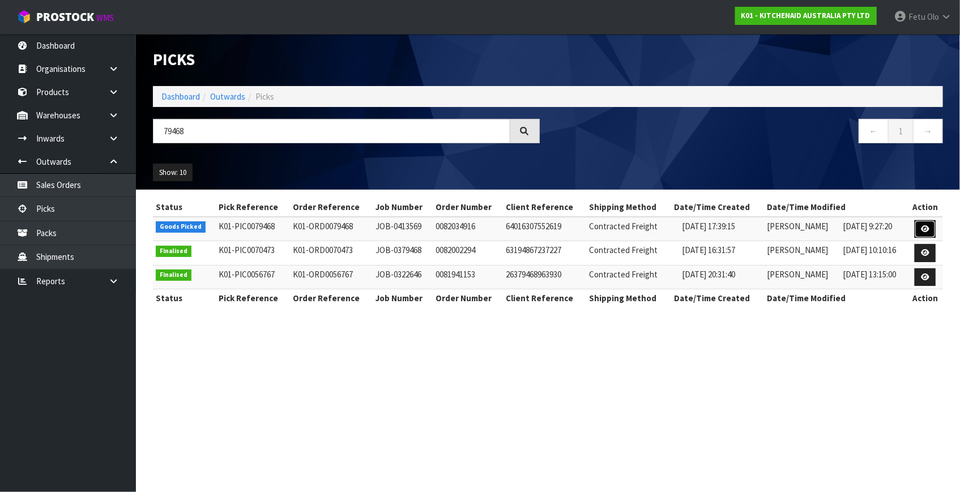
click at [924, 228] on icon at bounding box center [925, 228] width 8 height 7
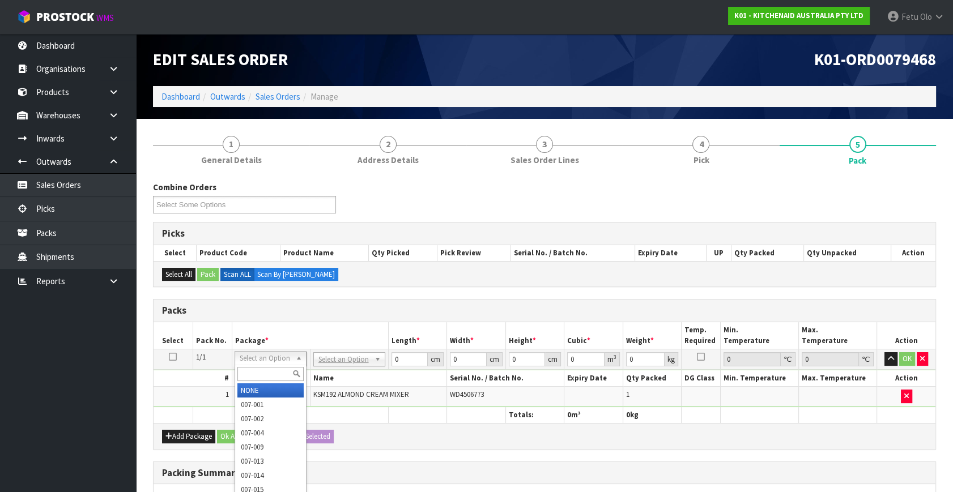
drag, startPoint x: 270, startPoint y: 394, endPoint x: 326, endPoint y: 375, distance: 58.6
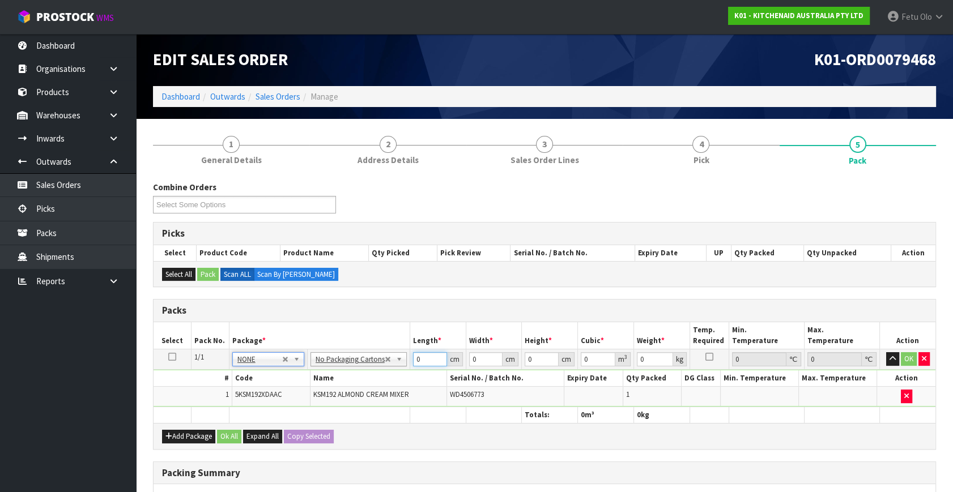
click at [290, 436] on div "Packs Select Pack No. Package * Length * Width * Height * Cubic * Weight * Temp…" at bounding box center [544, 374] width 783 height 150
click button "OK" at bounding box center [909, 359] width 16 height 14
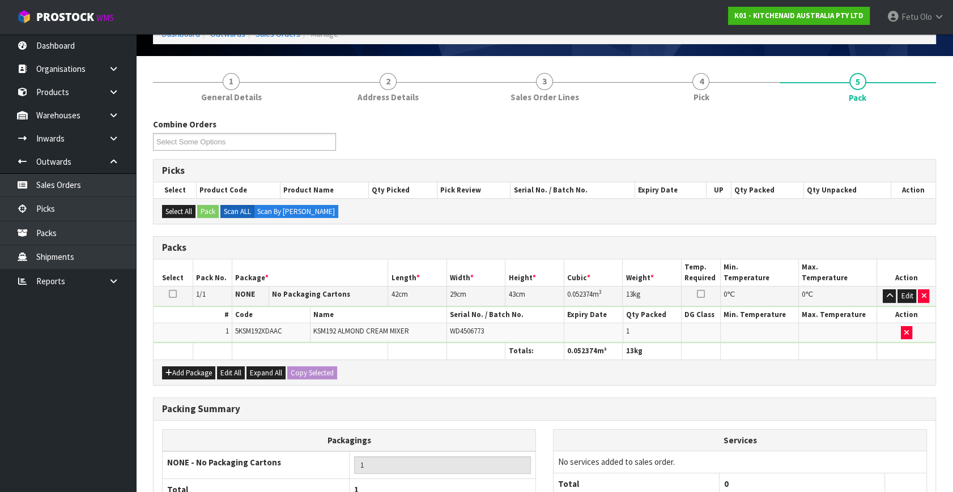
scroll to position [169, 0]
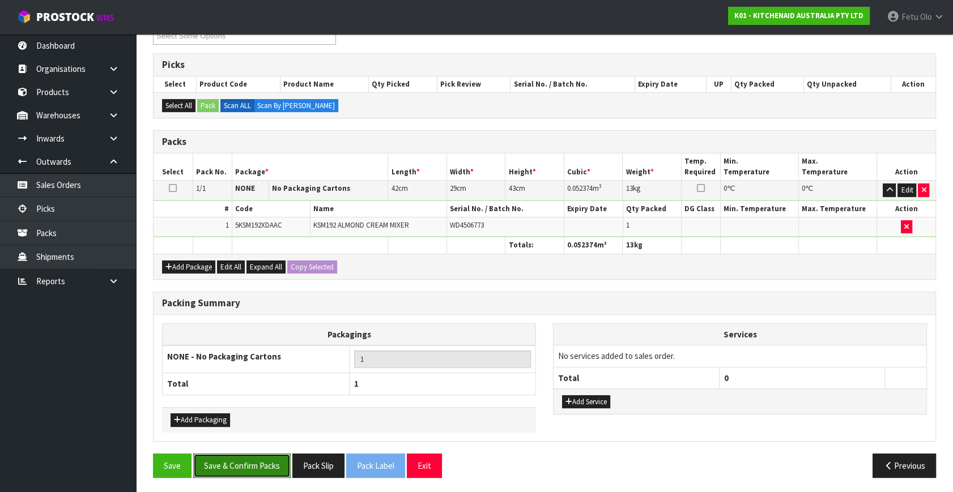
click at [253, 467] on button "Save & Confirm Packs" at bounding box center [241, 466] width 97 height 24
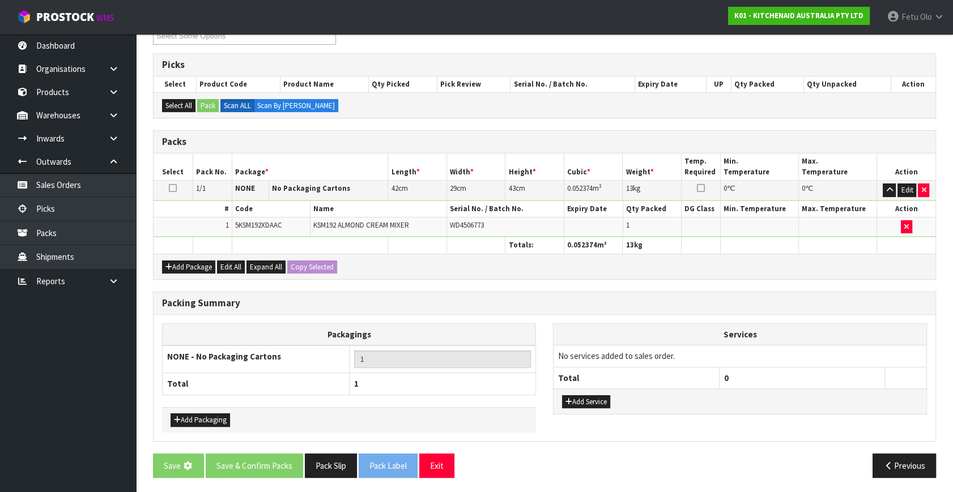
scroll to position [0, 0]
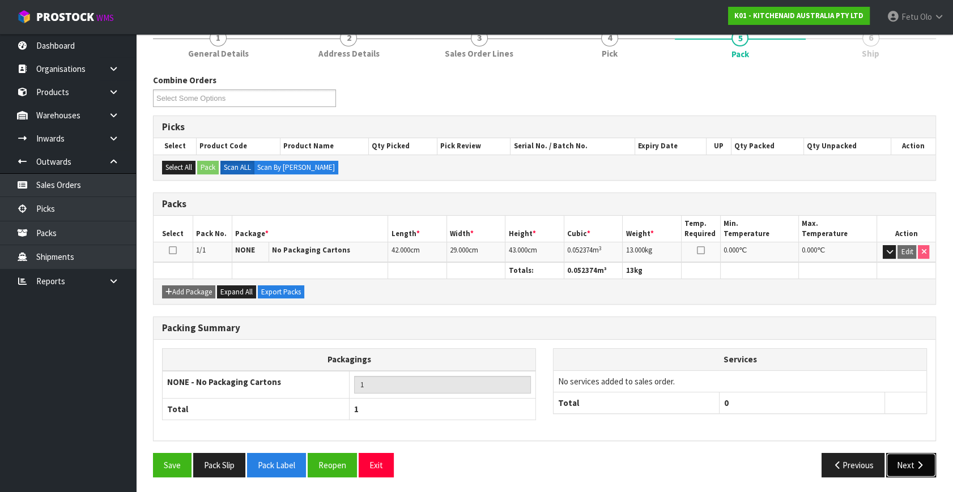
click at [907, 463] on button "Next" at bounding box center [911, 465] width 50 height 24
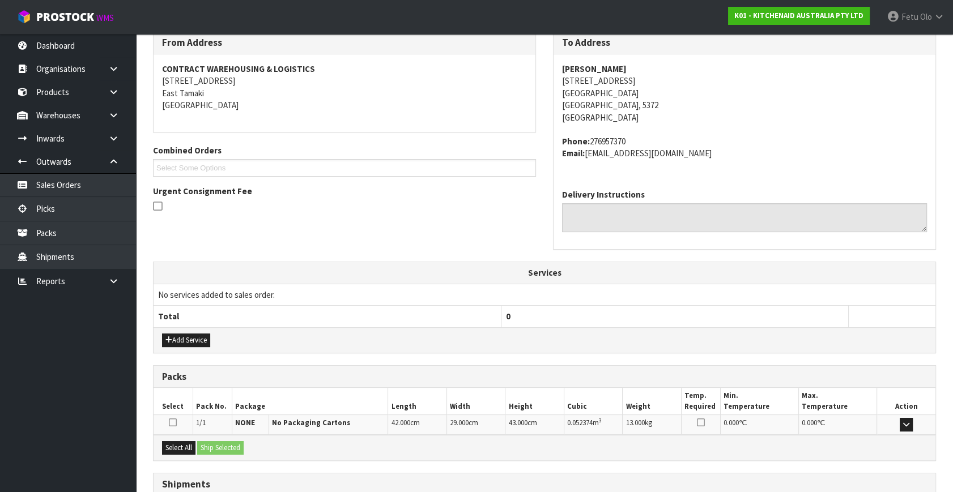
scroll to position [279, 0]
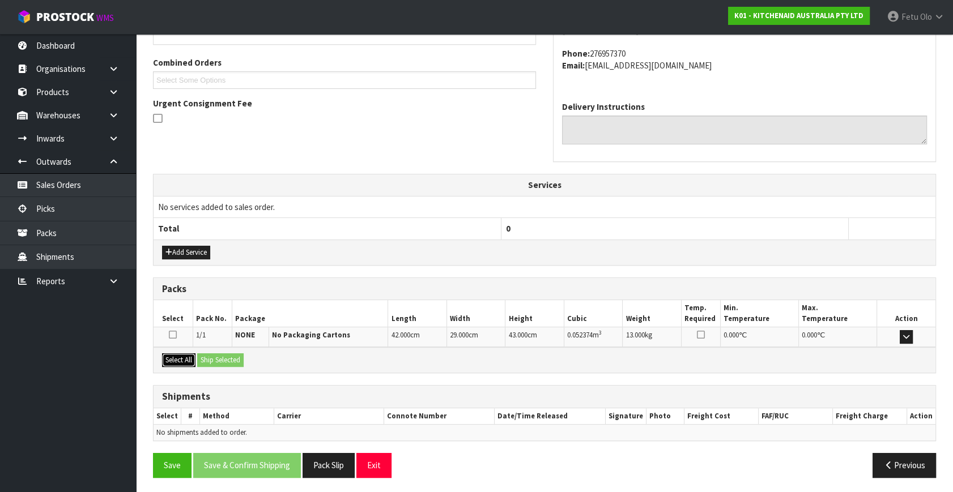
click at [185, 363] on button "Select All" at bounding box center [178, 361] width 33 height 14
click at [214, 356] on button "Ship Selected" at bounding box center [220, 361] width 46 height 14
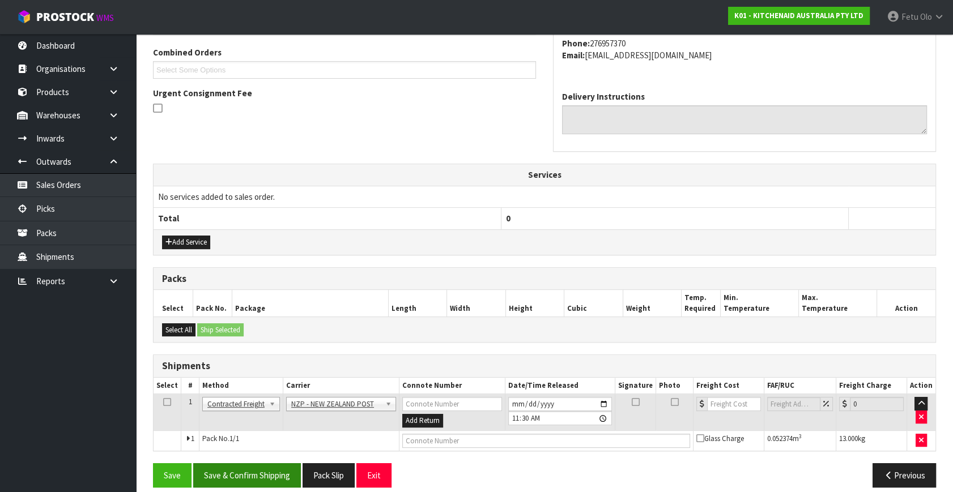
scroll to position [299, 0]
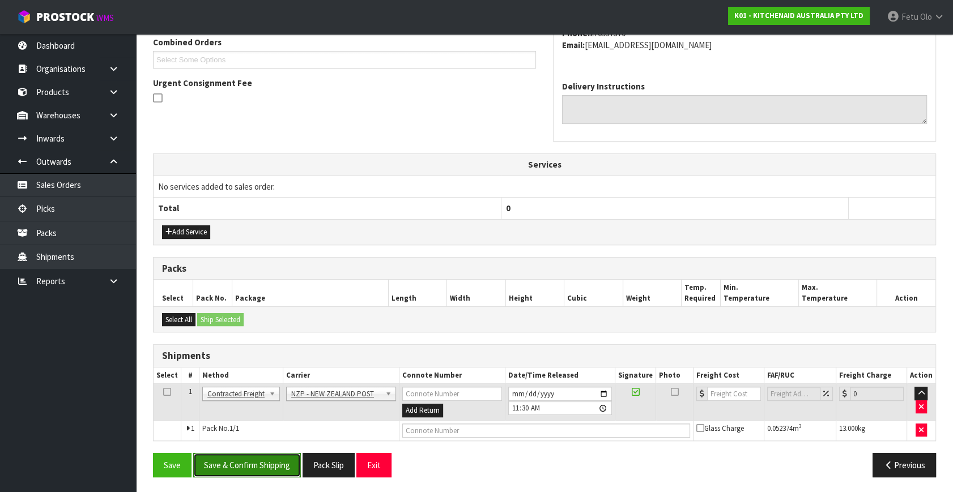
click at [253, 458] on button "Save & Confirm Shipping" at bounding box center [247, 465] width 108 height 24
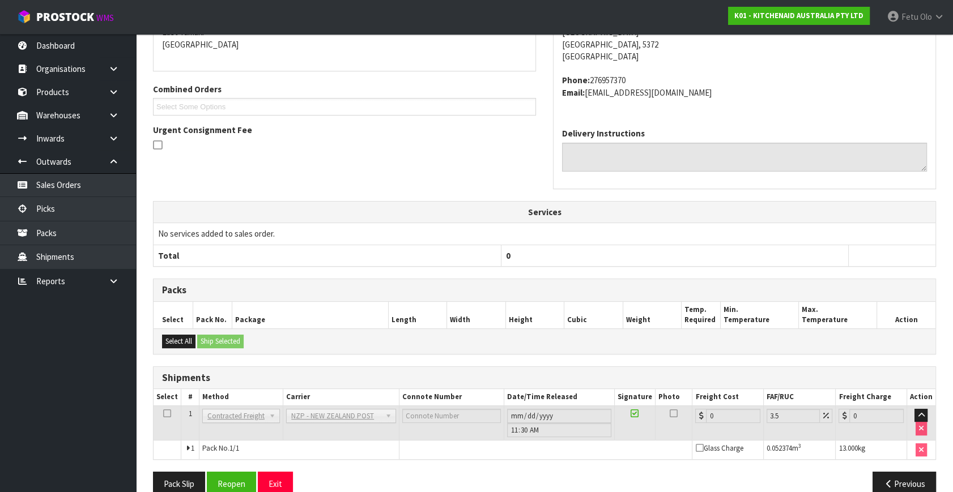
scroll to position [283, 0]
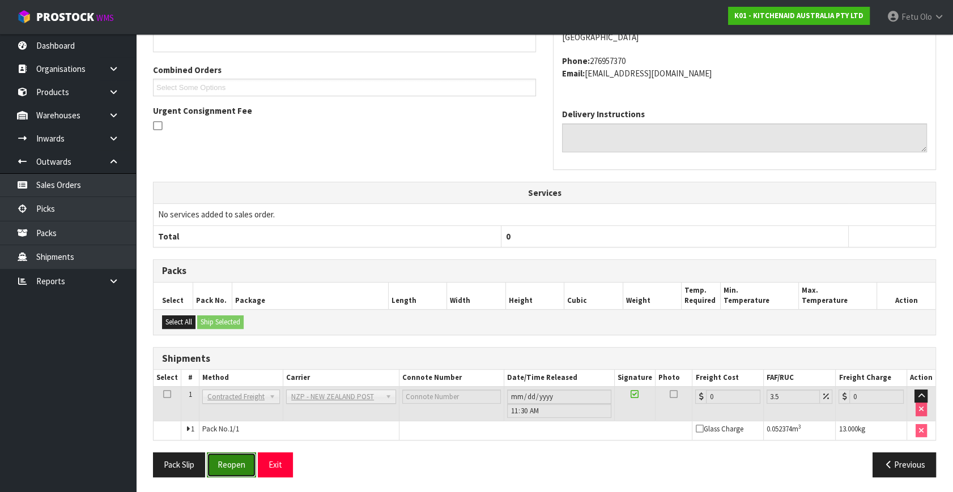
click at [245, 459] on button "Reopen" at bounding box center [231, 465] width 49 height 24
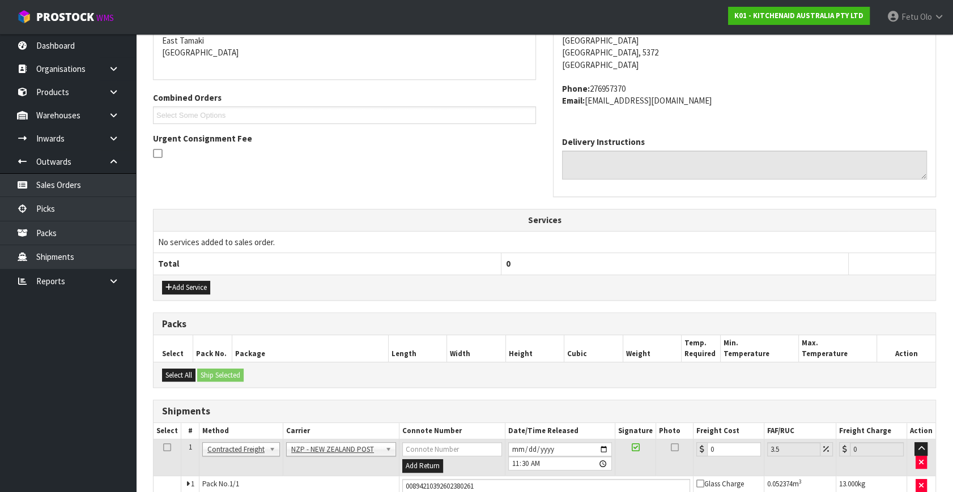
scroll to position [310, 0]
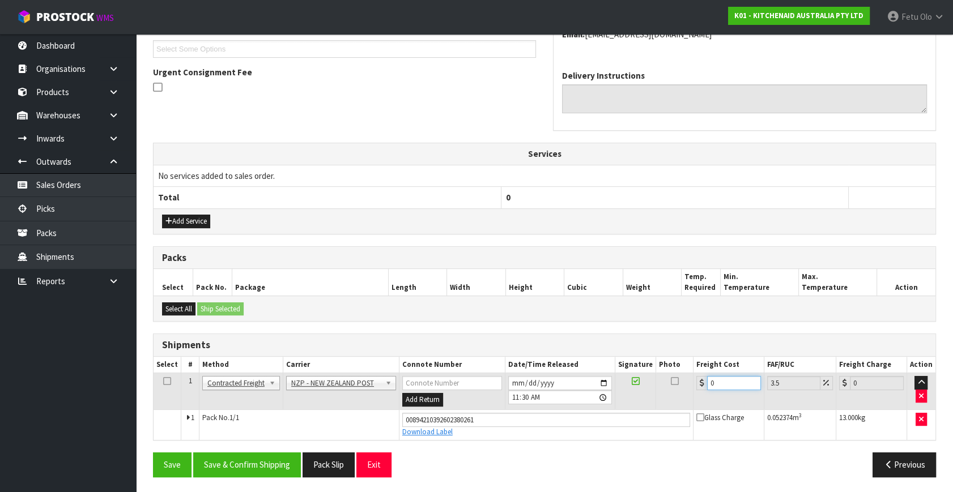
drag, startPoint x: 713, startPoint y: 382, endPoint x: 624, endPoint y: 420, distance: 96.0
click at [624, 417] on tbody "1 Client Local Pickup Customer Local Pickup Company Freight Contracted Freight …" at bounding box center [545, 406] width 782 height 67
click at [258, 467] on button "Save & Confirm Shipping" at bounding box center [247, 465] width 108 height 24
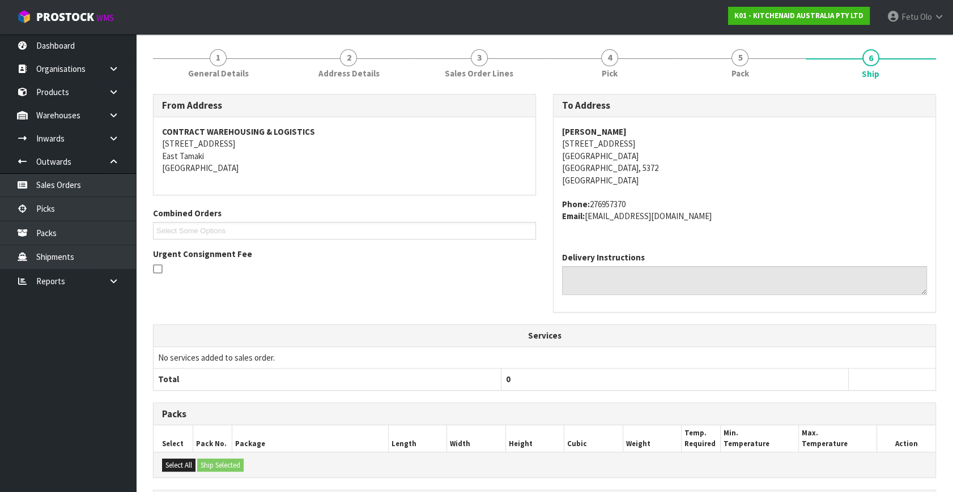
scroll to position [206, 0]
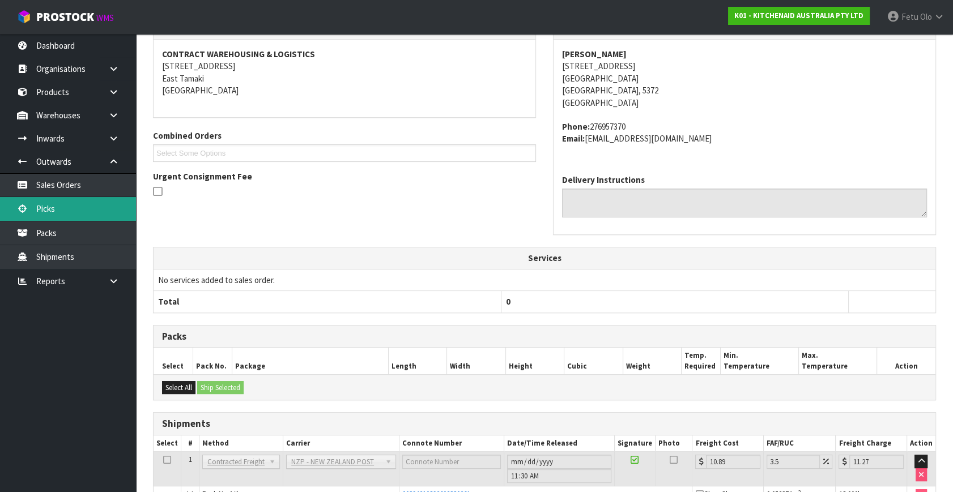
click at [45, 207] on link "Picks" at bounding box center [68, 208] width 136 height 23
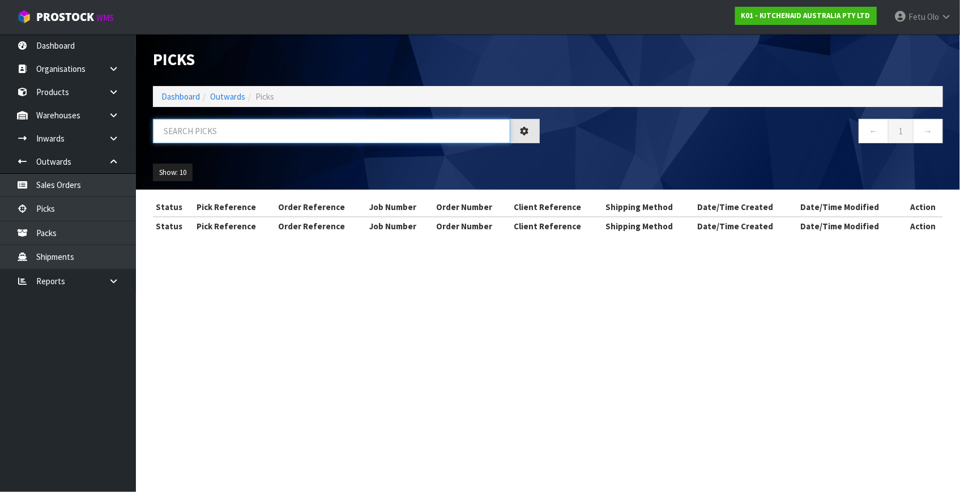
click at [310, 125] on input "text" at bounding box center [332, 131] width 358 height 24
drag, startPoint x: 310, startPoint y: 125, endPoint x: 311, endPoint y: 212, distance: 87.8
click at [310, 126] on input "text" at bounding box center [332, 131] width 358 height 24
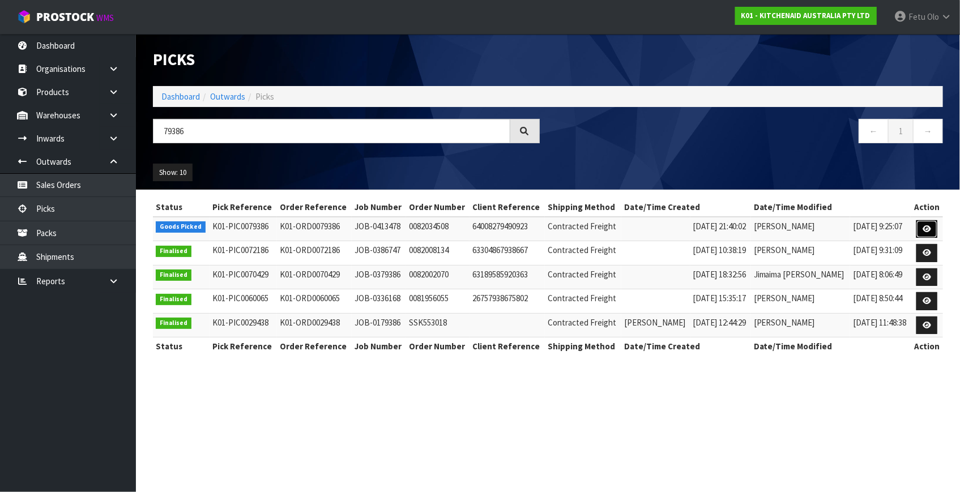
click at [924, 228] on icon at bounding box center [927, 228] width 8 height 7
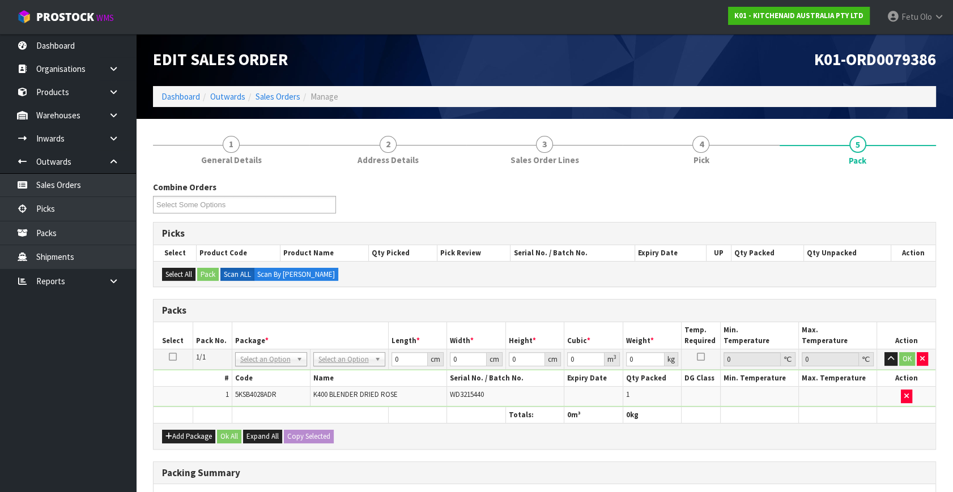
drag, startPoint x: 363, startPoint y: 346, endPoint x: 357, endPoint y: 368, distance: 22.8
click at [362, 355] on table "Select Pack No. Package * Length * Width * Height * Cubic * Weight * Temp. Requ…" at bounding box center [545, 372] width 782 height 101
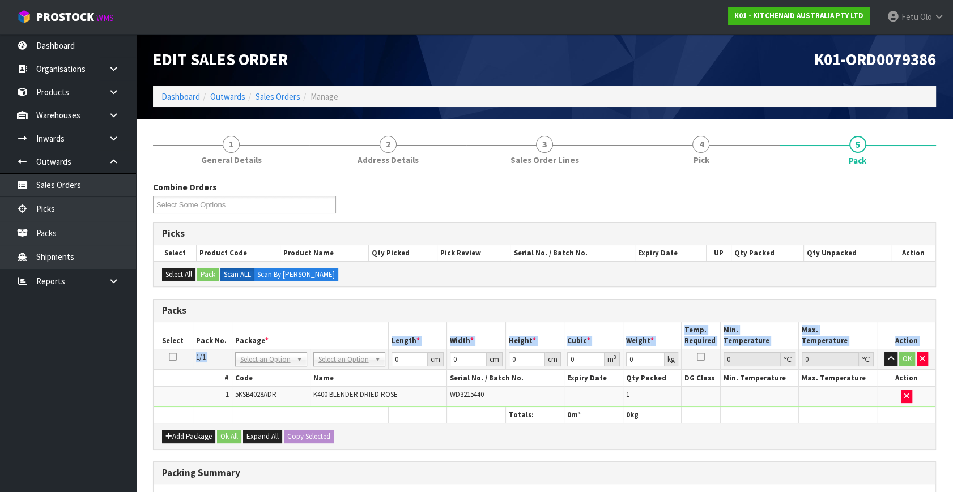
drag, startPoint x: 357, startPoint y: 368, endPoint x: 351, endPoint y: 385, distance: 18.5
click at [357, 368] on tbody "1/1 NONE 007-001 007-002 007-004 007-009 007-013 007-014 007-015 007-017 007-01…" at bounding box center [545, 379] width 782 height 58
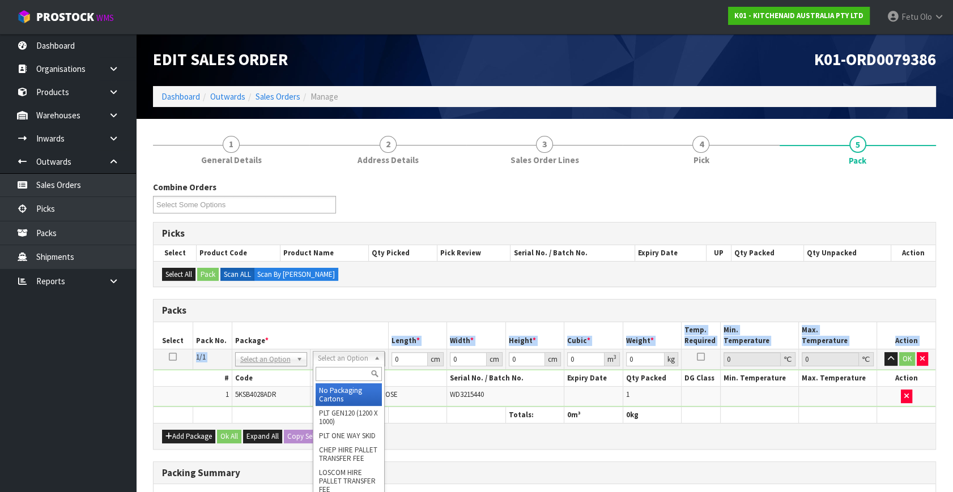
click at [346, 381] on div at bounding box center [348, 374] width 71 height 19
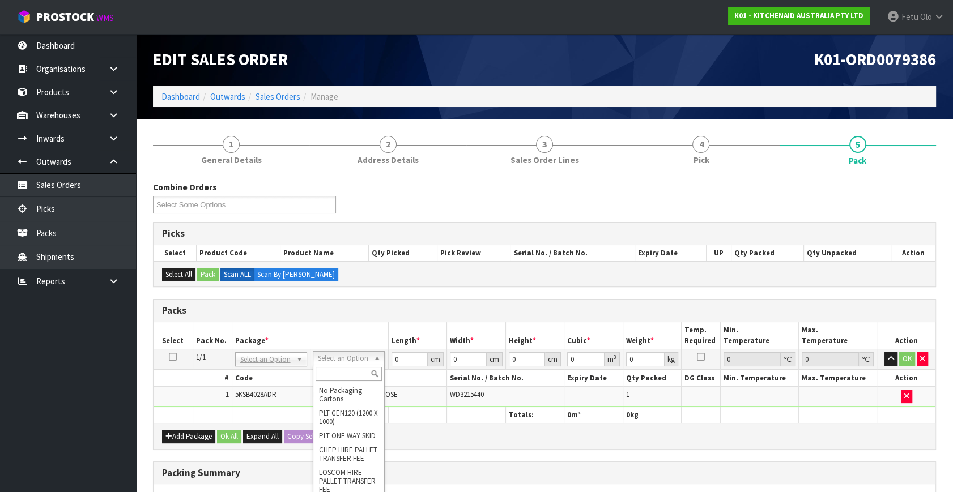
click at [401, 371] on th "Name" at bounding box center [378, 379] width 137 height 16
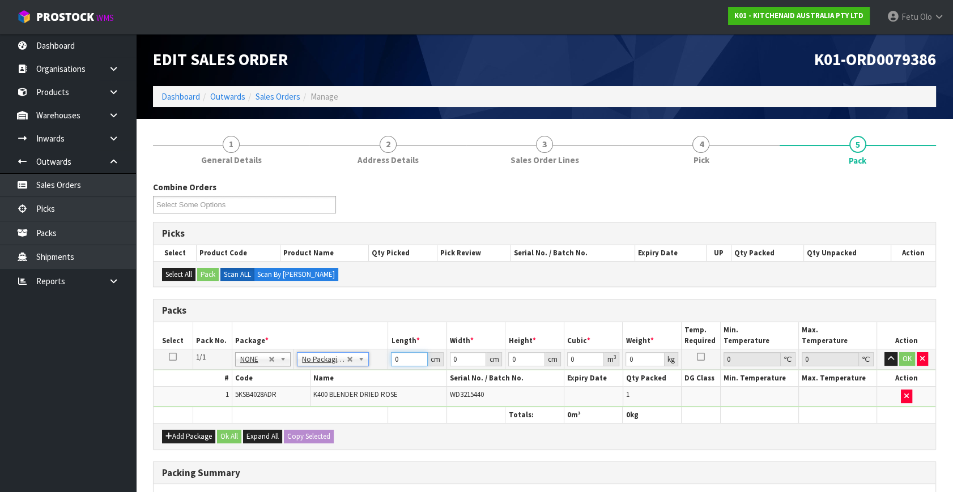
click at [405, 357] on input "0" at bounding box center [409, 359] width 37 height 14
drag, startPoint x: 405, startPoint y: 357, endPoint x: 373, endPoint y: 390, distance: 46.1
click at [373, 390] on tbody "1/1 NONE 007-001 007-002 007-004 007-009 007-013 007-014 007-015 007-017 007-01…" at bounding box center [545, 379] width 782 height 58
click button "OK" at bounding box center [907, 359] width 16 height 14
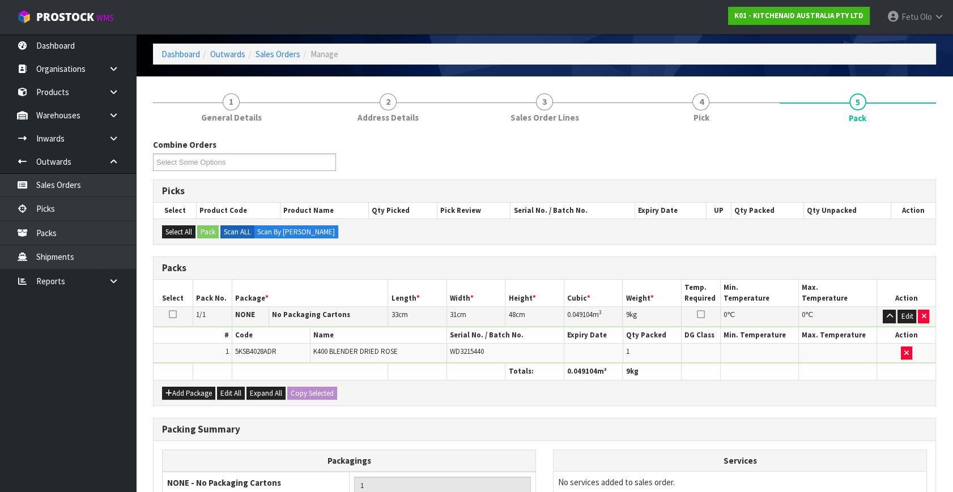
scroll to position [169, 0]
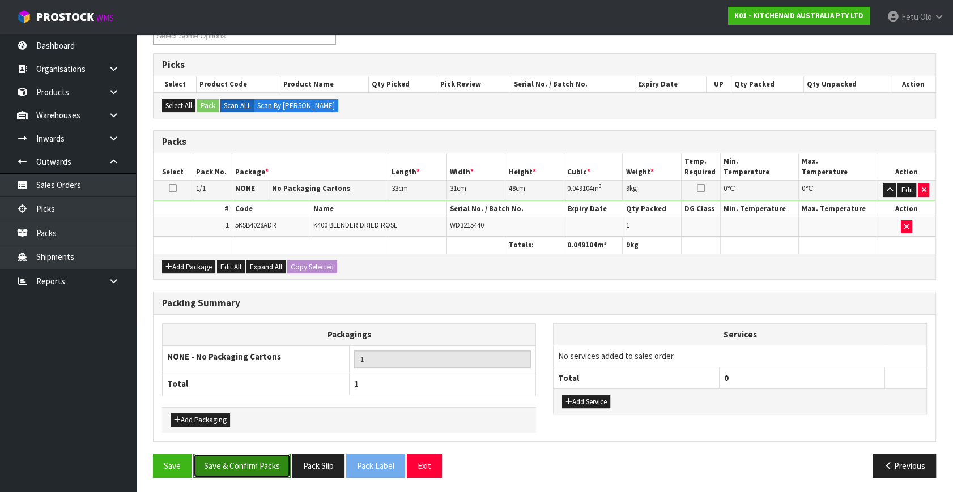
click at [240, 465] on button "Save & Confirm Packs" at bounding box center [241, 466] width 97 height 24
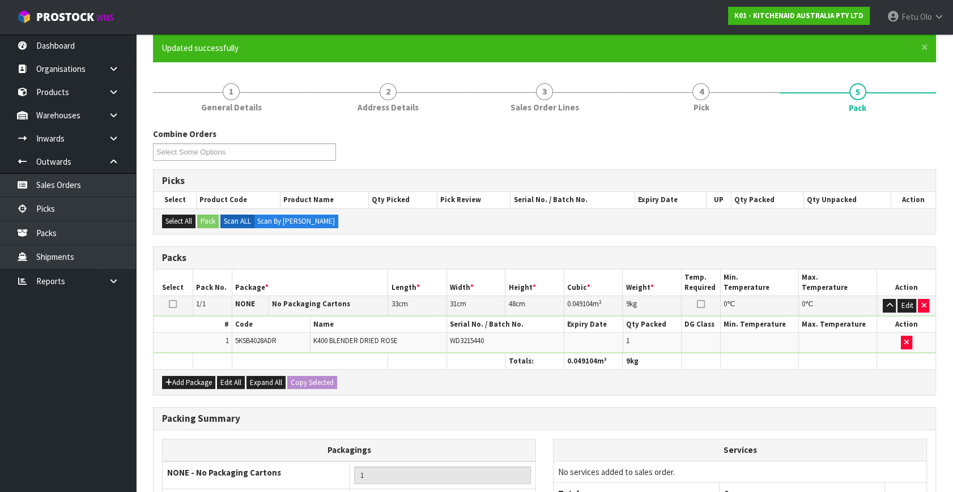
scroll to position [148, 0]
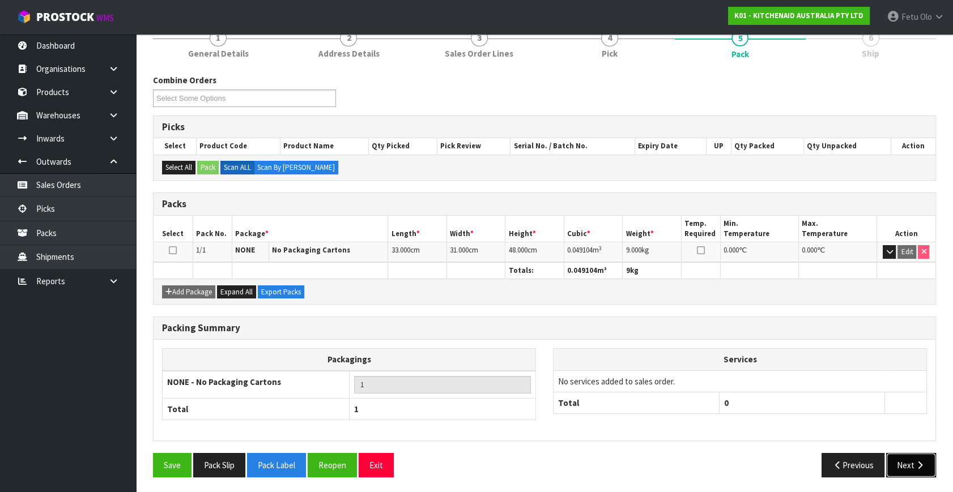
click at [918, 461] on icon "button" at bounding box center [919, 465] width 11 height 8
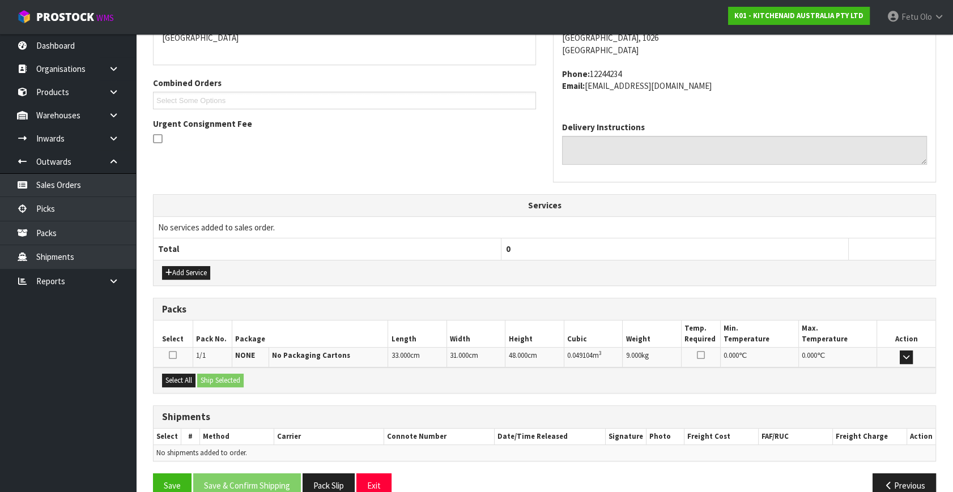
scroll to position [279, 0]
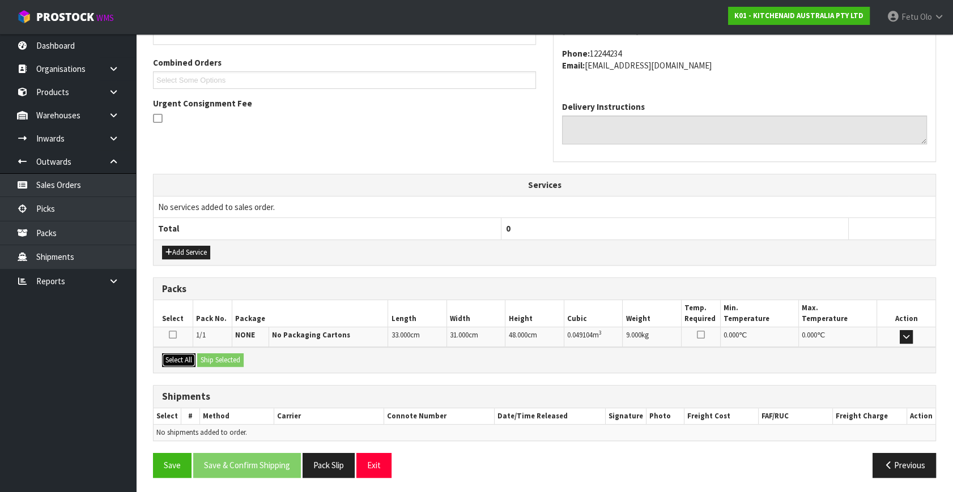
click at [182, 355] on button "Select All" at bounding box center [178, 361] width 33 height 14
click at [210, 354] on button "Ship Selected" at bounding box center [220, 361] width 46 height 14
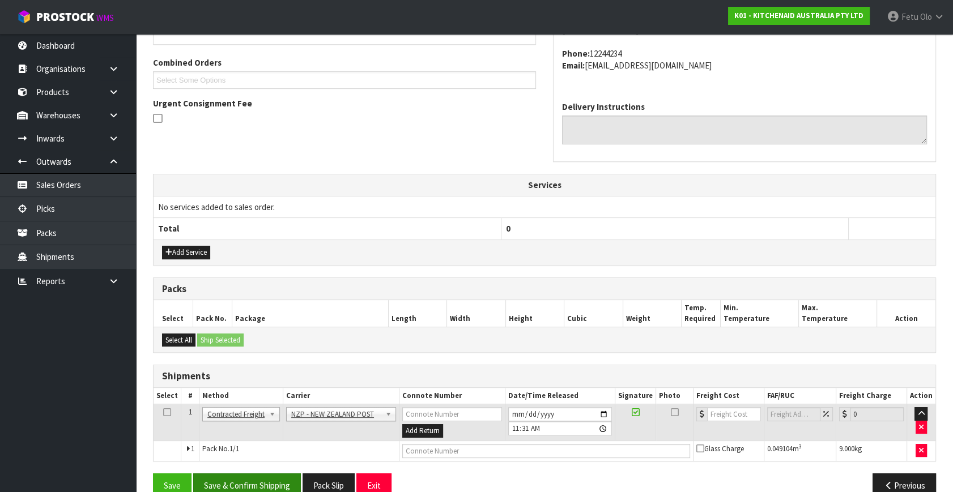
scroll to position [299, 0]
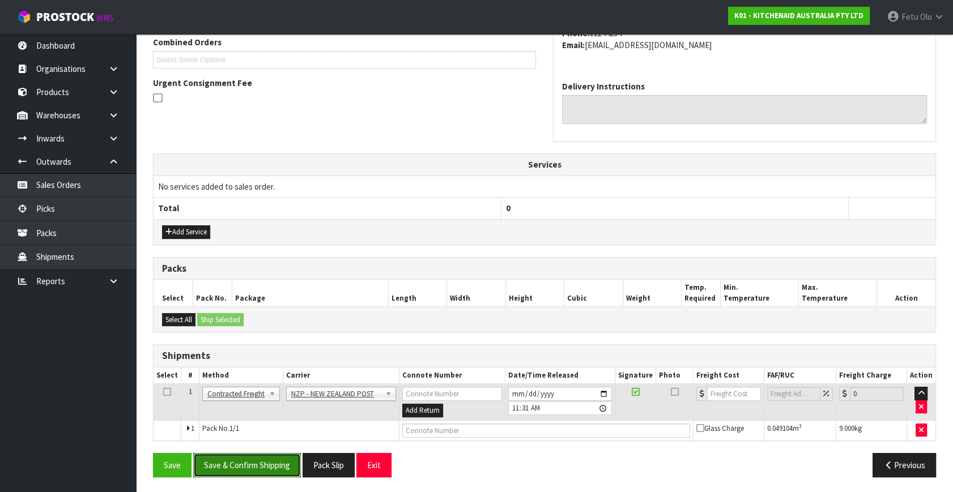
drag, startPoint x: 284, startPoint y: 470, endPoint x: 279, endPoint y: 463, distance: 8.5
click at [284, 470] on button "Save & Confirm Shipping" at bounding box center [247, 465] width 108 height 24
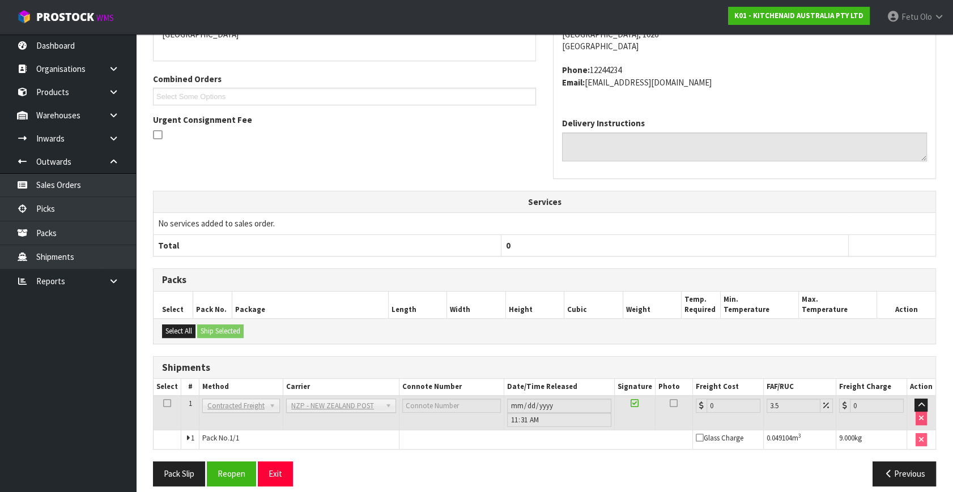
scroll to position [283, 0]
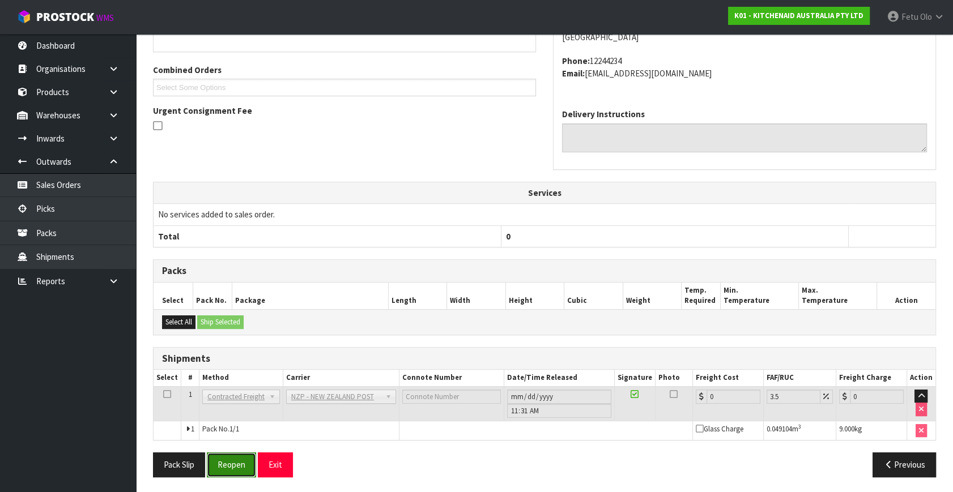
click at [232, 459] on button "Reopen" at bounding box center [231, 465] width 49 height 24
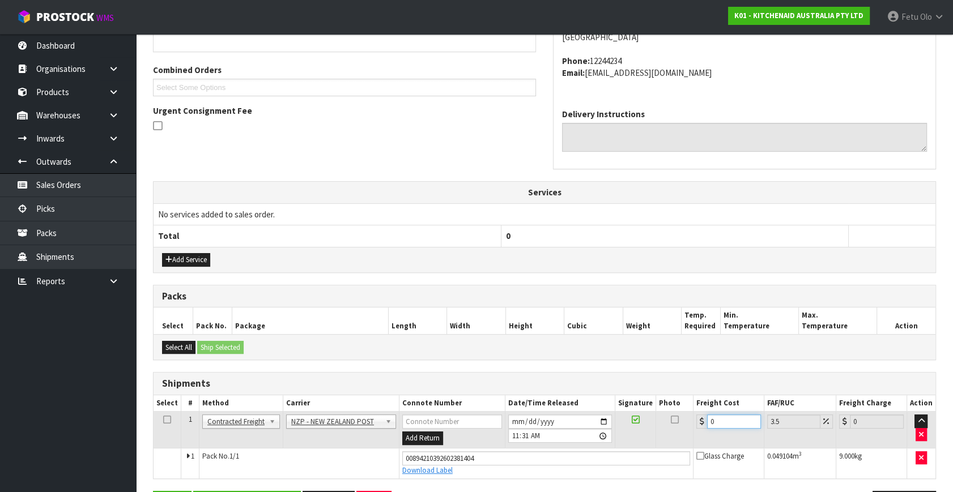
drag, startPoint x: 729, startPoint y: 420, endPoint x: 553, endPoint y: 499, distance: 193.0
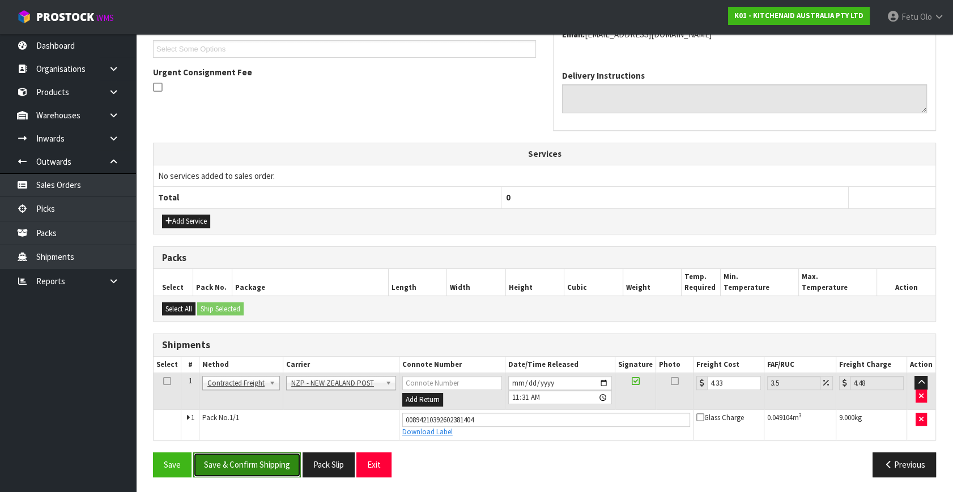
click at [282, 461] on button "Save & Confirm Shipping" at bounding box center [247, 465] width 108 height 24
